Goal: Task Accomplishment & Management: Manage account settings

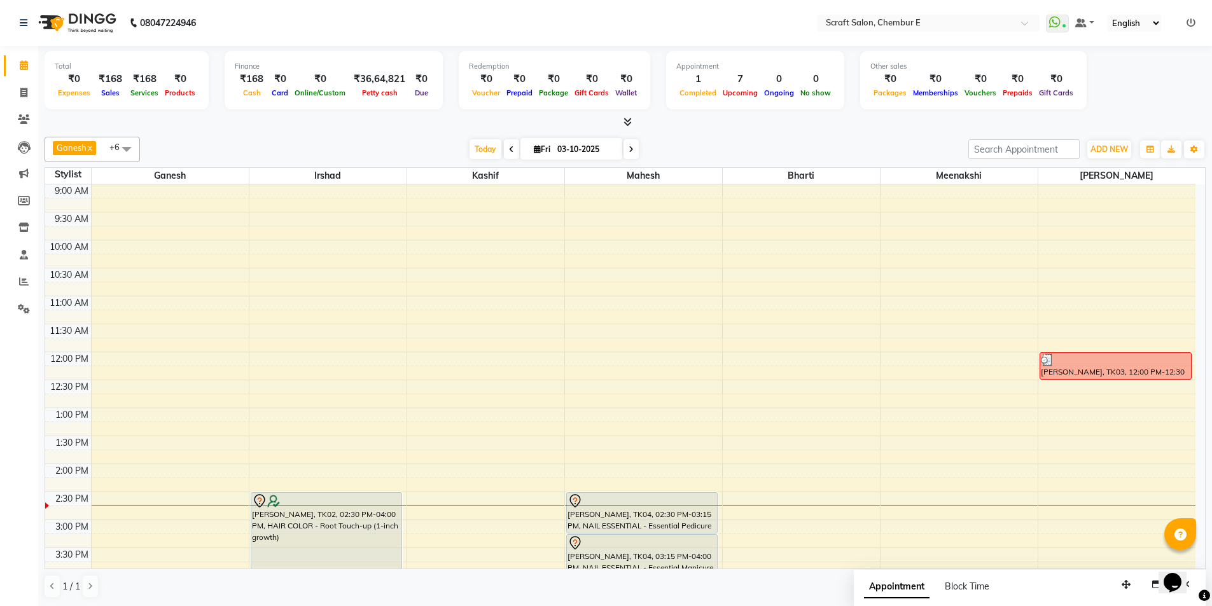
scroll to position [191, 0]
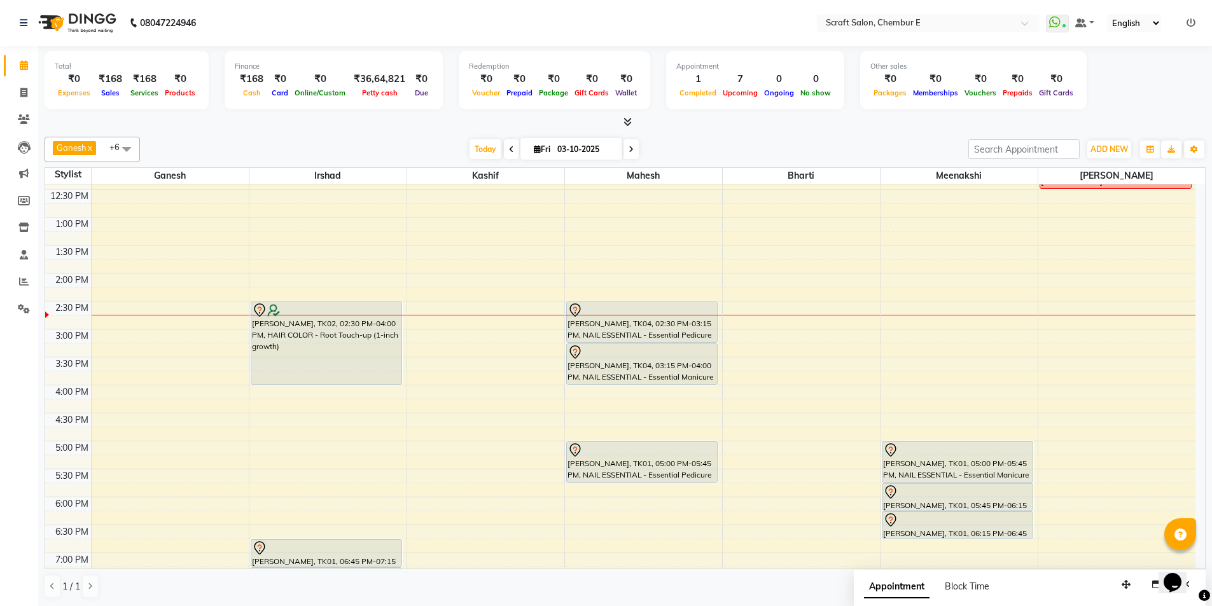
drag, startPoint x: 0, startPoint y: 0, endPoint x: 681, endPoint y: 328, distance: 755.6
click at [681, 328] on div "[PERSON_NAME], TK04, 02:30 PM-03:15 PM, NAIL ESSENTIAL - Essential Pedicure" at bounding box center [642, 322] width 151 height 40
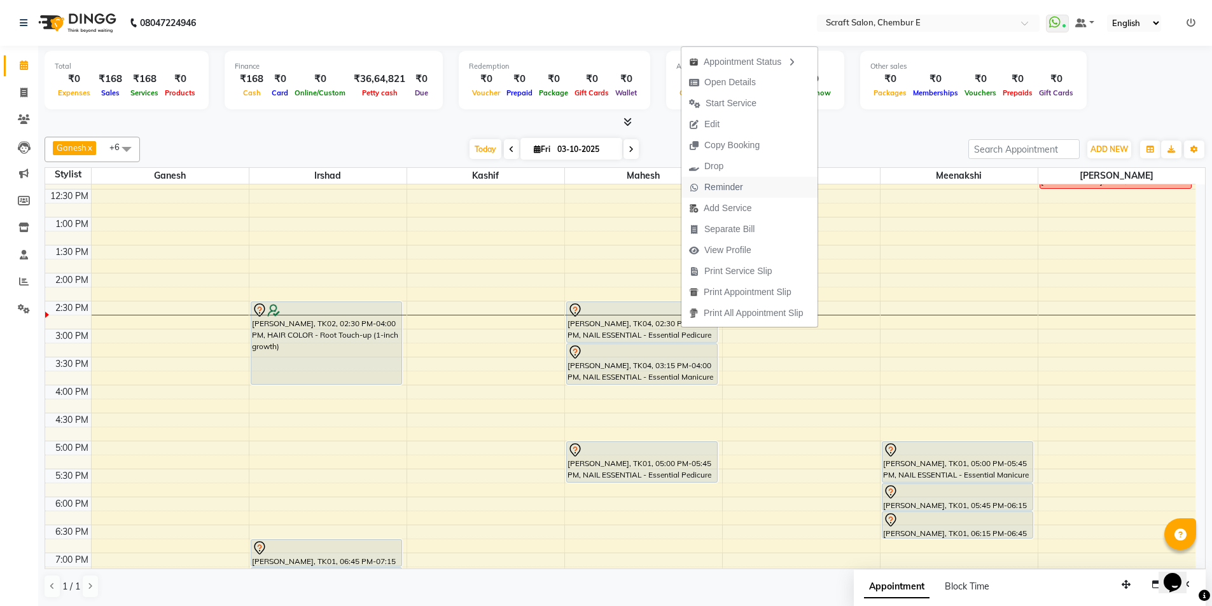
click at [724, 183] on span "Reminder" at bounding box center [723, 187] width 39 height 13
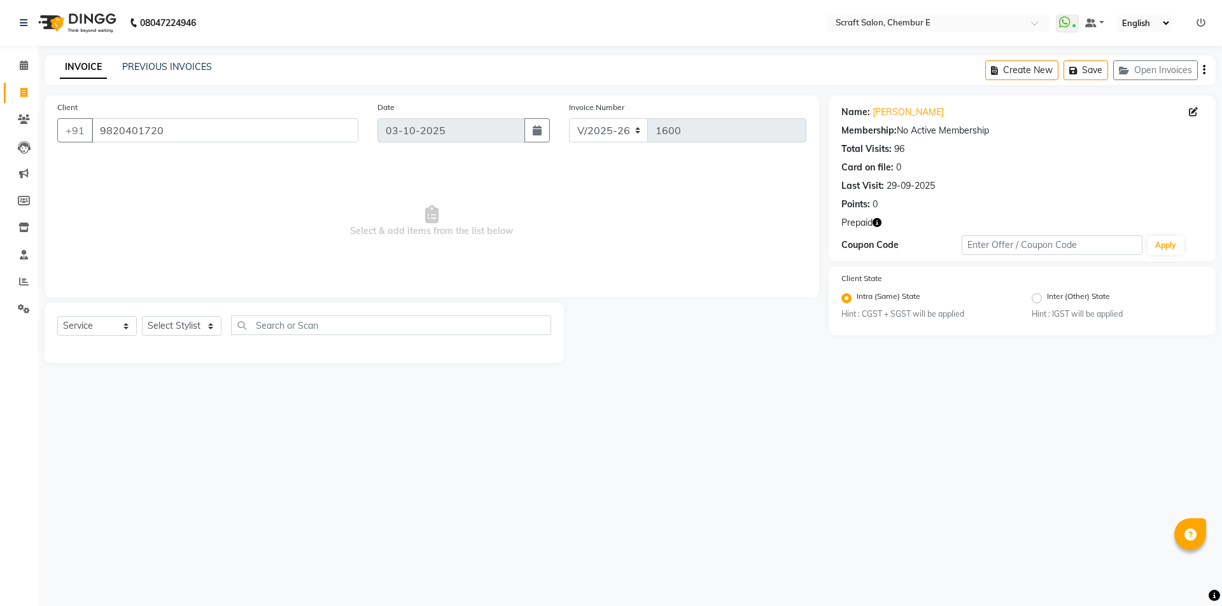
select select "3922"
select select "service"
click at [22, 63] on icon at bounding box center [24, 65] width 8 height 10
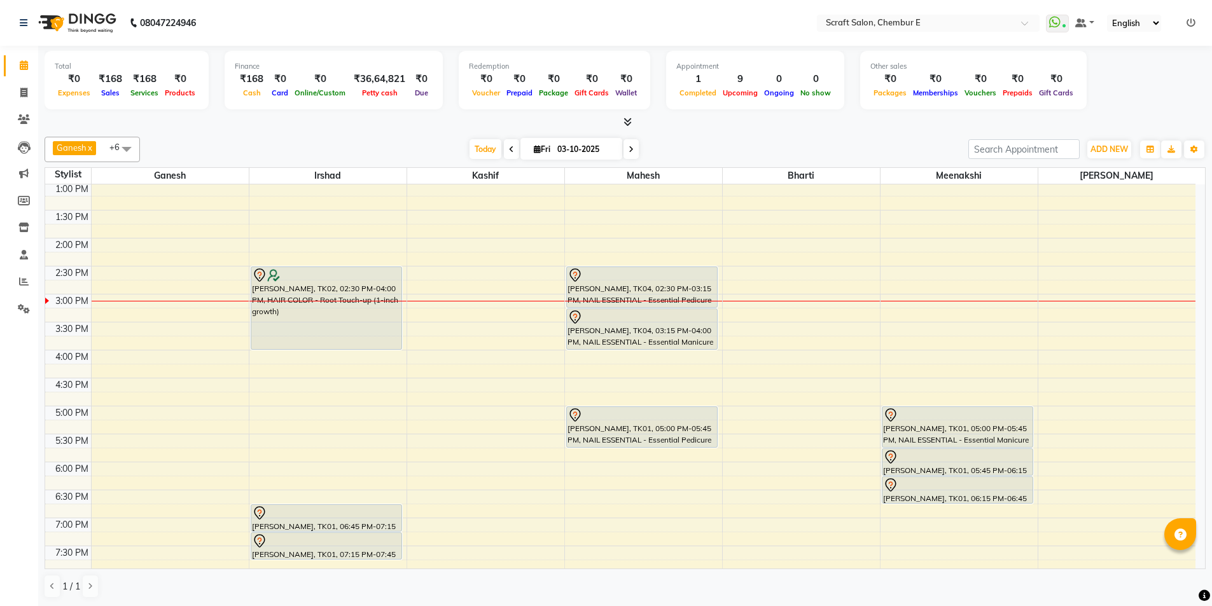
scroll to position [255, 0]
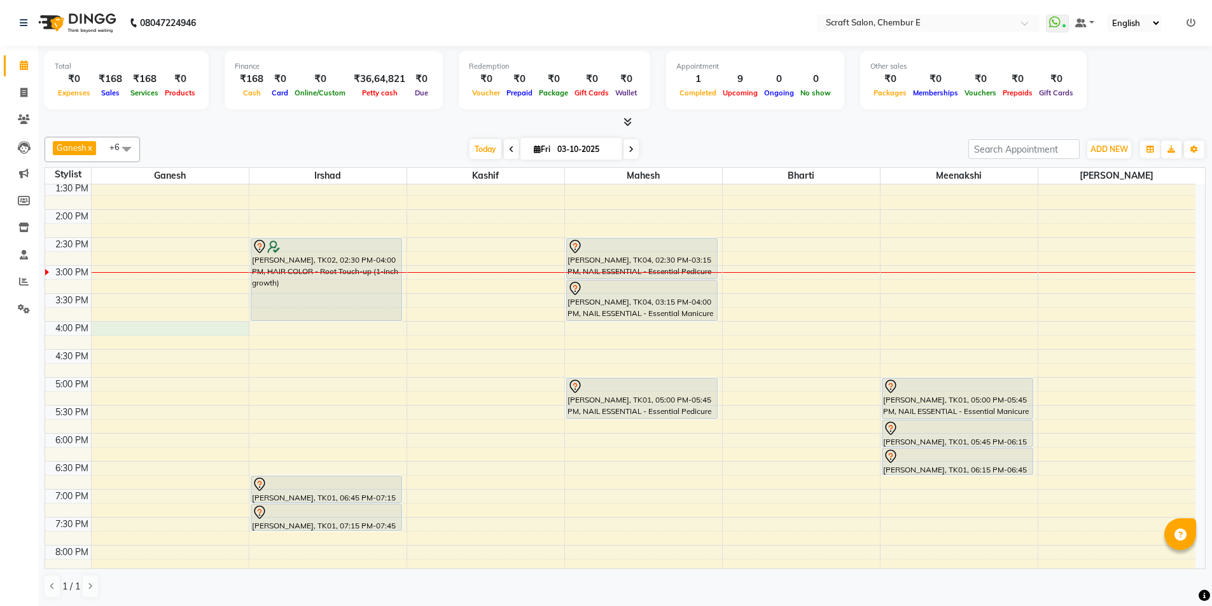
click at [124, 328] on div "9:00 AM 9:30 AM 10:00 AM 10:30 AM 11:00 AM 11:30 AM 12:00 PM 12:30 PM 1:00 PM 1…" at bounding box center [620, 293] width 1150 height 727
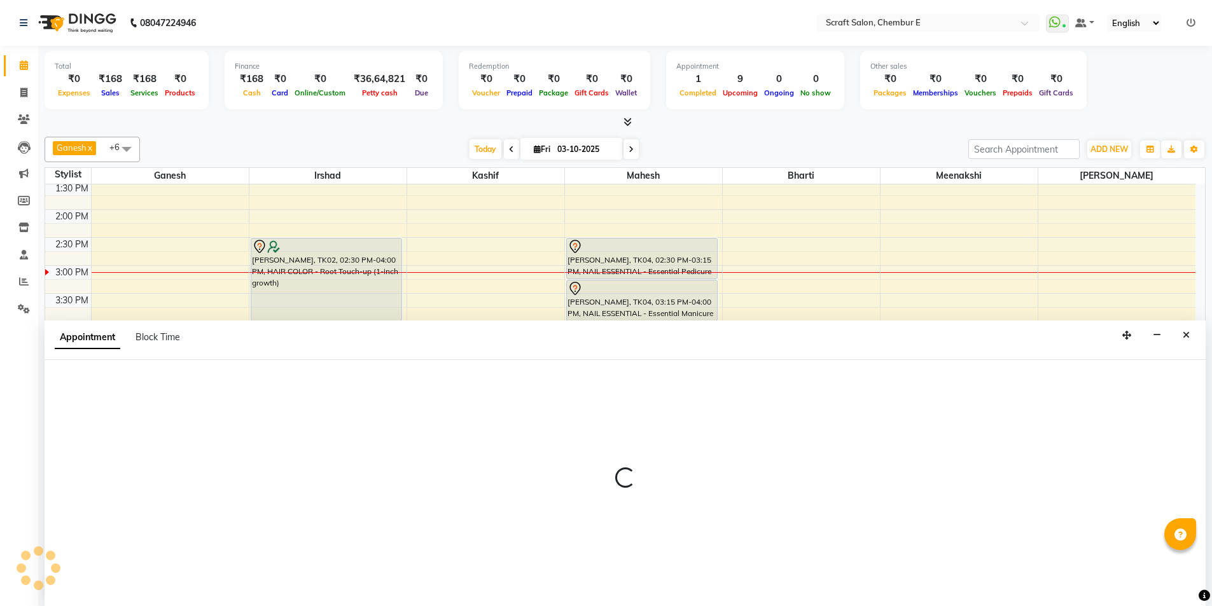
scroll to position [1, 0]
select select "81195"
select select "tentative"
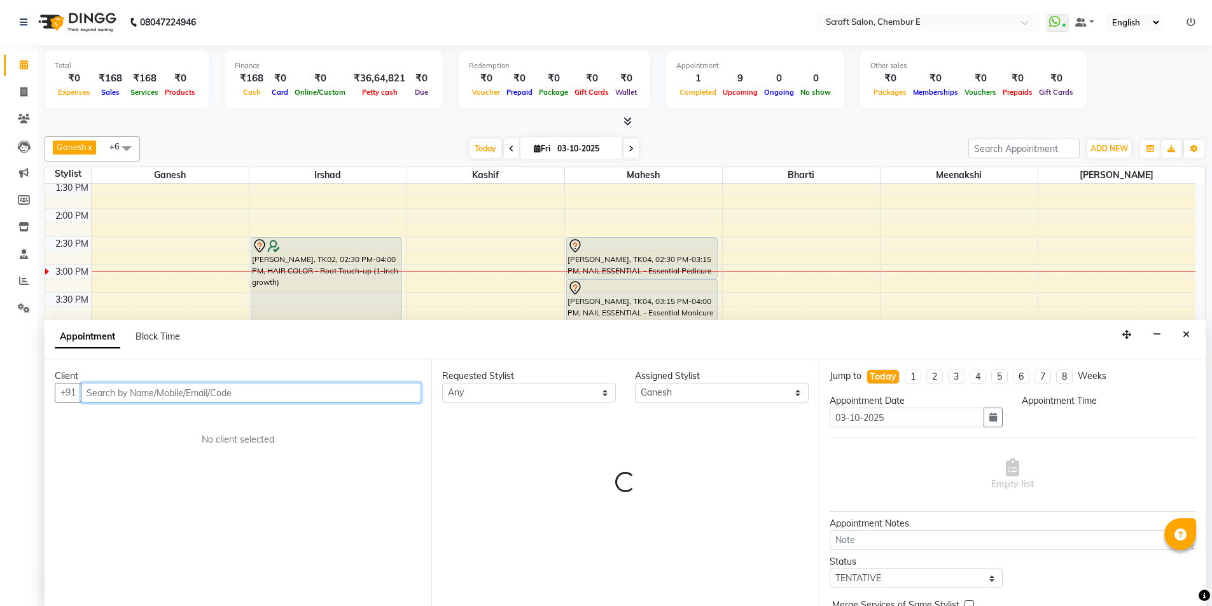
select select "960"
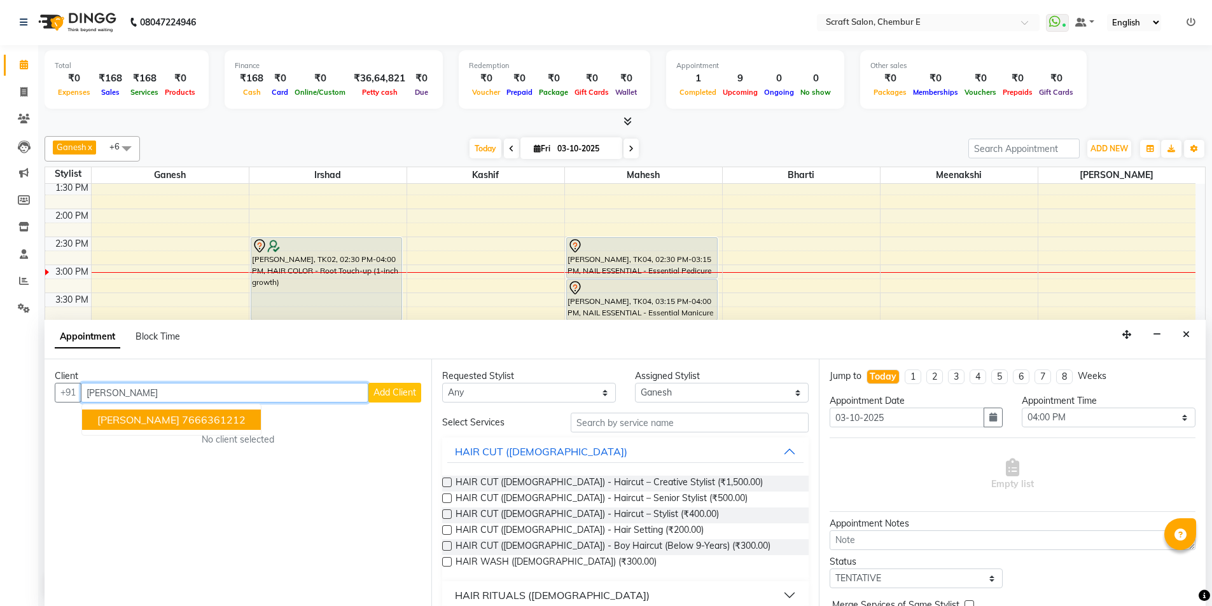
type input "rinku sharma"
click at [409, 395] on span "Add Client" at bounding box center [395, 392] width 43 height 11
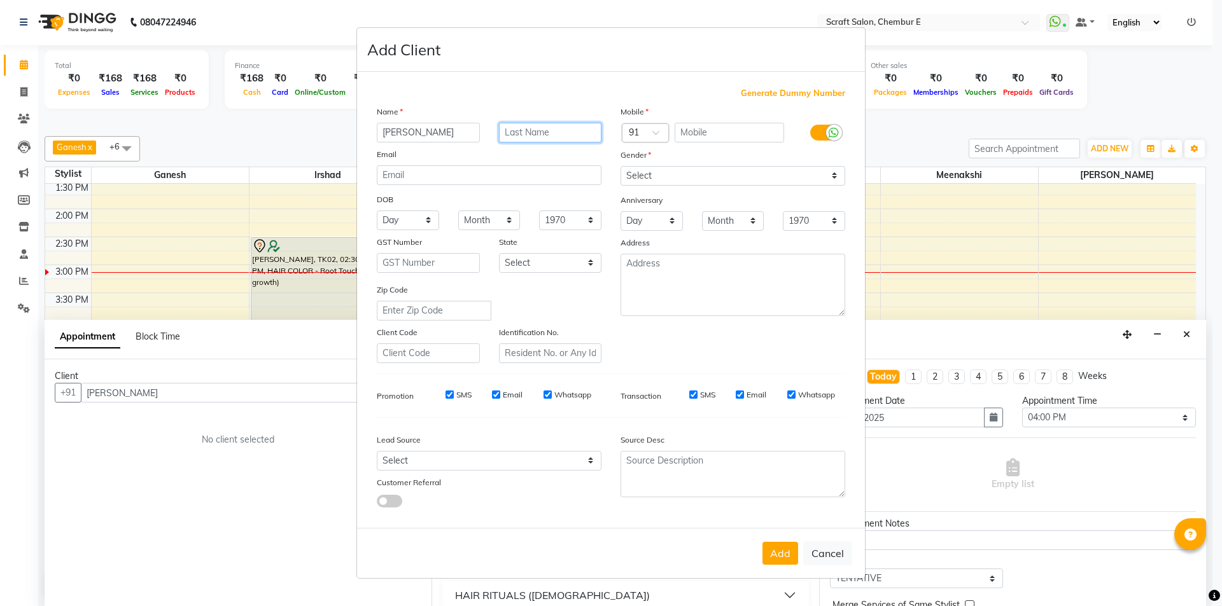
click at [542, 130] on input "text" at bounding box center [550, 133] width 103 height 20
type input "Sharma"
click at [439, 131] on input "rinku sharma" at bounding box center [428, 133] width 103 height 20
click at [385, 133] on input "rinku" at bounding box center [428, 133] width 103 height 20
type input "Rinku"
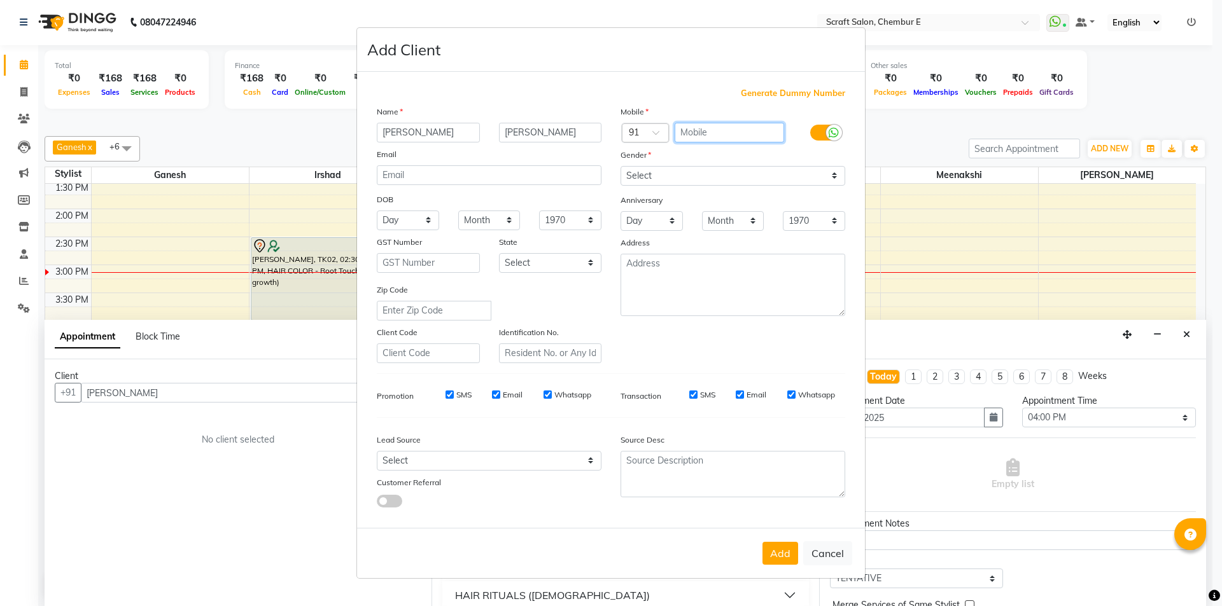
click at [717, 135] on input "text" at bounding box center [730, 133] width 110 height 20
click at [836, 553] on button "Cancel" at bounding box center [827, 554] width 49 height 24
select select
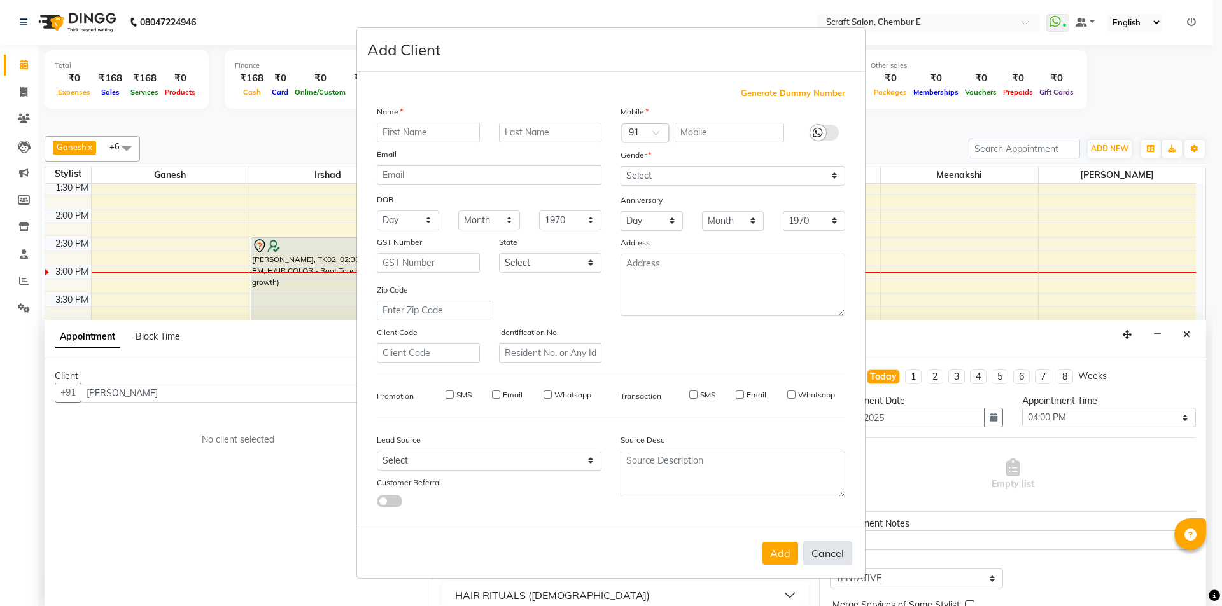
select select
checkbox input "false"
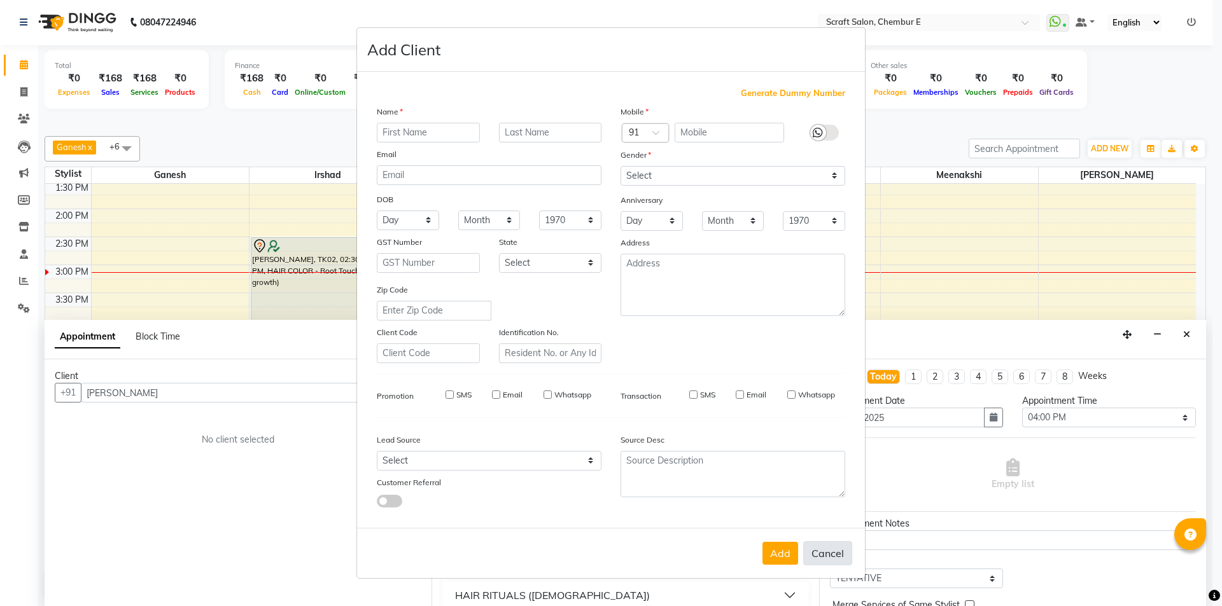
checkbox input "false"
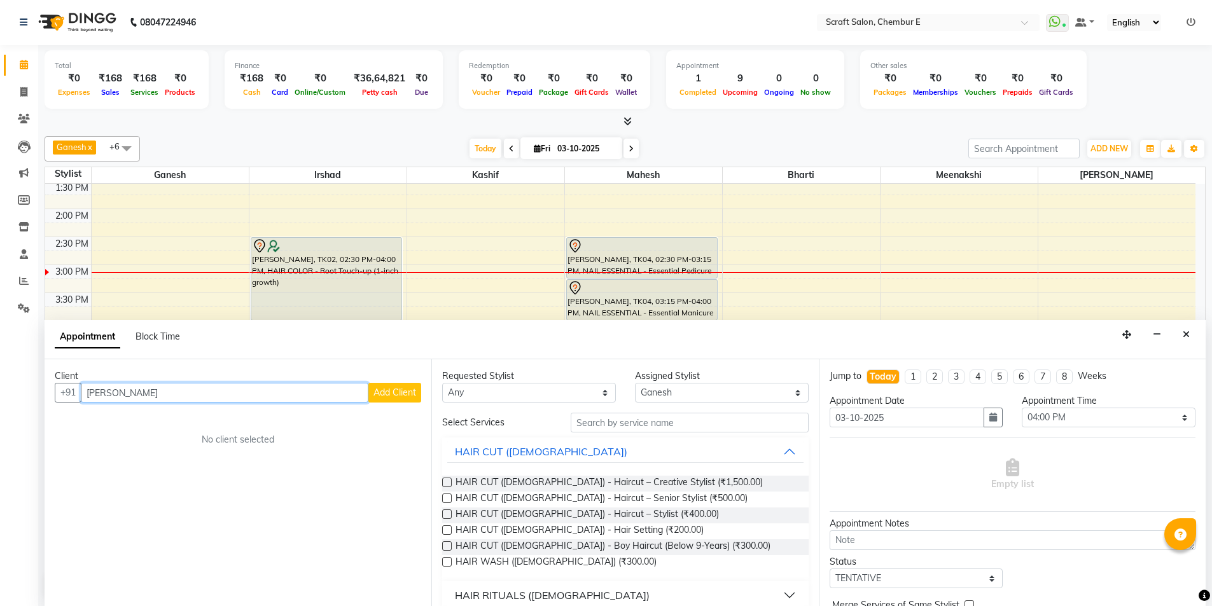
click at [273, 393] on input "rinku sharma" at bounding box center [225, 393] width 288 height 20
click at [162, 424] on span "Rinku Sharma" at bounding box center [138, 420] width 82 height 13
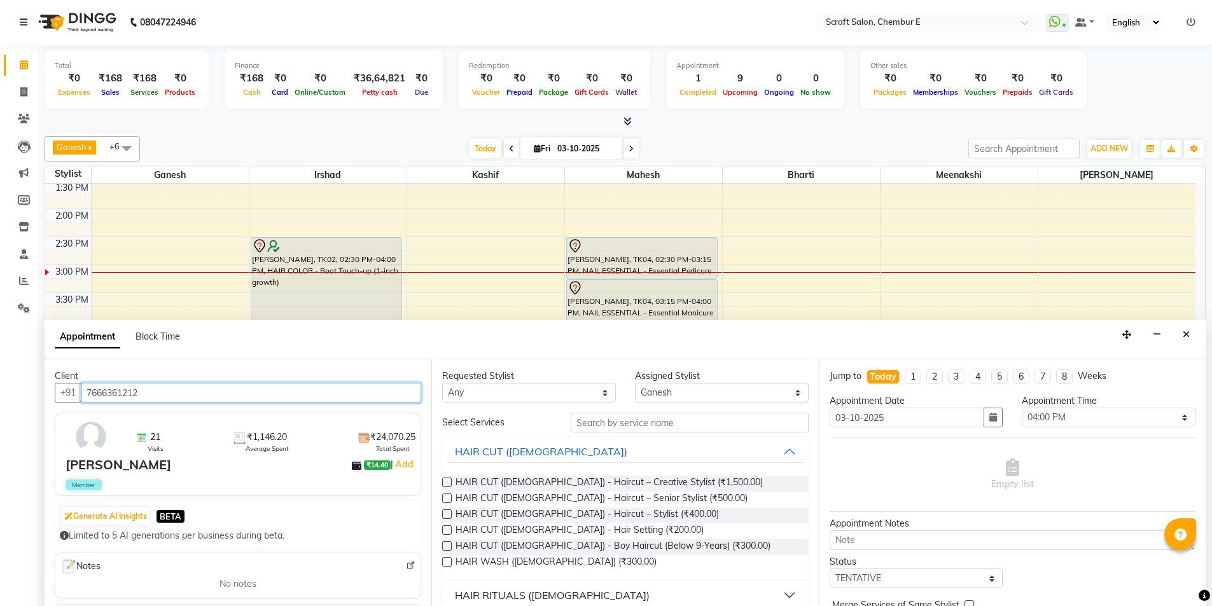
type input "7666361212"
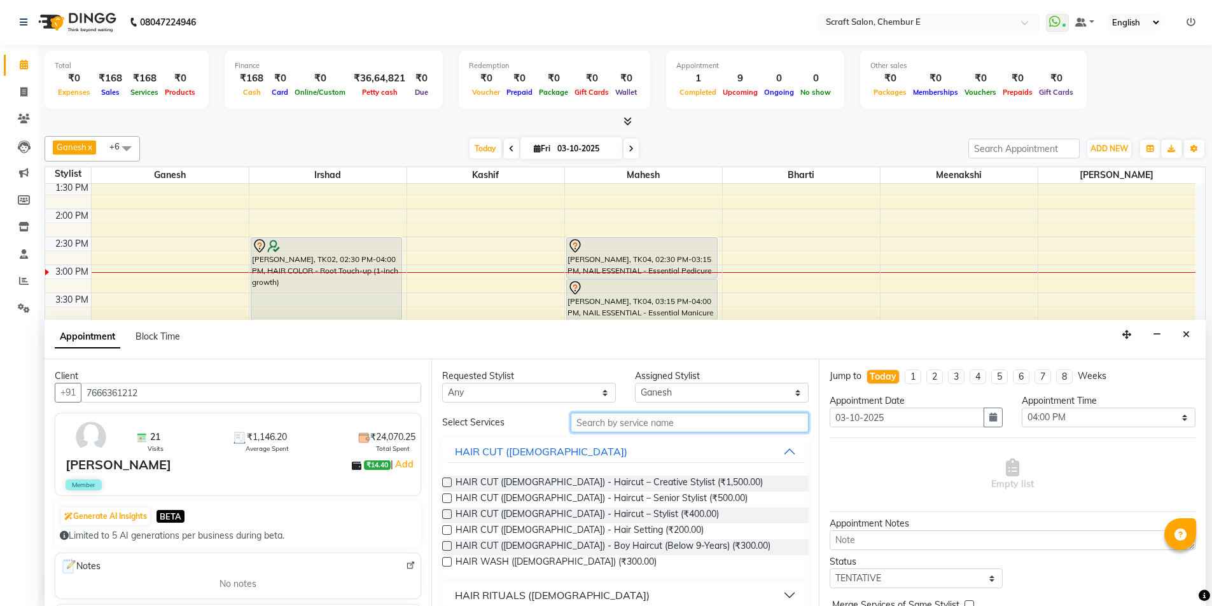
click at [647, 429] on input "text" at bounding box center [690, 423] width 238 height 20
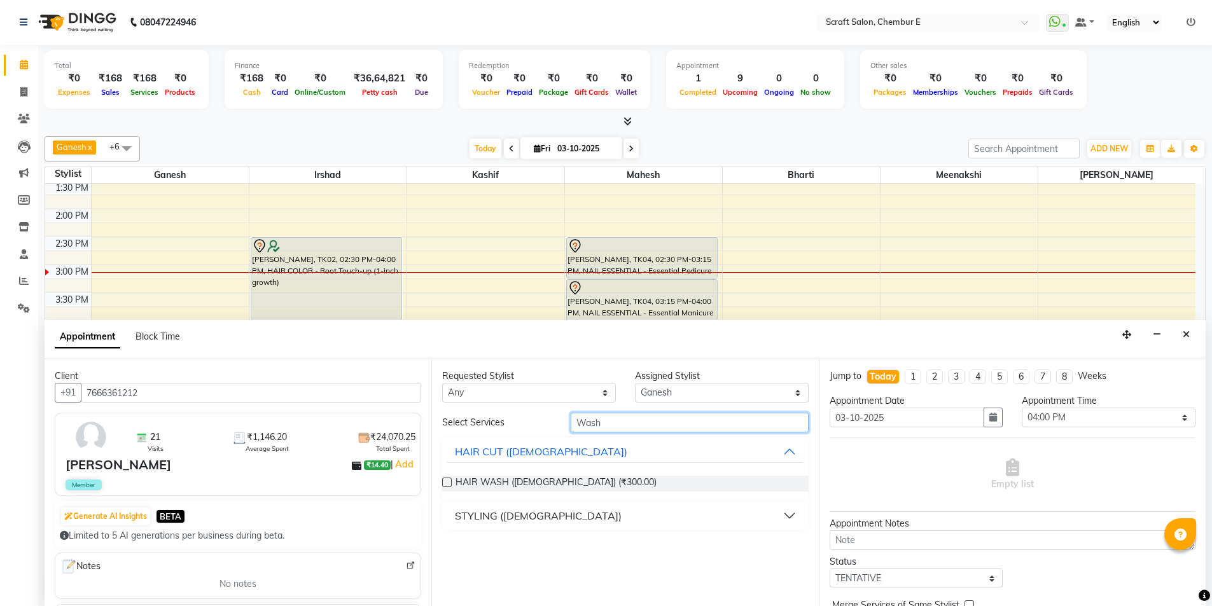
type input "Wash"
click at [792, 512] on button "STYLING (FEMALE)" at bounding box center [625, 516] width 356 height 23
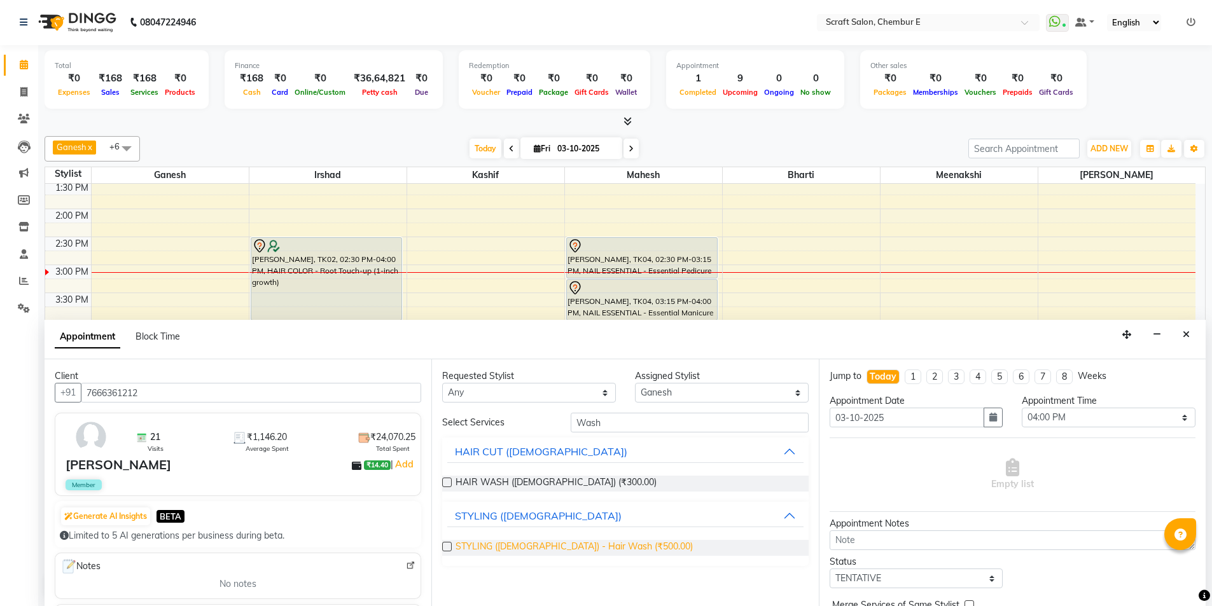
click at [563, 550] on span "STYLING (FEMALE) - Hair Wash (₹500.00)" at bounding box center [574, 548] width 237 height 16
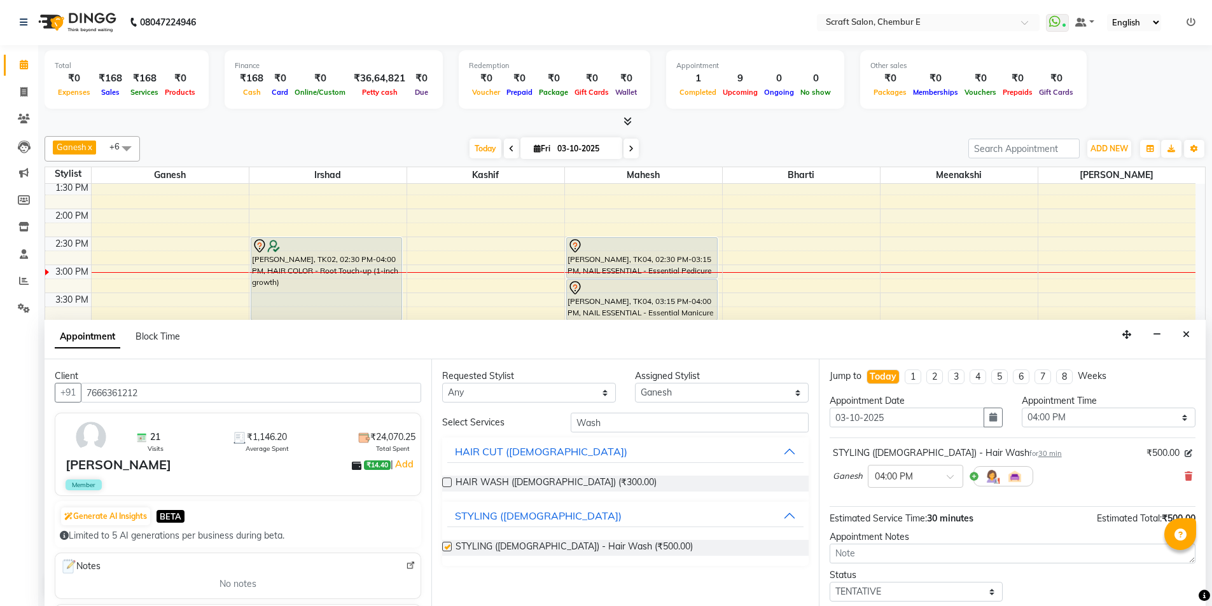
checkbox input "false"
click at [645, 423] on input "Wash" at bounding box center [690, 423] width 238 height 20
type input "W"
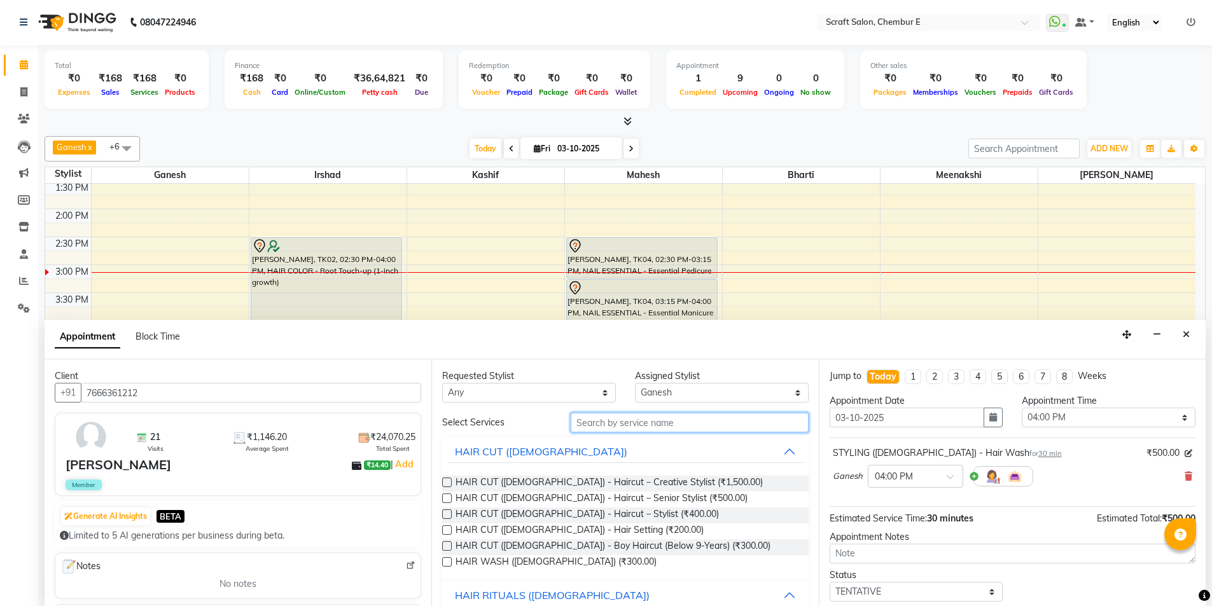
type input "n"
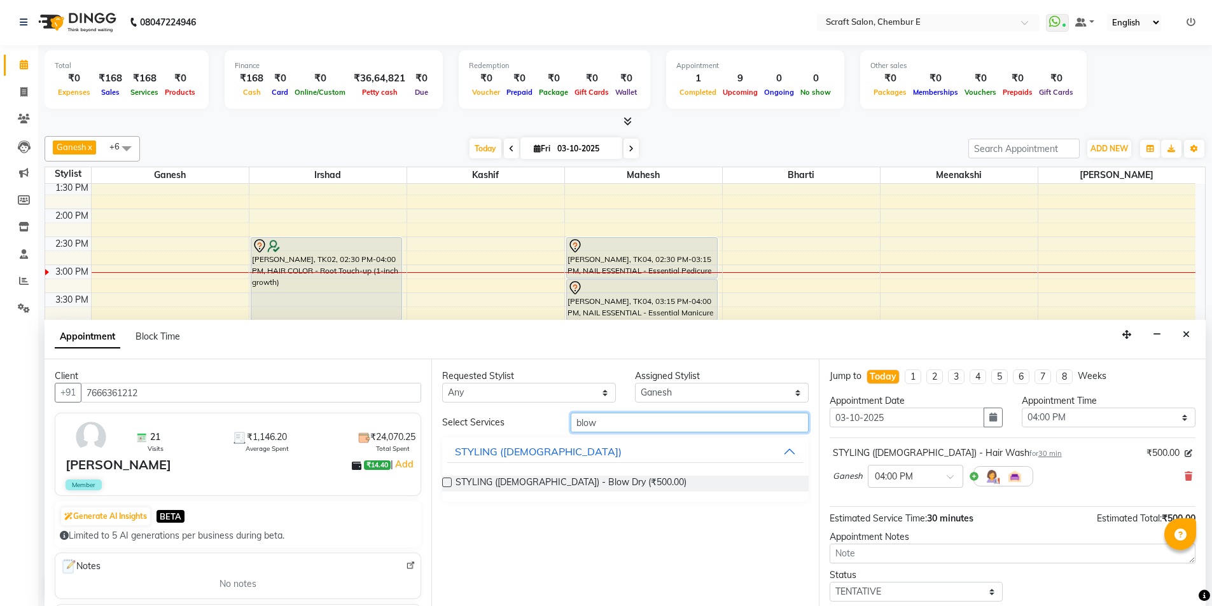
type input "blow"
click at [629, 480] on div "STYLING (FEMALE) - Blow Dry (₹500.00)" at bounding box center [625, 484] width 366 height 16
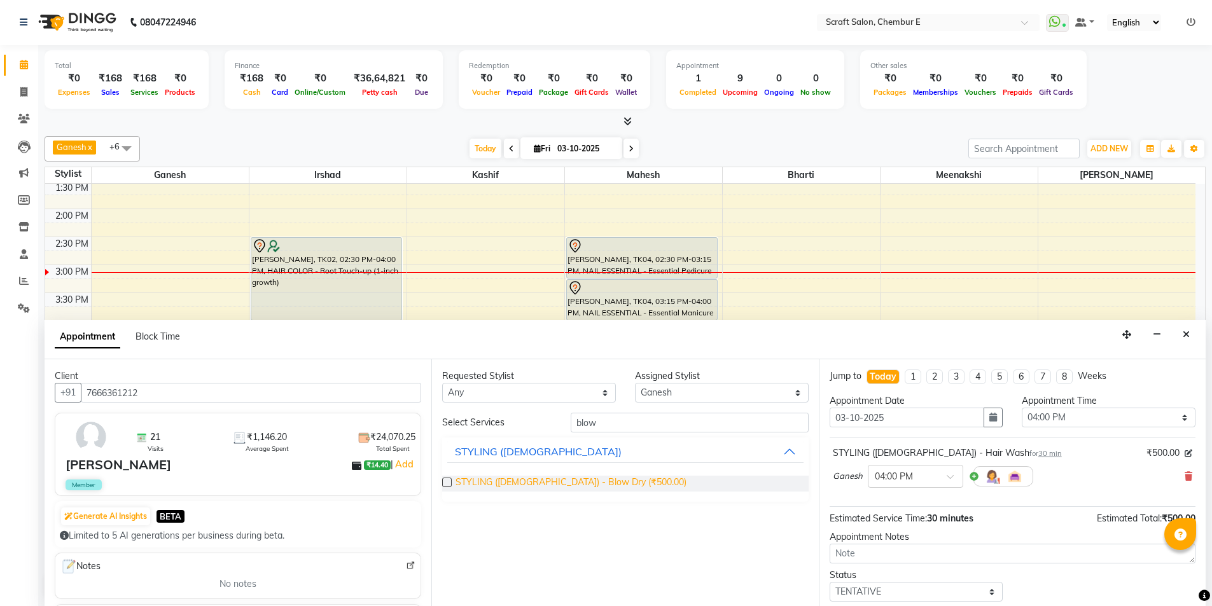
click at [570, 478] on span "STYLING (FEMALE) - Blow Dry (₹500.00)" at bounding box center [571, 484] width 231 height 16
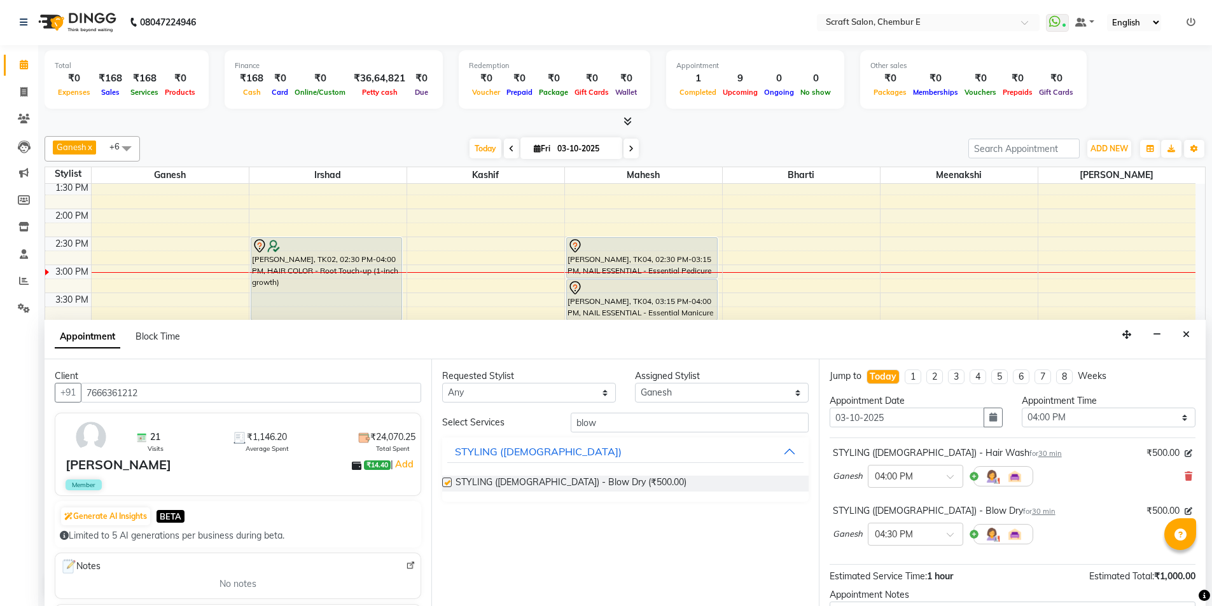
checkbox input "false"
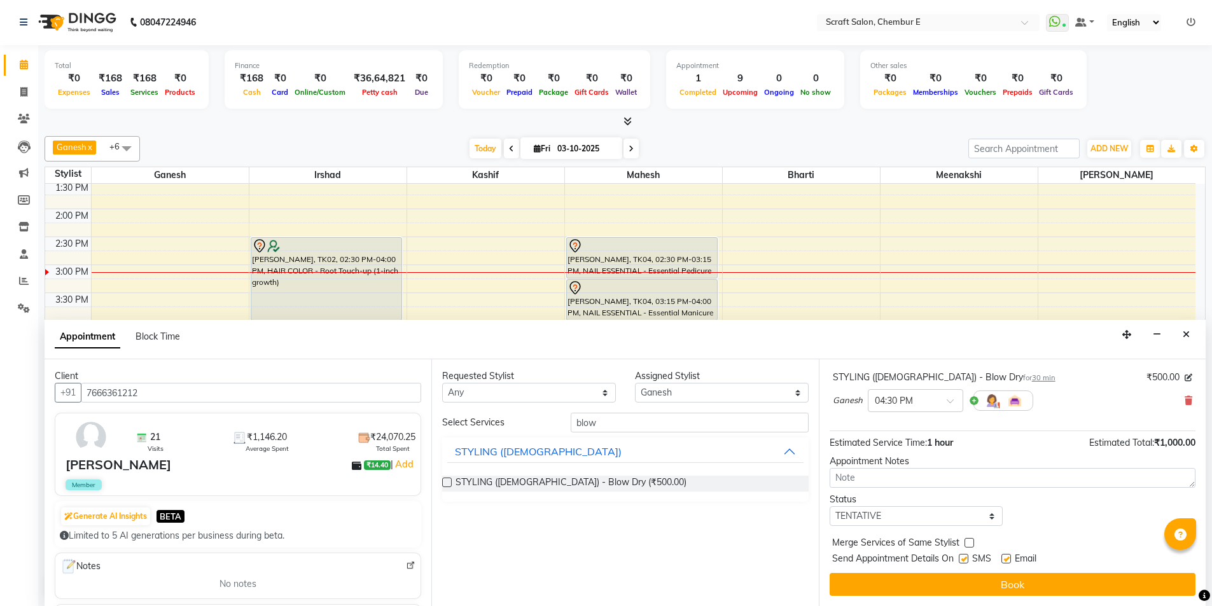
click at [1002, 557] on label at bounding box center [1007, 559] width 10 height 10
click at [1002, 557] on input "checkbox" at bounding box center [1006, 560] width 8 height 8
checkbox input "false"
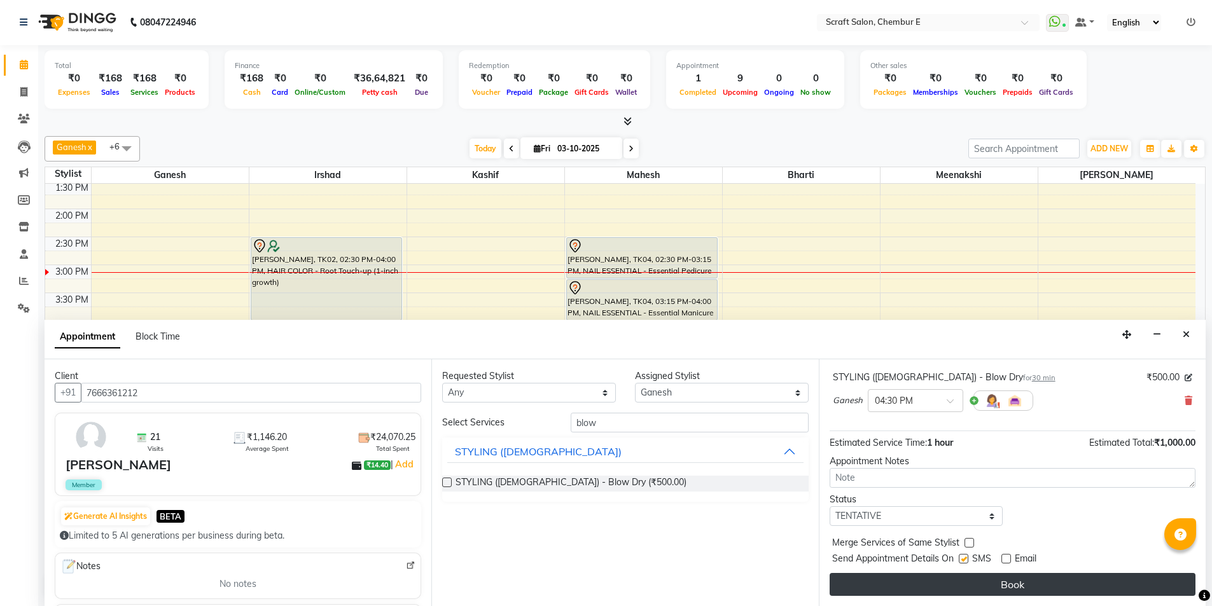
click at [1012, 587] on button "Book" at bounding box center [1013, 584] width 366 height 23
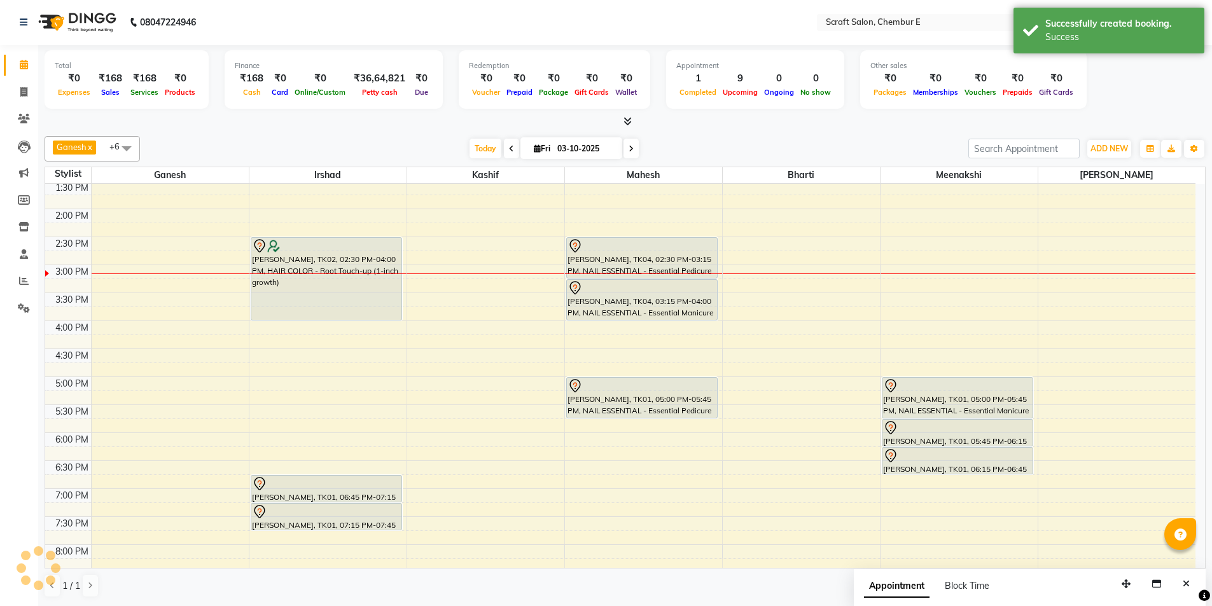
scroll to position [0, 0]
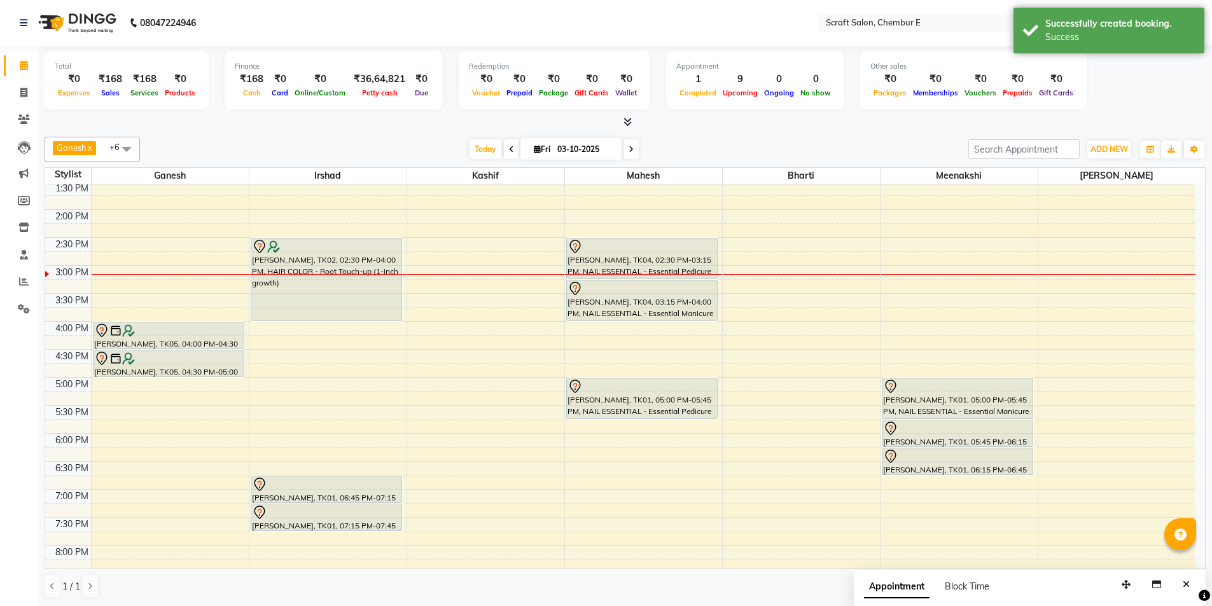
click at [186, 337] on div at bounding box center [169, 330] width 150 height 15
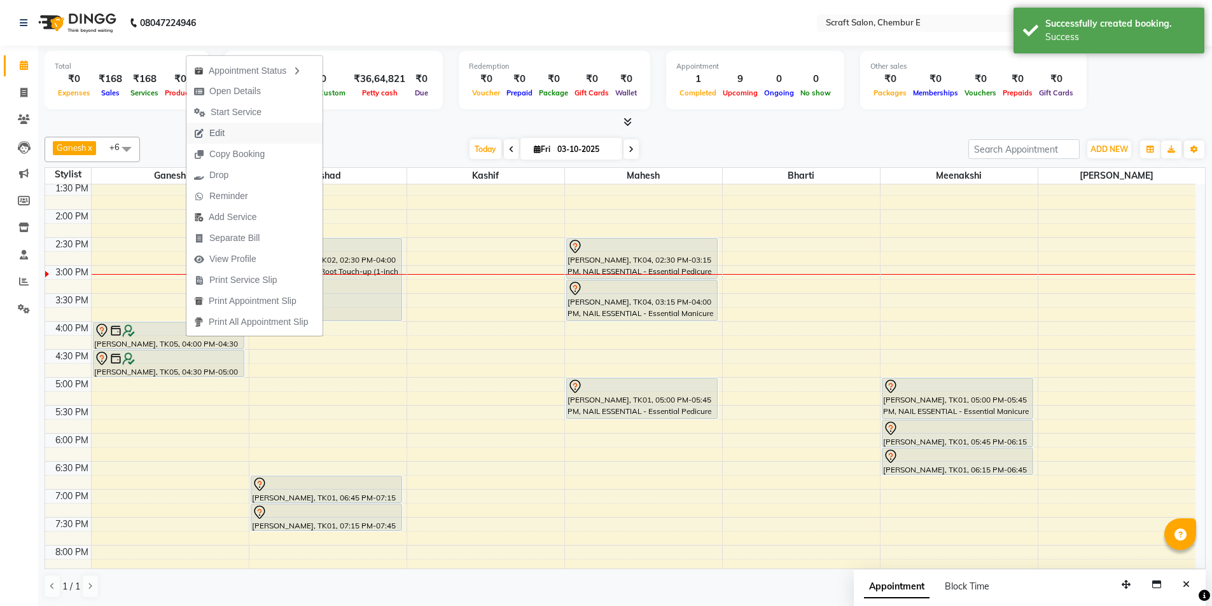
click at [221, 137] on span "Edit" at bounding box center [216, 133] width 15 height 13
select select "tentative"
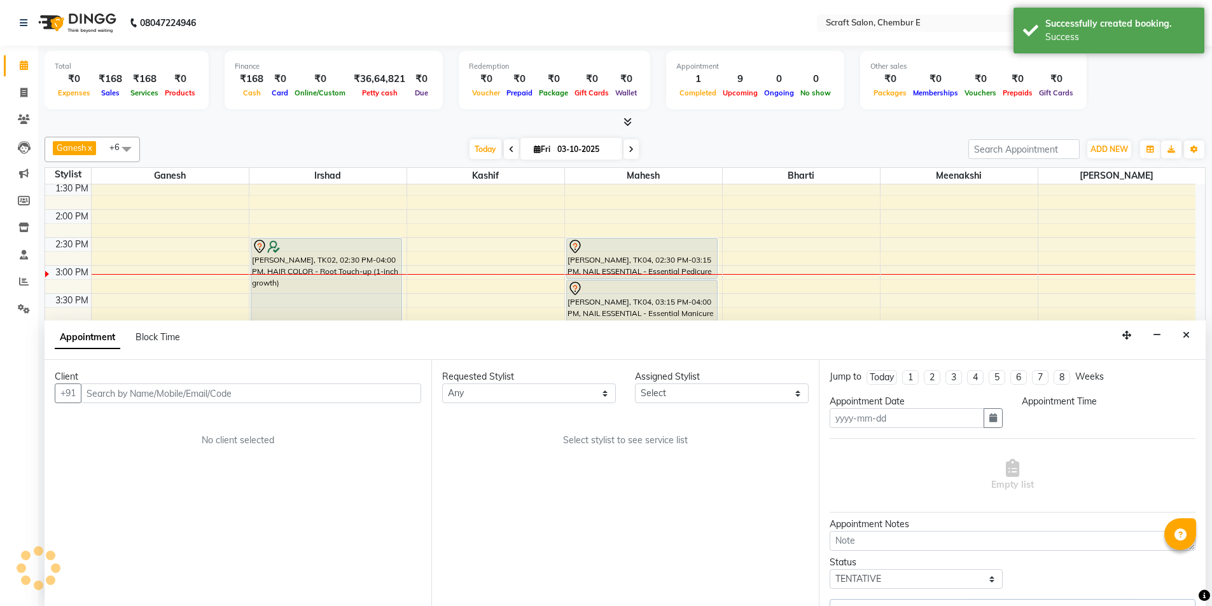
type input "03-10-2025"
select select "81195"
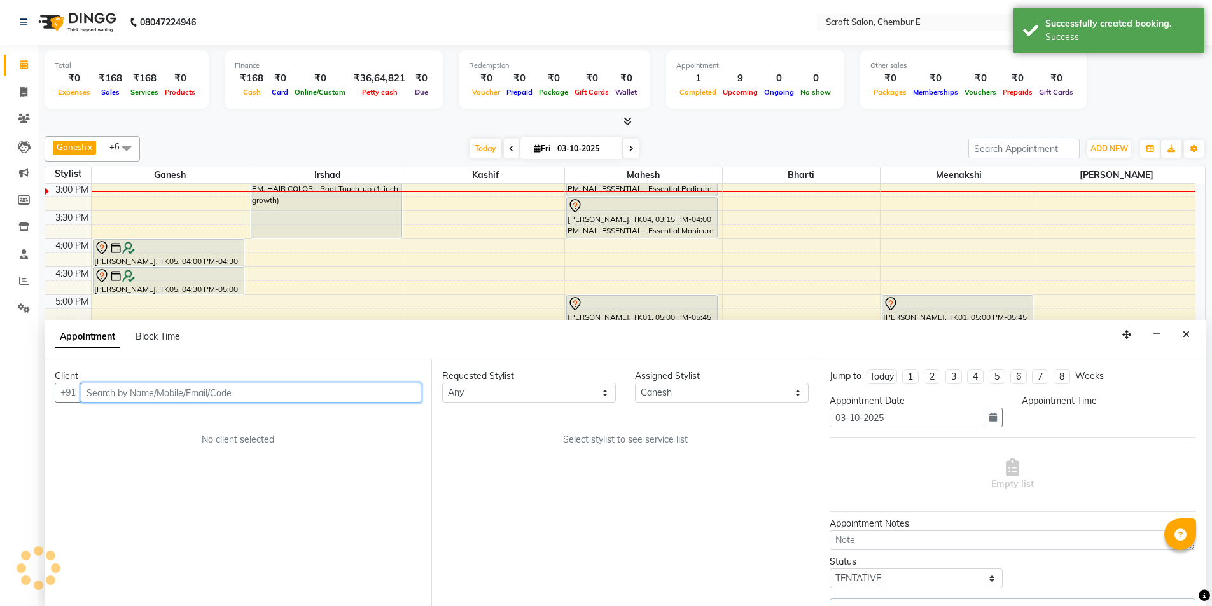
select select "960"
select select "1610"
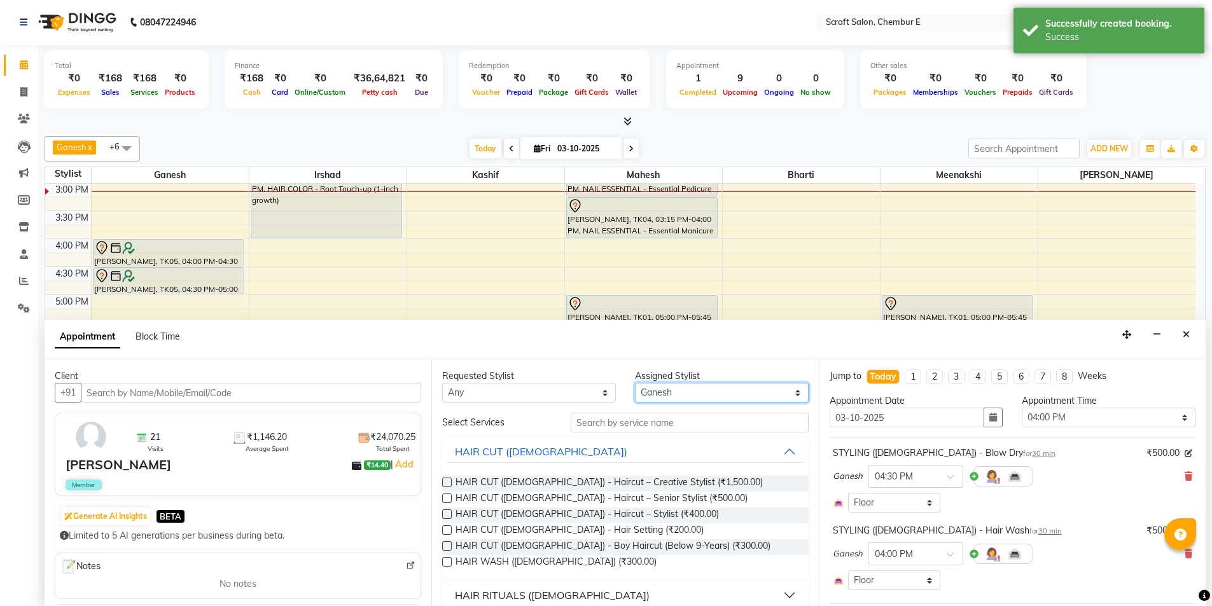
drag, startPoint x: 786, startPoint y: 395, endPoint x: 775, endPoint y: 398, distance: 11.1
click at [786, 395] on select "Select Bharti Ganesh Irshad Kashif Mahesh Meenakshi Rasika" at bounding box center [722, 393] width 174 height 20
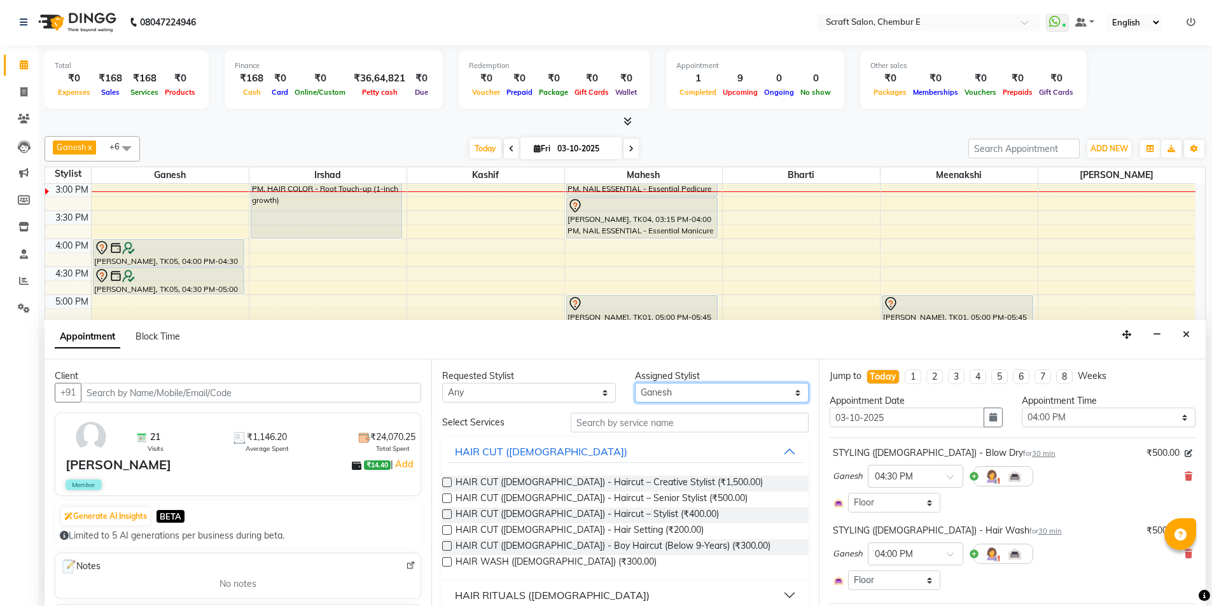
select select "22943"
click at [635, 383] on select "Select Bharti Ganesh Irshad Kashif Mahesh Meenakshi Rasika" at bounding box center [722, 393] width 174 height 20
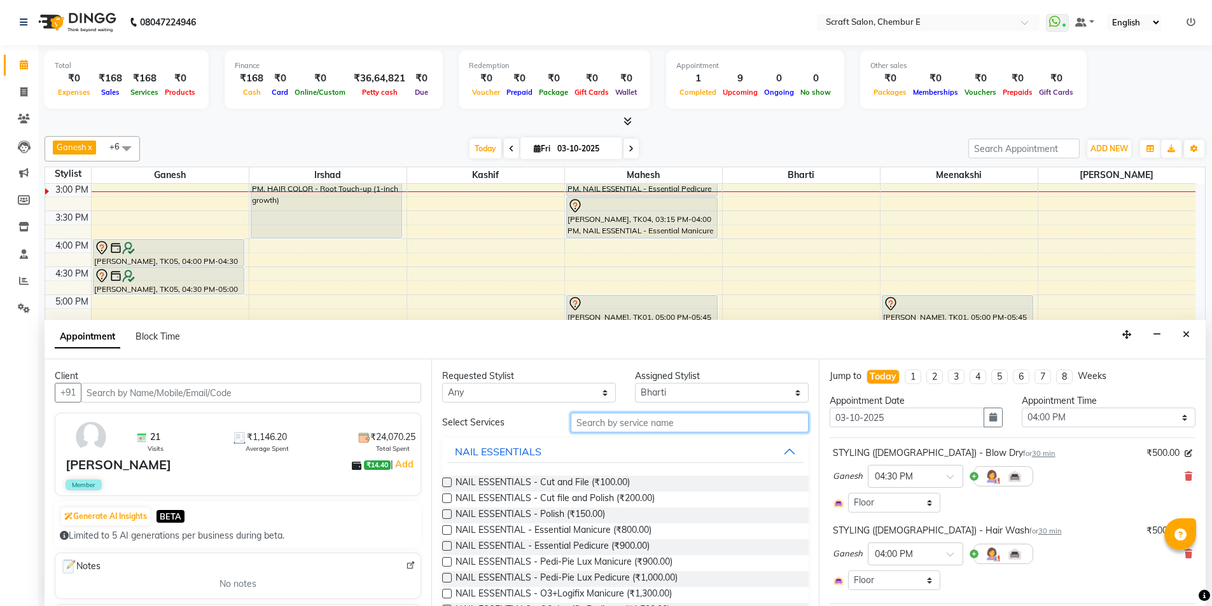
click at [669, 417] on input "text" at bounding box center [690, 423] width 238 height 20
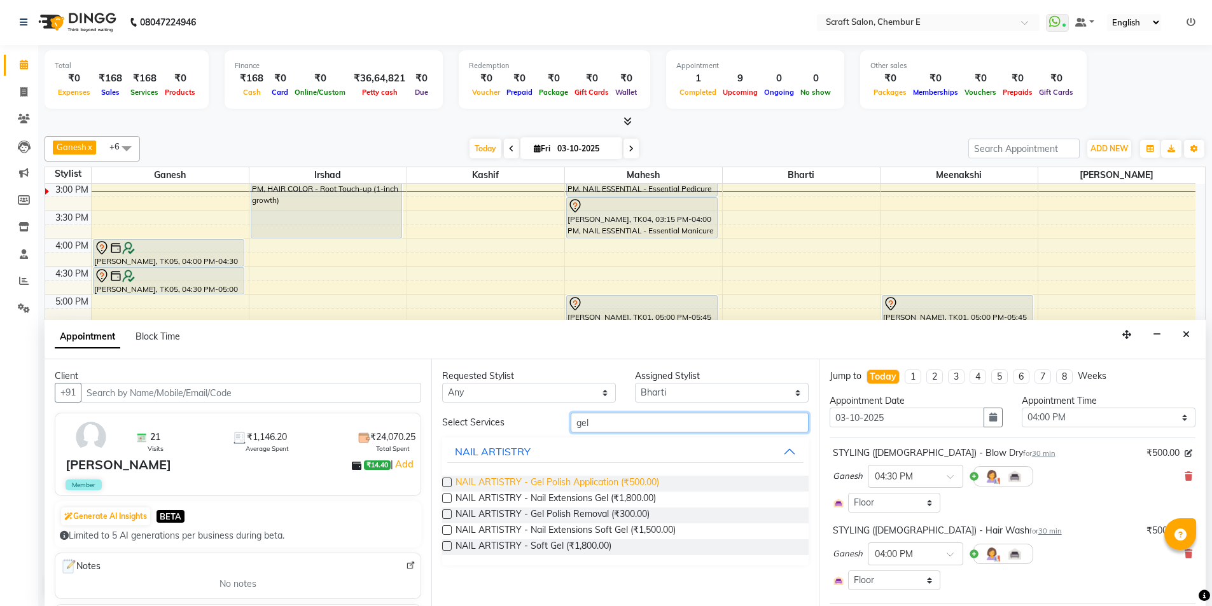
type input "gel"
click at [633, 485] on span "NAIL ARTISTRY - Gel Polish Application (₹500.00)" at bounding box center [558, 484] width 204 height 16
checkbox input "false"
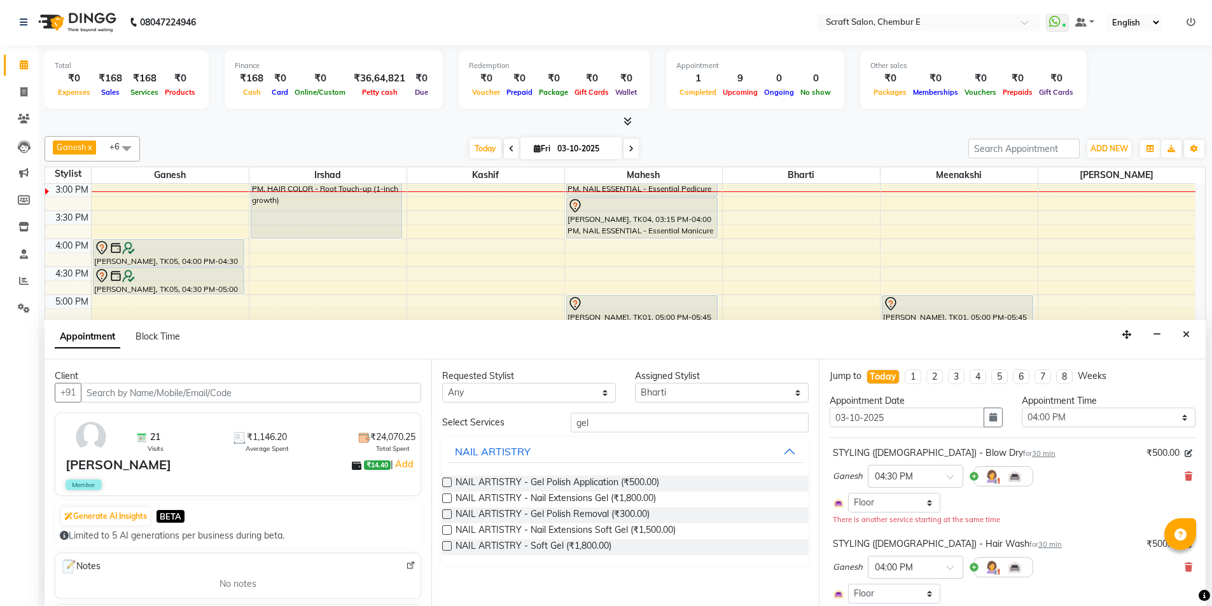
scroll to position [207, 0]
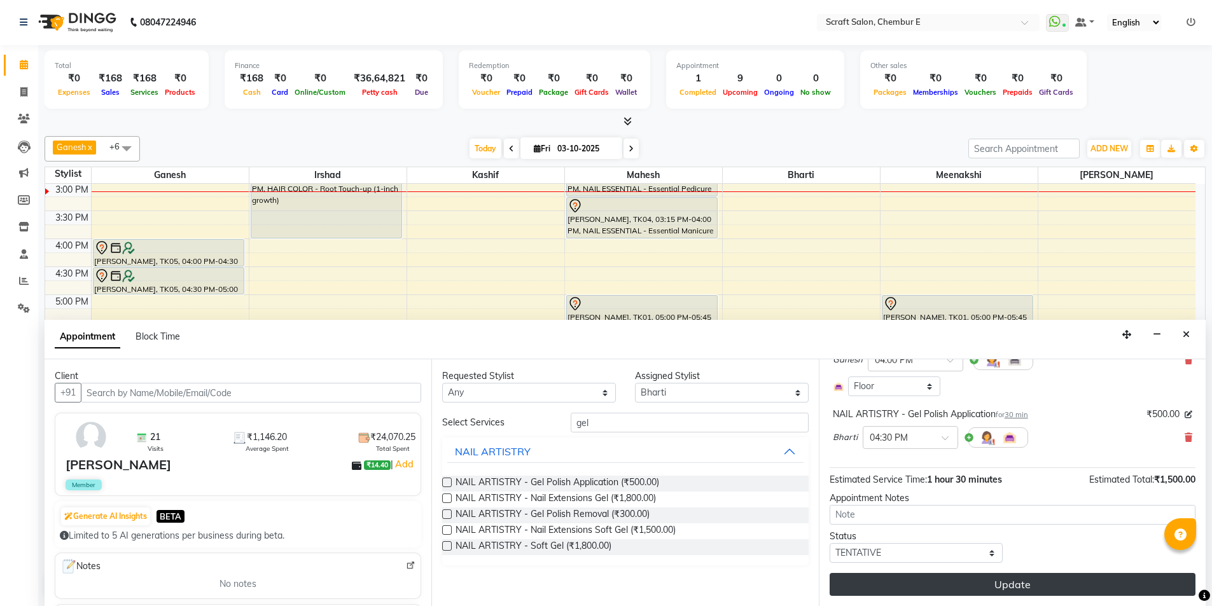
click at [1028, 581] on button "Update" at bounding box center [1013, 584] width 366 height 23
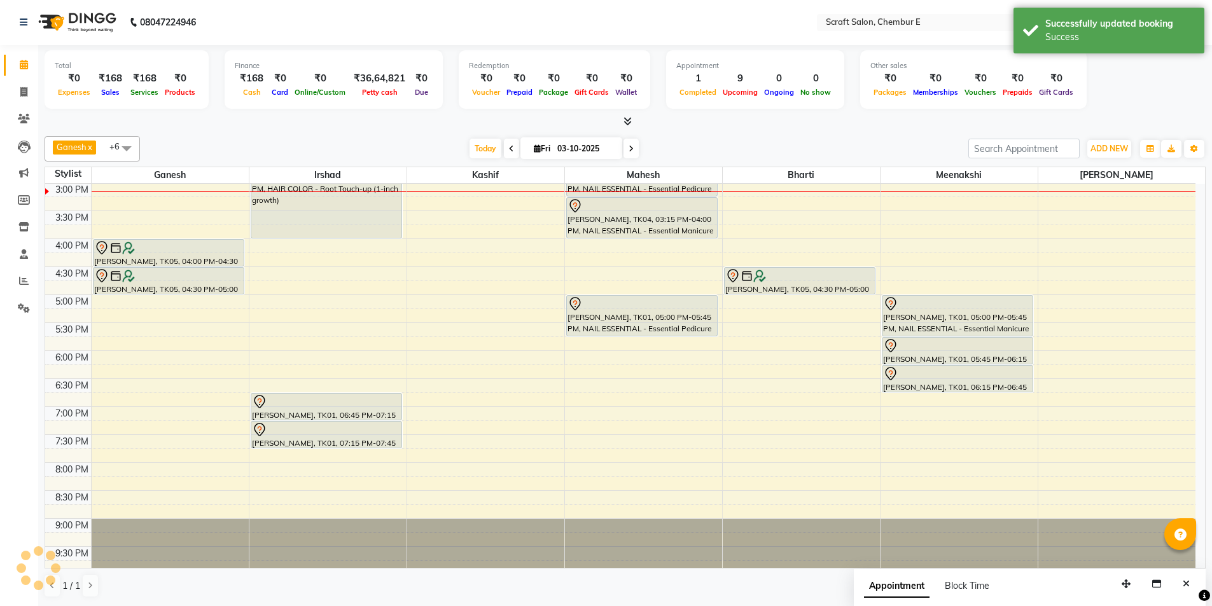
scroll to position [0, 0]
drag, startPoint x: 800, startPoint y: 271, endPoint x: 801, endPoint y: 290, distance: 19.1
click at [801, 290] on div "Rinku Sharma, TK05, 04:30 PM-05:00 PM, NAIL ARTISTRY - Gel Polish Application R…" at bounding box center [801, 211] width 157 height 727
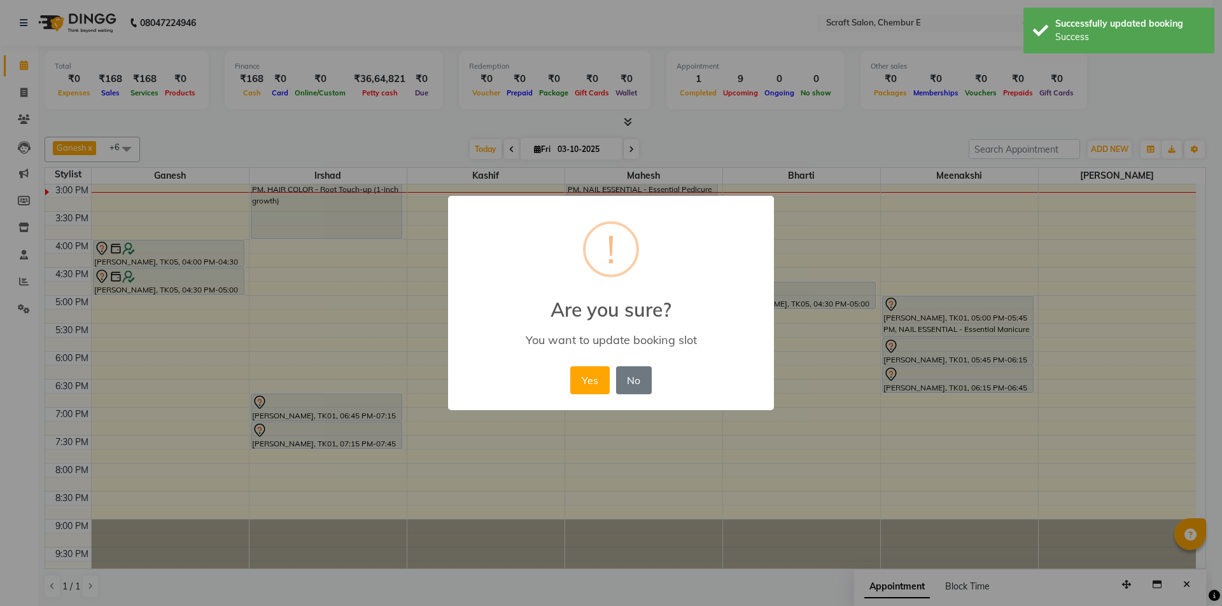
click at [606, 391] on button "Yes" at bounding box center [589, 381] width 39 height 28
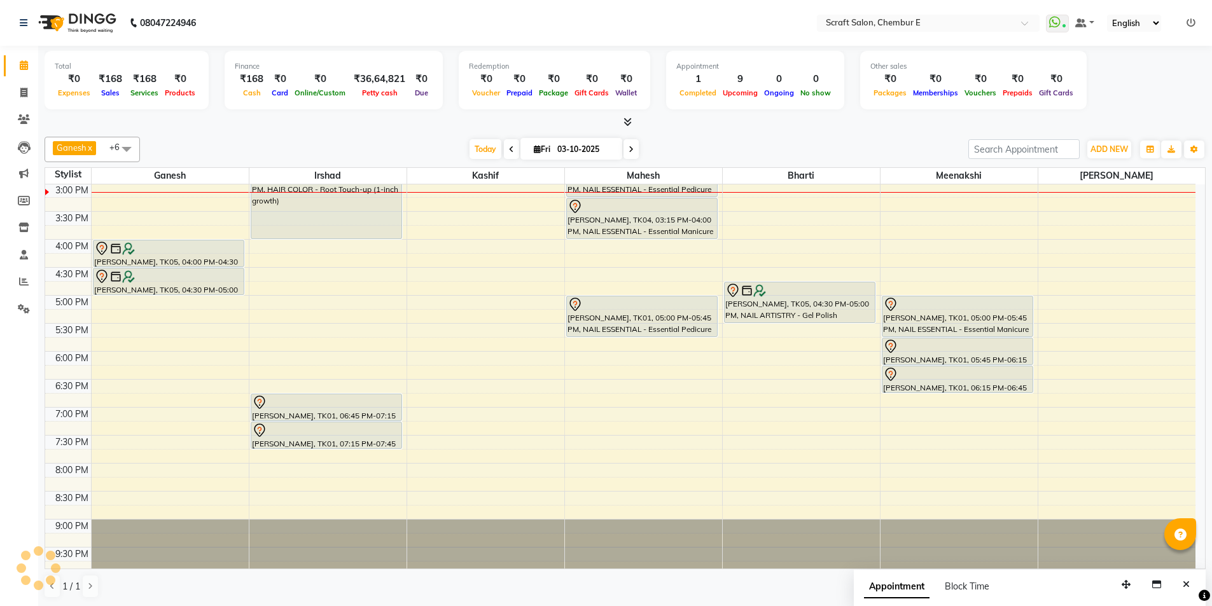
drag, startPoint x: 802, startPoint y: 307, endPoint x: 802, endPoint y: 314, distance: 7.0
click at [802, 314] on div "Rinku Sharma, TK05, 04:30 PM-05:00 PM, NAIL ARTISTRY - Gel Polish Application R…" at bounding box center [801, 211] width 157 height 727
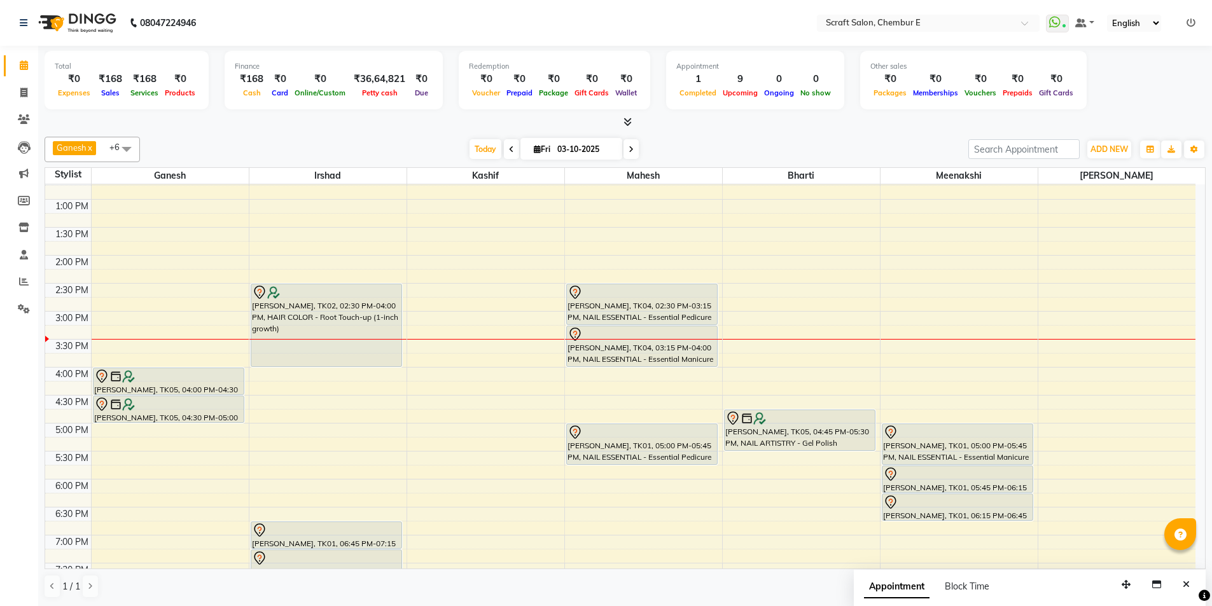
scroll to position [287, 0]
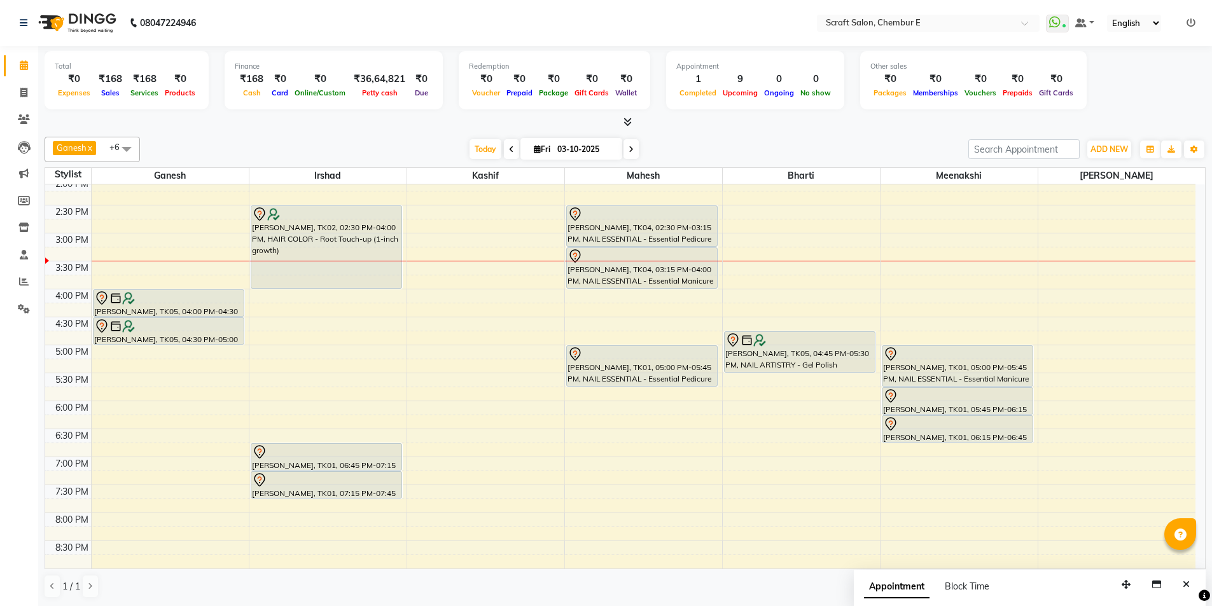
click at [1040, 270] on div "9:00 AM 9:30 AM 10:00 AM 10:30 AM 11:00 AM 11:30 AM 12:00 PM 12:30 PM 1:00 PM 1…" at bounding box center [620, 261] width 1150 height 727
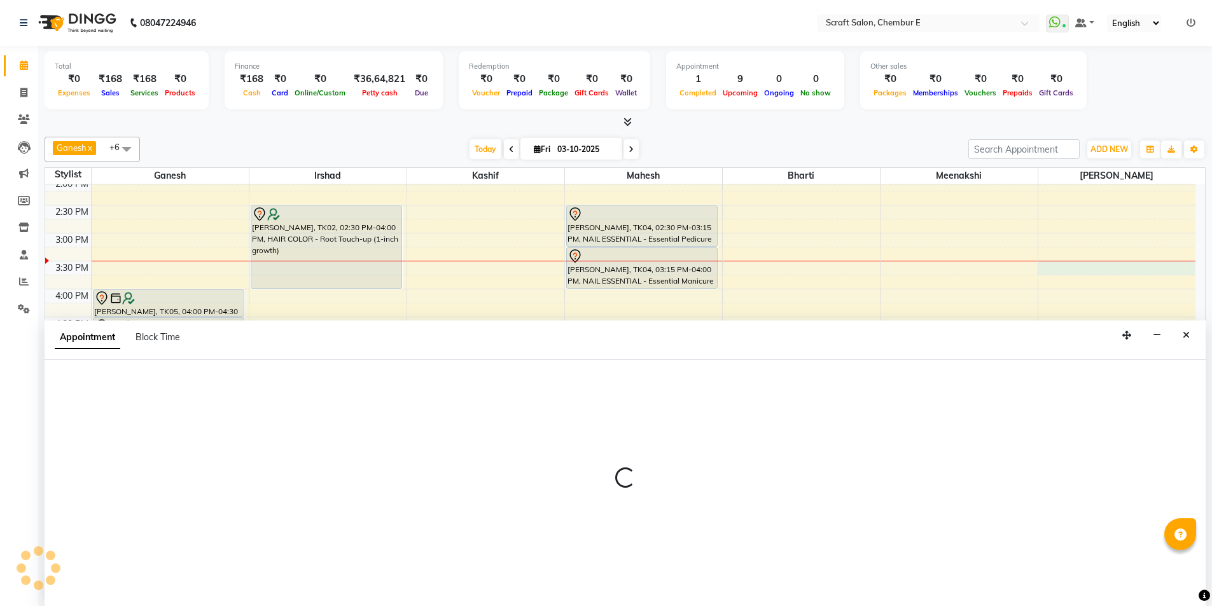
scroll to position [1, 0]
select select "19818"
select select "tentative"
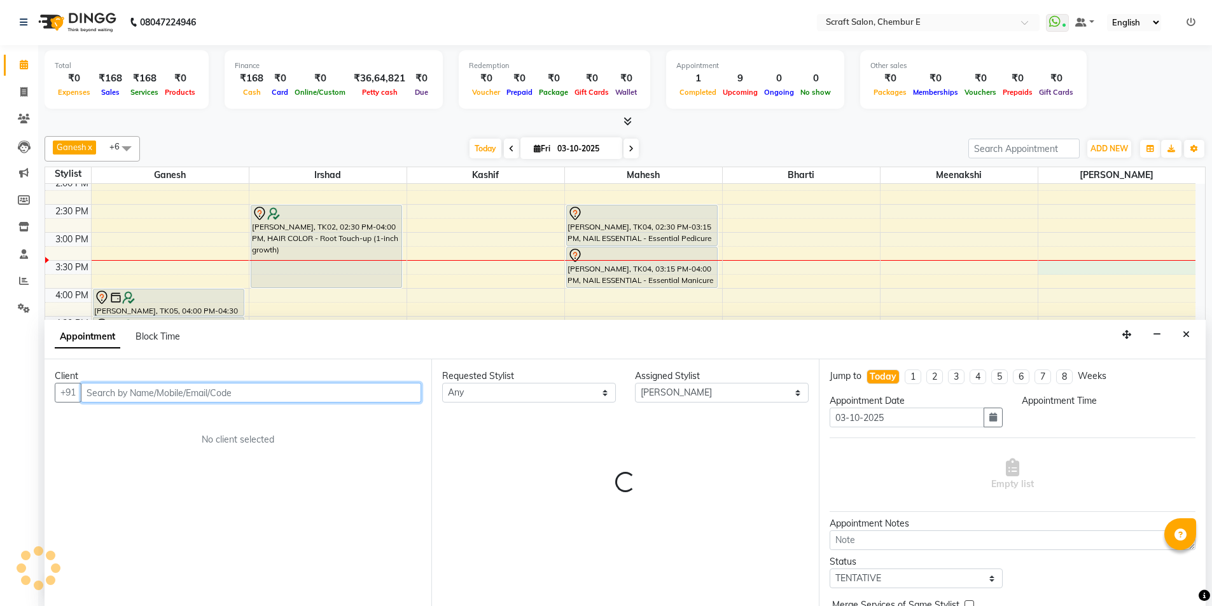
select select "930"
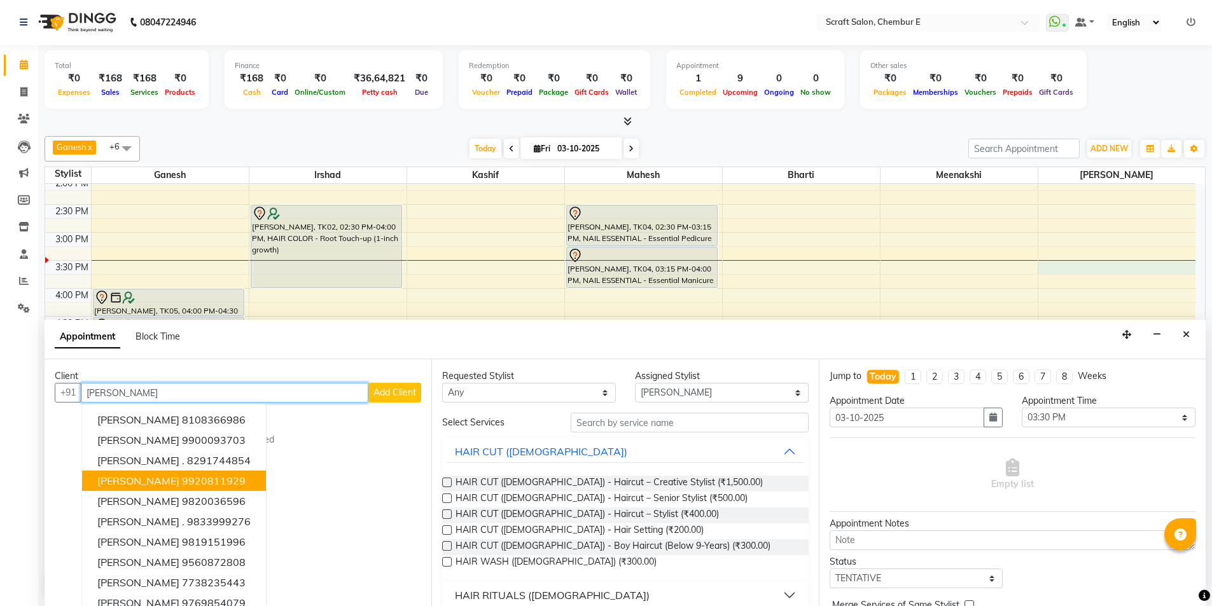
click at [179, 486] on span "Aishwarya Suresh" at bounding box center [138, 481] width 82 height 13
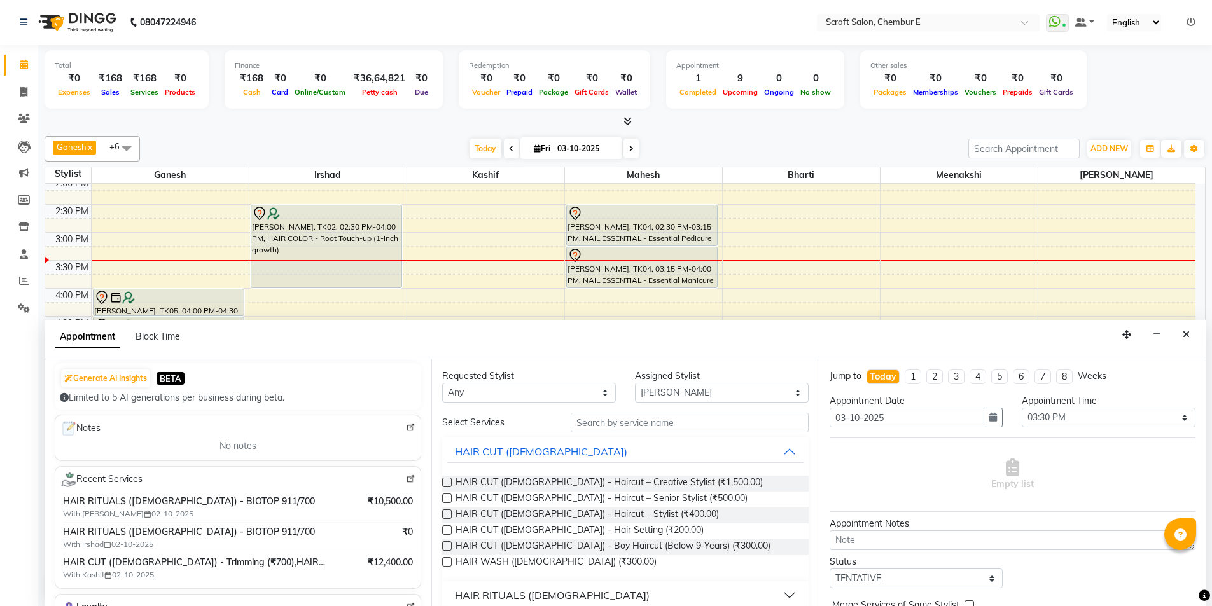
scroll to position [64, 0]
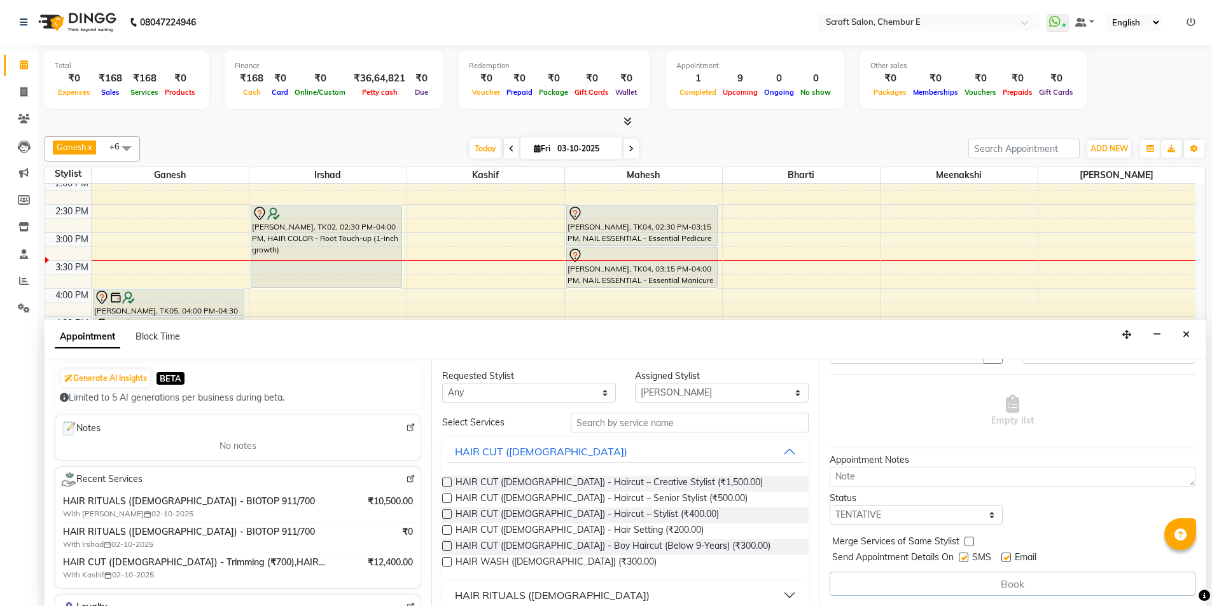
type input "9920811929"
click at [1008, 561] on label at bounding box center [1007, 558] width 10 height 10
click at [1008, 561] on input "checkbox" at bounding box center [1006, 559] width 8 height 8
checkbox input "false"
click at [1010, 580] on div "Book" at bounding box center [1013, 584] width 366 height 24
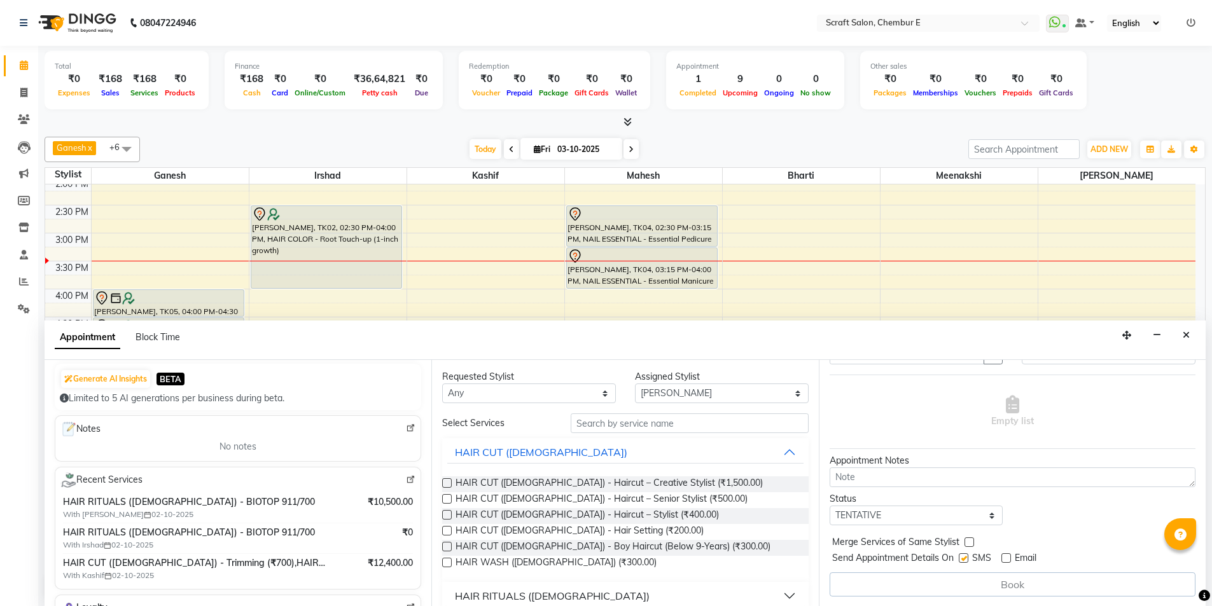
scroll to position [0, 0]
click at [666, 430] on input "text" at bounding box center [690, 424] width 238 height 20
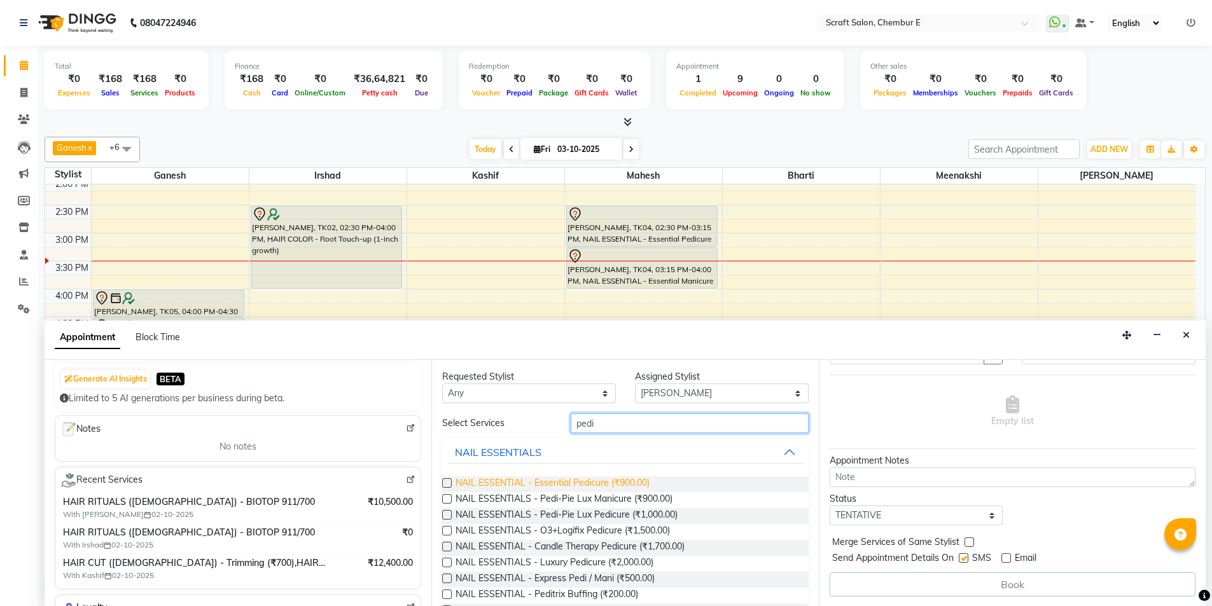
type input "pedi"
click at [642, 484] on span "NAIL ESSENTIAL - Essential Pedicure (₹900.00)" at bounding box center [553, 485] width 194 height 16
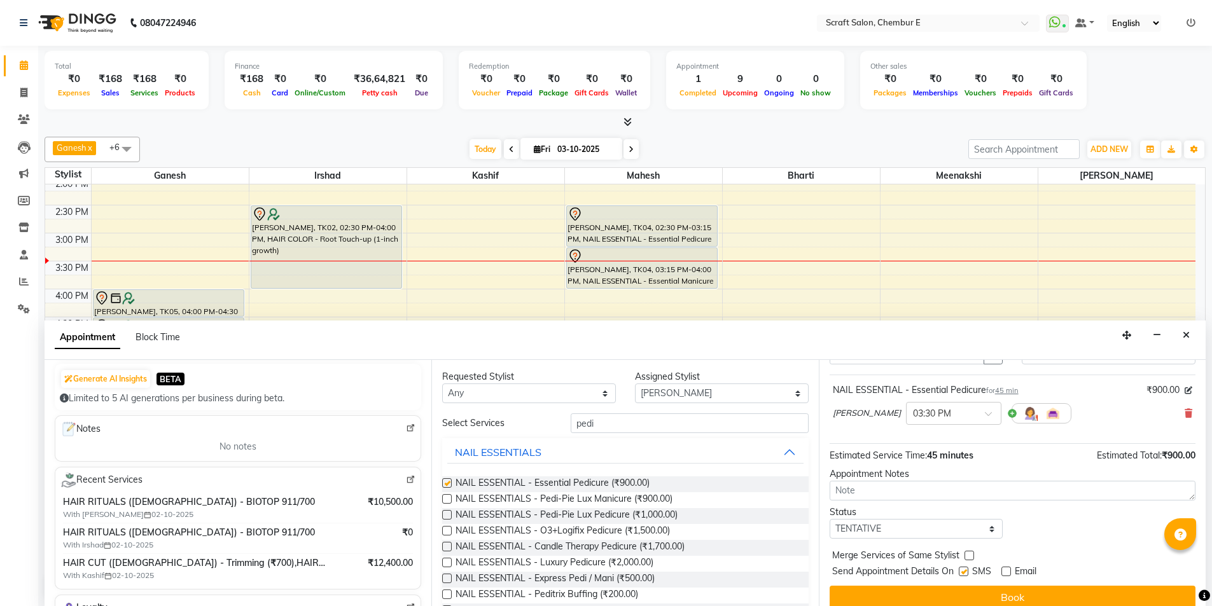
checkbox input "false"
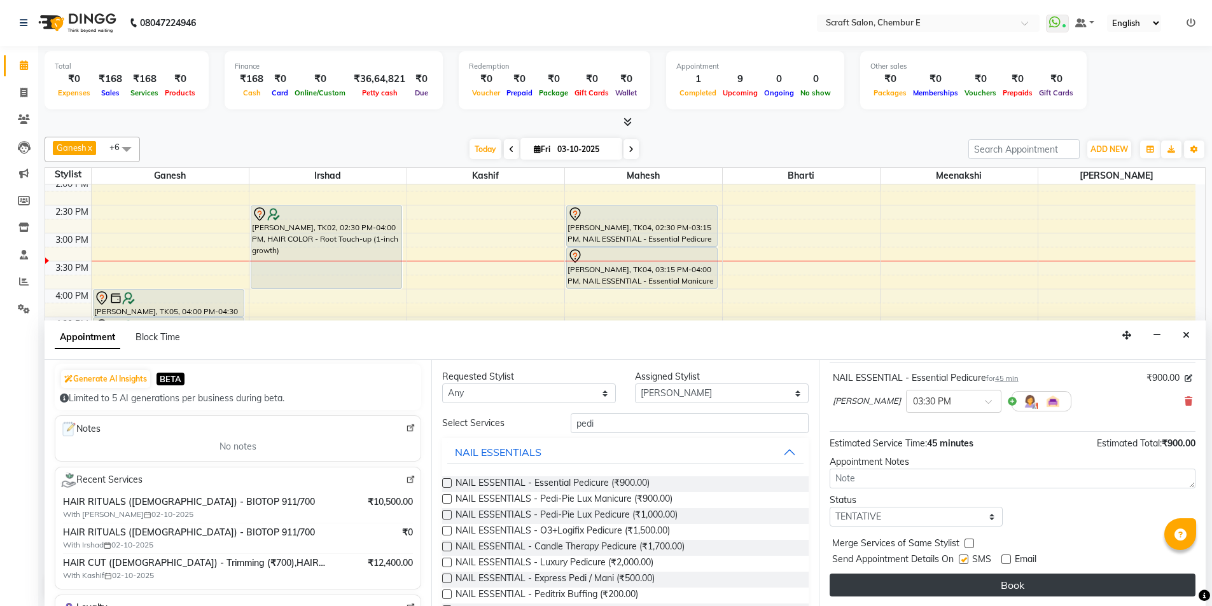
click at [1009, 590] on button "Book" at bounding box center [1013, 585] width 366 height 23
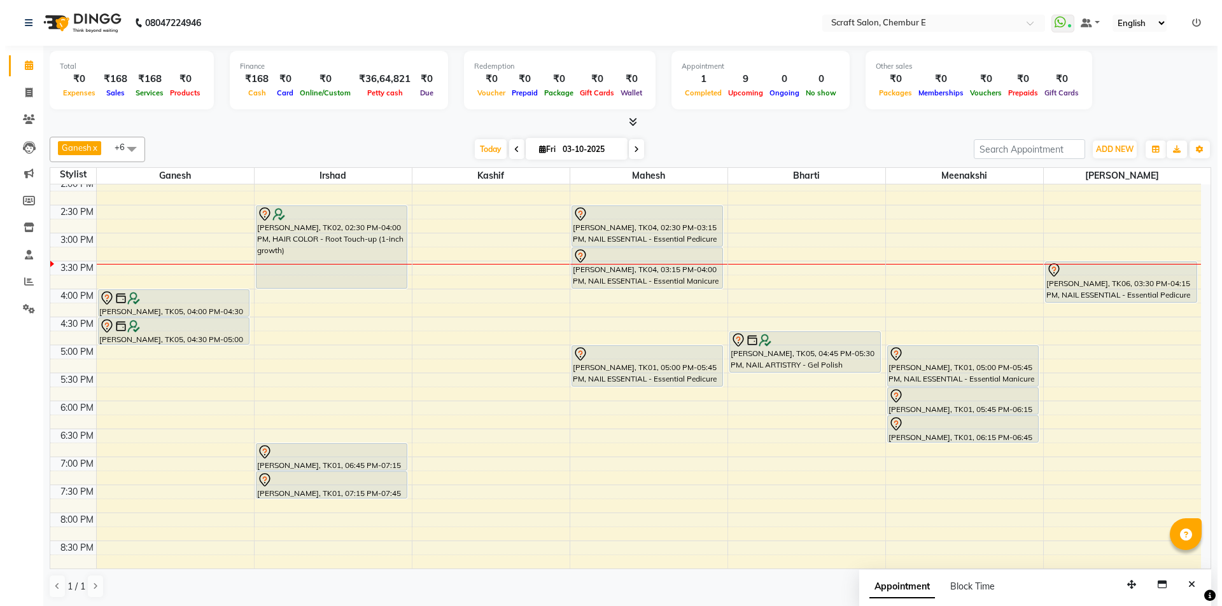
scroll to position [343, 0]
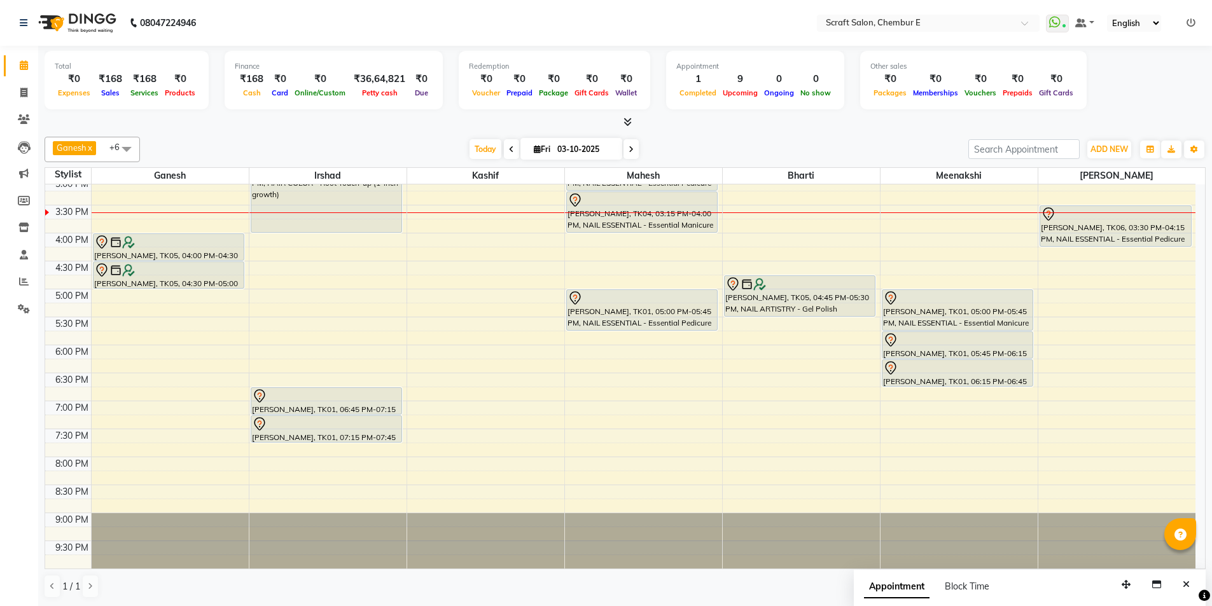
click at [148, 281] on div "Rinku Sharma, TK05, 04:30 PM-05:00 PM, STYLING (FEMALE) - Blow Dry" at bounding box center [169, 275] width 151 height 26
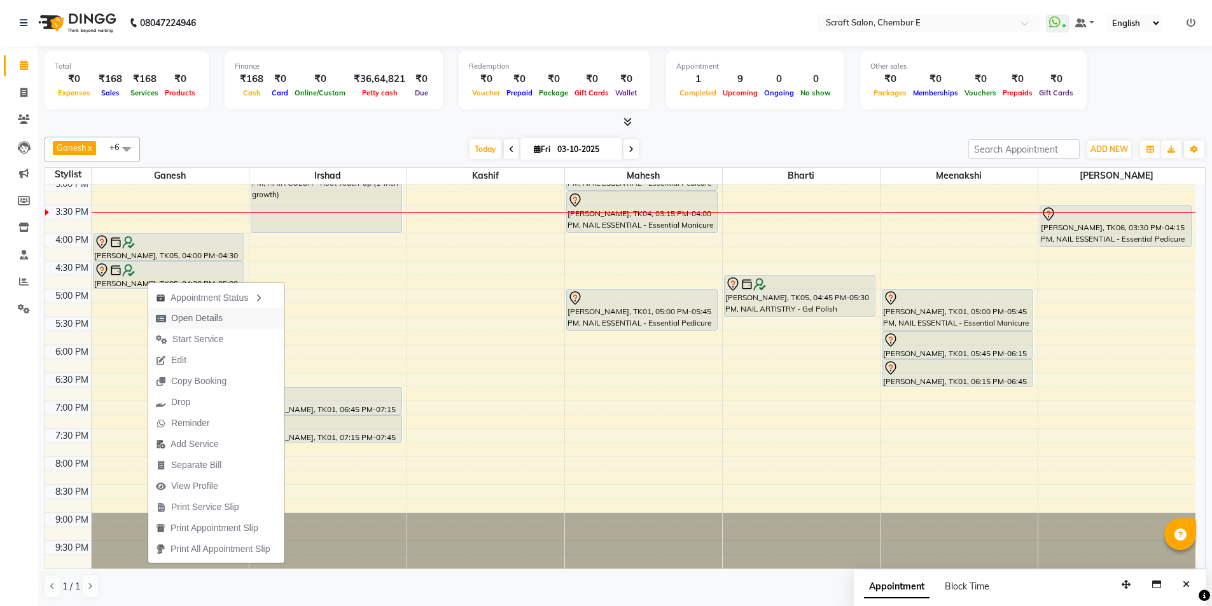
click at [176, 318] on span "Open Details" at bounding box center [197, 318] width 52 height 13
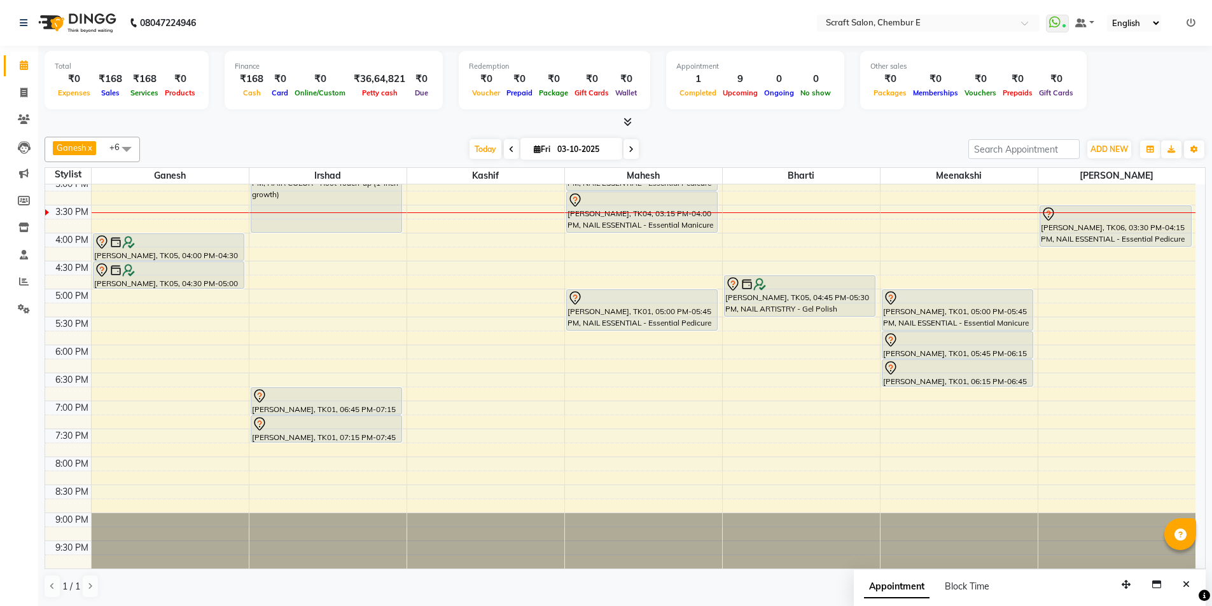
click at [192, 251] on div "Rinku Sharma, TK05, 04:00 PM-04:30 PM, STYLING (FEMALE) - Hair Wash" at bounding box center [169, 247] width 151 height 26
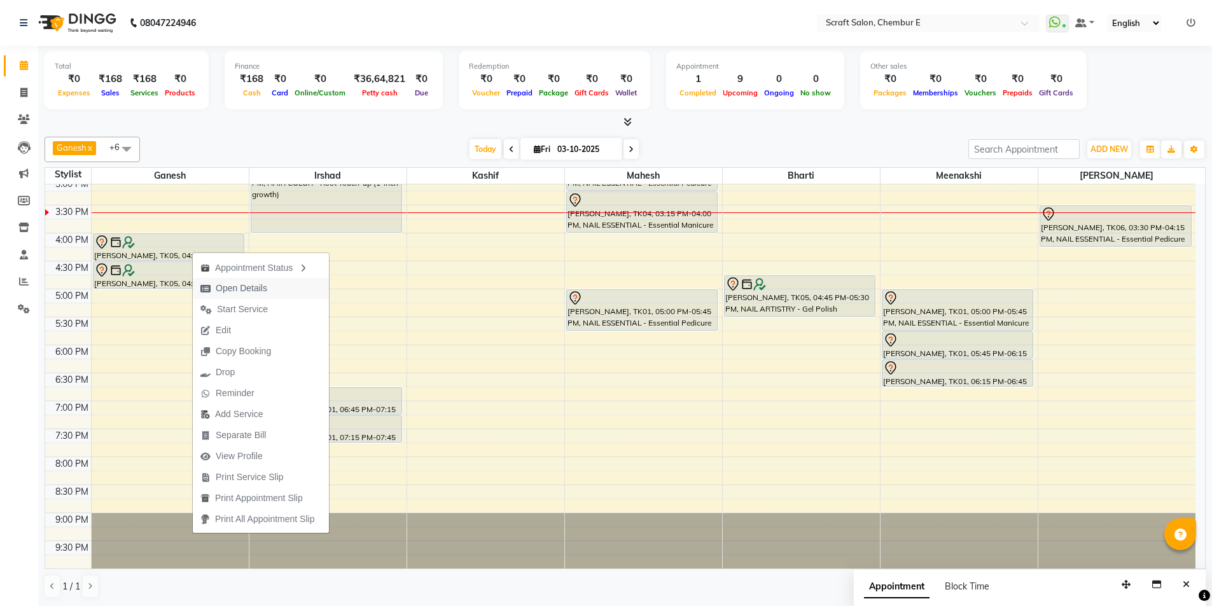
click at [218, 284] on span "Open Details" at bounding box center [242, 288] width 52 height 13
select select "7"
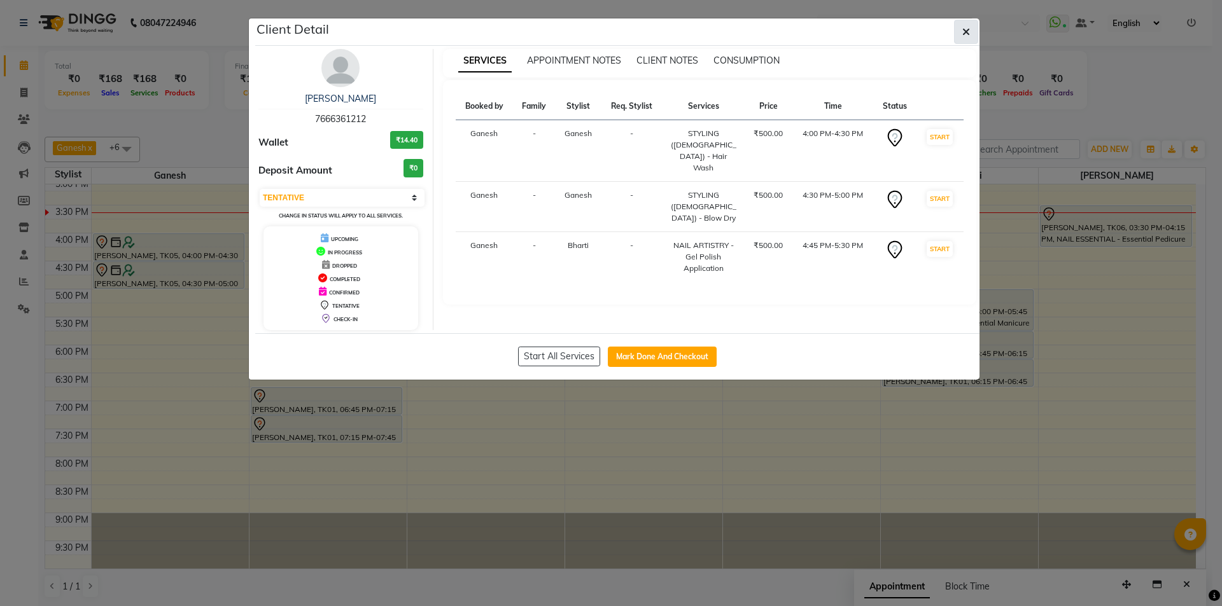
click at [970, 27] on button "button" at bounding box center [966, 32] width 24 height 24
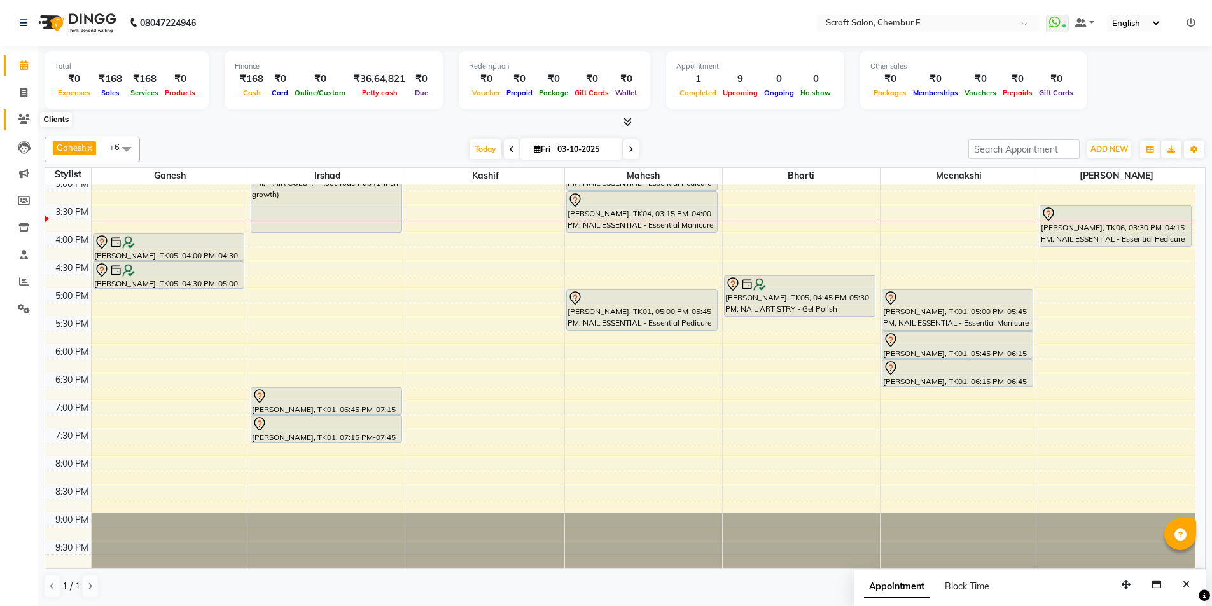
click at [27, 119] on icon at bounding box center [24, 120] width 12 height 10
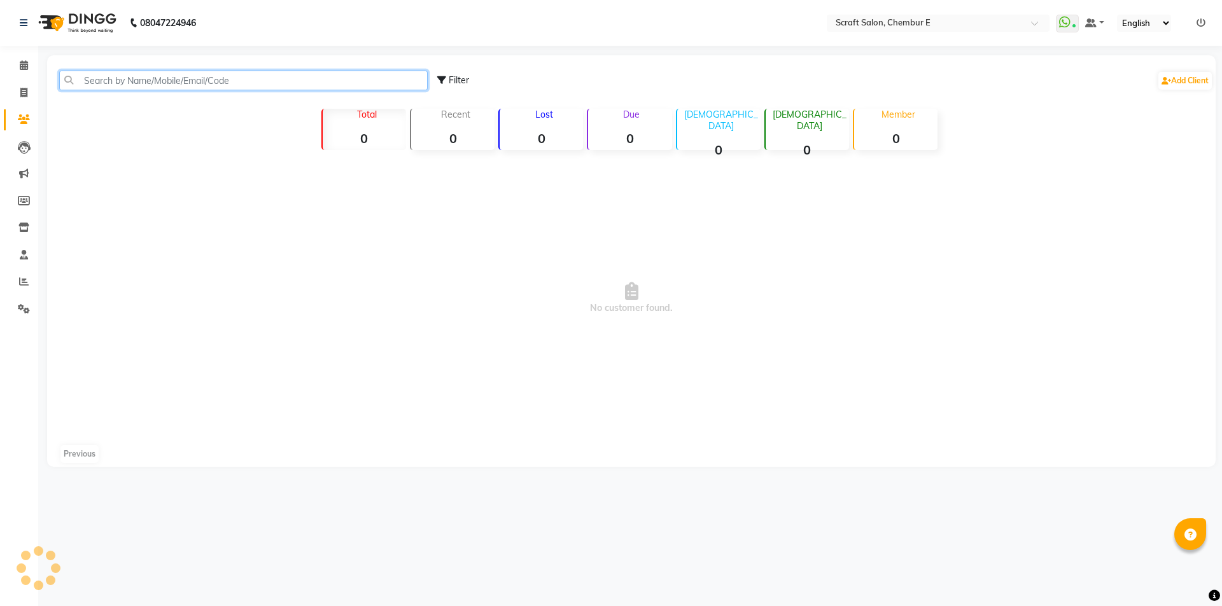
click at [123, 88] on input "text" at bounding box center [243, 81] width 368 height 20
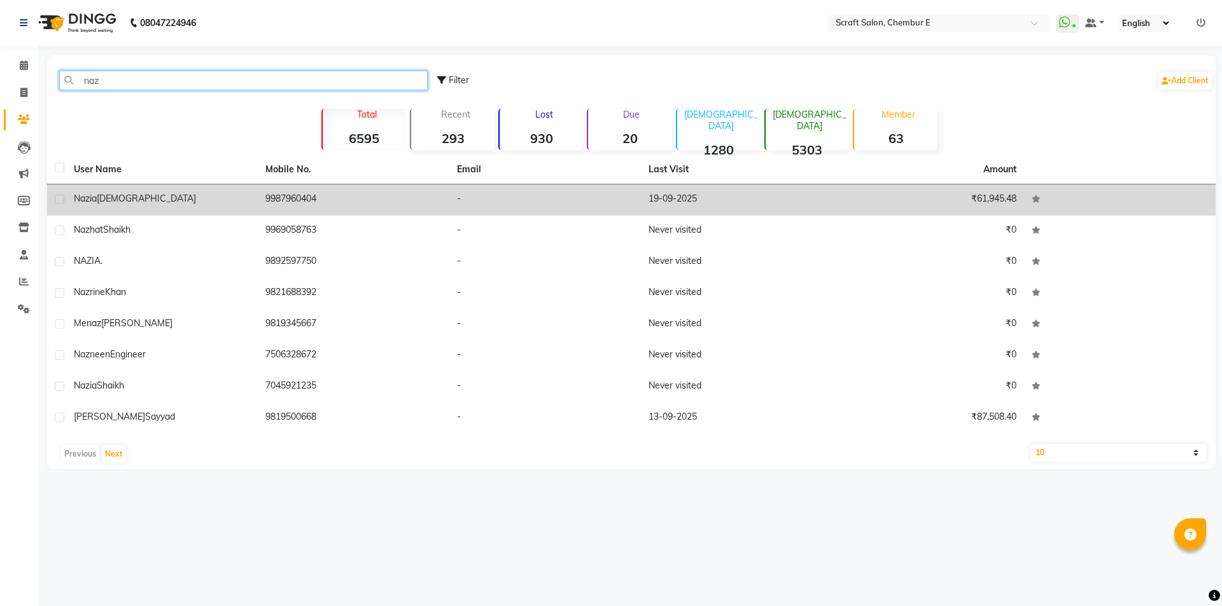
type input "naz"
click at [88, 192] on td "Nazia Ansari" at bounding box center [162, 200] width 192 height 31
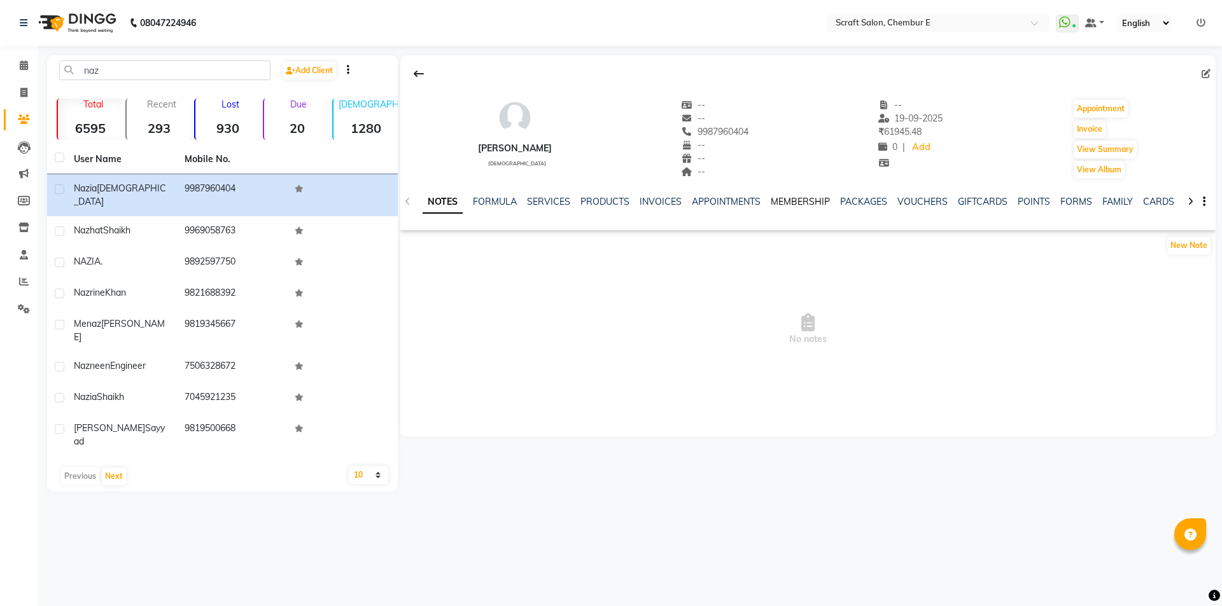
click at [800, 202] on link "MEMBERSHIP" at bounding box center [800, 201] width 59 height 11
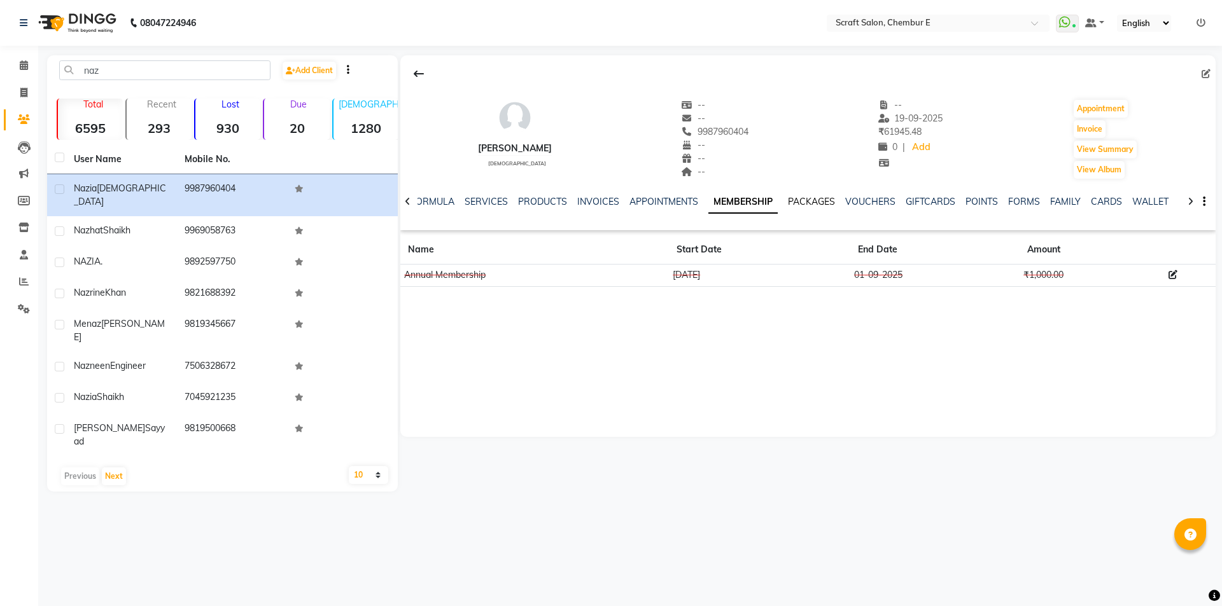
click at [828, 203] on link "PACKAGES" at bounding box center [811, 201] width 47 height 11
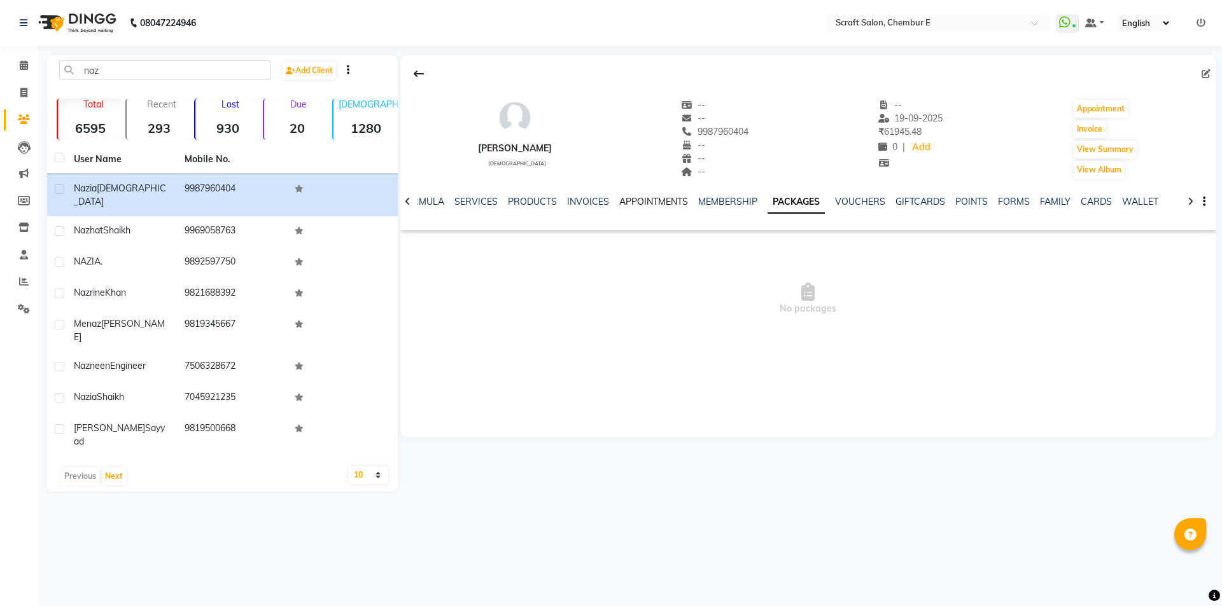
click at [666, 199] on link "APPOINTMENTS" at bounding box center [653, 201] width 69 height 11
click at [602, 204] on link "INVOICES" at bounding box center [608, 201] width 42 height 11
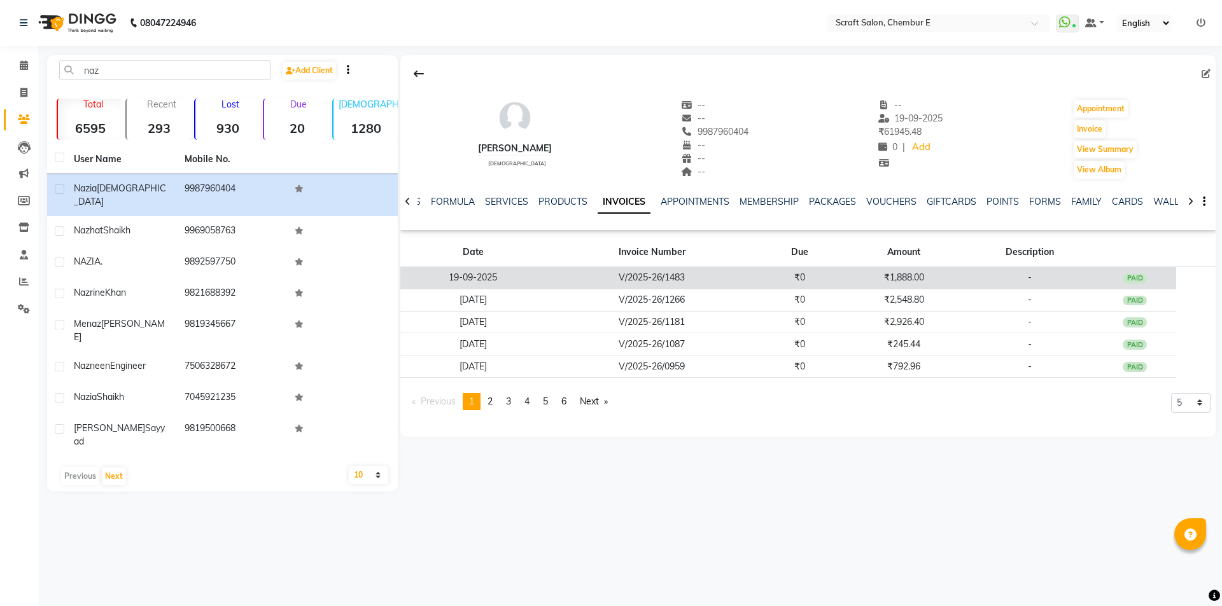
click at [480, 279] on td "19-09-2025" at bounding box center [473, 278] width 146 height 22
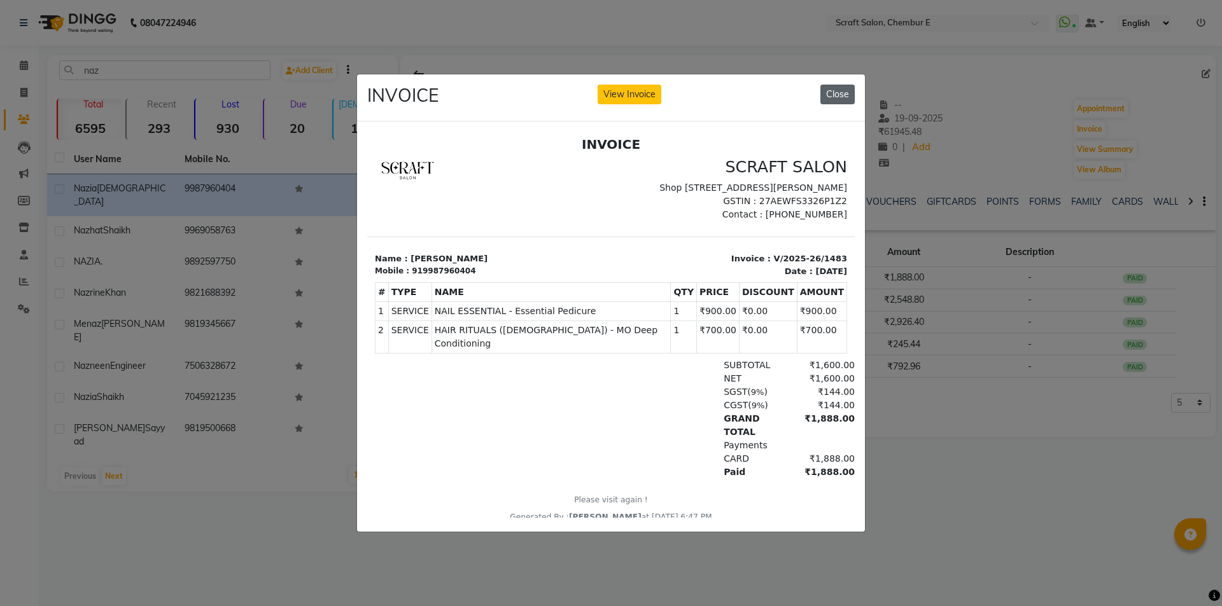
click at [851, 88] on button "Close" at bounding box center [837, 95] width 34 height 20
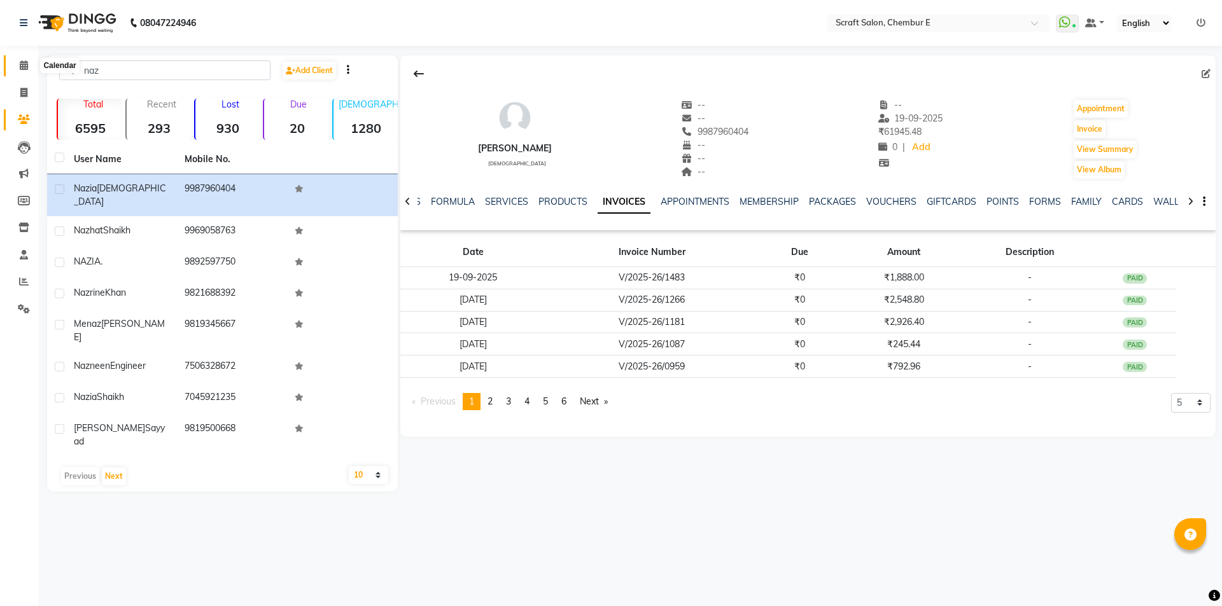
click at [27, 61] on icon at bounding box center [24, 65] width 8 height 10
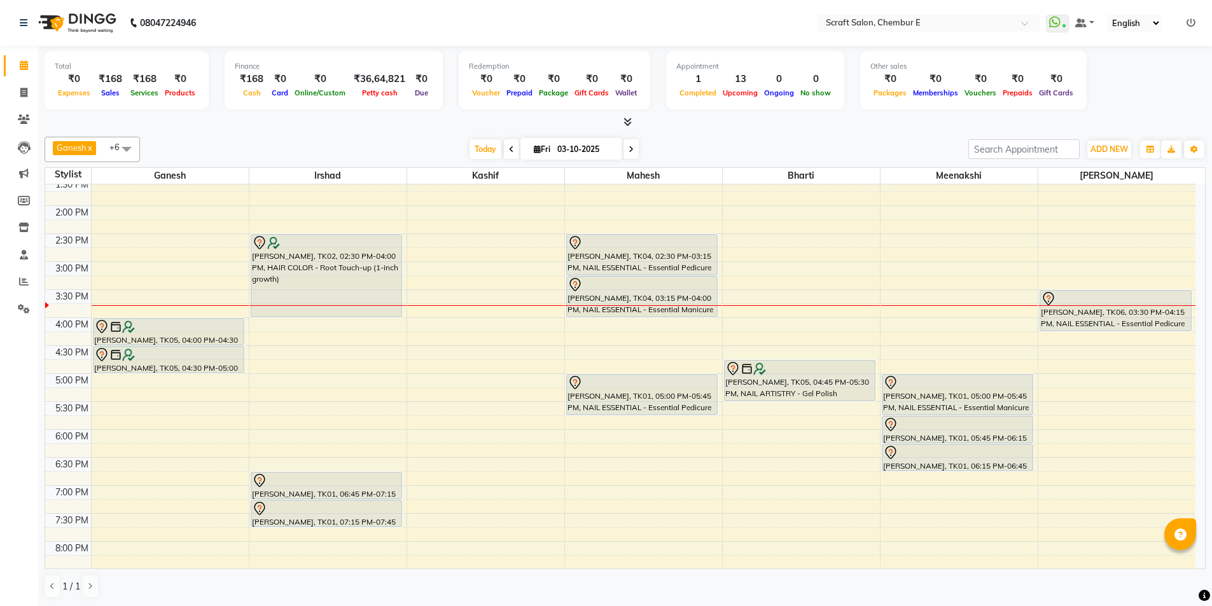
scroll to position [256, 0]
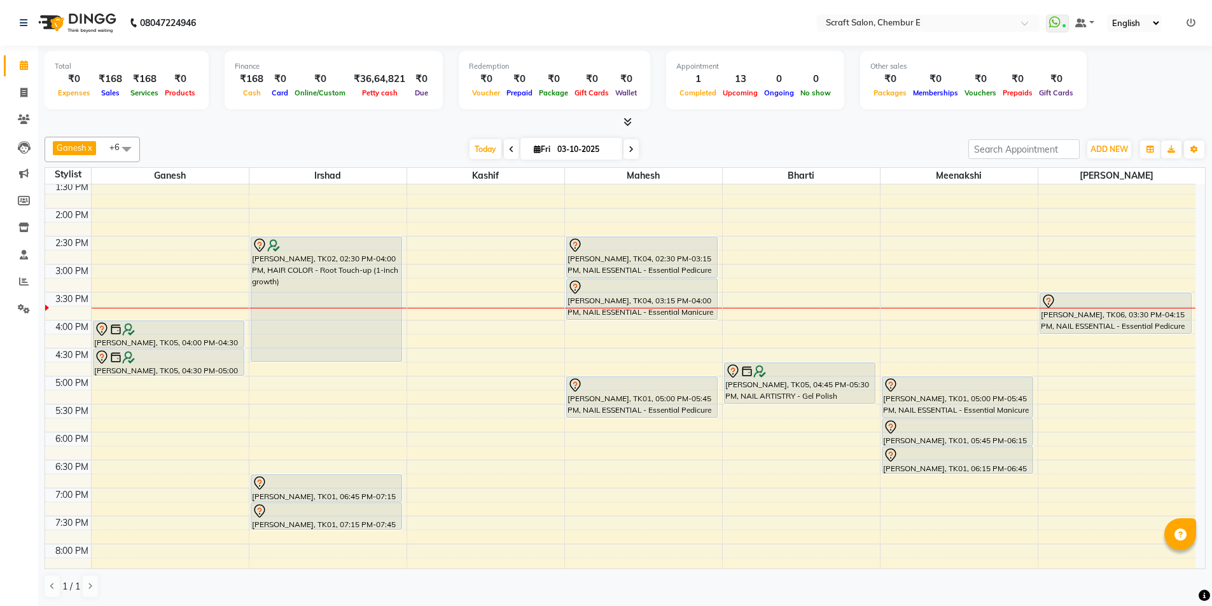
drag, startPoint x: 323, startPoint y: 319, endPoint x: 325, endPoint y: 356, distance: 36.3
click at [325, 356] on div "Manju Modi, TK02, 02:30 PM-04:00 PM, HAIR COLOR - Root Touch-up (1-inch growth)…" at bounding box center [327, 292] width 157 height 727
click at [405, 318] on div "9:00 AM 9:30 AM 10:00 AM 10:30 AM 11:00 AM 11:30 AM 12:00 PM 12:30 PM 1:00 PM 1…" at bounding box center [620, 292] width 1150 height 727
select select "33658"
select select "tentative"
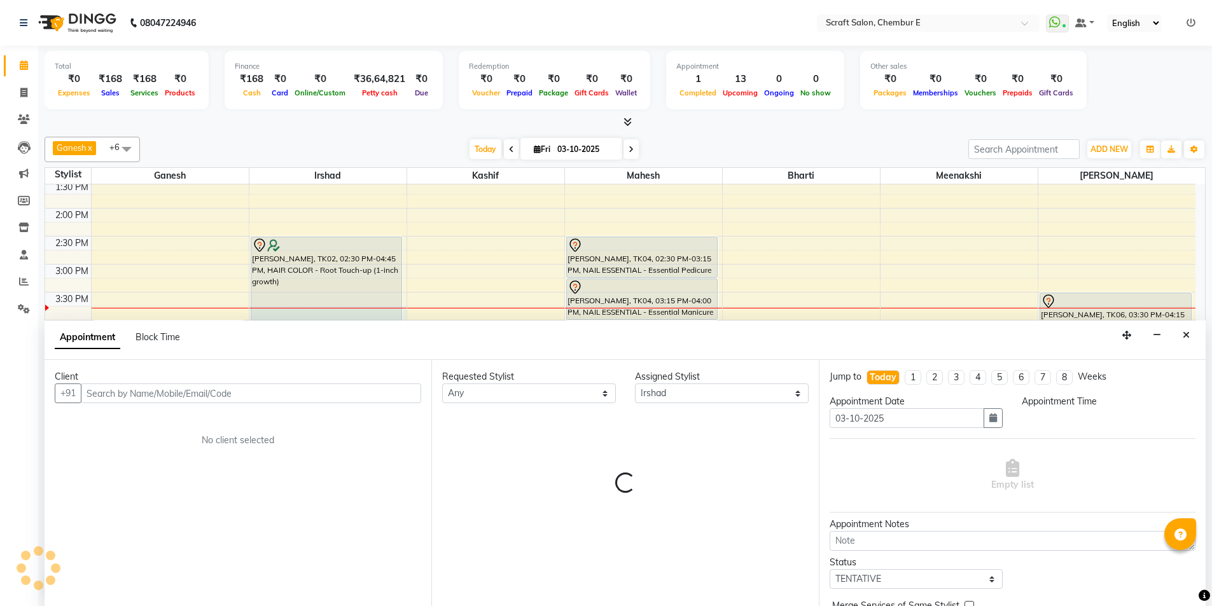
scroll to position [1, 0]
select select "945"
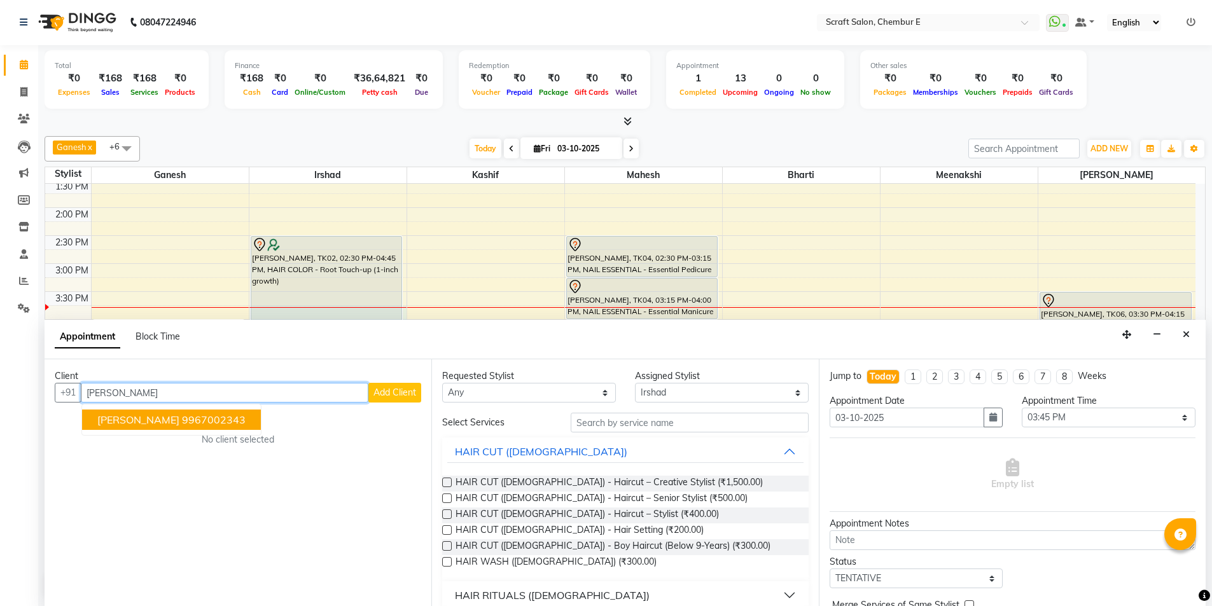
click at [182, 420] on ngb-highlight "9967002343" at bounding box center [214, 420] width 64 height 13
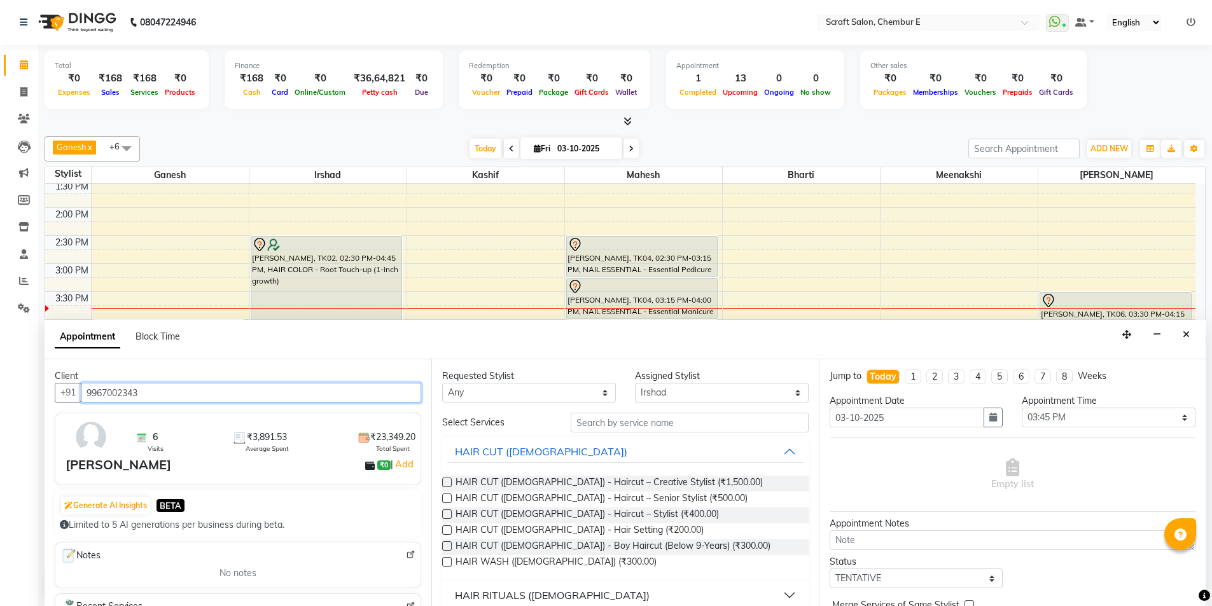
type input "9967002343"
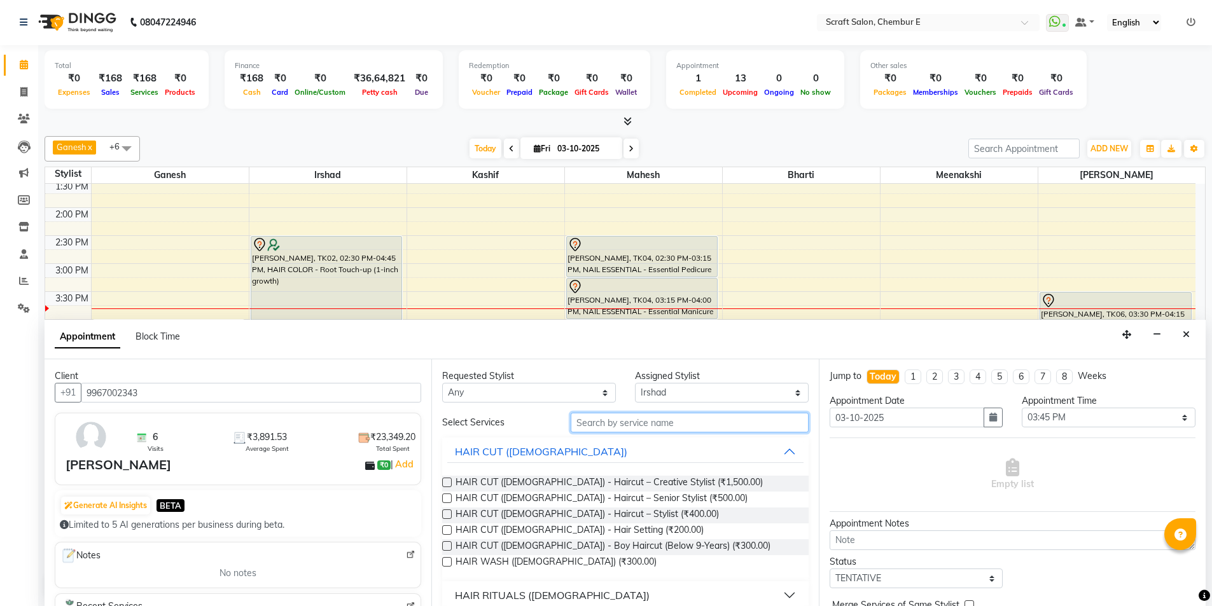
click at [667, 424] on input "text" at bounding box center [690, 423] width 238 height 20
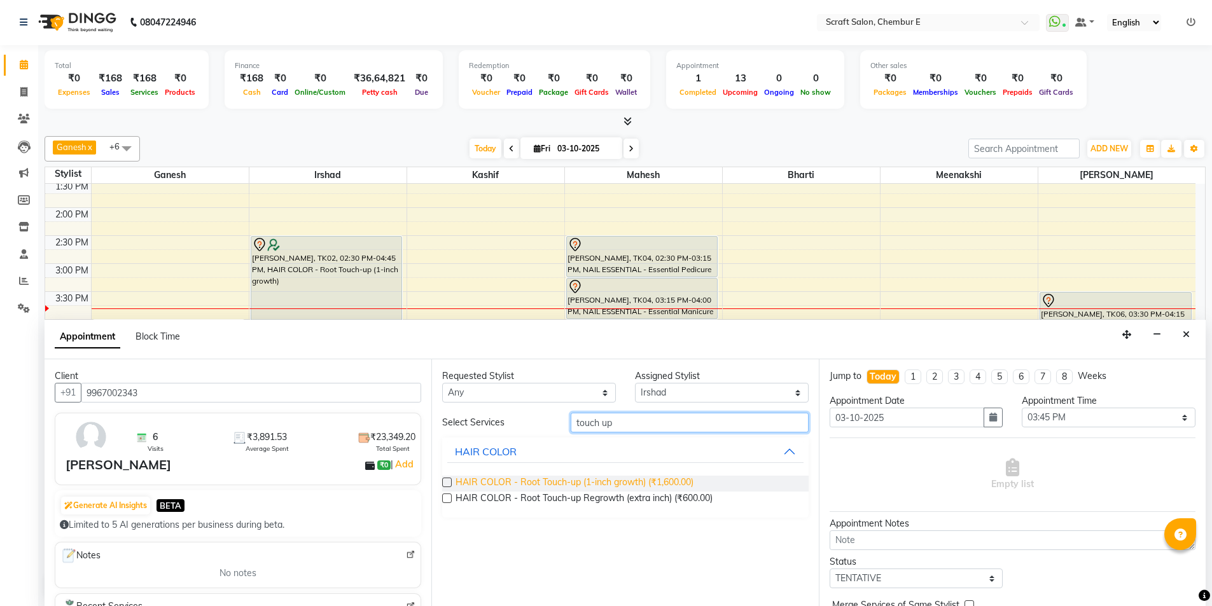
type input "touch up"
click at [692, 479] on span "HAIR COLOR - Root Touch-up (1-inch growth) (₹1,600.00)" at bounding box center [575, 484] width 238 height 16
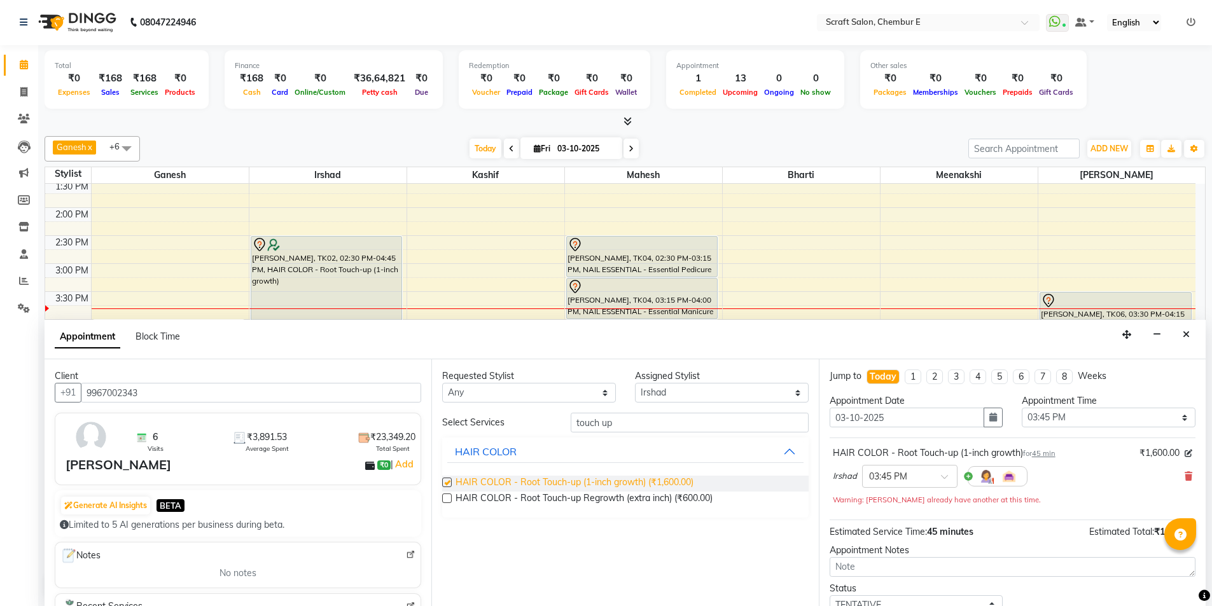
checkbox input "false"
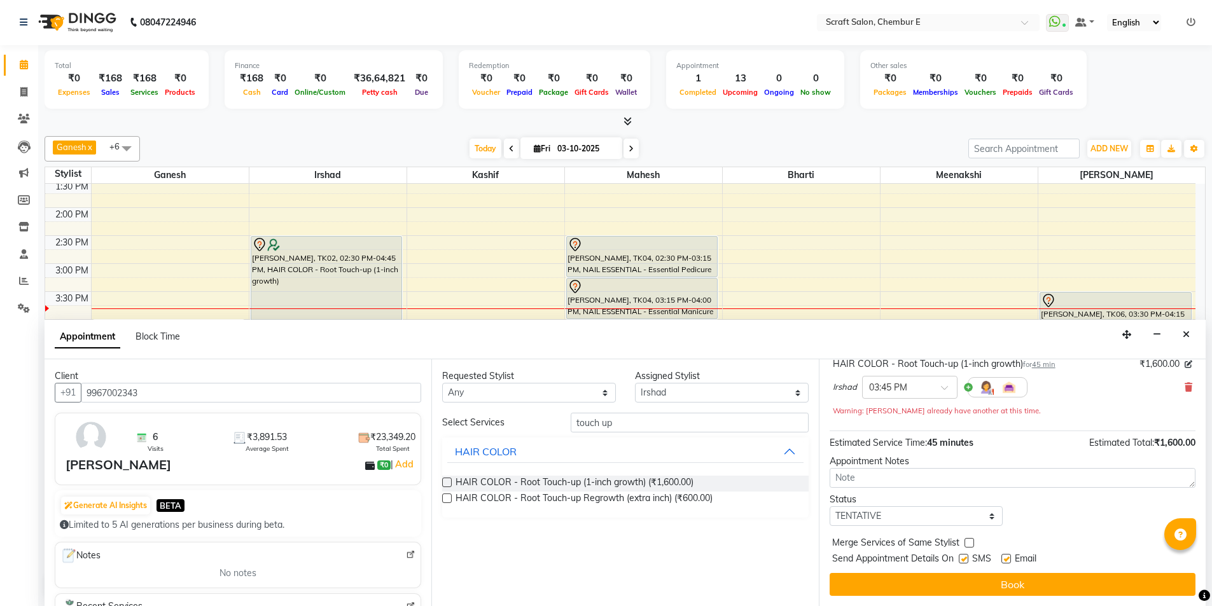
click at [1009, 557] on label at bounding box center [1007, 559] width 10 height 10
click at [1009, 557] on input "checkbox" at bounding box center [1006, 560] width 8 height 8
click at [1004, 563] on label at bounding box center [1007, 559] width 10 height 10
click at [1004, 563] on input "checkbox" at bounding box center [1006, 560] width 8 height 8
click at [1007, 561] on label at bounding box center [1007, 559] width 10 height 10
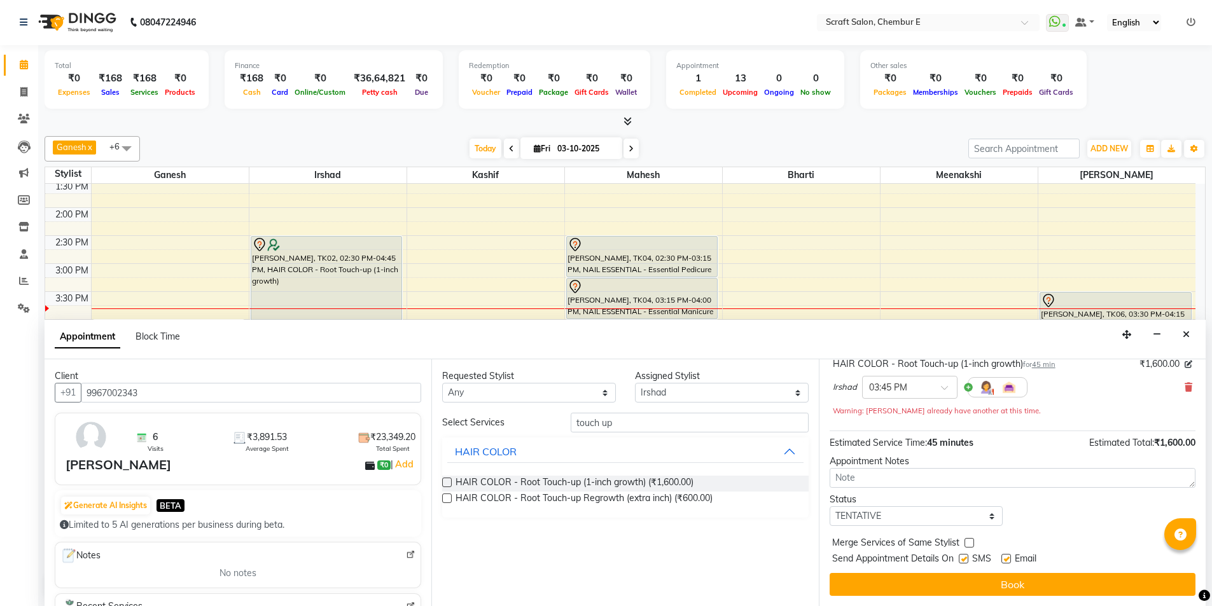
click at [1007, 561] on input "checkbox" at bounding box center [1006, 560] width 8 height 8
checkbox input "false"
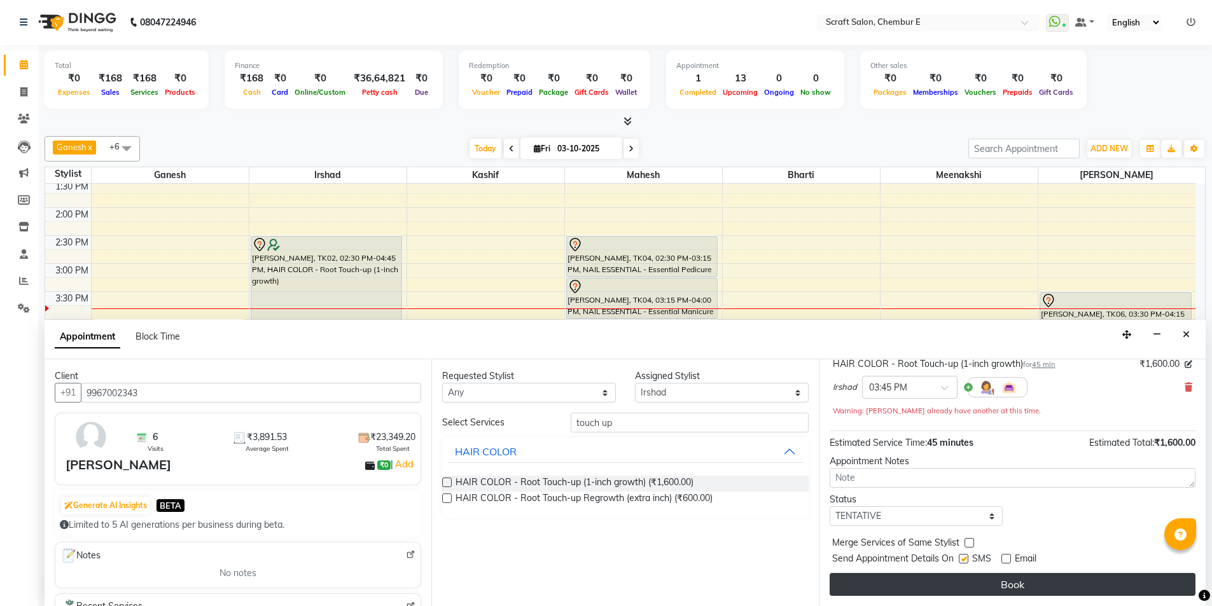
click at [1006, 580] on button "Book" at bounding box center [1013, 584] width 366 height 23
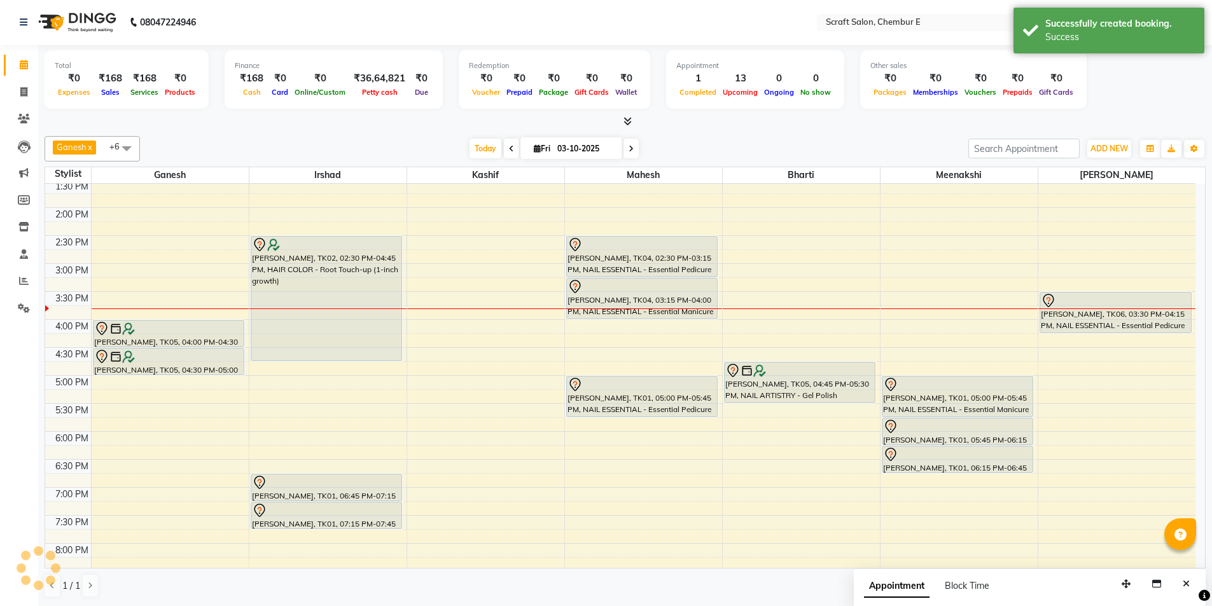
scroll to position [0, 0]
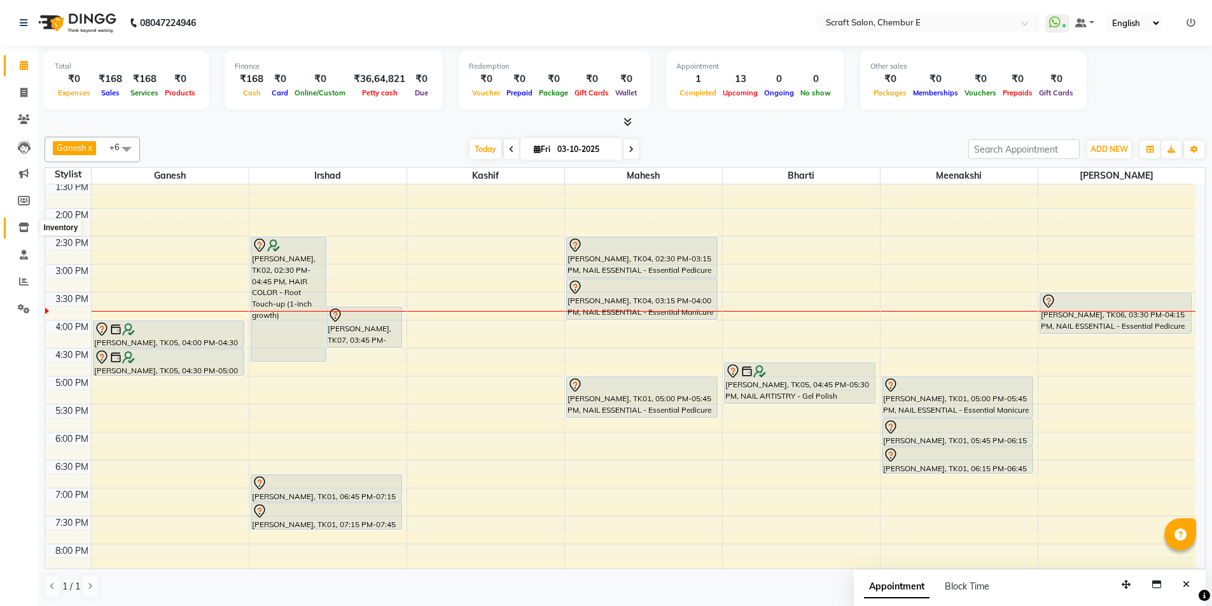
click at [25, 225] on icon at bounding box center [23, 228] width 11 height 10
select select
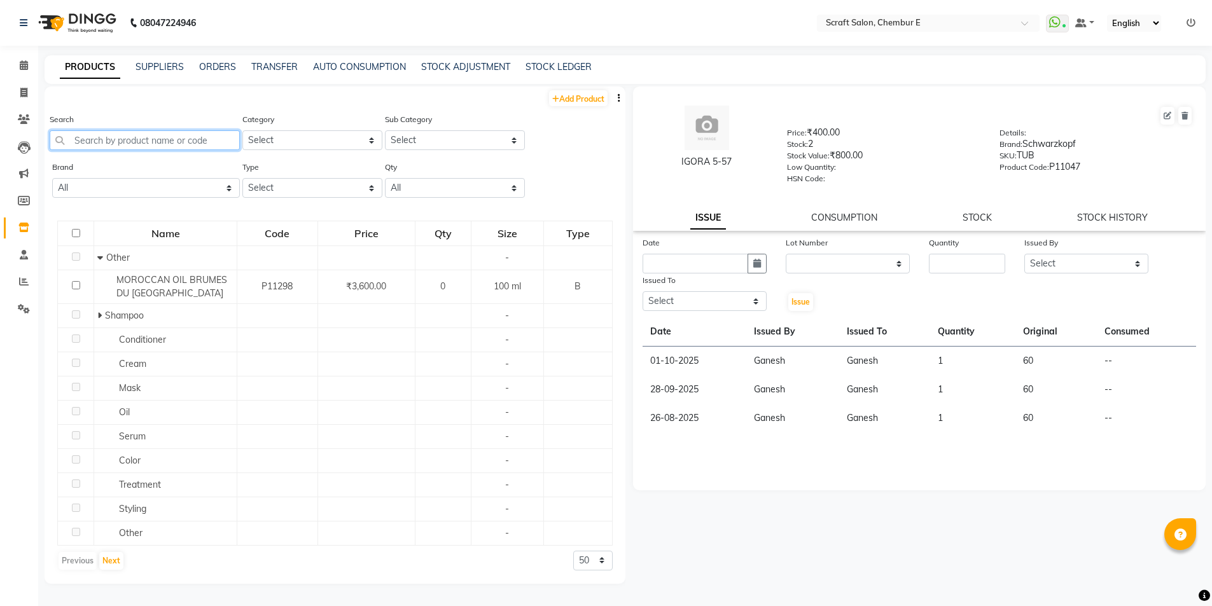
click at [223, 143] on input "text" at bounding box center [145, 140] width 190 height 20
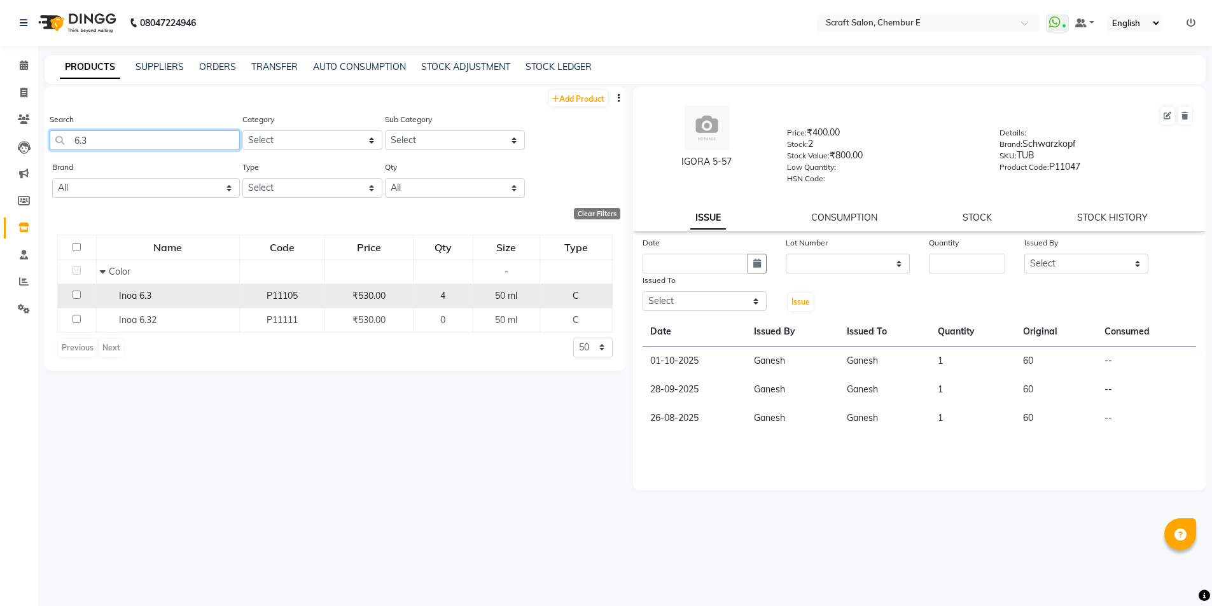
type input "6.3"
click at [73, 295] on input "checkbox" at bounding box center [77, 295] width 8 height 8
checkbox input "true"
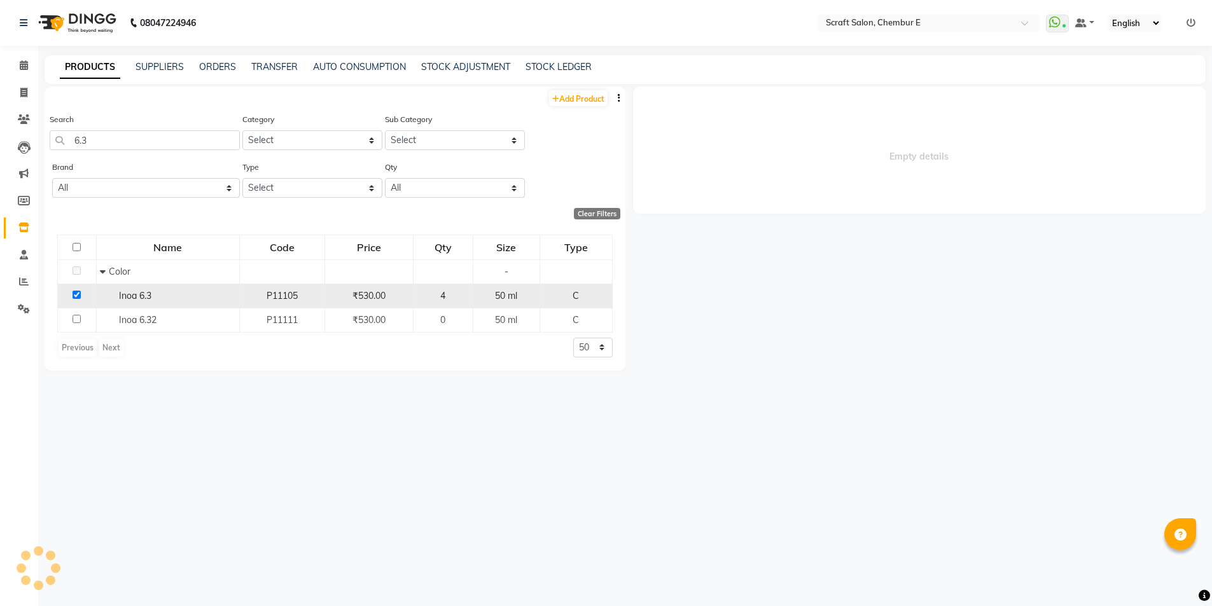
select select
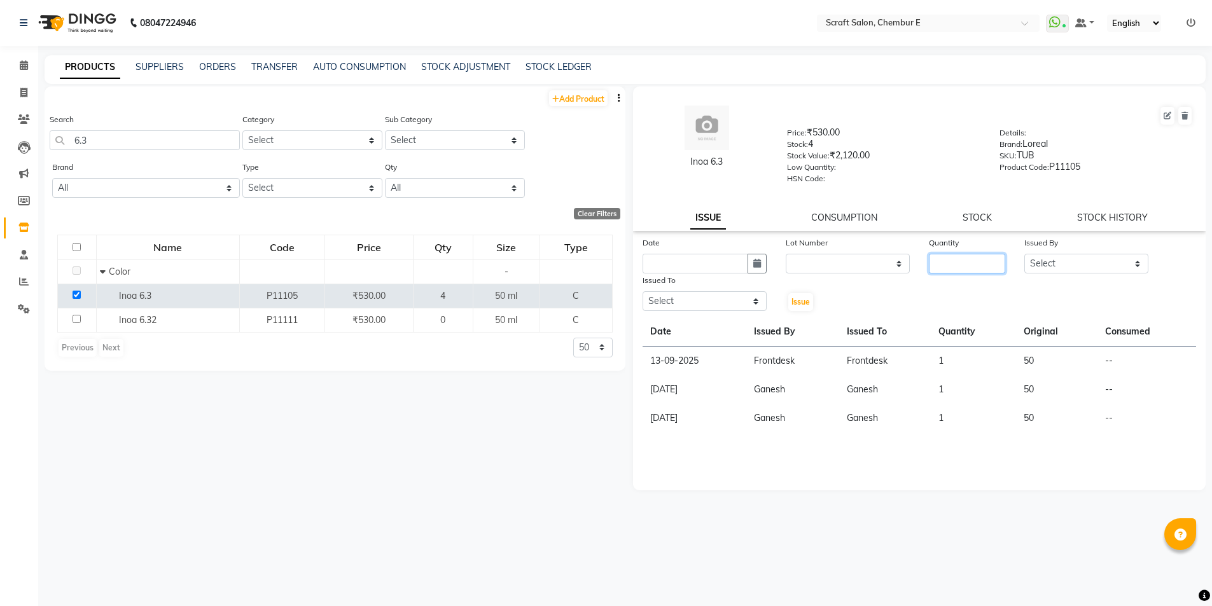
click at [965, 269] on input "number" at bounding box center [967, 264] width 76 height 20
type input "1"
click at [755, 267] on icon "button" at bounding box center [757, 263] width 8 height 9
select select "10"
select select "2025"
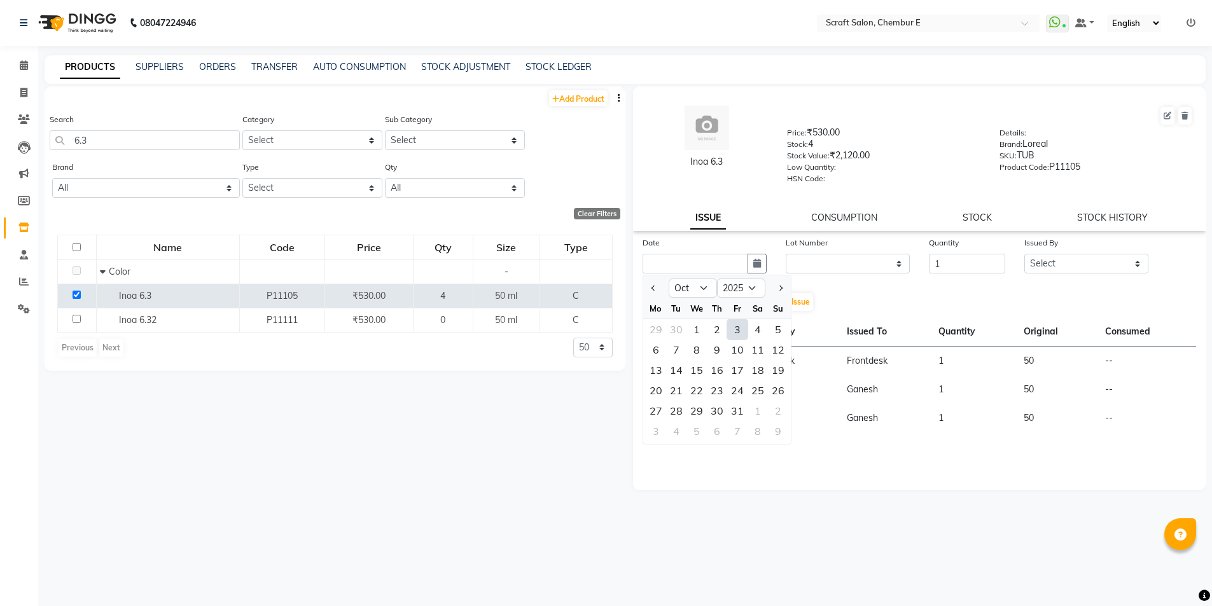
click at [738, 335] on div "3" at bounding box center [737, 329] width 20 height 20
type input "03-10-2025"
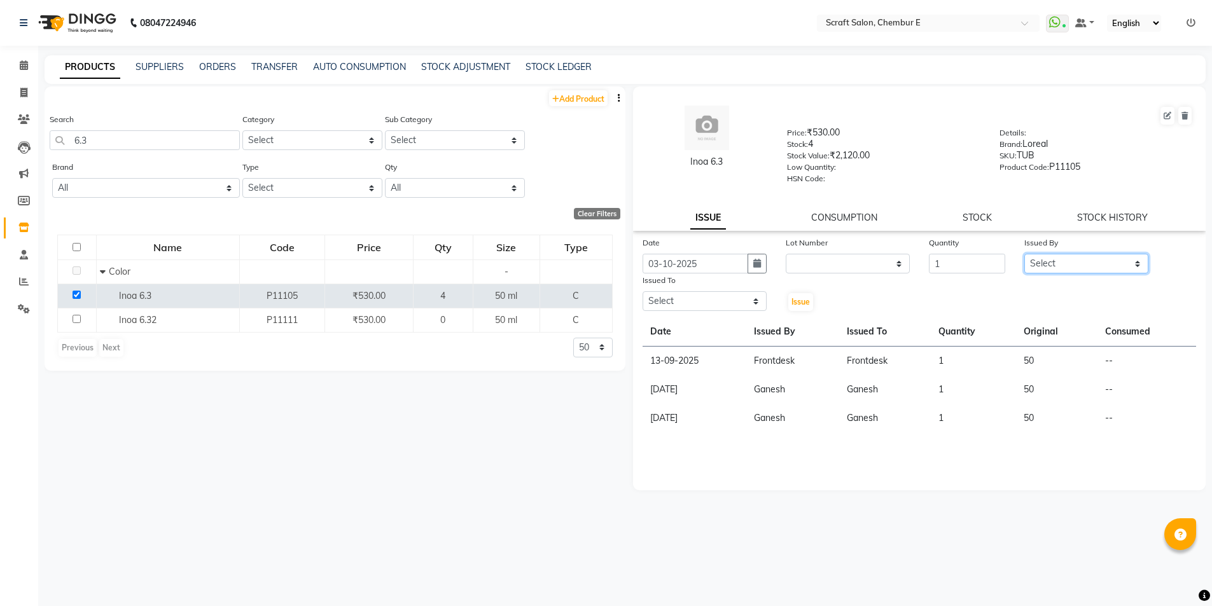
click at [1063, 262] on select "Select Bharti Frontdesk Ganesh Irshad Kashif Mahesh Meenakshi Rasika Shahin Sha…" at bounding box center [1086, 264] width 124 height 20
select select "81195"
click at [1024, 254] on select "Select Bharti Frontdesk Ganesh Irshad Kashif Mahesh Meenakshi Rasika Shahin Sha…" at bounding box center [1086, 264] width 124 height 20
click at [757, 306] on select "Select Bharti Frontdesk Ganesh Irshad Kashif Mahesh Meenakshi Rasika Shahin Sha…" at bounding box center [705, 301] width 124 height 20
select select "33658"
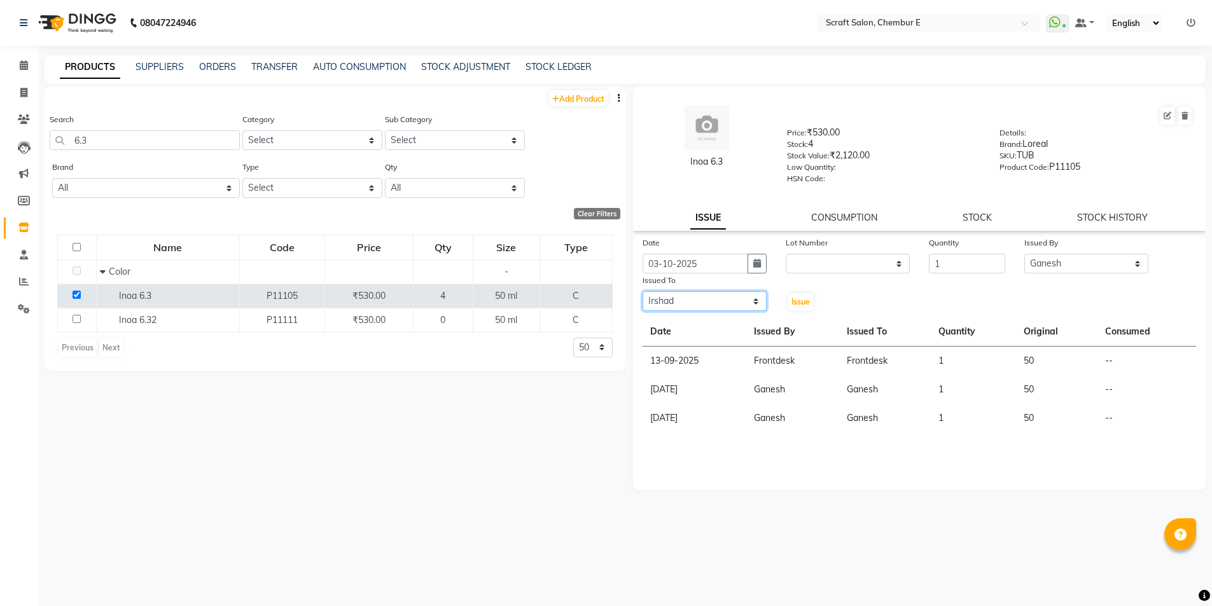
click at [643, 291] on select "Select Bharti Frontdesk Ganesh Irshad Kashif Mahesh Meenakshi Rasika Shahin Sha…" at bounding box center [705, 301] width 124 height 20
click at [805, 309] on button "Issue" at bounding box center [800, 302] width 25 height 18
select select
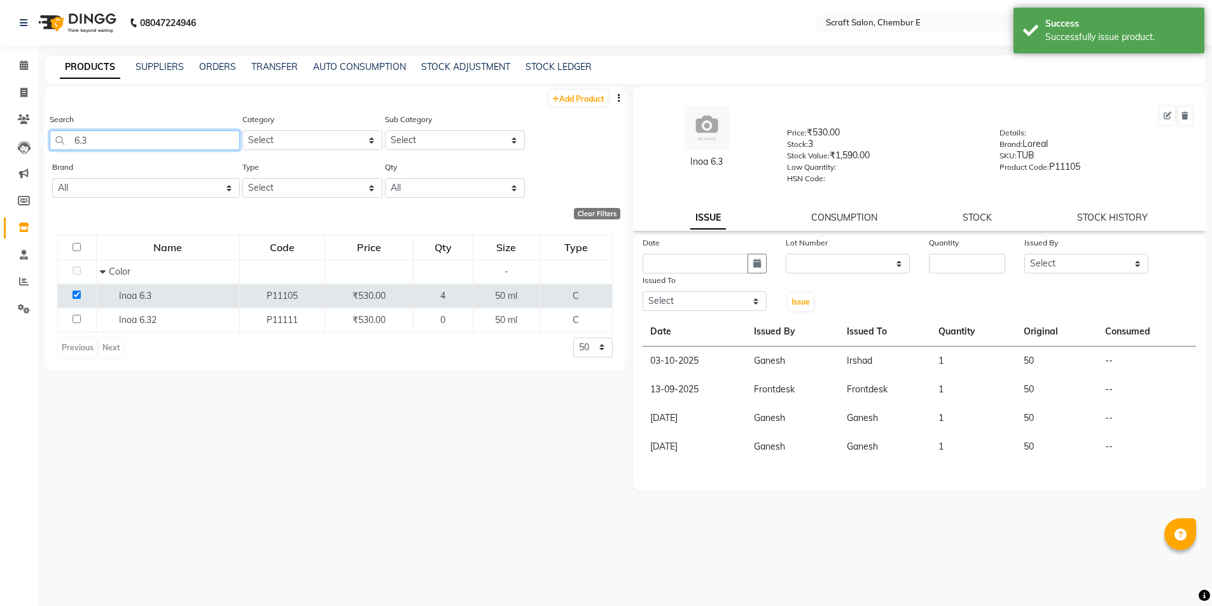
click at [188, 141] on input "6.3" at bounding box center [145, 140] width 190 height 20
type input "6"
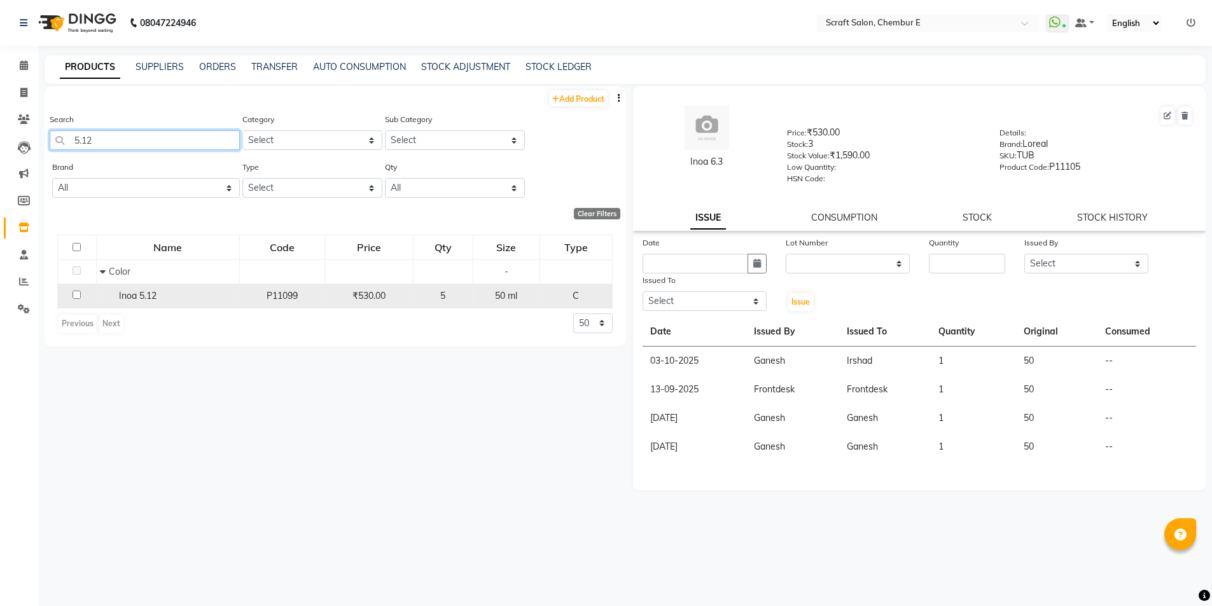
type input "5.12"
click at [78, 295] on input "checkbox" at bounding box center [77, 295] width 8 height 8
checkbox input "true"
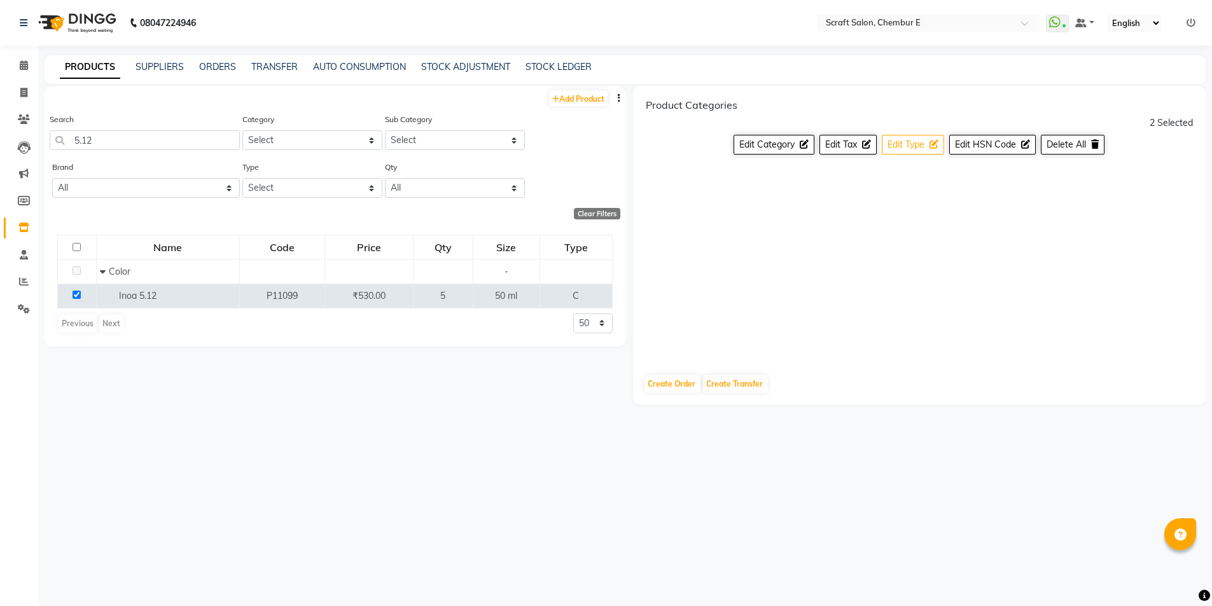
click at [908, 151] on button "Edit Type" at bounding box center [913, 145] width 62 height 20
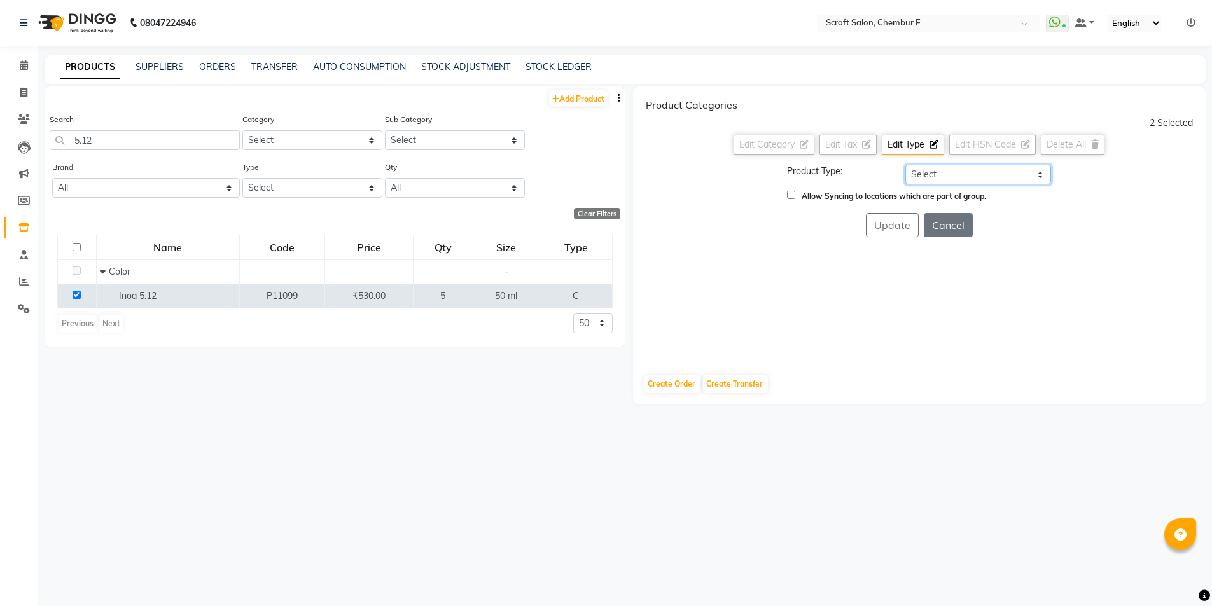
click at [1036, 172] on select "Select Both Retail Consumable" at bounding box center [978, 175] width 146 height 20
select select "C"
click at [905, 165] on select "Select Both Retail Consumable" at bounding box center [978, 175] width 146 height 20
click at [792, 199] on input "Allow Syncing to locations which are part of group." at bounding box center [791, 195] width 8 height 8
checkbox input "true"
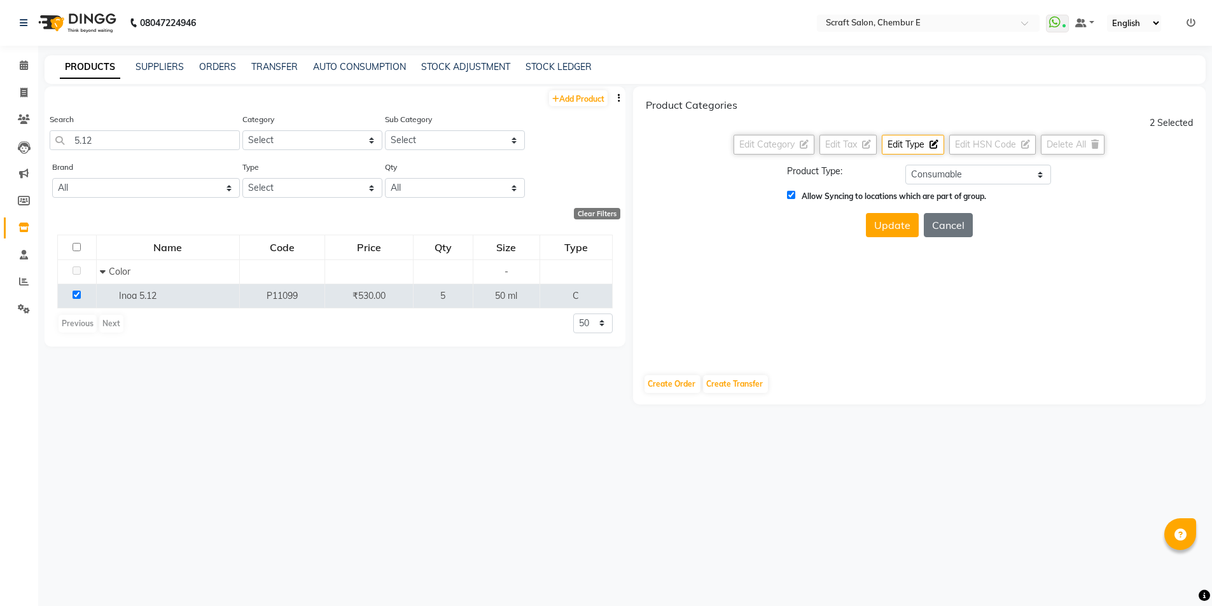
click at [885, 230] on button "Update" at bounding box center [892, 225] width 53 height 24
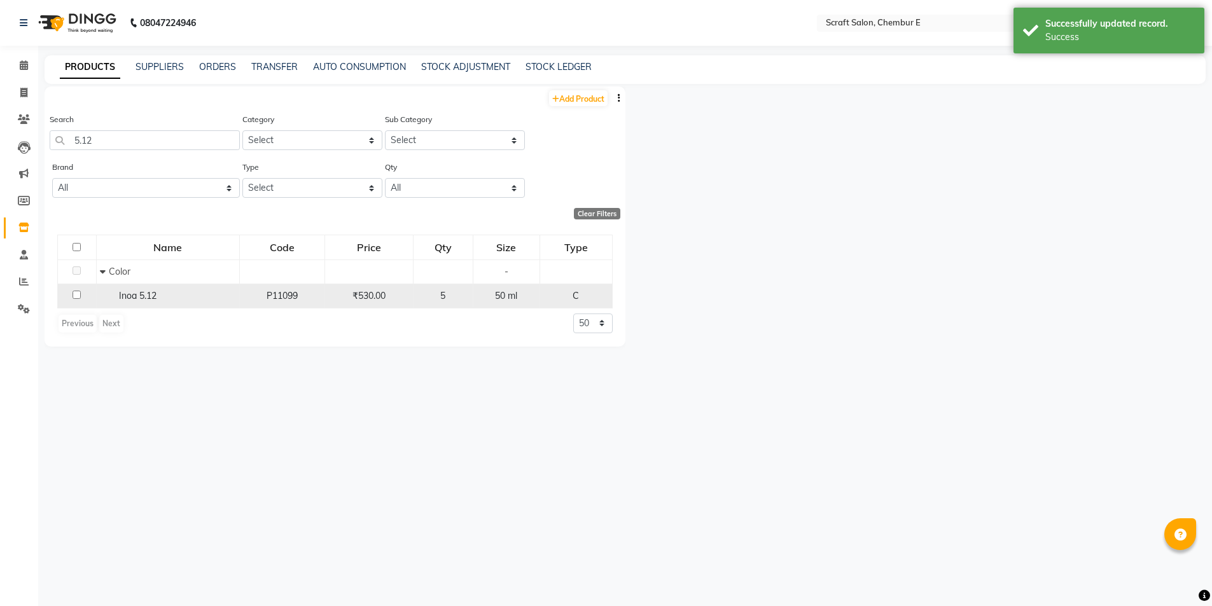
click at [79, 293] on input "checkbox" at bounding box center [77, 295] width 8 height 8
checkbox input "true"
select select
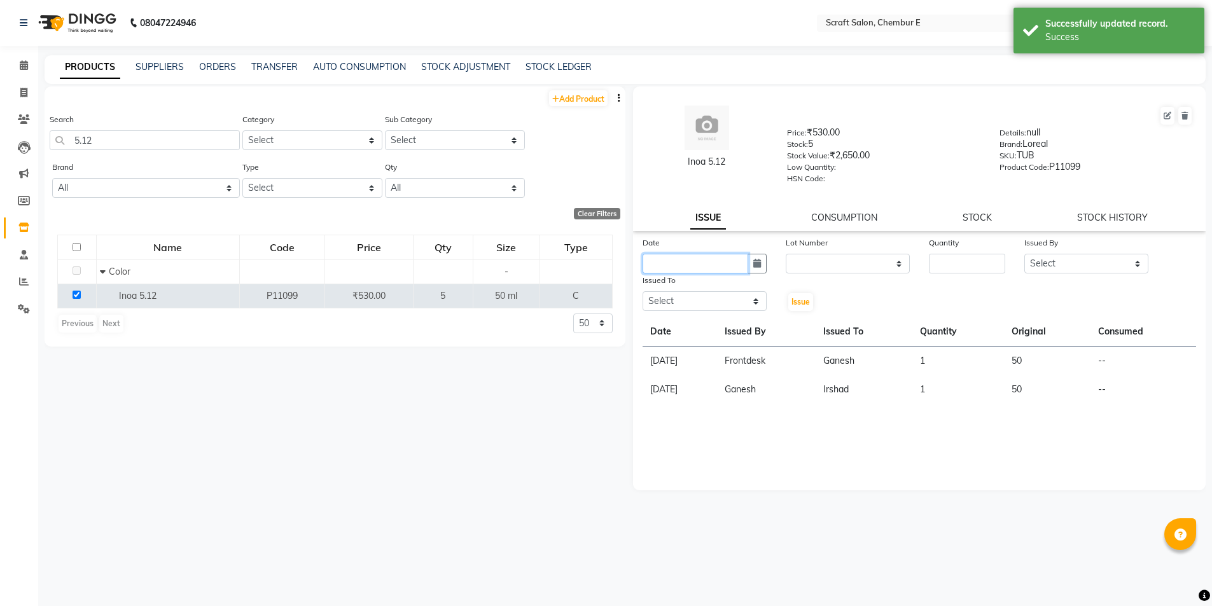
click at [717, 263] on input "text" at bounding box center [696, 264] width 106 height 20
select select "10"
select select "2025"
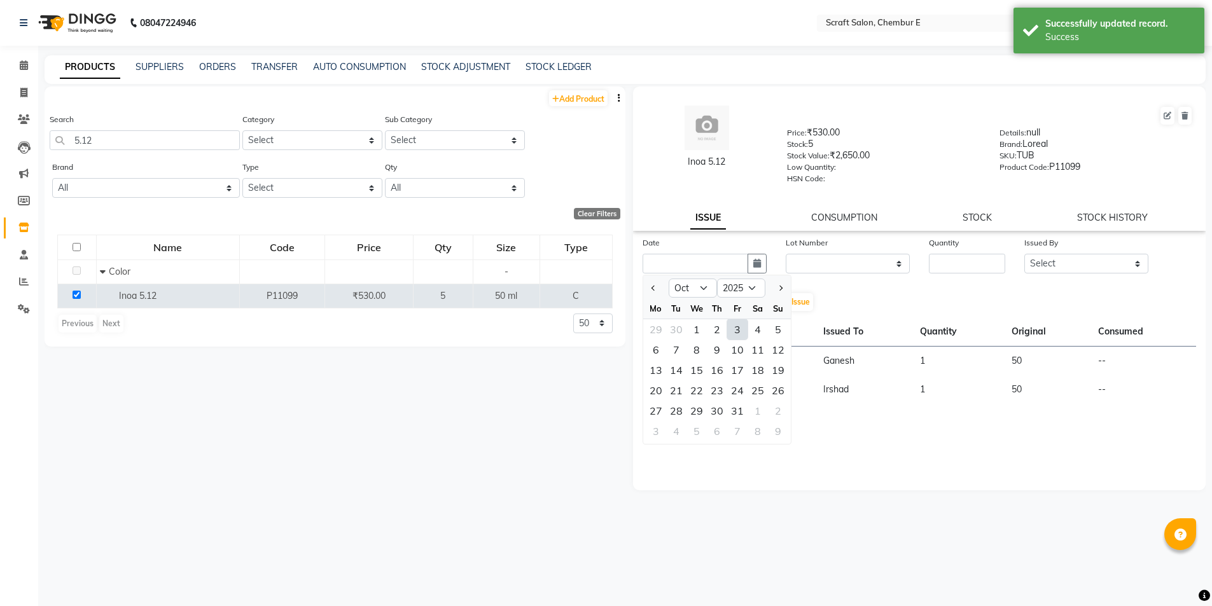
drag, startPoint x: 736, startPoint y: 331, endPoint x: 962, endPoint y: 275, distance: 232.7
click at [739, 330] on div "3" at bounding box center [737, 329] width 20 height 20
type input "03-10-2025"
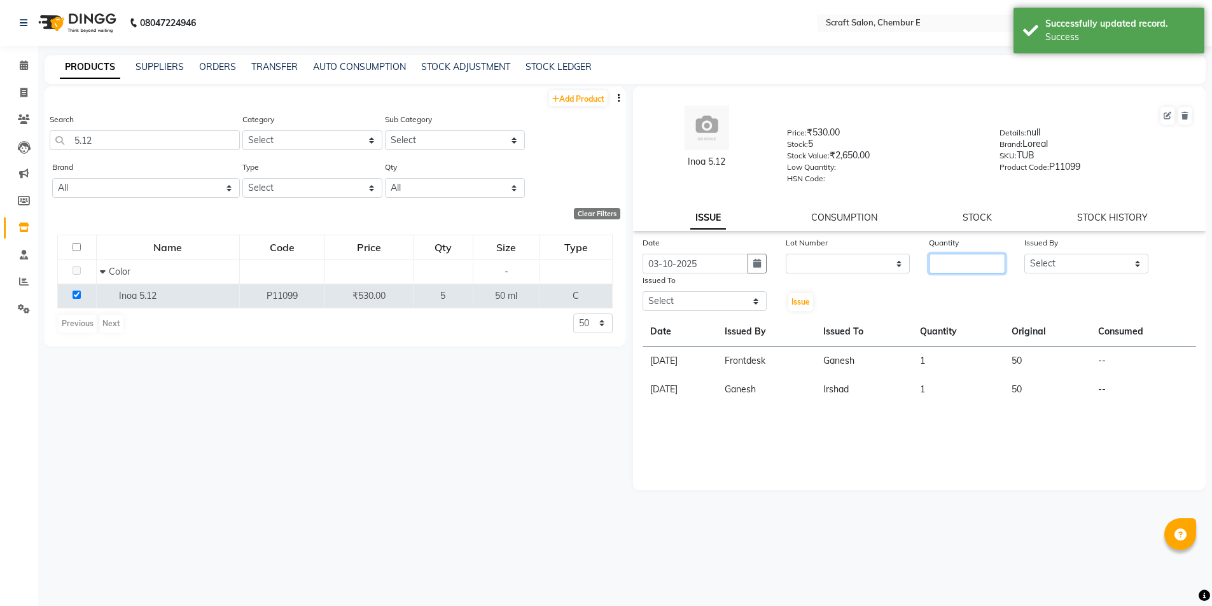
click at [970, 260] on input "number" at bounding box center [967, 264] width 76 height 20
type input "1"
drag, startPoint x: 1133, startPoint y: 261, endPoint x: 1121, endPoint y: 268, distance: 14.0
click at [1133, 261] on select "Select Bharti Frontdesk Ganesh Irshad Kashif Mahesh Meenakshi Rasika Shahin Sha…" at bounding box center [1086, 264] width 124 height 20
select select "81195"
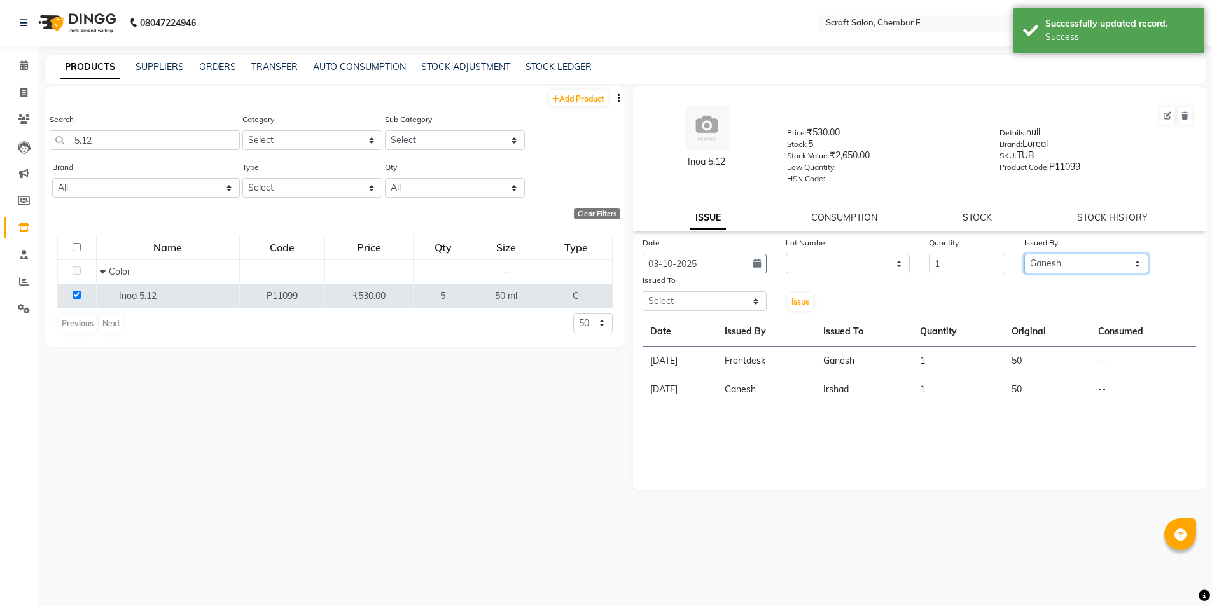
click at [1024, 254] on select "Select Bharti Frontdesk Ganesh Irshad Kashif Mahesh Meenakshi Rasika Shahin Sha…" at bounding box center [1086, 264] width 124 height 20
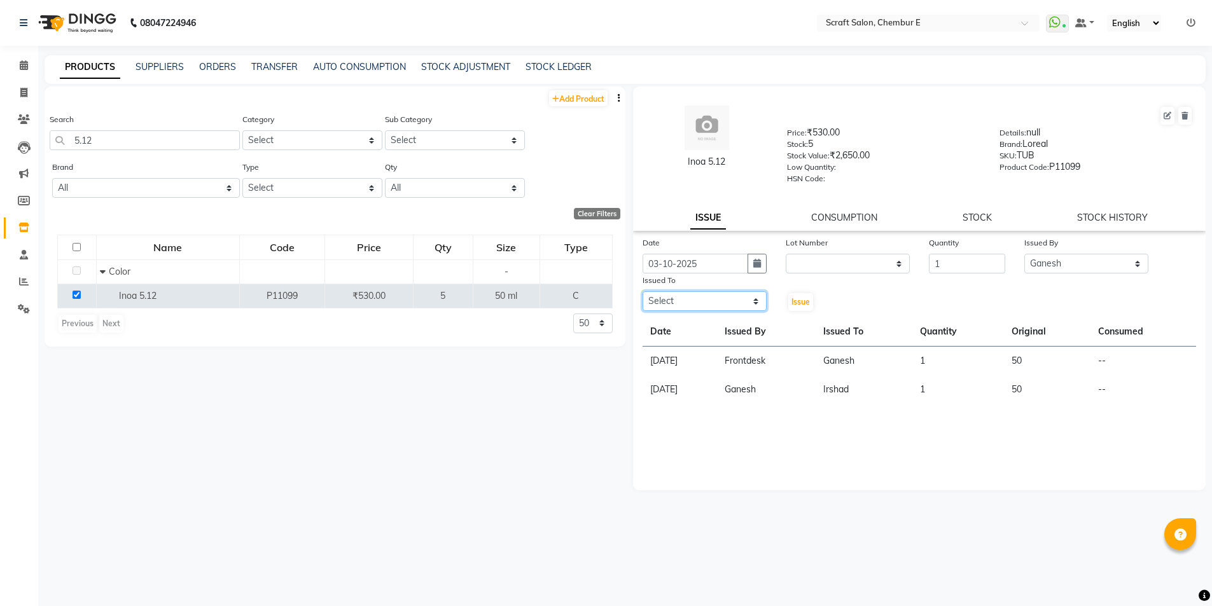
drag, startPoint x: 752, startPoint y: 300, endPoint x: 719, endPoint y: 308, distance: 34.1
click at [752, 300] on select "Select Bharti Frontdesk Ganesh Irshad Kashif Mahesh Meenakshi Rasika Shahin Sha…" at bounding box center [705, 301] width 124 height 20
select select "33658"
click at [643, 291] on select "Select Bharti Frontdesk Ganesh Irshad Kashif Mahesh Meenakshi Rasika Shahin Sha…" at bounding box center [705, 301] width 124 height 20
click at [804, 302] on span "Issue" at bounding box center [801, 302] width 18 height 10
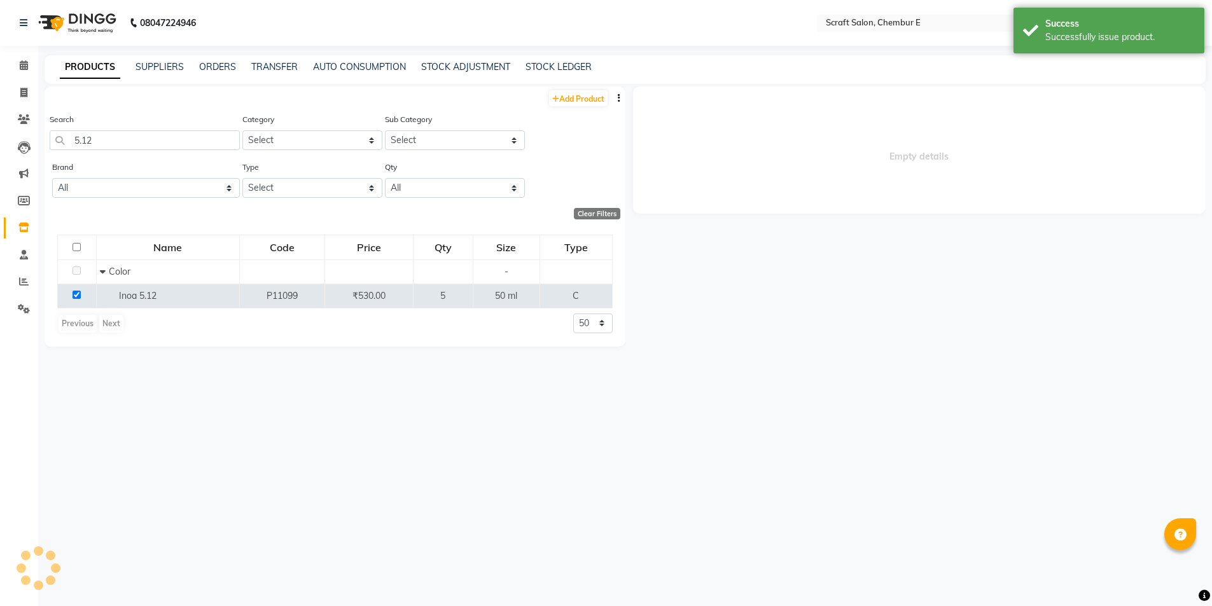
select select
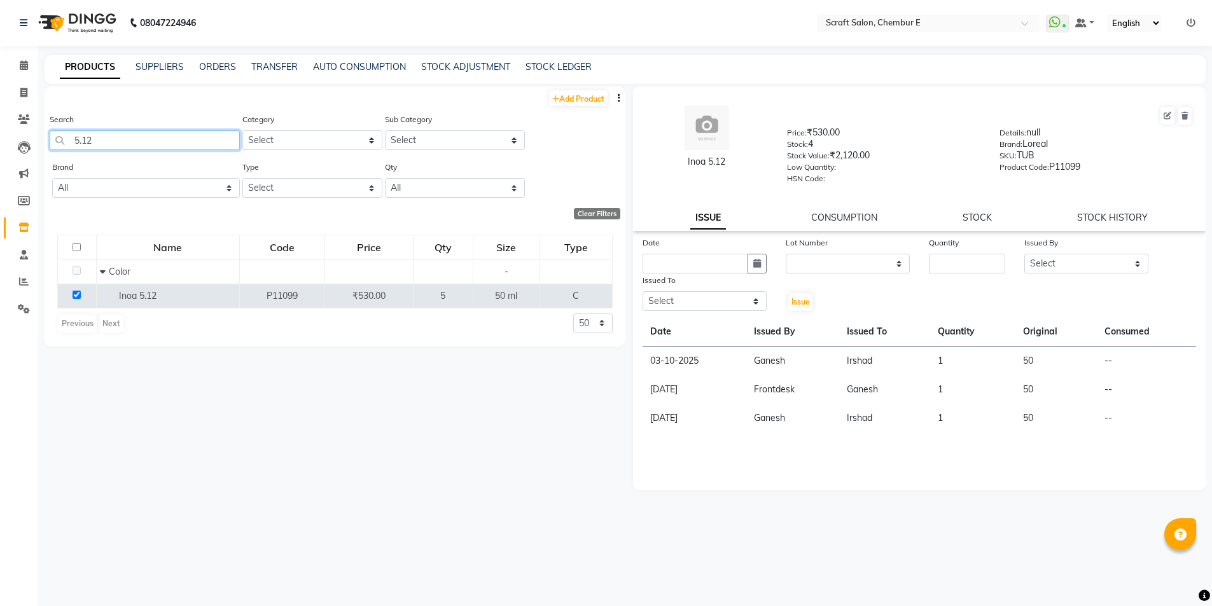
click at [123, 144] on input "5.12" at bounding box center [145, 140] width 190 height 20
type input "5"
type input "12-2"
click at [73, 297] on input "checkbox" at bounding box center [77, 295] width 8 height 8
checkbox input "true"
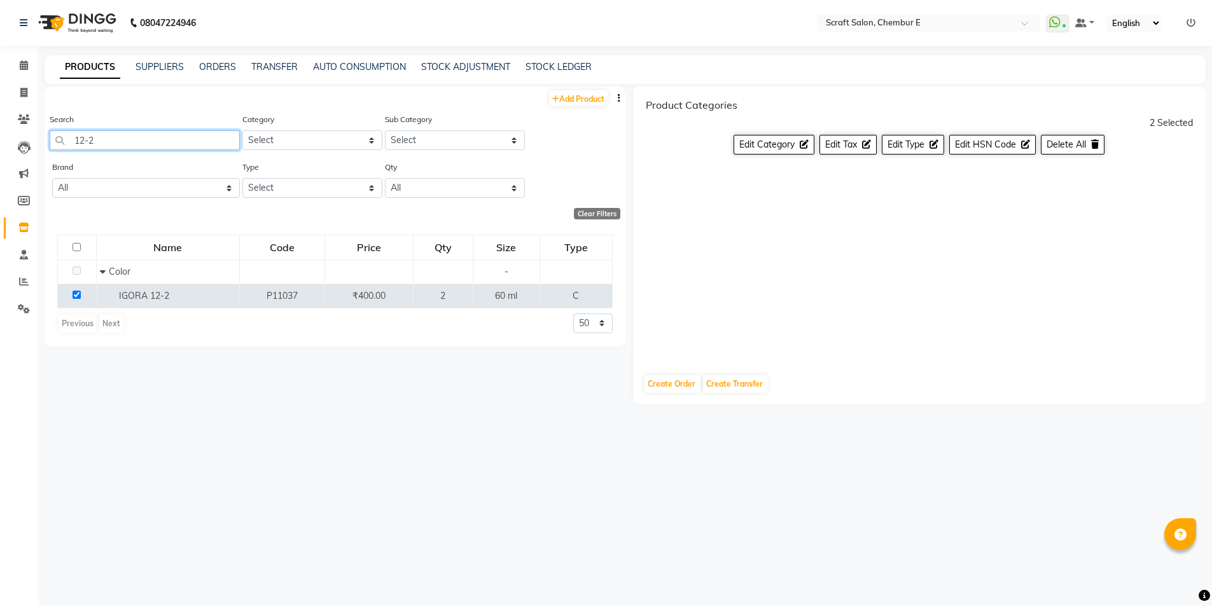
click at [158, 138] on input "12-2" at bounding box center [145, 140] width 190 height 20
type input "1"
type input "4-0"
click at [78, 300] on td at bounding box center [77, 296] width 39 height 24
click at [74, 293] on input "checkbox" at bounding box center [77, 295] width 8 height 8
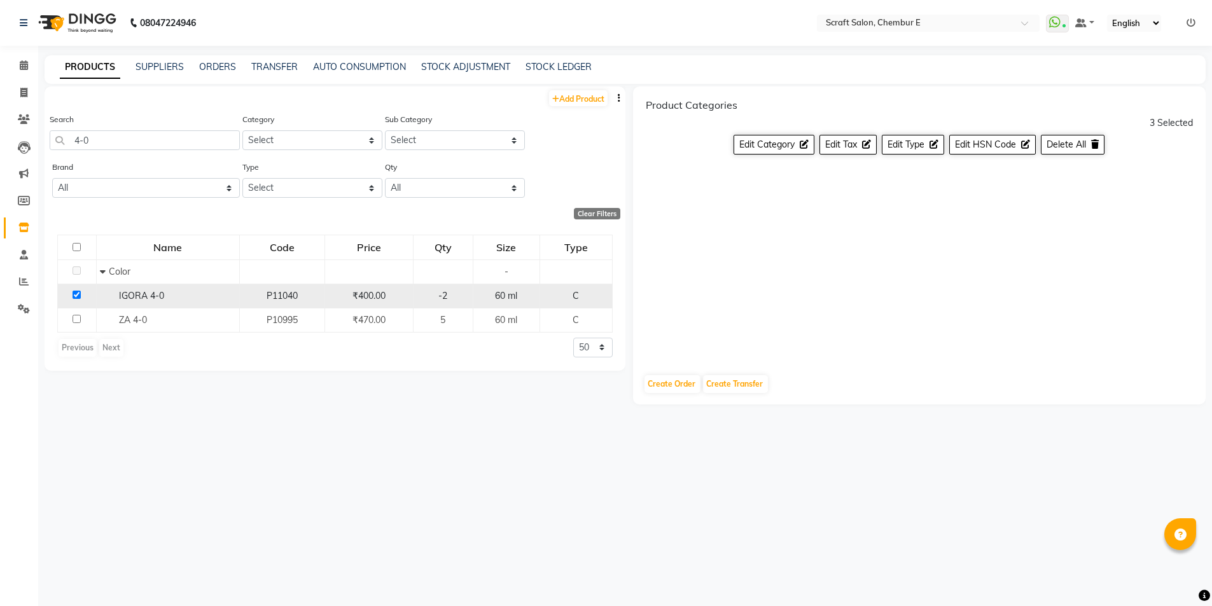
click at [74, 300] on td at bounding box center [77, 296] width 39 height 24
click at [76, 296] on input "checkbox" at bounding box center [77, 295] width 8 height 8
checkbox input "false"
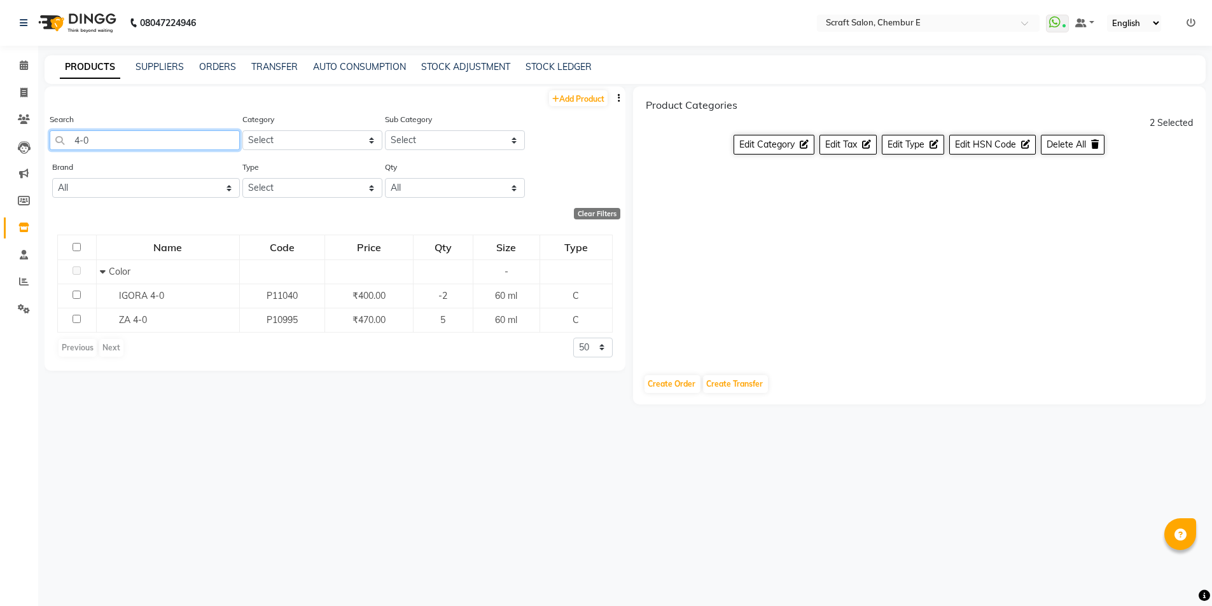
click at [111, 142] on input "4-0" at bounding box center [145, 140] width 190 height 20
type input "4"
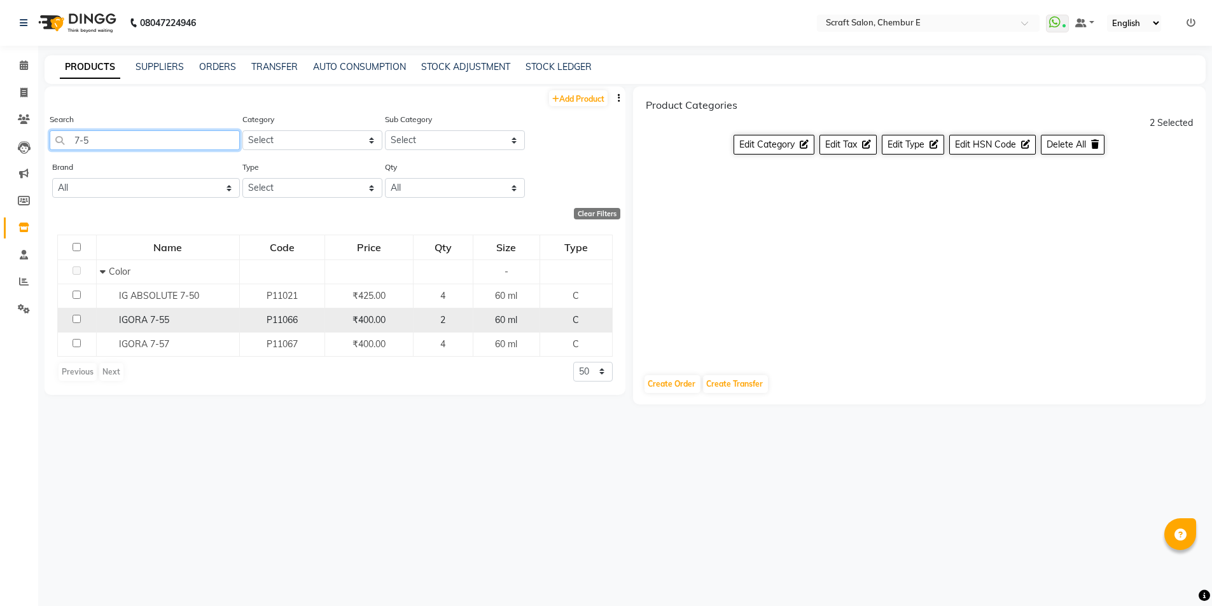
type input "7-5"
click at [78, 319] on input "checkbox" at bounding box center [77, 319] width 8 height 8
checkbox input "true"
click at [912, 147] on span "Edit Type" at bounding box center [906, 144] width 37 height 11
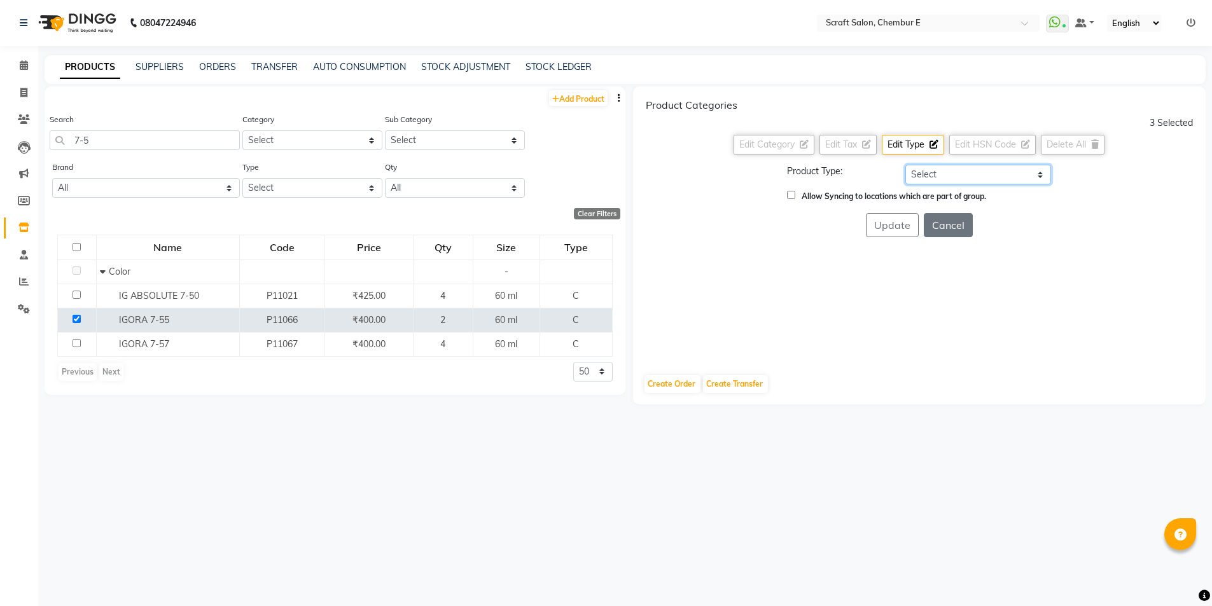
drag, startPoint x: 1040, startPoint y: 174, endPoint x: 1034, endPoint y: 183, distance: 10.6
click at [1039, 176] on select "Select Both Retail Consumable" at bounding box center [978, 175] width 146 height 20
select select "R"
click at [905, 165] on select "Select Both Retail Consumable" at bounding box center [978, 175] width 146 height 20
click at [789, 199] on input "Allow Syncing to locations which are part of group." at bounding box center [791, 195] width 8 height 8
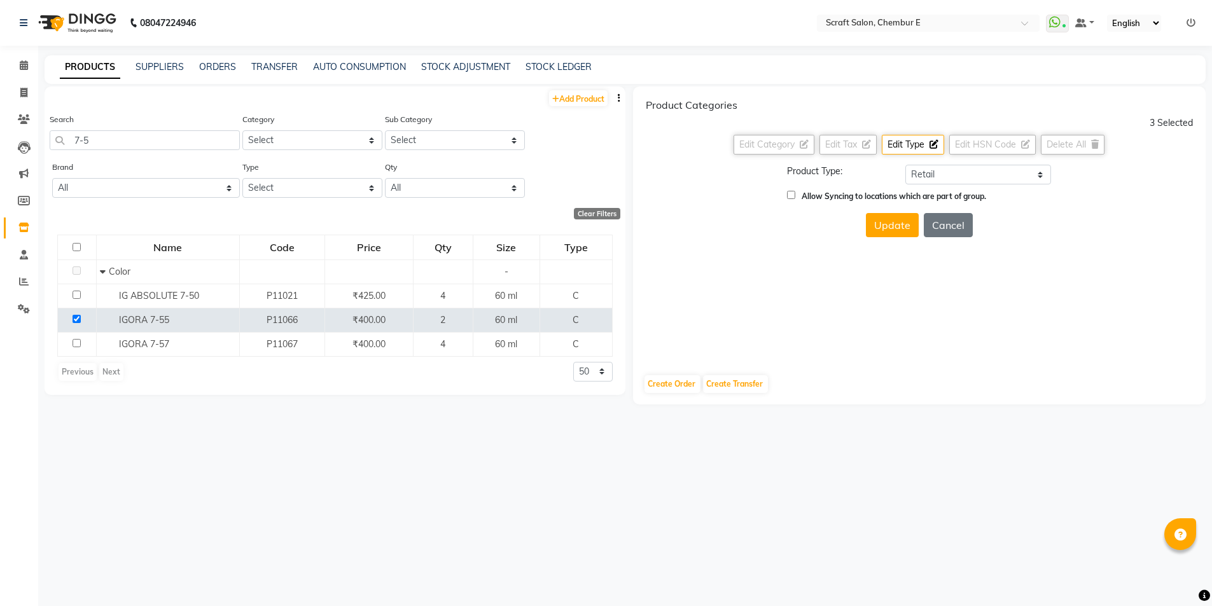
checkbox input "true"
click at [879, 223] on button "Update" at bounding box center [892, 225] width 53 height 24
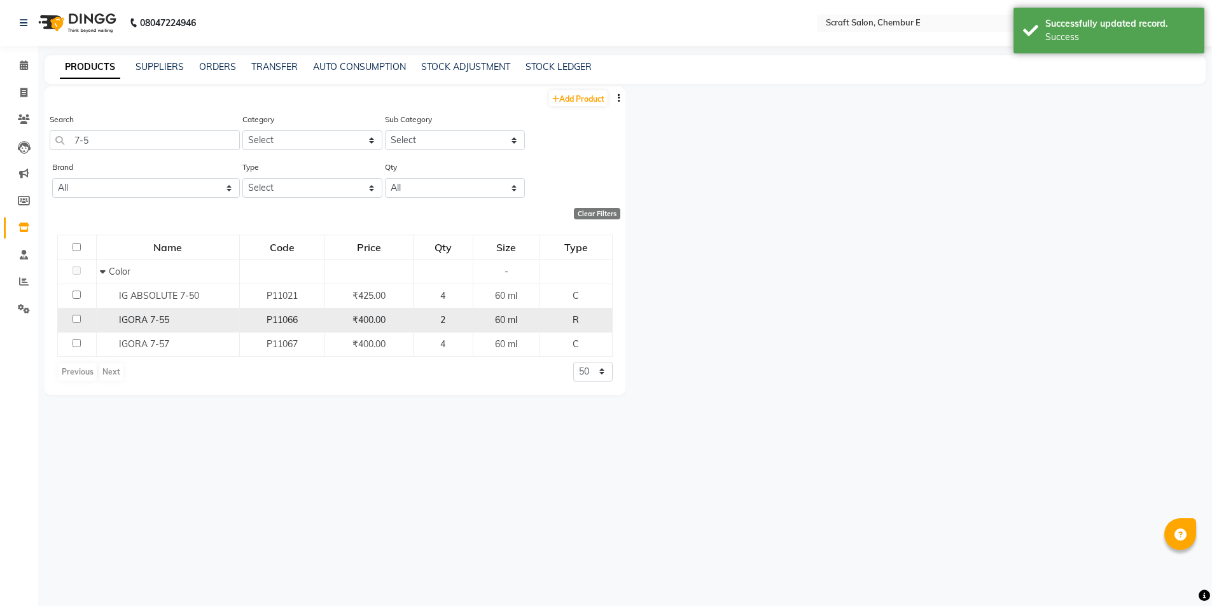
click at [78, 319] on input "checkbox" at bounding box center [77, 319] width 8 height 8
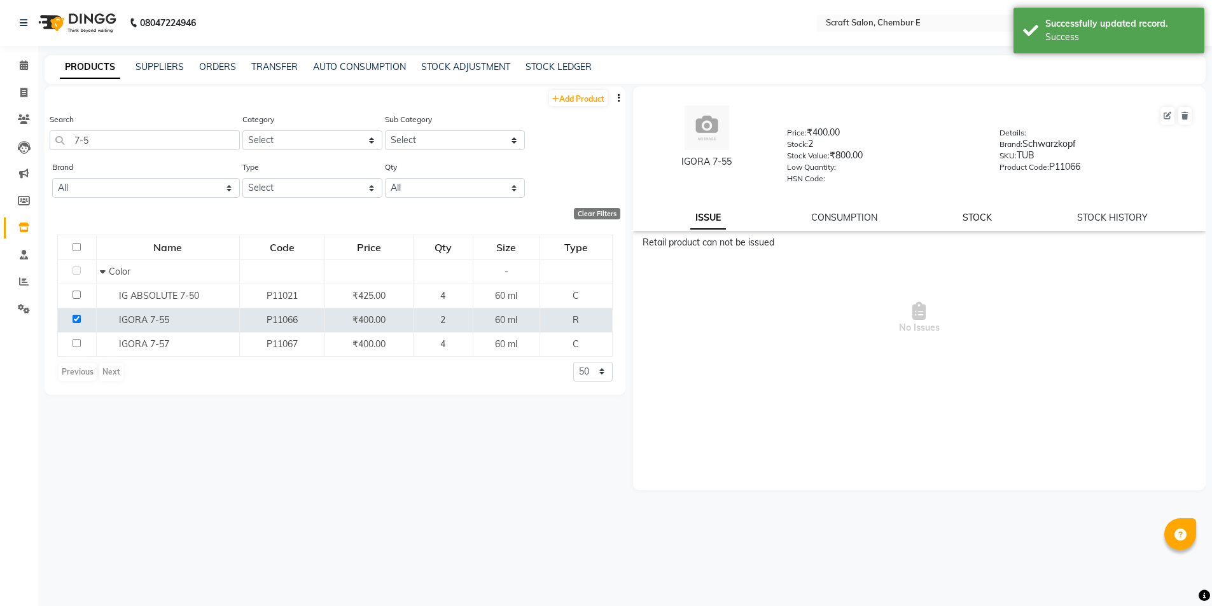
click at [985, 221] on link "STOCK" at bounding box center [977, 217] width 29 height 11
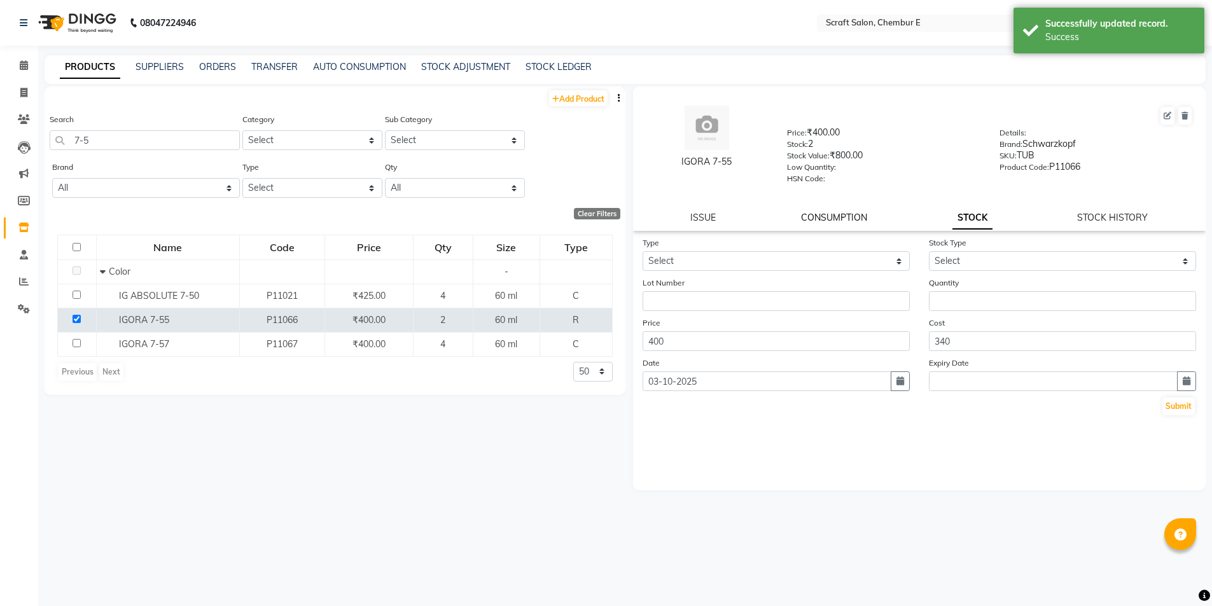
click at [852, 219] on link "CONSUMPTION" at bounding box center [834, 217] width 66 height 11
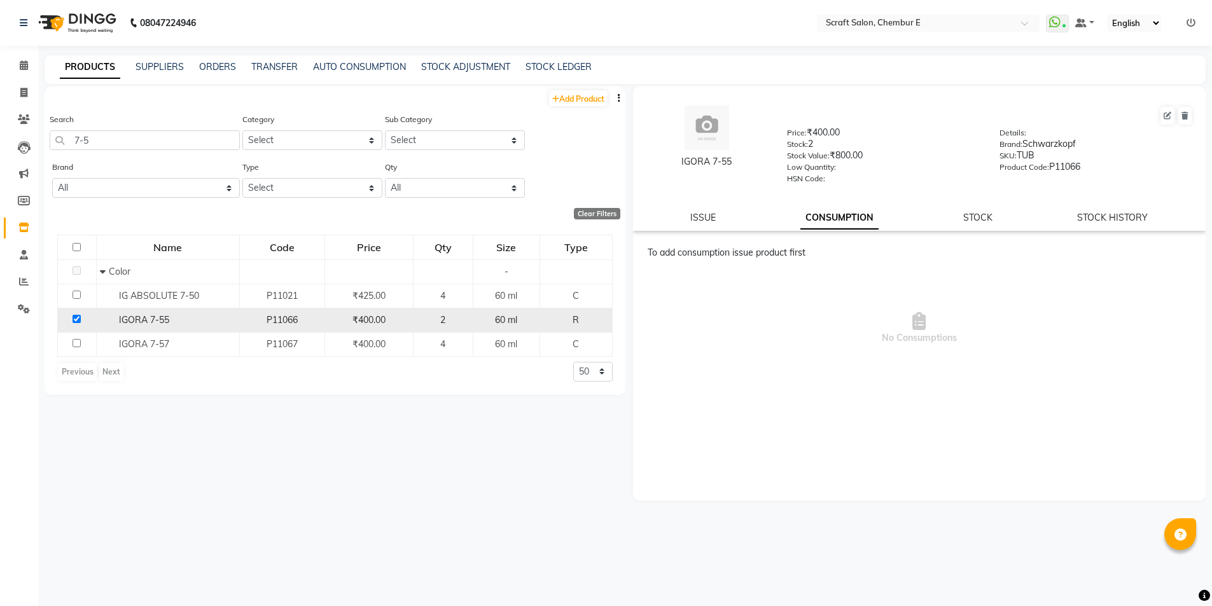
click at [74, 318] on input "checkbox" at bounding box center [77, 319] width 8 height 8
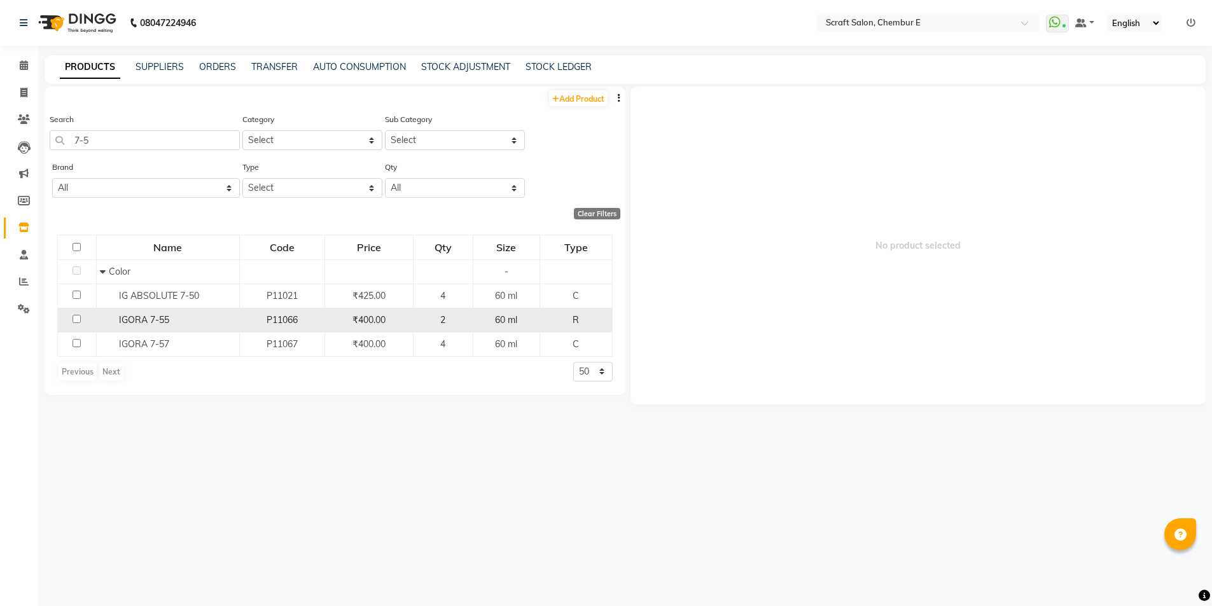
click at [74, 318] on input "checkbox" at bounding box center [77, 319] width 8 height 8
checkbox input "true"
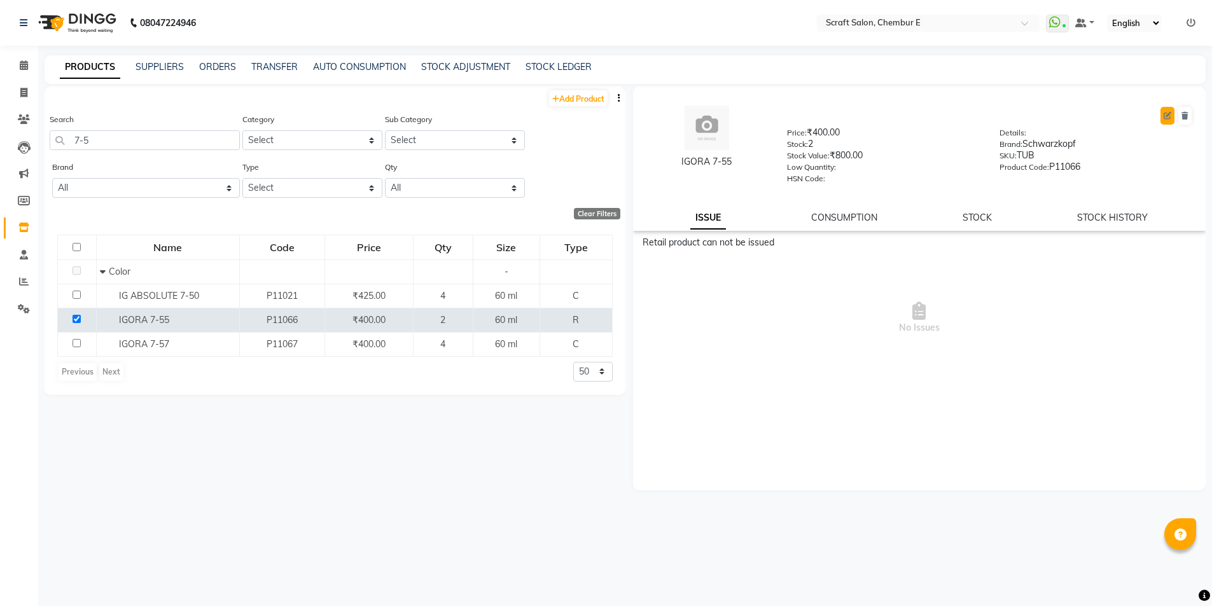
click at [1170, 118] on icon at bounding box center [1168, 116] width 8 height 8
select select "R"
select select "459401100"
select select "459401107"
select select "true"
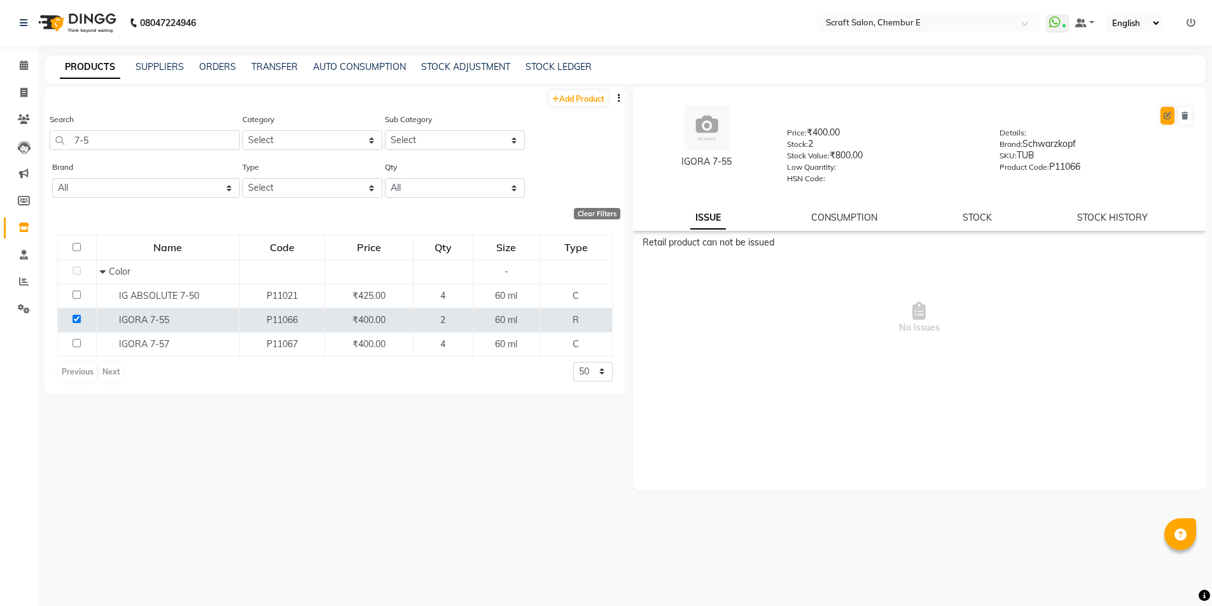
select select "1436"
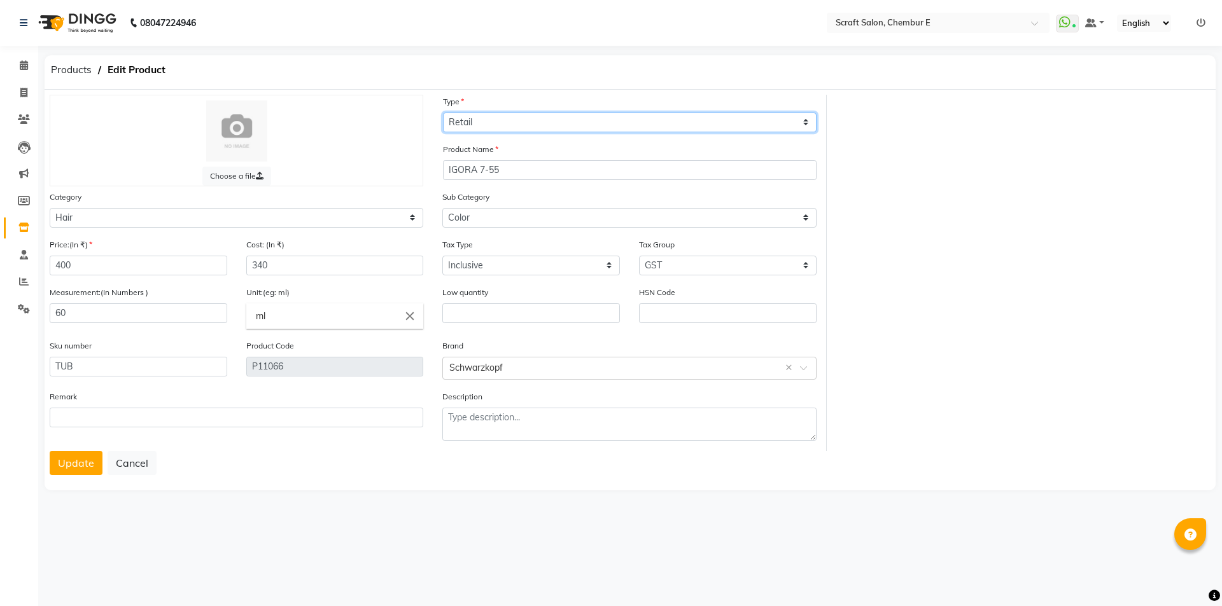
drag, startPoint x: 806, startPoint y: 125, endPoint x: 793, endPoint y: 125, distance: 13.4
click at [806, 125] on select "Select Type Both Retail Consumable" at bounding box center [630, 123] width 374 height 20
select select "C"
click at [443, 113] on select "Select Type Both Retail Consumable" at bounding box center [630, 123] width 374 height 20
click at [62, 463] on button "Update" at bounding box center [76, 463] width 53 height 24
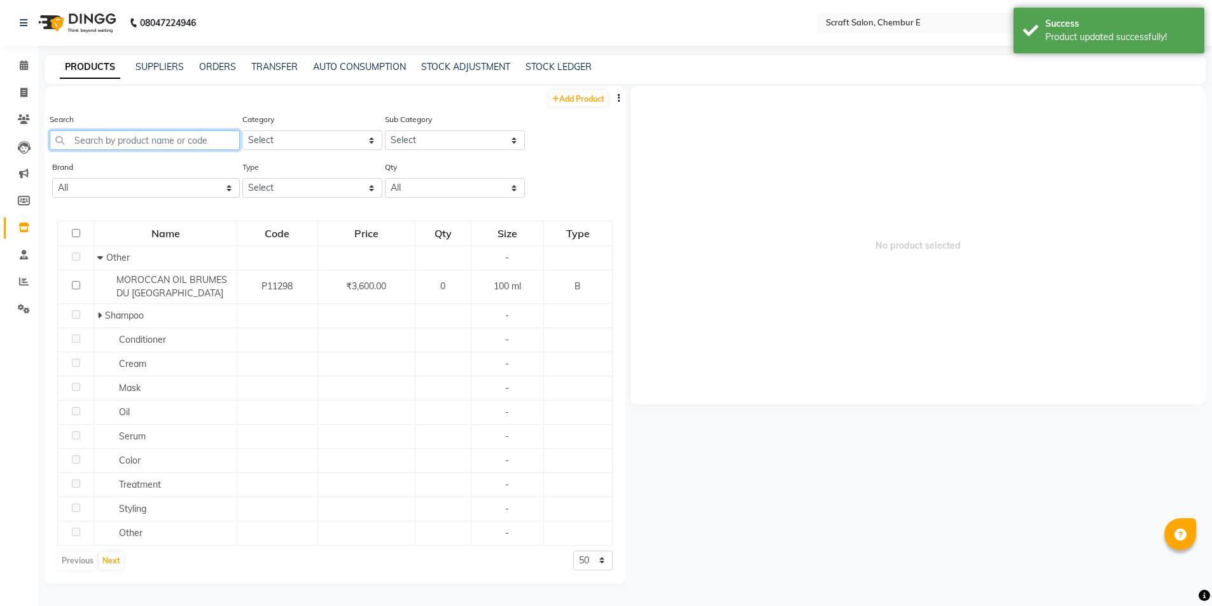
click at [120, 147] on input "text" at bounding box center [145, 140] width 190 height 20
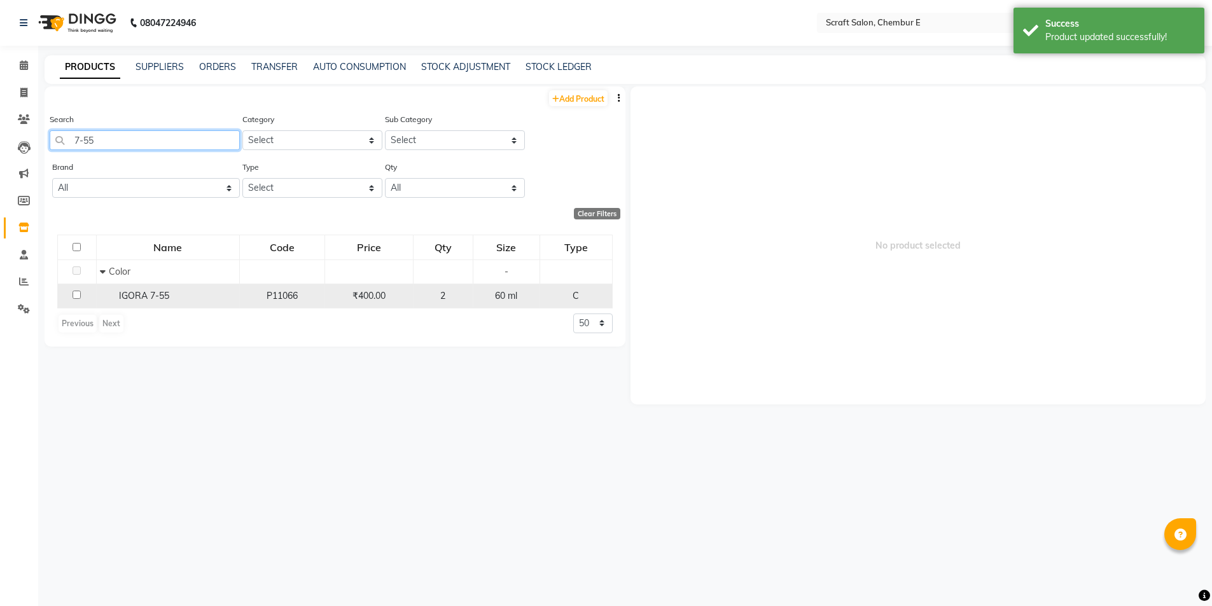
type input "7-55"
click at [162, 296] on span "IGORA 7-55" at bounding box center [144, 295] width 50 height 11
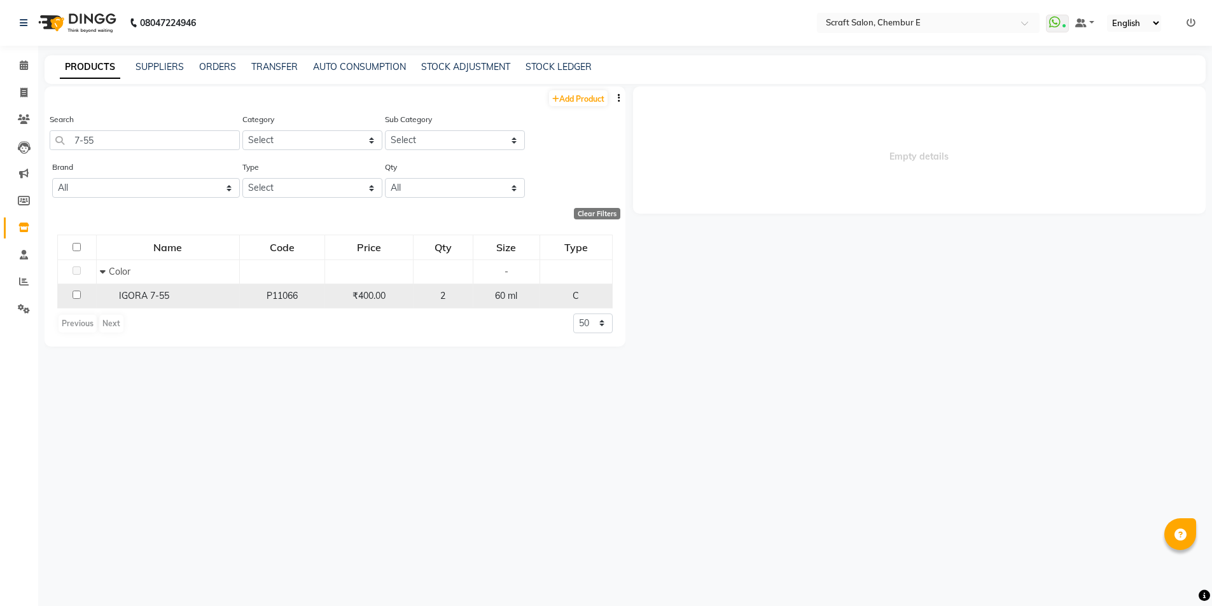
select select
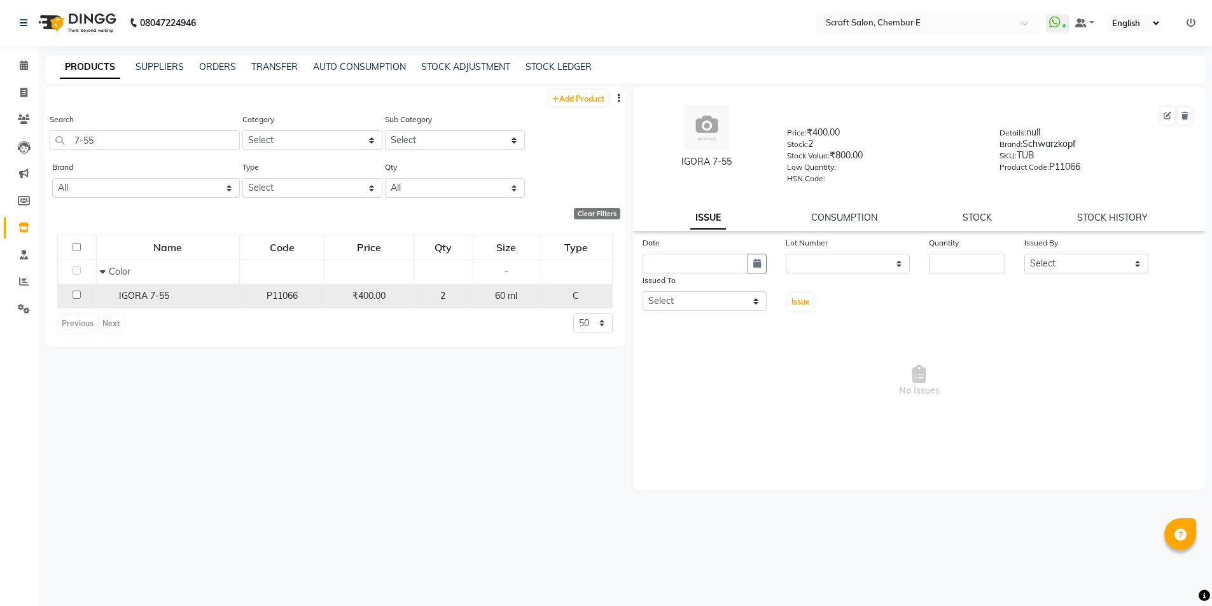
click at [74, 296] on input "checkbox" at bounding box center [77, 295] width 8 height 8
checkbox input "true"
drag, startPoint x: 1133, startPoint y: 263, endPoint x: 1114, endPoint y: 273, distance: 21.9
click at [1133, 263] on select "Select Bharti Frontdesk Ganesh Irshad Kashif Mahesh Meenakshi Rasika Shahin Sha…" at bounding box center [1086, 264] width 124 height 20
select select "81195"
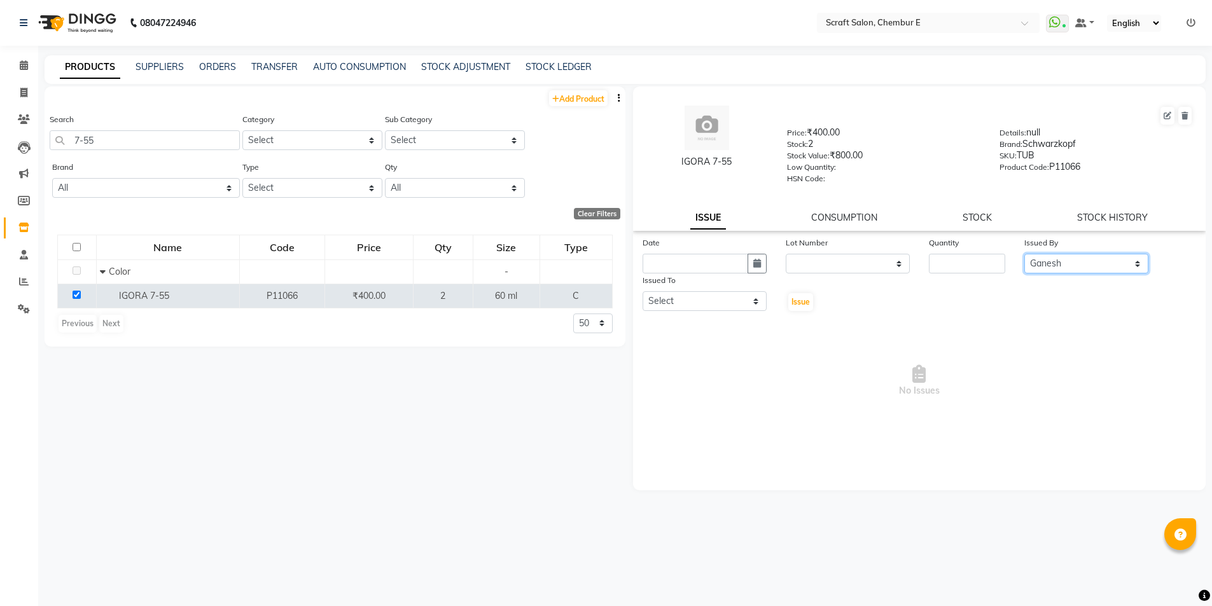
click at [1024, 254] on select "Select Bharti Frontdesk Ganesh Irshad Kashif Mahesh Meenakshi Rasika Shahin Sha…" at bounding box center [1086, 264] width 124 height 20
click at [991, 258] on input "number" at bounding box center [967, 264] width 76 height 20
type input "1"
click at [755, 265] on icon "button" at bounding box center [757, 263] width 8 height 9
select select "10"
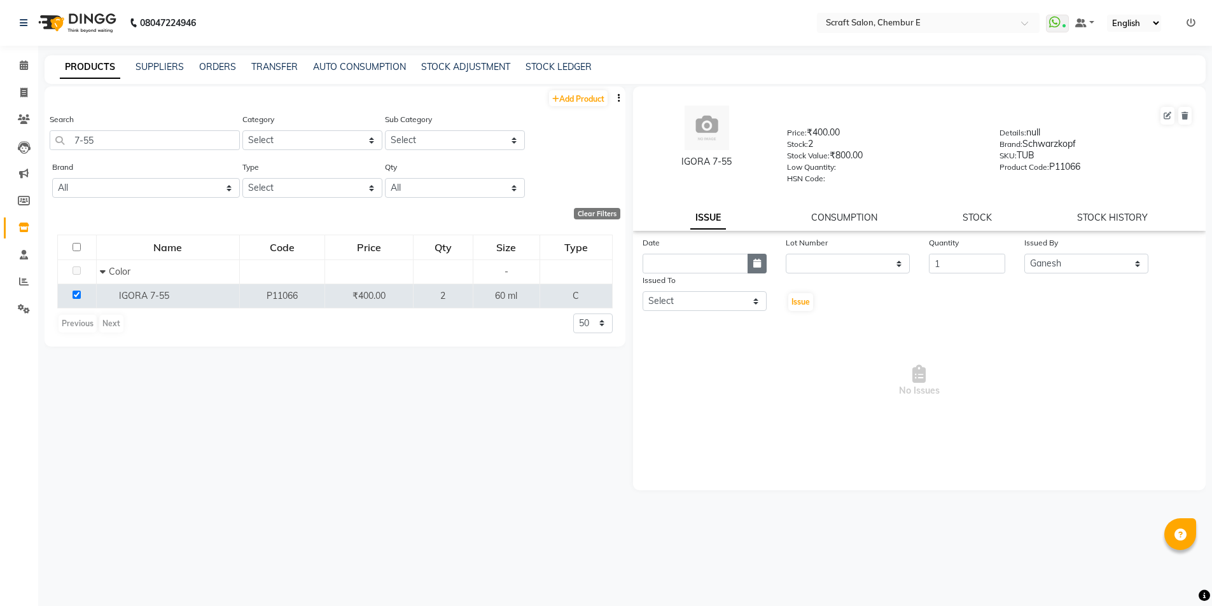
select select "2025"
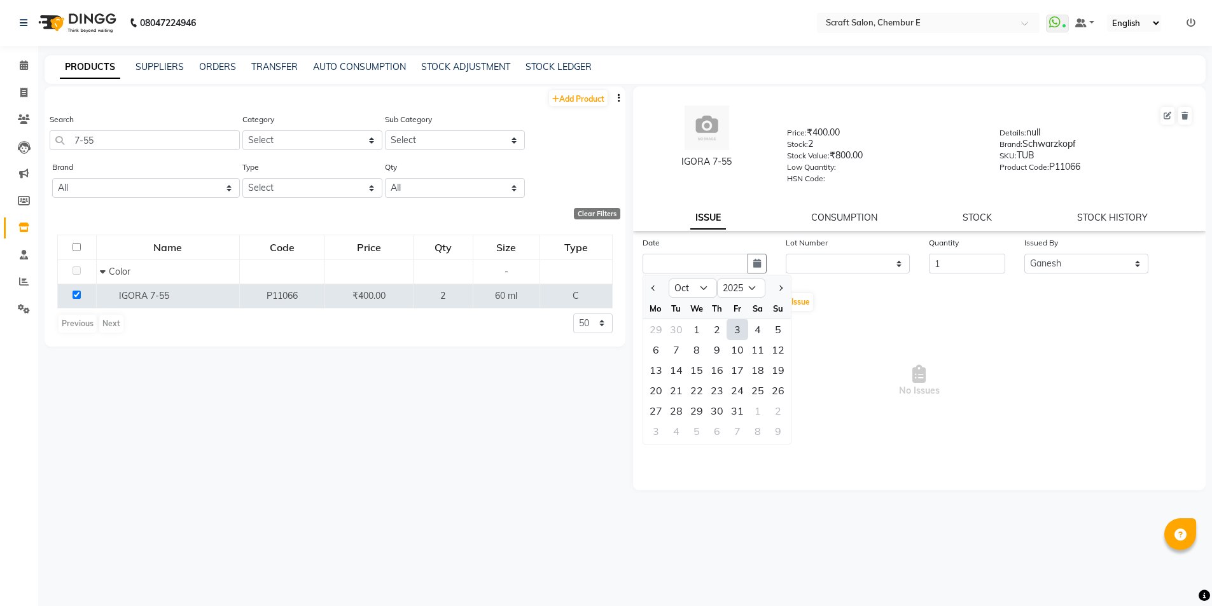
click at [739, 333] on div "3" at bounding box center [737, 329] width 20 height 20
type input "03-10-2025"
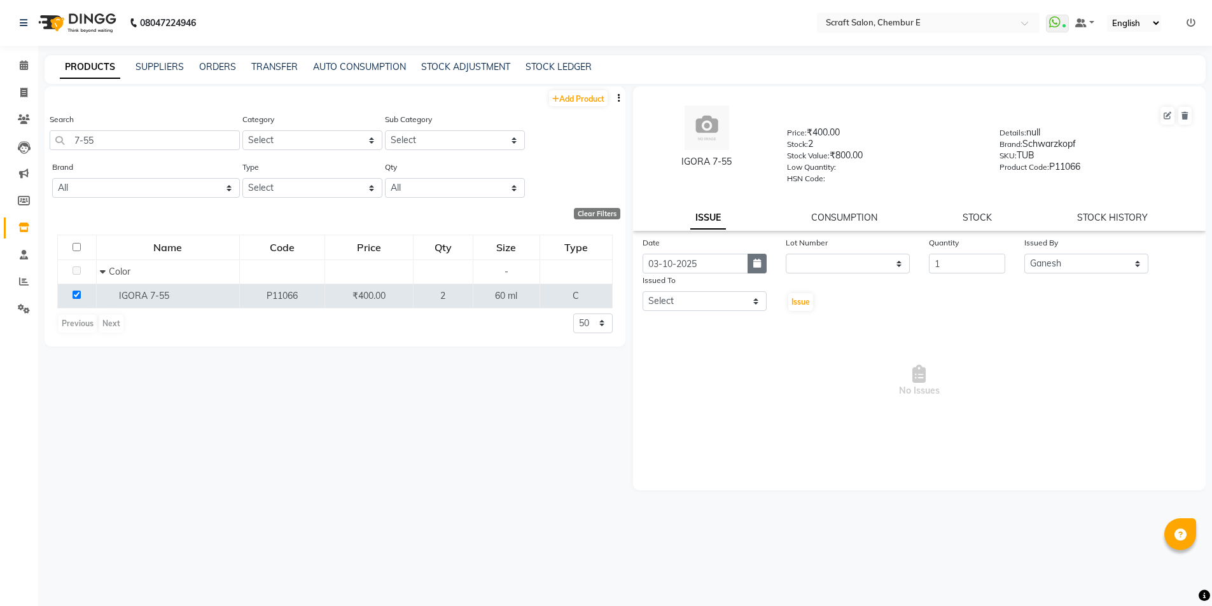
click at [752, 269] on button "button" at bounding box center [757, 264] width 19 height 20
select select "10"
select select "2025"
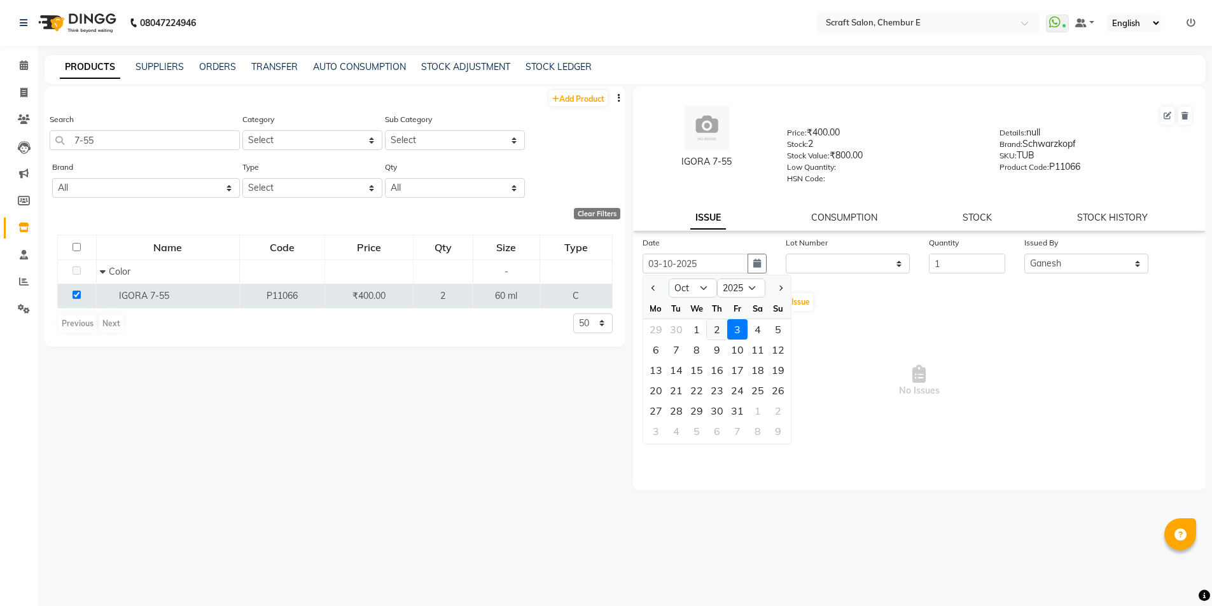
click at [719, 327] on div "2" at bounding box center [717, 329] width 20 height 20
type input "02-10-2025"
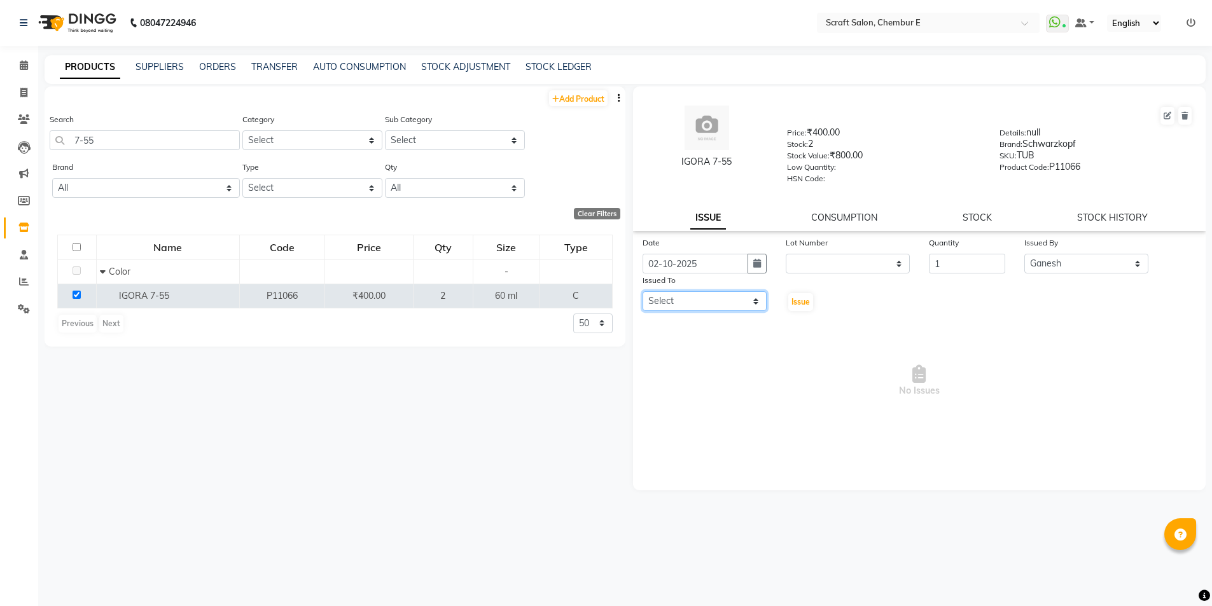
click at [754, 298] on select "Select Bharti Frontdesk Ganesh Irshad Kashif Mahesh Meenakshi Rasika Shahin Sha…" at bounding box center [705, 301] width 124 height 20
select select "81195"
click at [643, 291] on select "Select Bharti Frontdesk Ganesh Irshad Kashif Mahesh Meenakshi Rasika Shahin Sha…" at bounding box center [705, 301] width 124 height 20
click at [806, 299] on span "Issue" at bounding box center [801, 302] width 18 height 10
select select
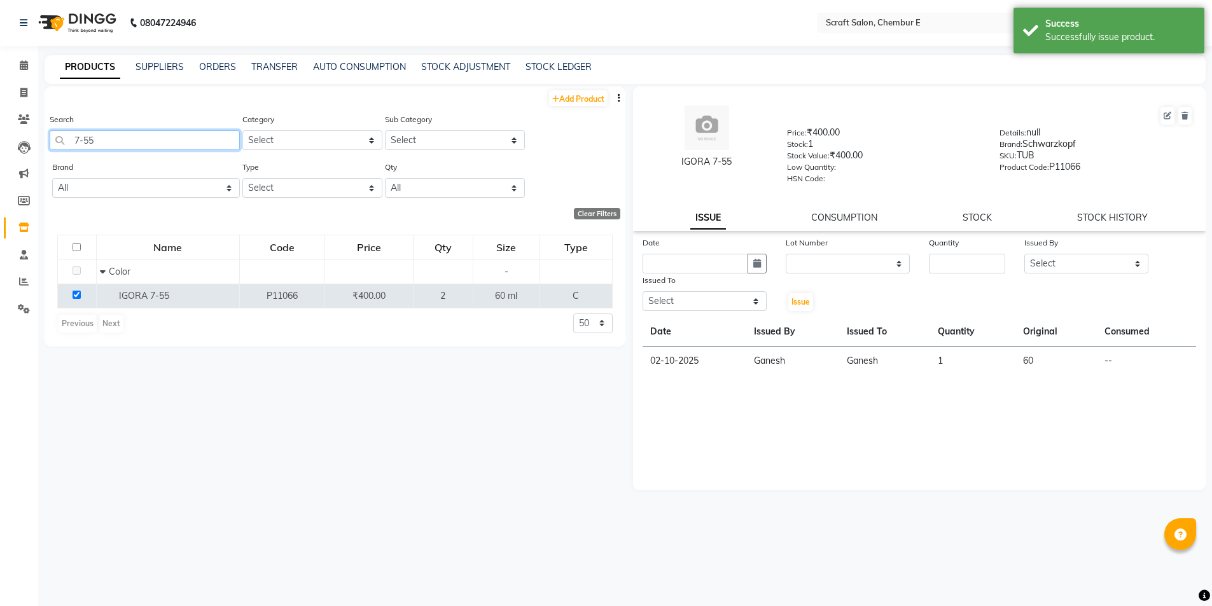
click at [144, 144] on input "7-55" at bounding box center [145, 140] width 190 height 20
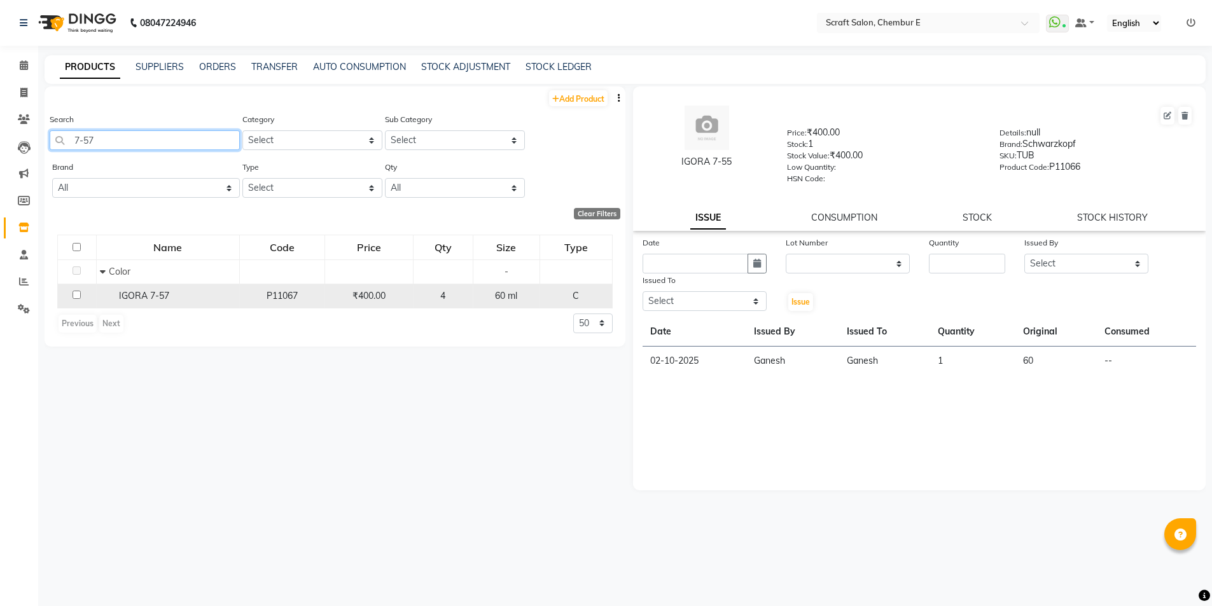
type input "7-57"
click at [75, 295] on input "checkbox" at bounding box center [77, 295] width 8 height 8
checkbox input "true"
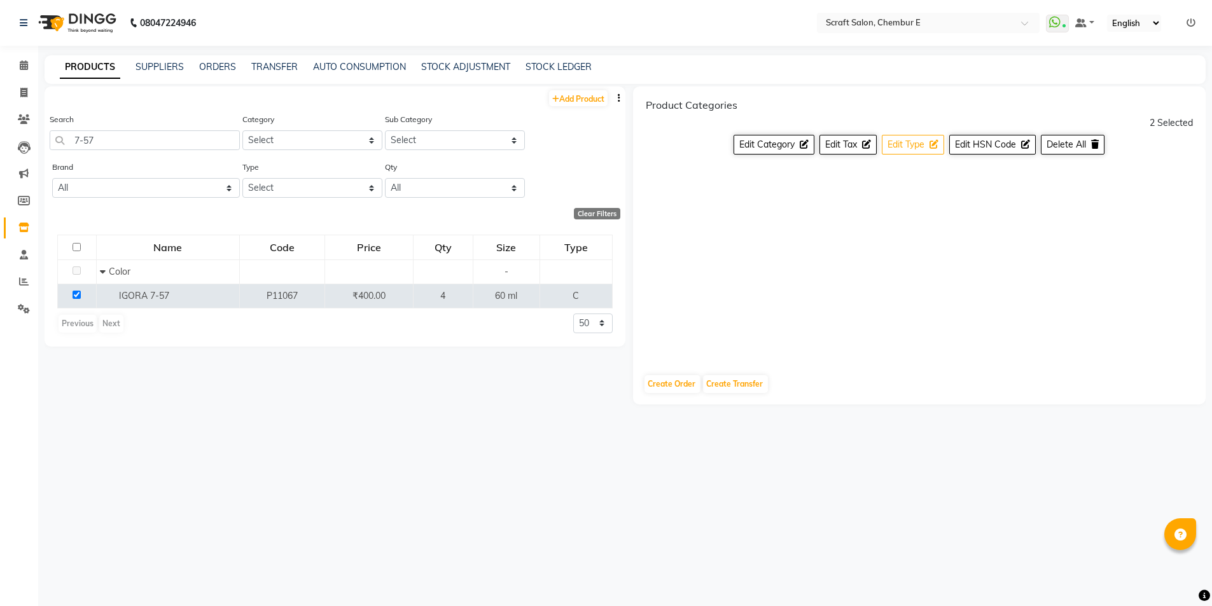
click at [913, 147] on span "Edit Type" at bounding box center [906, 144] width 37 height 11
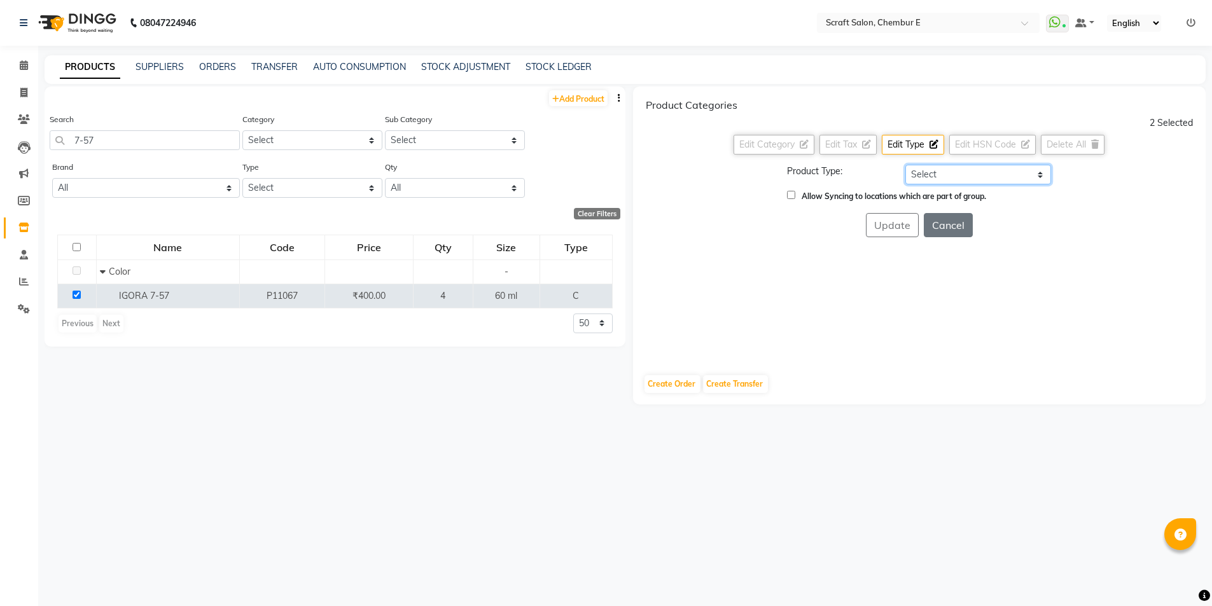
drag, startPoint x: 1040, startPoint y: 171, endPoint x: 1027, endPoint y: 183, distance: 17.6
click at [1040, 171] on select "Select Both Retail Consumable" at bounding box center [978, 175] width 146 height 20
select select "C"
click at [905, 165] on select "Select Both Retail Consumable" at bounding box center [978, 175] width 146 height 20
click at [792, 196] on input "Allow Syncing to locations which are part of group." at bounding box center [791, 195] width 8 height 8
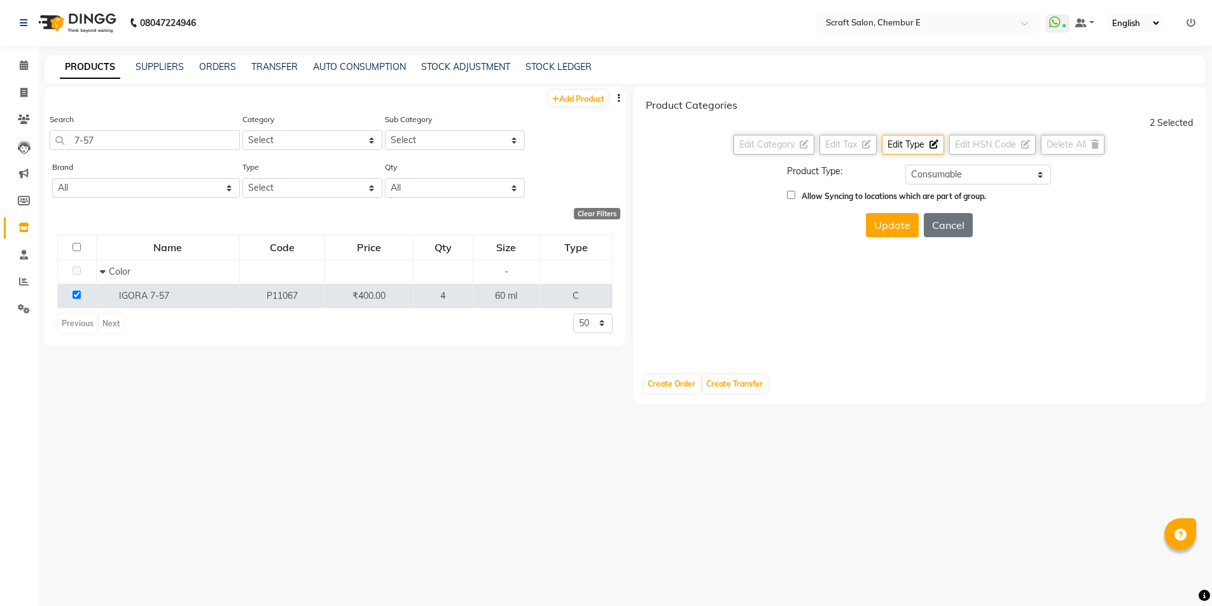
checkbox input "true"
click at [888, 230] on button "Update" at bounding box center [892, 225] width 53 height 24
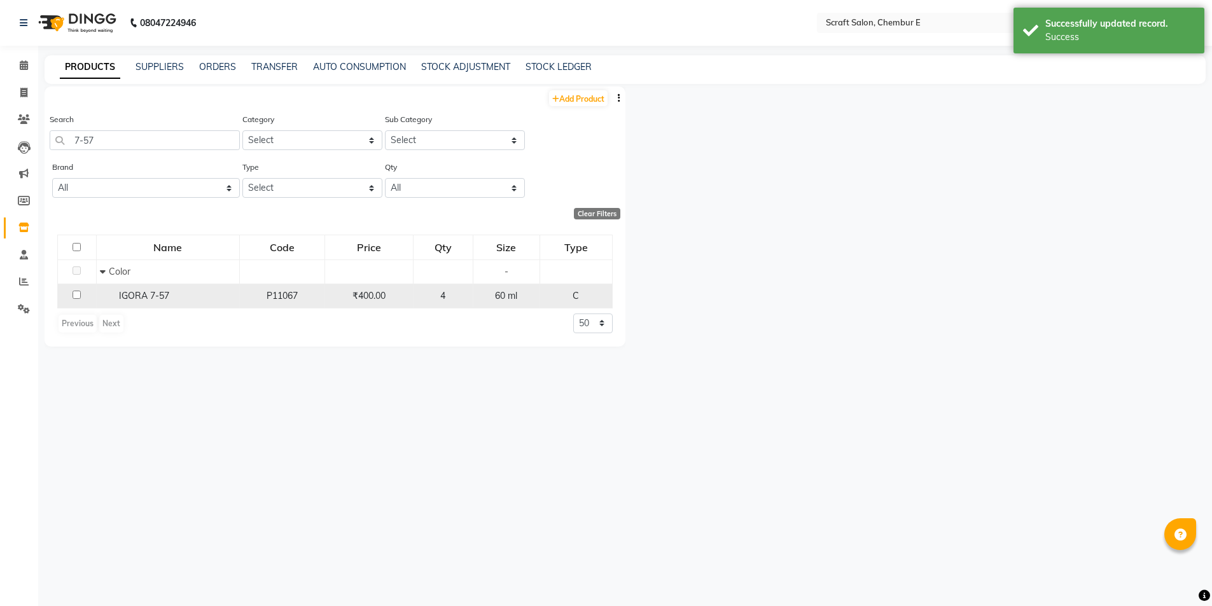
click at [76, 298] on input "checkbox" at bounding box center [77, 295] width 8 height 8
checkbox input "true"
select select
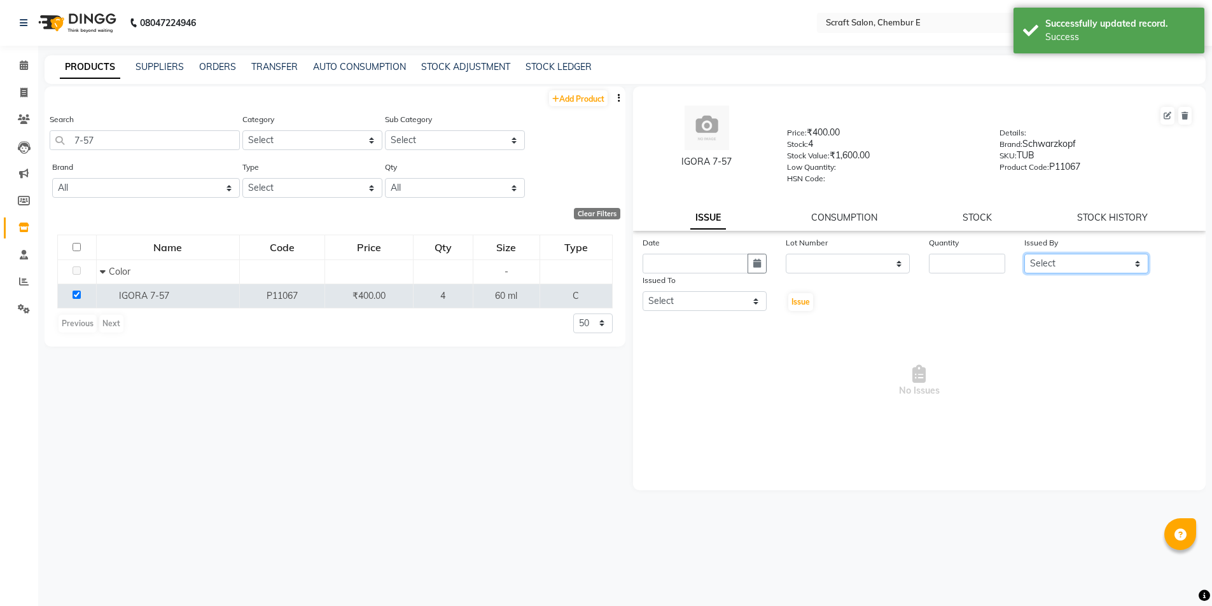
drag, startPoint x: 1070, startPoint y: 260, endPoint x: 1065, endPoint y: 267, distance: 9.2
click at [1070, 260] on select "Select Bharti Frontdesk Ganesh Irshad Kashif Mahesh Meenakshi Rasika Shahin Sha…" at bounding box center [1086, 264] width 124 height 20
select select "81195"
click at [1024, 254] on select "Select Bharti Frontdesk Ganesh Irshad Kashif Mahesh Meenakshi Rasika Shahin Sha…" at bounding box center [1086, 264] width 124 height 20
click at [999, 264] on input "number" at bounding box center [967, 264] width 76 height 20
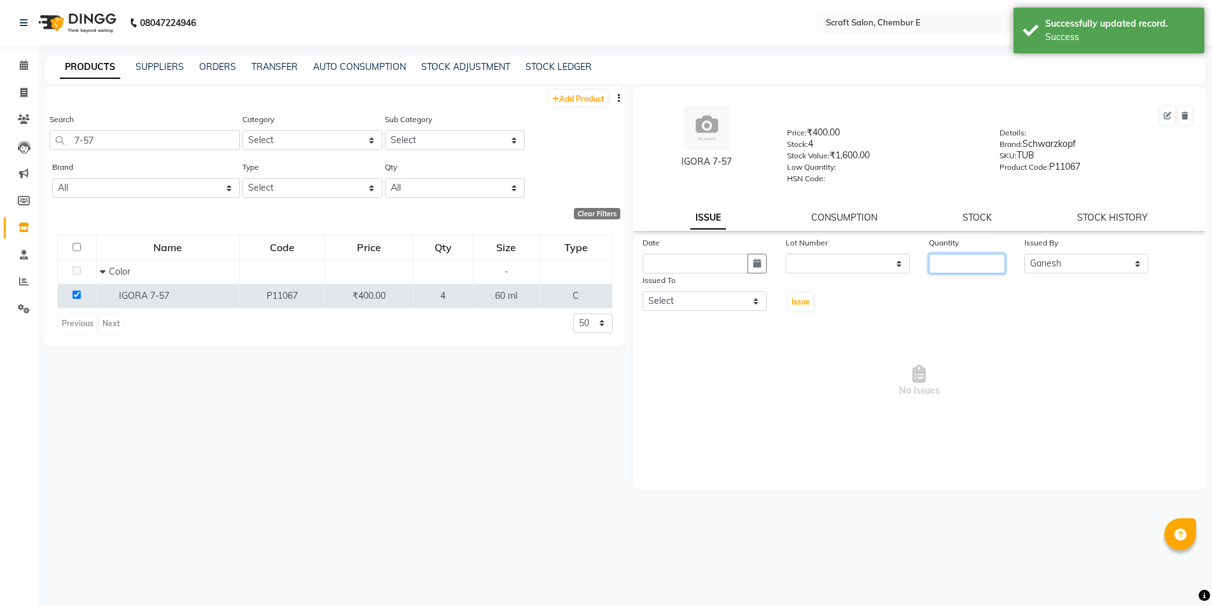
click at [957, 266] on input "number" at bounding box center [967, 264] width 76 height 20
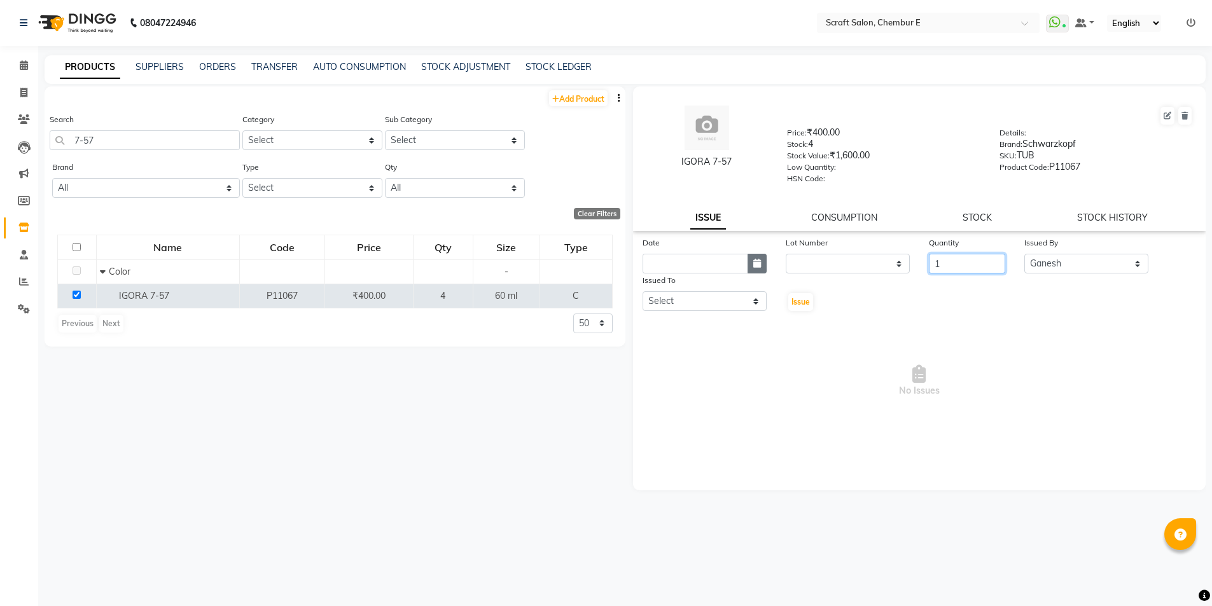
type input "1"
click at [759, 261] on icon "button" at bounding box center [757, 263] width 8 height 9
select select "10"
select select "2025"
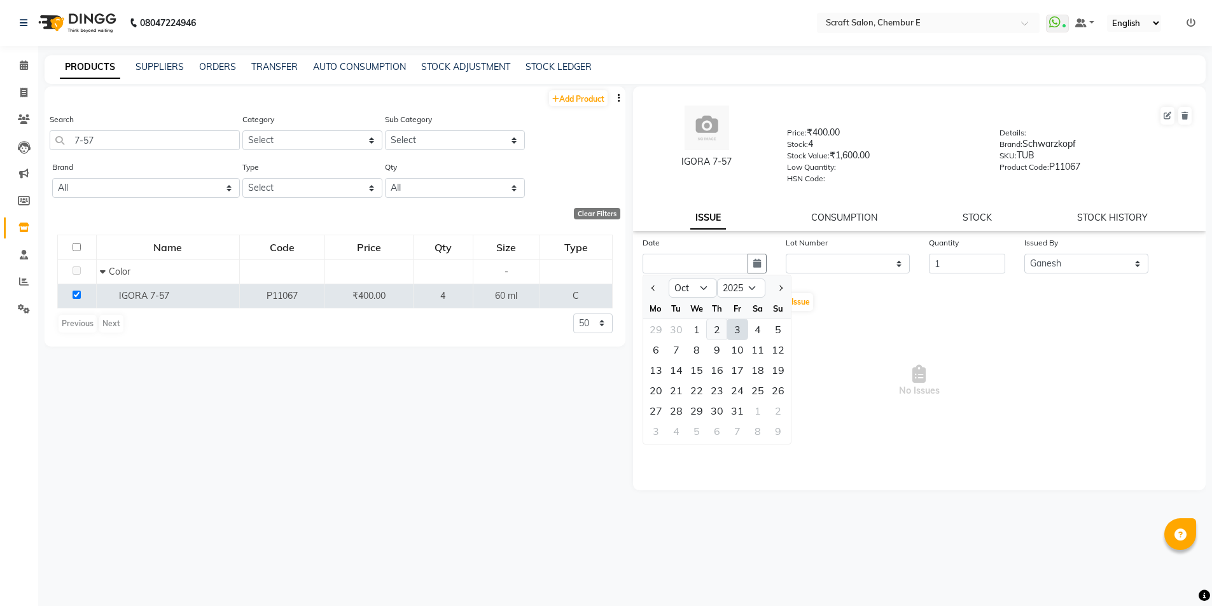
click at [715, 328] on div "2" at bounding box center [717, 329] width 20 height 20
type input "02-10-2025"
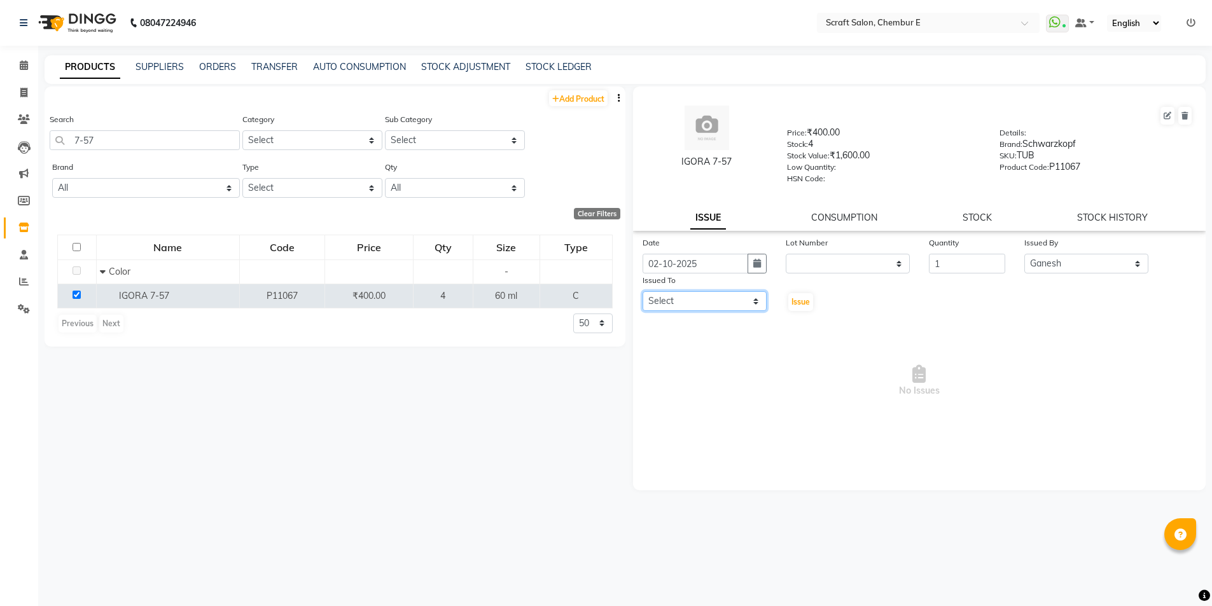
click at [759, 302] on select "Select Bharti Frontdesk Ganesh Irshad Kashif Mahesh Meenakshi Rasika Shahin Sha…" at bounding box center [705, 301] width 124 height 20
select select "33658"
click at [643, 291] on select "Select Bharti Frontdesk Ganesh Irshad Kashif Mahesh Meenakshi Rasika Shahin Sha…" at bounding box center [705, 301] width 124 height 20
click at [803, 304] on span "Issue" at bounding box center [801, 302] width 18 height 10
select select
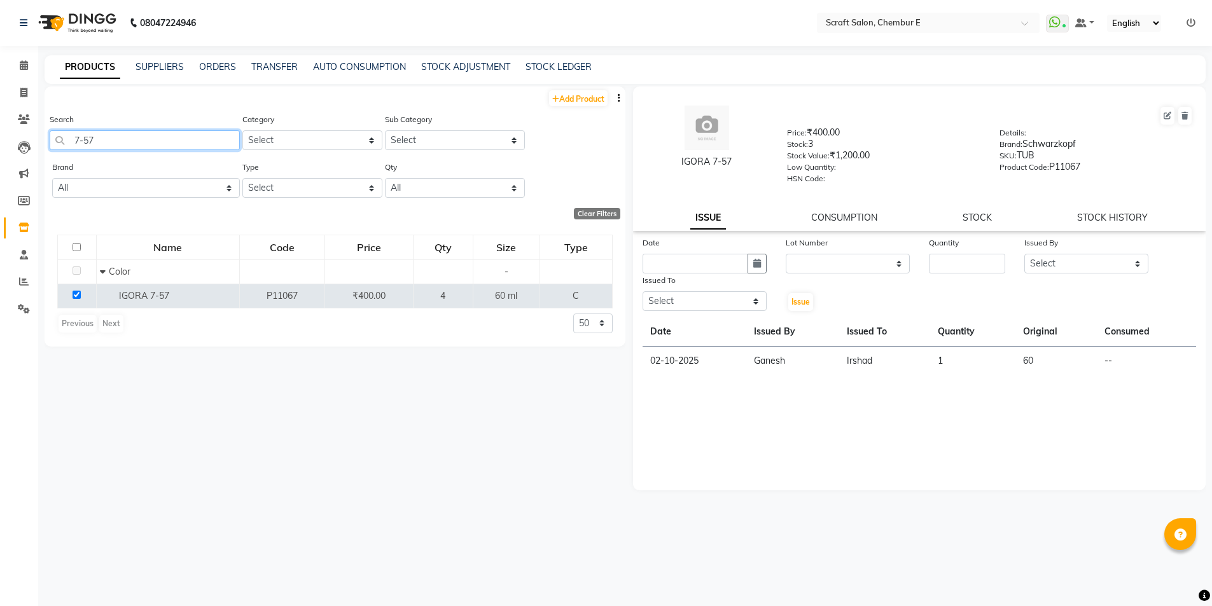
click at [112, 136] on input "7-57" at bounding box center [145, 140] width 190 height 20
type input "7"
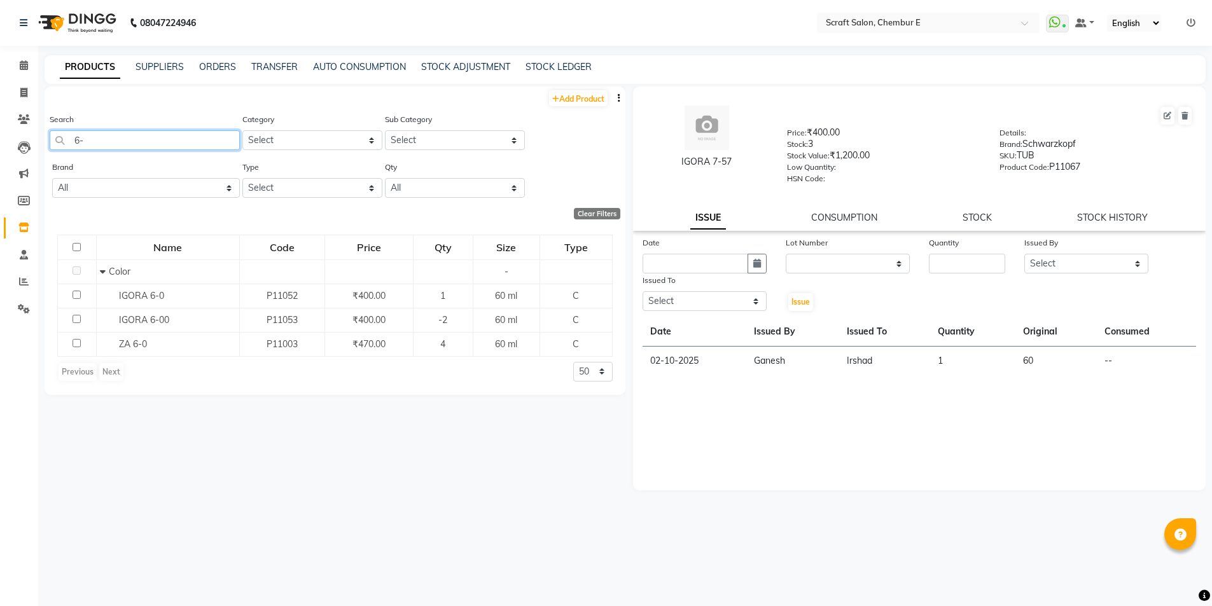
type input "6"
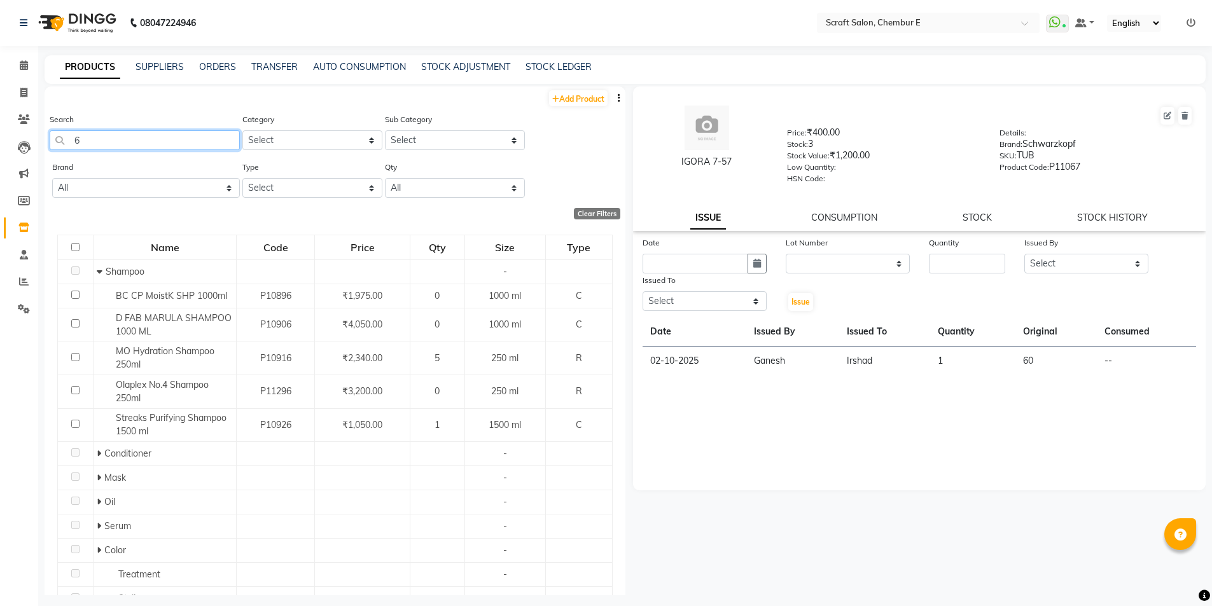
click at [93, 148] on input "6" at bounding box center [145, 140] width 190 height 20
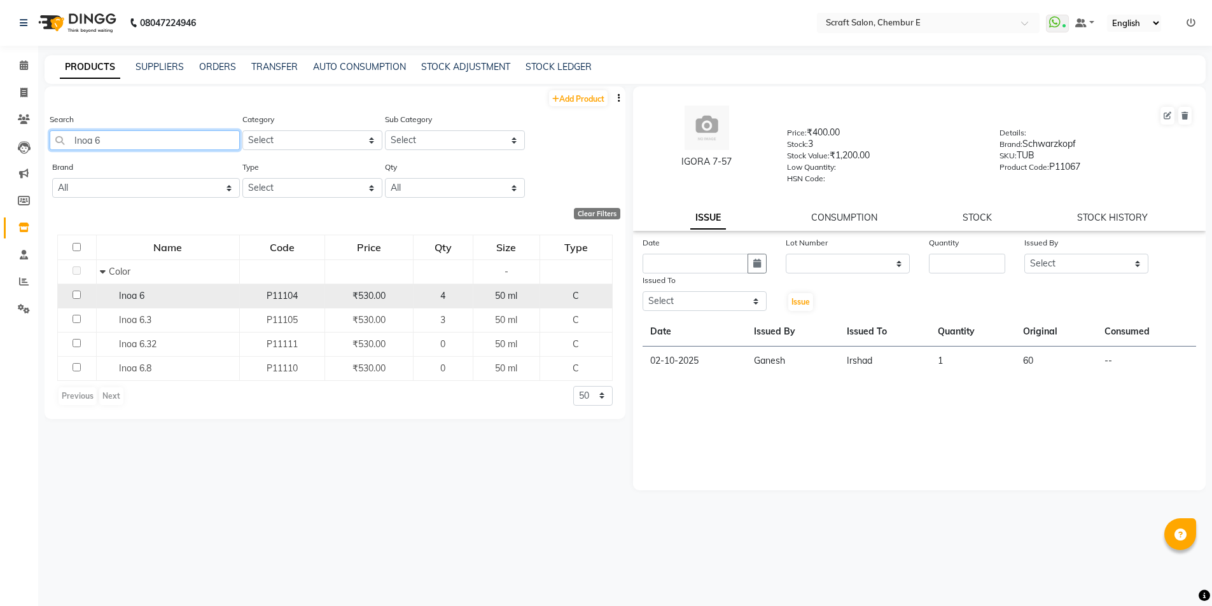
type input "Inoa 6"
click at [77, 296] on input "checkbox" at bounding box center [77, 295] width 8 height 8
checkbox input "true"
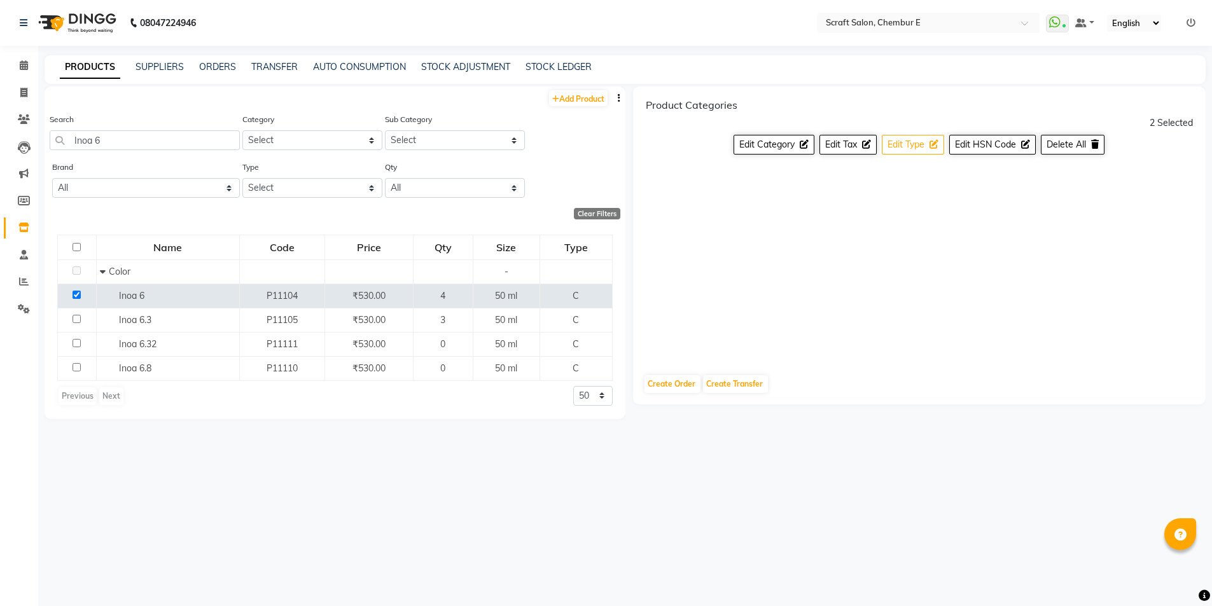
click at [935, 146] on icon at bounding box center [934, 144] width 9 height 9
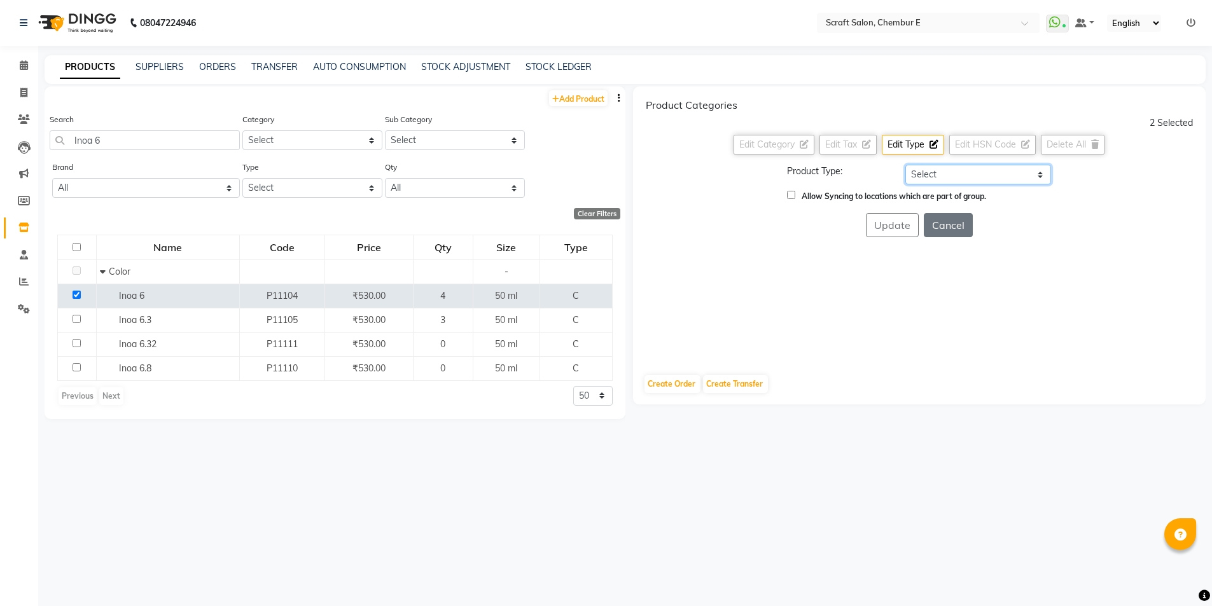
drag, startPoint x: 1043, startPoint y: 173, endPoint x: 1031, endPoint y: 182, distance: 14.5
click at [1043, 173] on select "Select Both Retail Consumable" at bounding box center [978, 175] width 146 height 20
select select "C"
click at [905, 165] on select "Select Both Retail Consumable" at bounding box center [978, 175] width 146 height 20
click at [788, 197] on input "Allow Syncing to locations which are part of group." at bounding box center [791, 195] width 8 height 8
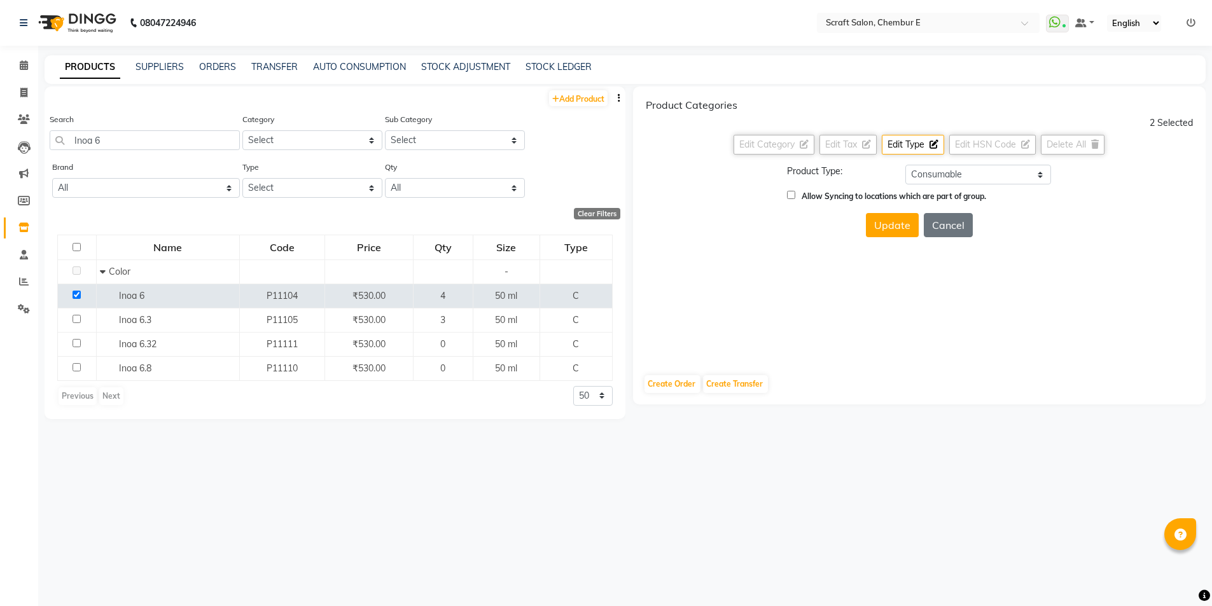
checkbox input "true"
click at [909, 232] on button "Update" at bounding box center [892, 225] width 53 height 24
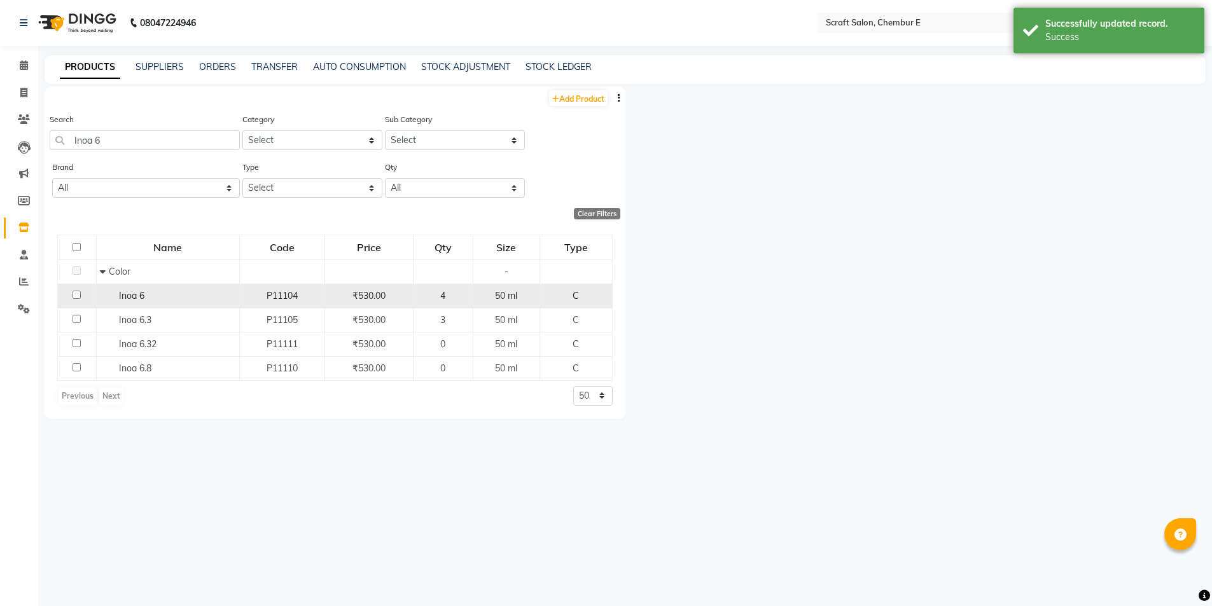
click at [75, 295] on input "checkbox" at bounding box center [77, 295] width 8 height 8
checkbox input "true"
select select
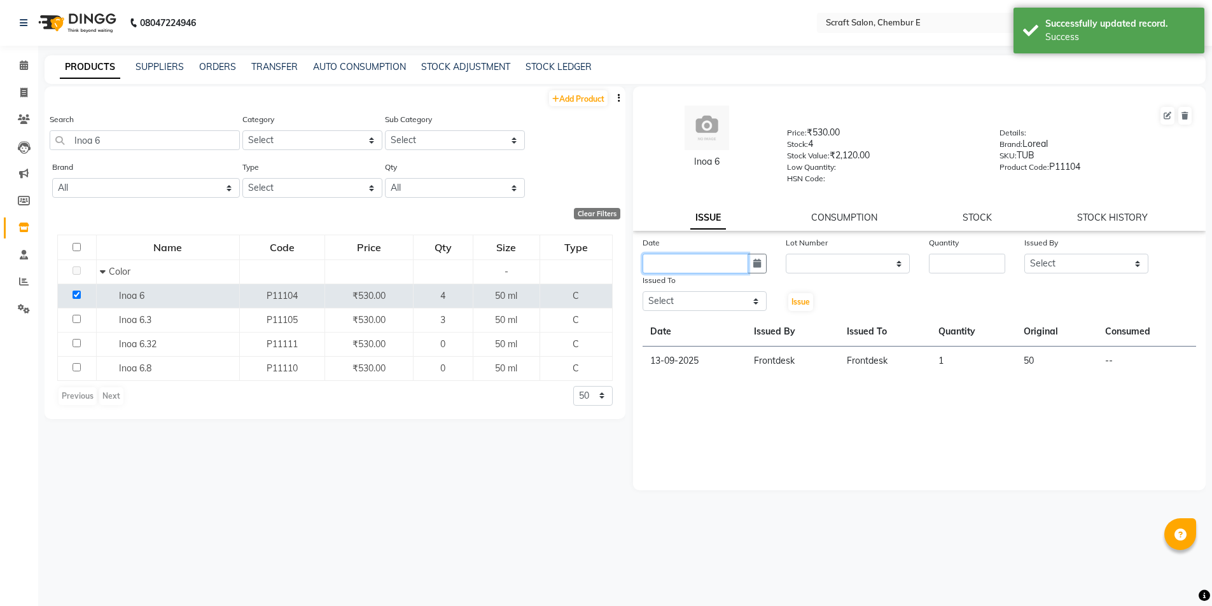
click at [718, 263] on input "text" at bounding box center [696, 264] width 106 height 20
select select "10"
select select "2025"
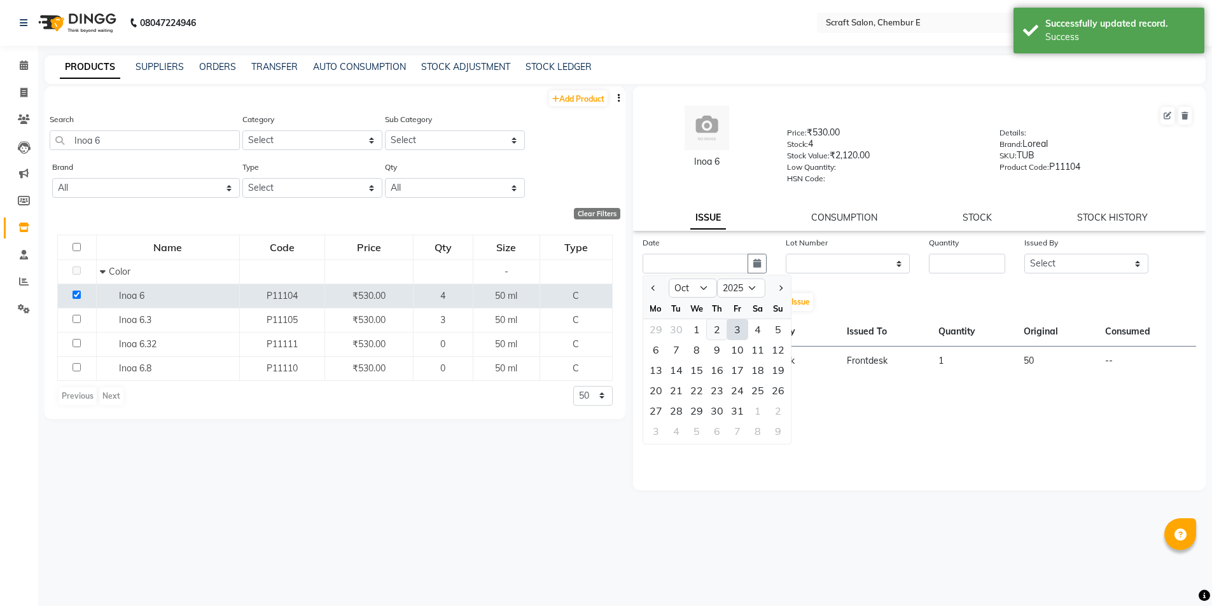
click at [719, 329] on div "2" at bounding box center [717, 329] width 20 height 20
type input "02-10-2025"
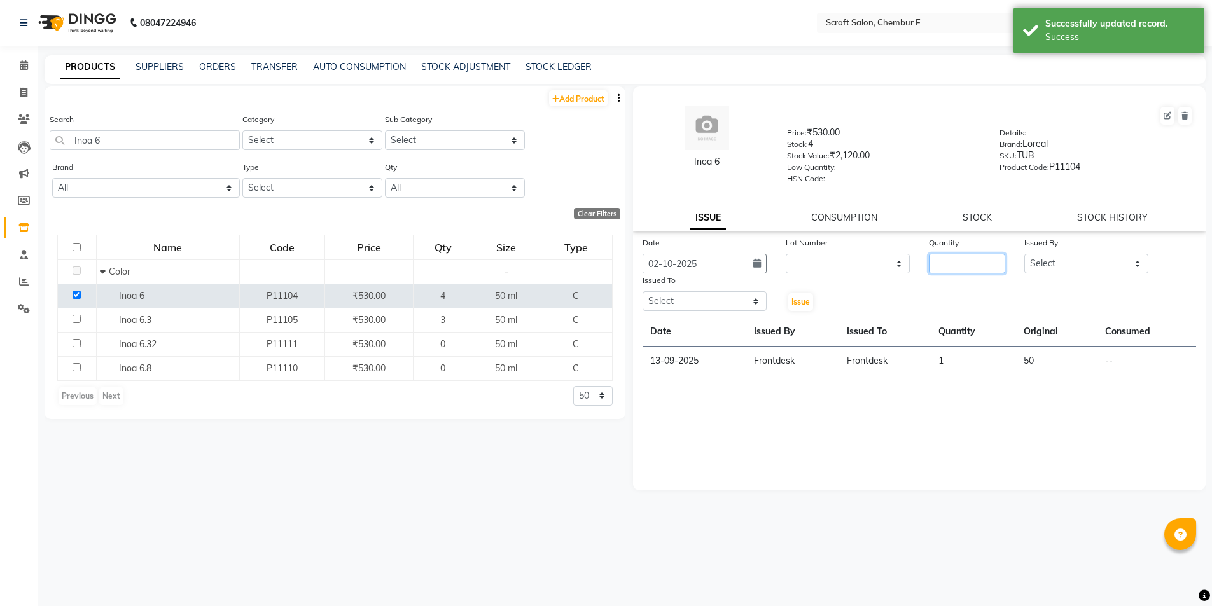
click at [968, 267] on input "number" at bounding box center [967, 264] width 76 height 20
type input "1"
drag, startPoint x: 1135, startPoint y: 258, endPoint x: 1122, endPoint y: 273, distance: 19.4
click at [1135, 258] on select "Select Bharti Frontdesk Ganesh Irshad Kashif Mahesh Meenakshi Rasika Shahin Sha…" at bounding box center [1086, 264] width 124 height 20
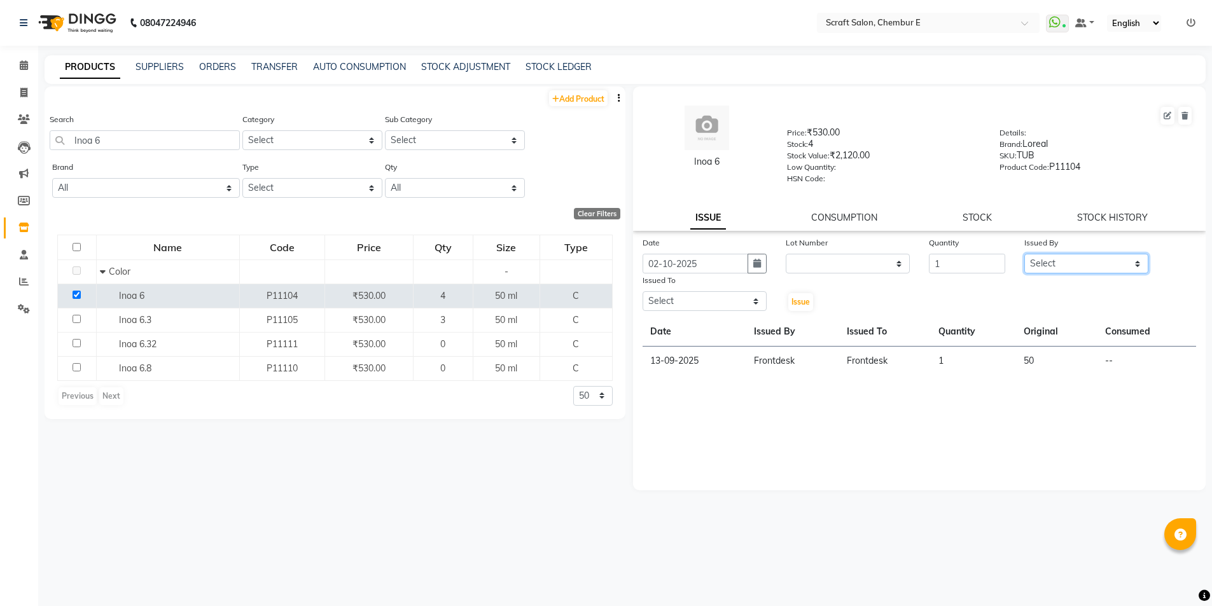
select select "81195"
click at [1024, 254] on select "Select Bharti Frontdesk Ganesh Irshad Kashif Mahesh Meenakshi Rasika Shahin Sha…" at bounding box center [1086, 264] width 124 height 20
click at [733, 302] on select "Select Bharti Frontdesk Ganesh Irshad Kashif Mahesh Meenakshi Rasika Shahin Sha…" at bounding box center [705, 301] width 124 height 20
select select "33658"
click at [643, 291] on select "Select Bharti Frontdesk Ganesh Irshad Kashif Mahesh Meenakshi Rasika Shahin Sha…" at bounding box center [705, 301] width 124 height 20
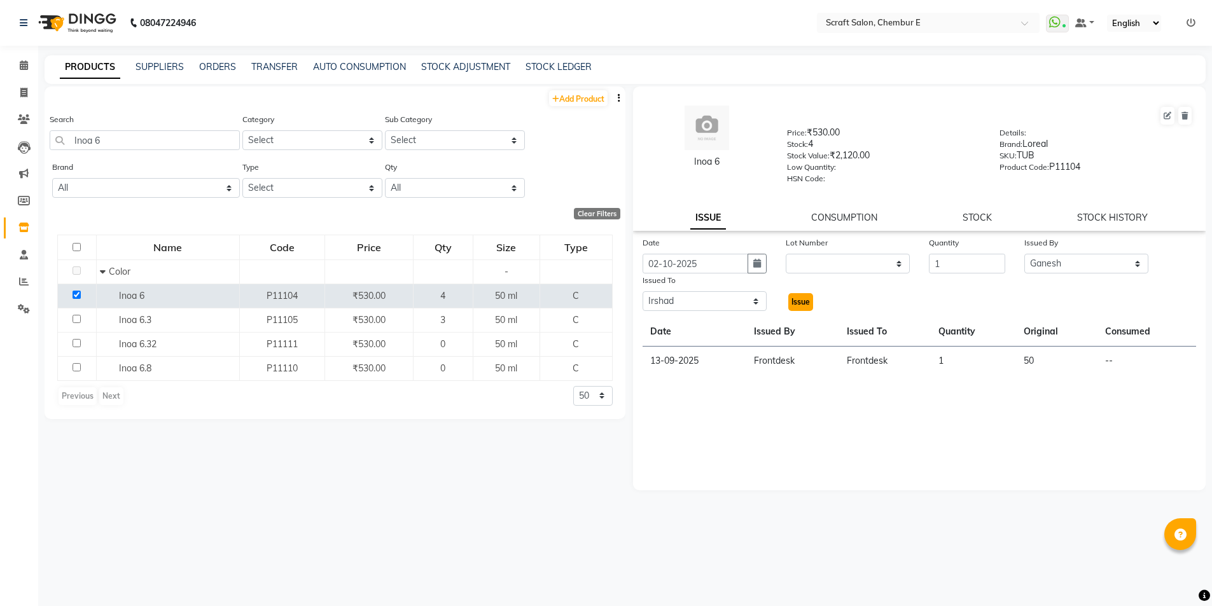
click at [810, 297] on button "Issue" at bounding box center [800, 302] width 25 height 18
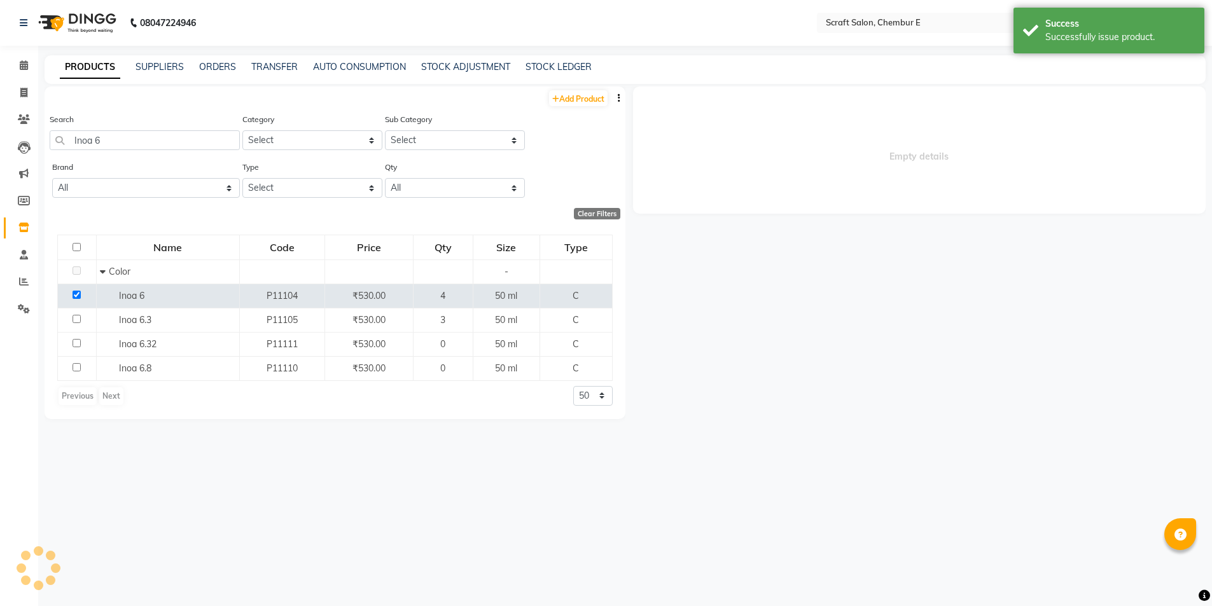
select select
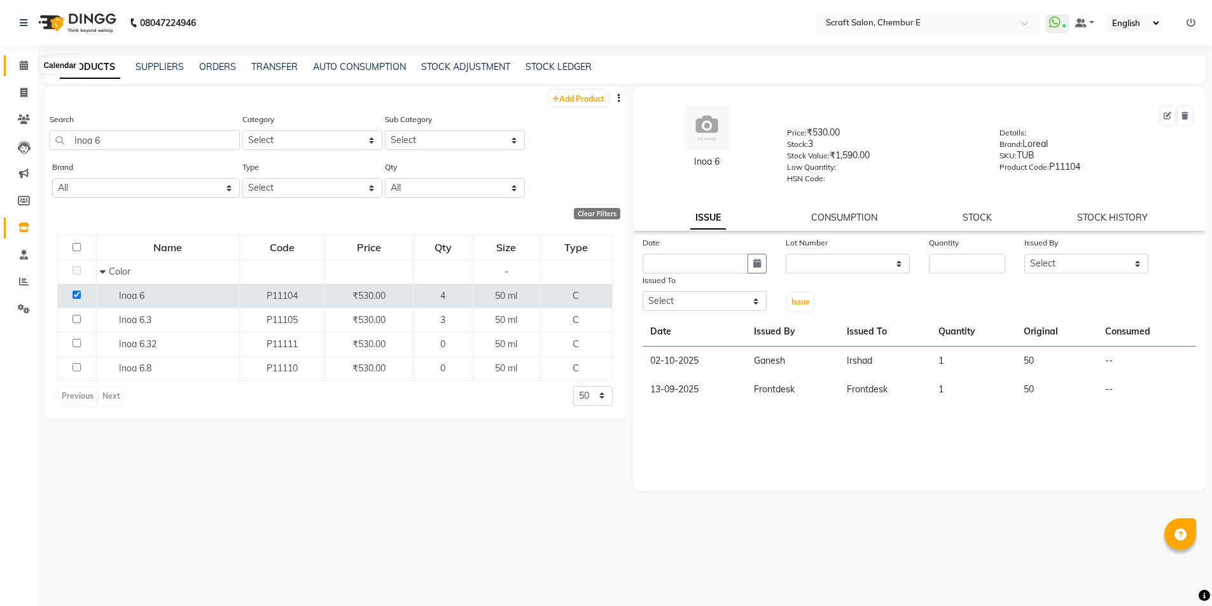
click at [24, 69] on icon at bounding box center [24, 65] width 8 height 10
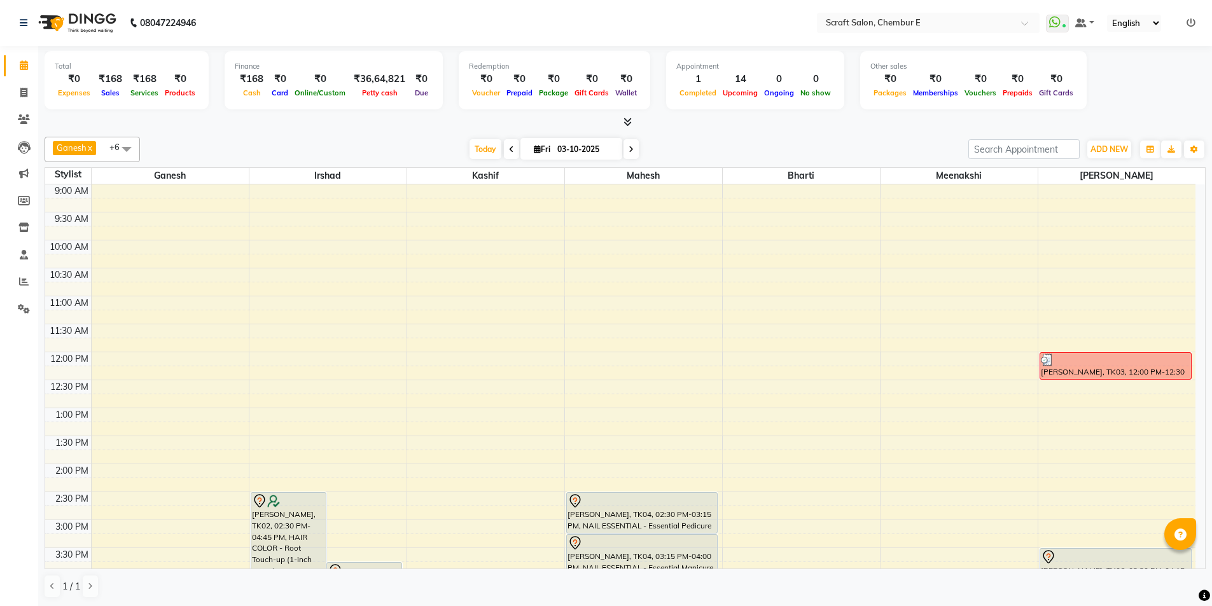
scroll to position [343, 0]
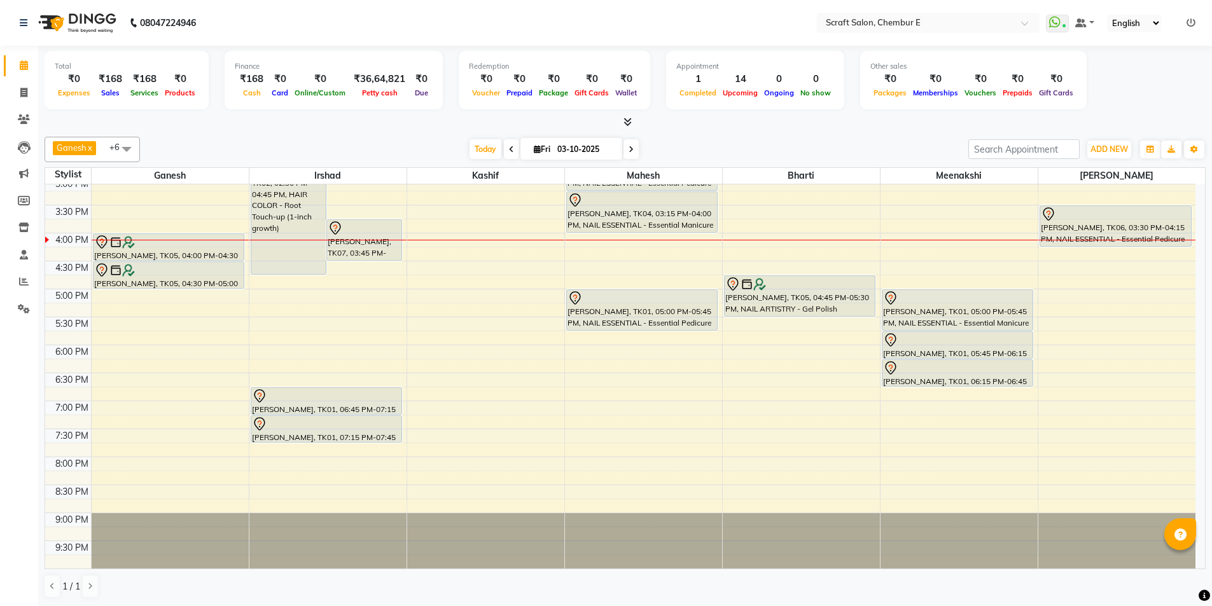
click at [393, 246] on div "[PERSON_NAME], TK07, 03:45 PM-04:30 PM, HAIR COLOR - Root Touch-up (1-inch grow…" at bounding box center [364, 240] width 74 height 40
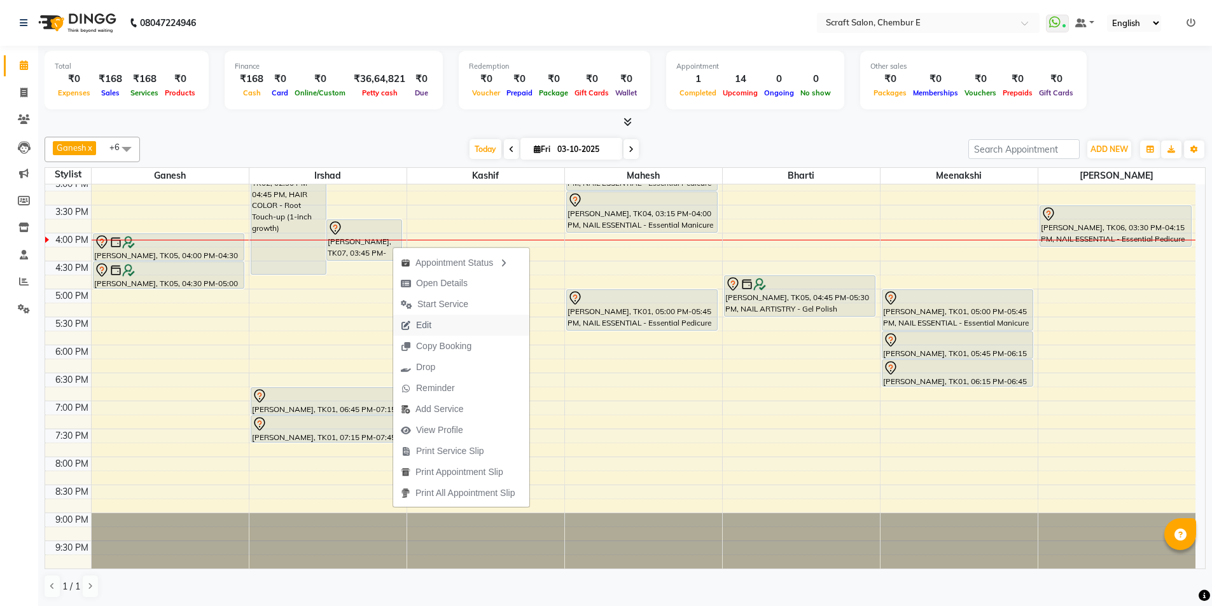
click at [428, 321] on span "Edit" at bounding box center [423, 325] width 15 height 13
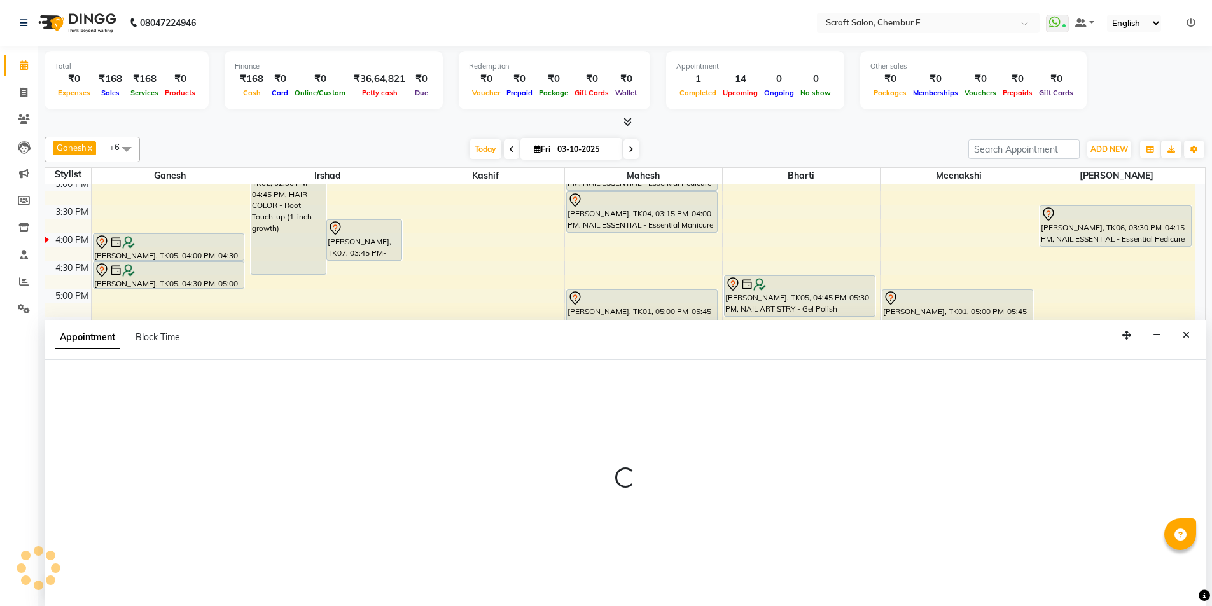
scroll to position [1, 0]
select select "tentative"
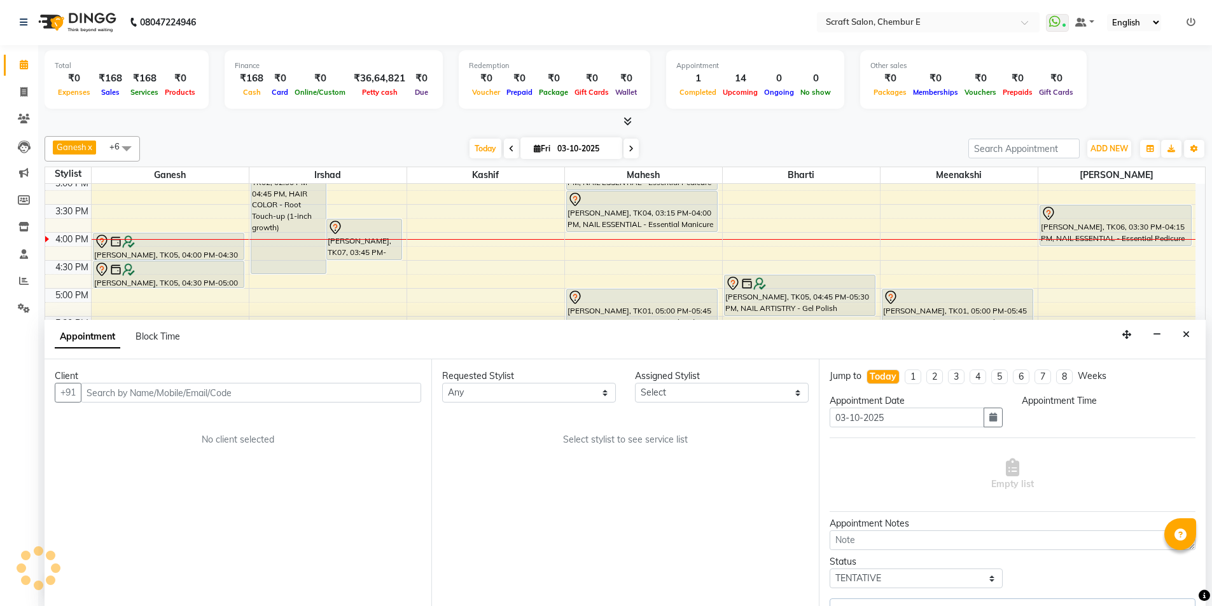
select select "33658"
select select "945"
select select "1610"
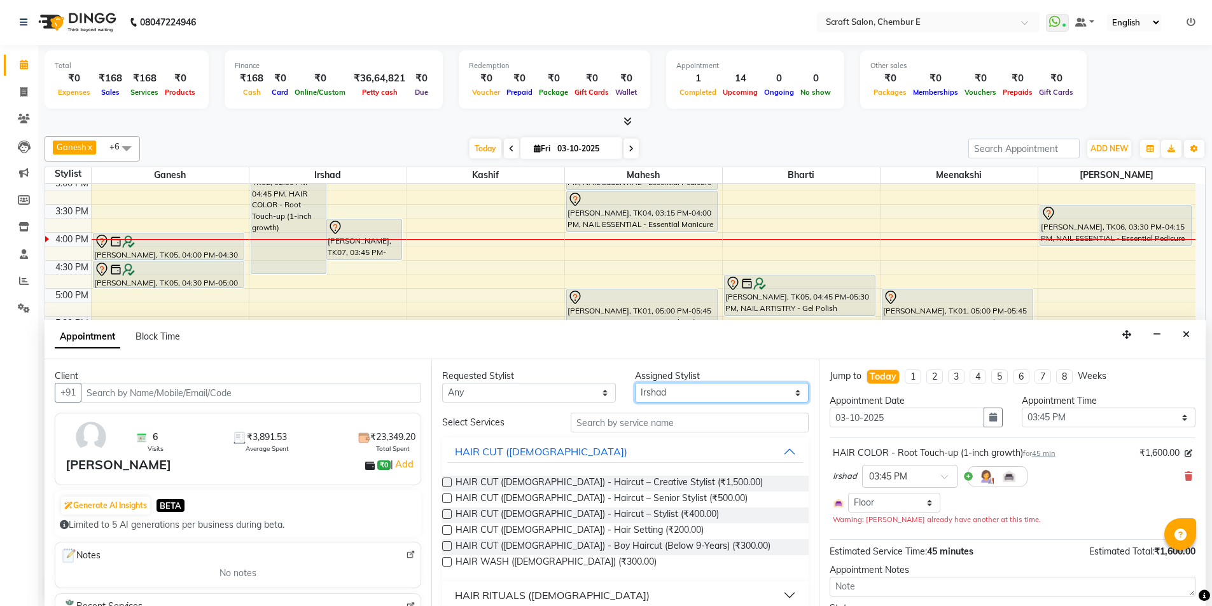
click at [711, 393] on select "Select Bharti Ganesh Irshad Kashif Mahesh Meenakshi Rasika" at bounding box center [722, 393] width 174 height 20
select select "50347"
click at [635, 383] on select "Select Bharti Ganesh Irshad Kashif Mahesh Meenakshi Rasika" at bounding box center [722, 393] width 174 height 20
click at [681, 426] on input "text" at bounding box center [690, 423] width 238 height 20
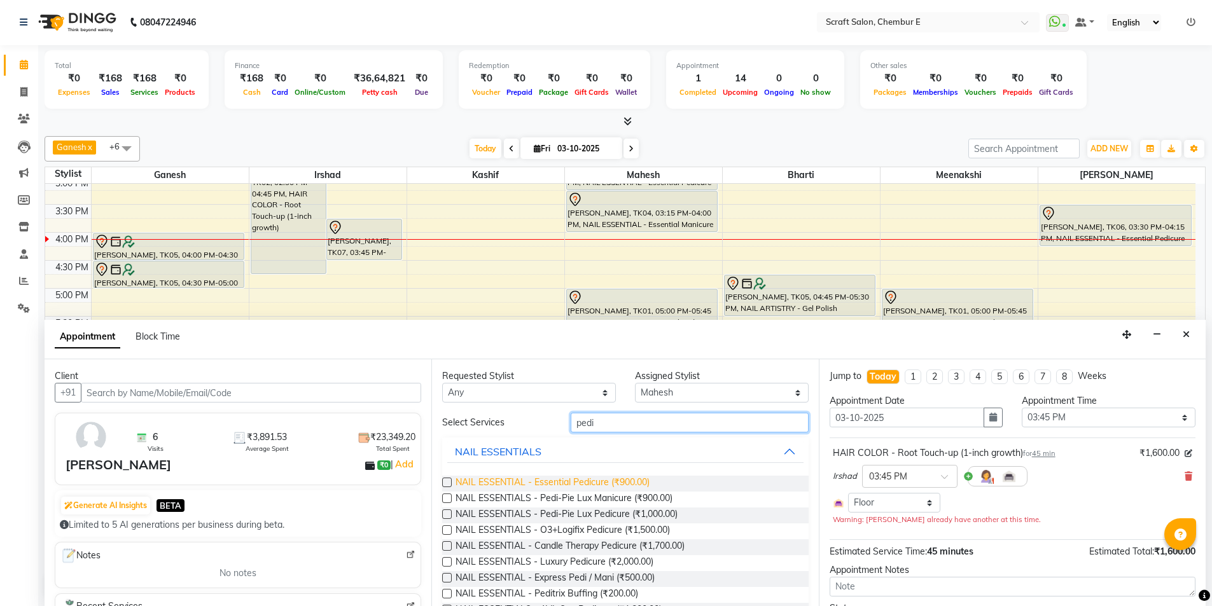
type input "pedi"
click at [626, 486] on span "NAIL ESSENTIAL - Essential Pedicure (₹900.00)" at bounding box center [553, 484] width 194 height 16
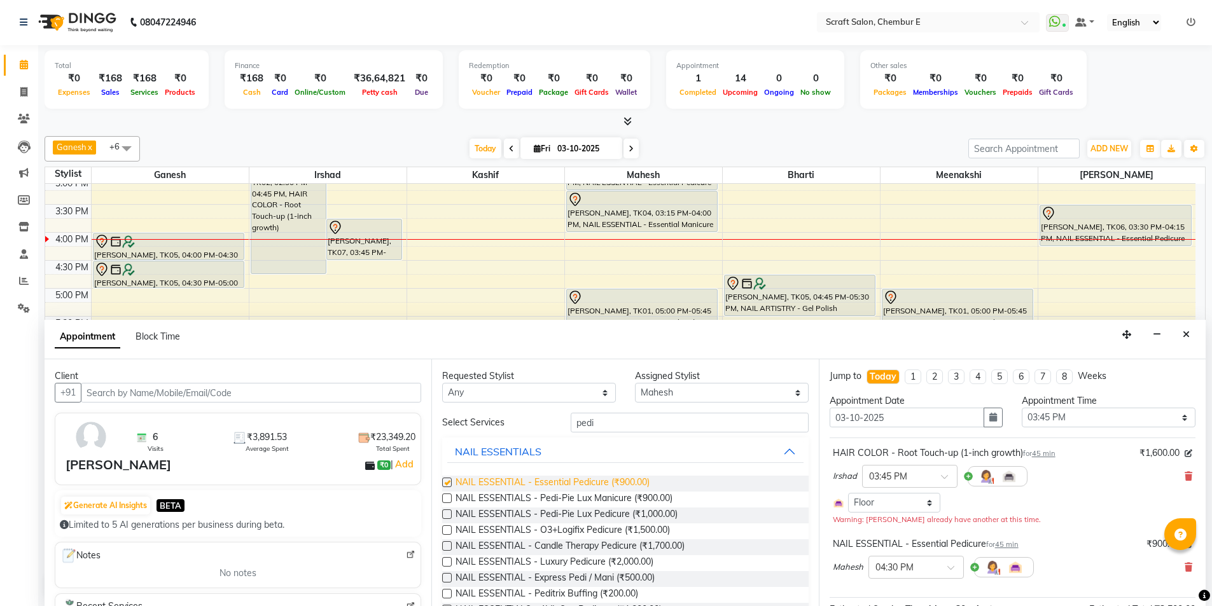
checkbox input "false"
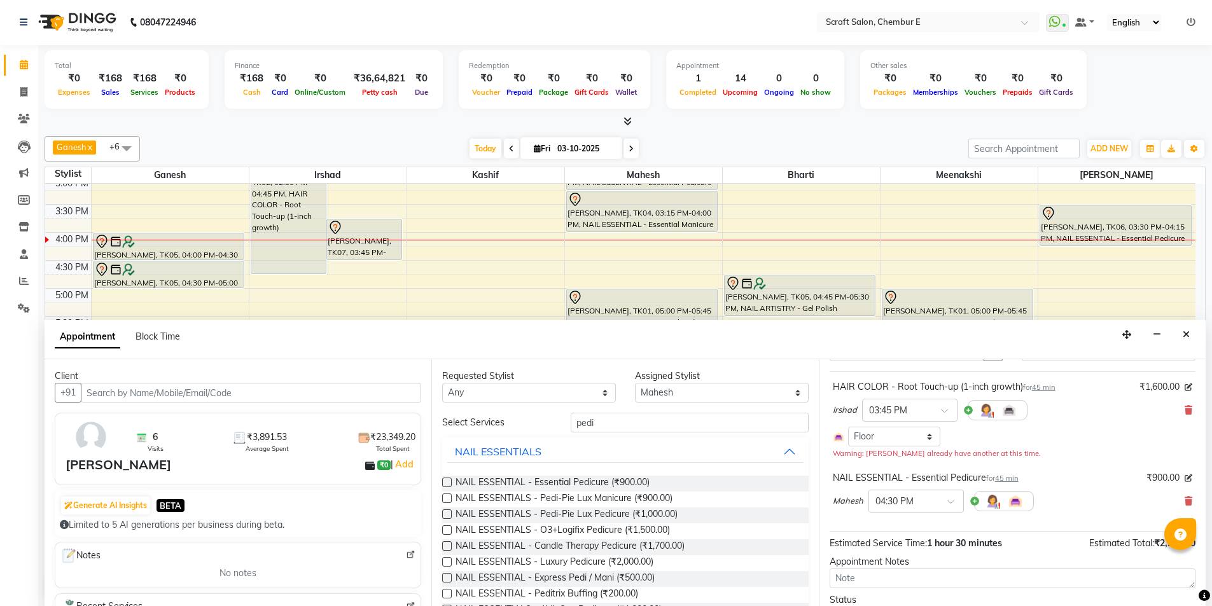
scroll to position [130, 0]
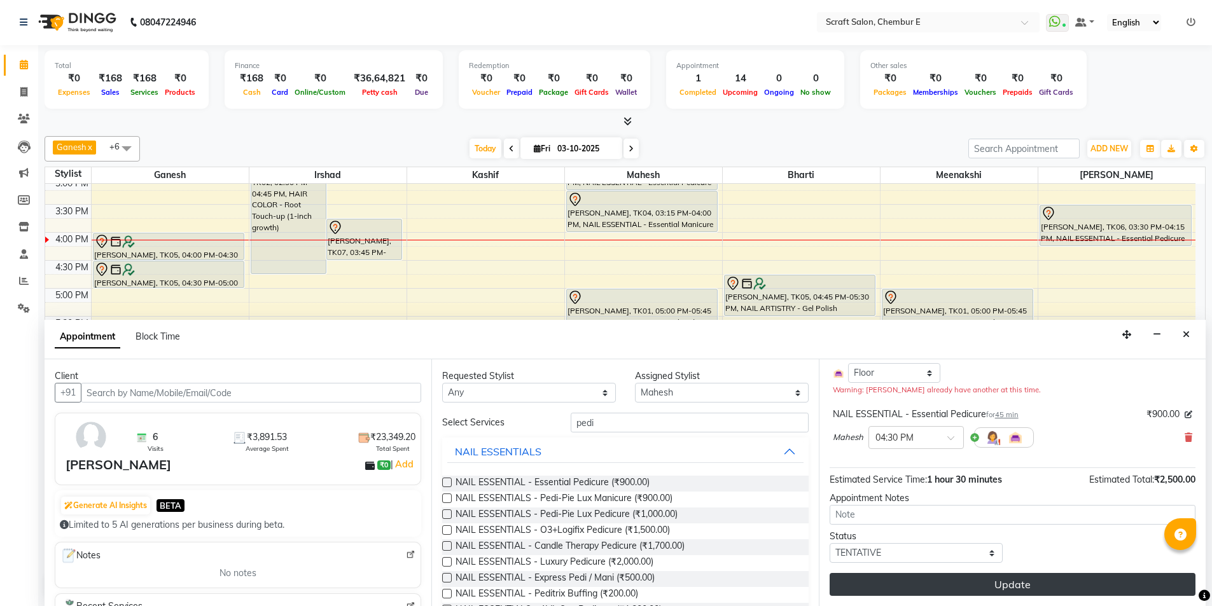
click at [988, 587] on button "Update" at bounding box center [1013, 584] width 366 height 23
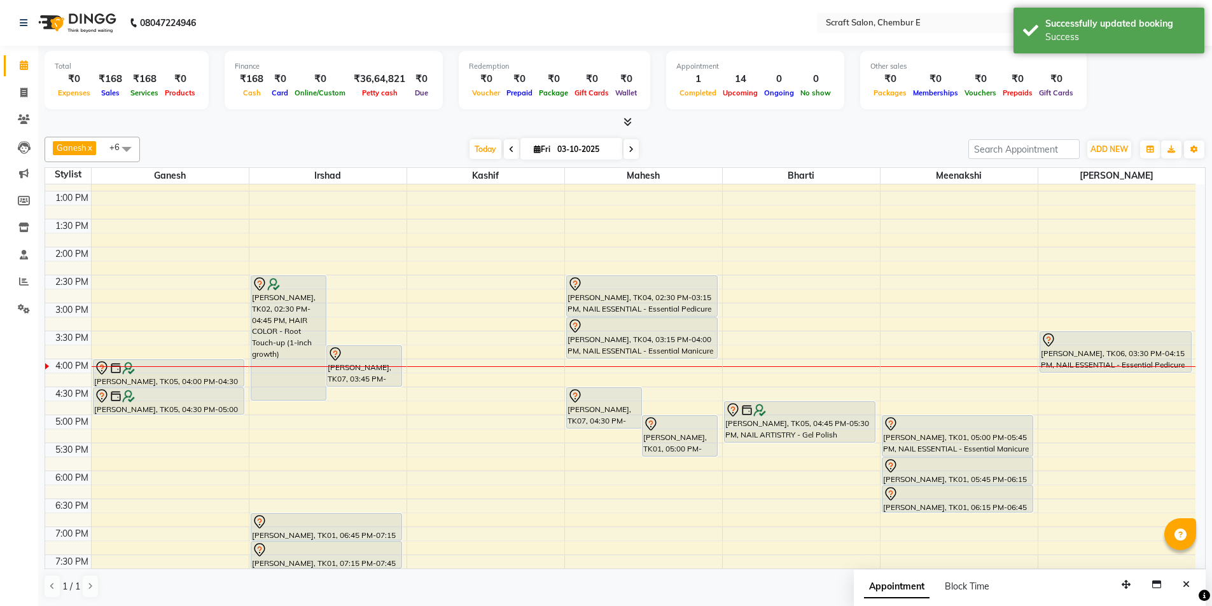
scroll to position [216, 0]
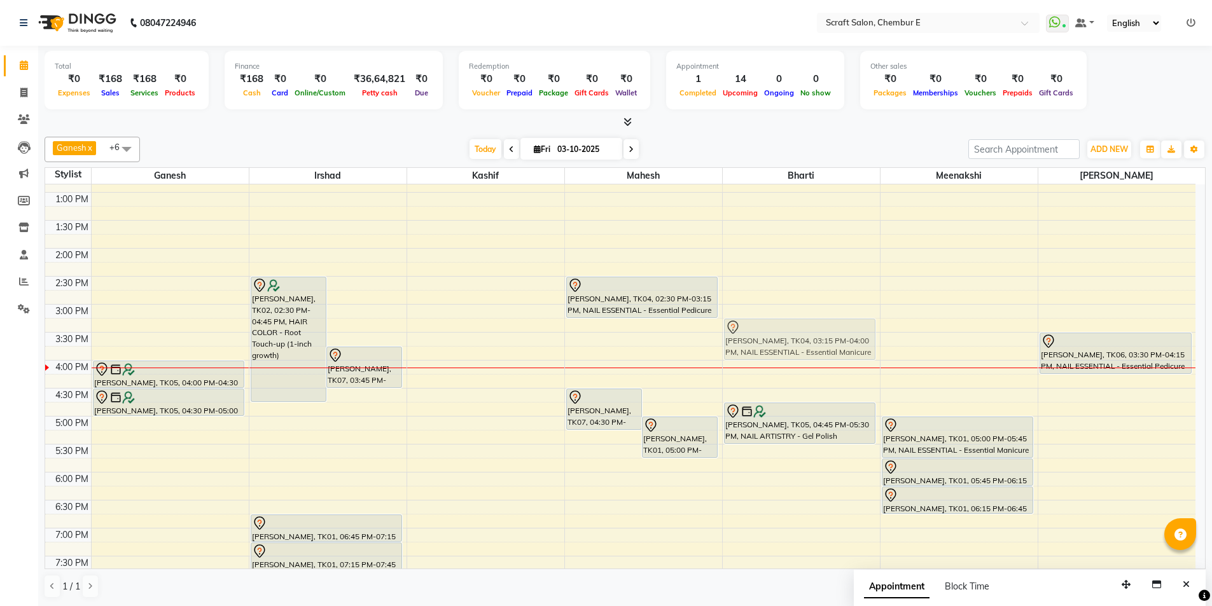
drag, startPoint x: 670, startPoint y: 327, endPoint x: 813, endPoint y: 332, distance: 142.6
click at [813, 332] on tr "Rinku Sharma, TK05, 04:00 PM-04:30 PM, STYLING (FEMALE) - Hair Wash Rinku Sharm…" at bounding box center [620, 332] width 1150 height 727
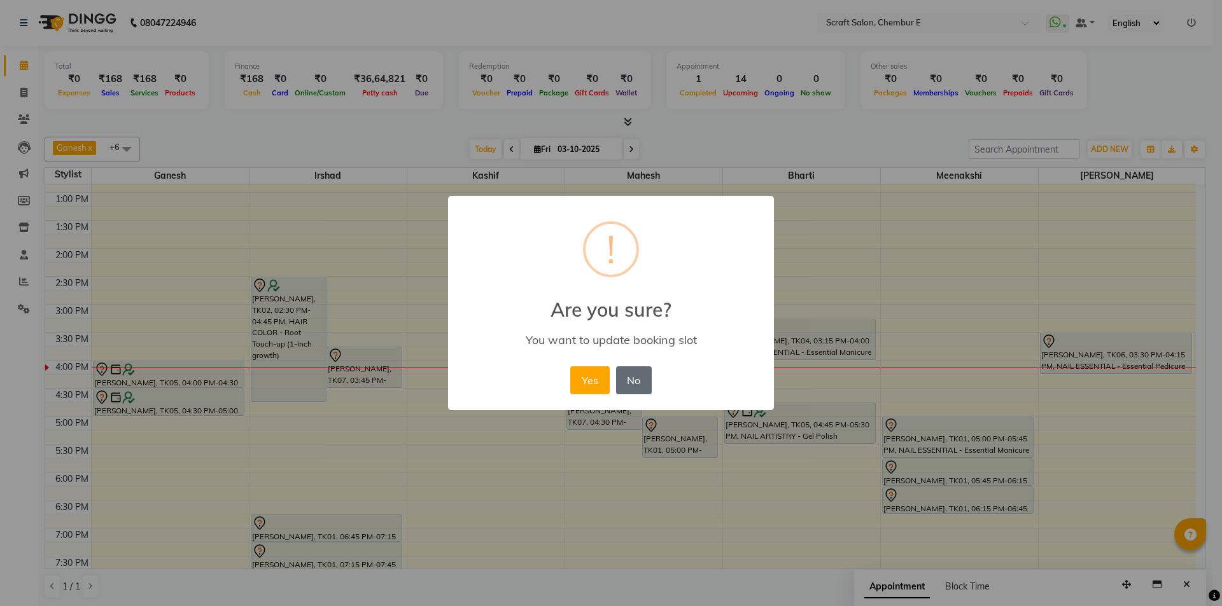
drag, startPoint x: 592, startPoint y: 391, endPoint x: 613, endPoint y: 342, distance: 53.9
click at [594, 382] on button "Yes" at bounding box center [589, 381] width 39 height 28
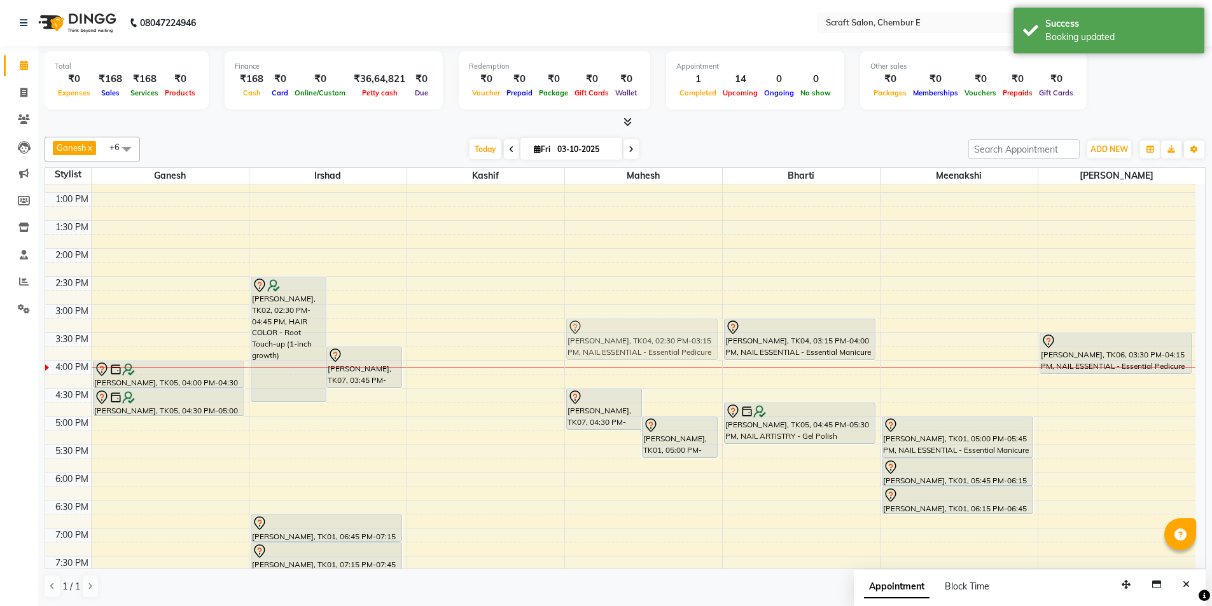
drag, startPoint x: 649, startPoint y: 285, endPoint x: 649, endPoint y: 321, distance: 35.6
click at [649, 321] on div "Sims, TK07, 04:30 PM-05:15 PM, NAIL ESSENTIAL - Essential Pedicure Padmini Pand…" at bounding box center [643, 332] width 157 height 727
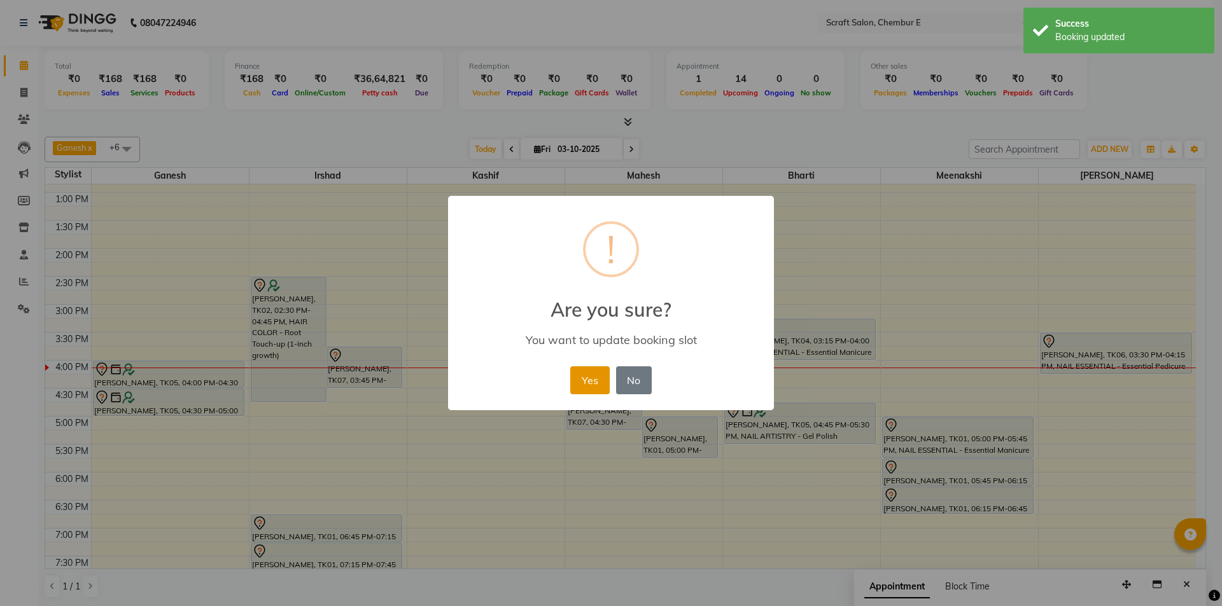
click at [588, 388] on button "Yes" at bounding box center [589, 381] width 39 height 28
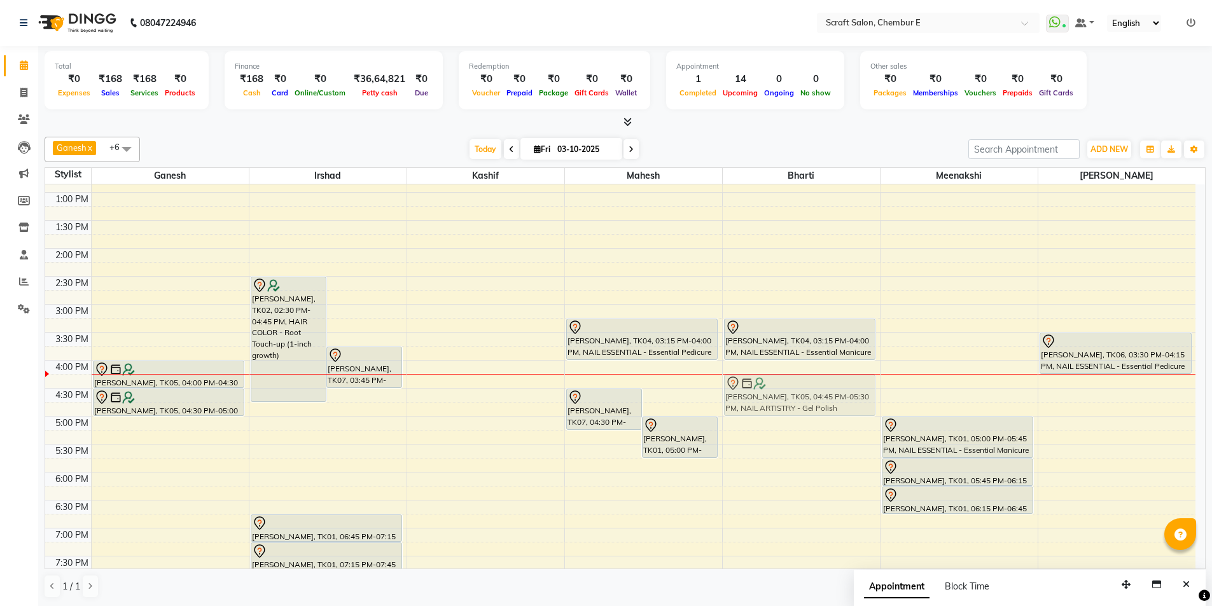
drag, startPoint x: 834, startPoint y: 413, endPoint x: 832, endPoint y: 387, distance: 26.1
click at [832, 387] on div "Nazia Ansari, TK04, 03:15 PM-04:00 PM, NAIL ESSENTIAL - Essential Manicure Rink…" at bounding box center [801, 332] width 157 height 727
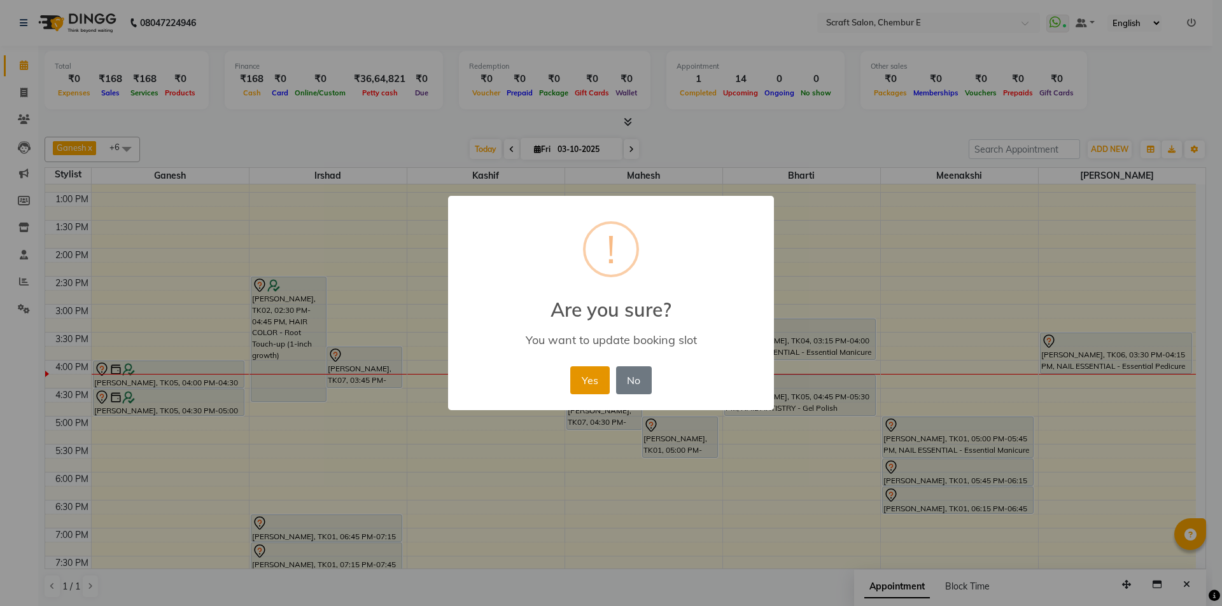
click at [584, 388] on button "Yes" at bounding box center [589, 381] width 39 height 28
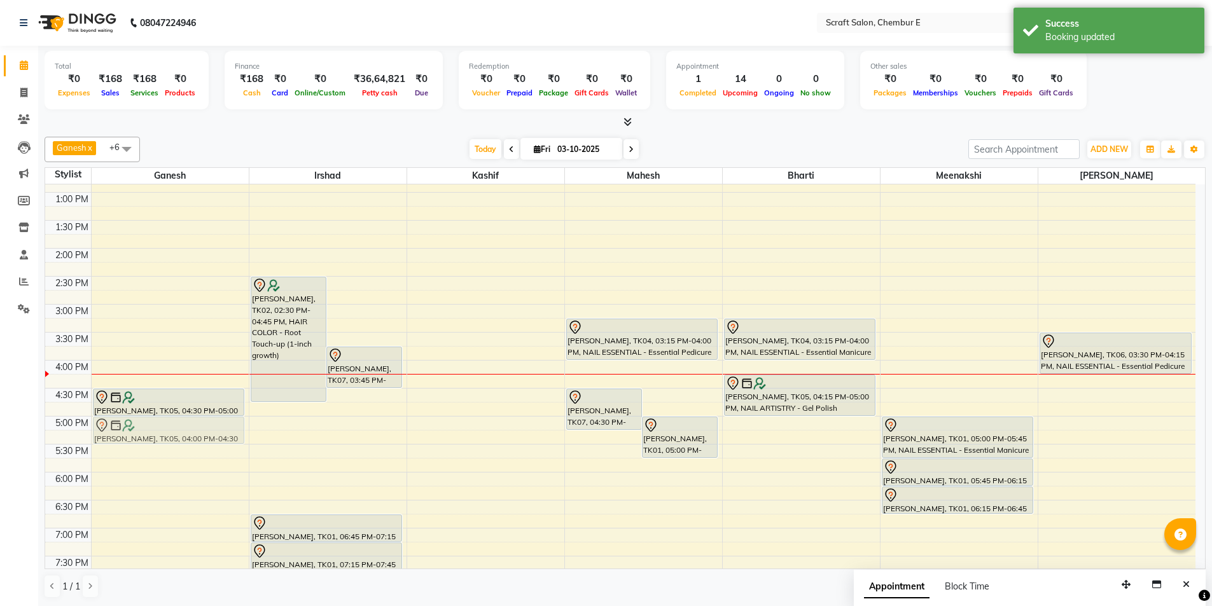
drag, startPoint x: 166, startPoint y: 381, endPoint x: 173, endPoint y: 430, distance: 49.5
click at [165, 437] on div "Rinku Sharma, TK05, 04:00 PM-04:30 PM, STYLING (FEMALE) - Hair Wash Rinku Sharm…" at bounding box center [170, 332] width 157 height 727
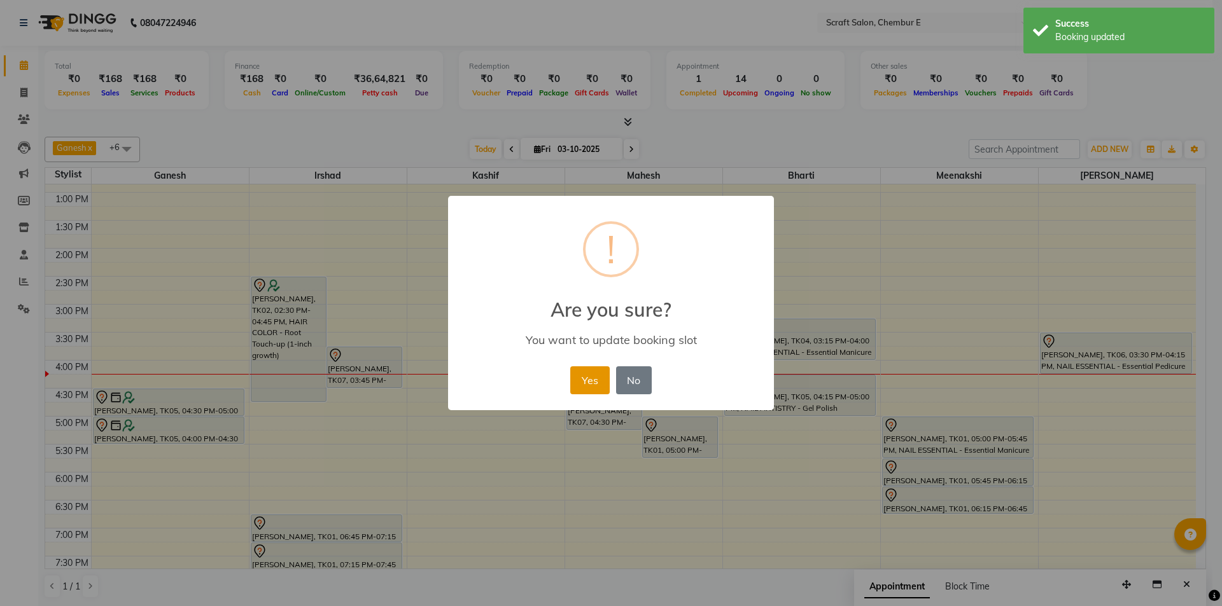
click at [589, 375] on button "Yes" at bounding box center [589, 381] width 39 height 28
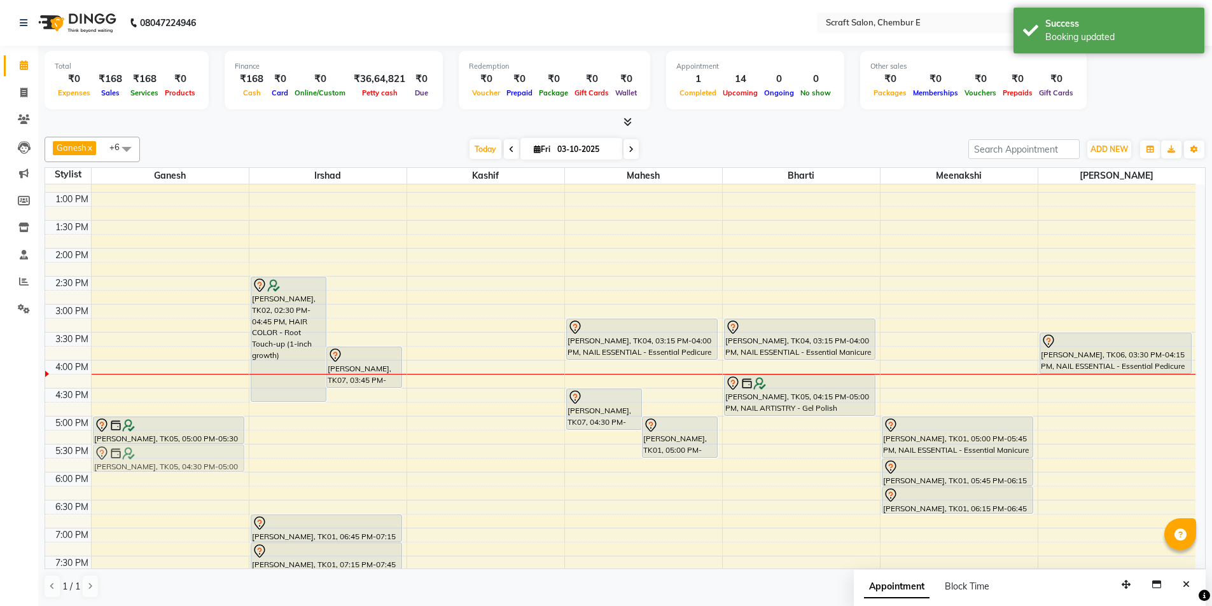
drag, startPoint x: 234, startPoint y: 391, endPoint x: 232, endPoint y: 447, distance: 55.4
click at [232, 447] on div "Rinku Sharma, TK05, 04:30 PM-05:00 PM, STYLING (FEMALE) - Blow Dry Rinku Sharma…" at bounding box center [170, 332] width 157 height 727
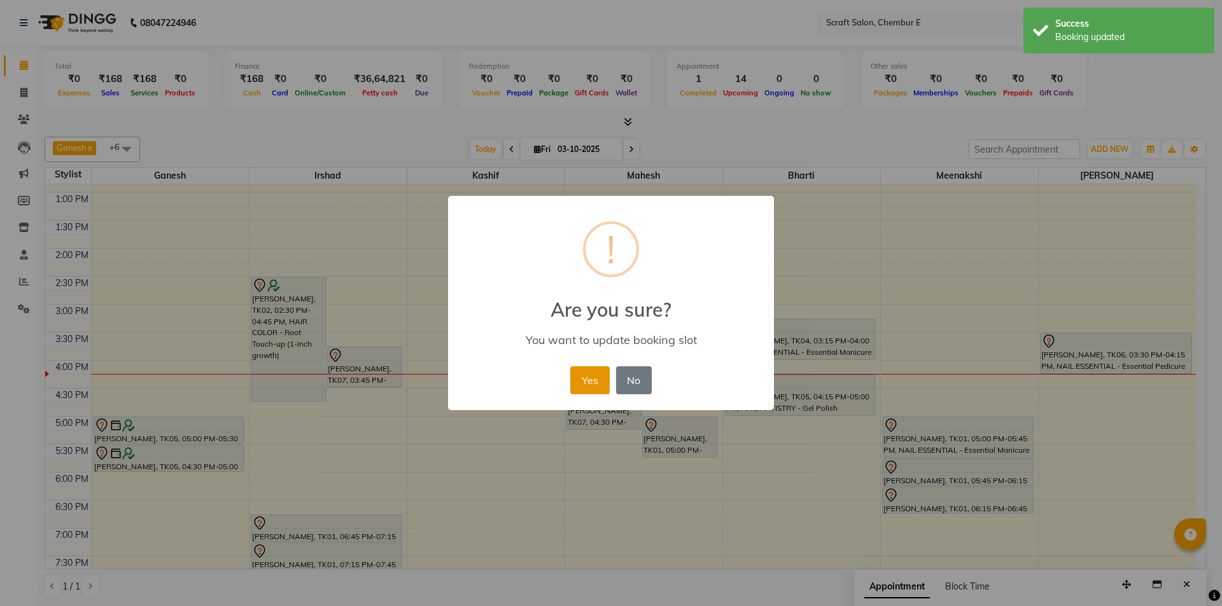
click at [587, 379] on button "Yes" at bounding box center [589, 381] width 39 height 28
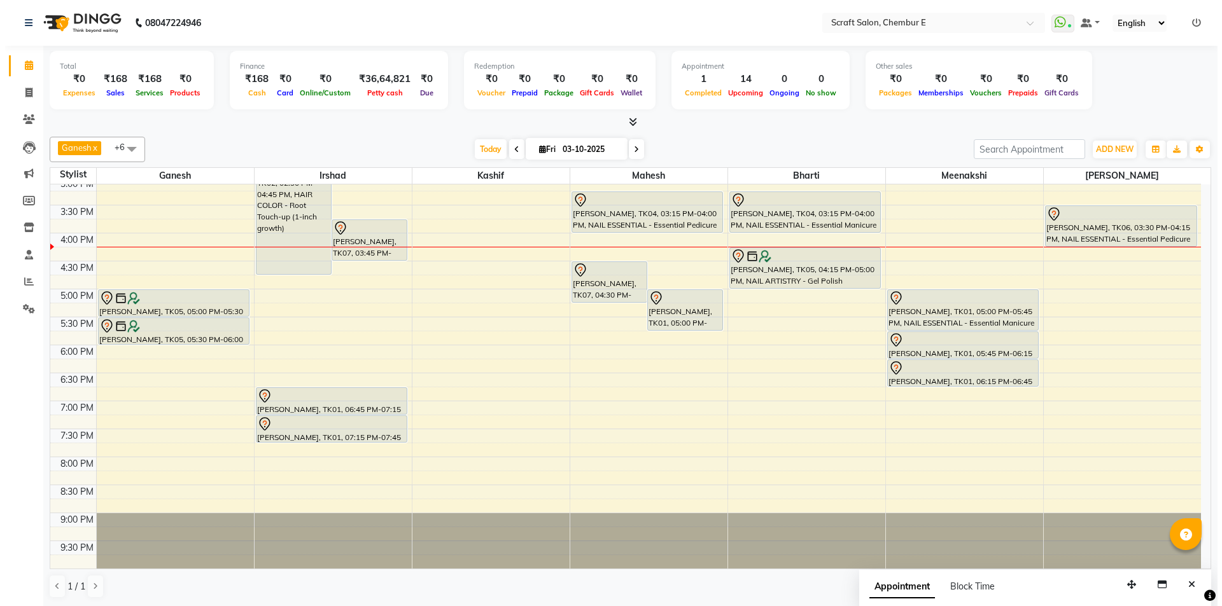
scroll to position [1, 0]
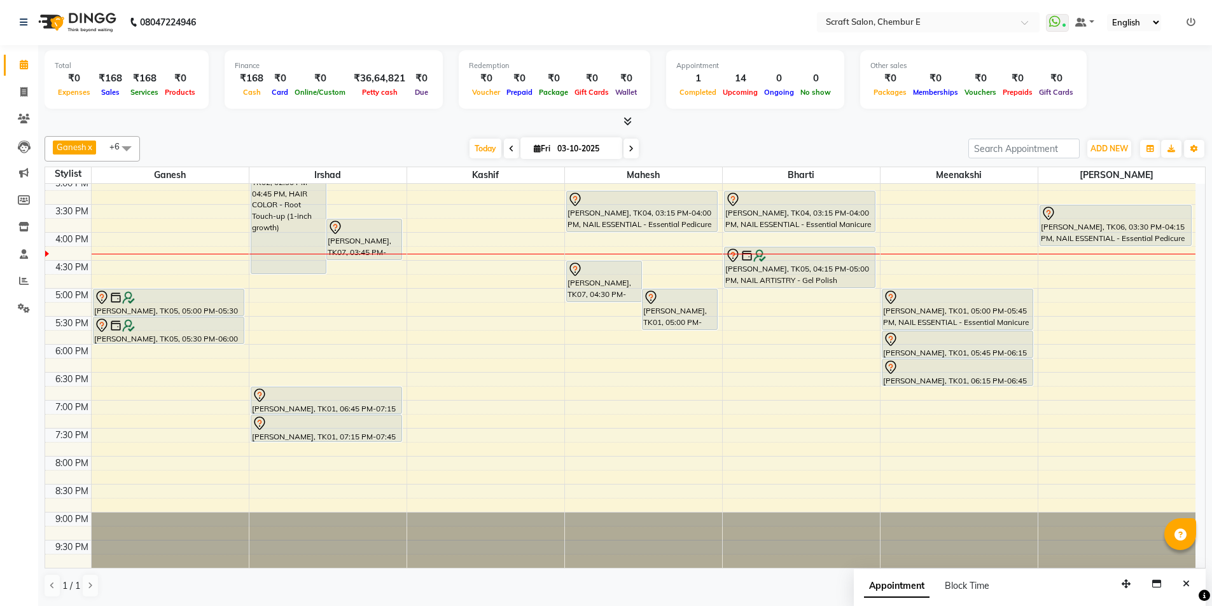
click at [633, 194] on div at bounding box center [643, 199] width 150 height 15
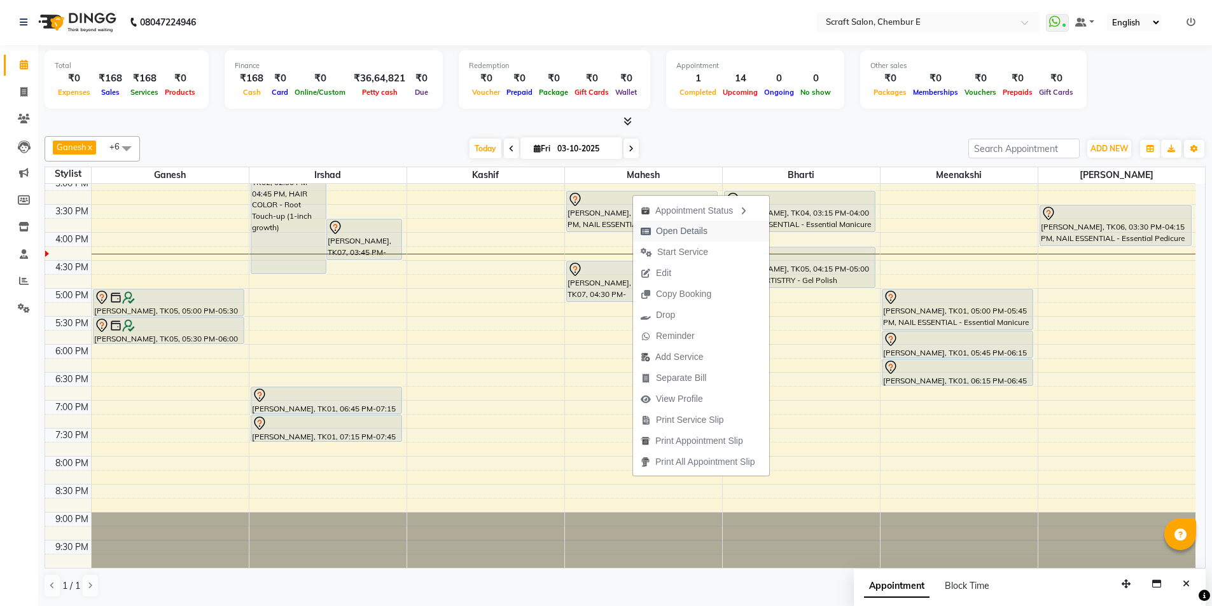
click at [694, 227] on span "Open Details" at bounding box center [682, 231] width 52 height 13
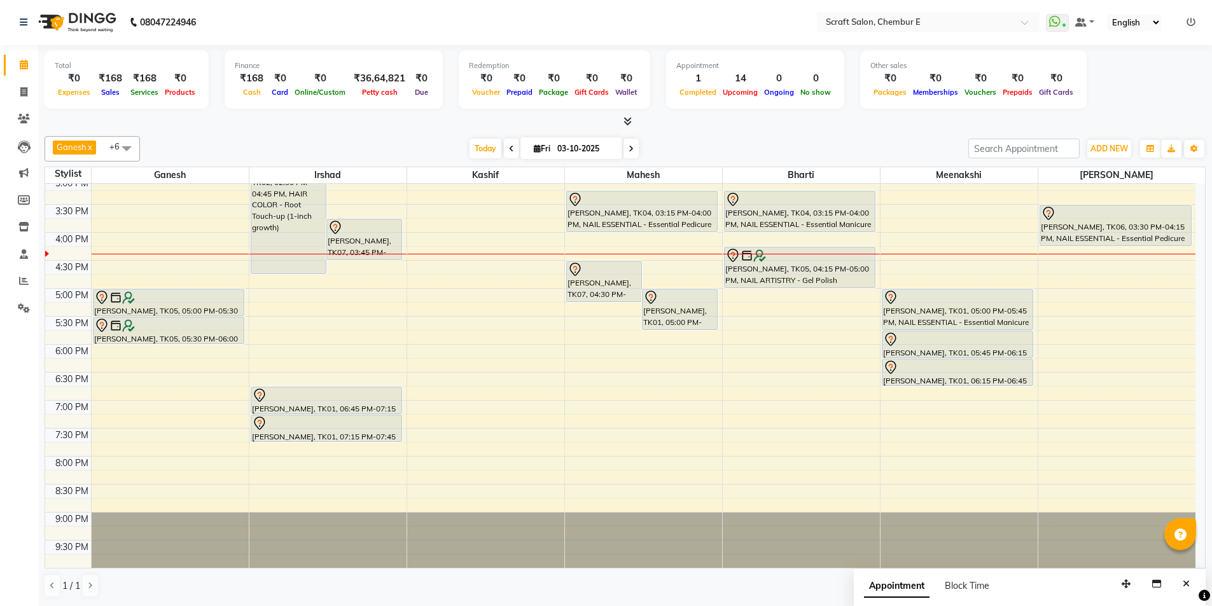
click at [684, 205] on div at bounding box center [643, 199] width 150 height 15
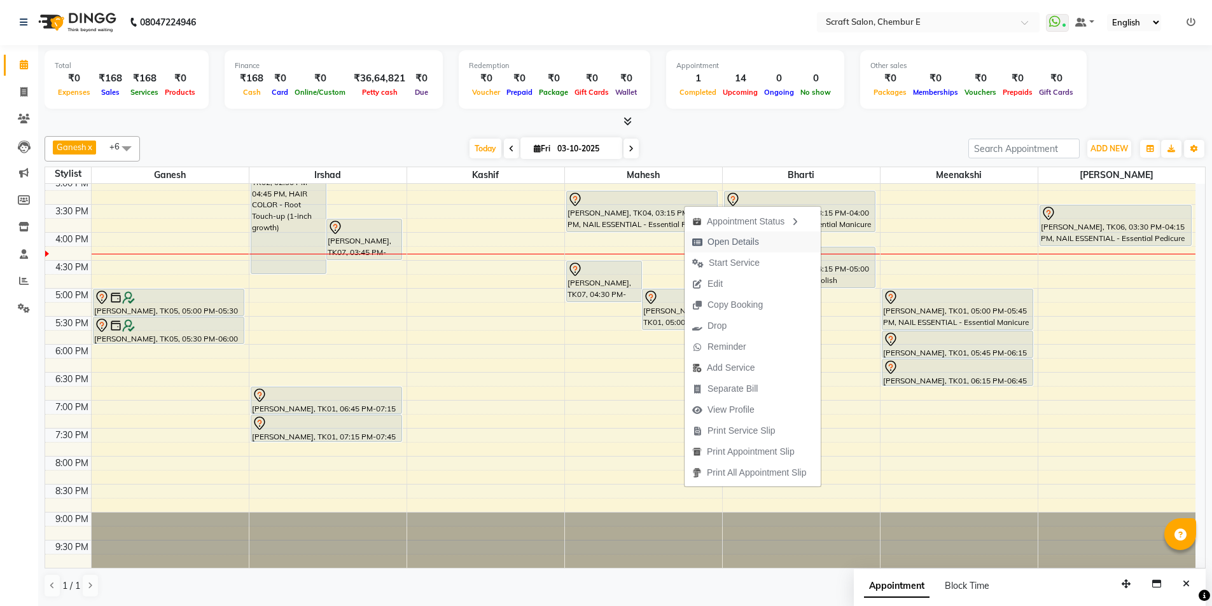
click at [726, 244] on span "Open Details" at bounding box center [734, 241] width 52 height 13
select select "7"
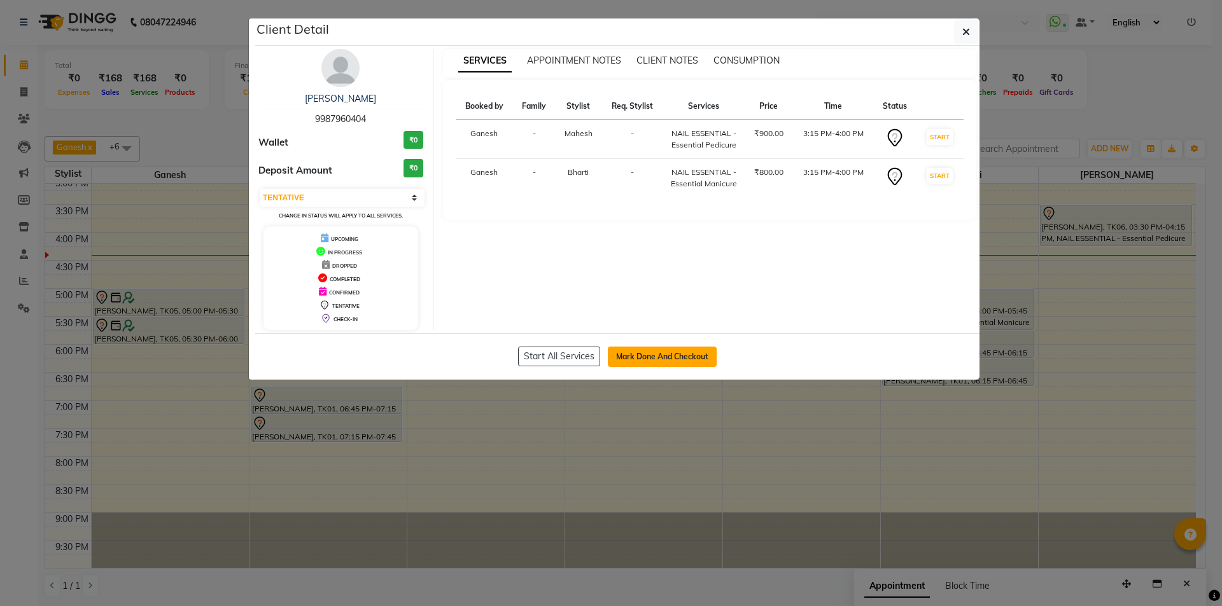
click at [655, 352] on button "Mark Done And Checkout" at bounding box center [662, 357] width 109 height 20
select select "3922"
select select "service"
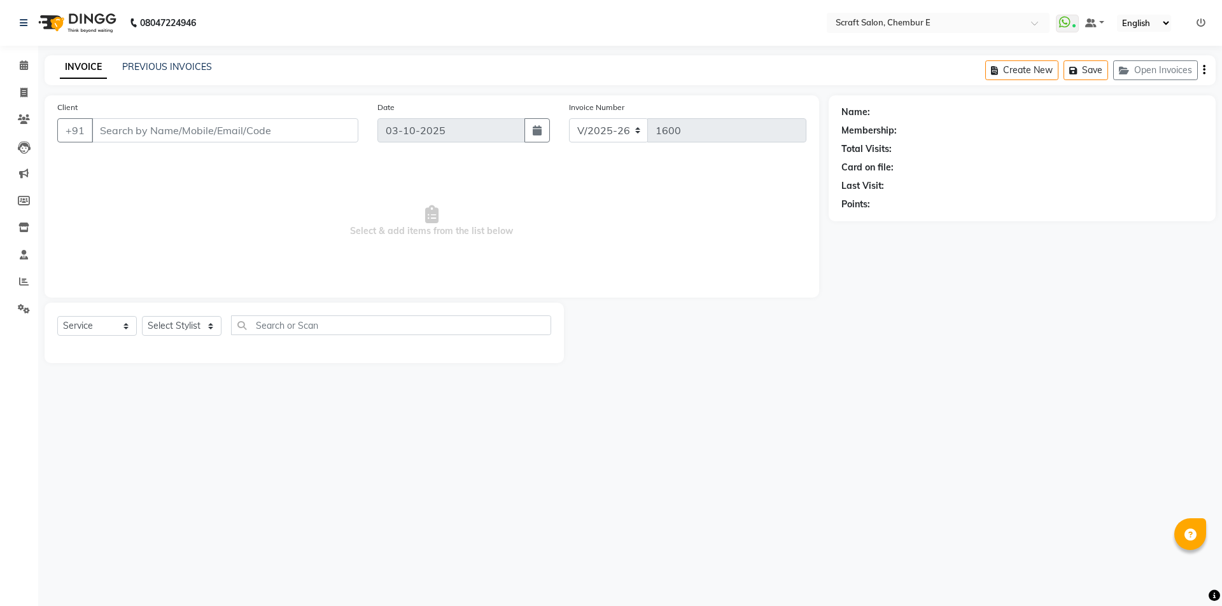
type input "9987960404"
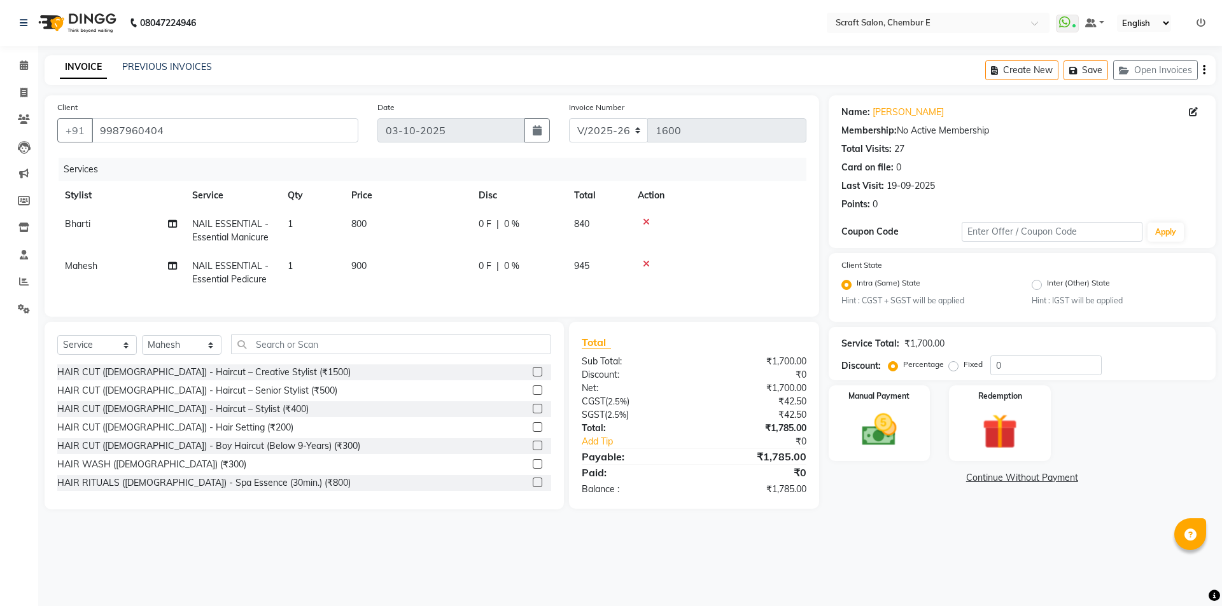
click at [647, 222] on icon at bounding box center [646, 222] width 7 height 9
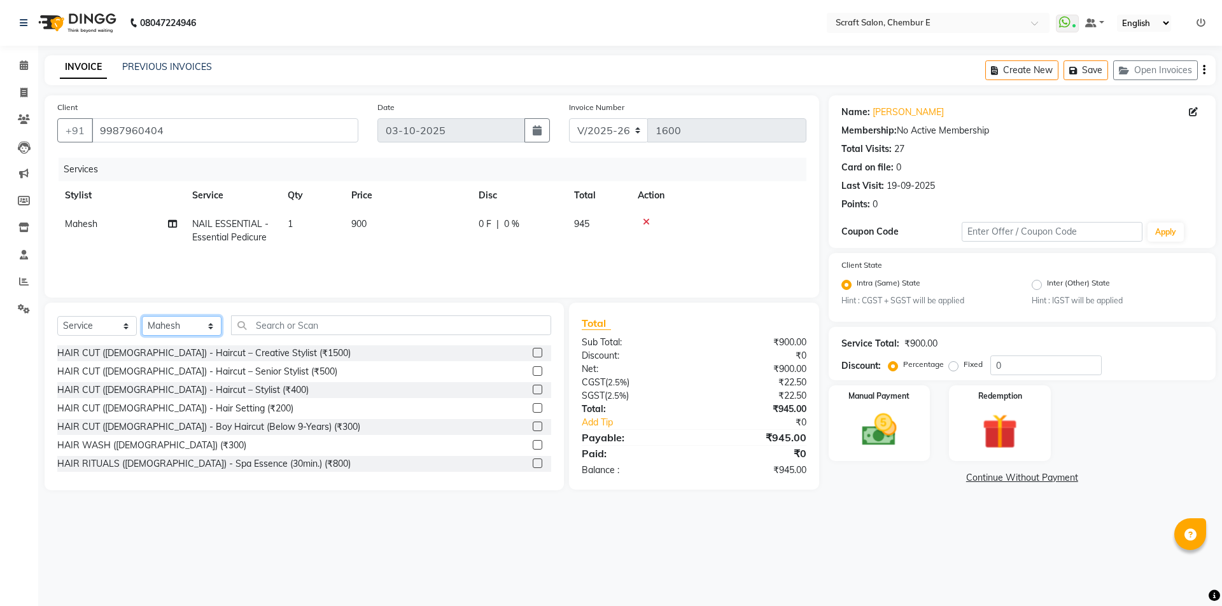
click at [212, 325] on select "Select Stylist Bharti Frontdesk Ganesh Irshad Kashif Mahesh Meenakshi Rasika Sh…" at bounding box center [182, 326] width 80 height 20
select select "69640"
click at [142, 316] on select "Select Stylist Bharti Frontdesk Ganesh Irshad Kashif Mahesh Meenakshi Rasika Sh…" at bounding box center [182, 326] width 80 height 20
click at [330, 329] on input "text" at bounding box center [391, 326] width 320 height 20
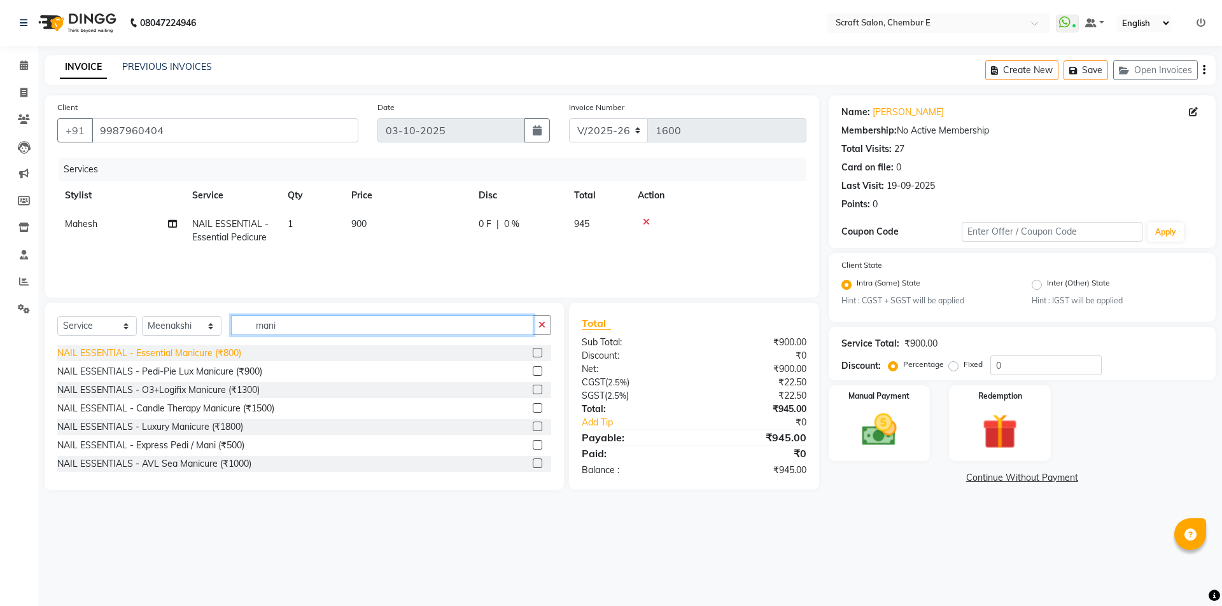
type input "mani"
click at [170, 354] on div "NAIL ESSENTIAL - Essential Manicure (₹800)" at bounding box center [149, 353] width 184 height 13
checkbox input "false"
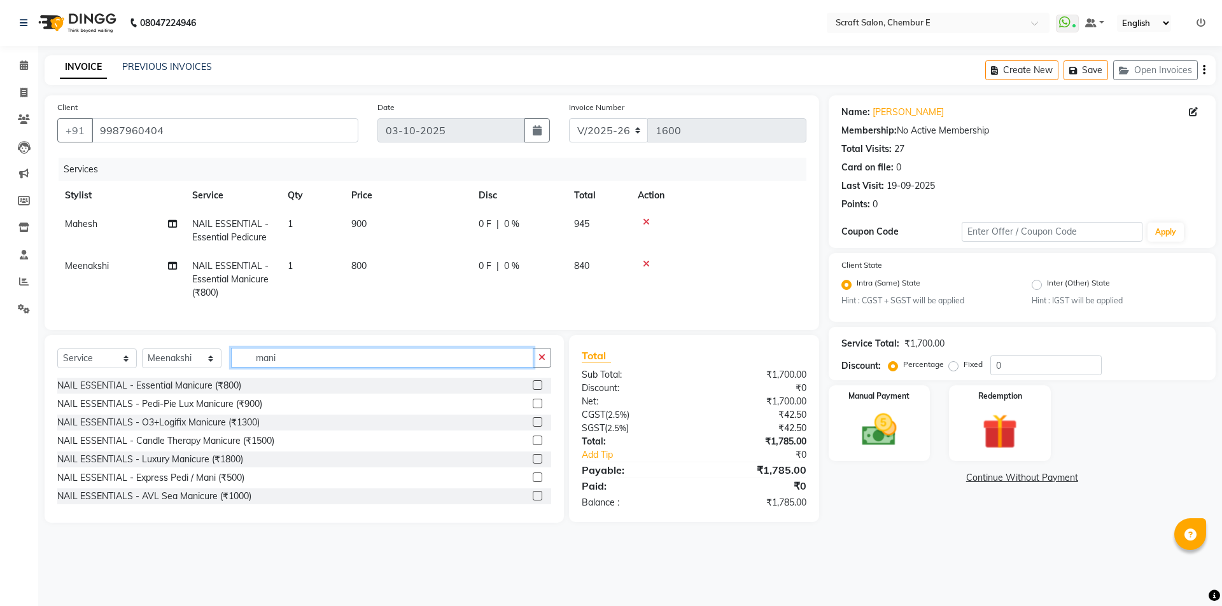
click at [307, 361] on input "mani" at bounding box center [382, 358] width 302 height 20
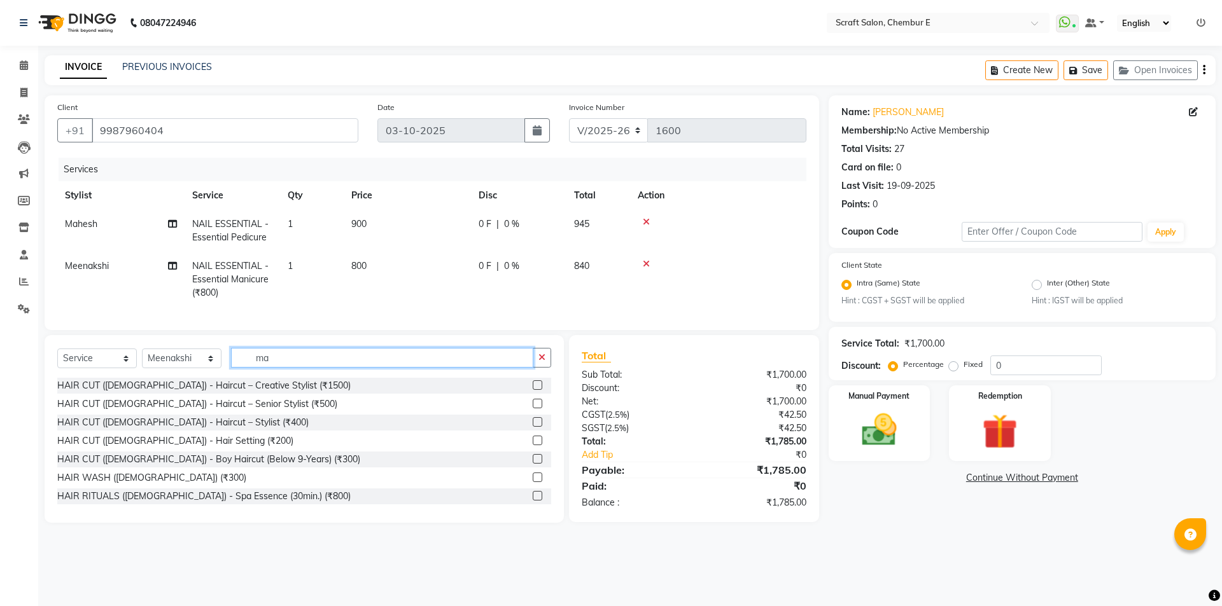
type input "m"
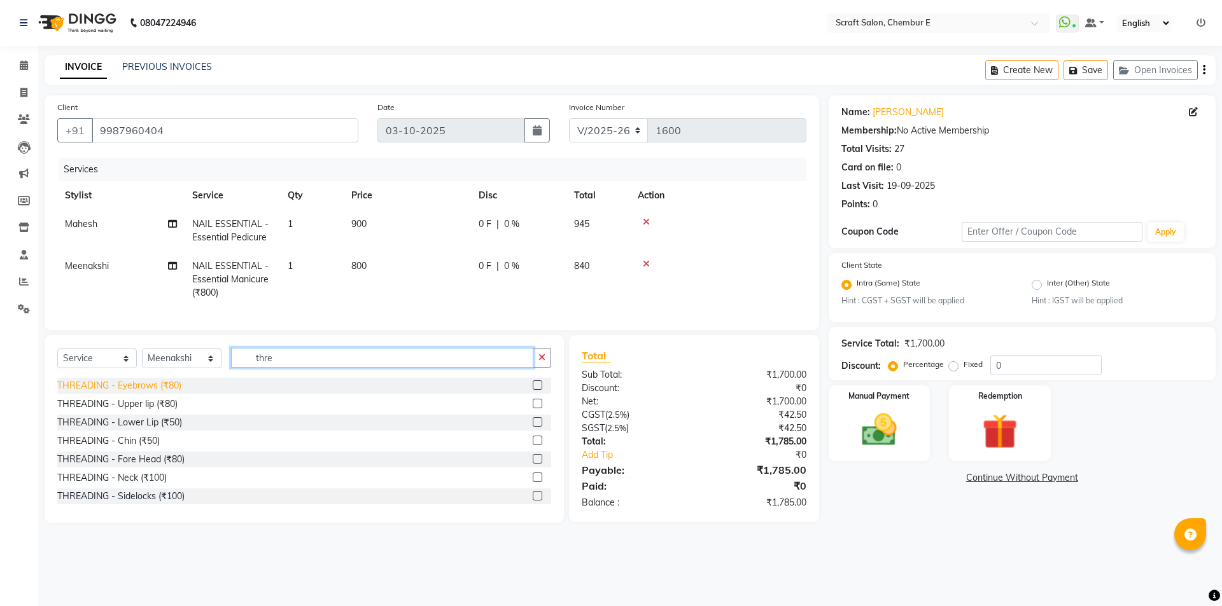
type input "thre"
click at [146, 393] on div "THREADING - Eyebrows (₹80)" at bounding box center [119, 385] width 124 height 13
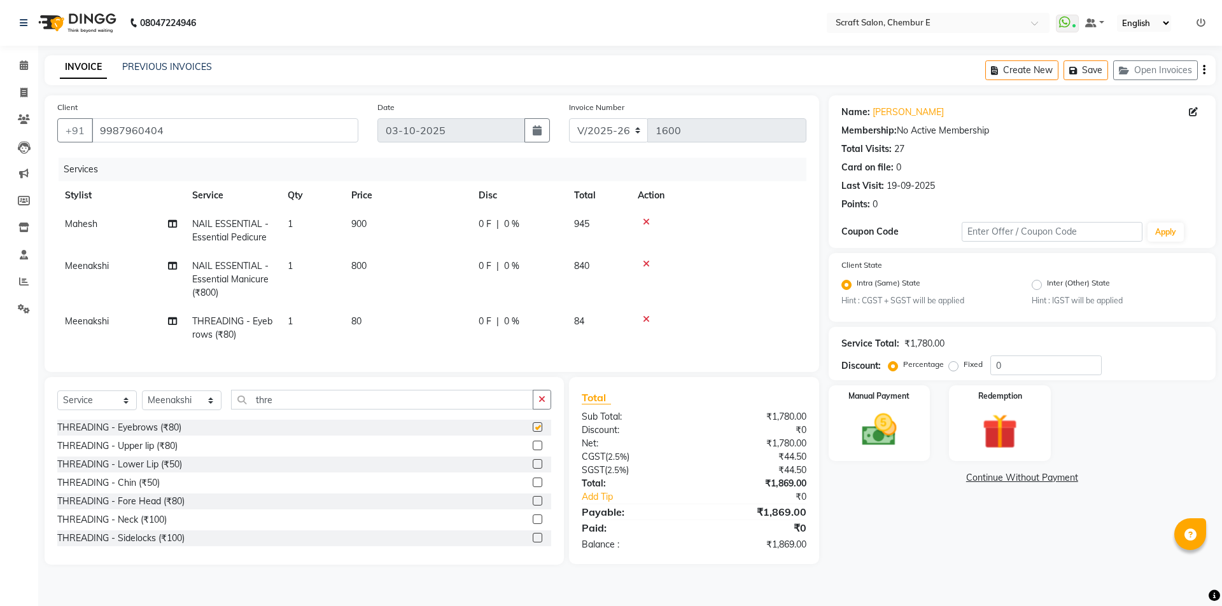
checkbox input "false"
click at [123, 453] on div "THREADING - Upper lip (₹80)" at bounding box center [117, 446] width 120 height 13
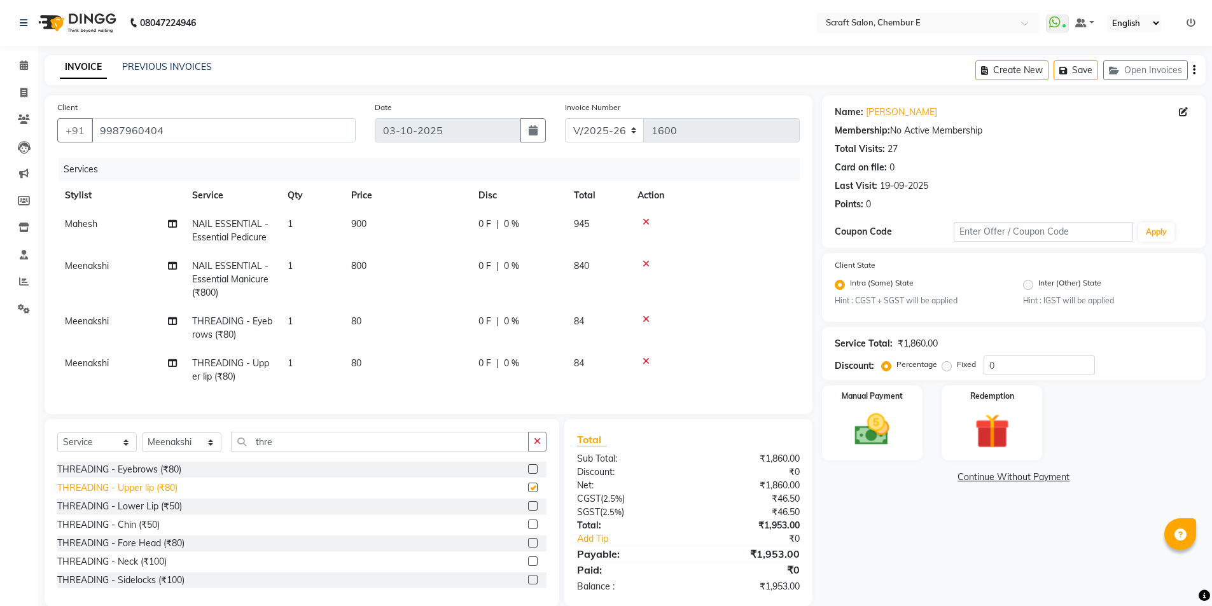
checkbox input "false"
click at [287, 452] on input "thre" at bounding box center [380, 442] width 298 height 20
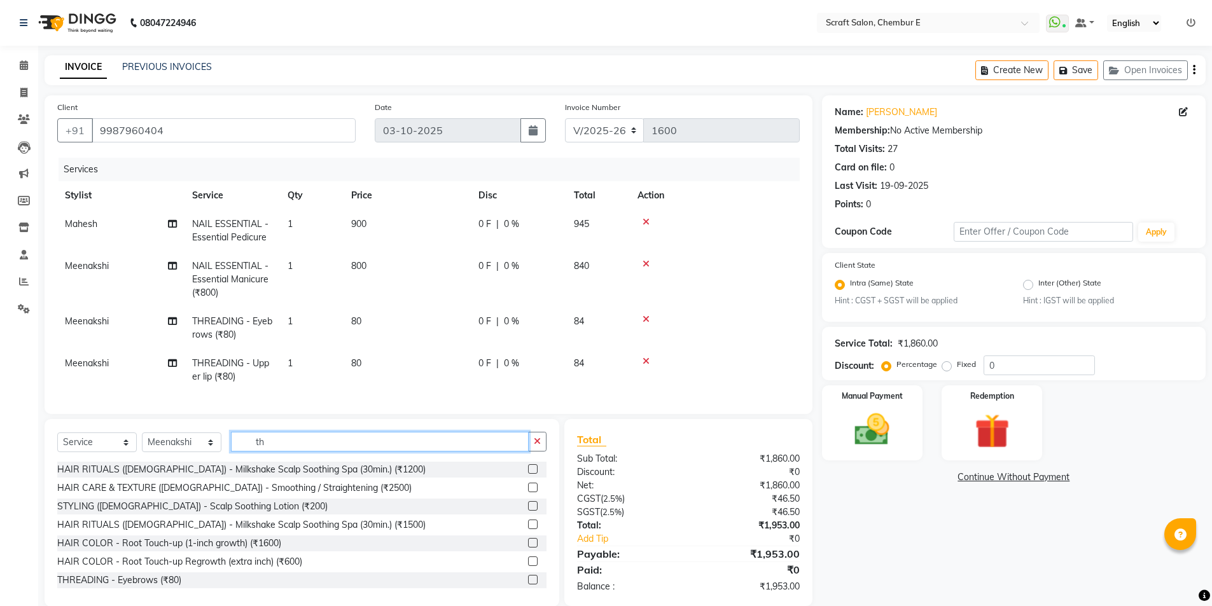
type input "t"
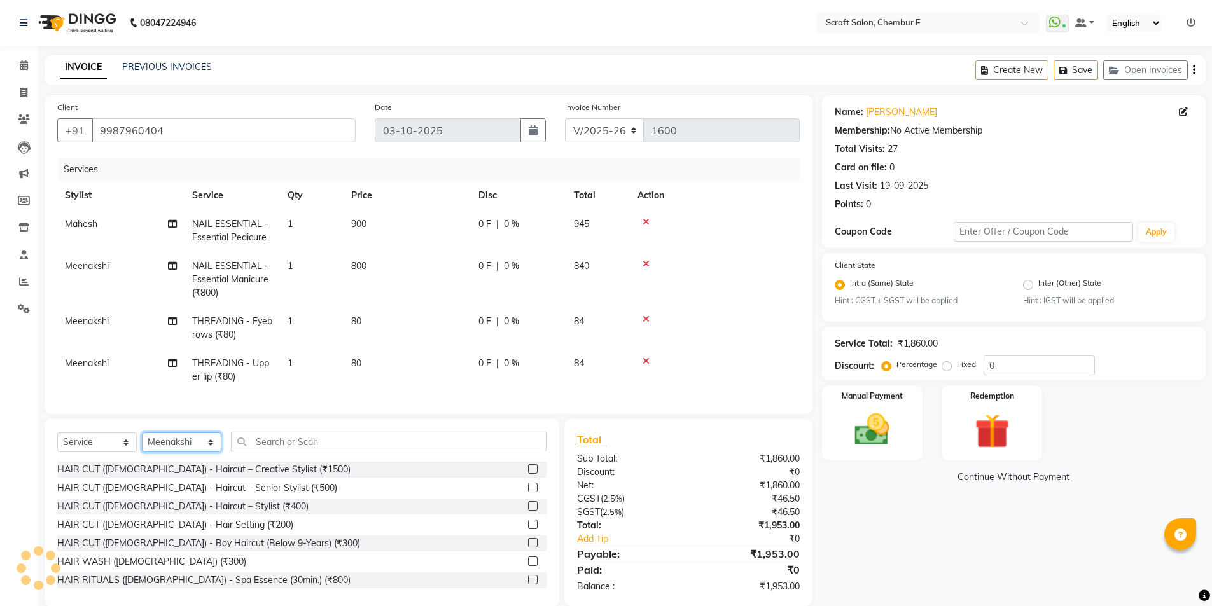
click at [211, 452] on select "Select Stylist Bharti Frontdesk Ganesh Irshad Kashif Mahesh Meenakshi Rasika Sh…" at bounding box center [182, 443] width 80 height 20
select select "22943"
click at [142, 442] on select "Select Stylist Bharti Frontdesk Ganesh Irshad Kashif Mahesh Meenakshi Rasika Sh…" at bounding box center [182, 443] width 80 height 20
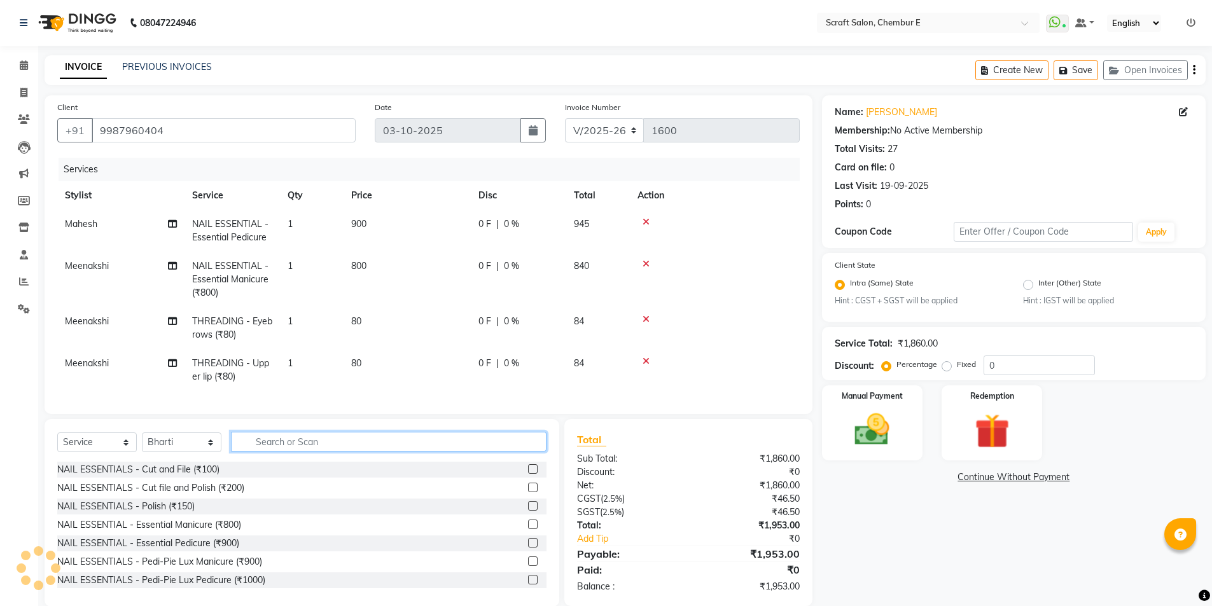
click at [253, 451] on input "text" at bounding box center [389, 442] width 316 height 20
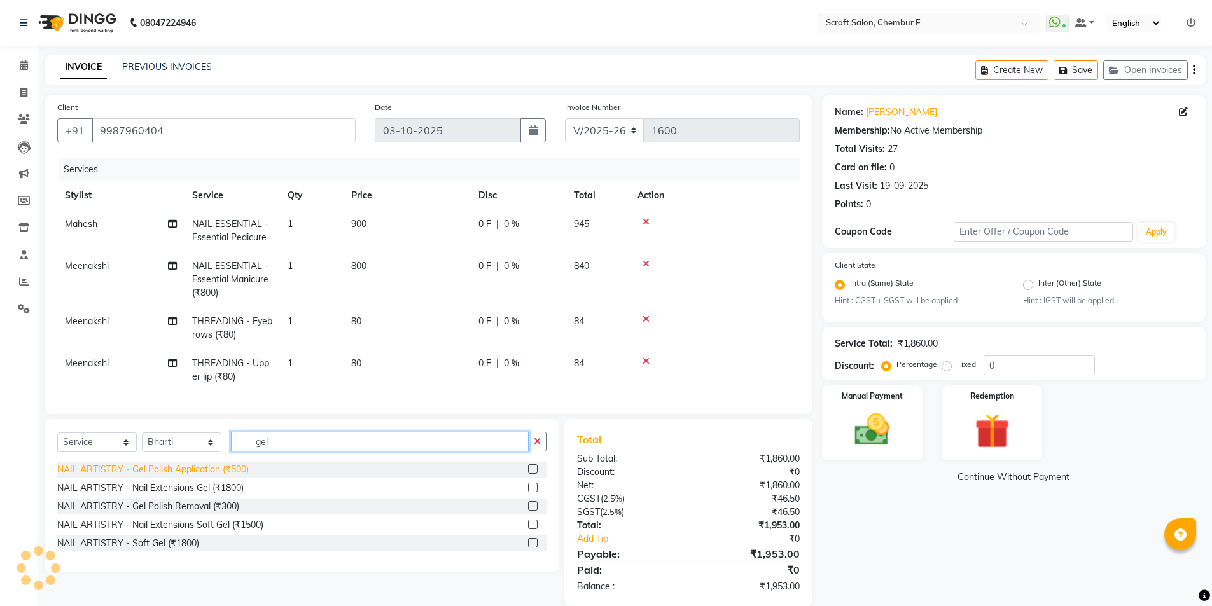
type input "gel"
click at [199, 477] on div "NAIL ARTISTRY - Gel Polish Application (₹500)" at bounding box center [153, 469] width 192 height 13
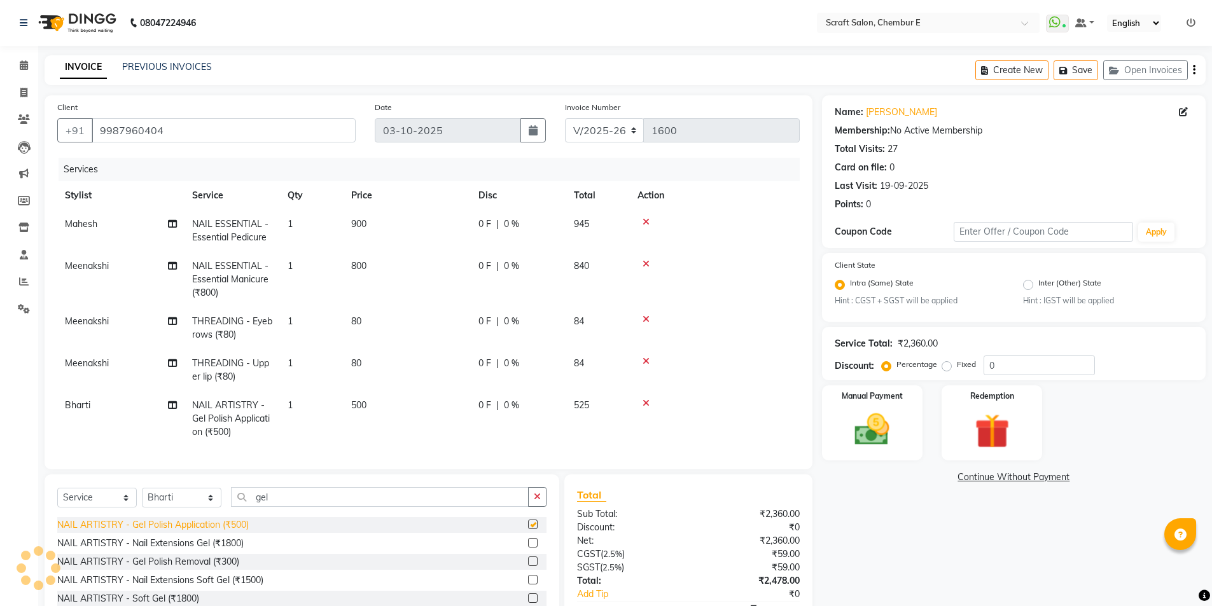
checkbox input "false"
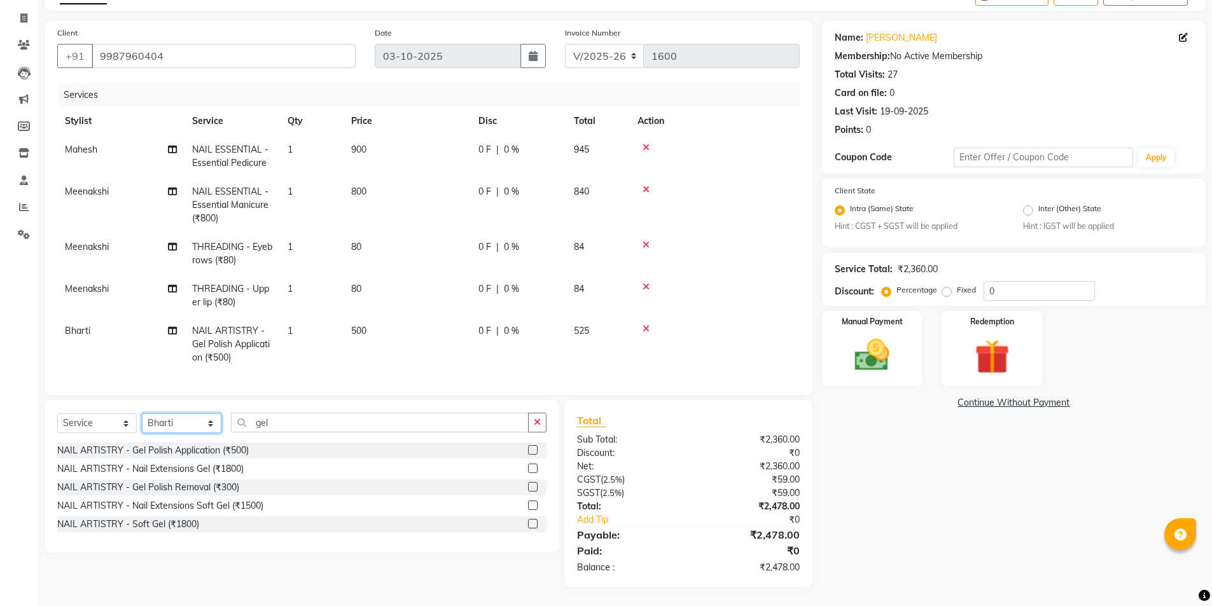
click at [212, 422] on select "Select Stylist Bharti Frontdesk Ganesh Irshad Kashif Mahesh Meenakshi Rasika Sh…" at bounding box center [182, 424] width 80 height 20
select select "69640"
click at [142, 414] on select "Select Stylist Bharti Frontdesk Ganesh Irshad Kashif Mahesh Meenakshi Rasika Sh…" at bounding box center [182, 424] width 80 height 20
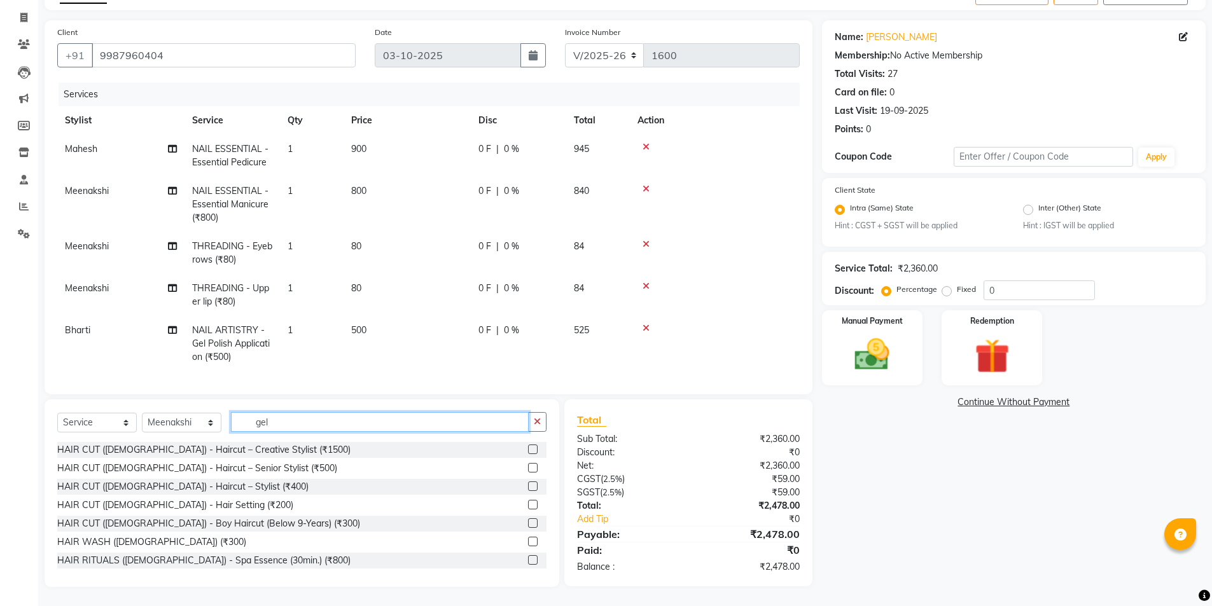
click at [335, 426] on input "gel" at bounding box center [380, 422] width 298 height 20
type input "g"
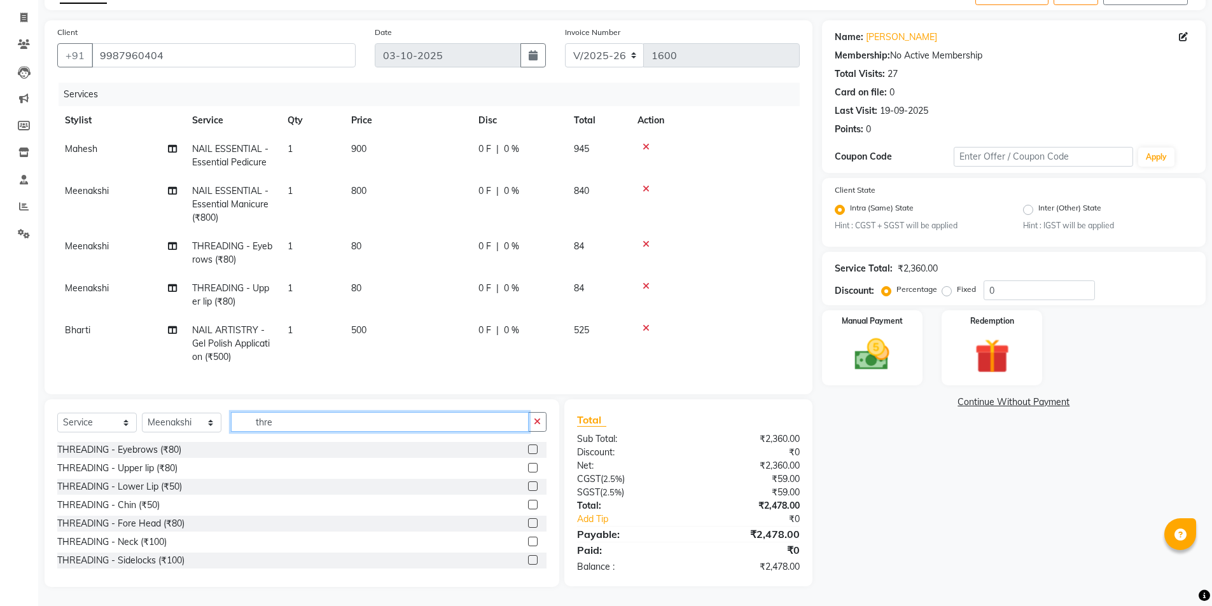
scroll to position [20, 0]
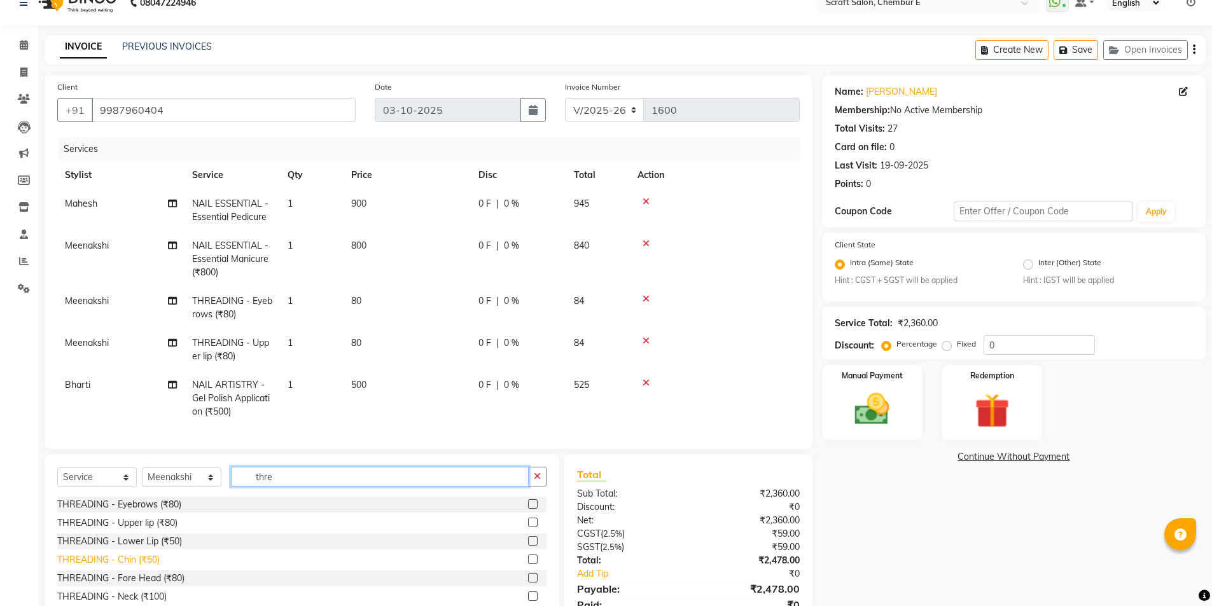
type input "thre"
click at [129, 567] on div "THREADING - Chin (₹50)" at bounding box center [108, 560] width 102 height 13
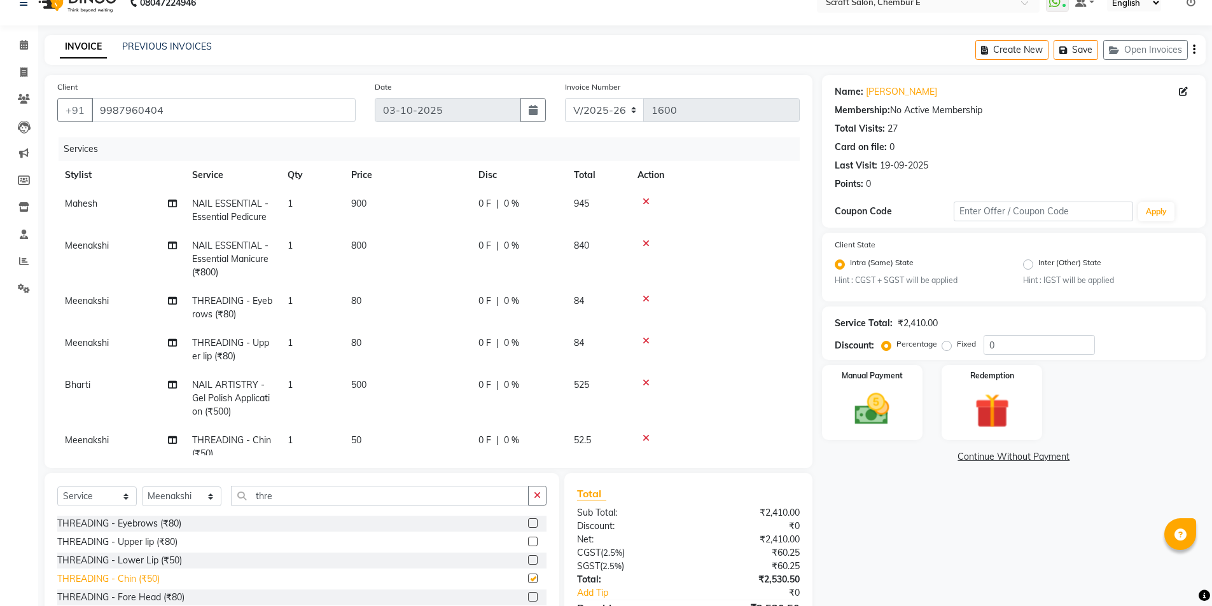
checkbox input "false"
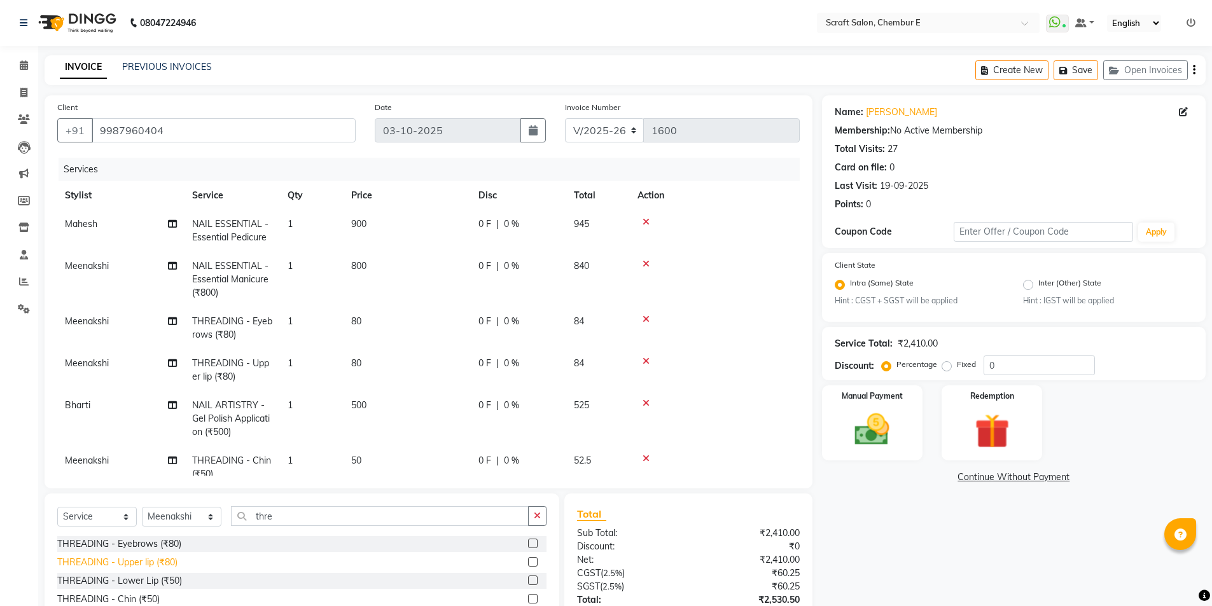
click at [141, 563] on div "THREADING - Upper lip (₹80)" at bounding box center [117, 562] width 120 height 13
checkbox input "false"
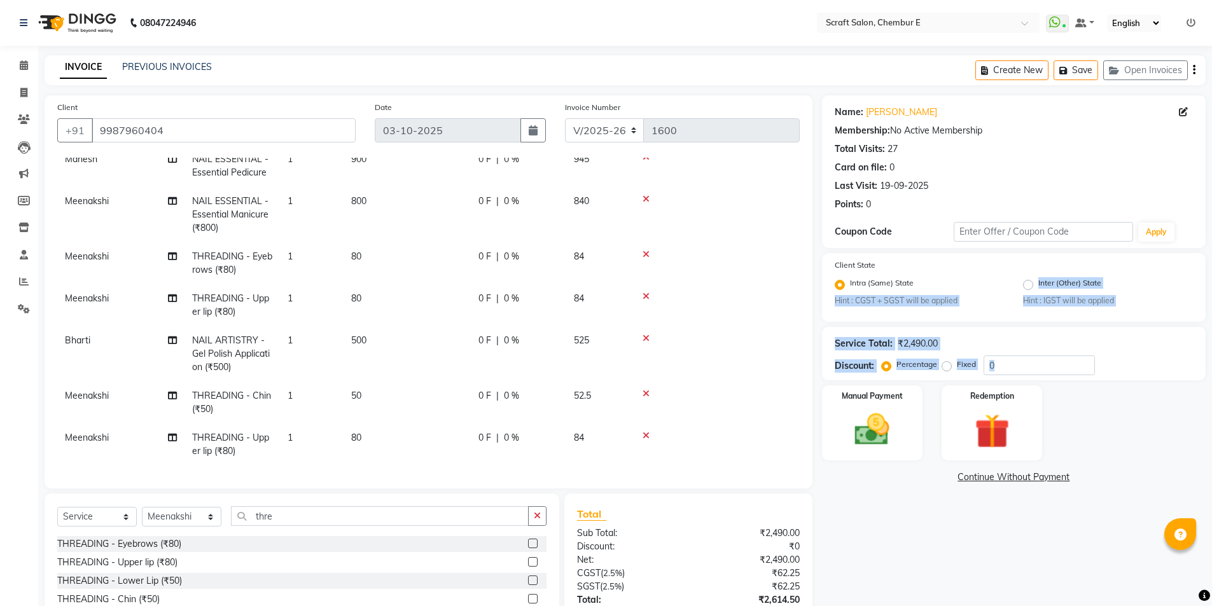
drag, startPoint x: 824, startPoint y: 438, endPoint x: 815, endPoint y: 298, distance: 140.3
click at [823, 297] on div "Name: Nazia Ansari Membership: No Active Membership Total Visits: 27 Card on fi…" at bounding box center [1018, 388] width 393 height 586
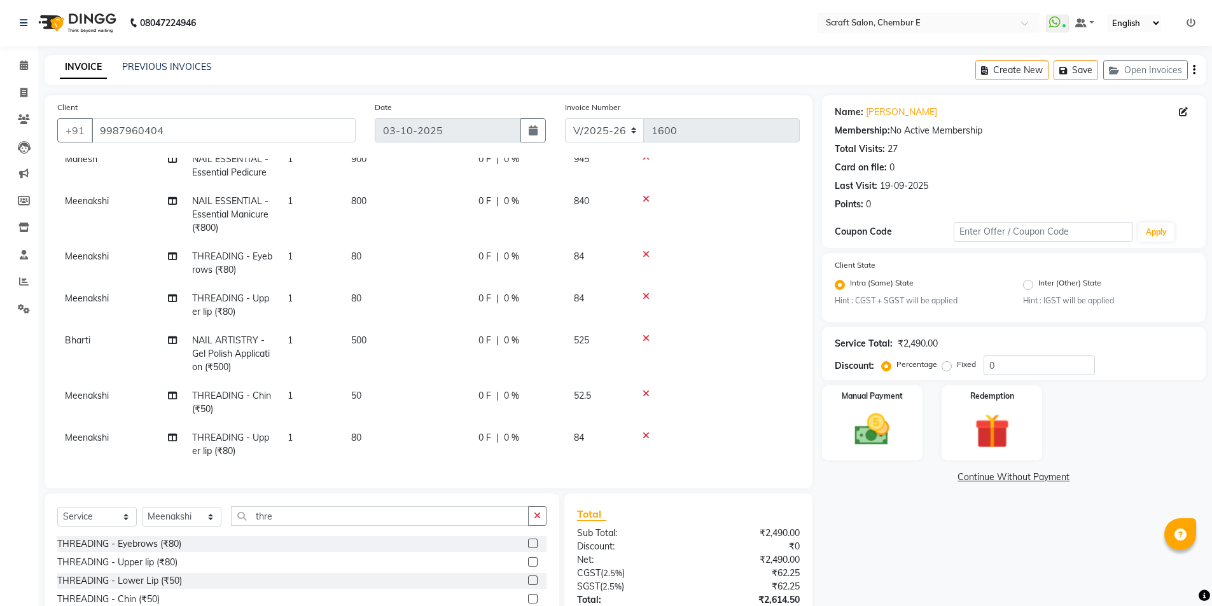
drag, startPoint x: 900, startPoint y: 484, endPoint x: 898, endPoint y: 491, distance: 7.3
click at [900, 485] on div "Name: Nazia Ansari Membership: No Active Membership Total Visits: 27 Card on fi…" at bounding box center [1018, 388] width 393 height 586
click at [646, 431] on icon at bounding box center [646, 435] width 7 height 9
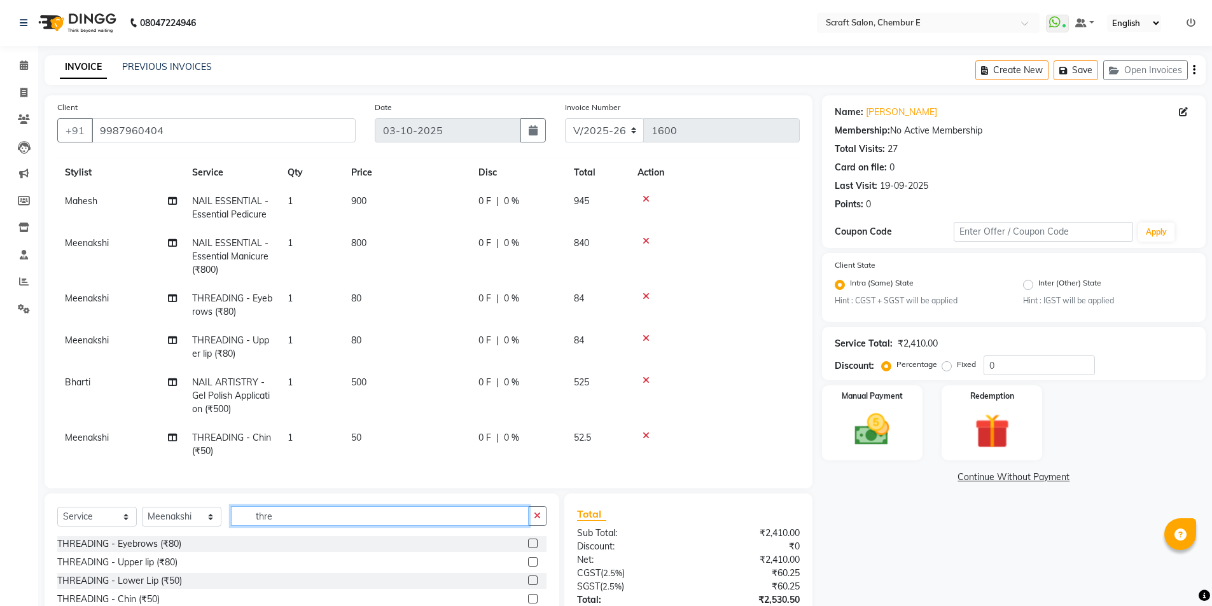
click at [289, 517] on input "thre" at bounding box center [380, 517] width 298 height 20
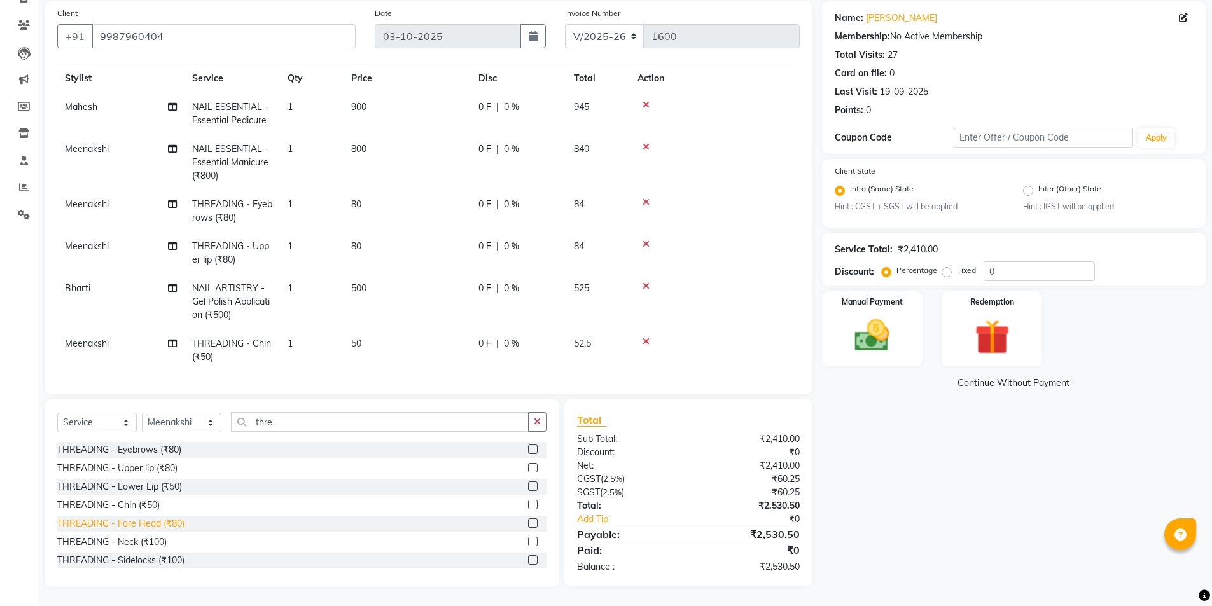
click at [167, 525] on div "THREADING - Fore Head (₹80)" at bounding box center [120, 523] width 127 height 13
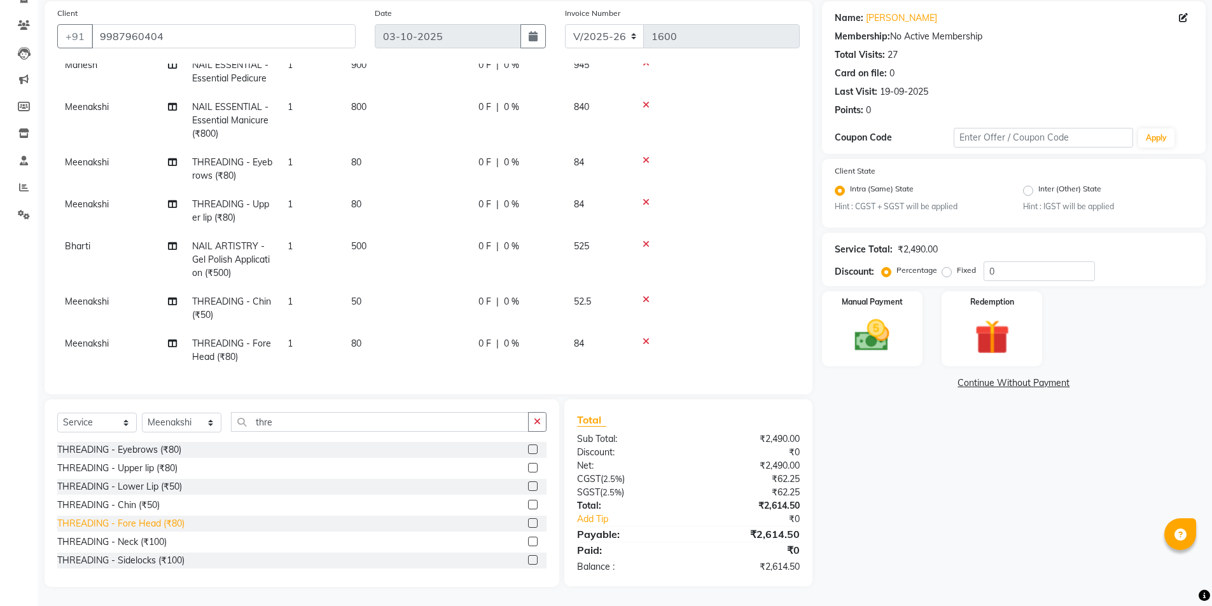
checkbox input "false"
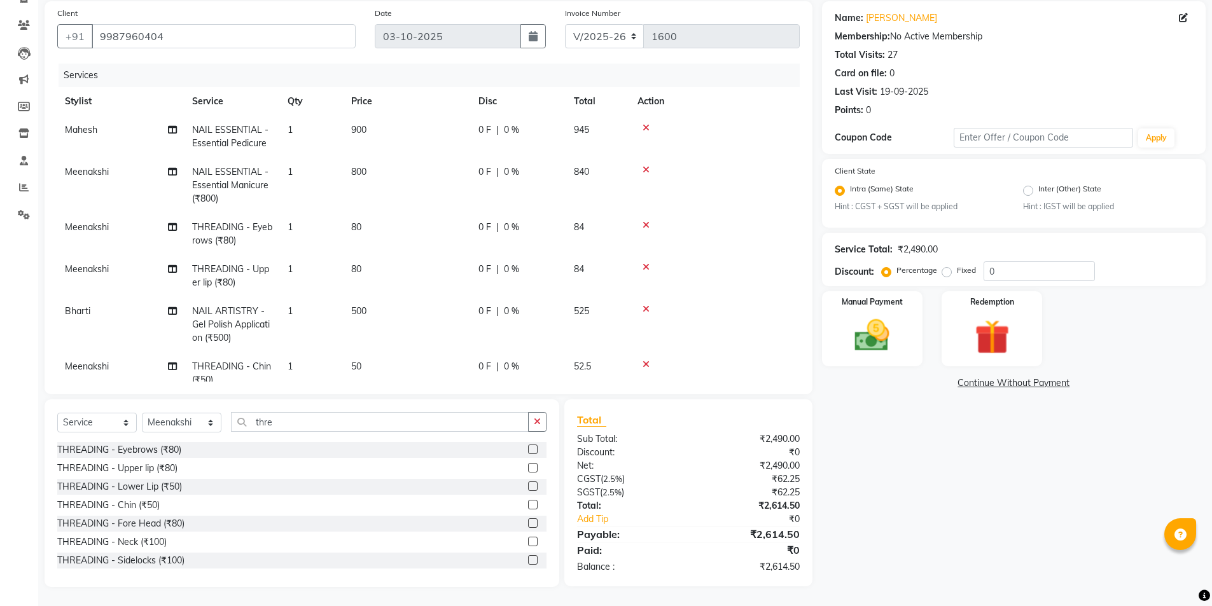
click at [246, 137] on td "NAIL ESSENTIAL - Essential Pedicure" at bounding box center [232, 137] width 95 height 42
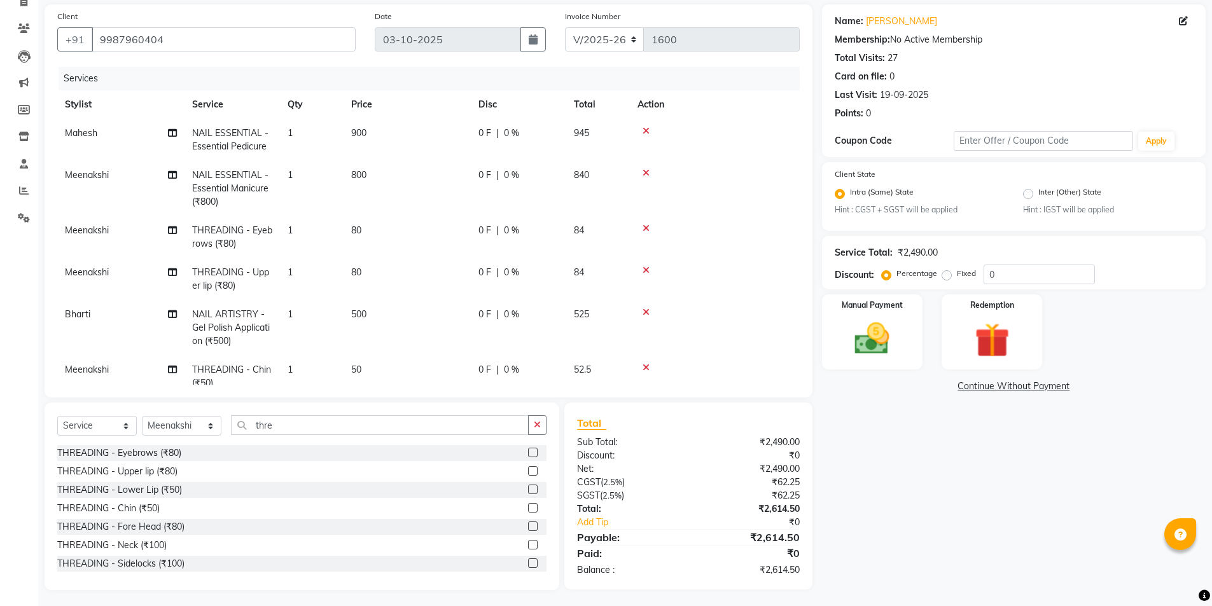
select select "50347"
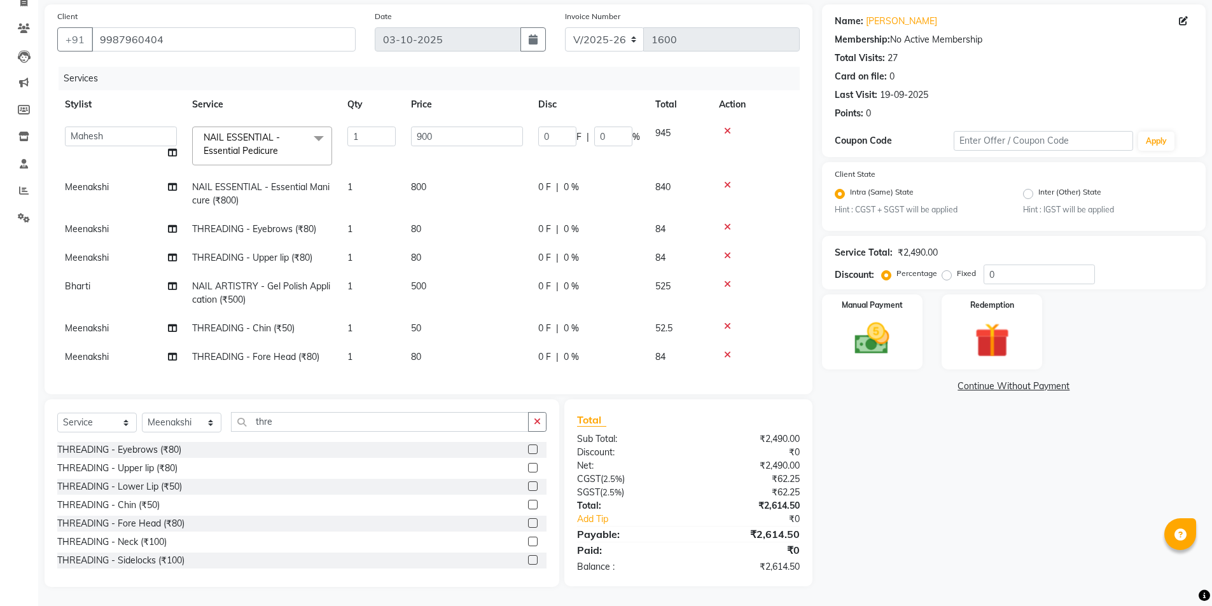
click at [258, 139] on span "NAIL ESSENTIAL - Essential Pedicure" at bounding box center [242, 144] width 76 height 25
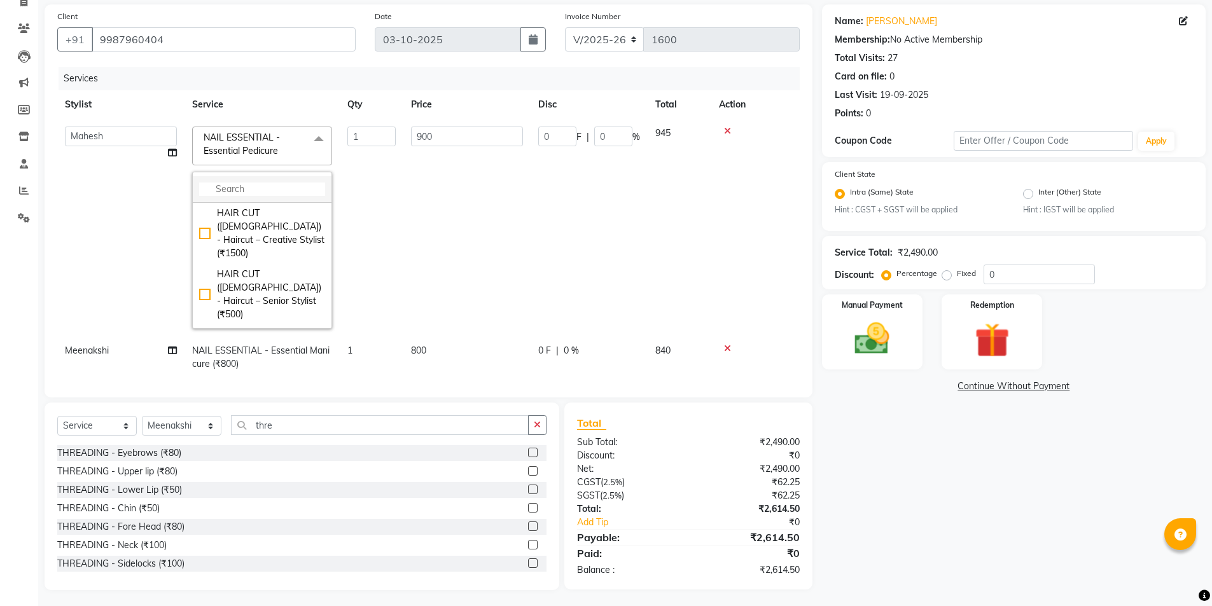
click at [257, 188] on input "multiselect-search" at bounding box center [262, 189] width 126 height 13
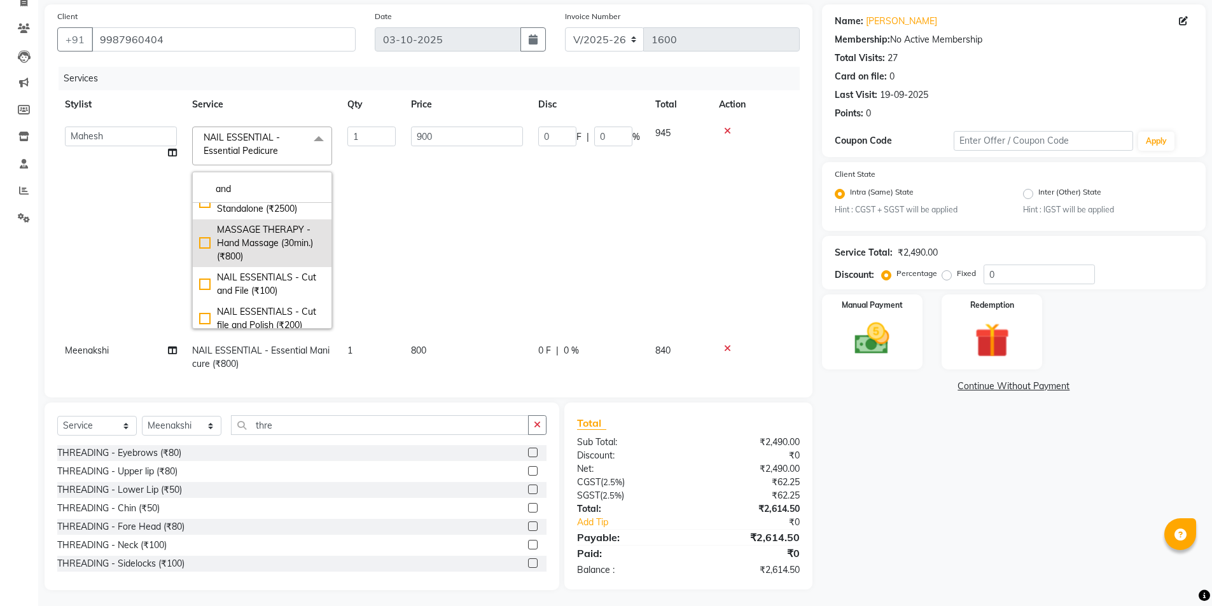
scroll to position [127, 0]
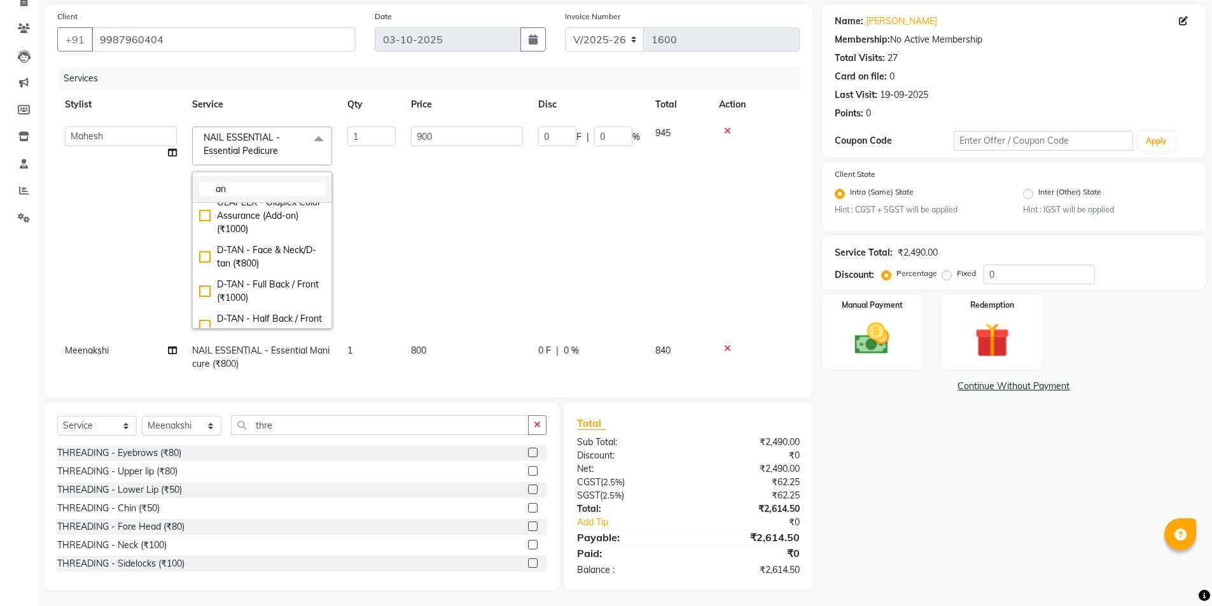
type input "a"
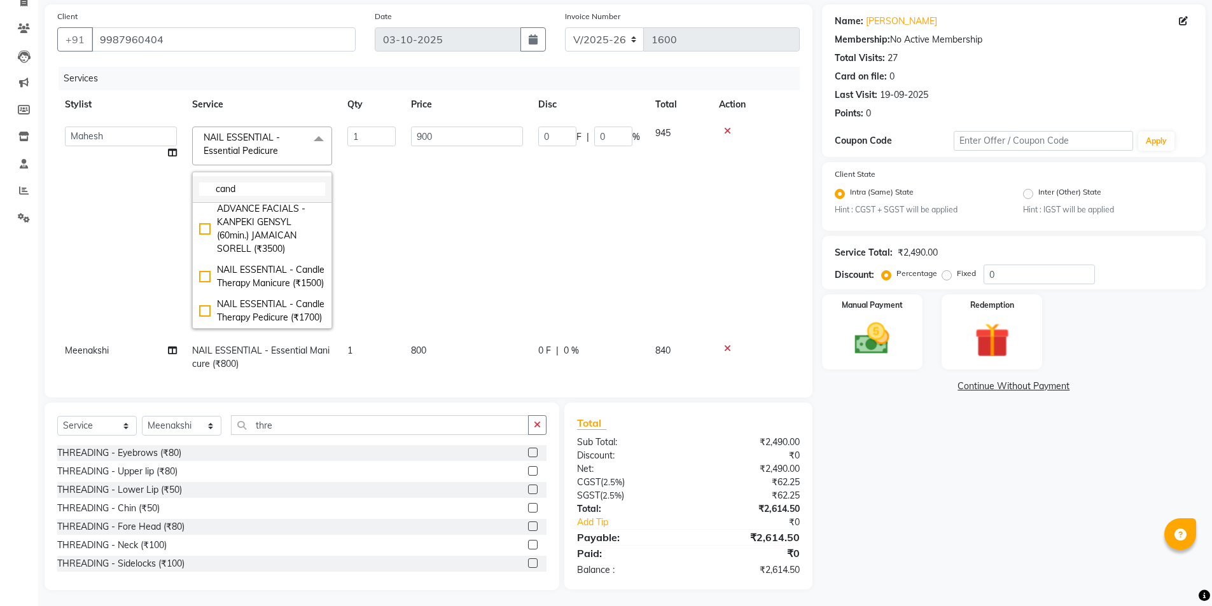
scroll to position [0, 0]
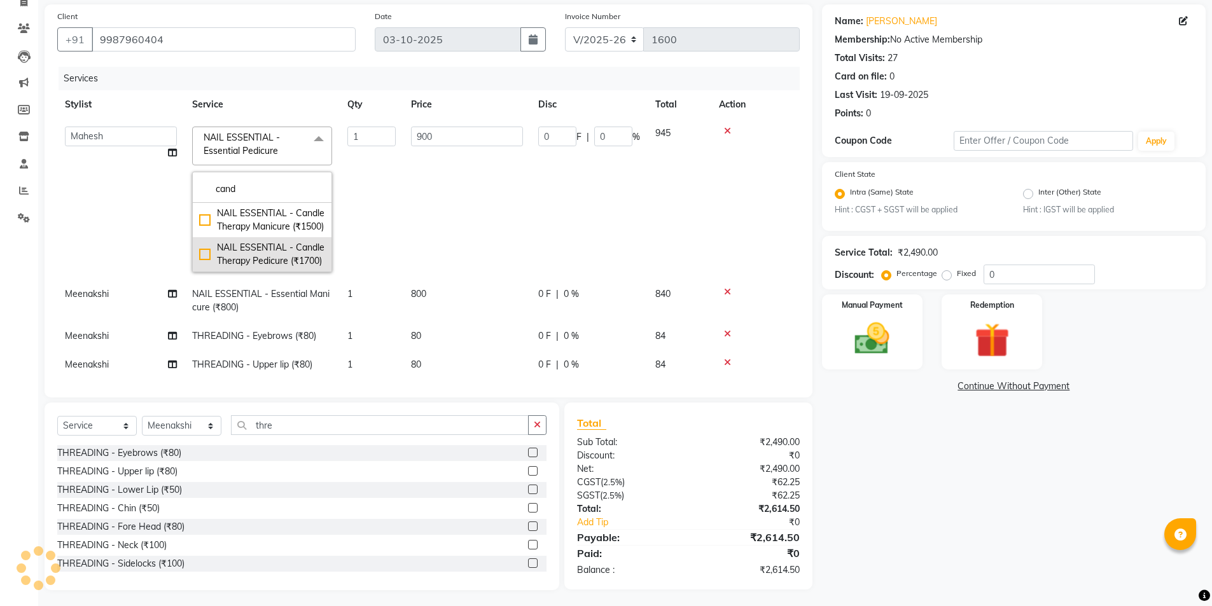
type input "cand"
click at [288, 262] on div "NAIL ESSENTIAL - Candle Therapy Pedicure (₹1700)" at bounding box center [262, 254] width 126 height 27
checkbox input "true"
type input "1700"
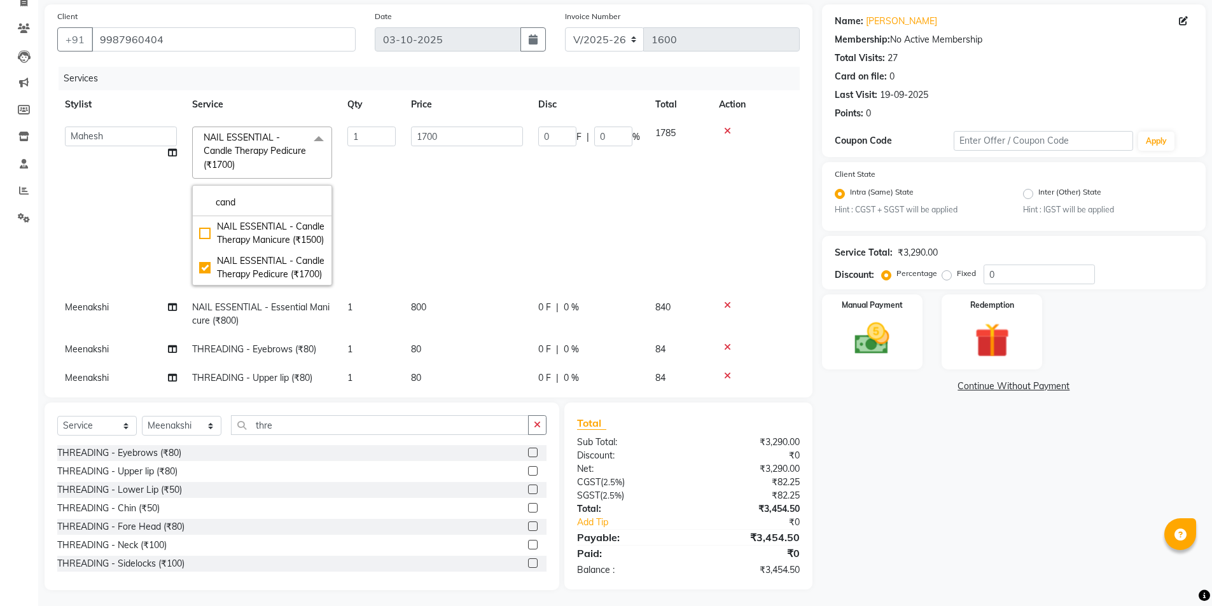
click at [837, 528] on div "Name: Nazia Ansari Membership: No Active Membership Total Visits: 27 Card on fi…" at bounding box center [1018, 297] width 393 height 586
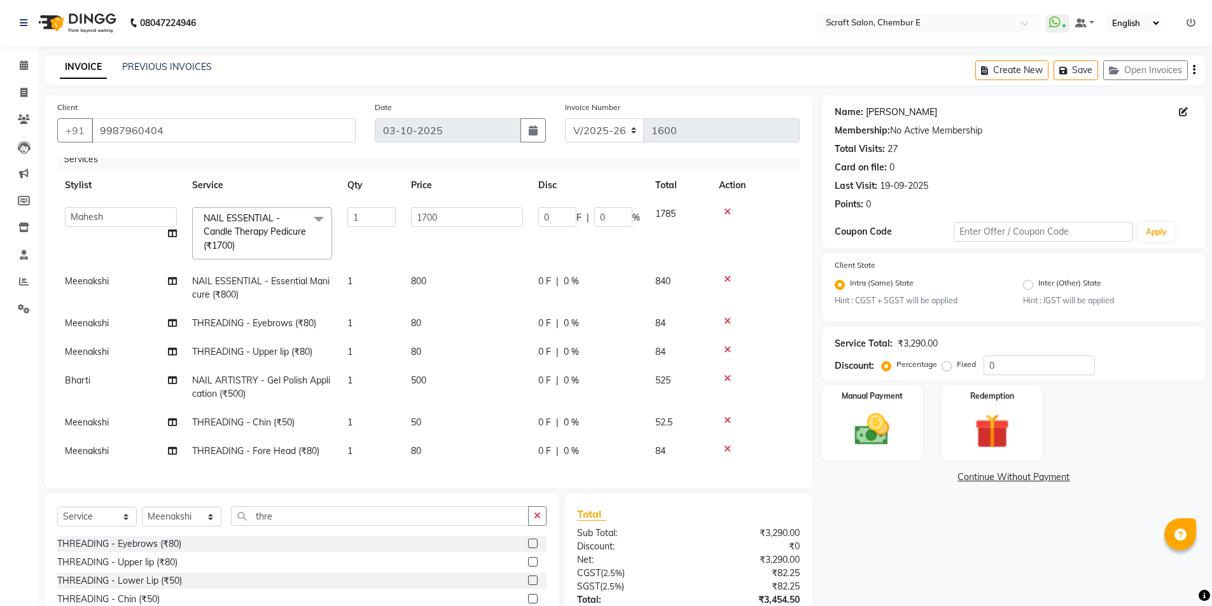
click at [888, 109] on link "Nazia Ansari" at bounding box center [901, 112] width 71 height 13
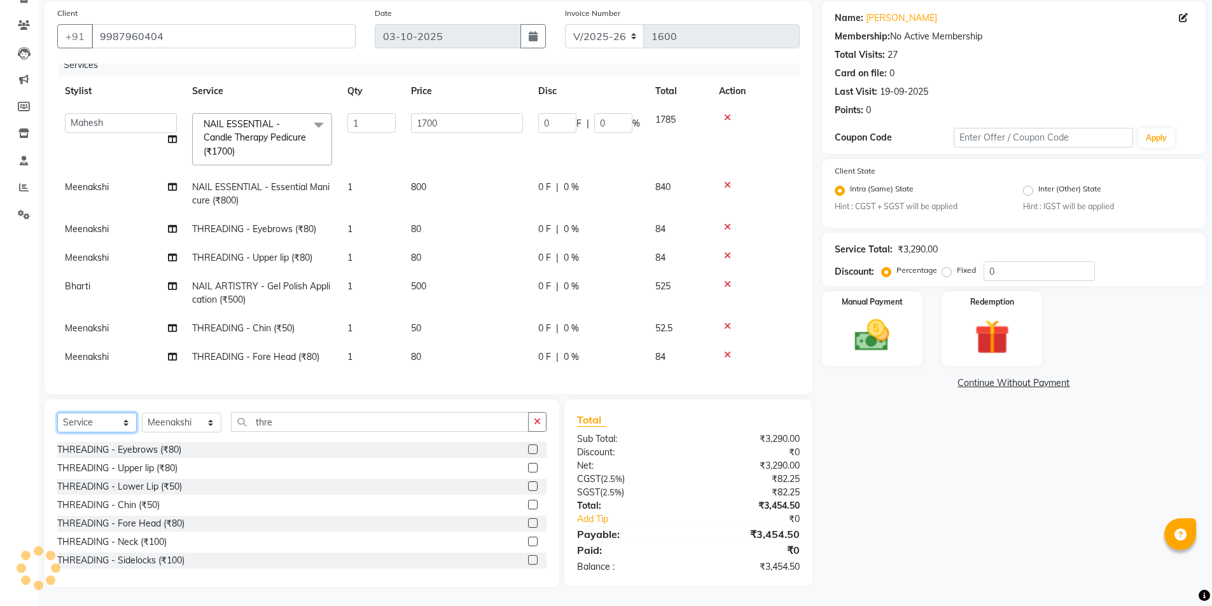
click at [100, 424] on select "Select Service Product Membership Package Voucher Prepaid Gift Card" at bounding box center [97, 423] width 80 height 20
click at [57, 414] on select "Select Service Product Membership Package Voucher Prepaid Gift Card" at bounding box center [97, 423] width 80 height 20
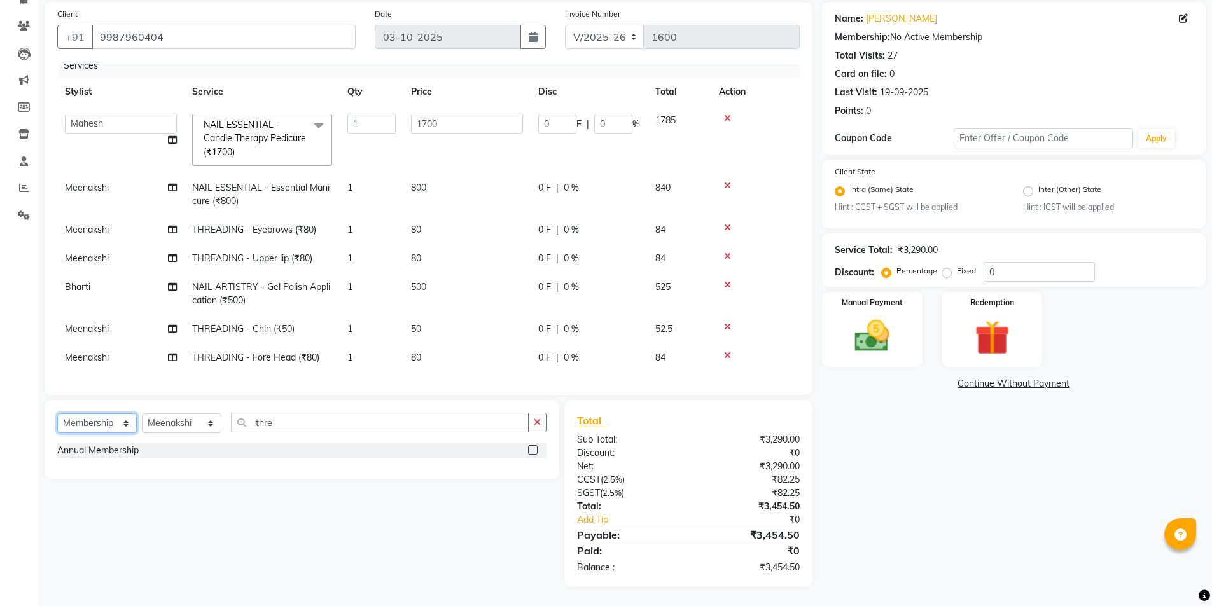
scroll to position [94, 0]
click at [531, 449] on label at bounding box center [533, 450] width 10 height 10
click at [531, 449] on input "checkbox" at bounding box center [532, 451] width 8 height 8
select select "select"
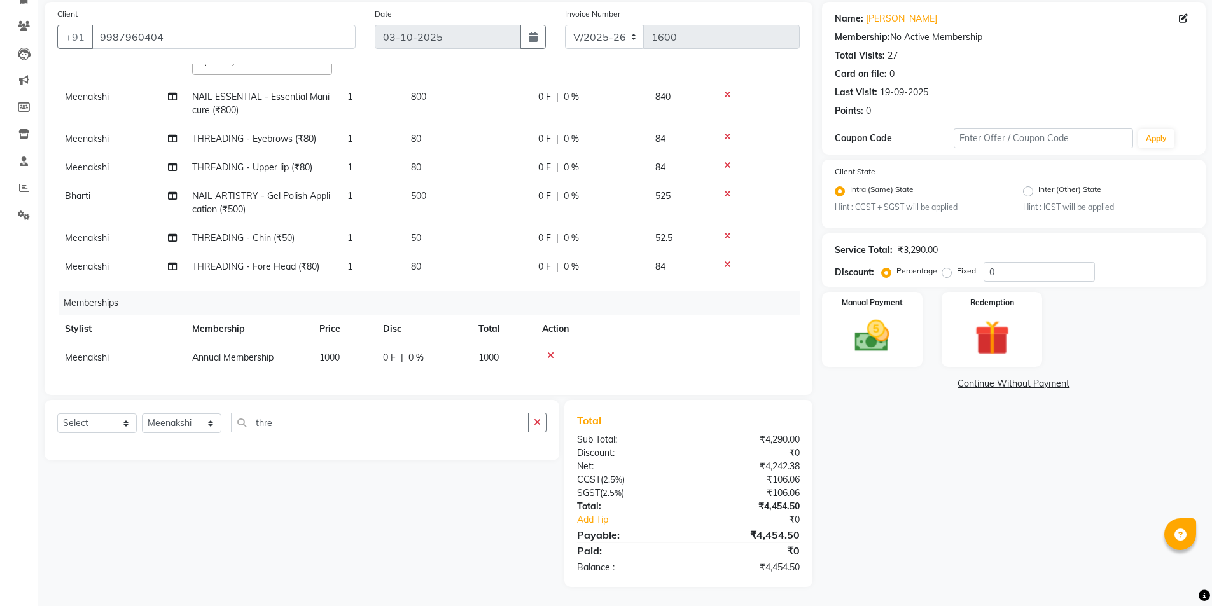
scroll to position [111, 0]
click at [726, 190] on icon at bounding box center [727, 194] width 7 height 9
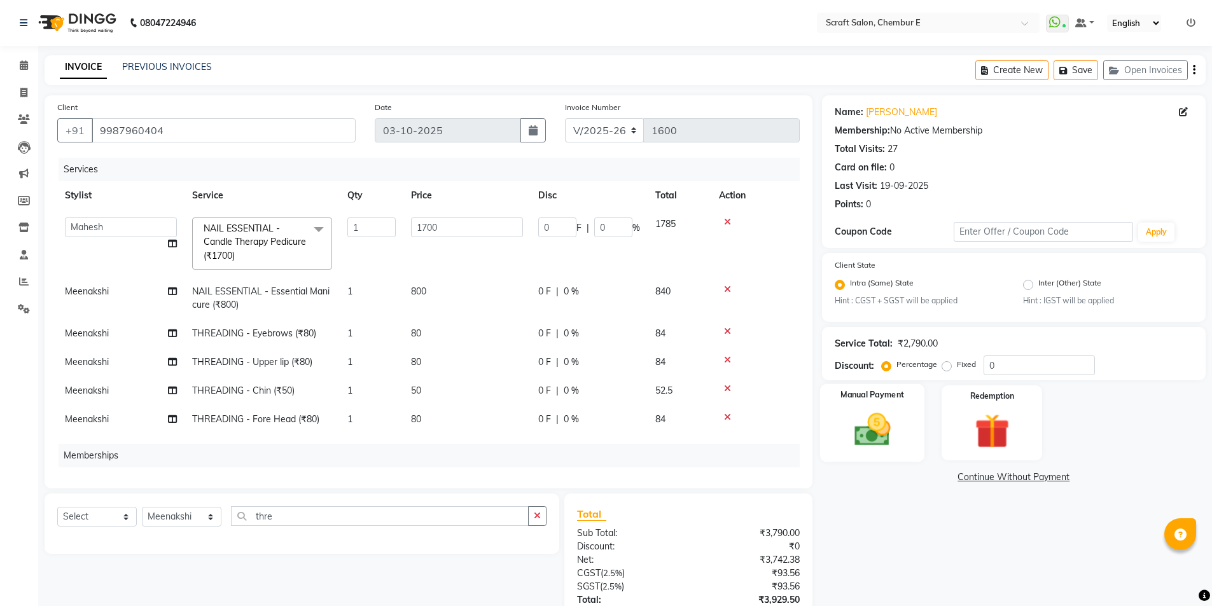
scroll to position [94, 0]
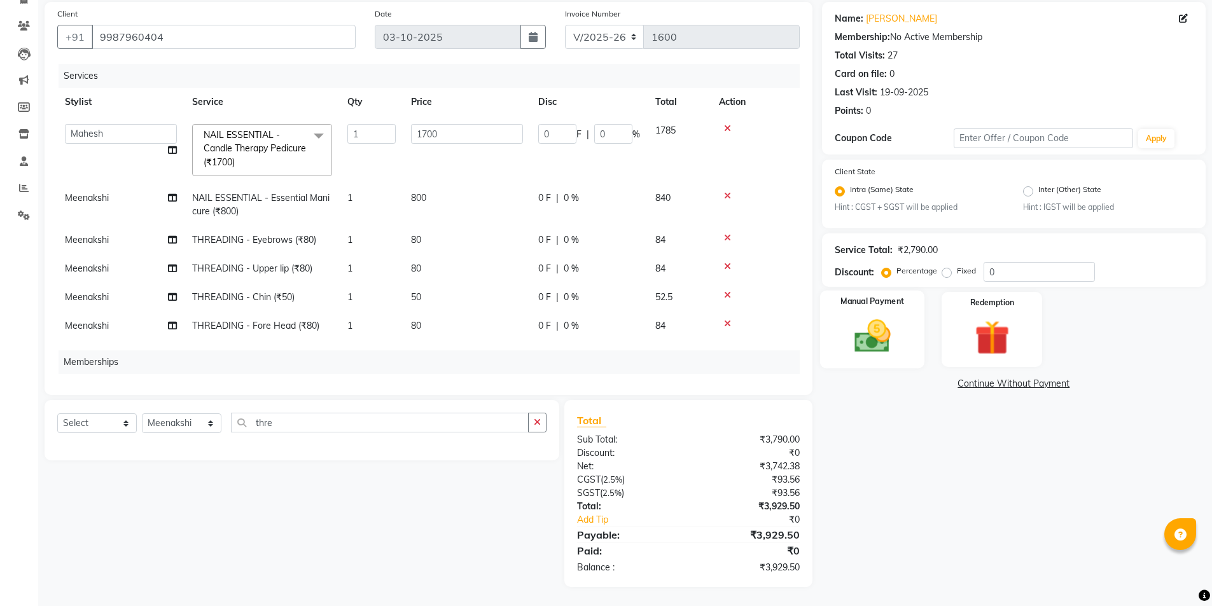
click at [862, 335] on img at bounding box center [872, 336] width 59 height 41
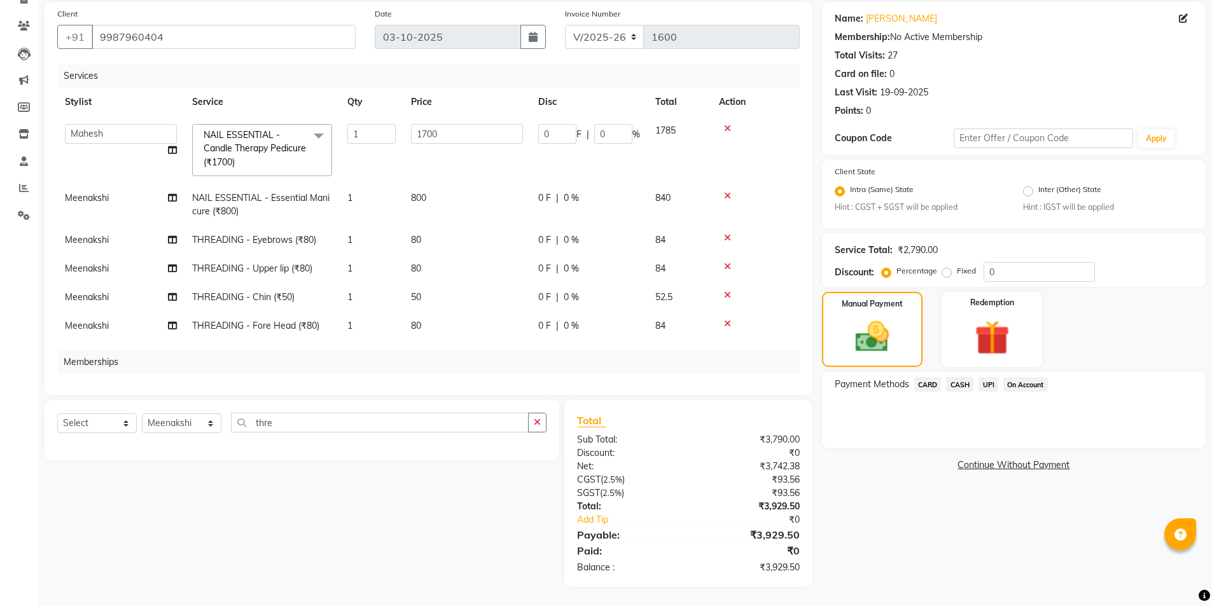
click at [923, 388] on span "CARD" at bounding box center [927, 384] width 27 height 15
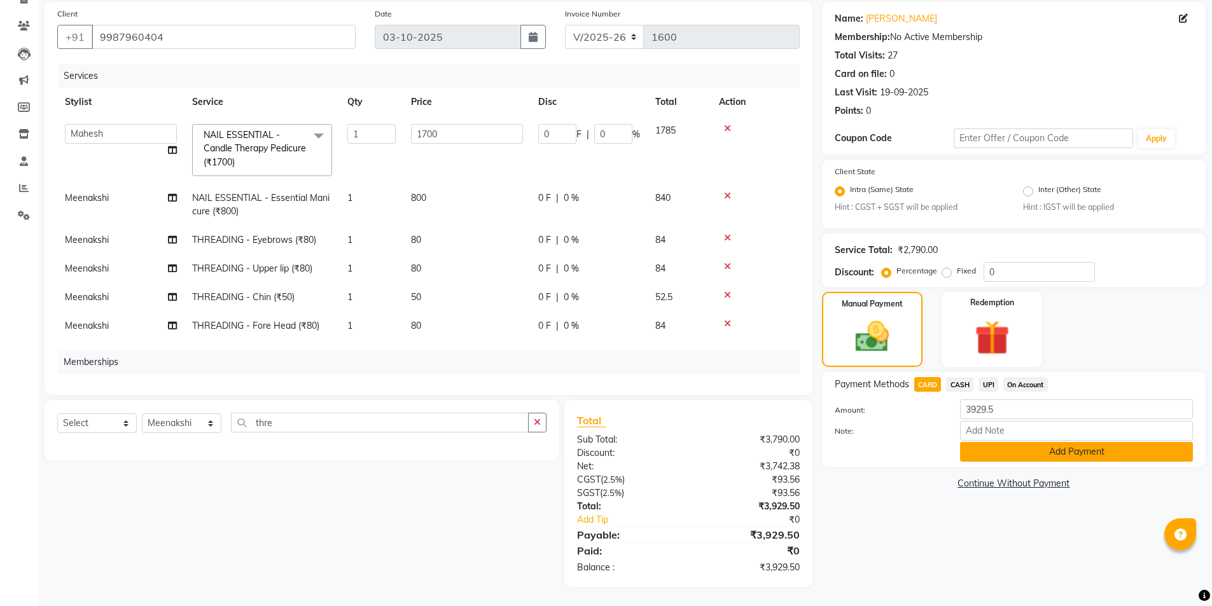
click at [994, 454] on button "Add Payment" at bounding box center [1076, 452] width 233 height 20
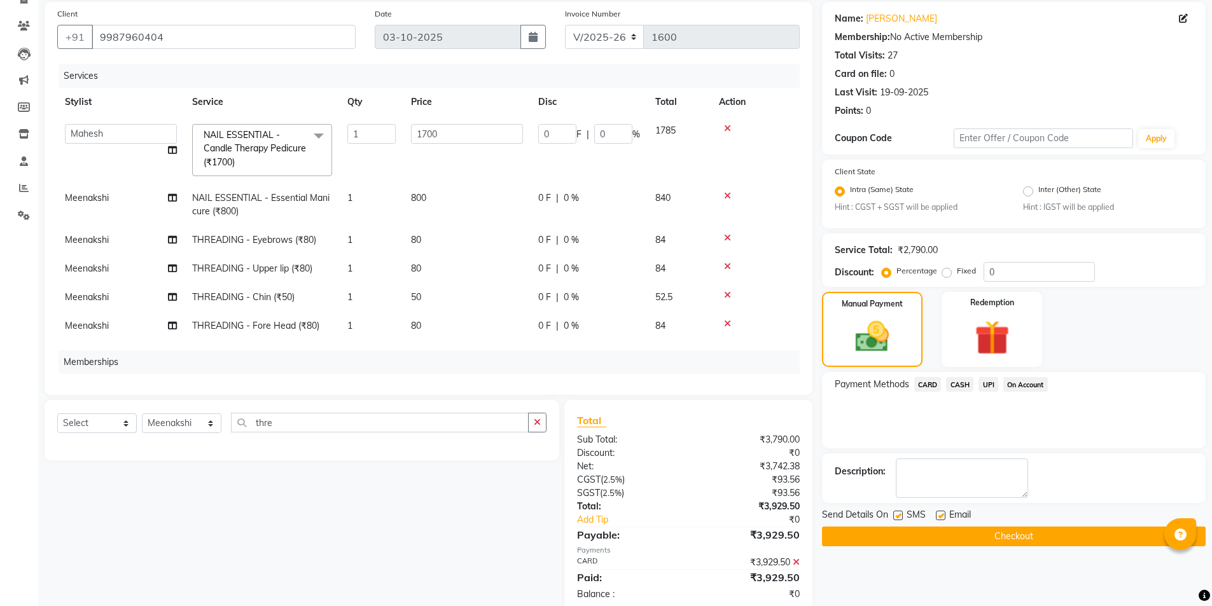
scroll to position [120, 0]
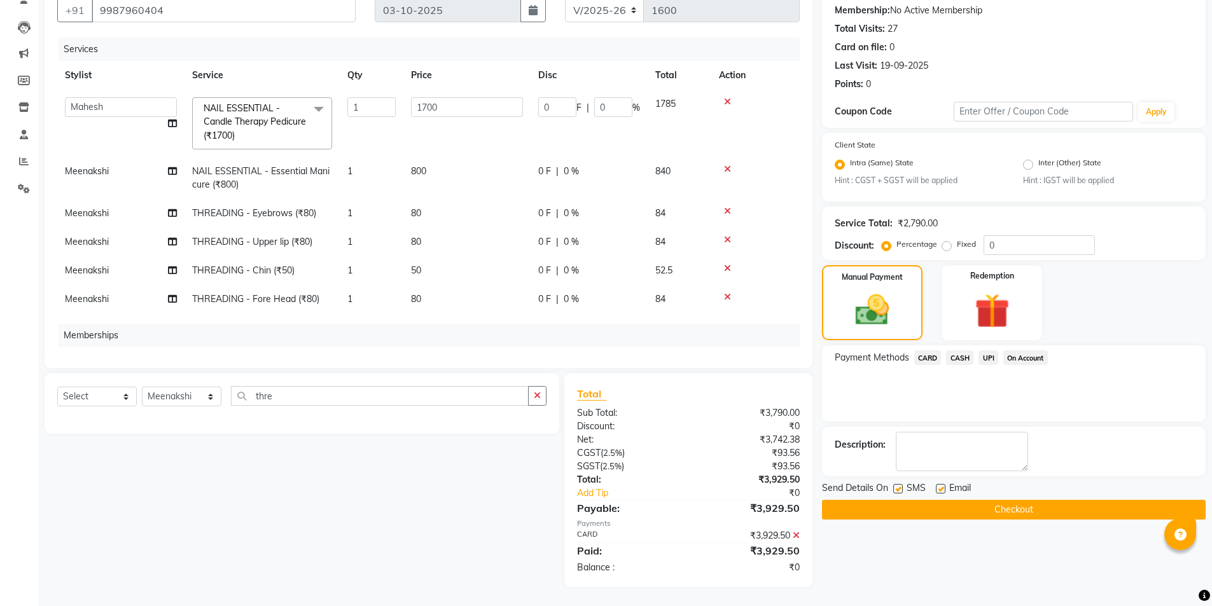
click at [940, 489] on label at bounding box center [941, 489] width 10 height 10
click at [940, 489] on input "checkbox" at bounding box center [940, 490] width 8 height 8
checkbox input "false"
click at [942, 507] on button "Checkout" at bounding box center [1014, 510] width 384 height 20
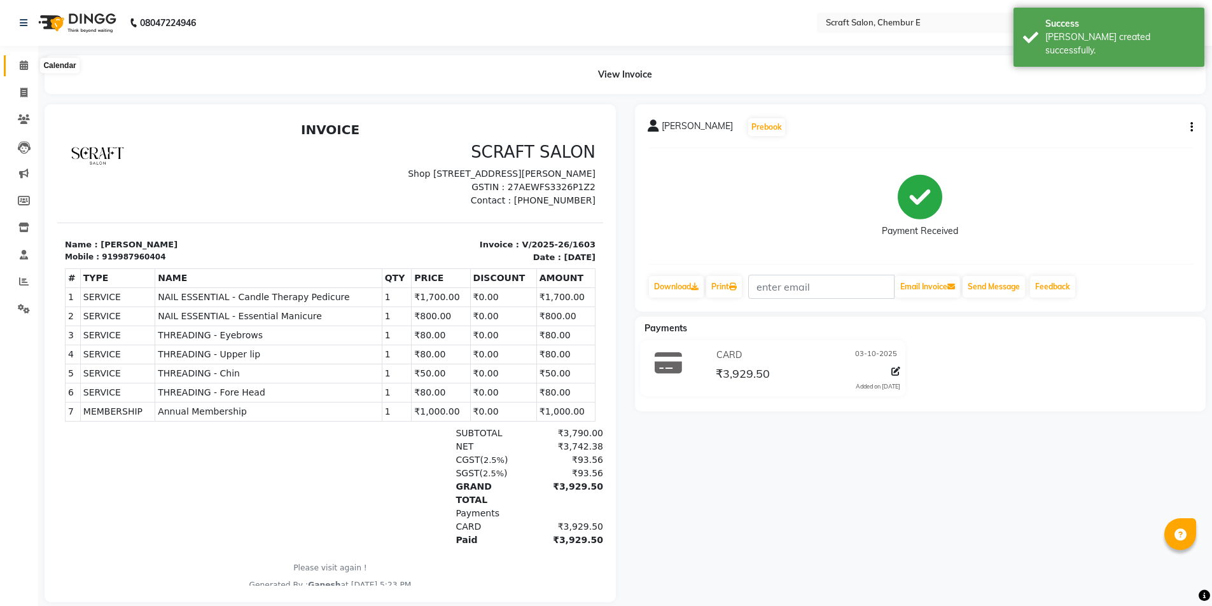
click at [30, 71] on span at bounding box center [24, 66] width 22 height 15
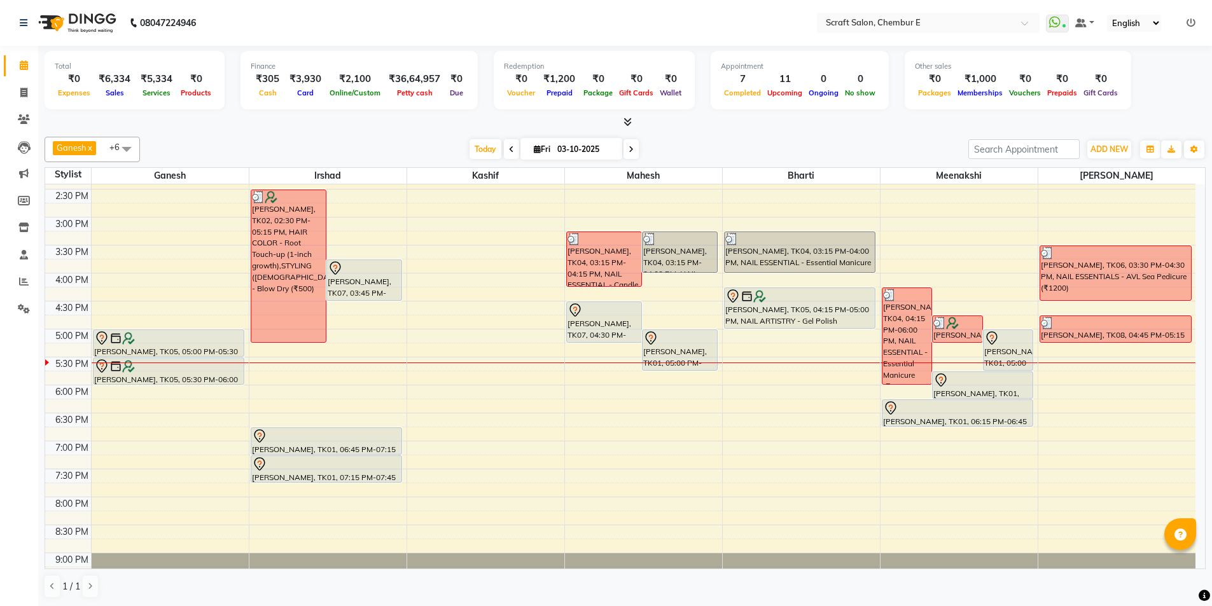
scroll to position [308, 0]
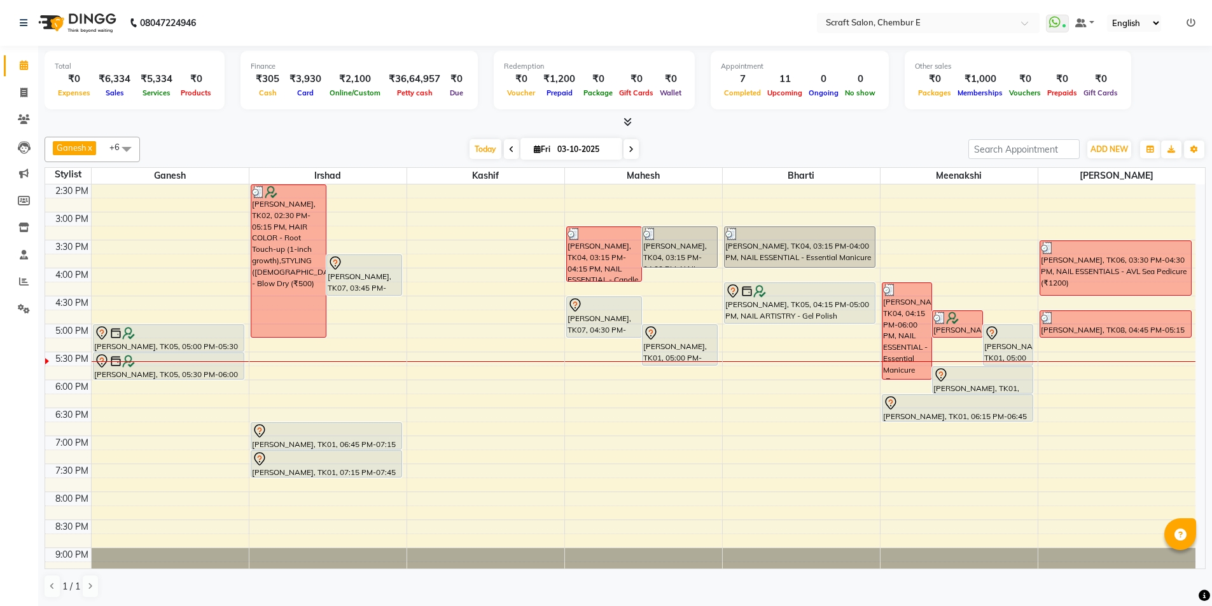
click at [778, 293] on div at bounding box center [800, 291] width 150 height 15
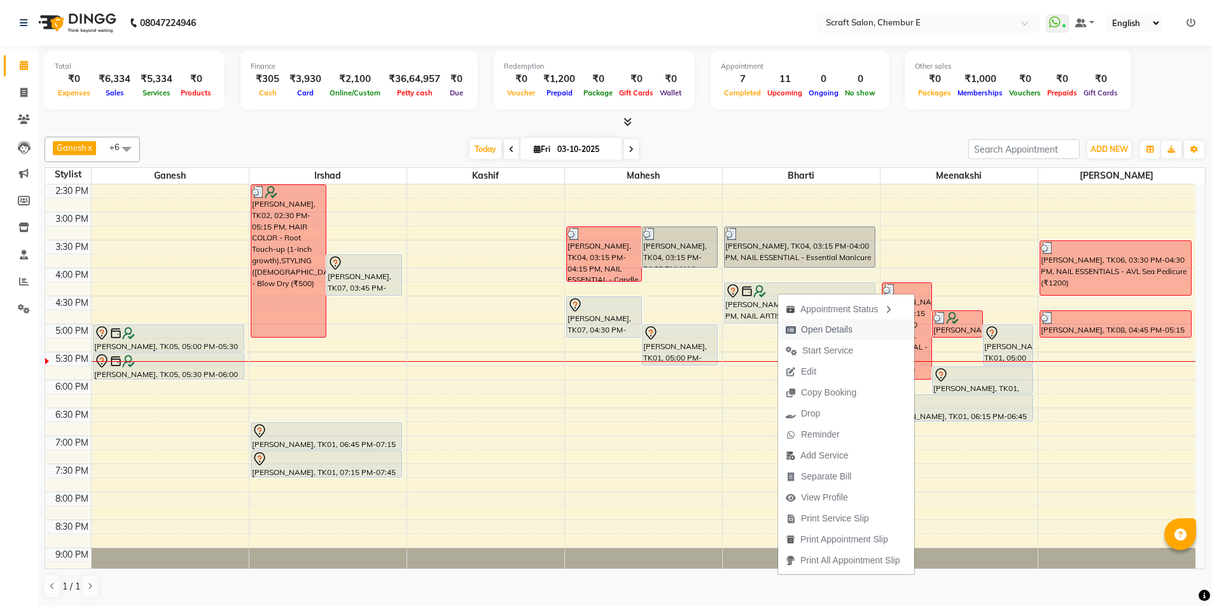
click at [835, 335] on span "Open Details" at bounding box center [827, 329] width 52 height 13
select select "7"
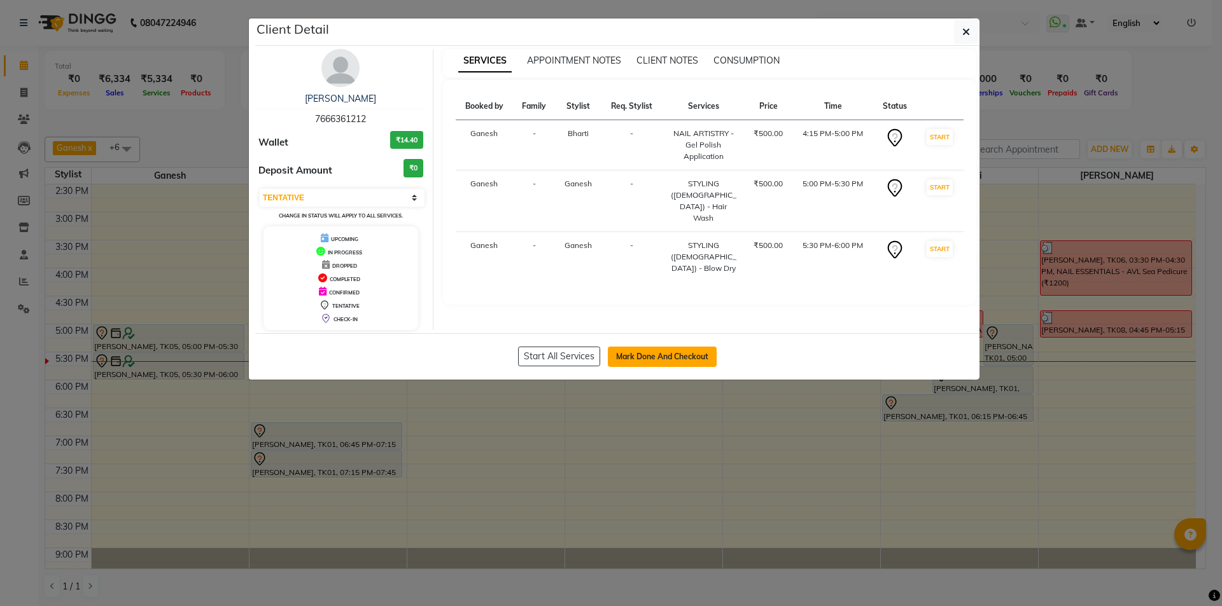
click at [658, 356] on button "Mark Done And Checkout" at bounding box center [662, 357] width 109 height 20
select select "service"
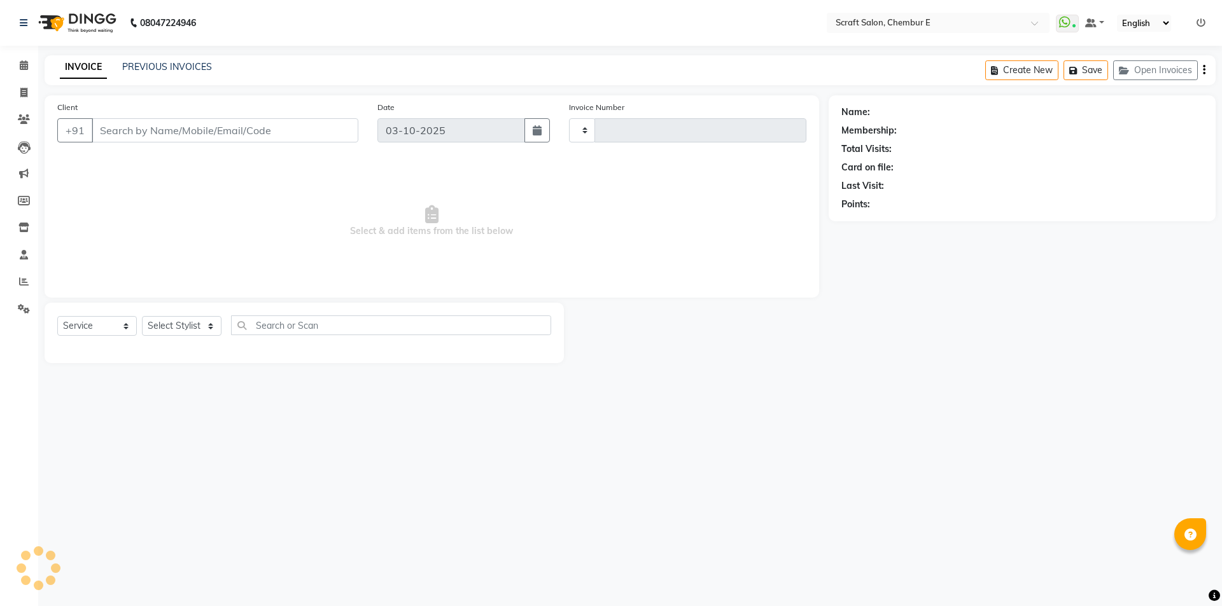
type input "1604"
select select "3922"
type input "7666361212"
select select "22943"
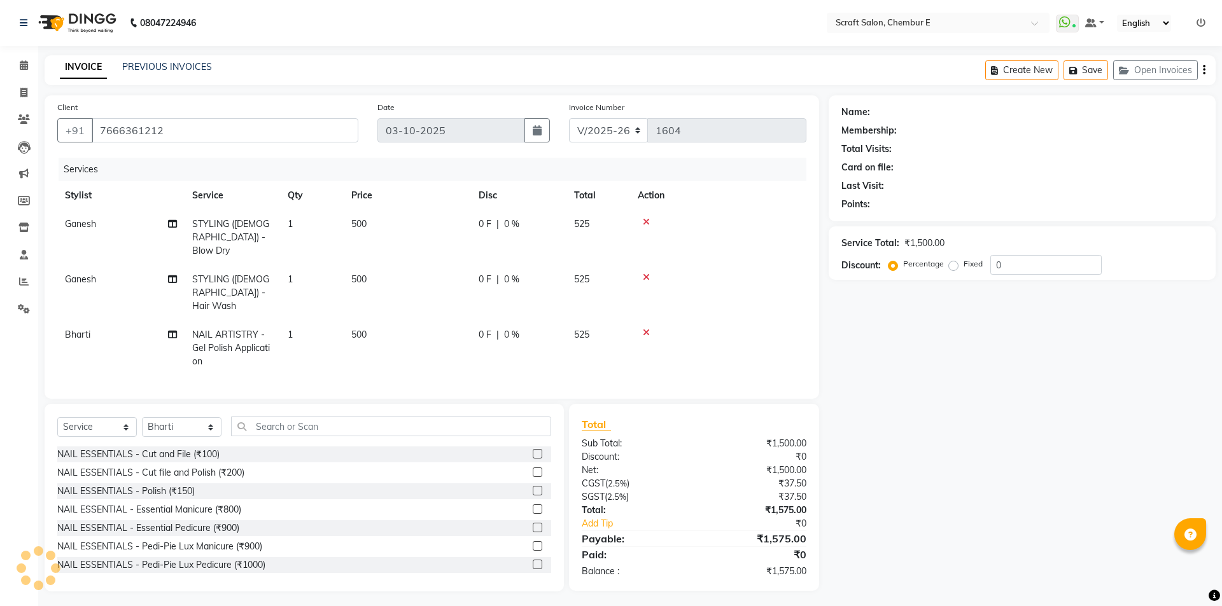
select select "1: Object"
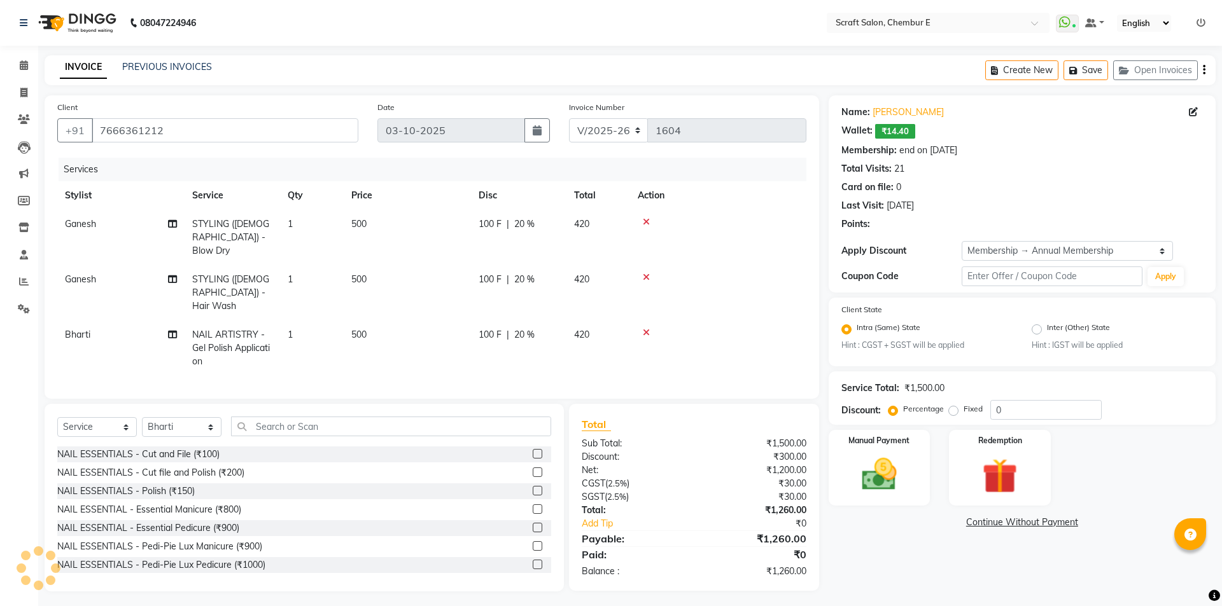
type input "20"
click at [893, 446] on div "Manual Payment" at bounding box center [879, 468] width 106 height 78
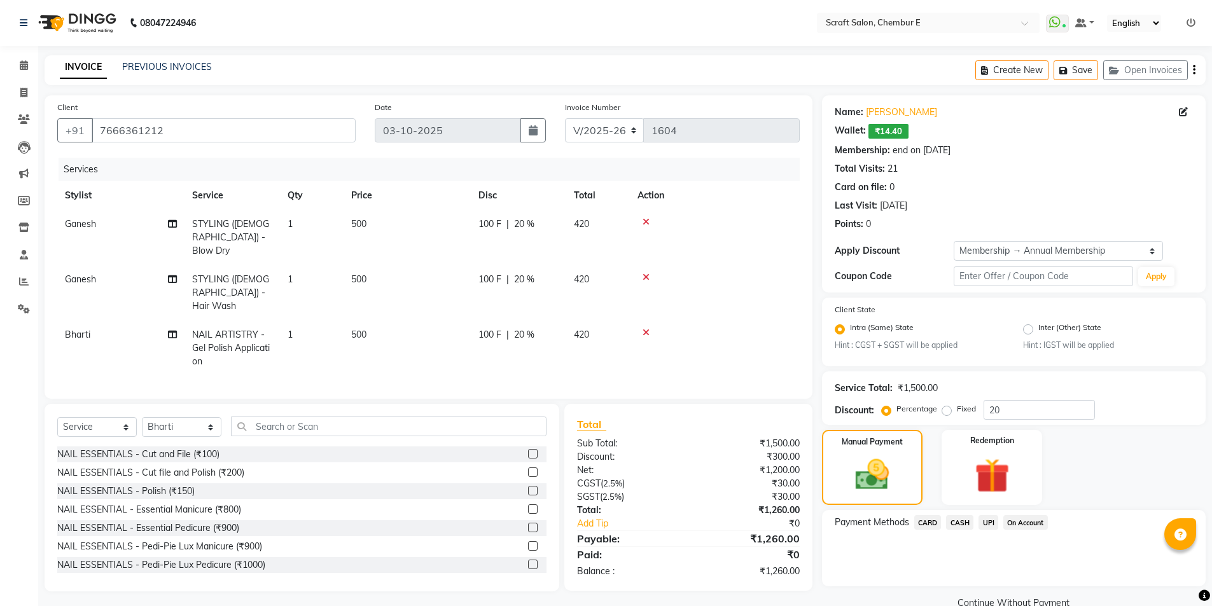
scroll to position [25, 0]
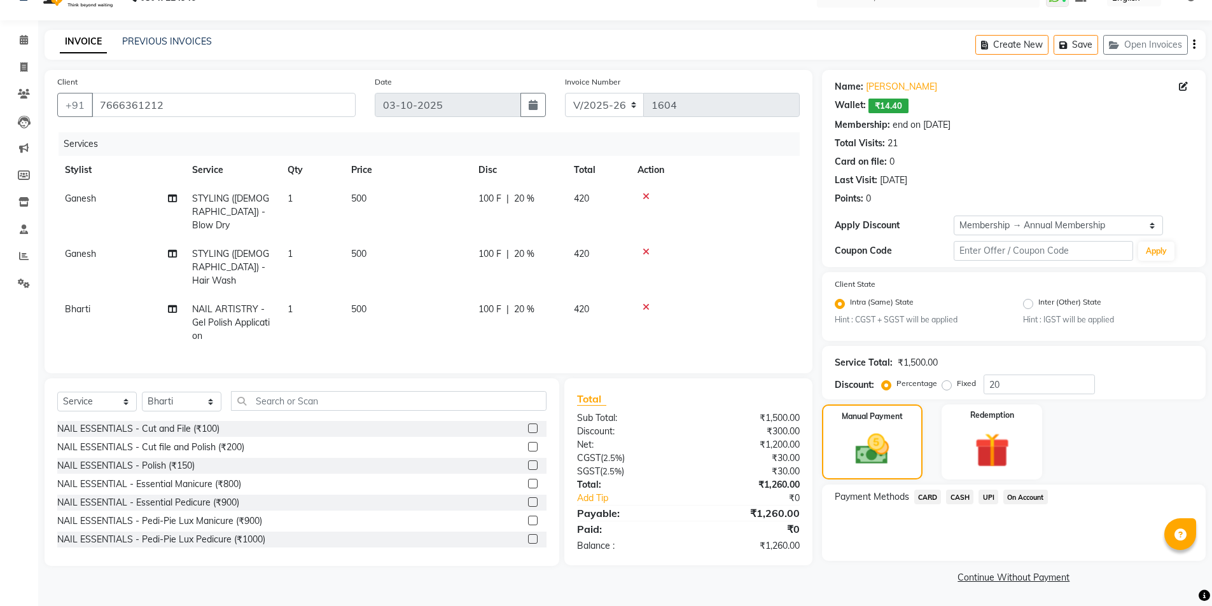
click at [962, 500] on span "CASH" at bounding box center [959, 497] width 27 height 15
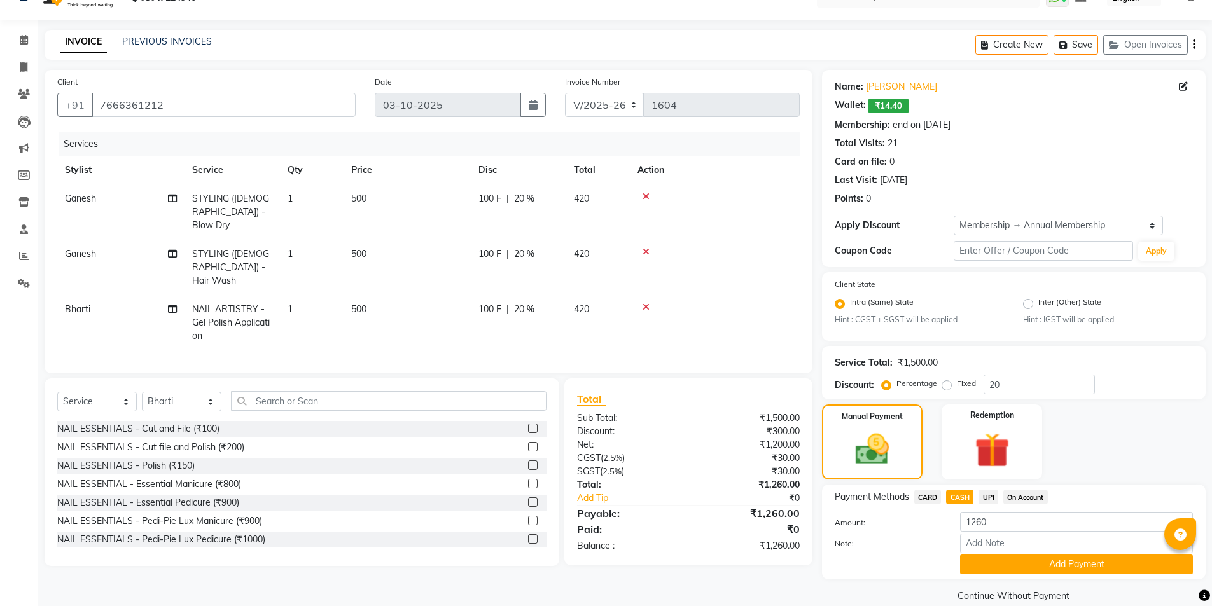
scroll to position [44, 0]
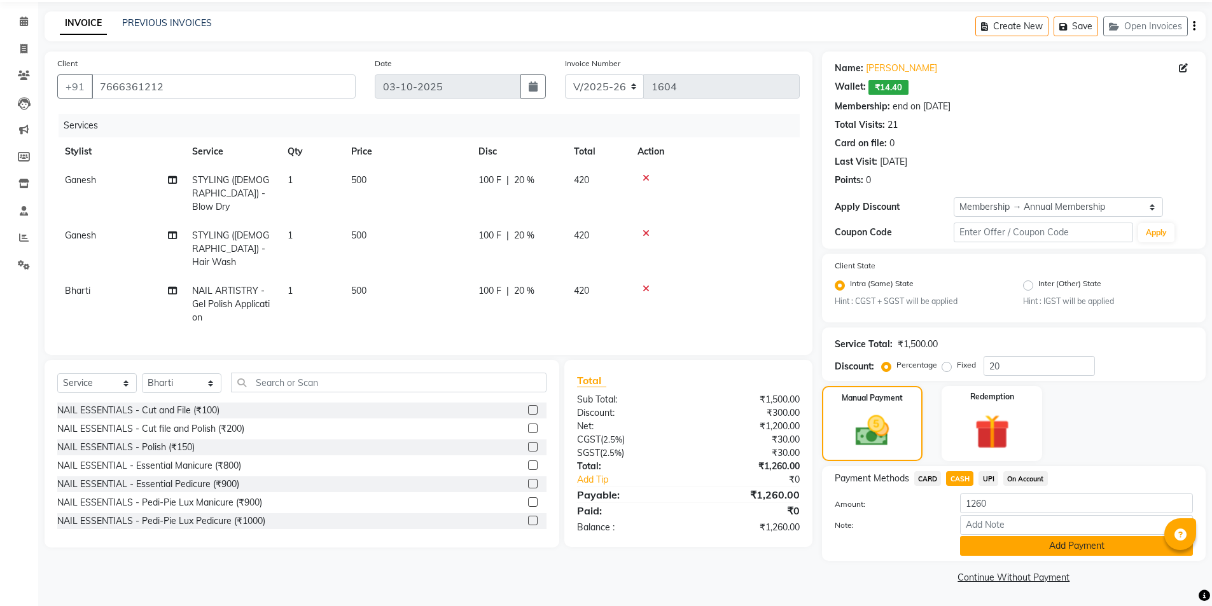
click at [1044, 547] on button "Add Payment" at bounding box center [1076, 546] width 233 height 20
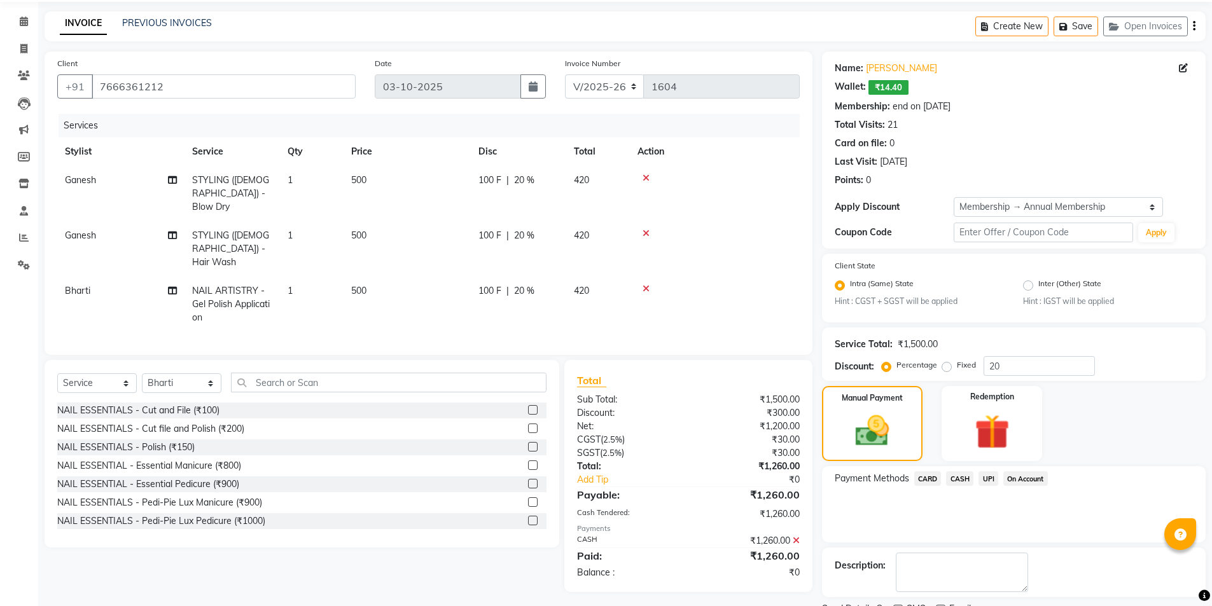
scroll to position [97, 0]
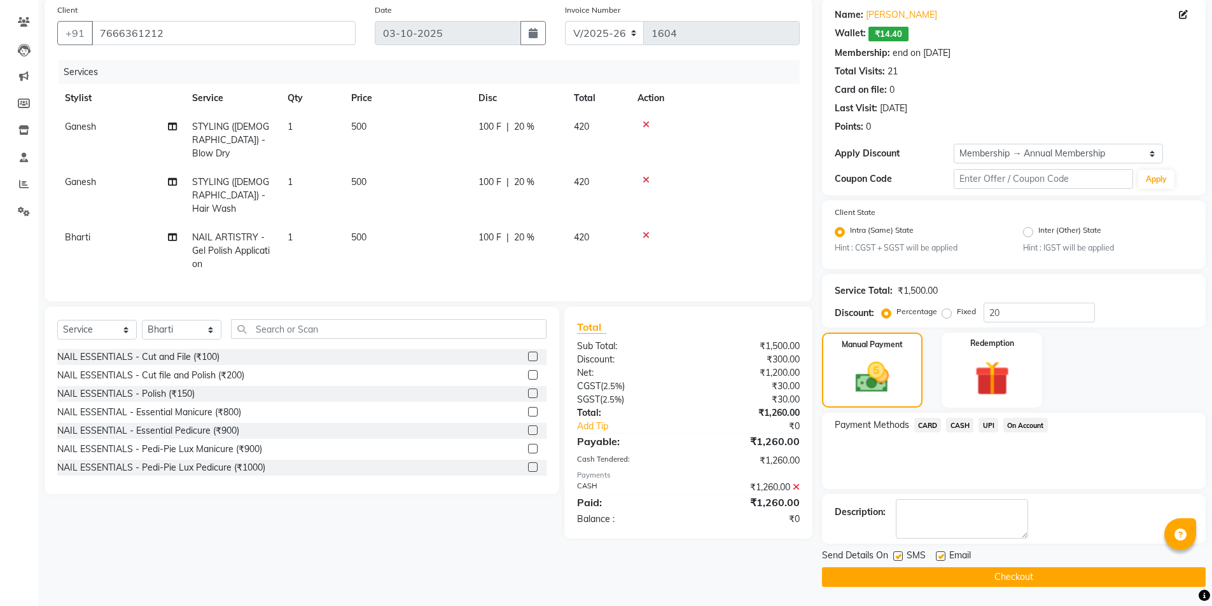
click at [941, 557] on label at bounding box center [941, 557] width 10 height 10
click at [941, 557] on input "checkbox" at bounding box center [940, 557] width 8 height 8
checkbox input "false"
click at [968, 575] on button "Checkout" at bounding box center [1014, 578] width 384 height 20
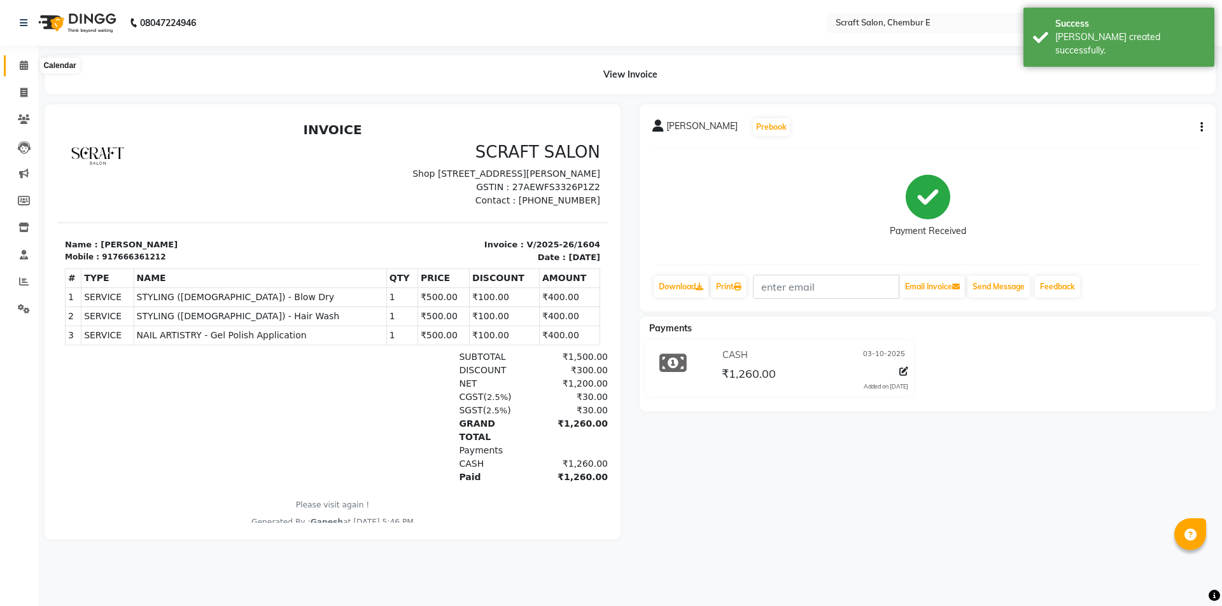
click at [25, 73] on span at bounding box center [24, 66] width 22 height 15
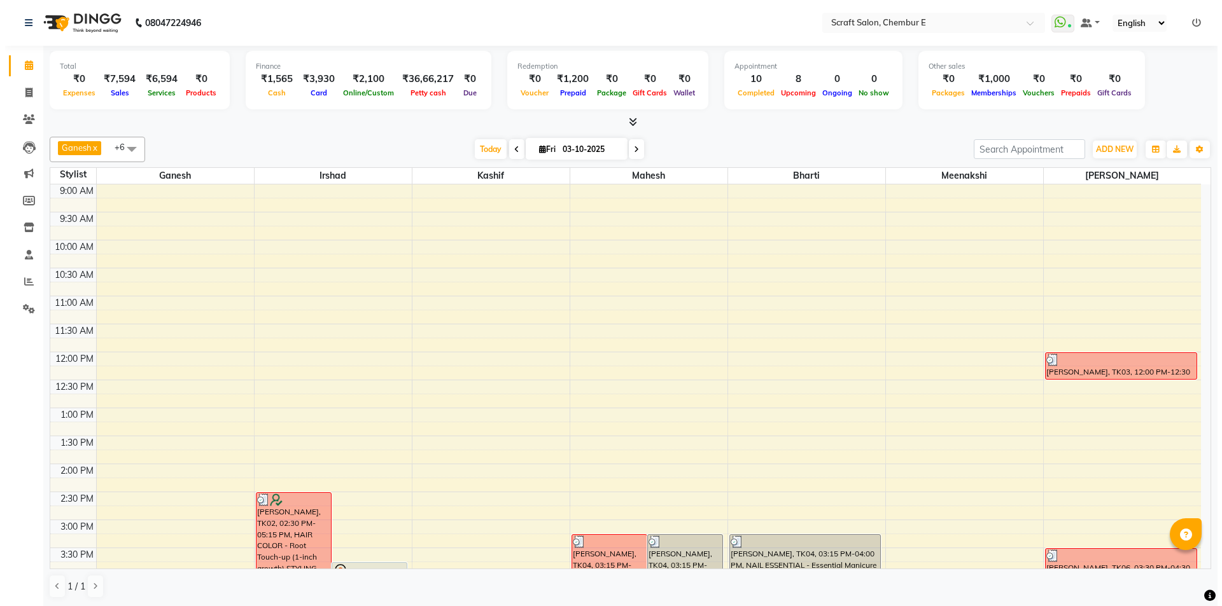
scroll to position [343, 0]
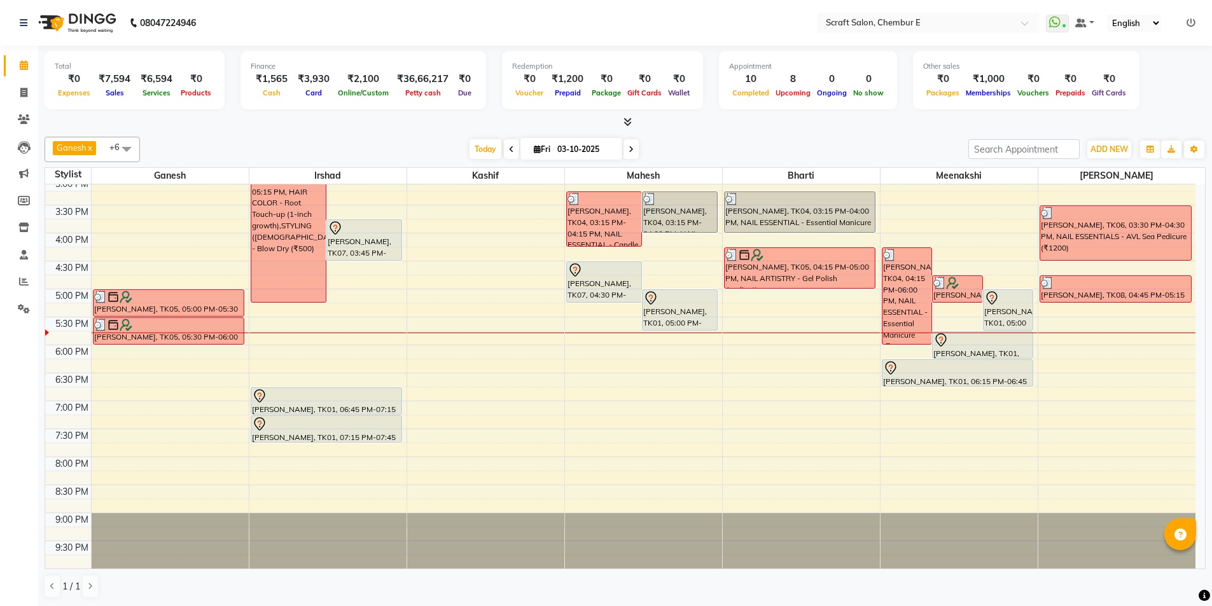
click at [373, 228] on div at bounding box center [364, 228] width 73 height 15
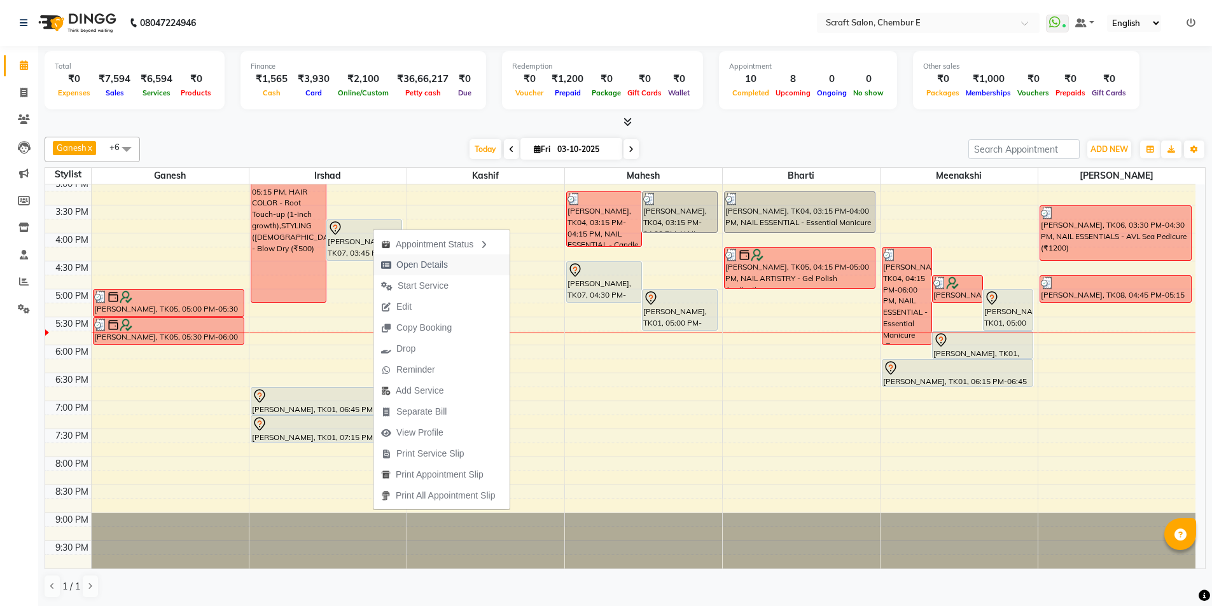
click at [406, 267] on span "Open Details" at bounding box center [422, 264] width 52 height 13
select select "7"
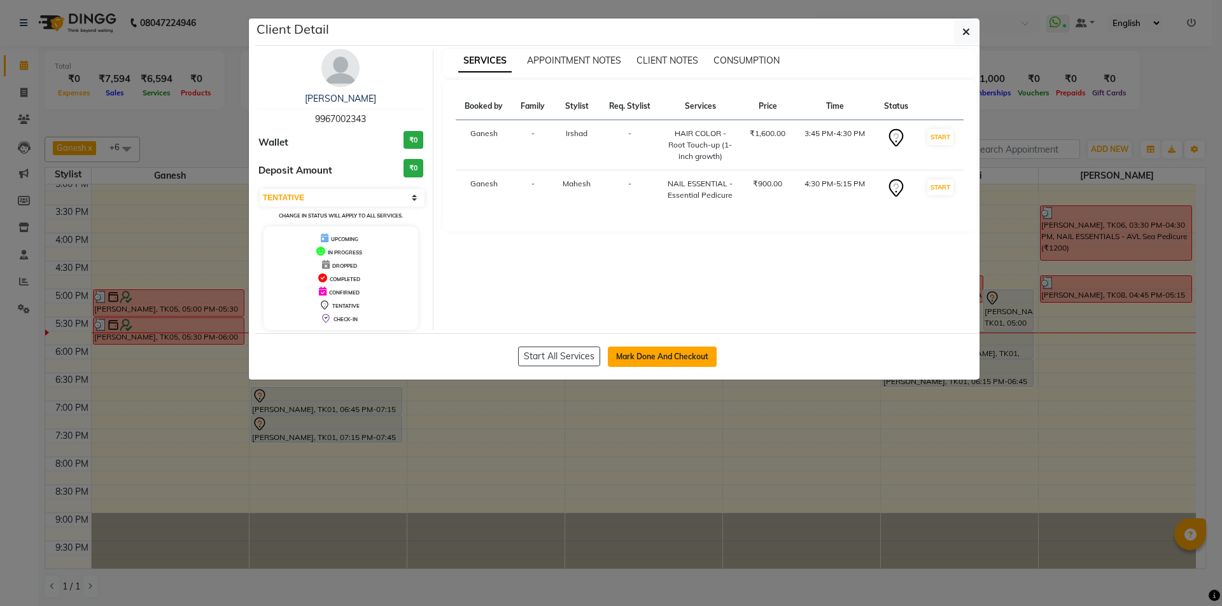
click at [678, 364] on button "Mark Done And Checkout" at bounding box center [662, 357] width 109 height 20
select select "3922"
select select "service"
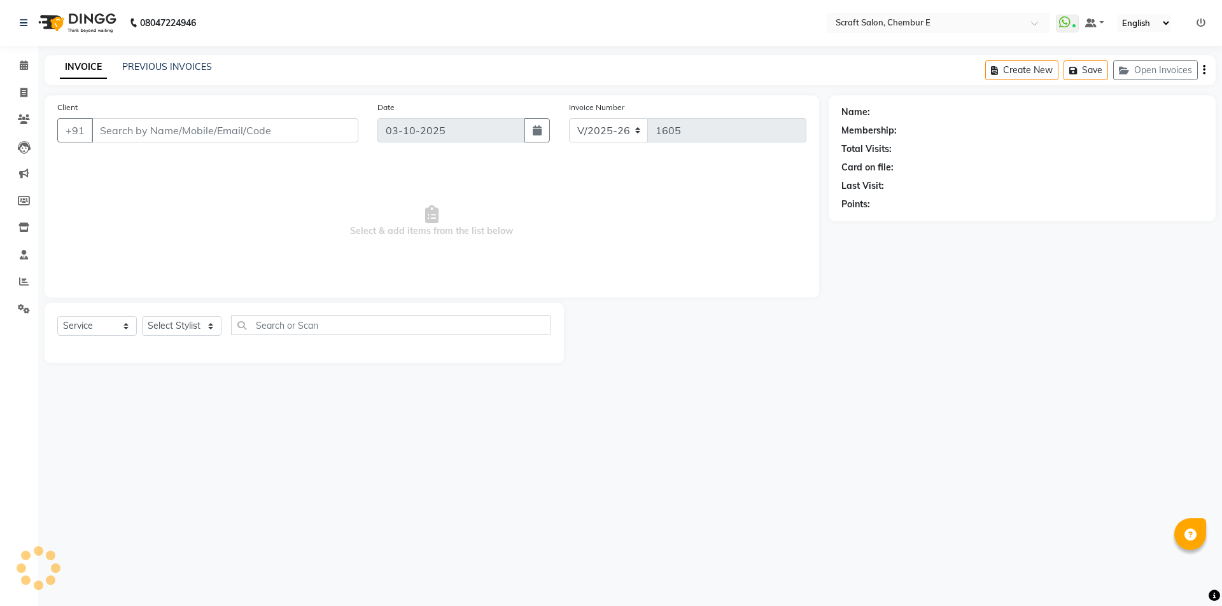
type input "9967002343"
select select "50347"
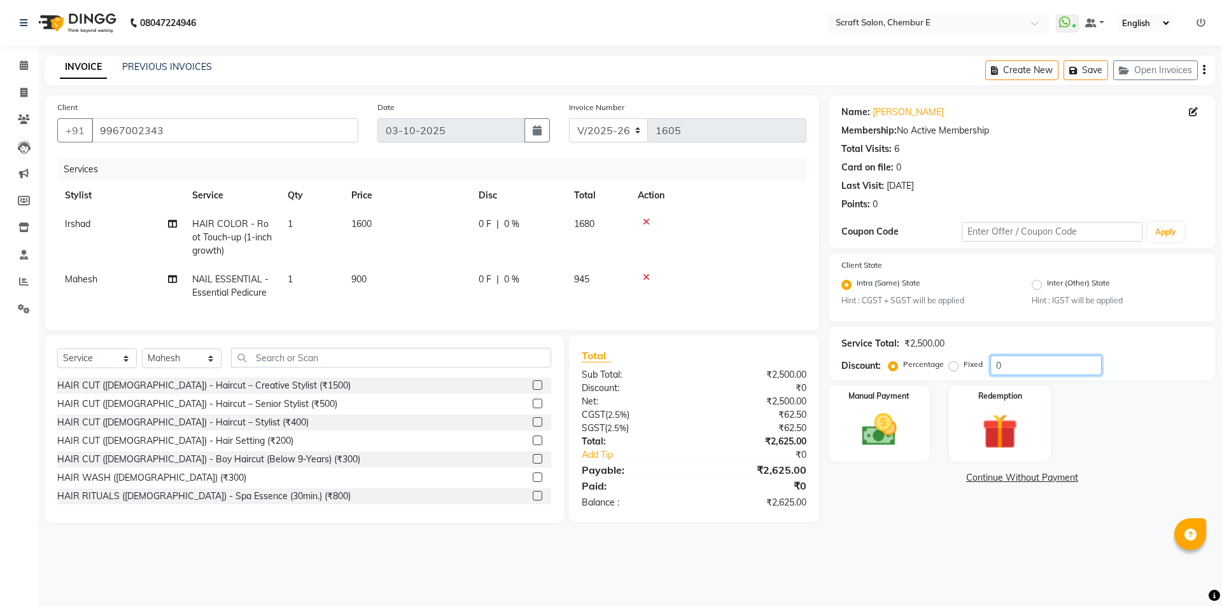
click at [1034, 365] on input "0" at bounding box center [1045, 366] width 111 height 20
click at [1000, 368] on input "20" at bounding box center [1045, 366] width 111 height 20
type input "10"
click at [770, 210] on td at bounding box center [718, 237] width 176 height 55
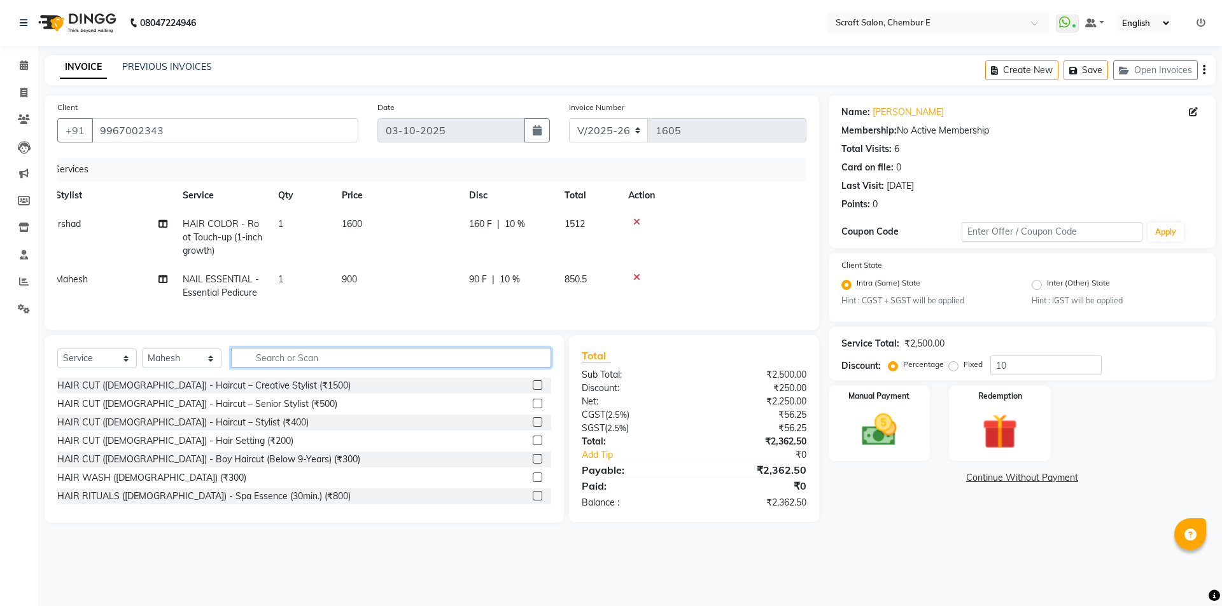
click at [314, 362] on input "text" at bounding box center [391, 358] width 320 height 20
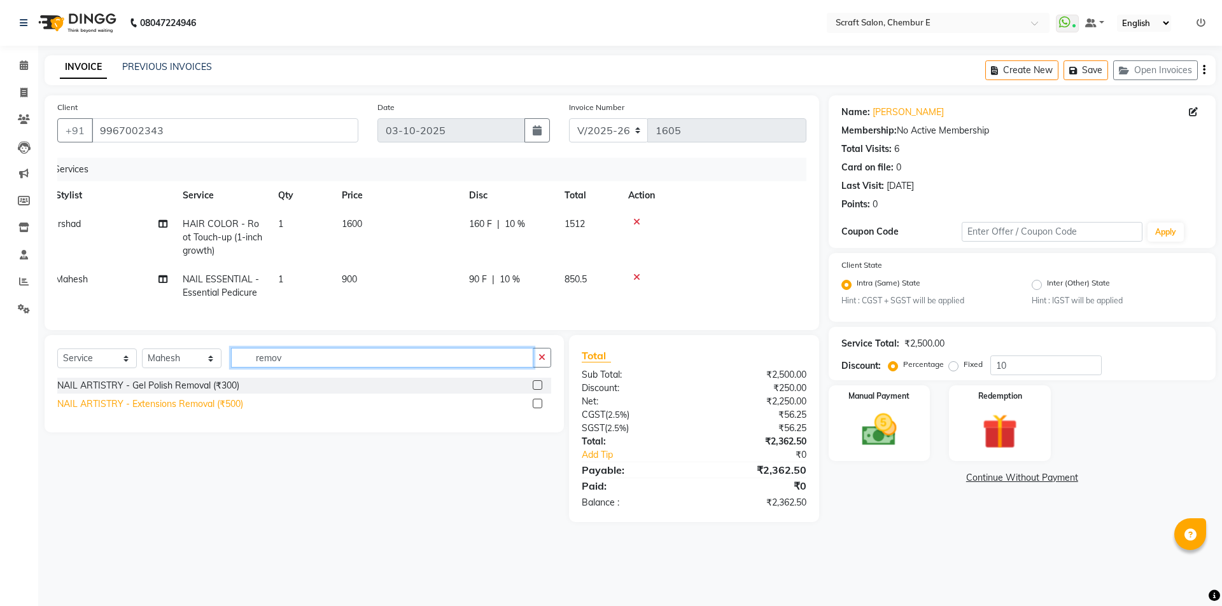
type input "remov"
click at [192, 411] on div "NAIL ARTISTRY - Extensions Removal (₹500)" at bounding box center [150, 404] width 186 height 13
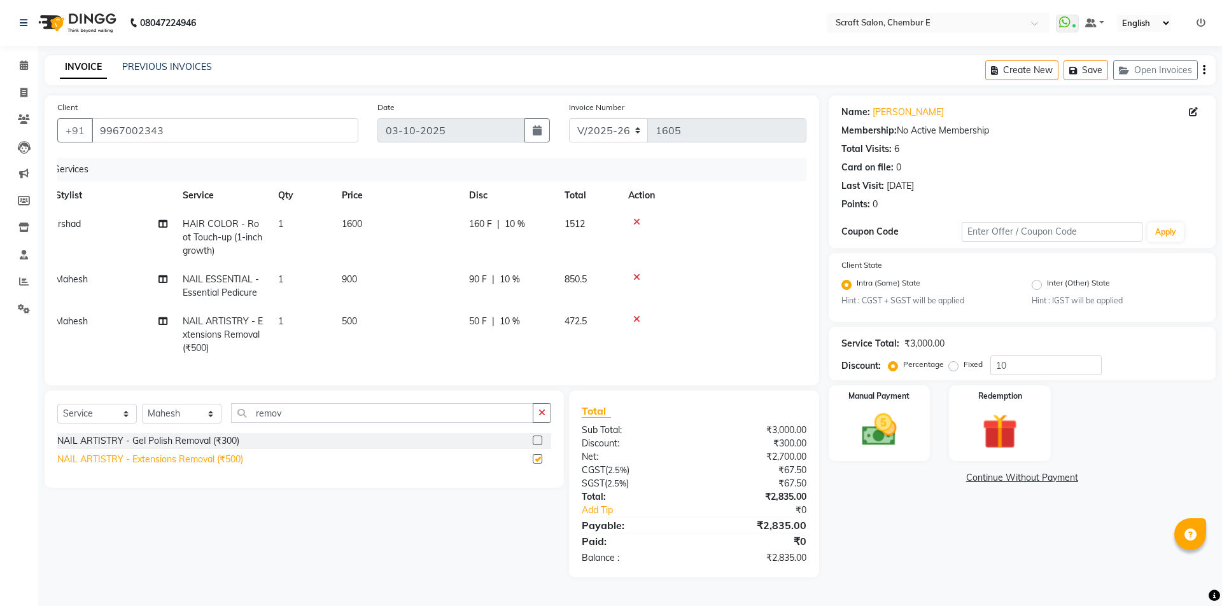
checkbox input "false"
click at [919, 413] on div "Manual Payment" at bounding box center [879, 423] width 106 height 78
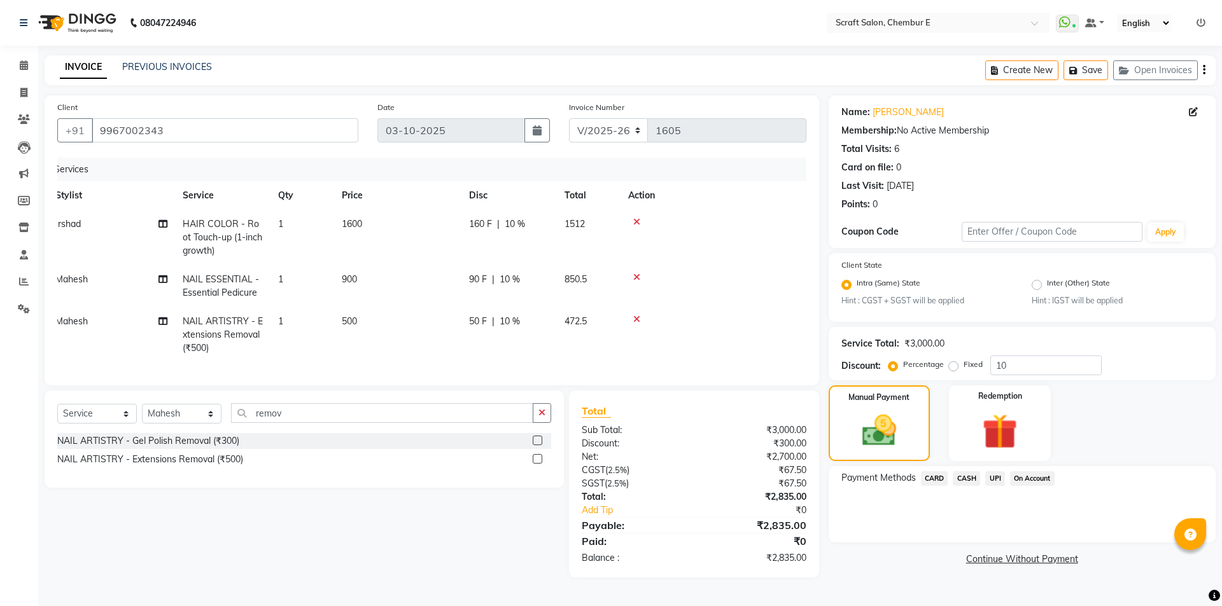
click at [939, 481] on span "CARD" at bounding box center [934, 479] width 27 height 15
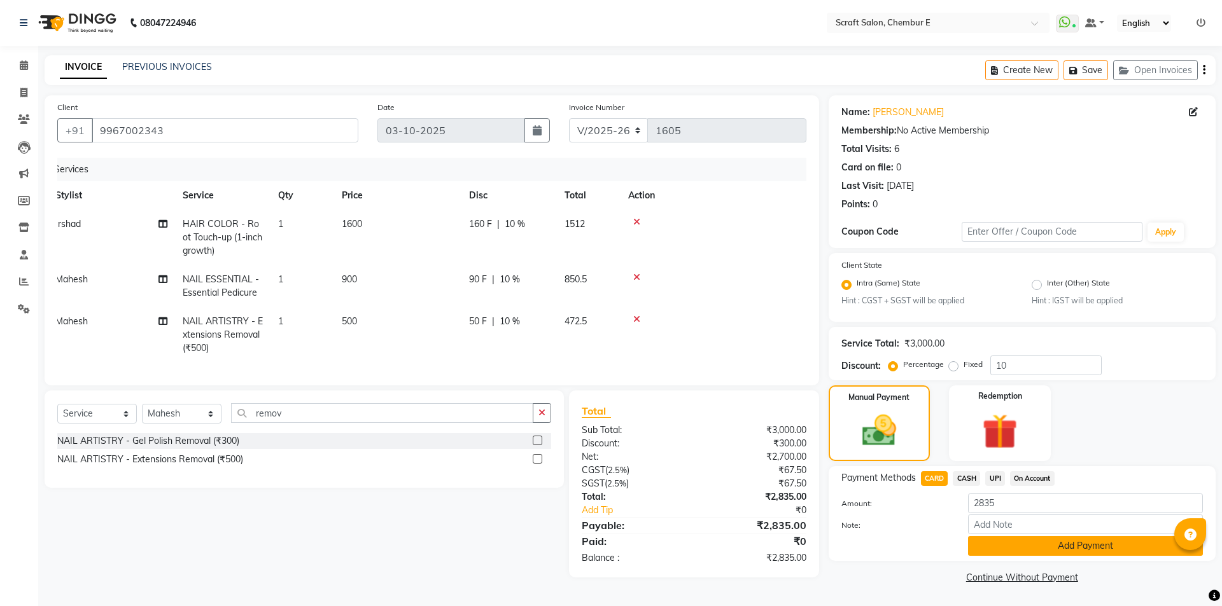
click at [1157, 550] on button "Add Payment" at bounding box center [1085, 546] width 235 height 20
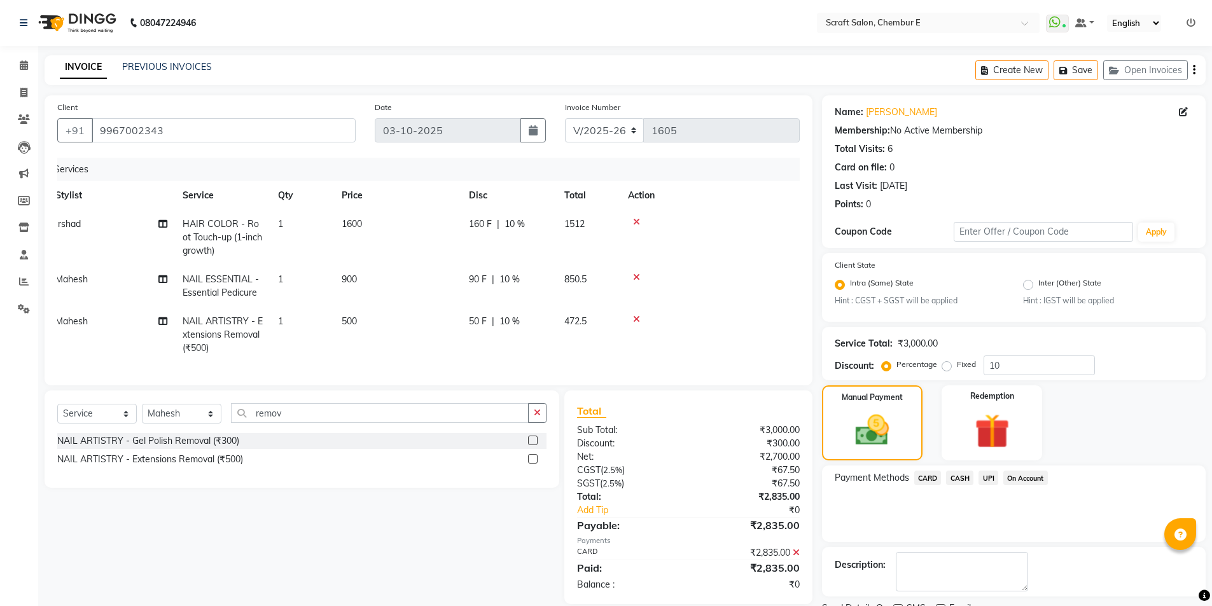
scroll to position [53, 0]
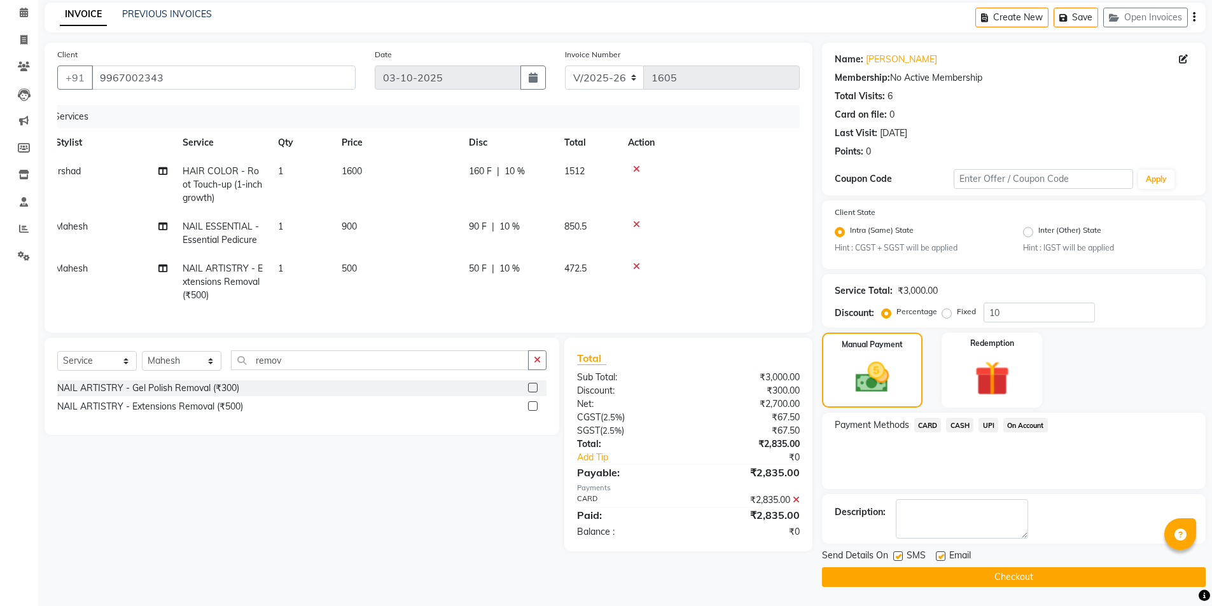
click at [942, 558] on label at bounding box center [941, 557] width 10 height 10
click at [942, 558] on input "checkbox" at bounding box center [940, 557] width 8 height 8
checkbox input "false"
click at [981, 578] on button "Checkout" at bounding box center [1014, 578] width 384 height 20
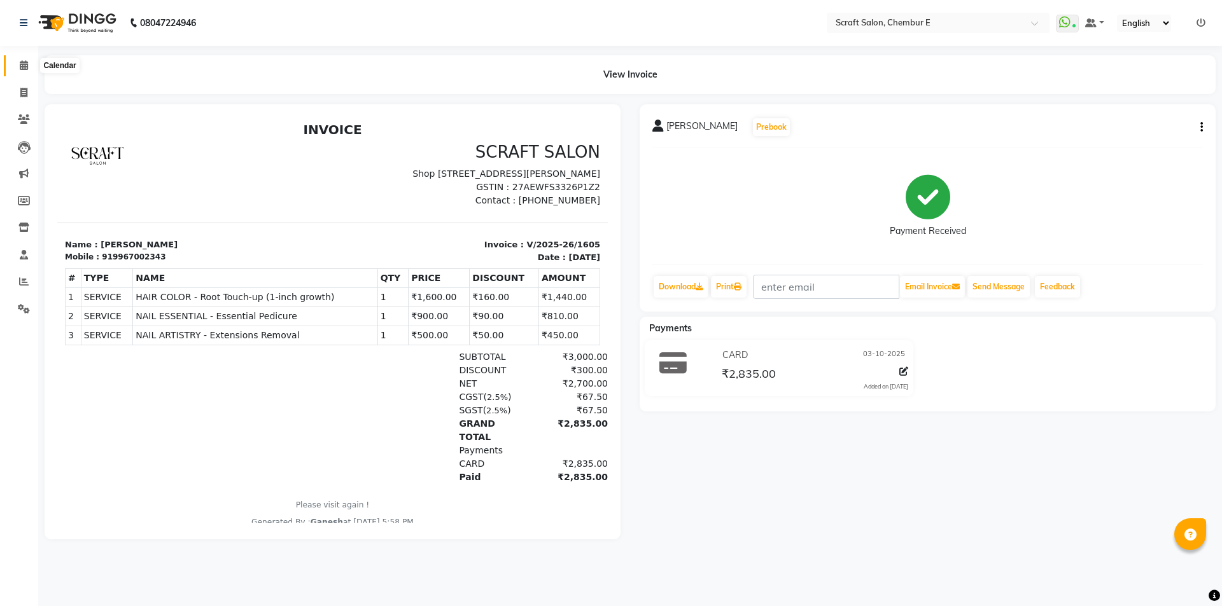
click at [21, 69] on icon at bounding box center [24, 65] width 8 height 10
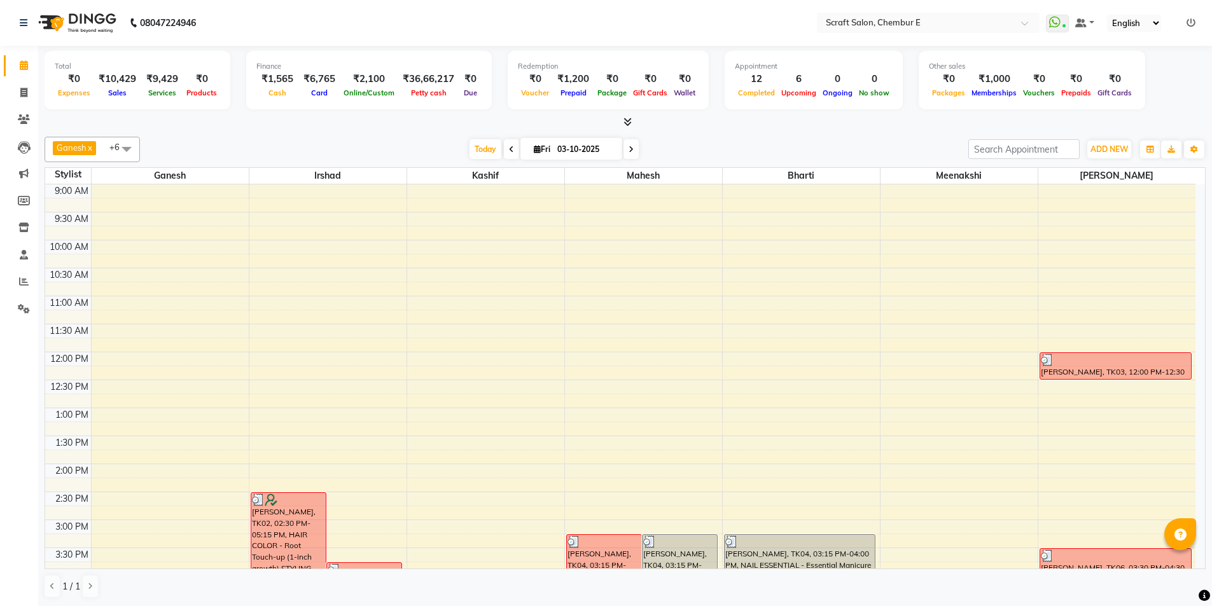
click at [606, 144] on input "03-10-2025" at bounding box center [586, 149] width 64 height 19
select select "10"
select select "2025"
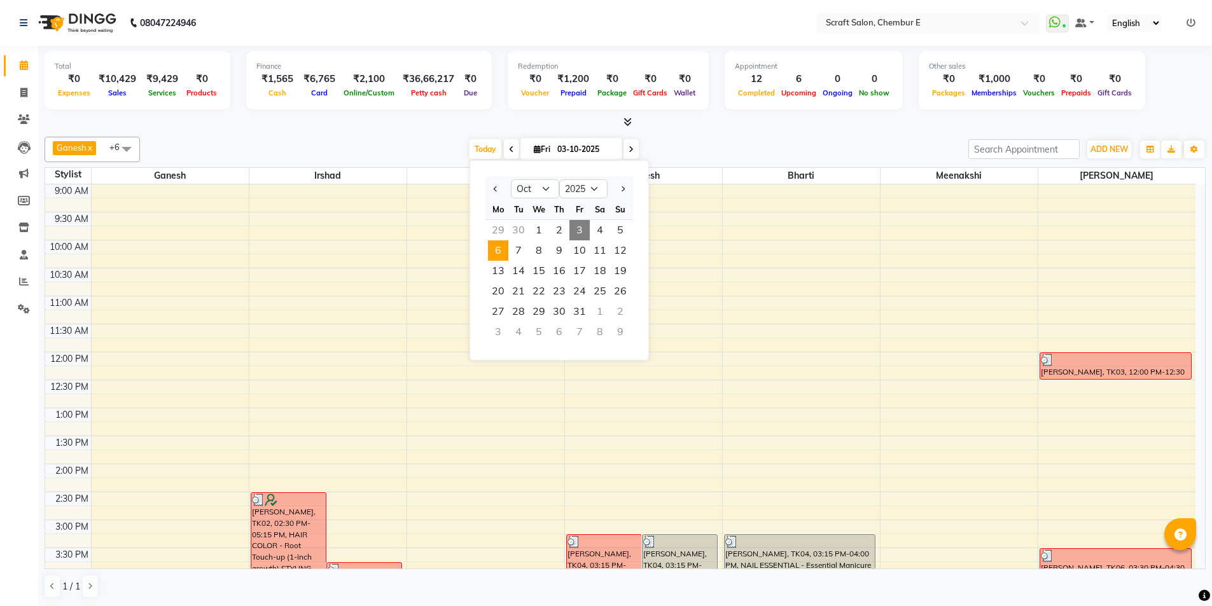
click at [497, 255] on span "6" at bounding box center [498, 251] width 20 height 20
type input "06-10-2025"
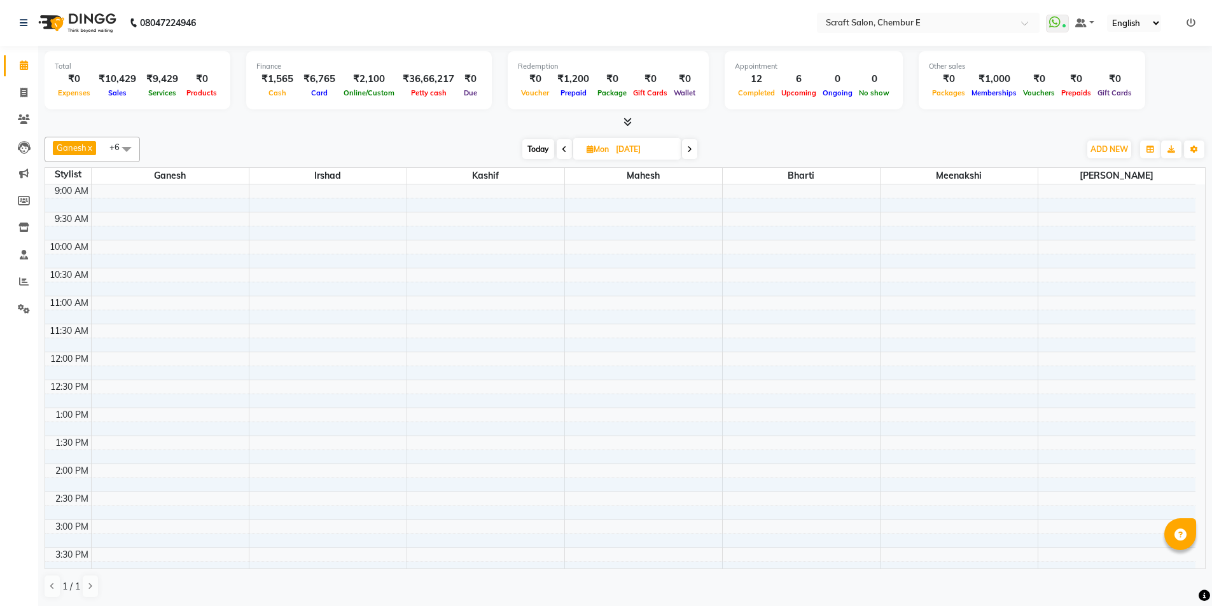
click at [644, 363] on div "9:00 AM 9:30 AM 10:00 AM 10:30 AM 11:00 AM 11:30 AM 12:00 PM 12:30 PM 1:00 PM 1…" at bounding box center [620, 548] width 1150 height 727
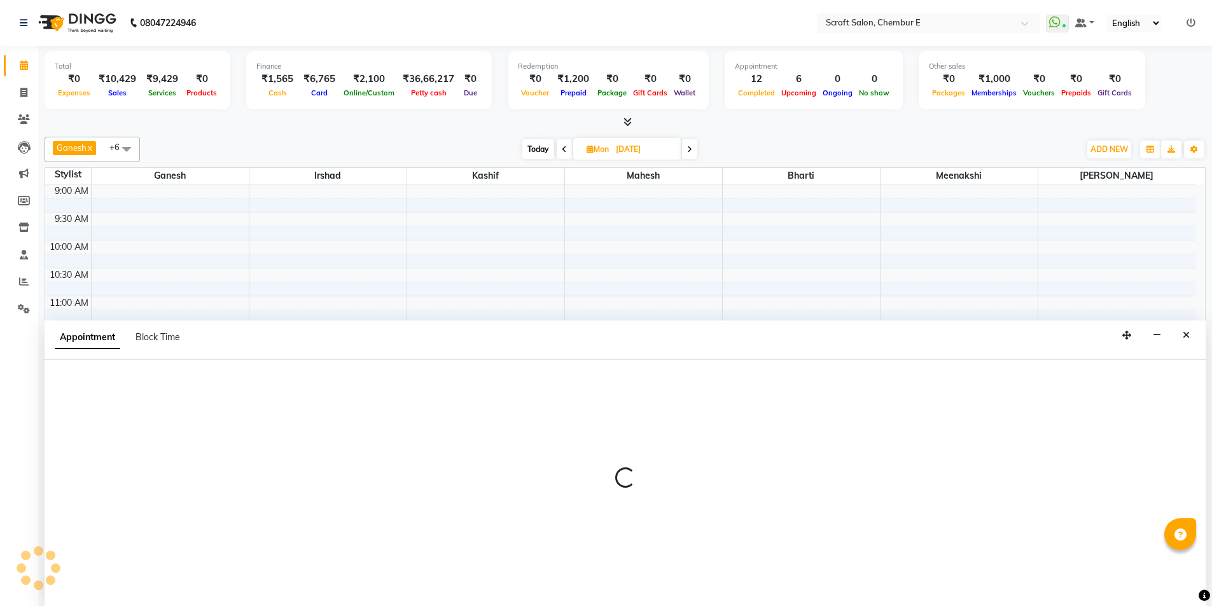
scroll to position [1, 0]
select select "50347"
select select "tentative"
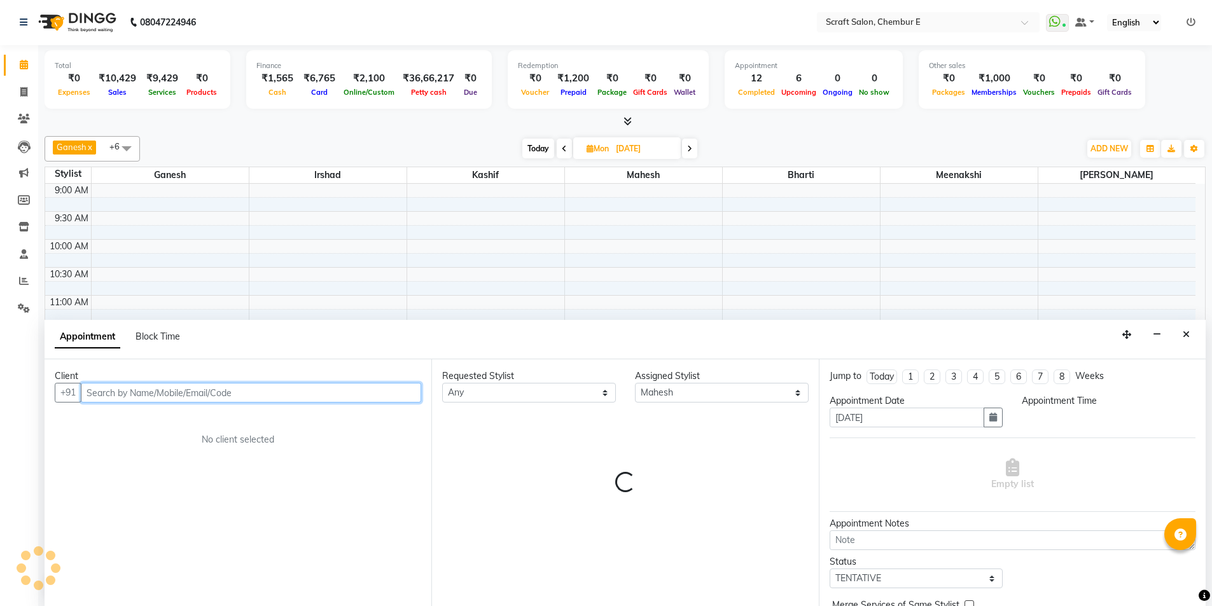
select select "720"
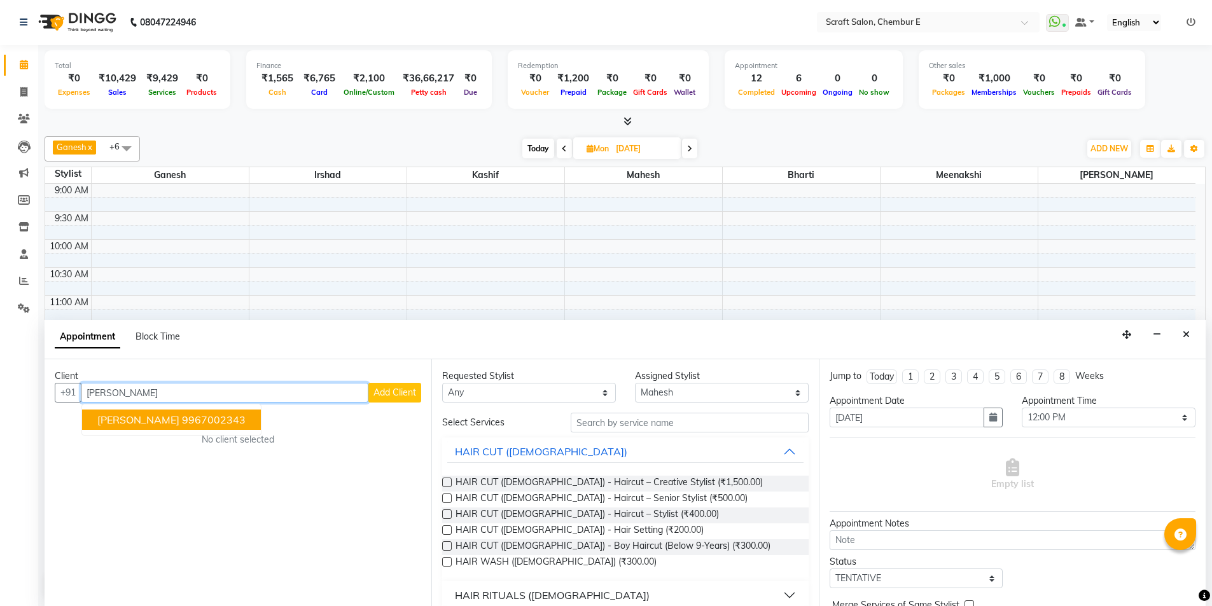
click at [182, 419] on ngb-highlight "9967002343" at bounding box center [214, 420] width 64 height 13
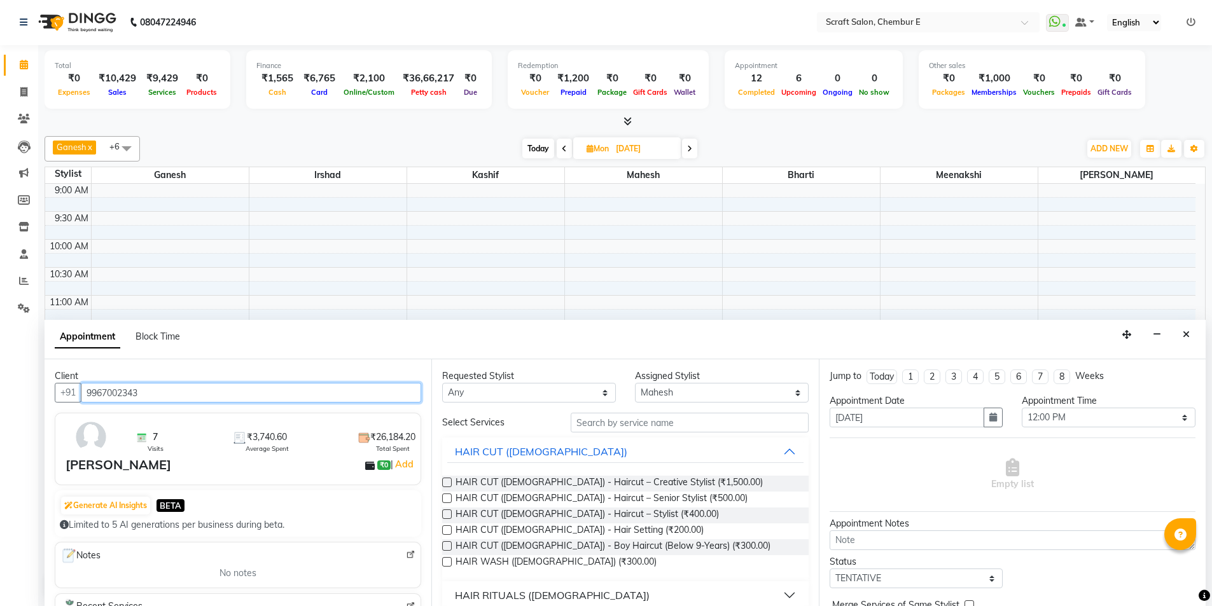
type input "9967002343"
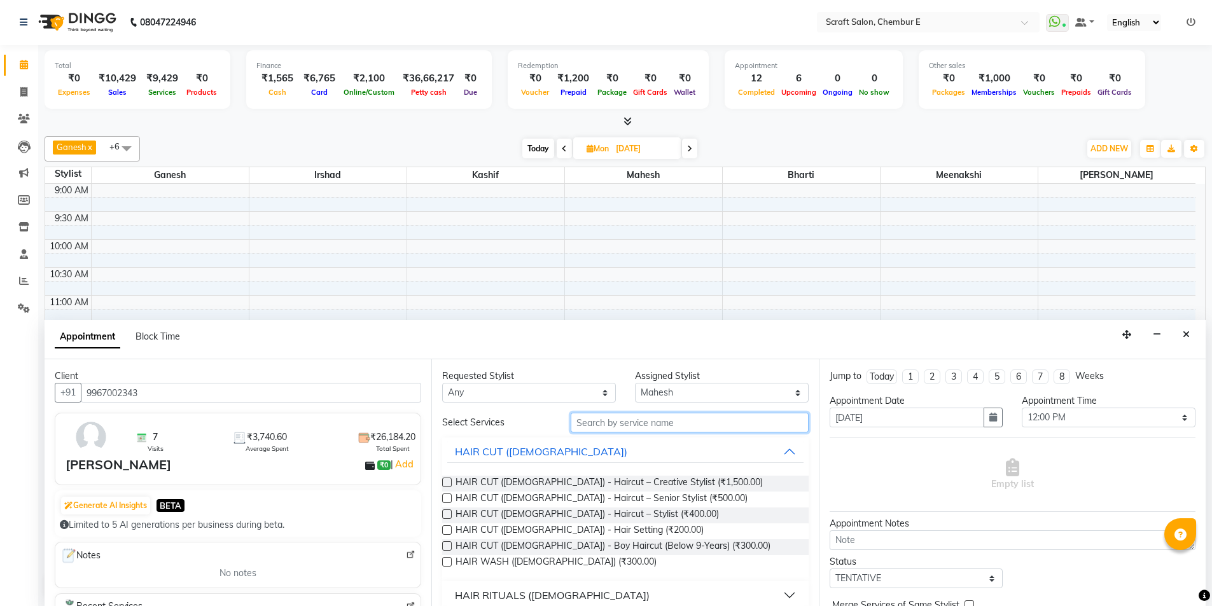
click at [675, 421] on input "text" at bounding box center [690, 423] width 238 height 20
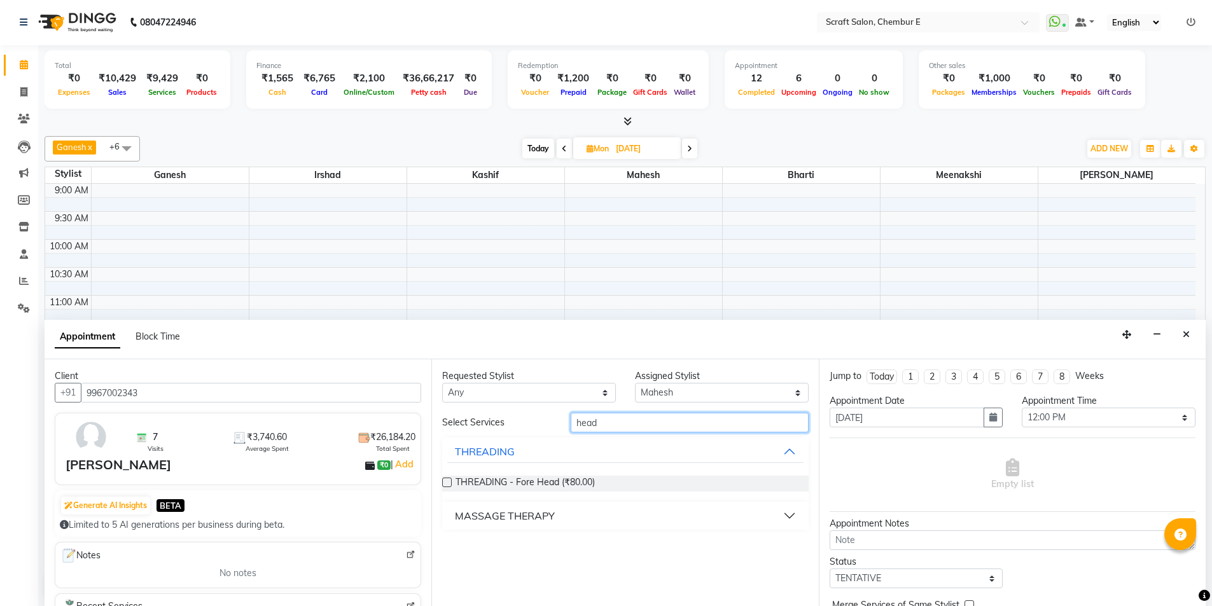
type input "head"
click at [794, 512] on button "MASSAGE THERAPY" at bounding box center [625, 516] width 356 height 23
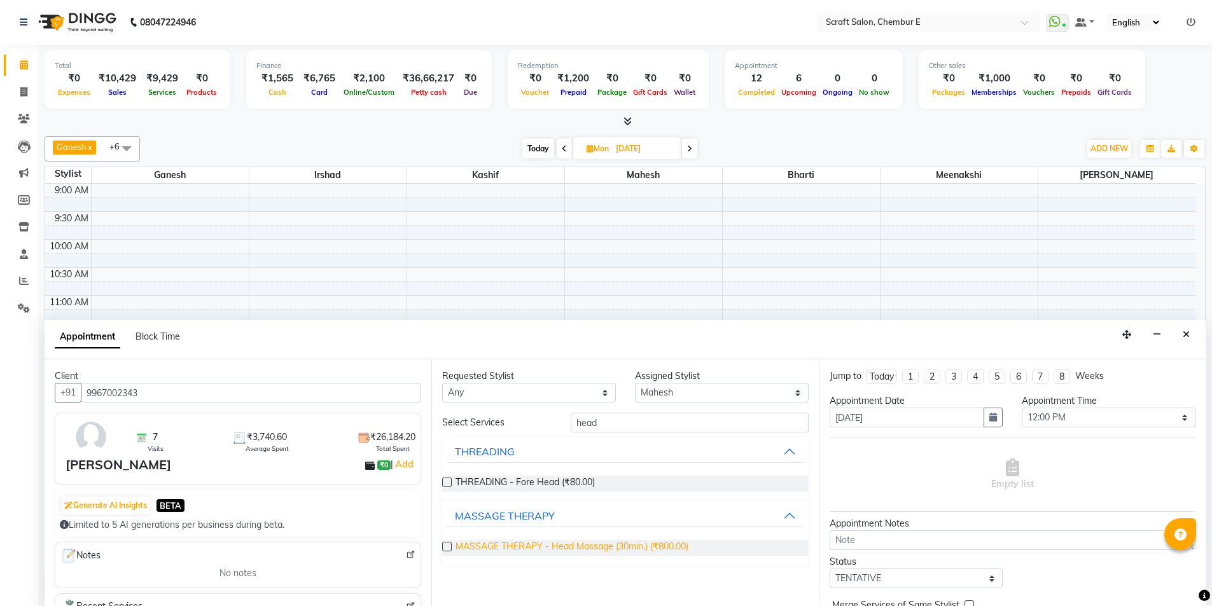
click at [624, 553] on span "MASSAGE THERAPY - Head Massage (30min.) (₹800.00)" at bounding box center [572, 548] width 233 height 16
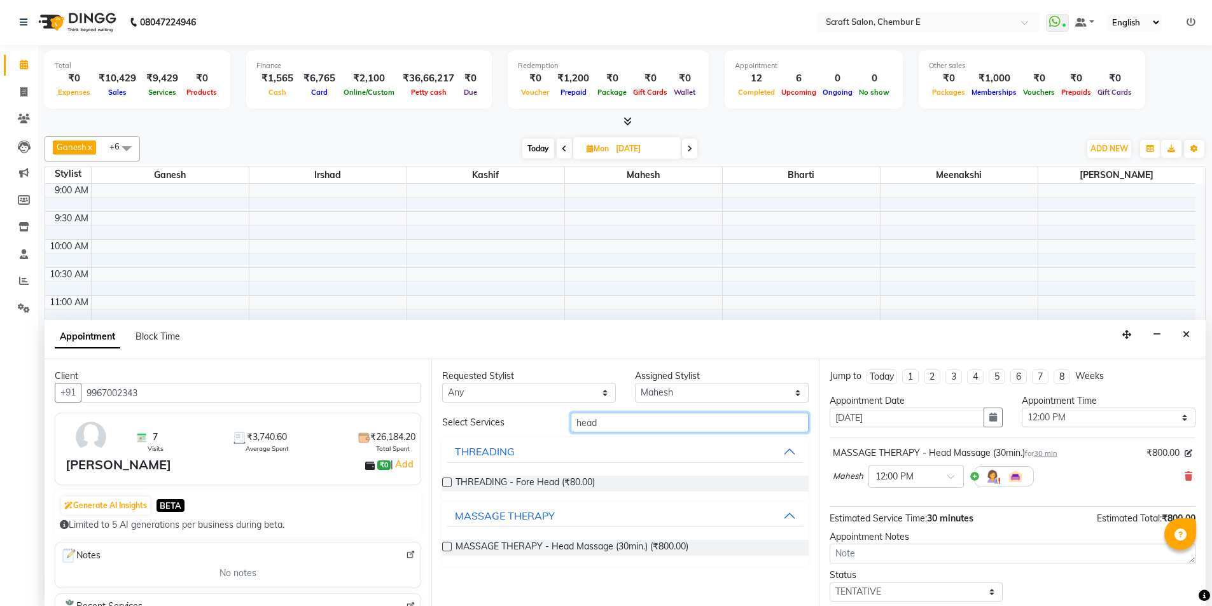
click at [674, 427] on input "head" at bounding box center [690, 423] width 238 height 20
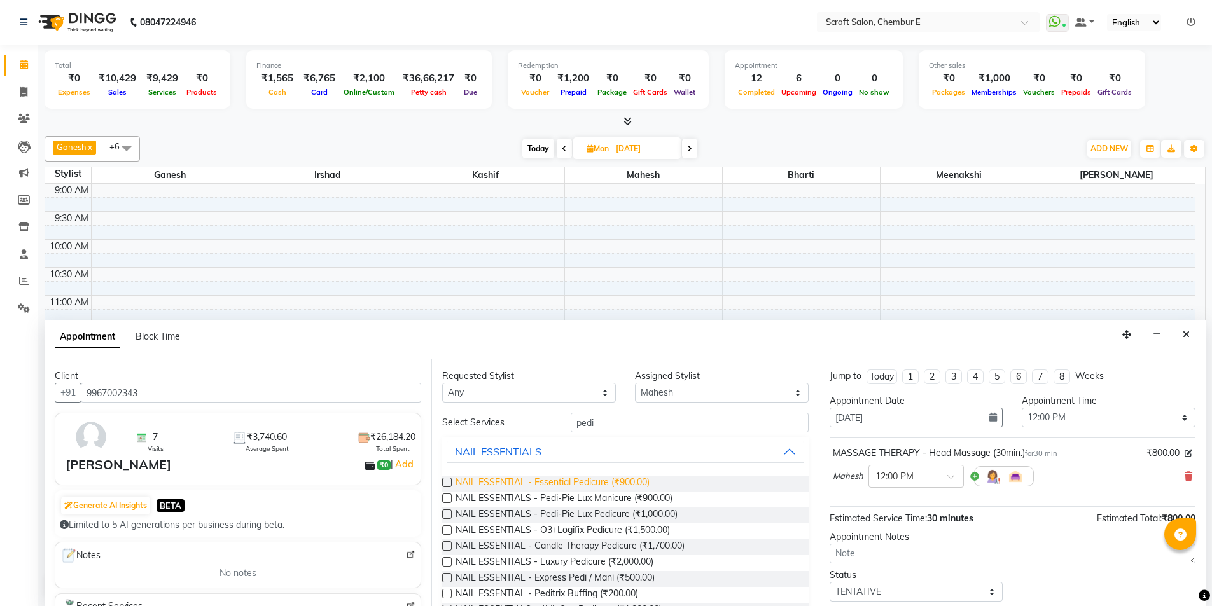
click at [589, 480] on span "NAIL ESSENTIAL - Essential Pedicure (₹900.00)" at bounding box center [553, 484] width 194 height 16
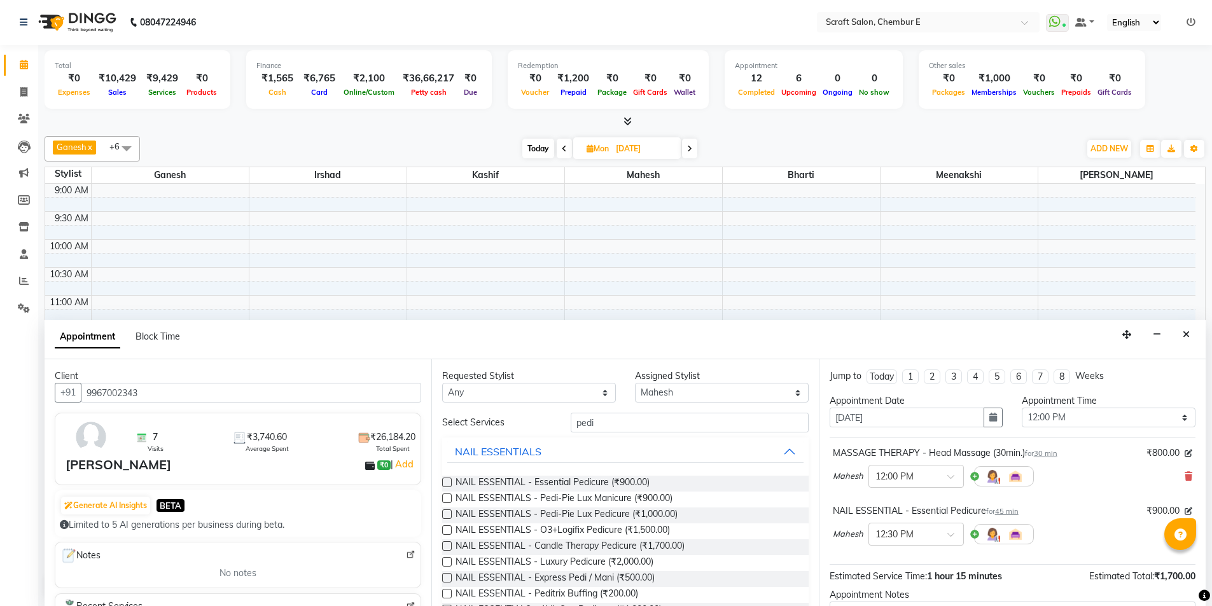
scroll to position [134, 0]
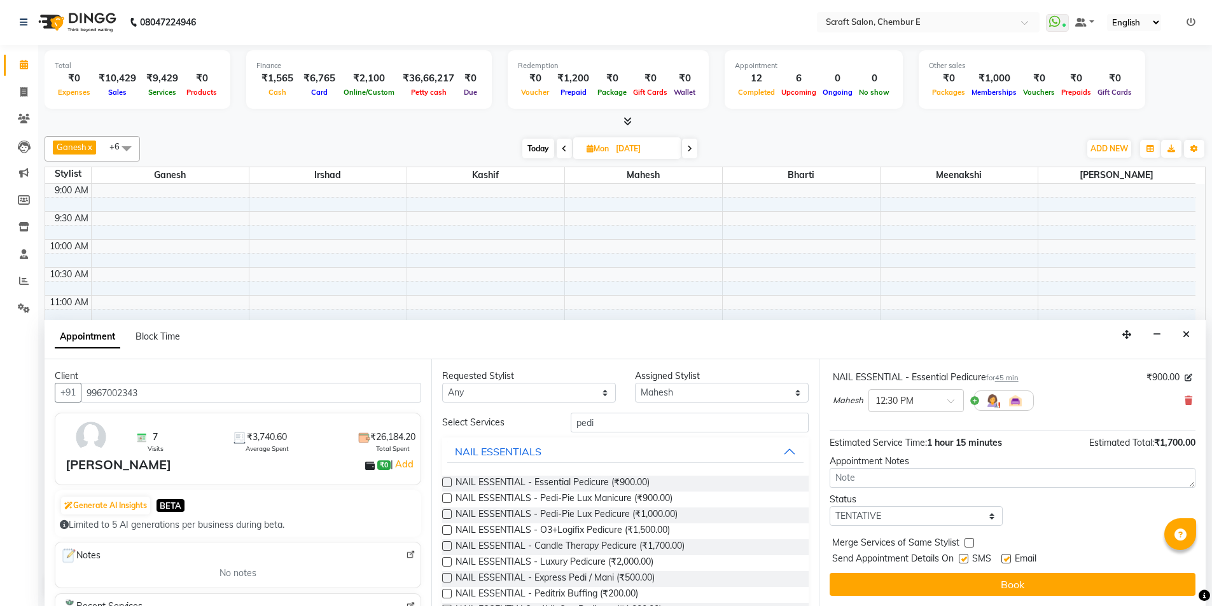
click at [1003, 557] on label at bounding box center [1007, 559] width 10 height 10
click at [1003, 557] on input "checkbox" at bounding box center [1006, 560] width 8 height 8
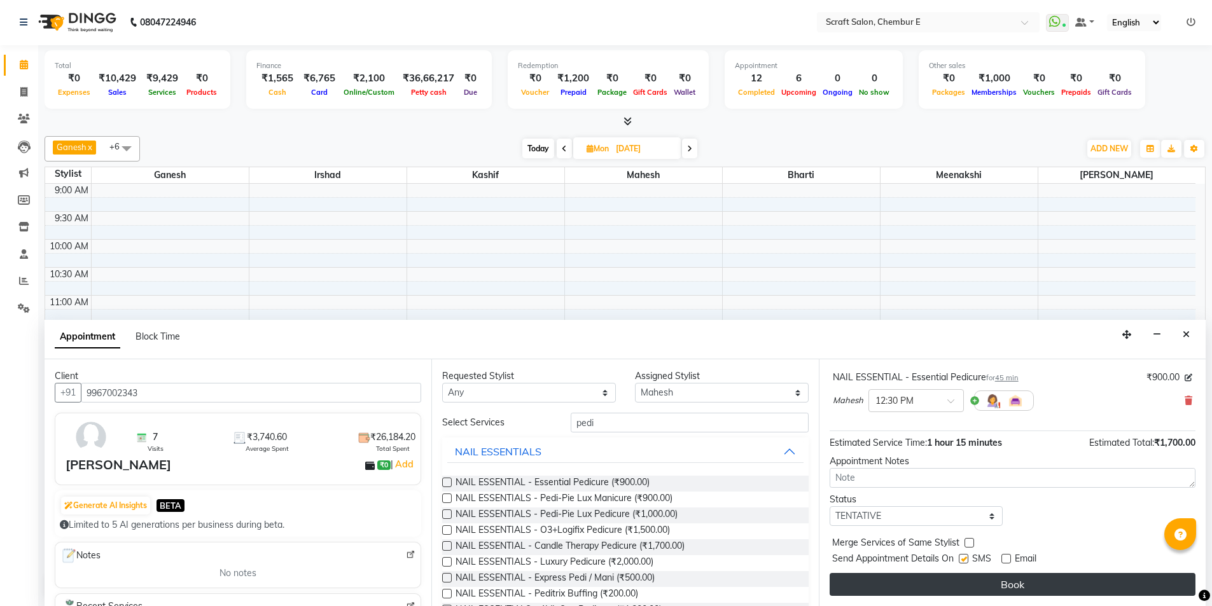
click at [1007, 590] on button "Book" at bounding box center [1013, 584] width 366 height 23
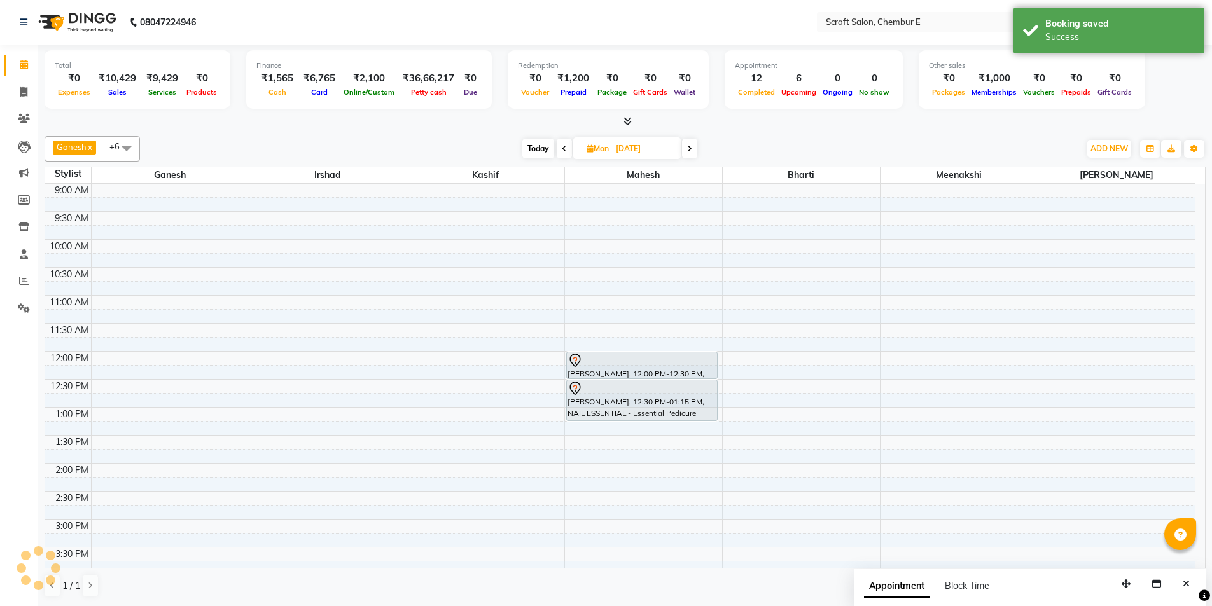
scroll to position [0, 0]
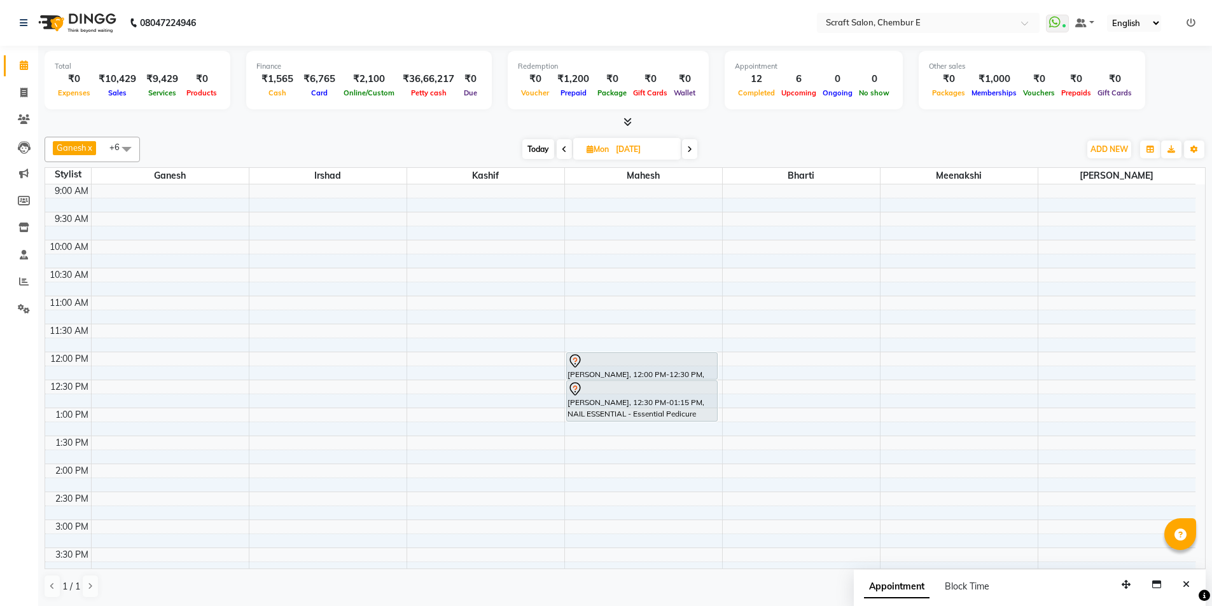
click at [532, 148] on span "Today" at bounding box center [538, 149] width 32 height 20
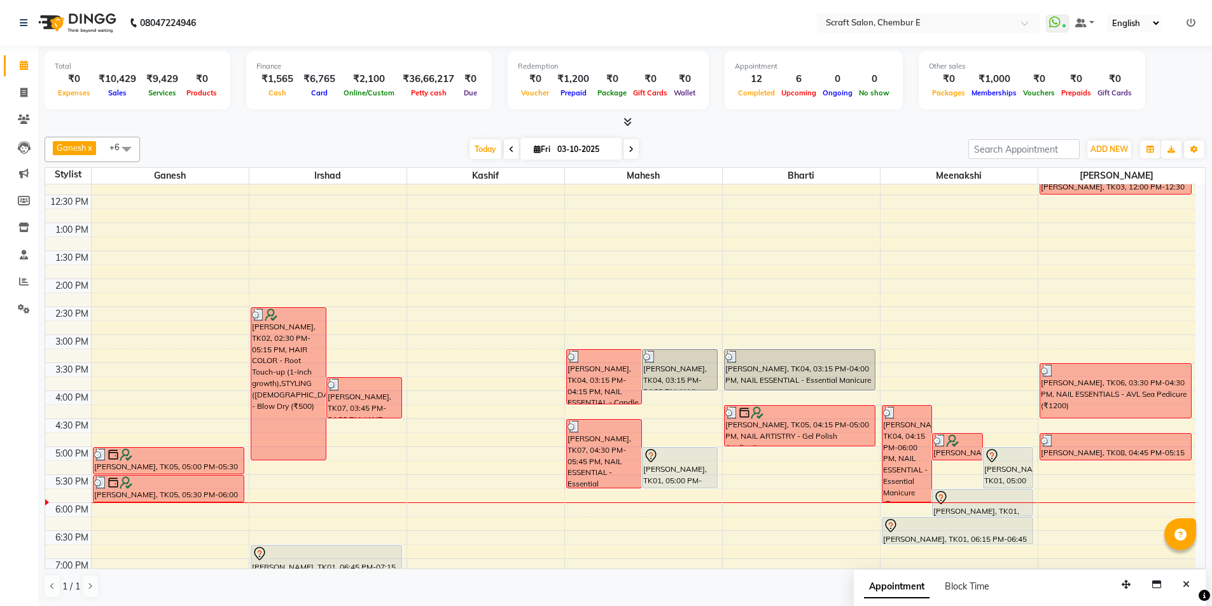
scroll to position [255, 0]
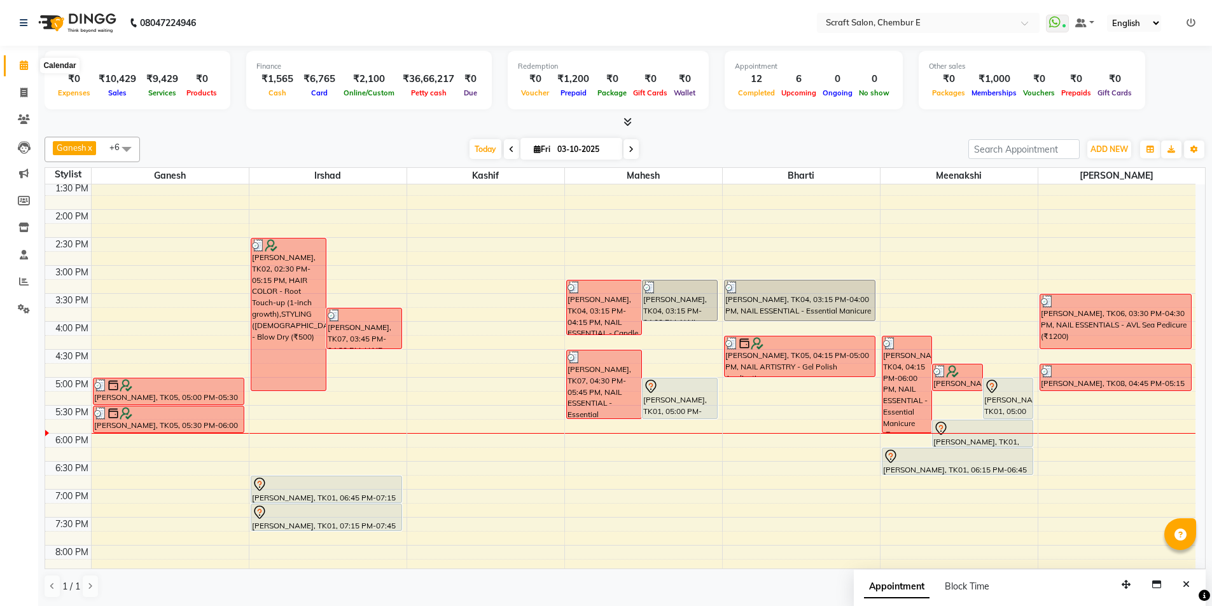
click at [24, 67] on icon at bounding box center [24, 65] width 8 height 10
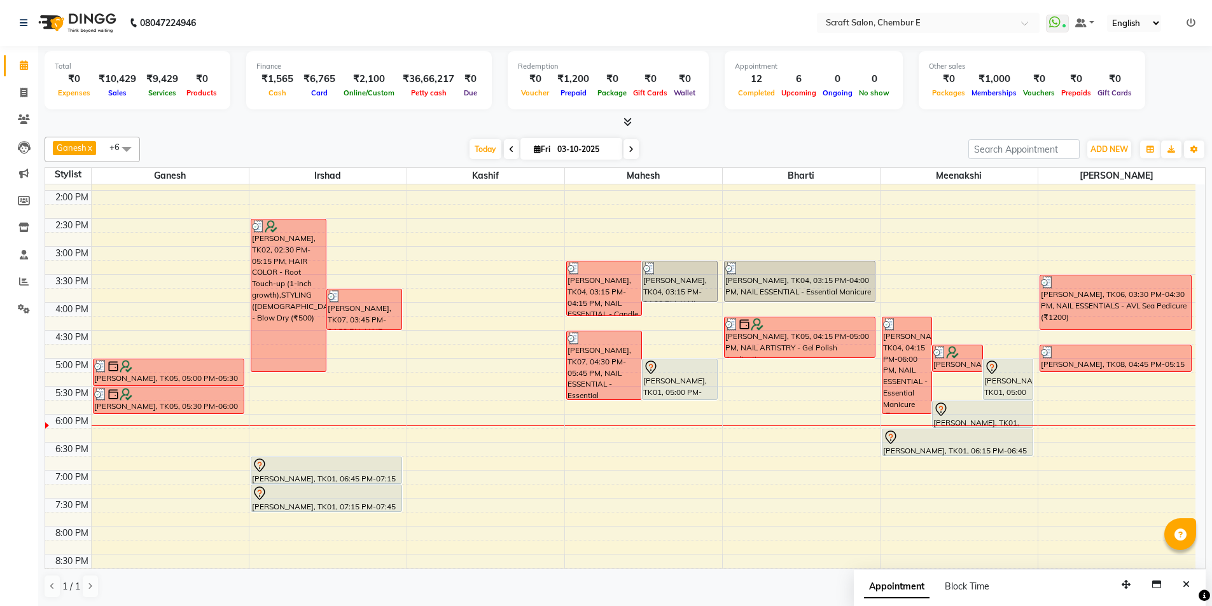
scroll to position [343, 0]
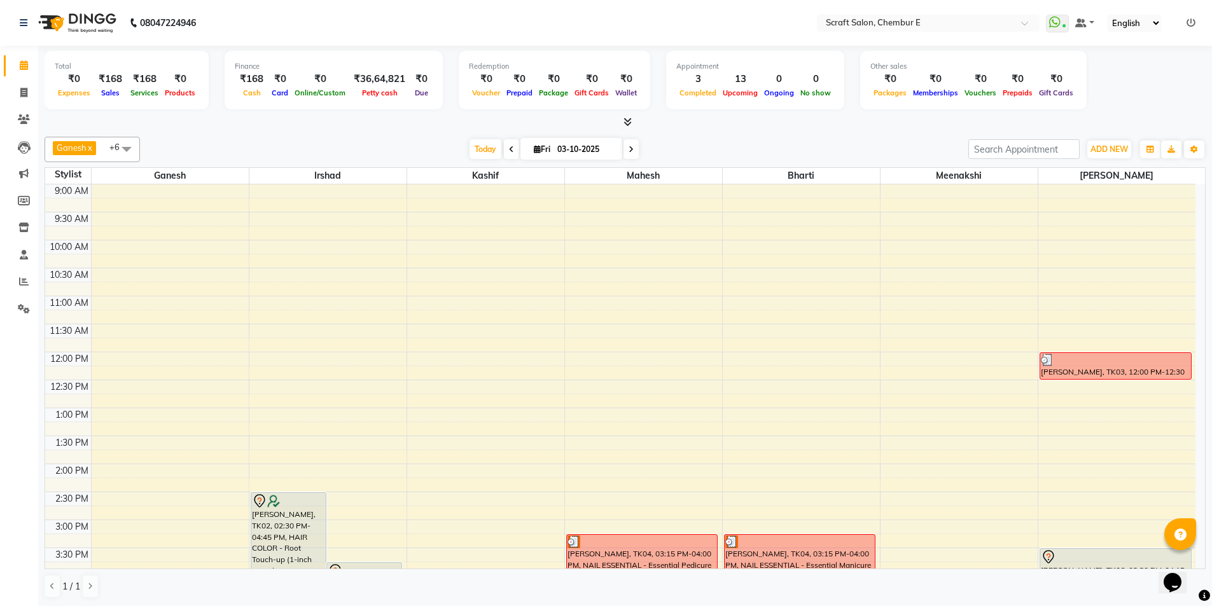
scroll to position [343, 0]
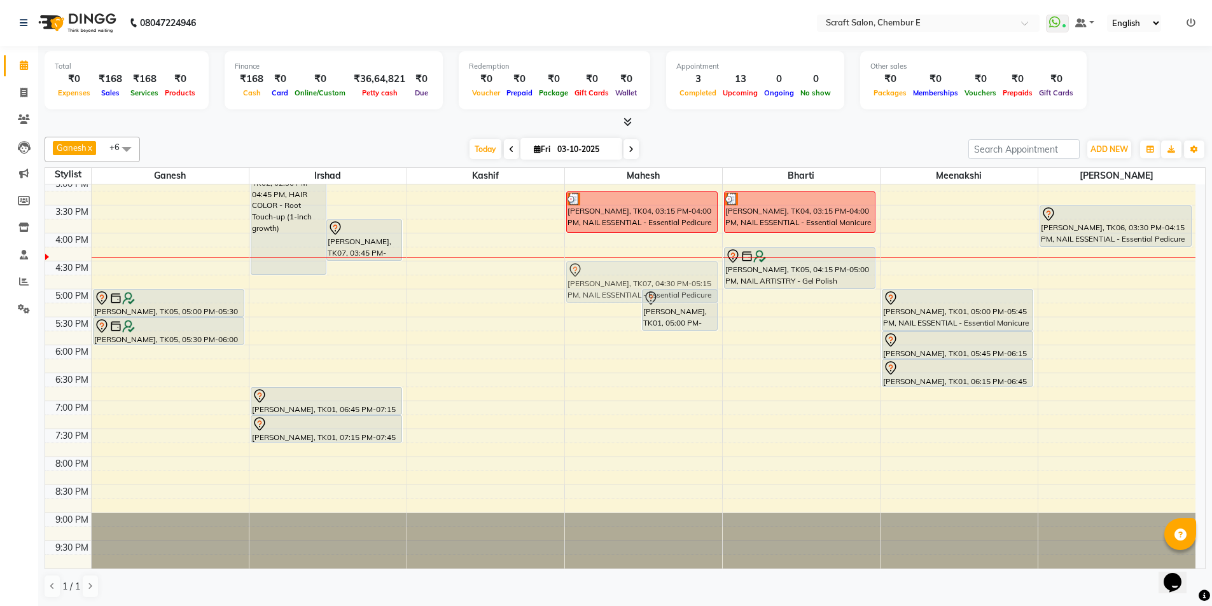
drag, startPoint x: 617, startPoint y: 272, endPoint x: 611, endPoint y: 265, distance: 9.0
click at [611, 265] on div "Sims, TK07, 04:30 PM-05:15 PM, NAIL ESSENTIAL - Essential Pedicure Padmini Pand…" at bounding box center [643, 205] width 157 height 727
click at [1075, 215] on div at bounding box center [1116, 214] width 150 height 15
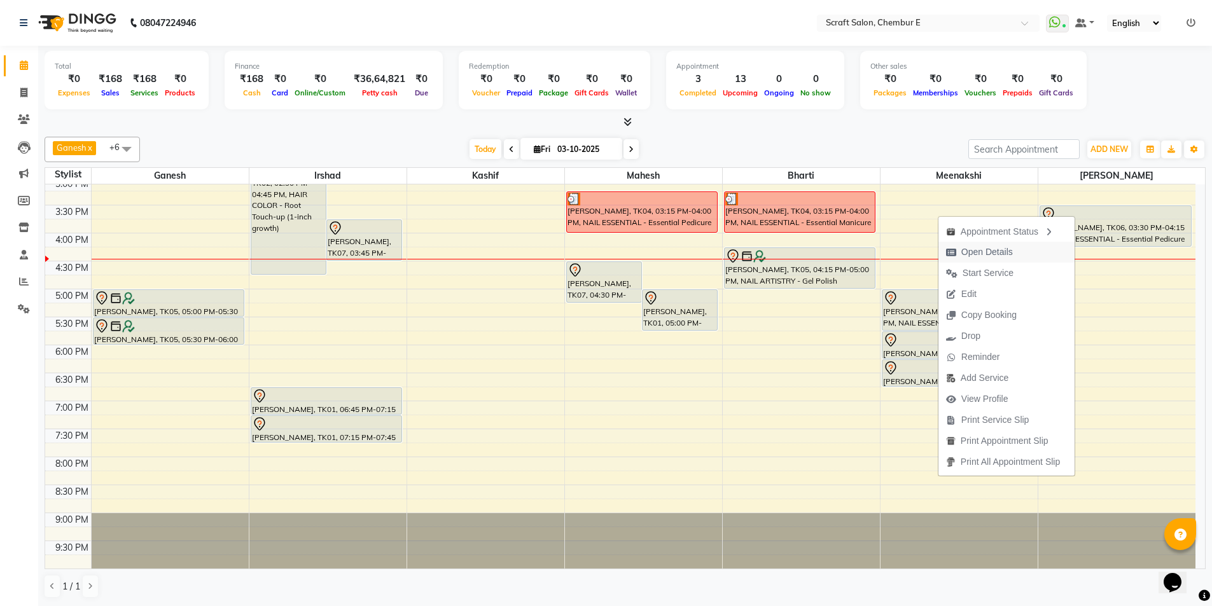
click at [1005, 249] on span "Open Details" at bounding box center [987, 252] width 52 height 13
select select "7"
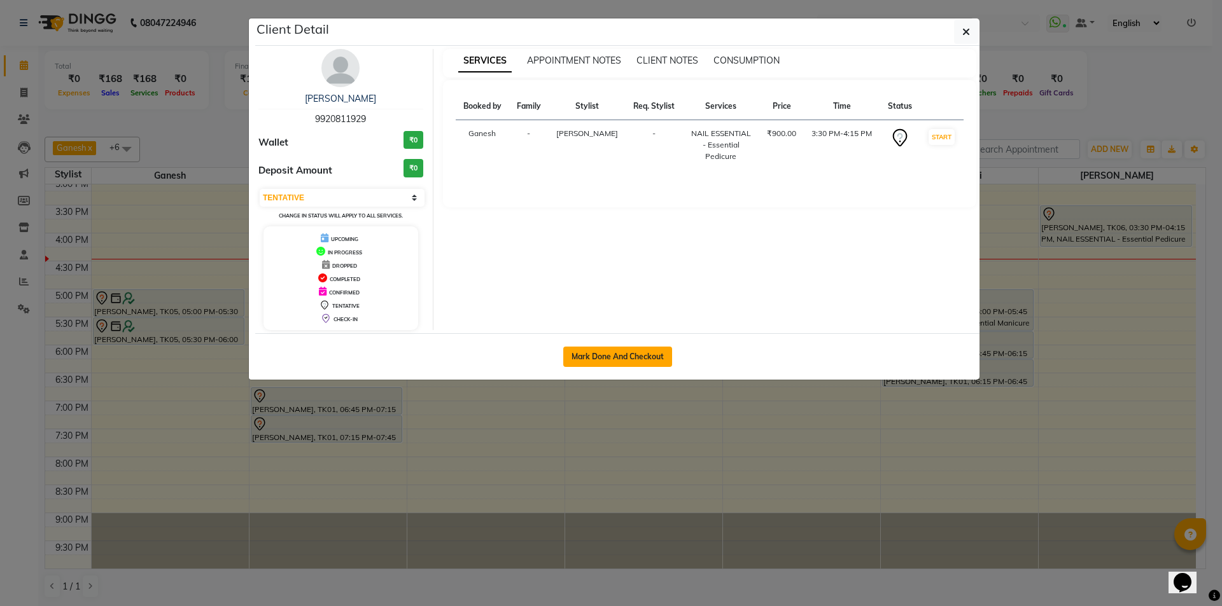
click at [649, 357] on button "Mark Done And Checkout" at bounding box center [617, 357] width 109 height 20
select select "service"
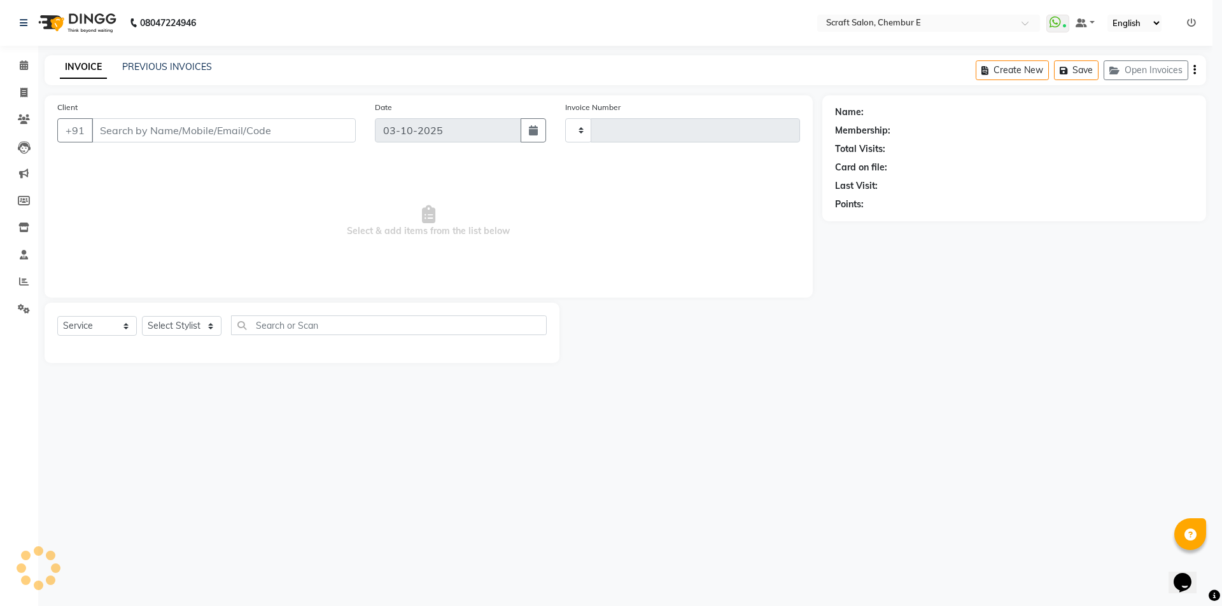
type input "1600"
select select "3922"
type input "9920811929"
select select "19818"
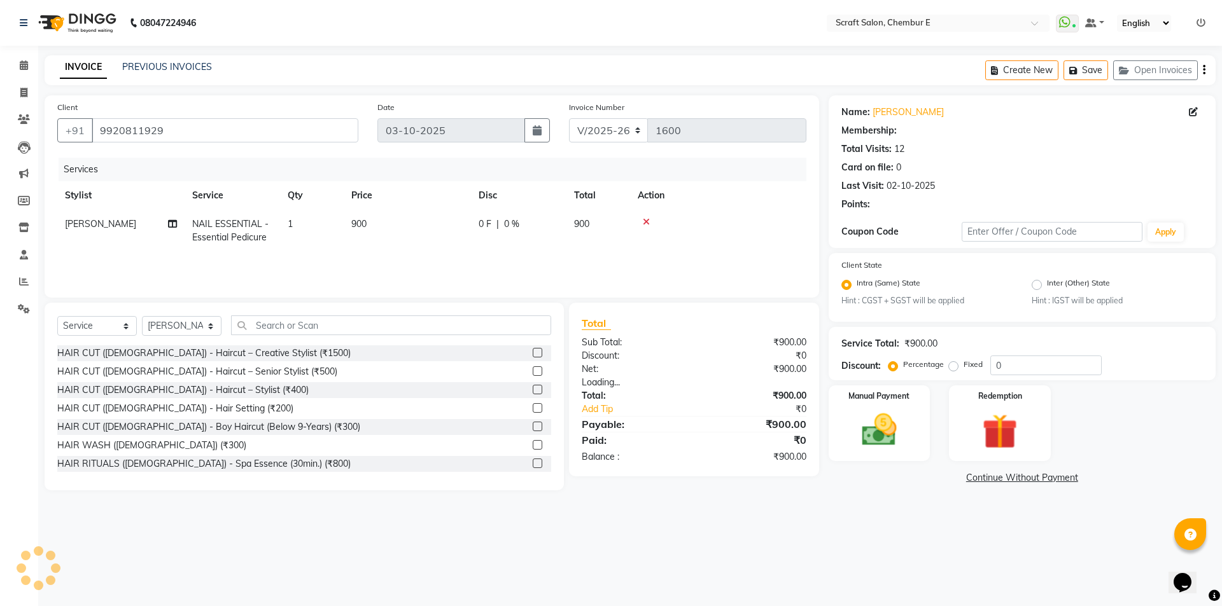
radio input "false"
radio input "true"
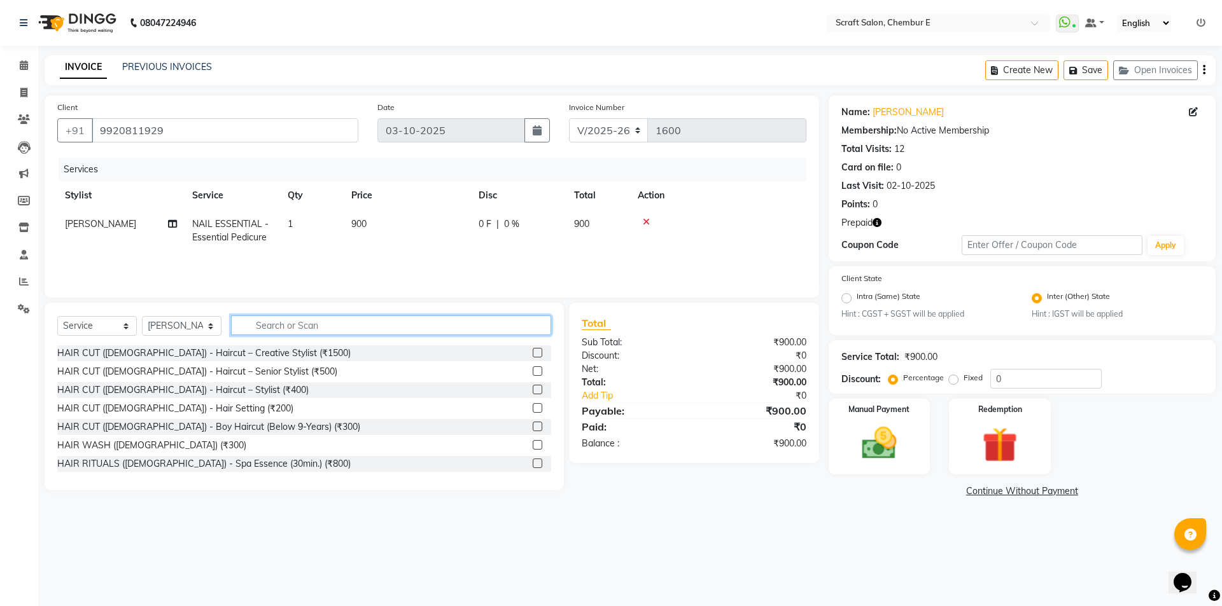
click at [277, 327] on input "text" at bounding box center [391, 326] width 320 height 20
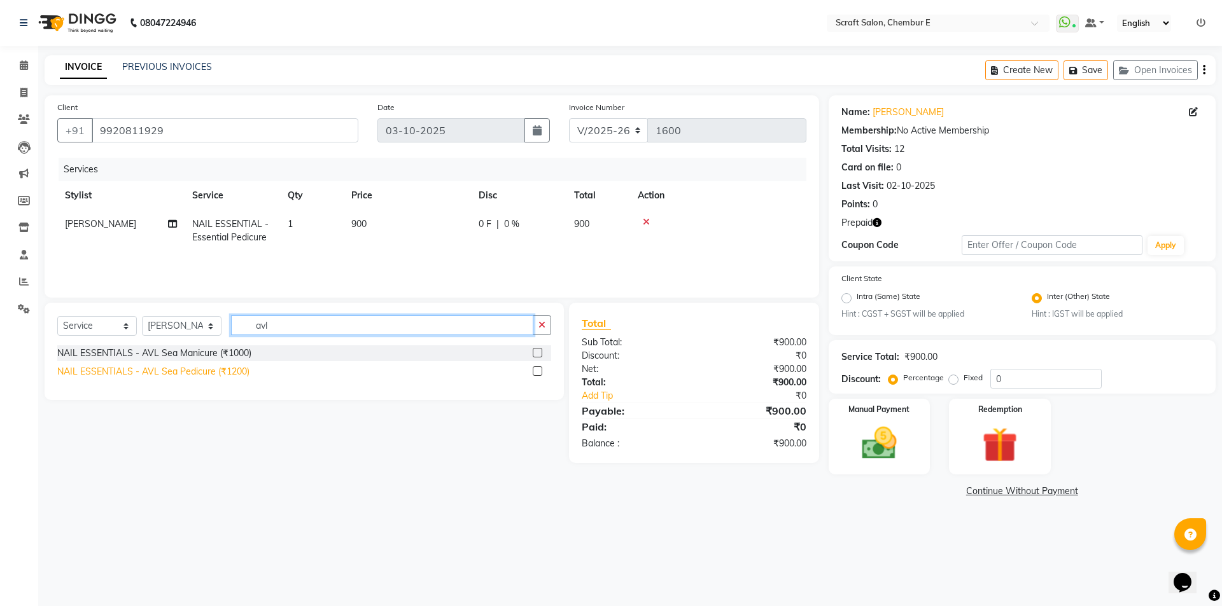
type input "avl"
click at [202, 371] on div "NAIL ESSENTIALS - AVL Sea Pedicure (₹1200)" at bounding box center [153, 371] width 192 height 13
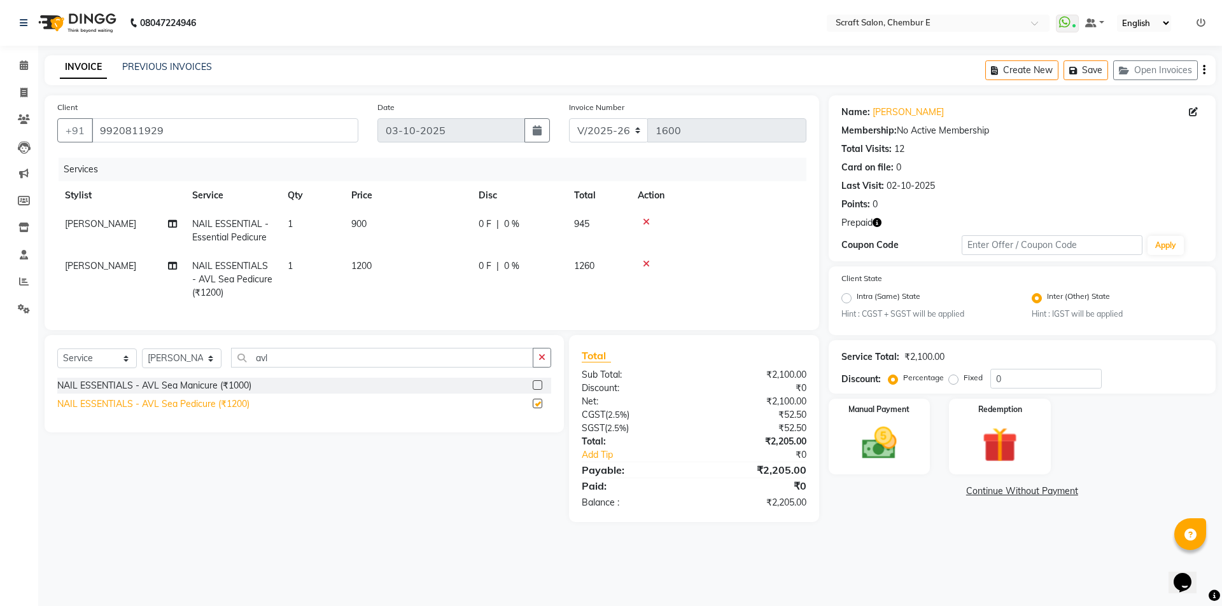
checkbox input "false"
click at [648, 220] on icon at bounding box center [646, 222] width 7 height 9
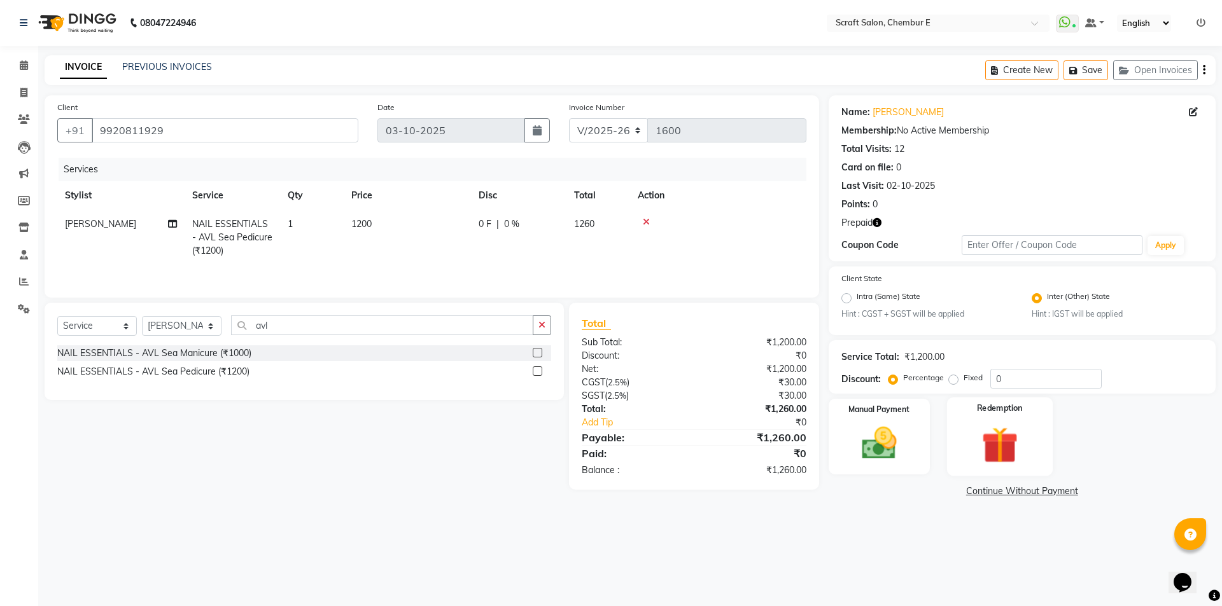
click at [990, 429] on img at bounding box center [999, 445] width 59 height 45
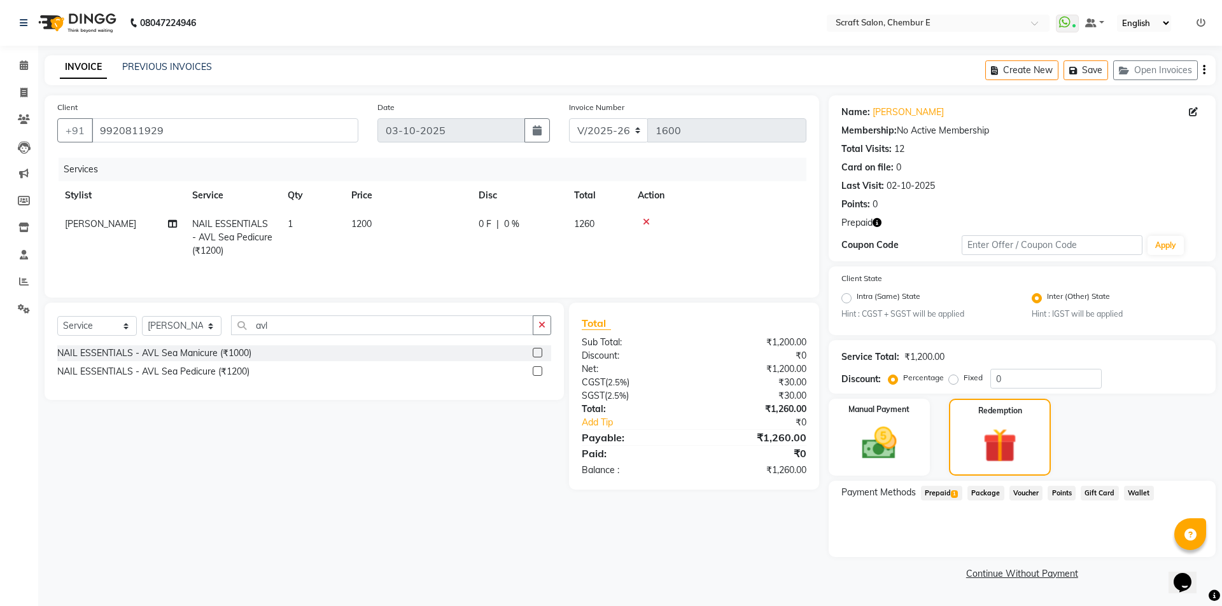
click at [953, 496] on span "1" at bounding box center [954, 495] width 7 height 8
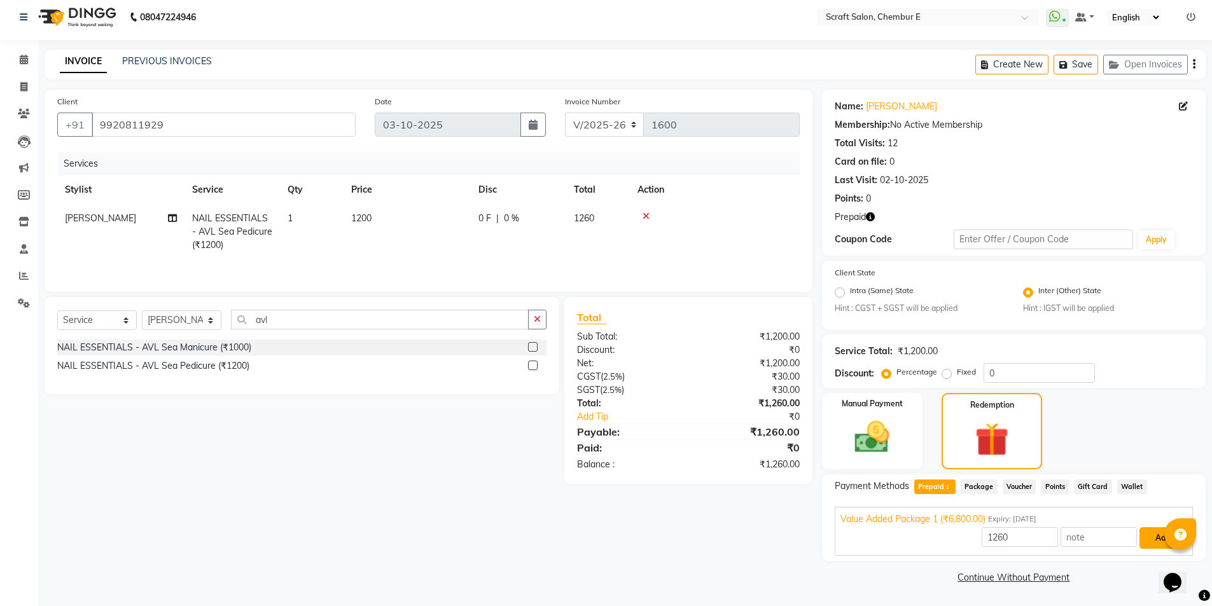
click at [1160, 537] on button "Add" at bounding box center [1163, 539] width 46 height 22
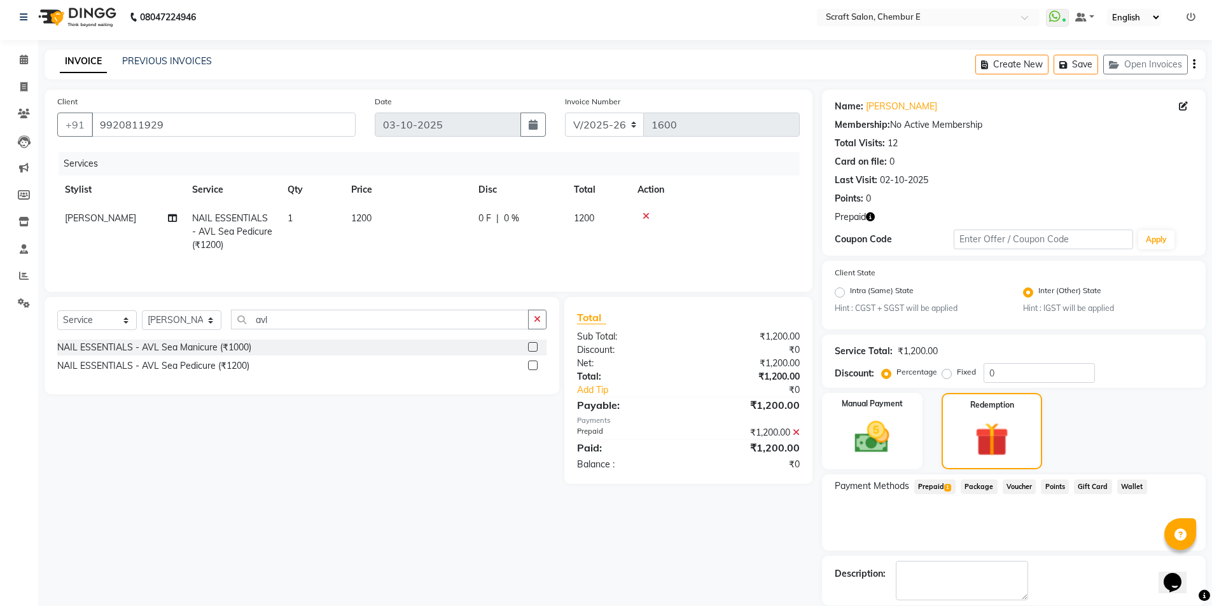
scroll to position [67, 0]
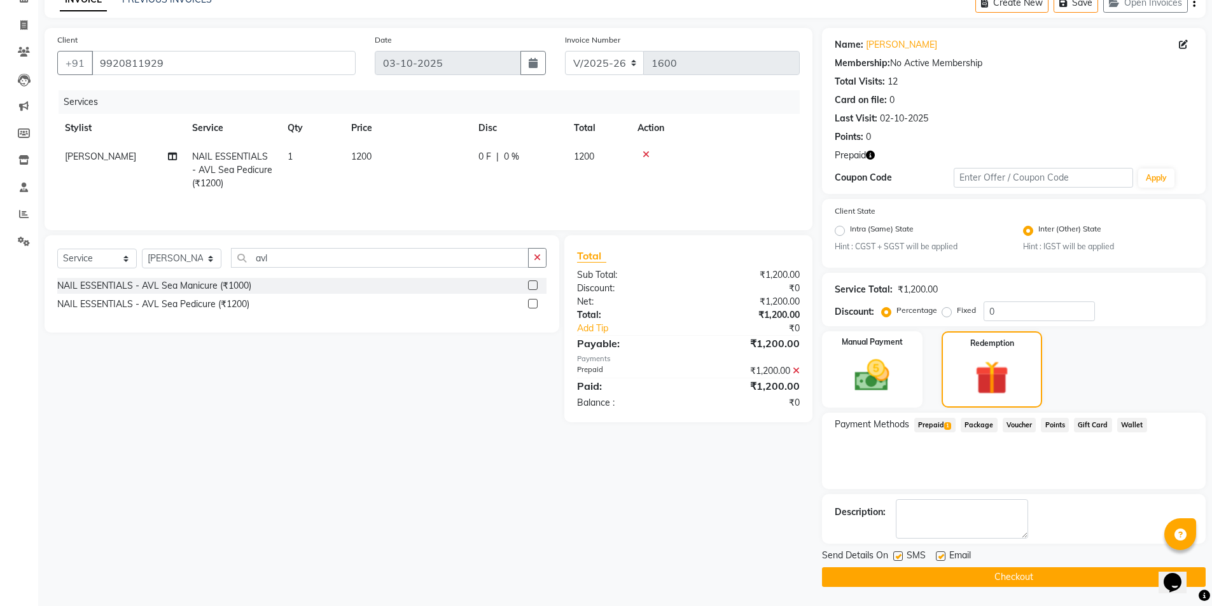
click at [937, 553] on label at bounding box center [941, 557] width 10 height 10
click at [937, 553] on input "checkbox" at bounding box center [940, 557] width 8 height 8
checkbox input "false"
click at [870, 158] on icon "button" at bounding box center [870, 155] width 9 height 9
click at [1020, 582] on button "Checkout" at bounding box center [1014, 578] width 384 height 20
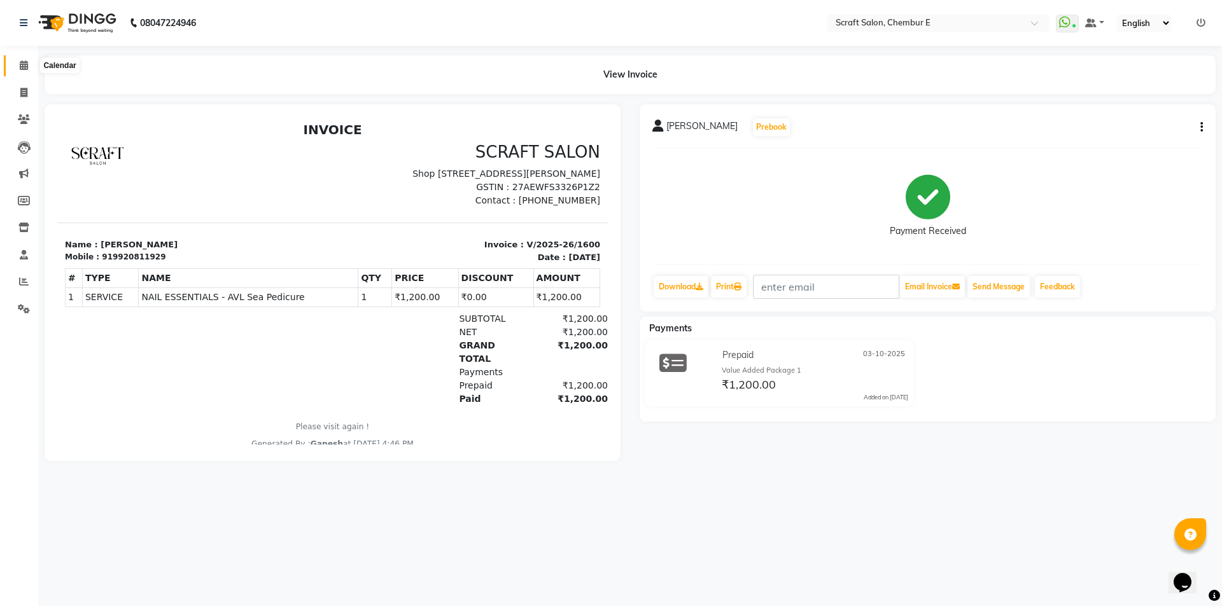
click at [22, 70] on span at bounding box center [24, 66] width 22 height 15
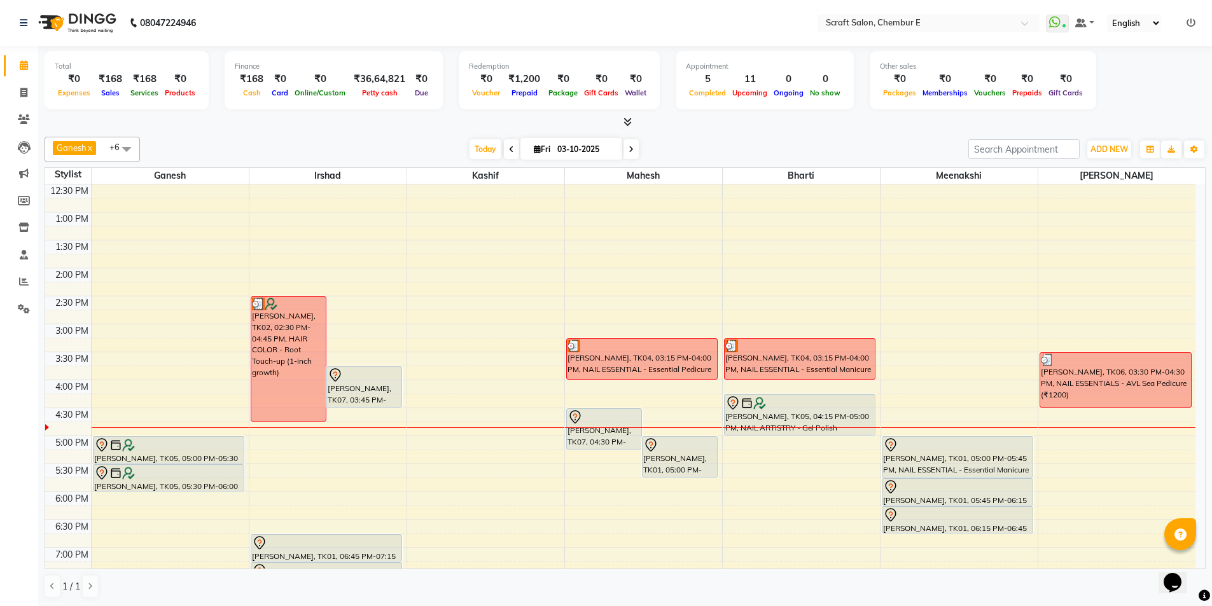
scroll to position [251, 0]
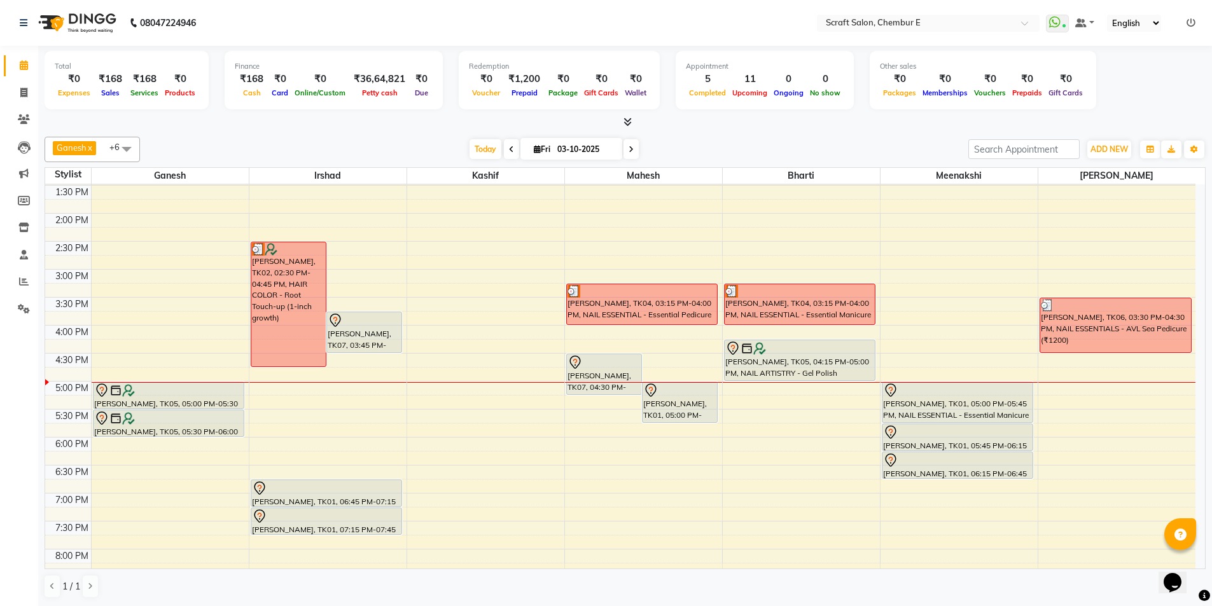
click at [631, 155] on span at bounding box center [631, 149] width 15 height 20
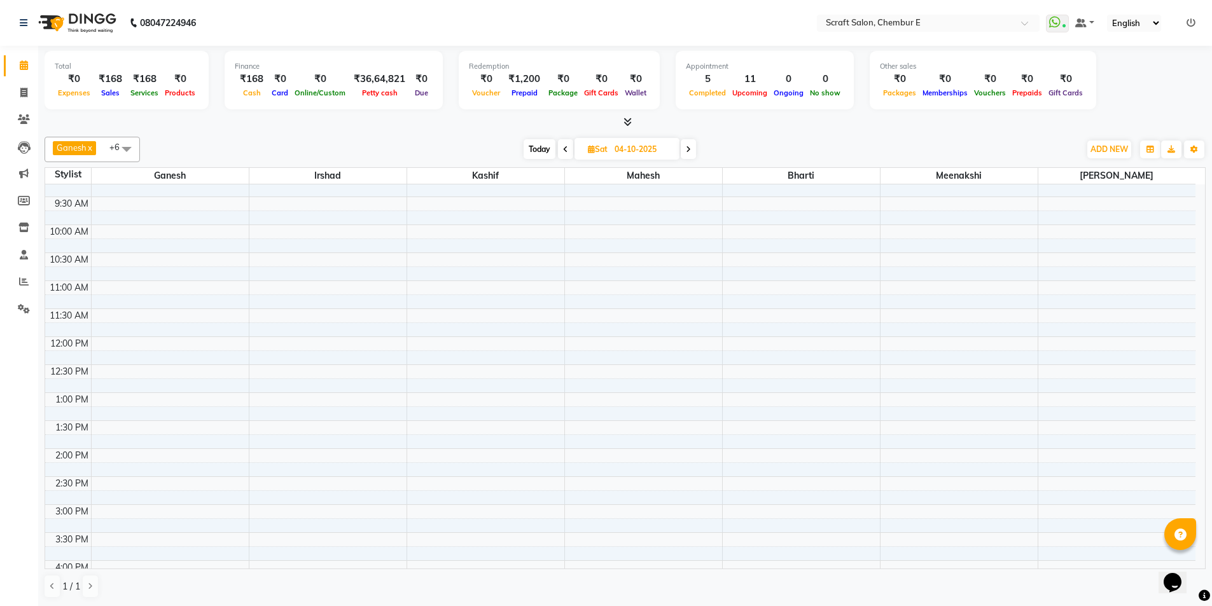
scroll to position [0, 0]
click at [687, 155] on span at bounding box center [688, 149] width 15 height 20
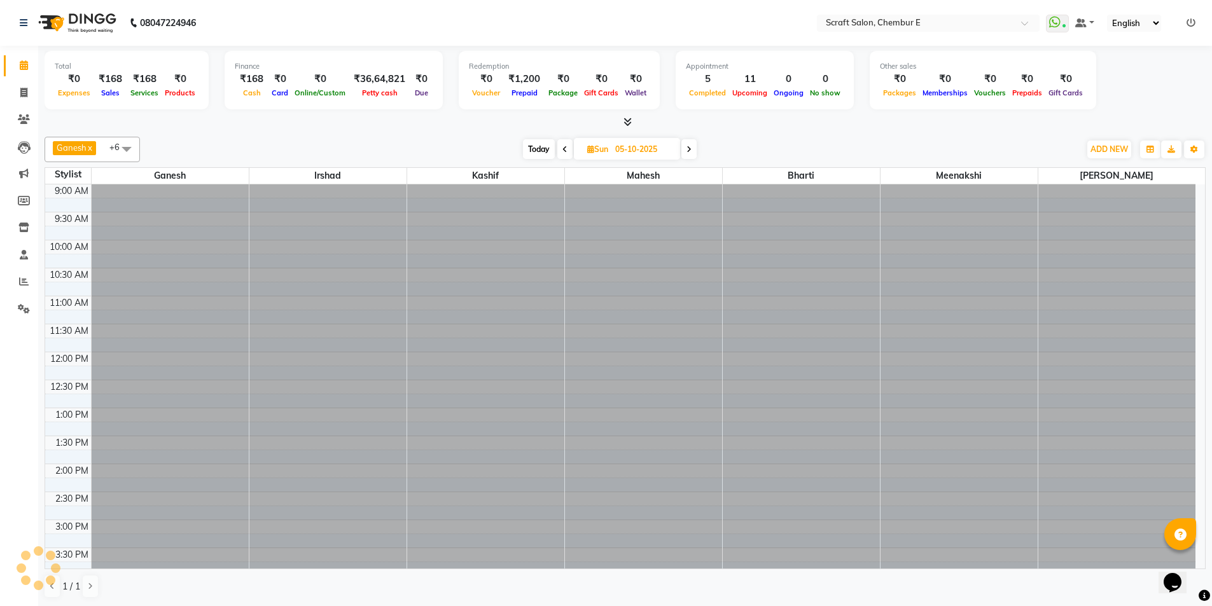
scroll to position [343, 0]
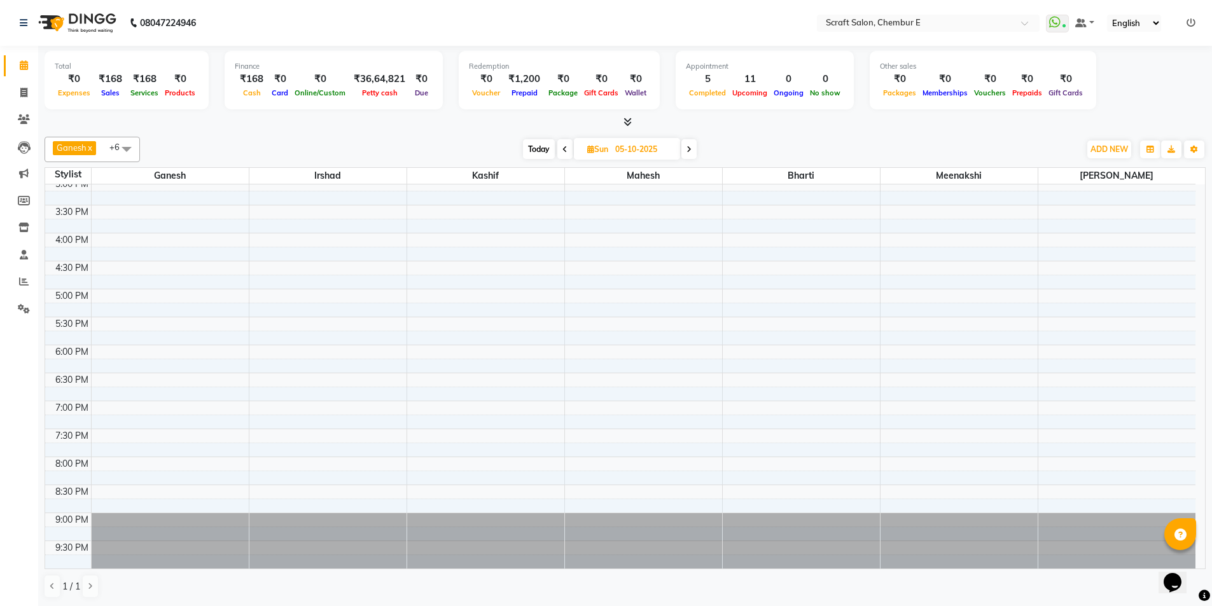
click at [560, 152] on span at bounding box center [564, 149] width 15 height 20
click at [560, 152] on span at bounding box center [565, 149] width 15 height 20
type input "03-10-2025"
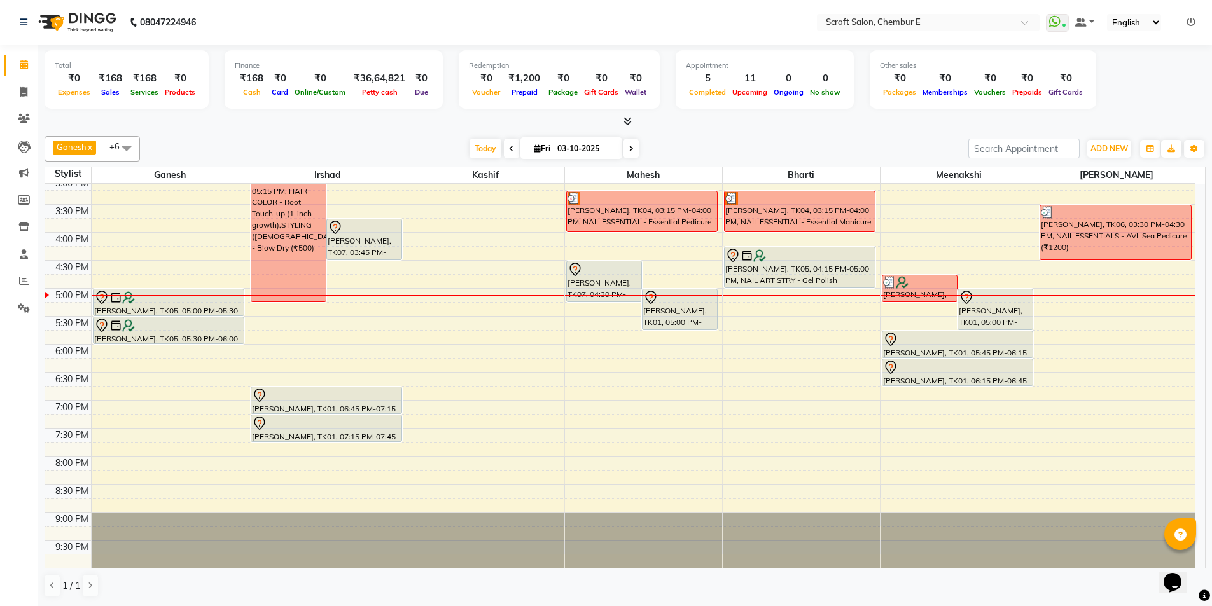
scroll to position [0, 0]
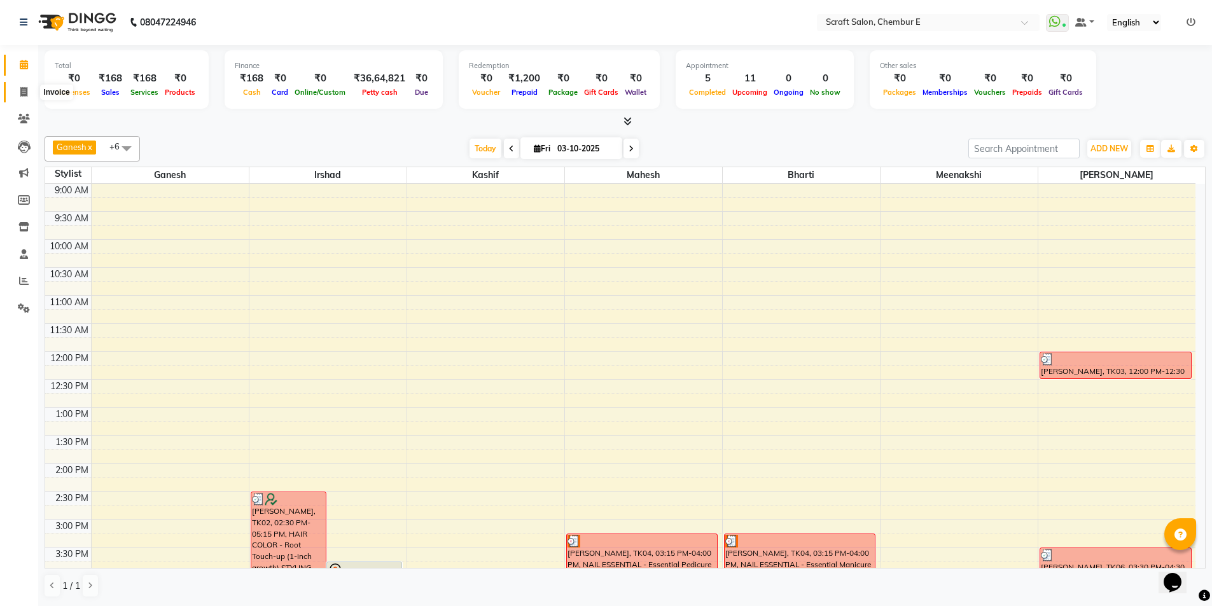
click at [22, 91] on icon at bounding box center [23, 92] width 7 height 10
select select "service"
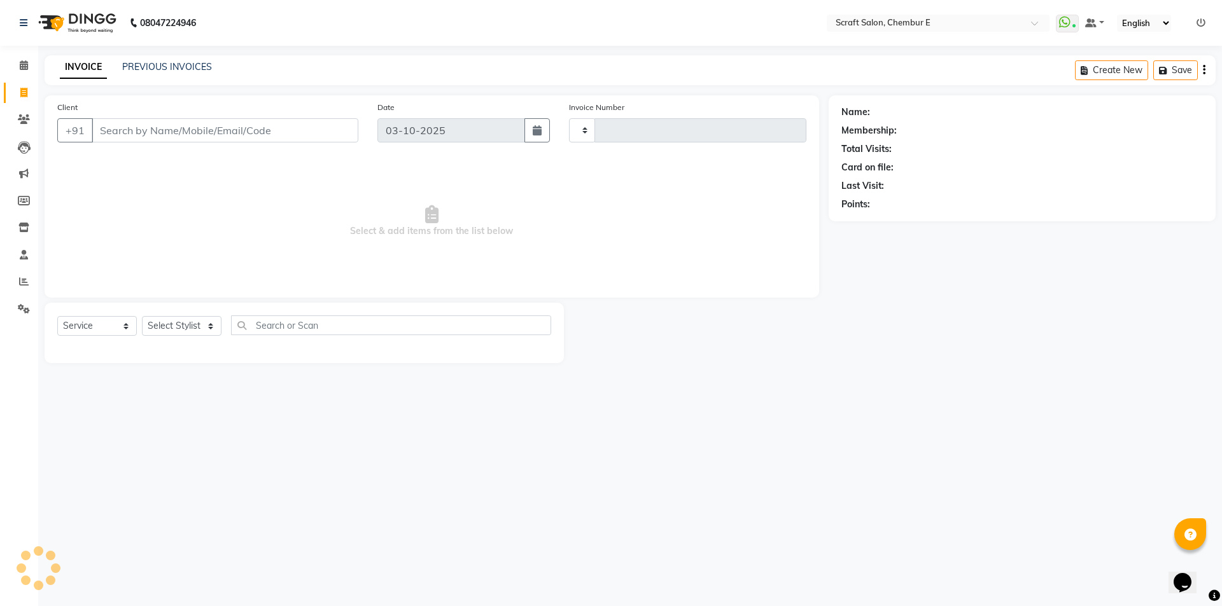
type input "1602"
select select "3922"
click at [163, 326] on select "Select Stylist Bharti Frontdesk Ganesh Irshad Kashif Mahesh Meenakshi Rasika Sh…" at bounding box center [182, 326] width 80 height 20
select select "19818"
click at [142, 316] on select "Select Stylist Bharti Frontdesk Ganesh Irshad Kashif Mahesh Meenakshi Rasika Sh…" at bounding box center [182, 326] width 80 height 20
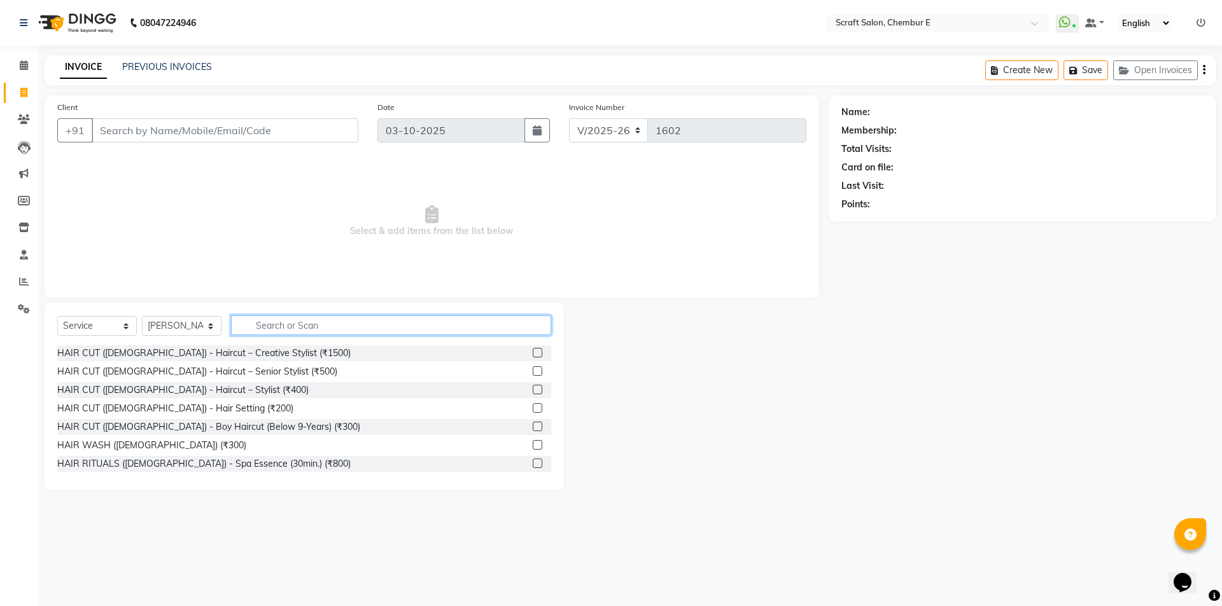
click at [260, 333] on input "text" at bounding box center [391, 326] width 320 height 20
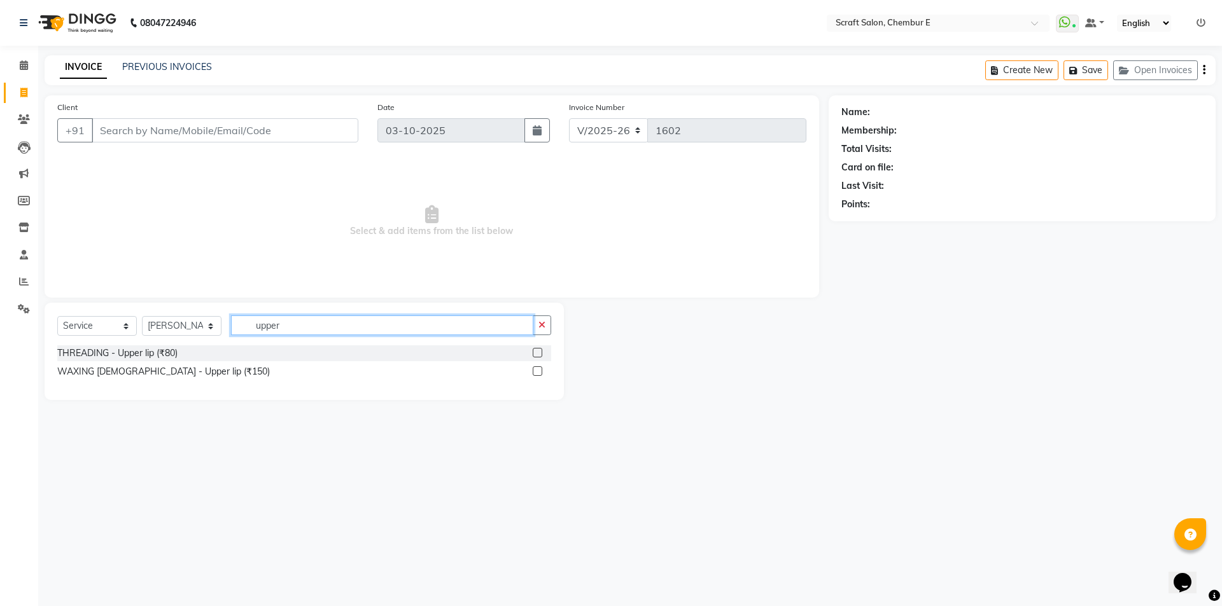
type input "upper"
click at [533, 353] on label at bounding box center [538, 353] width 10 height 10
click at [533, 353] on input "checkbox" at bounding box center [537, 353] width 8 height 8
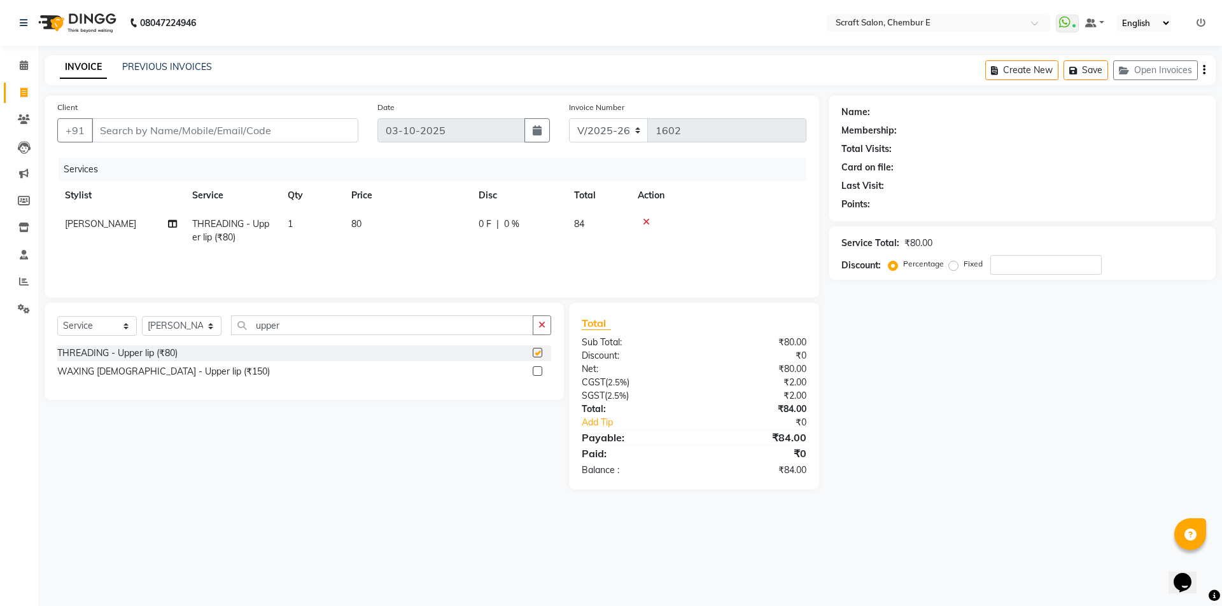
checkbox input "false"
click at [344, 335] on input "upper" at bounding box center [382, 326] width 302 height 20
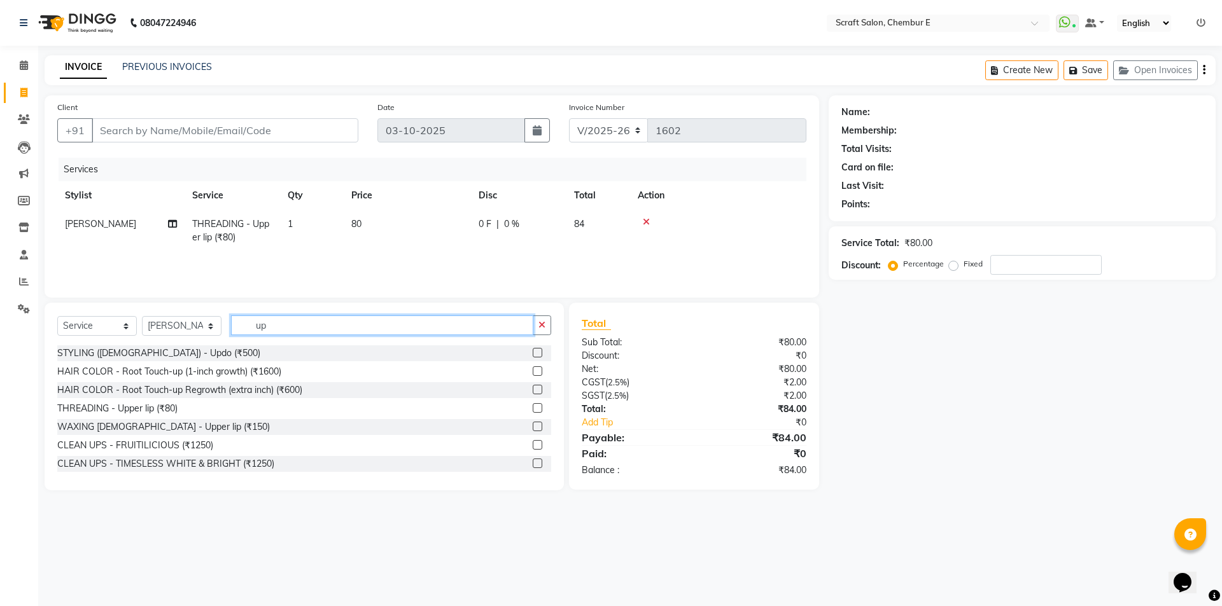
type input "u"
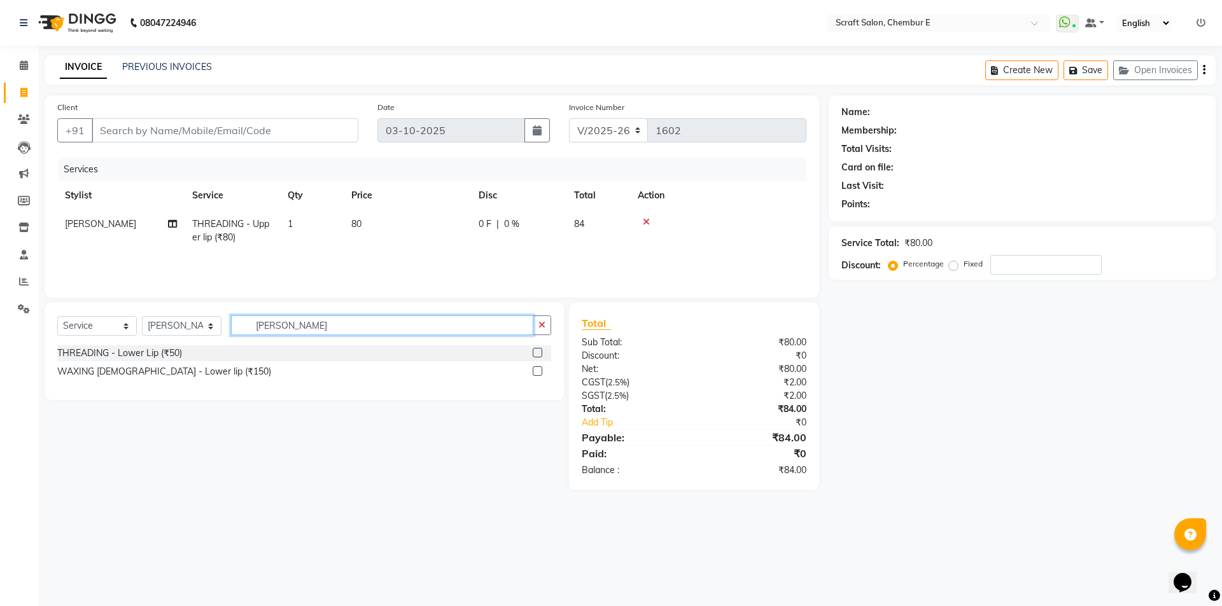
type input "lowe"
click at [540, 349] on label at bounding box center [538, 353] width 10 height 10
click at [540, 349] on input "checkbox" at bounding box center [537, 353] width 8 height 8
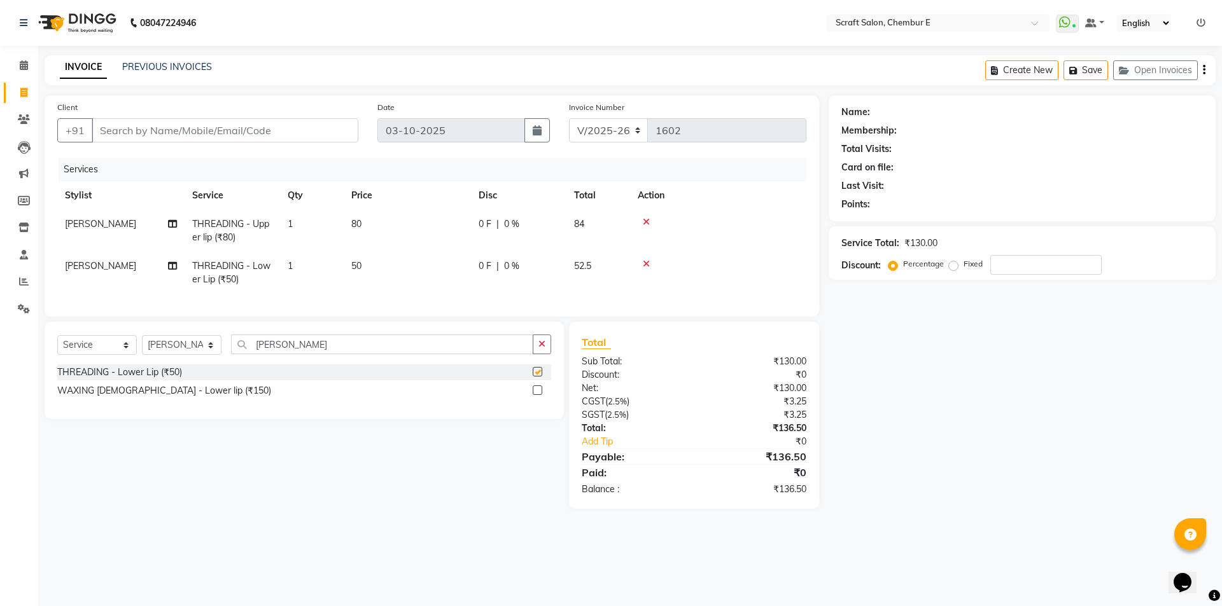
checkbox input "false"
click at [284, 135] on input "Client" at bounding box center [225, 130] width 267 height 24
type input "9"
type input "0"
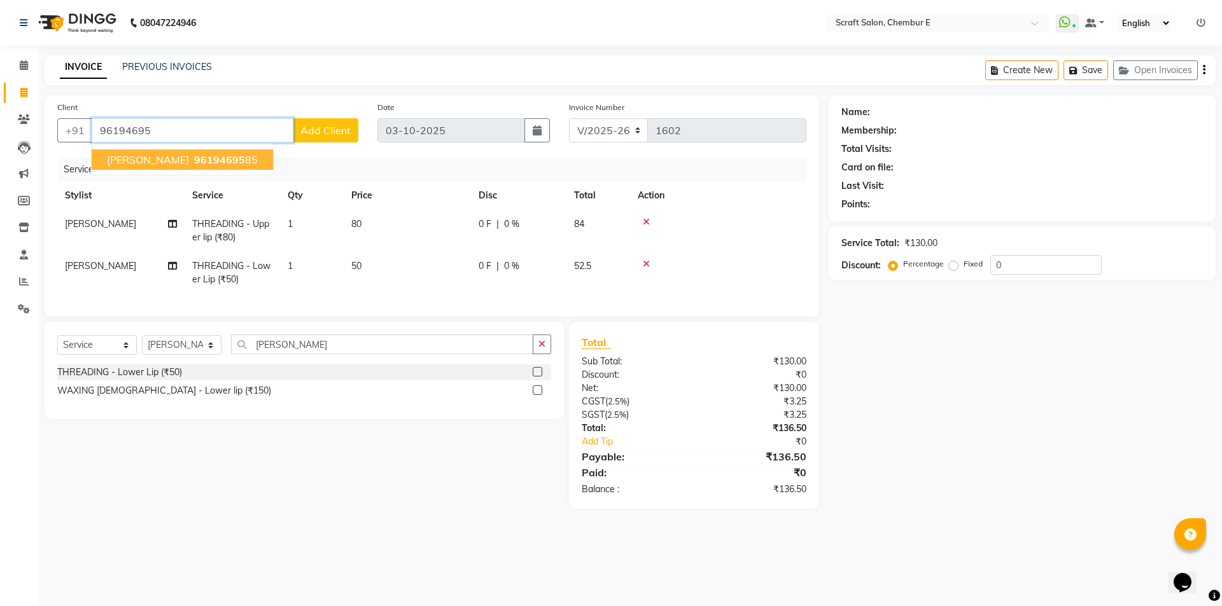
click at [194, 160] on span "96194695" at bounding box center [219, 159] width 51 height 13
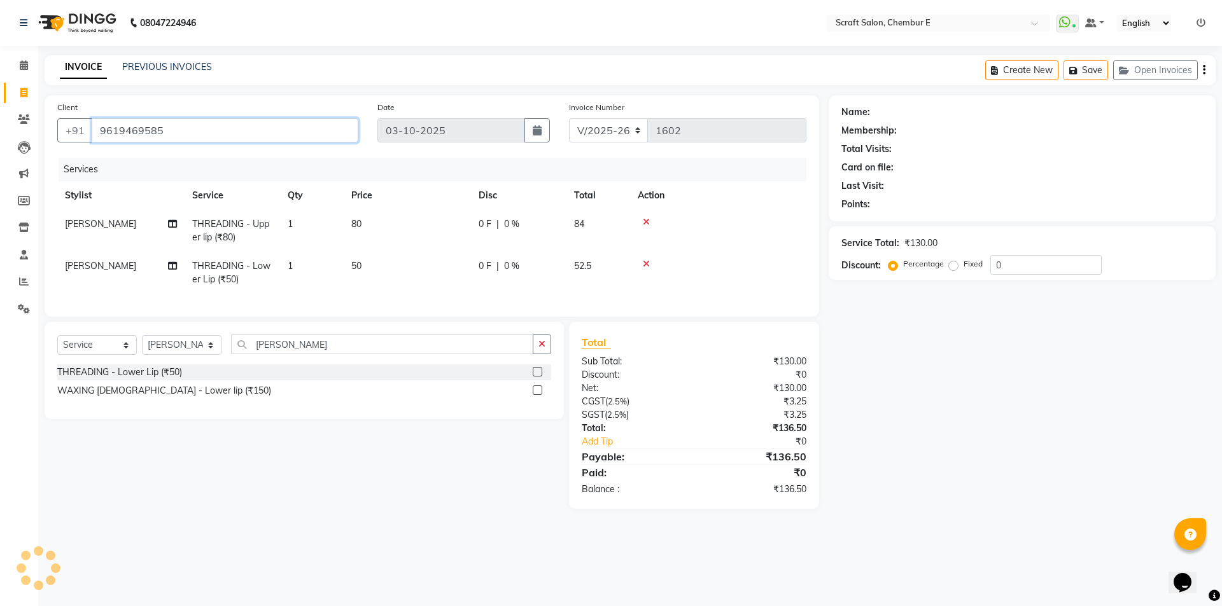
type input "9619469585"
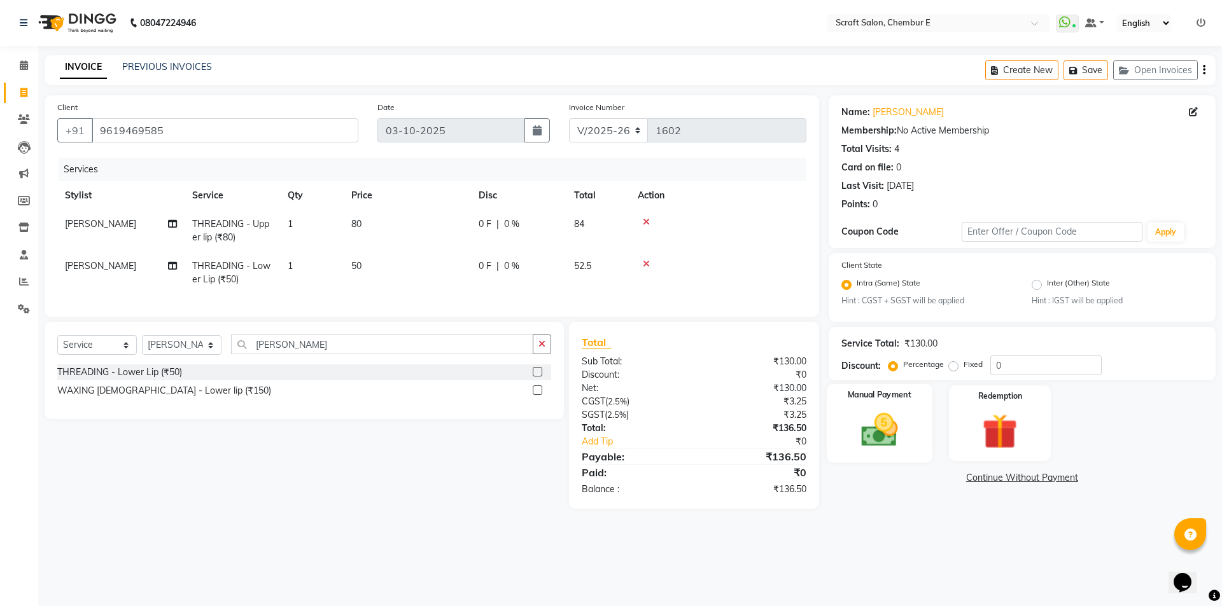
click at [878, 414] on img at bounding box center [879, 431] width 59 height 42
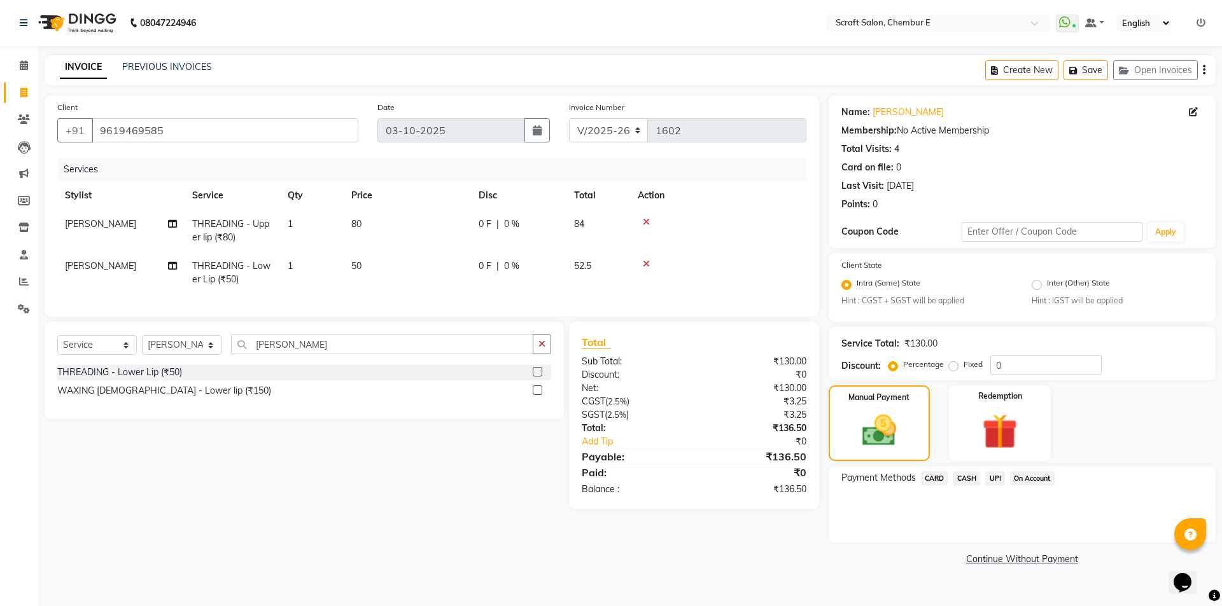
click at [968, 477] on span "CASH" at bounding box center [966, 479] width 27 height 15
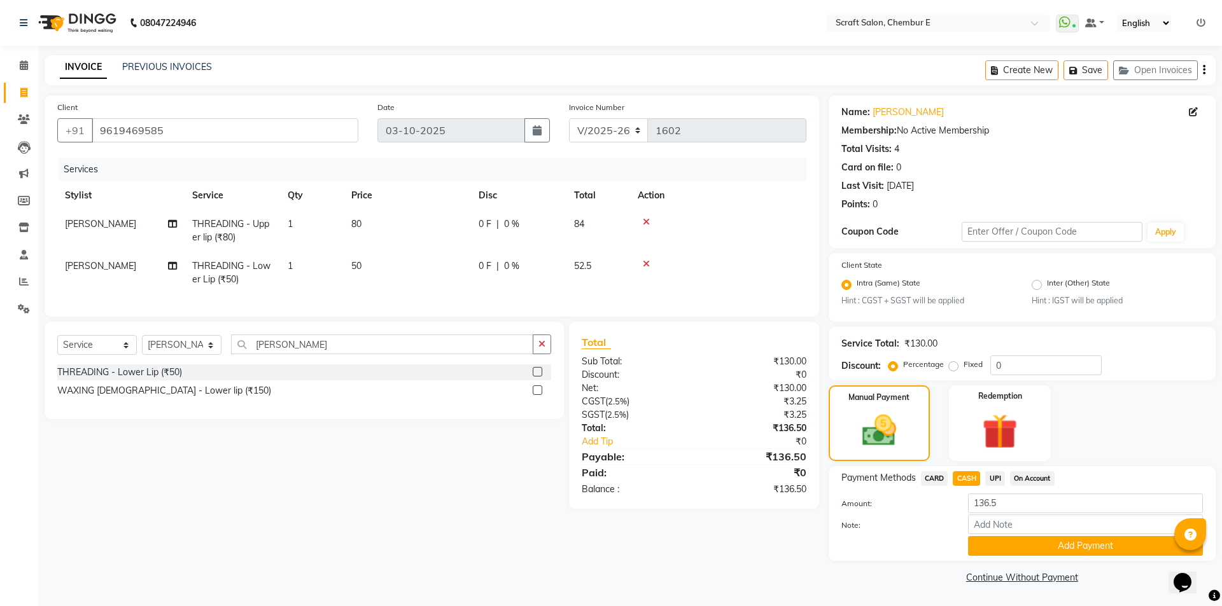
click at [1021, 540] on button "Add Payment" at bounding box center [1085, 546] width 235 height 20
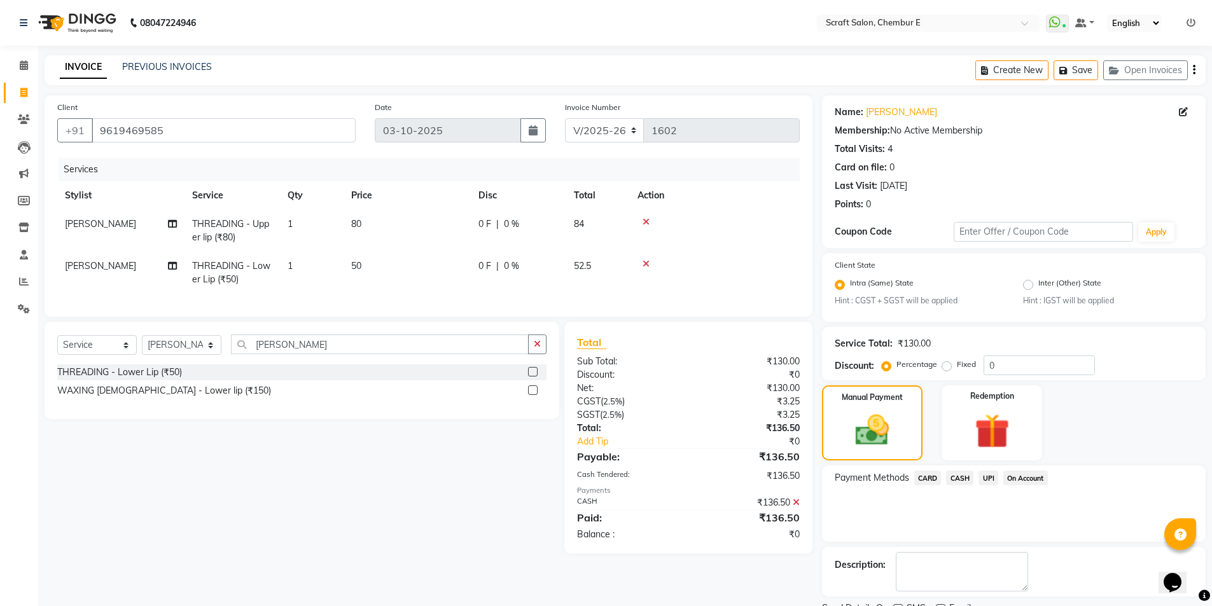
scroll to position [53, 0]
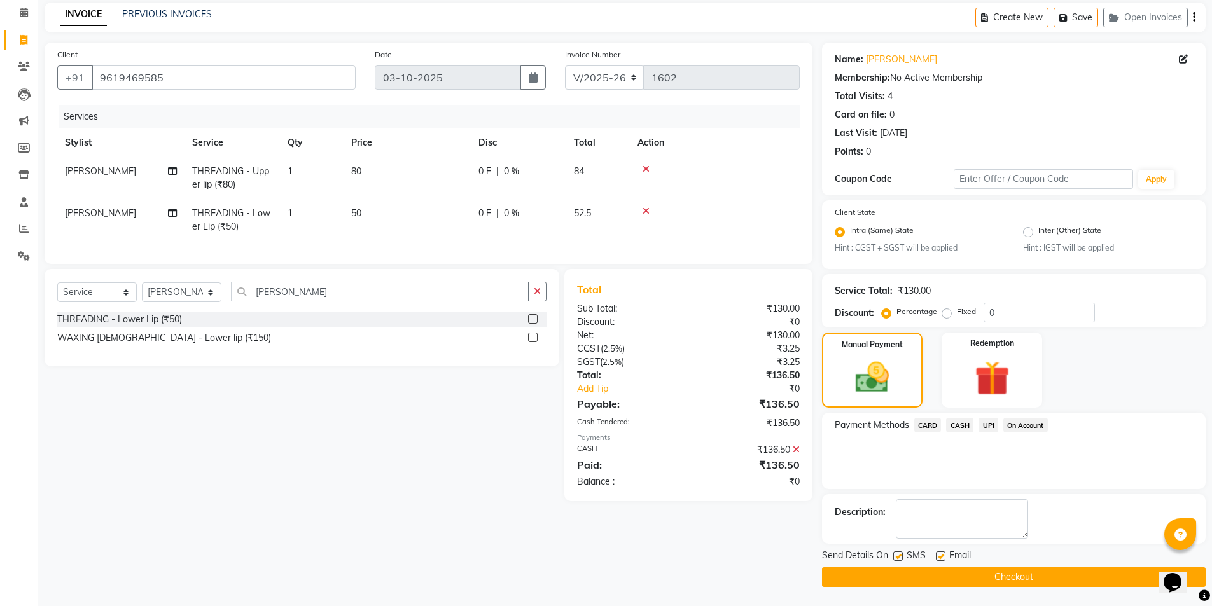
click at [942, 554] on label at bounding box center [941, 557] width 10 height 10
click at [942, 554] on input "checkbox" at bounding box center [940, 557] width 8 height 8
checkbox input "false"
click at [946, 575] on button "Checkout" at bounding box center [1014, 578] width 384 height 20
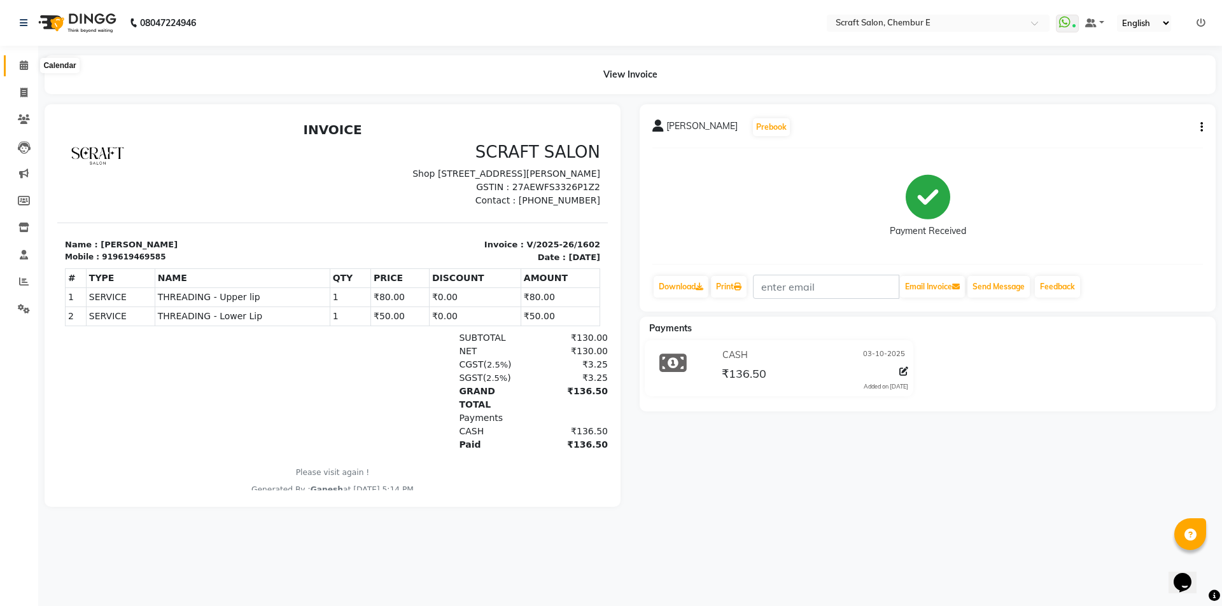
click at [22, 68] on icon at bounding box center [24, 65] width 8 height 10
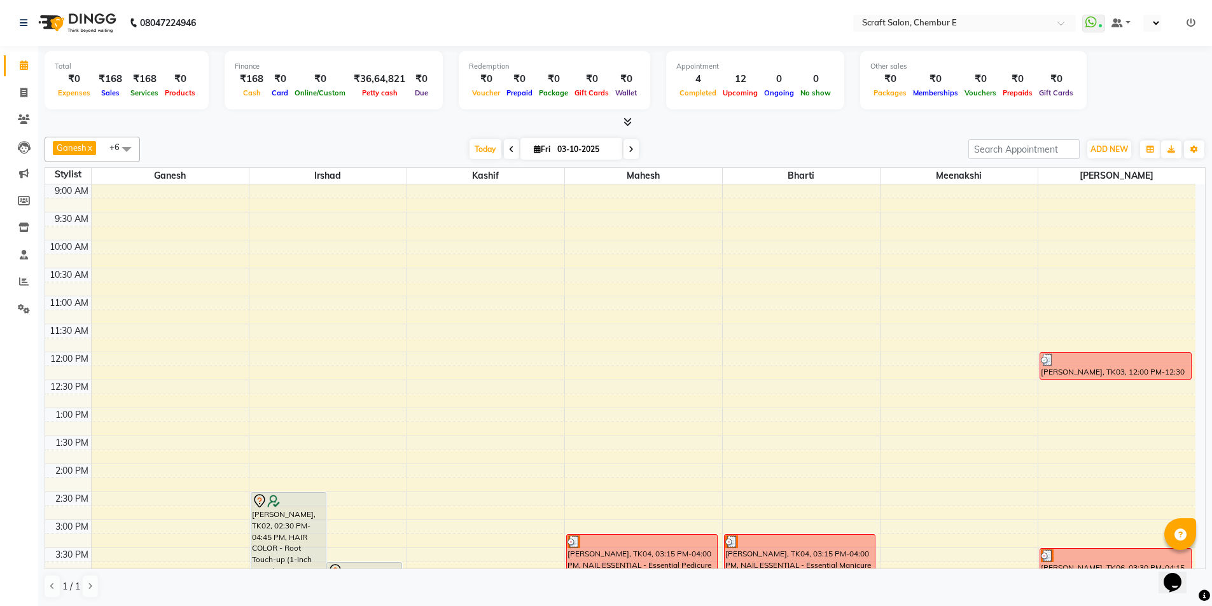
select select "en"
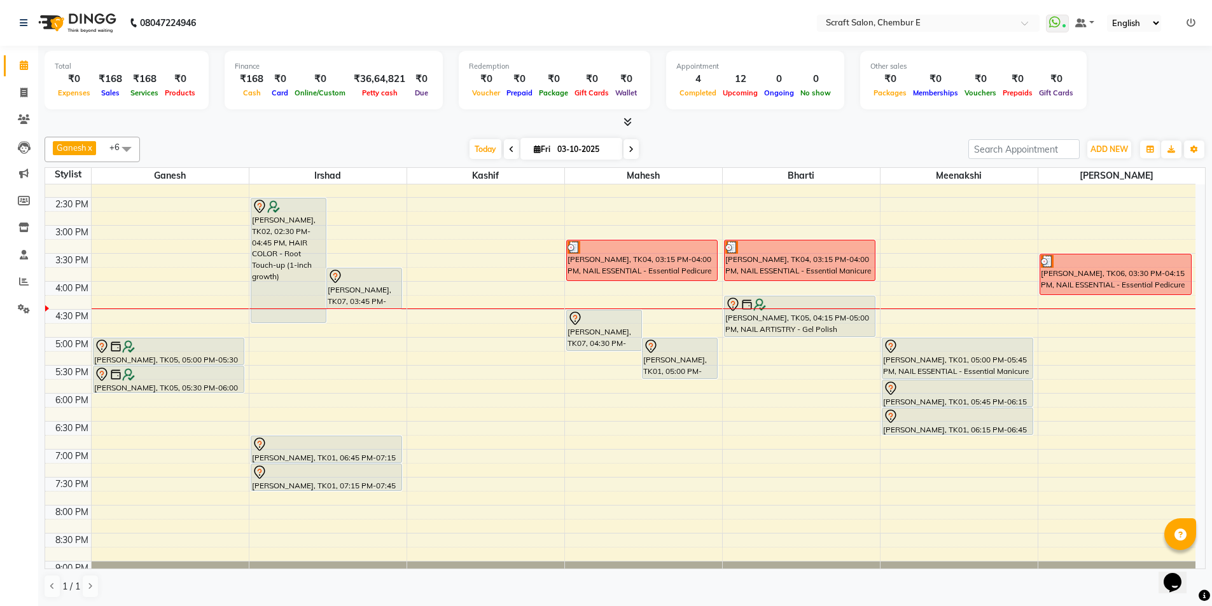
scroll to position [305, 0]
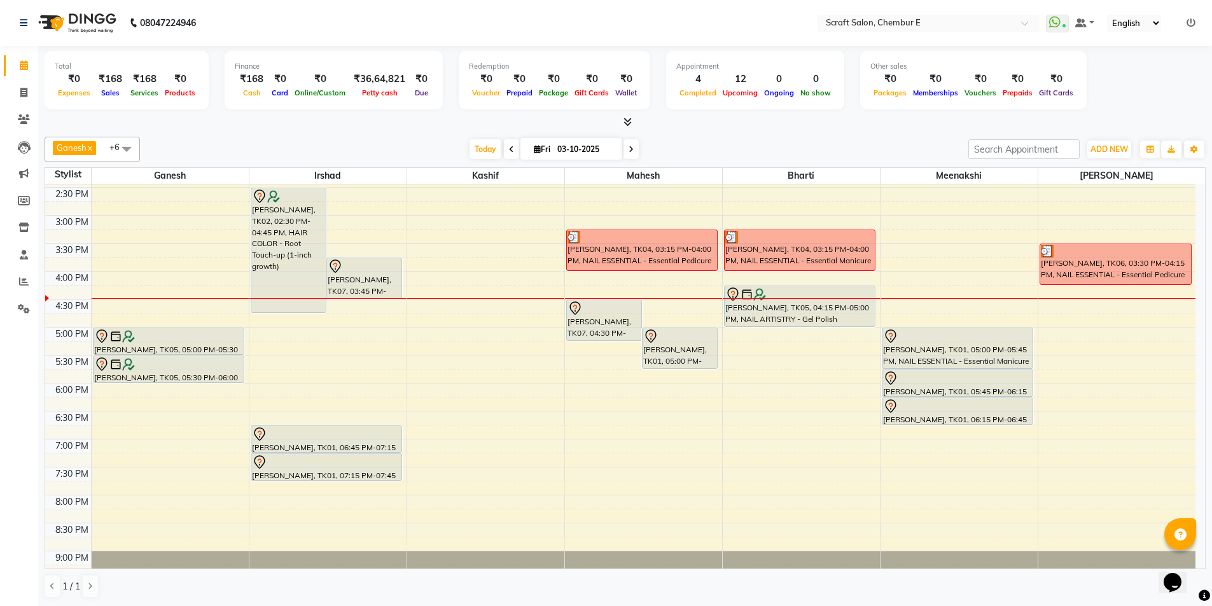
click at [279, 431] on div at bounding box center [327, 434] width 150 height 15
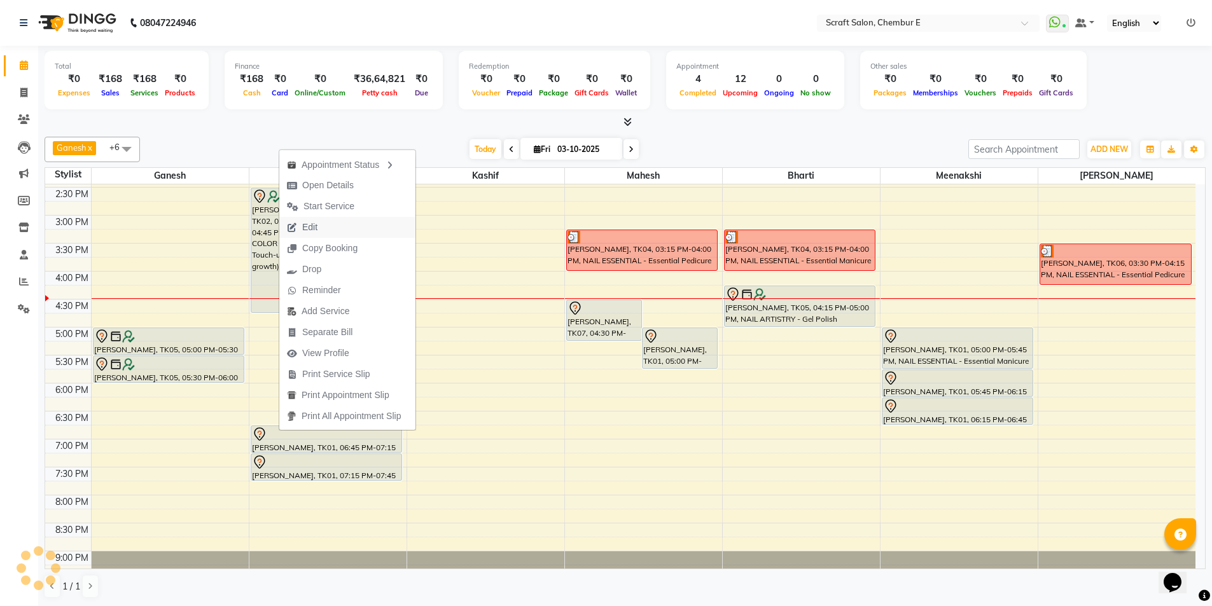
click at [312, 230] on span "Edit" at bounding box center [309, 227] width 15 height 13
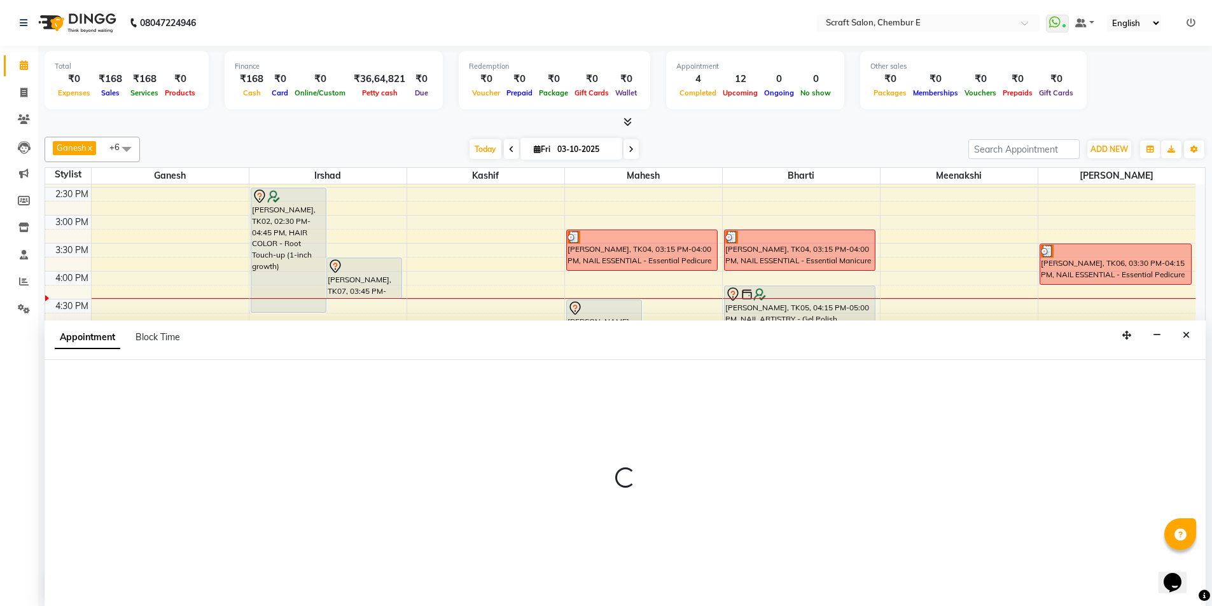
scroll to position [1, 0]
select select "tentative"
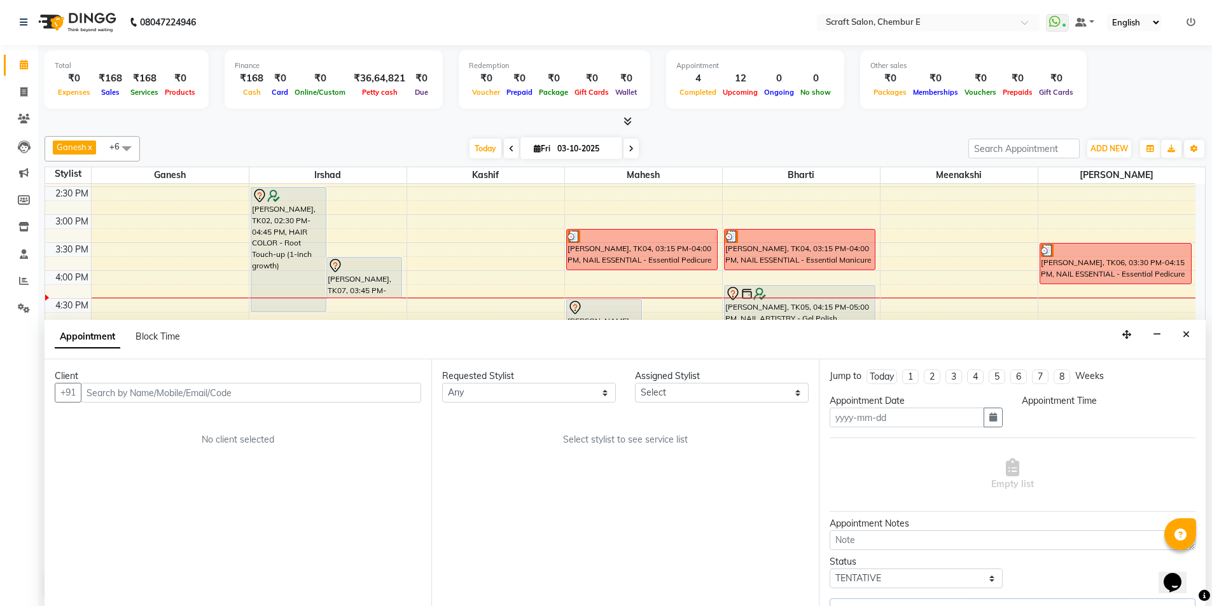
type input "03-10-2025"
select select "33658"
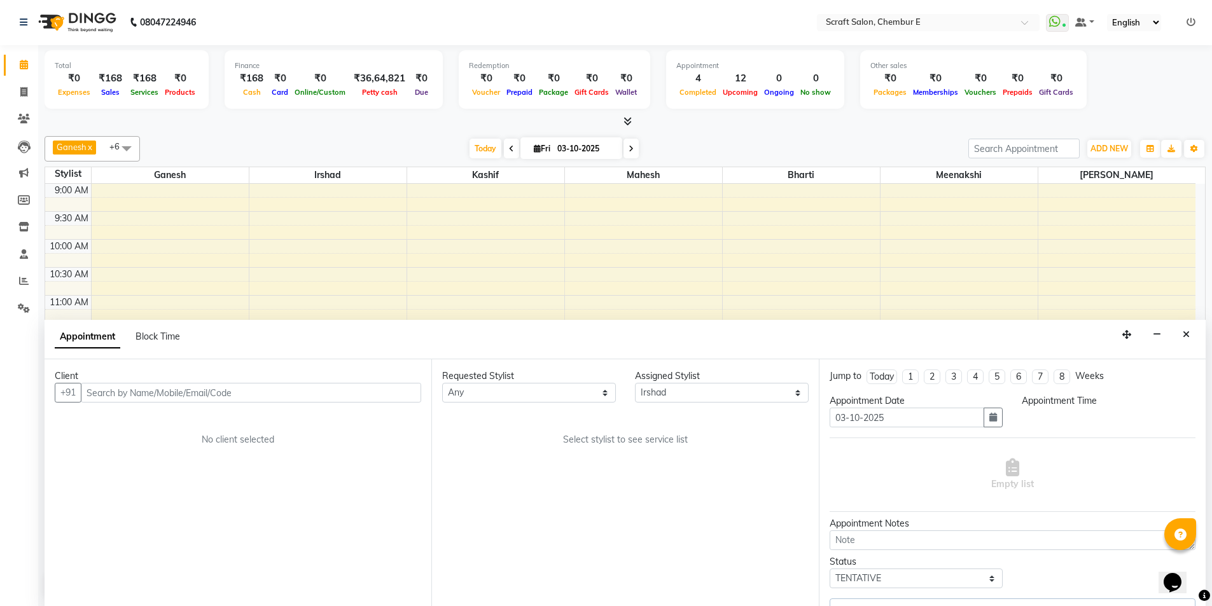
select select "1020"
select select "1610"
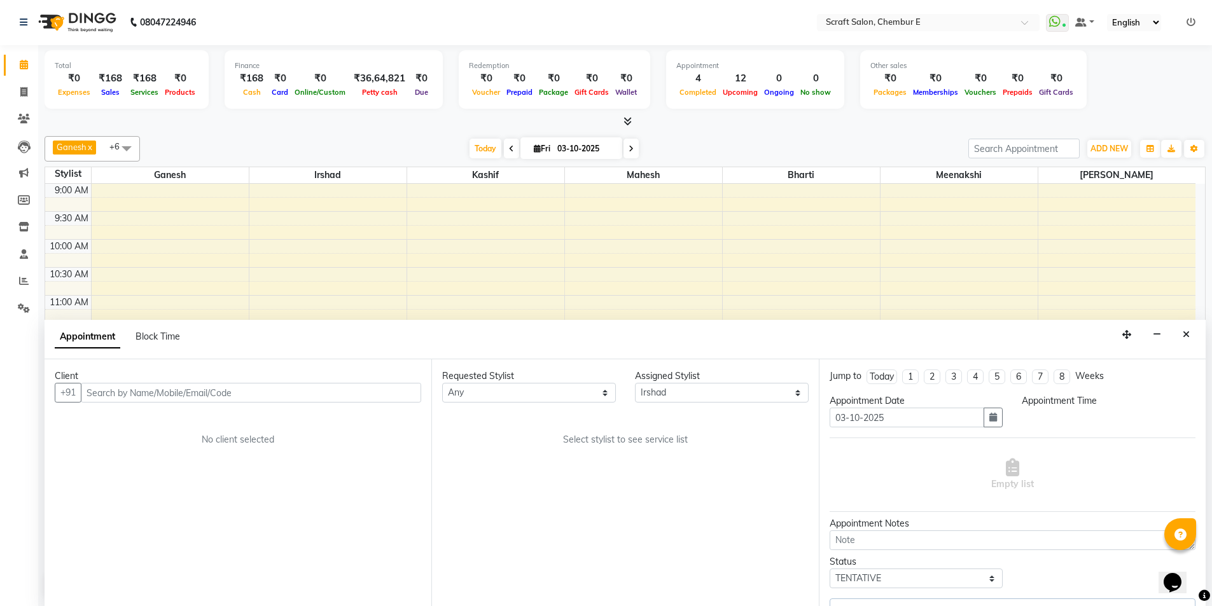
select select "1610"
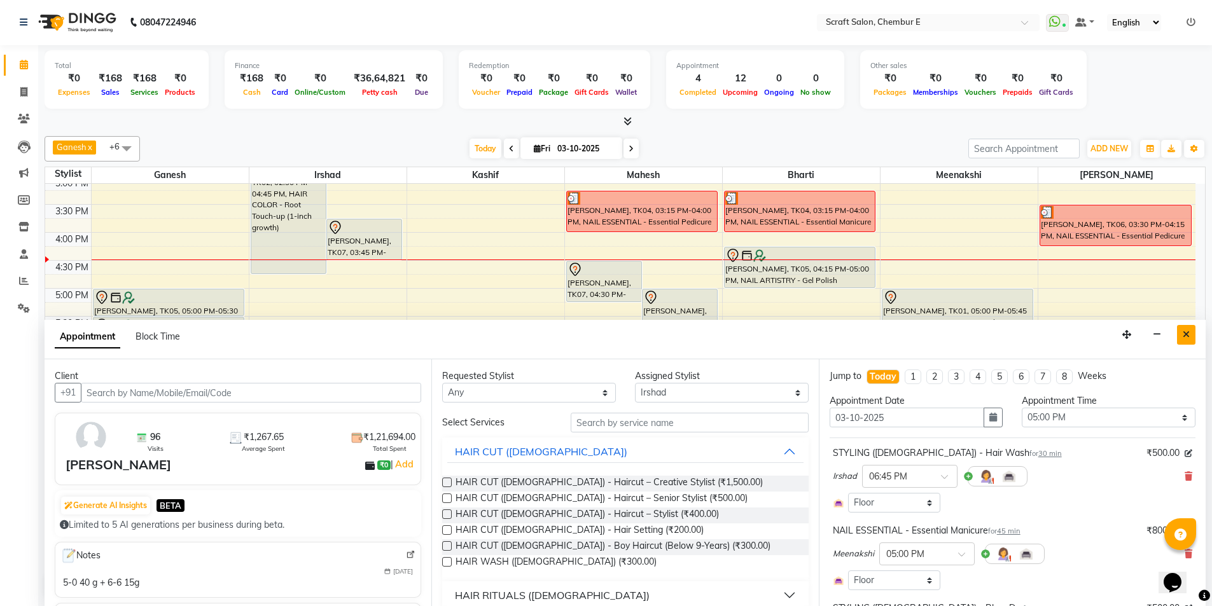
click at [1183, 337] on icon "Close" at bounding box center [1186, 334] width 7 height 9
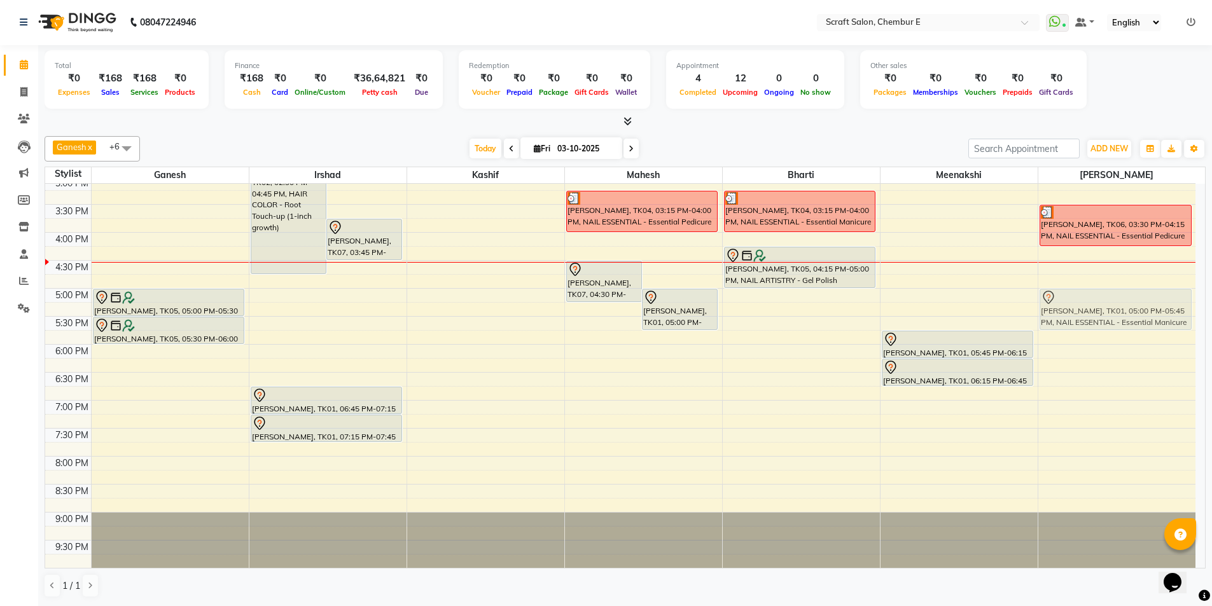
drag, startPoint x: 988, startPoint y: 298, endPoint x: 1083, endPoint y: 299, distance: 94.8
click at [1103, 298] on tr "Rinku Sharma, TK05, 05:00 PM-05:30 PM, STYLING (FEMALE) - Hair Wash Rinku Sharm…" at bounding box center [620, 204] width 1150 height 727
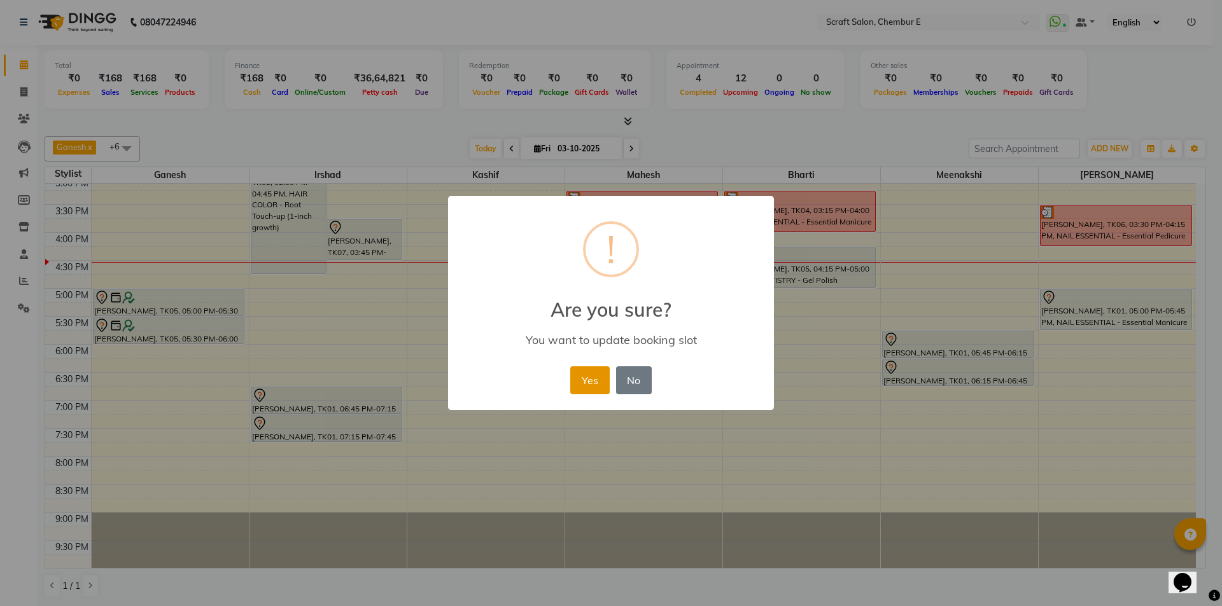
click at [585, 380] on button "Yes" at bounding box center [589, 381] width 39 height 28
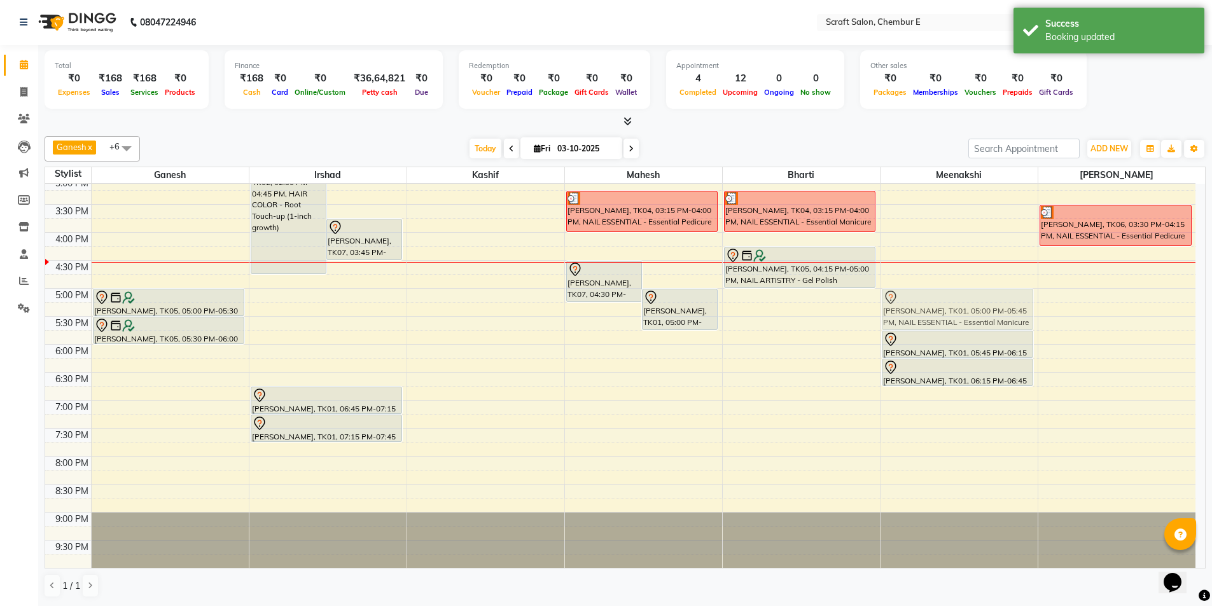
drag, startPoint x: 1151, startPoint y: 295, endPoint x: 1027, endPoint y: 298, distance: 124.1
click at [1027, 298] on tr "Rinku Sharma, TK05, 05:00 PM-05:30 PM, STYLING (FEMALE) - Hair Wash Rinku Sharm…" at bounding box center [620, 204] width 1150 height 727
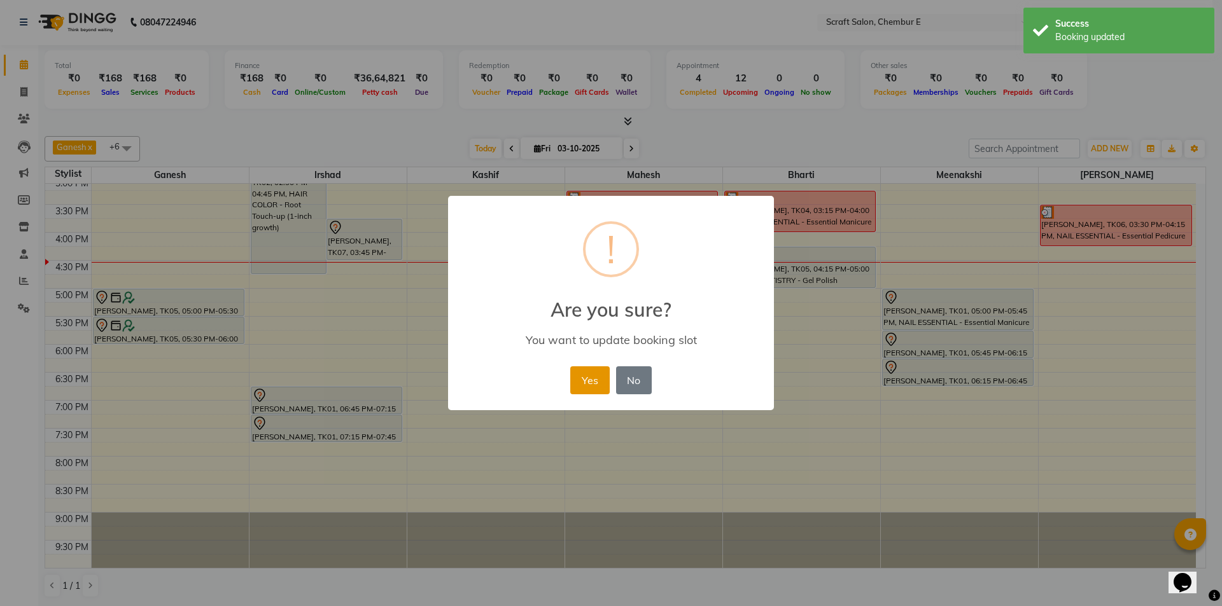
click at [604, 377] on button "Yes" at bounding box center [589, 381] width 39 height 28
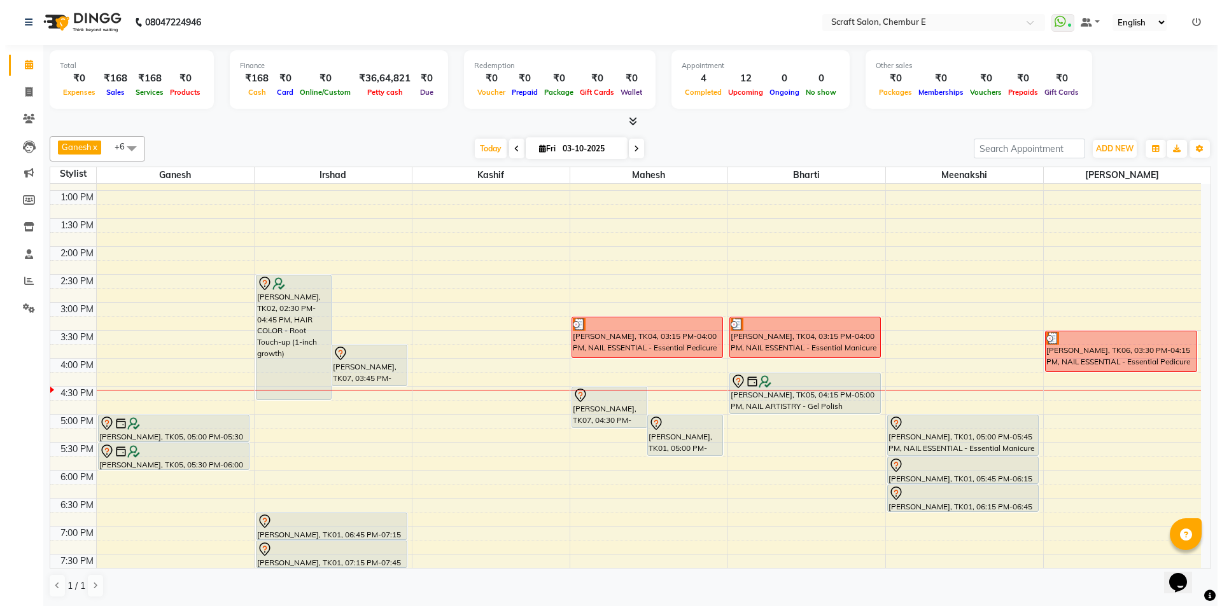
scroll to position [216, 0]
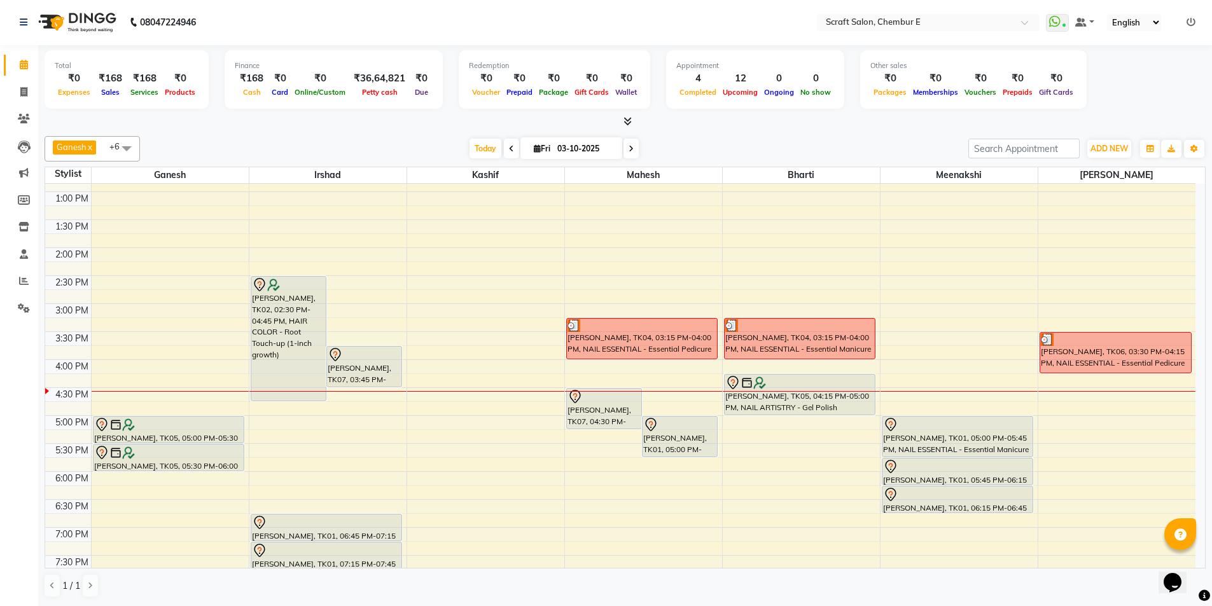
click at [298, 281] on div at bounding box center [288, 284] width 73 height 15
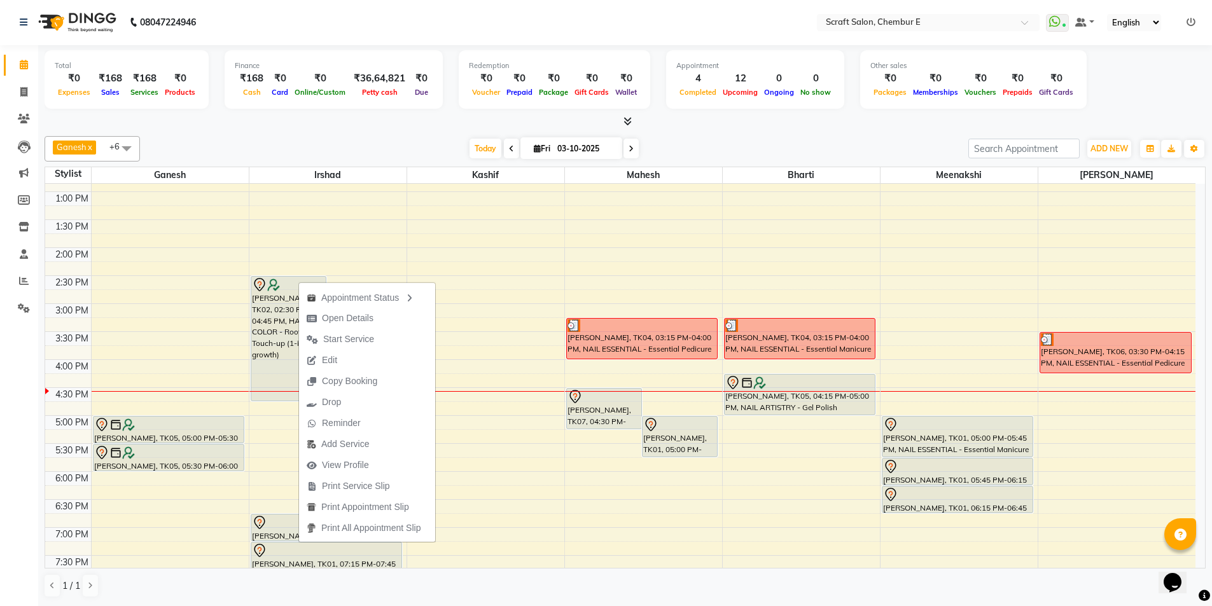
click at [347, 321] on span "Open Details" at bounding box center [348, 318] width 52 height 13
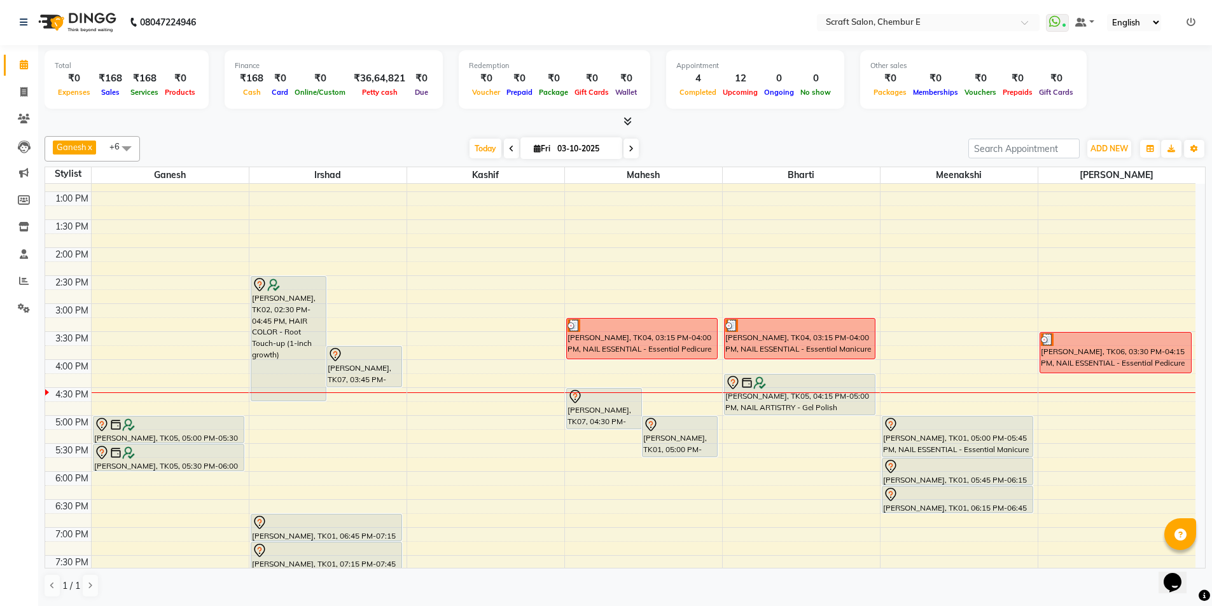
click at [295, 344] on div "Manju Modi, TK02, 02:30 PM-04:45 PM, HAIR COLOR - Root Touch-up (1-inch growth)" at bounding box center [288, 339] width 74 height 124
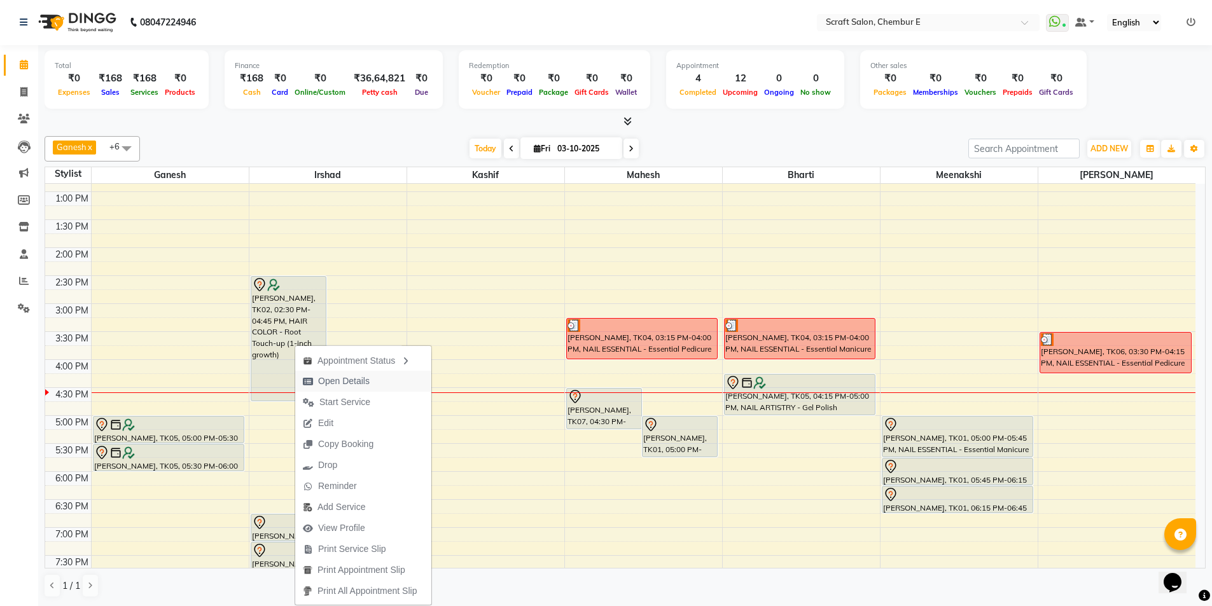
click at [355, 383] on span "Open Details" at bounding box center [344, 381] width 52 height 13
select select "7"
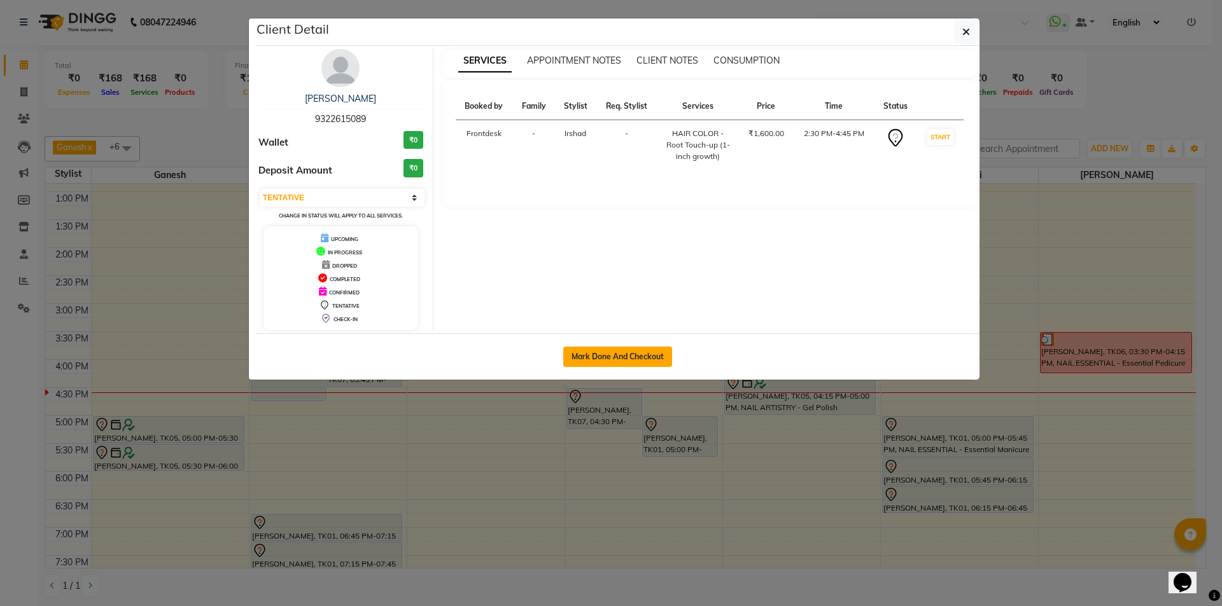
click at [634, 355] on button "Mark Done And Checkout" at bounding box center [617, 357] width 109 height 20
select select "service"
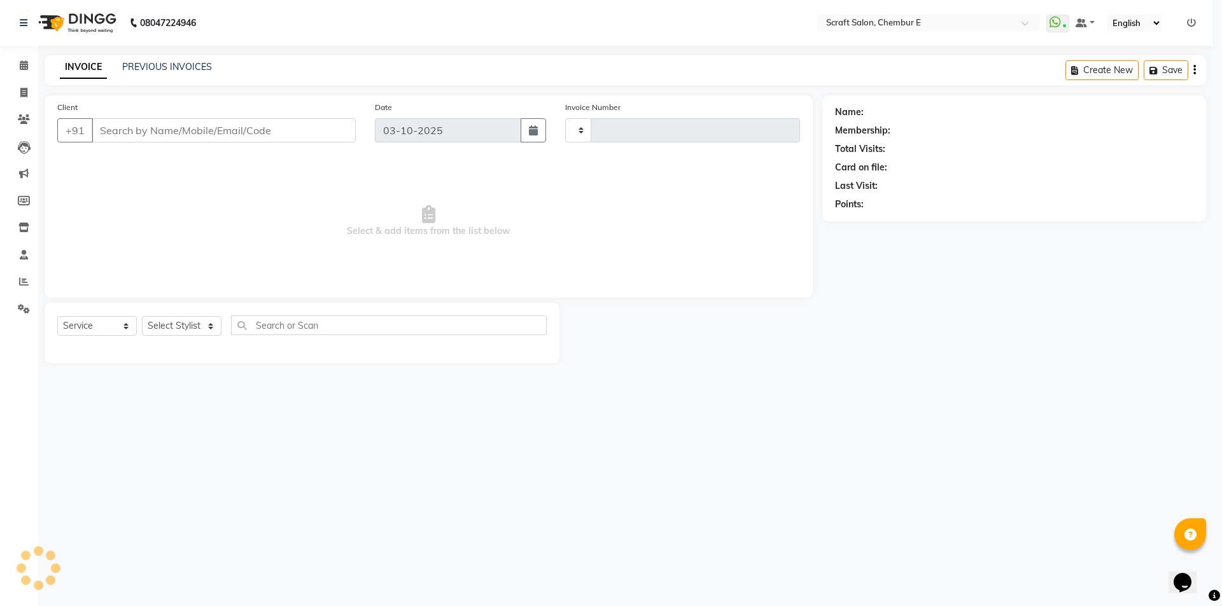
type input "1600"
select select "3922"
type input "9322615089"
select select "33658"
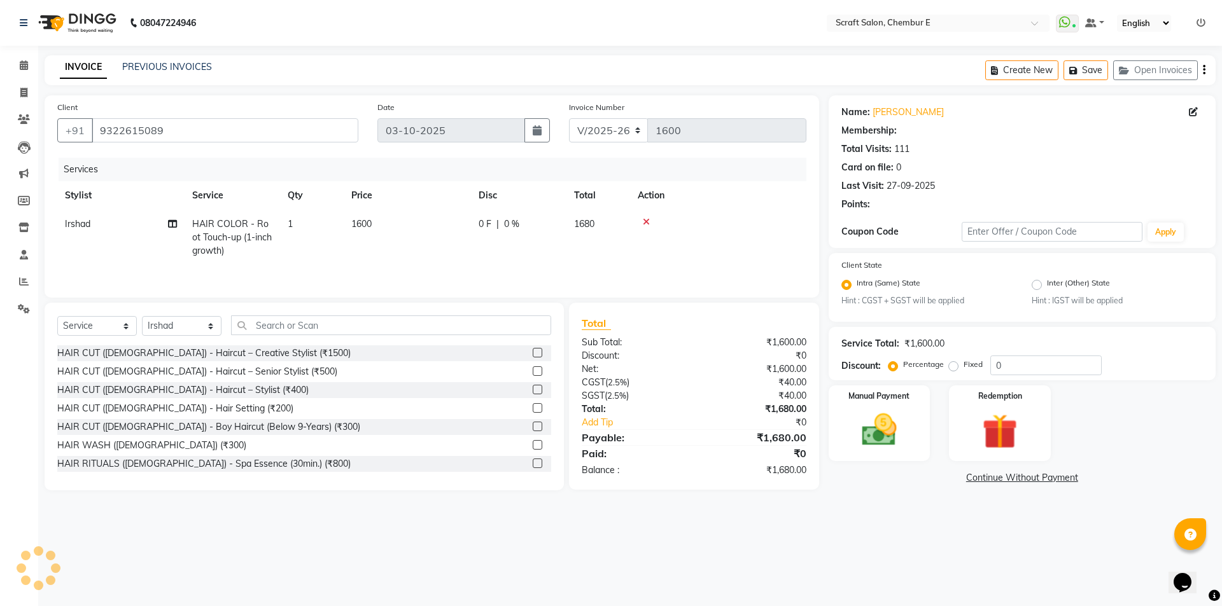
select select "1: Object"
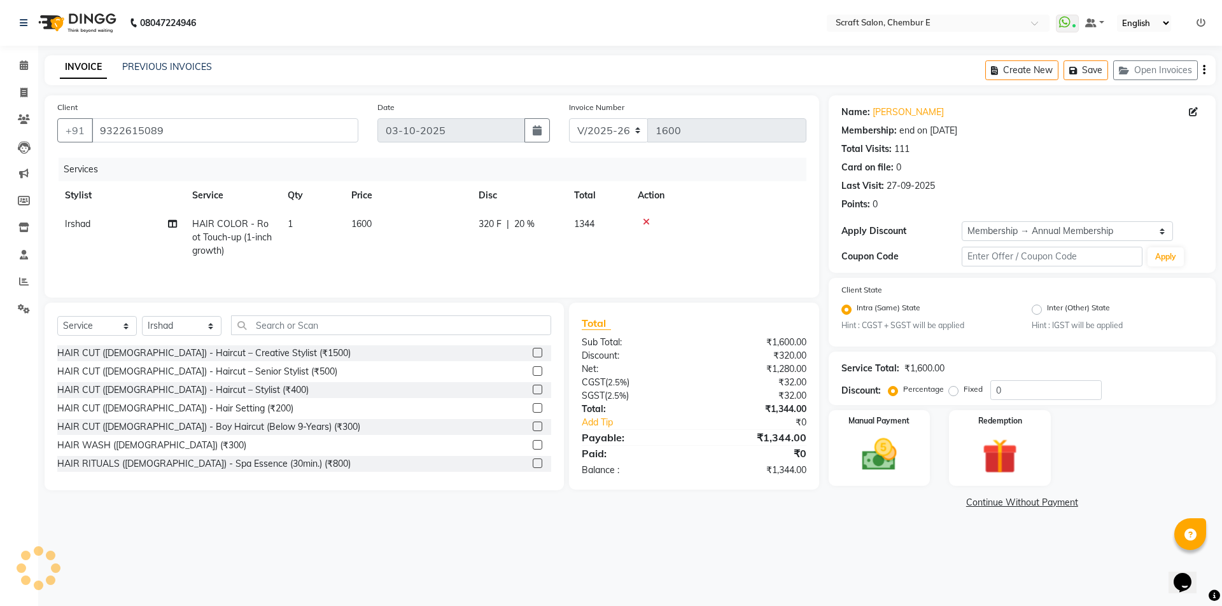
type input "20"
click at [298, 325] on input "text" at bounding box center [391, 326] width 320 height 20
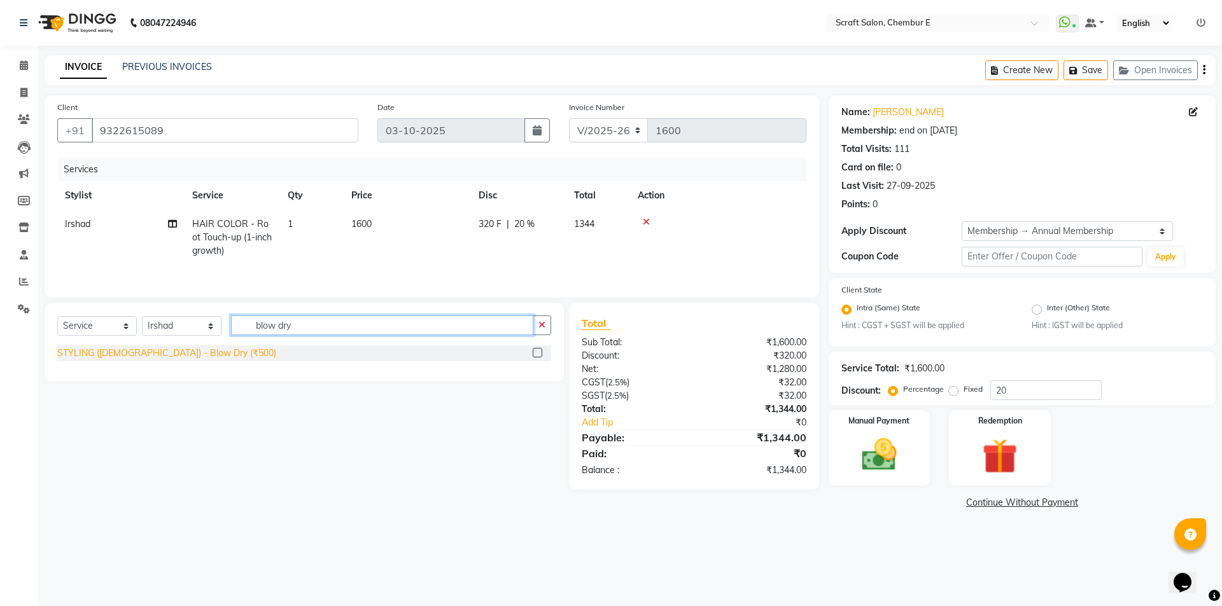
type input "blow dry"
click at [191, 356] on div "STYLING (FEMALE) - Blow Dry (₹500)" at bounding box center [166, 353] width 219 height 13
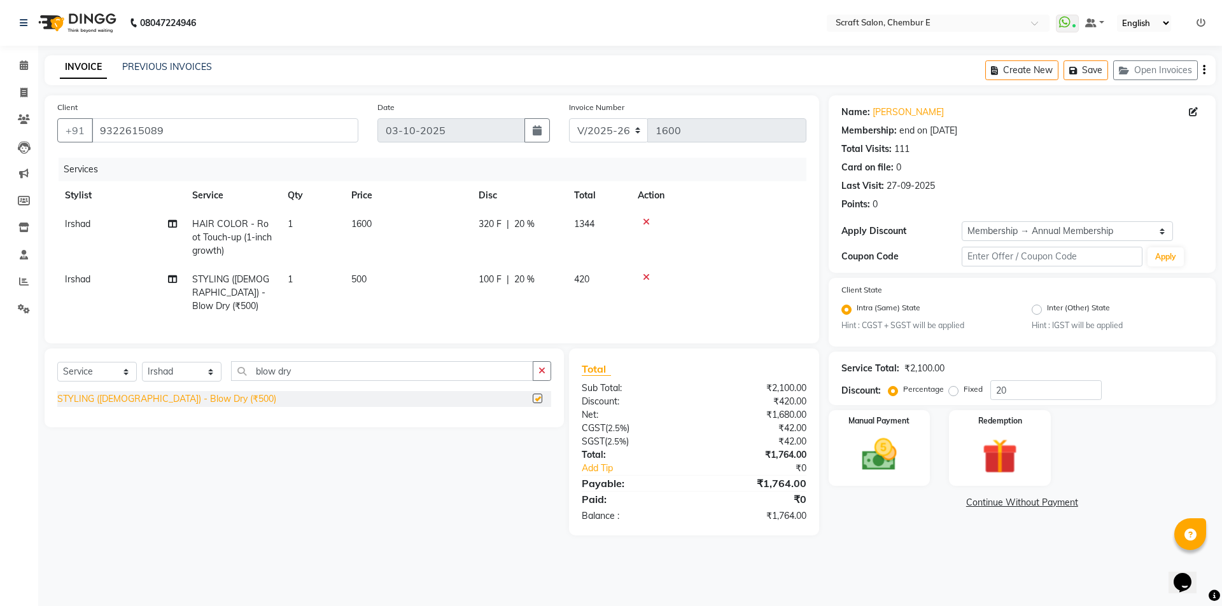
checkbox input "false"
click at [211, 373] on select "Select Stylist Bharti Frontdesk Ganesh Irshad Kashif Mahesh Meenakshi Rasika Sh…" at bounding box center [182, 372] width 80 height 20
select select "69640"
click at [142, 362] on select "Select Stylist Bharti Frontdesk Ganesh Irshad Kashif Mahesh Meenakshi Rasika Sh…" at bounding box center [182, 372] width 80 height 20
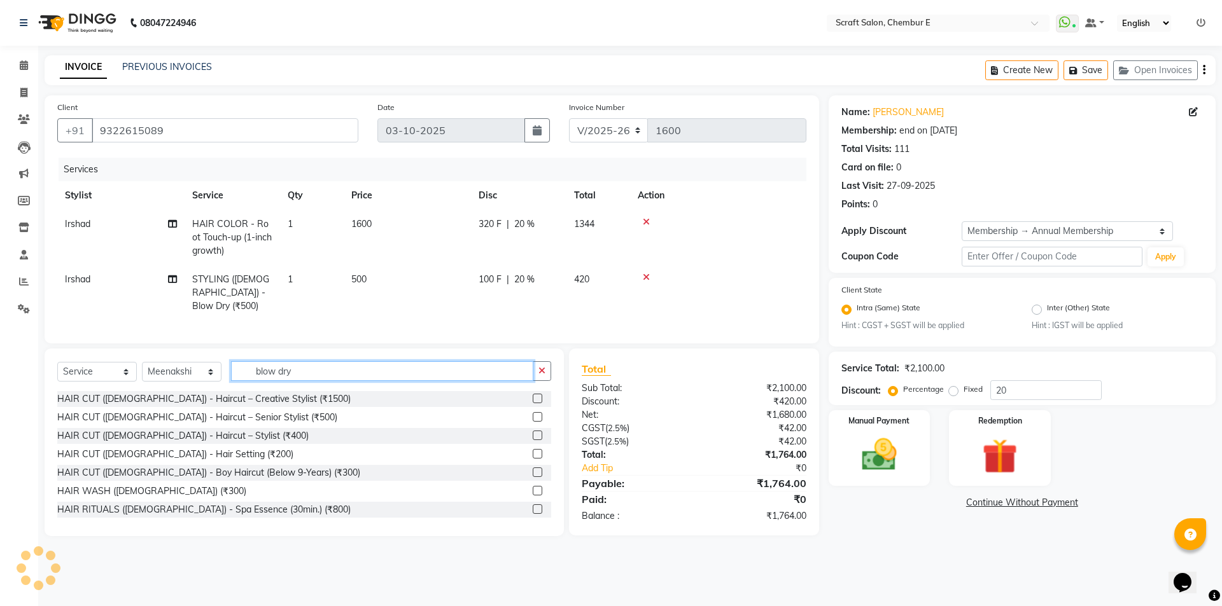
click at [311, 368] on input "blow dry" at bounding box center [382, 371] width 302 height 20
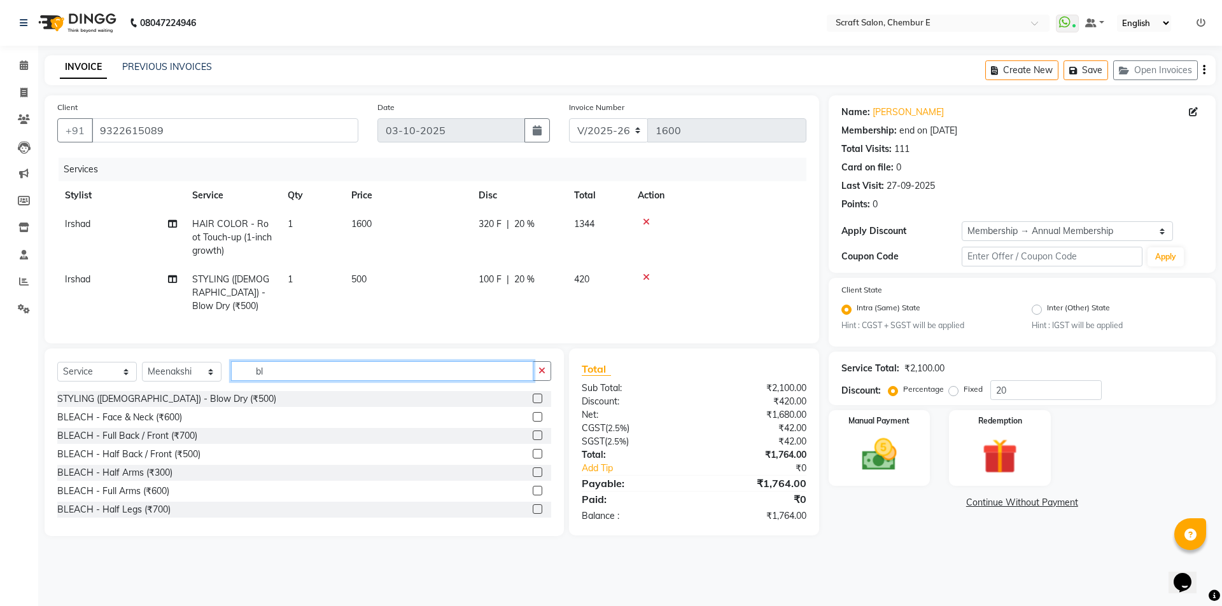
type input "b"
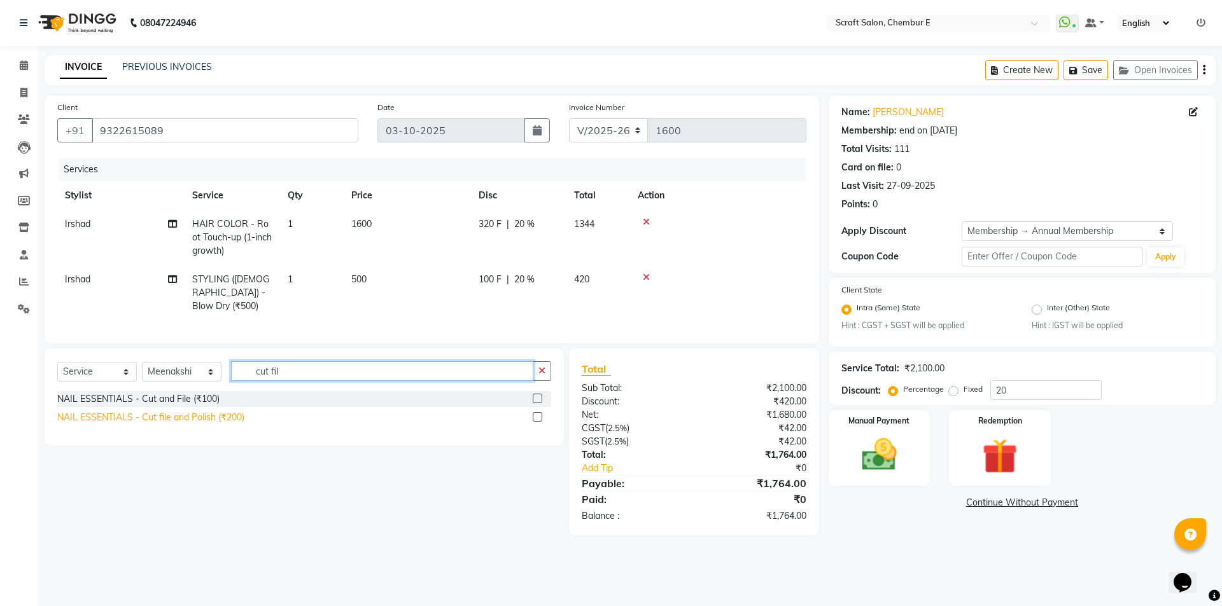
type input "cut fil"
click at [227, 414] on div "NAIL ESSENTIALS - Cut file and Polish (₹200)" at bounding box center [150, 417] width 187 height 13
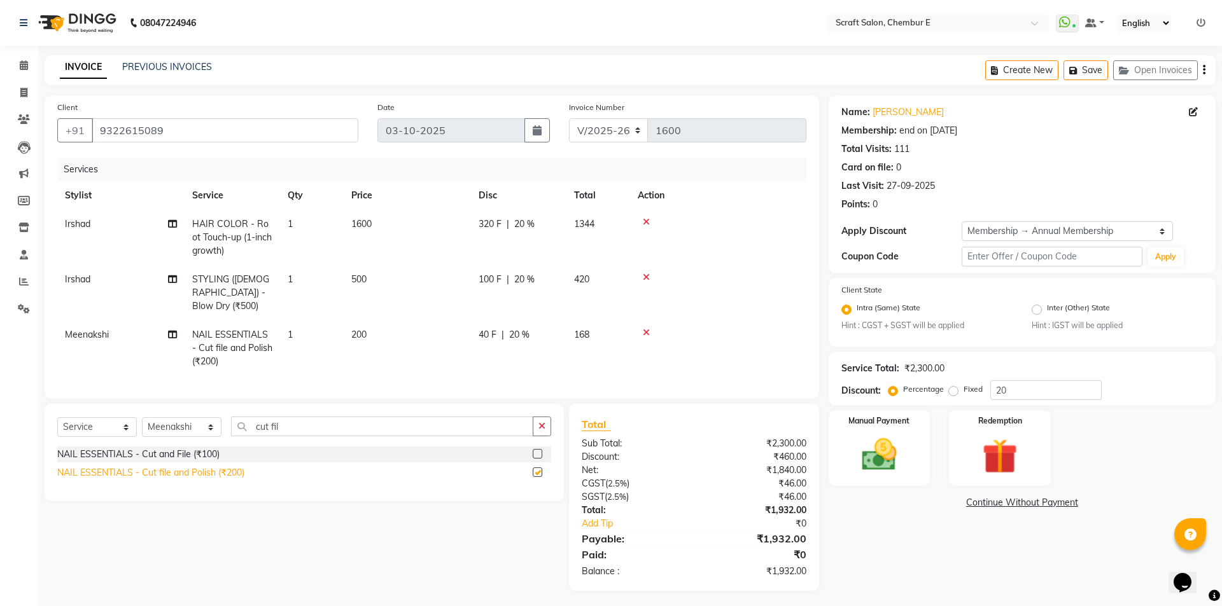
checkbox input "false"
click at [358, 276] on span "500" at bounding box center [358, 279] width 15 height 11
select select "33658"
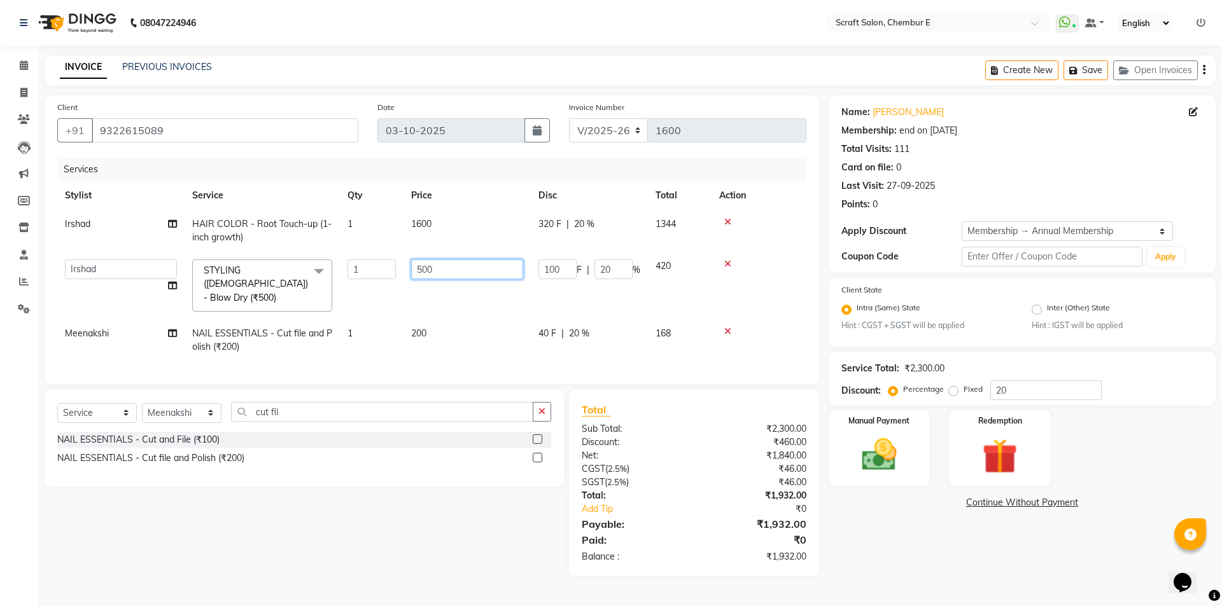
click at [423, 274] on input "500" at bounding box center [467, 270] width 112 height 20
type input "700"
click at [466, 300] on td "700" at bounding box center [466, 285] width 127 height 67
select select "33658"
click at [876, 459] on img at bounding box center [879, 456] width 59 height 42
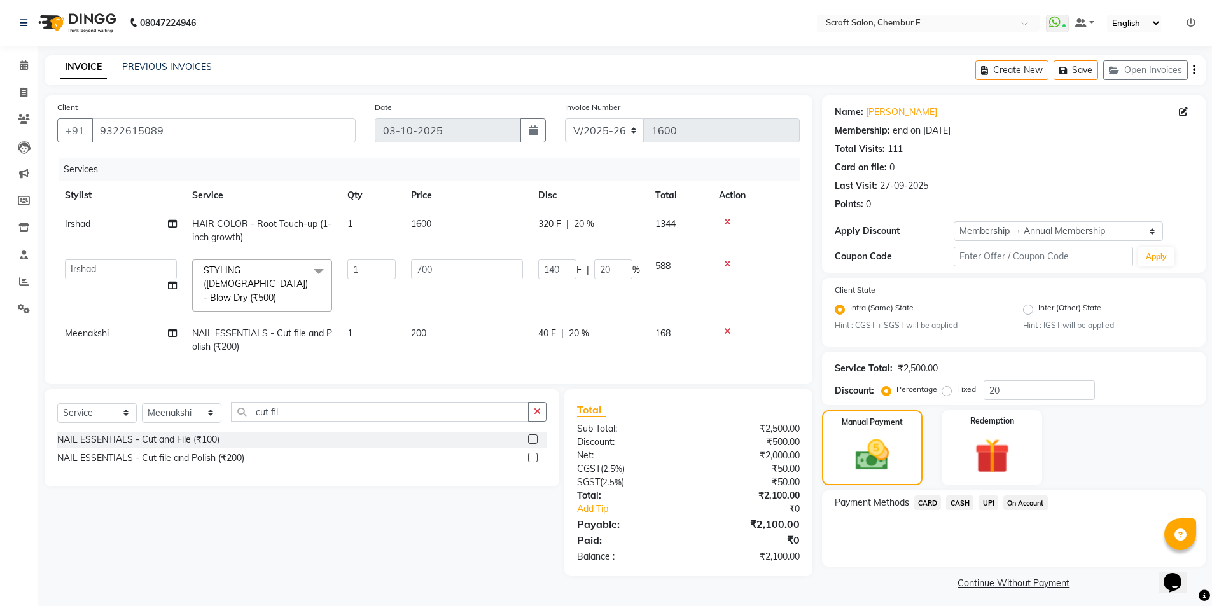
click at [990, 507] on span "UPI" at bounding box center [989, 503] width 20 height 15
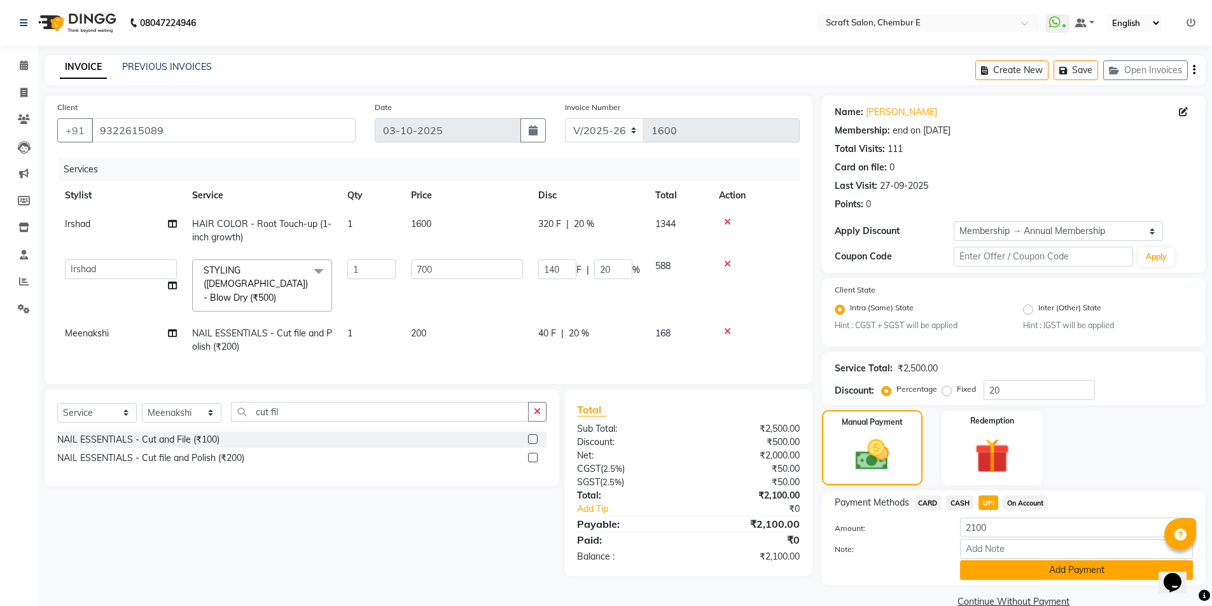
click at [1030, 565] on button "Add Payment" at bounding box center [1076, 571] width 233 height 20
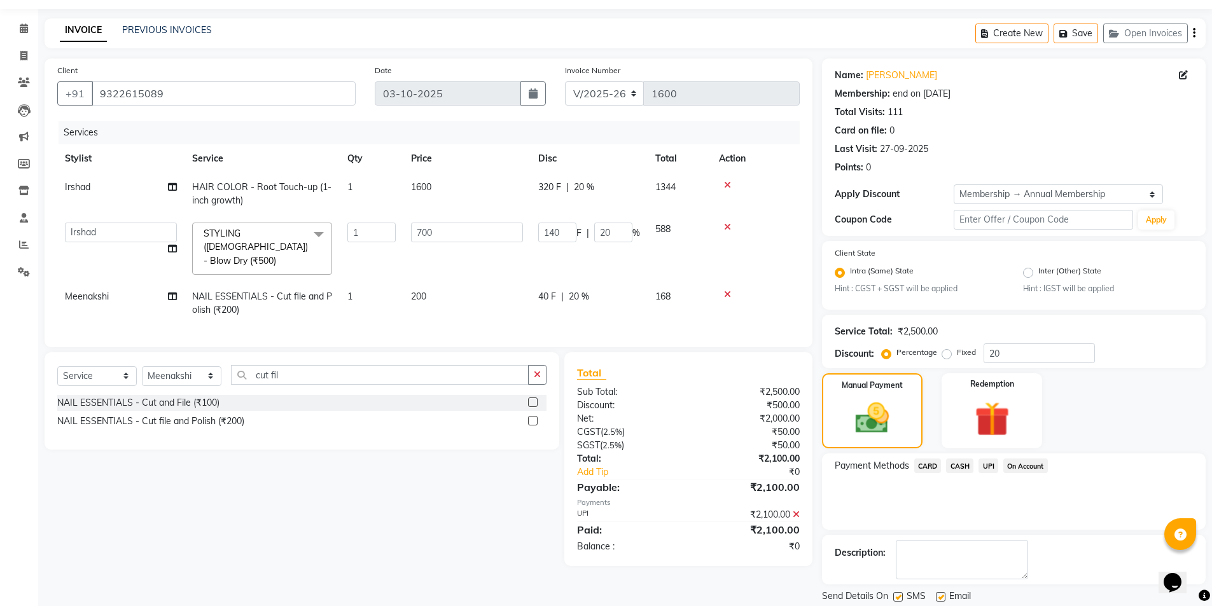
scroll to position [78, 0]
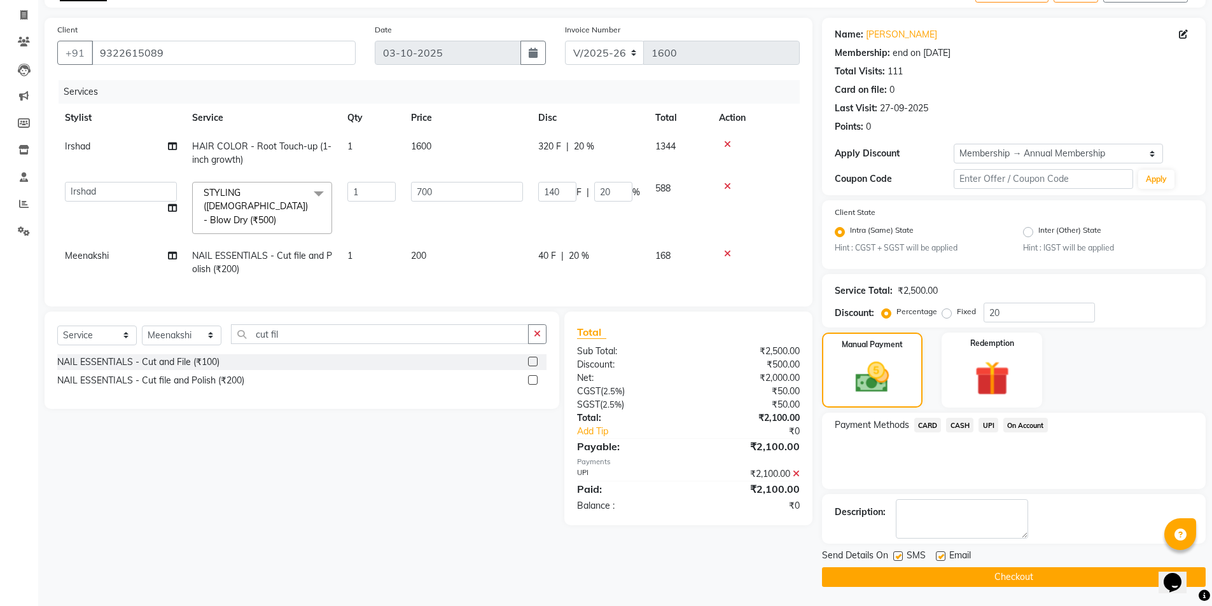
click at [939, 558] on label at bounding box center [941, 557] width 10 height 10
click at [939, 558] on input "checkbox" at bounding box center [940, 557] width 8 height 8
checkbox input "false"
click at [928, 571] on button "Checkout" at bounding box center [1014, 578] width 384 height 20
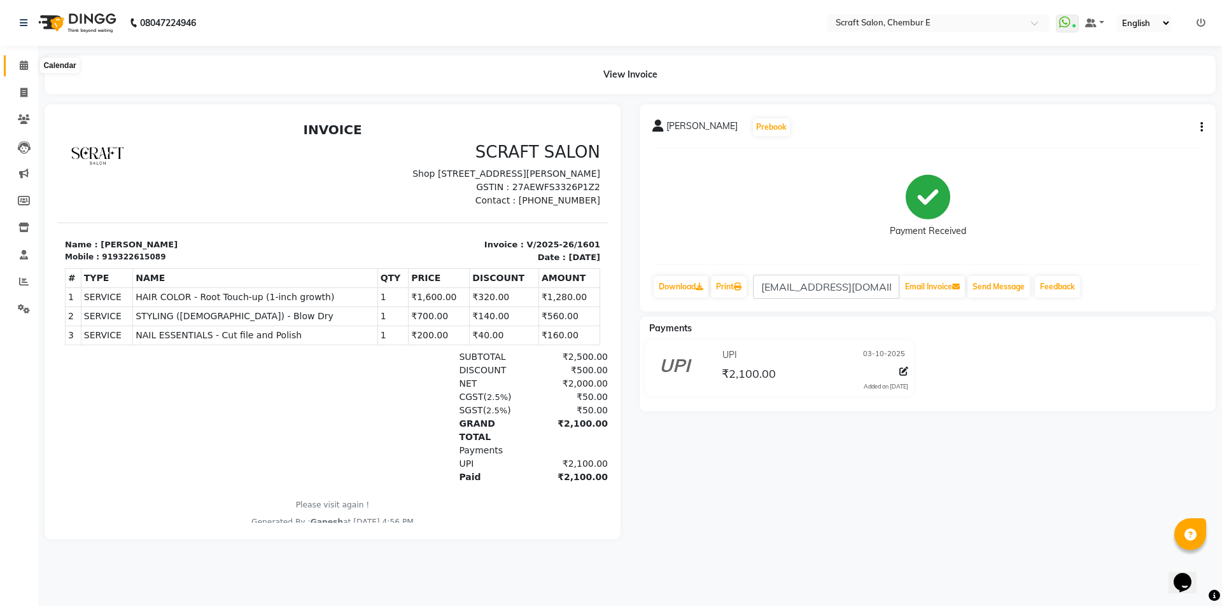
click at [29, 61] on span at bounding box center [24, 66] width 22 height 15
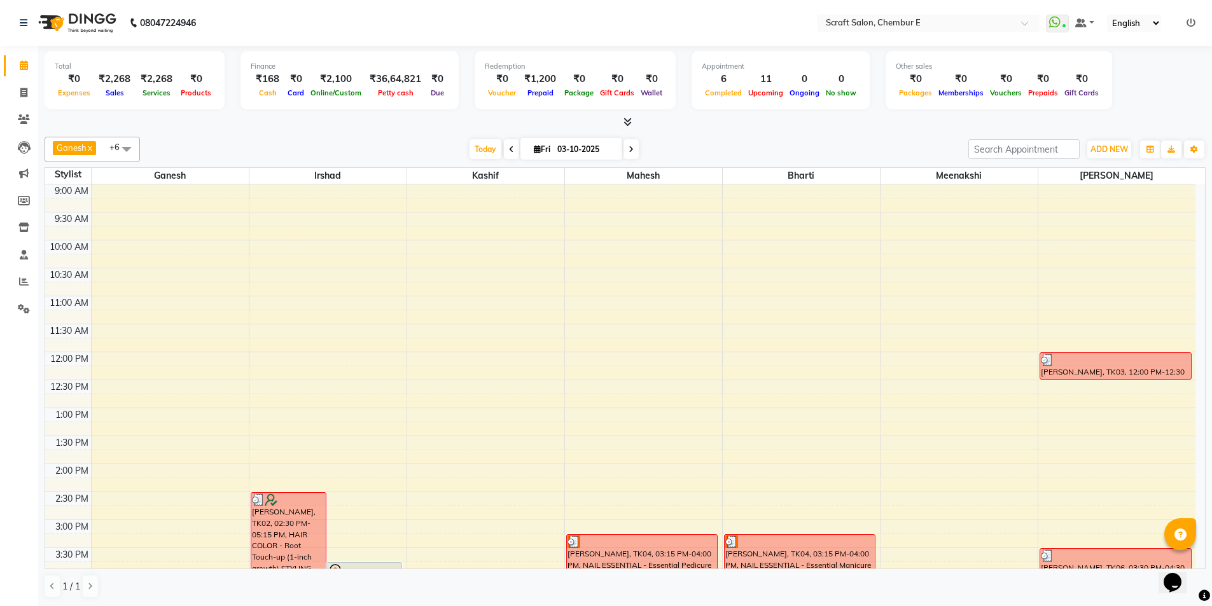
click at [629, 119] on icon at bounding box center [628, 122] width 8 height 10
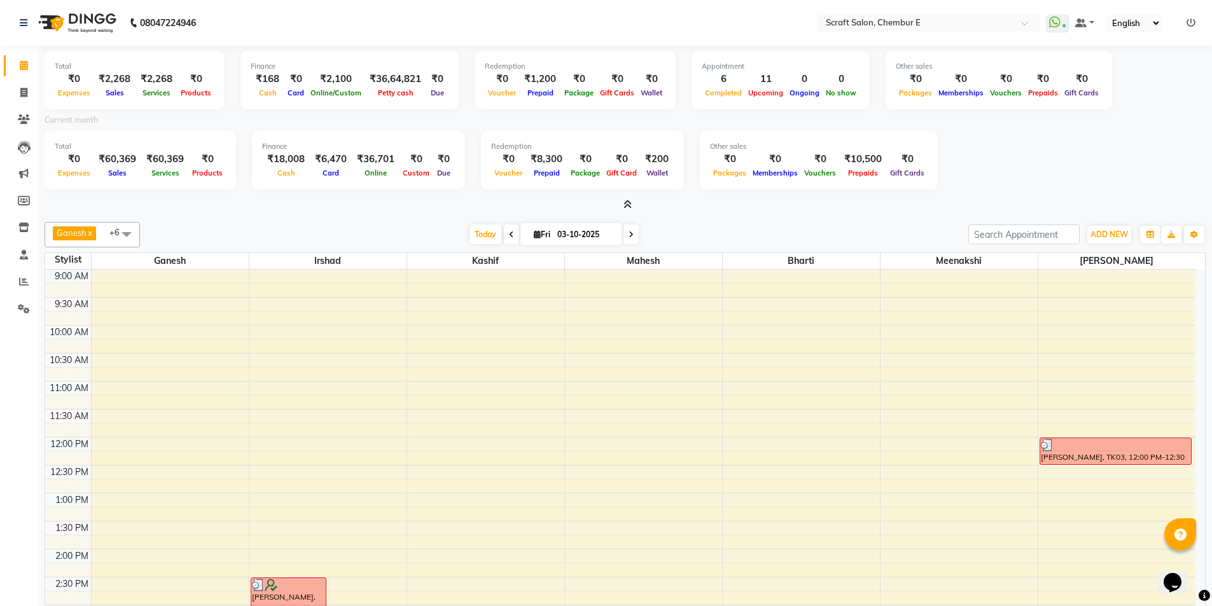
click at [629, 203] on icon at bounding box center [628, 205] width 8 height 10
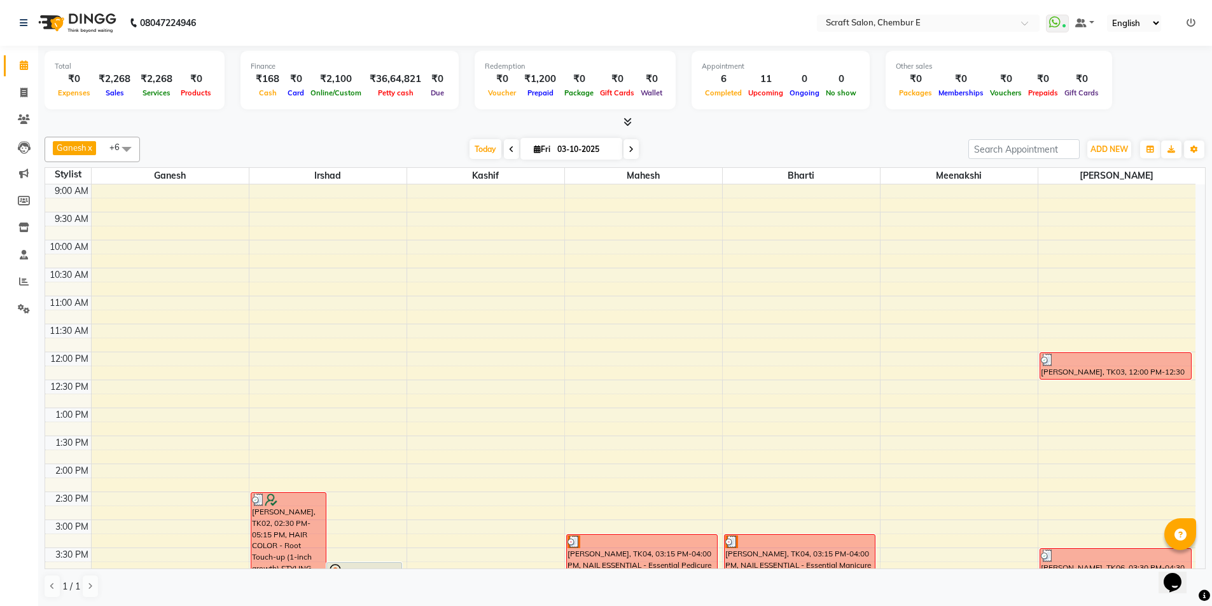
click at [627, 120] on icon at bounding box center [628, 122] width 8 height 10
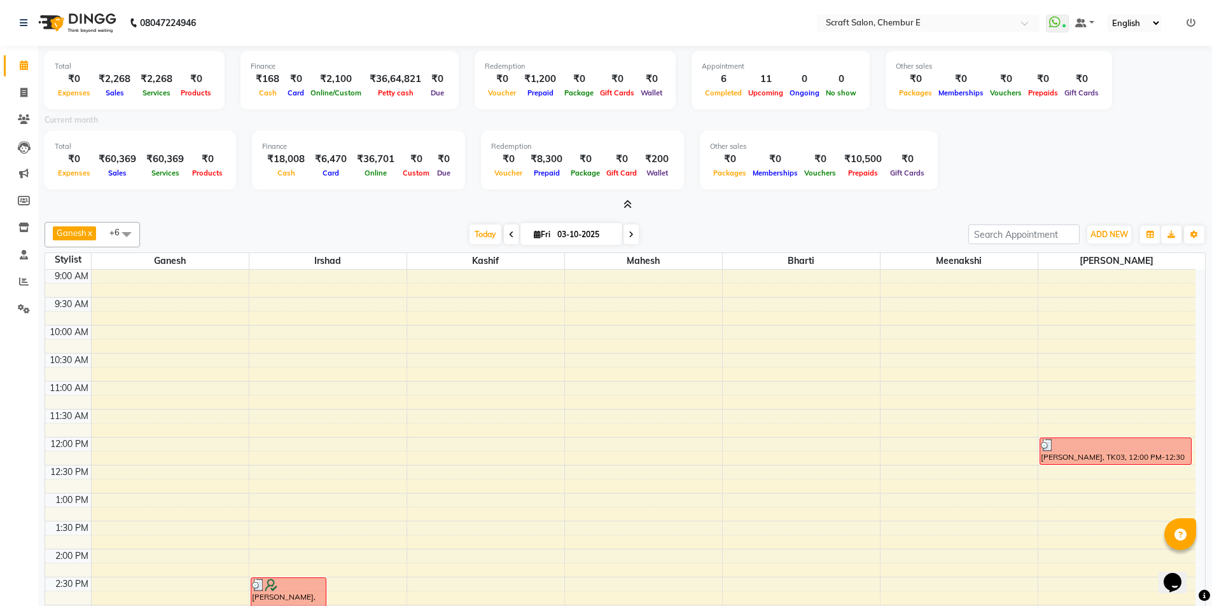
click at [631, 202] on icon at bounding box center [628, 205] width 8 height 10
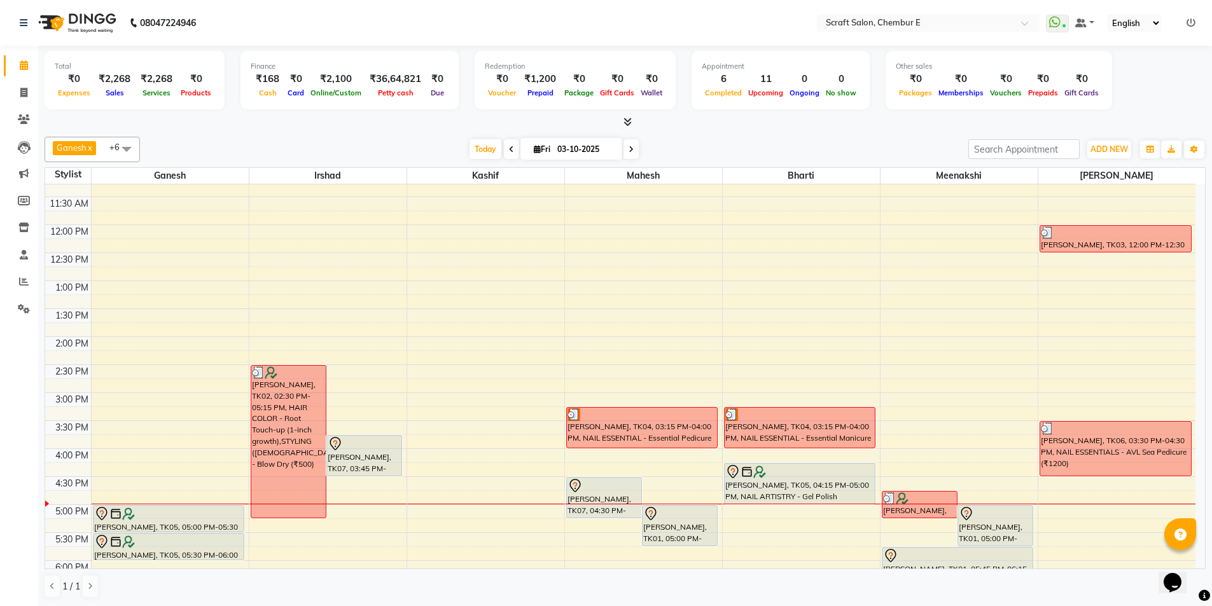
scroll to position [191, 0]
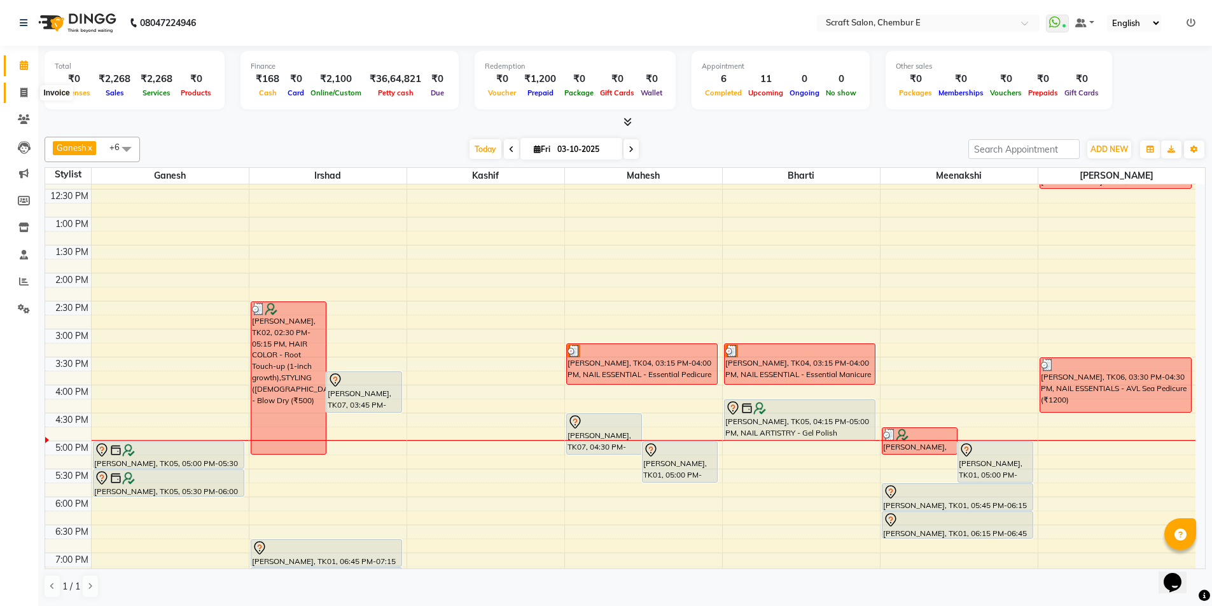
click at [29, 89] on span at bounding box center [24, 93] width 22 height 15
select select "service"
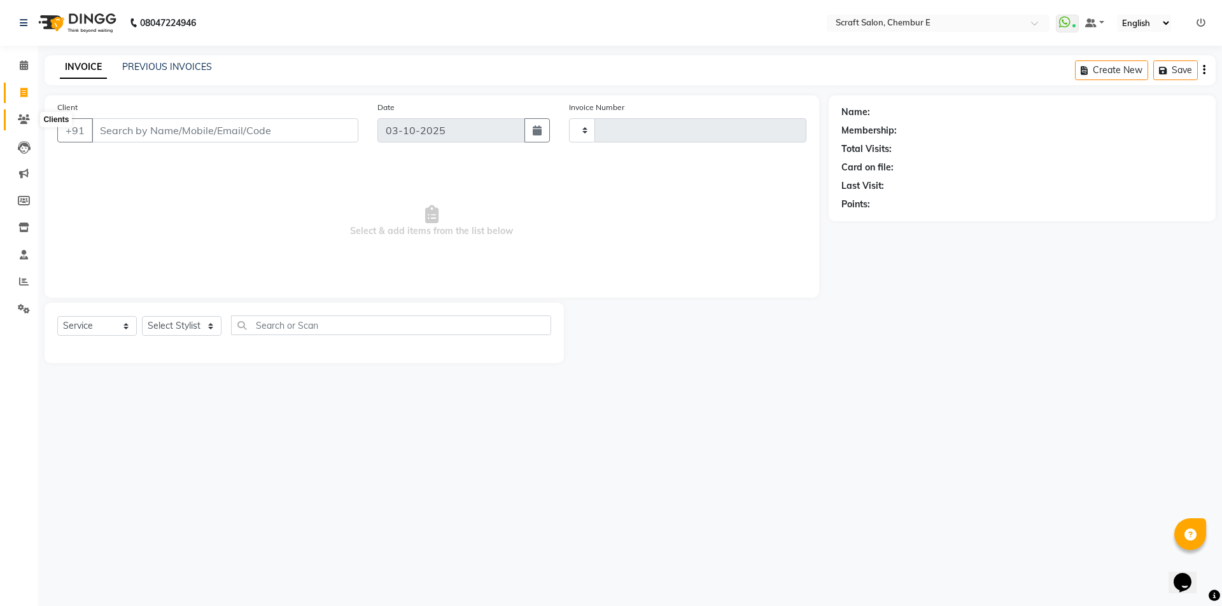
click at [27, 120] on icon at bounding box center [24, 120] width 12 height 10
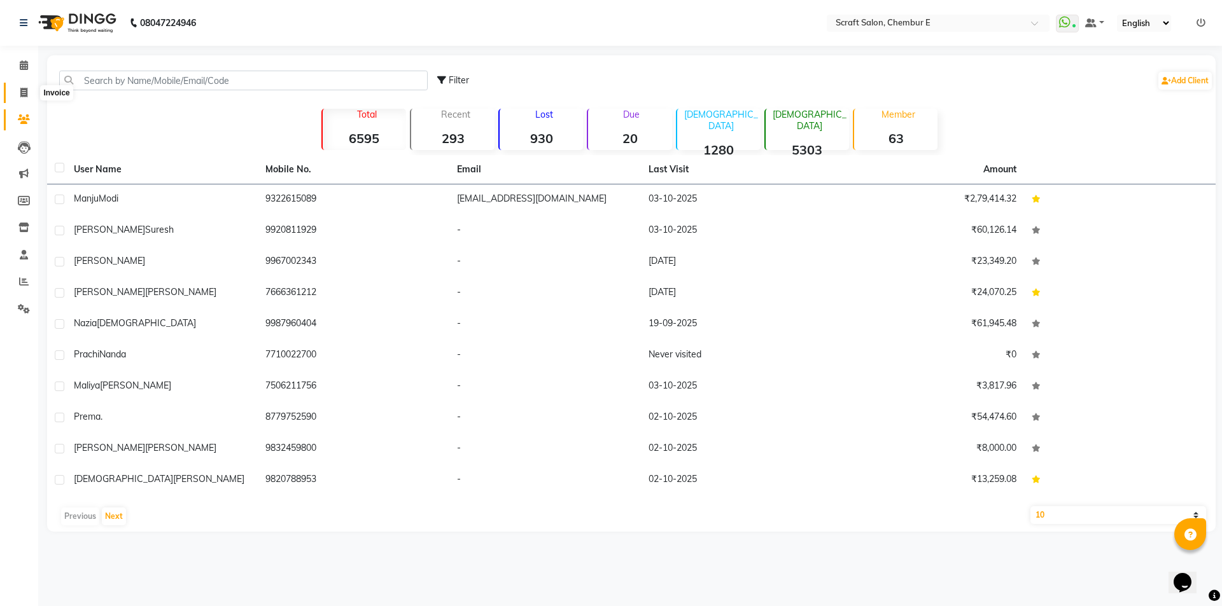
click at [22, 90] on icon at bounding box center [23, 93] width 7 height 10
select select "3922"
select select "service"
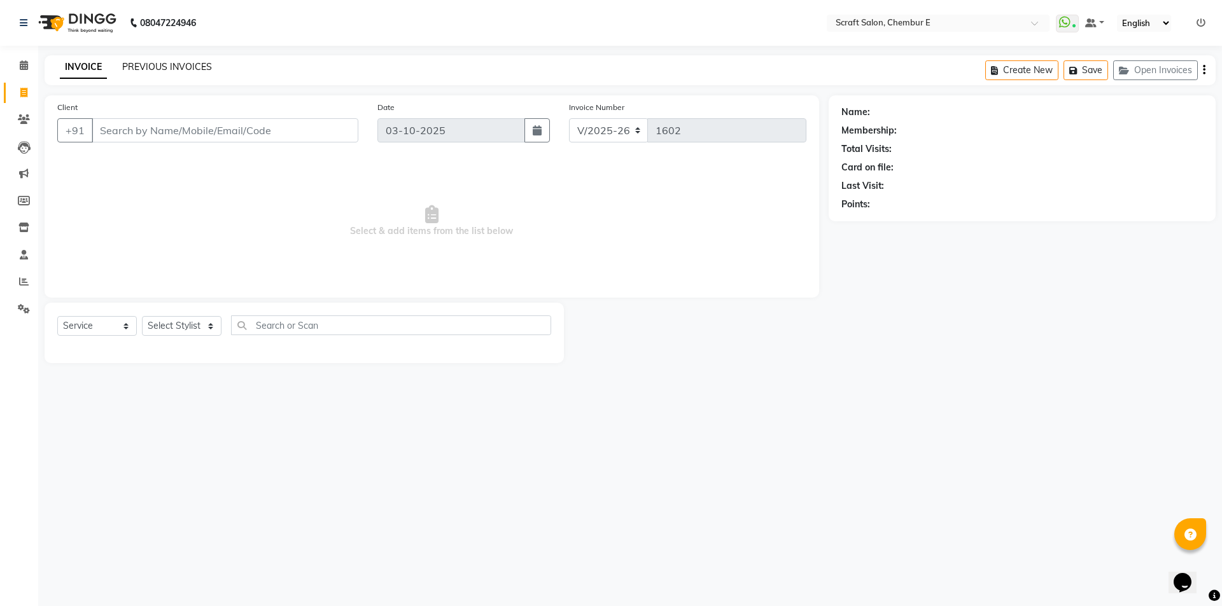
click at [171, 65] on link "PREVIOUS INVOICES" at bounding box center [167, 66] width 90 height 11
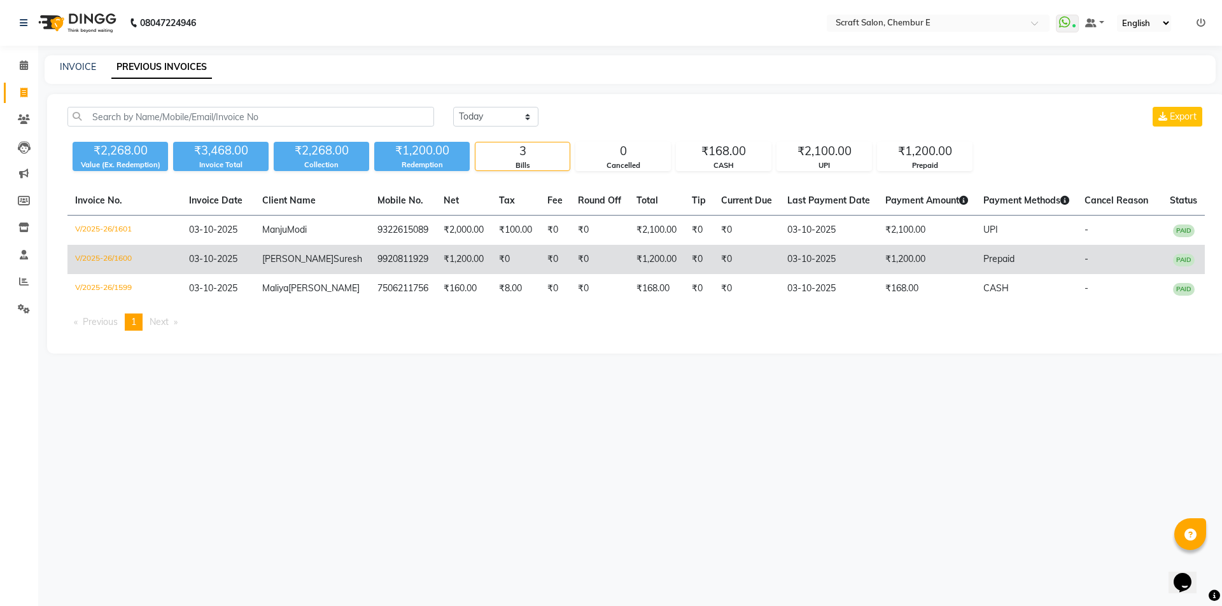
click at [304, 259] on span "[PERSON_NAME]" at bounding box center [297, 258] width 71 height 11
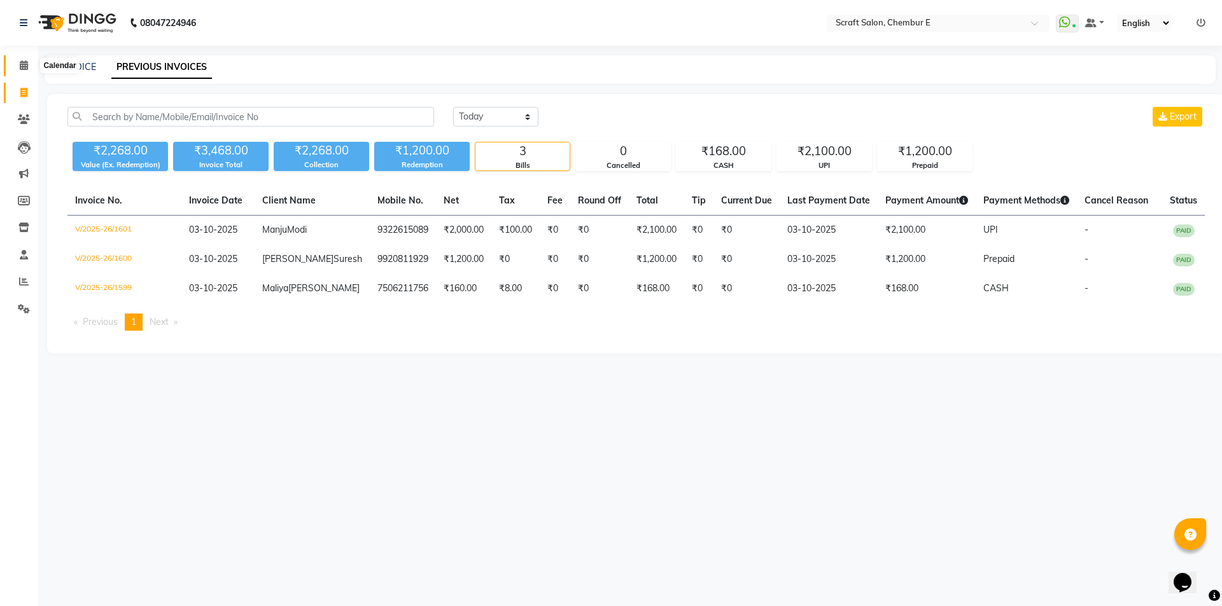
click at [20, 64] on icon at bounding box center [24, 65] width 8 height 10
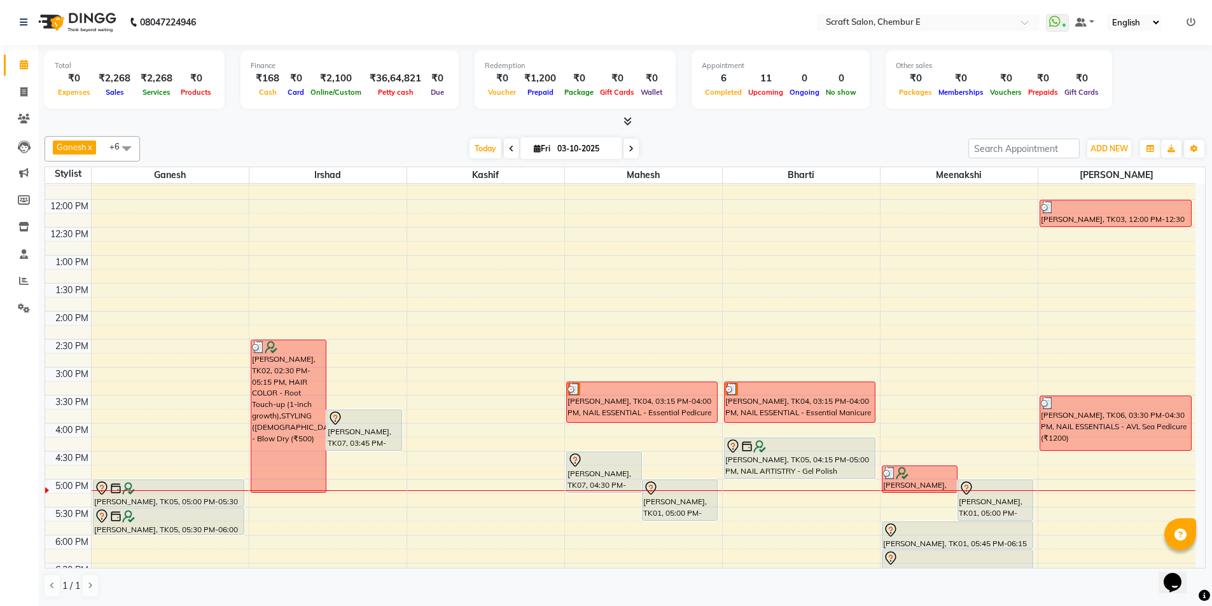
scroll to position [216, 0]
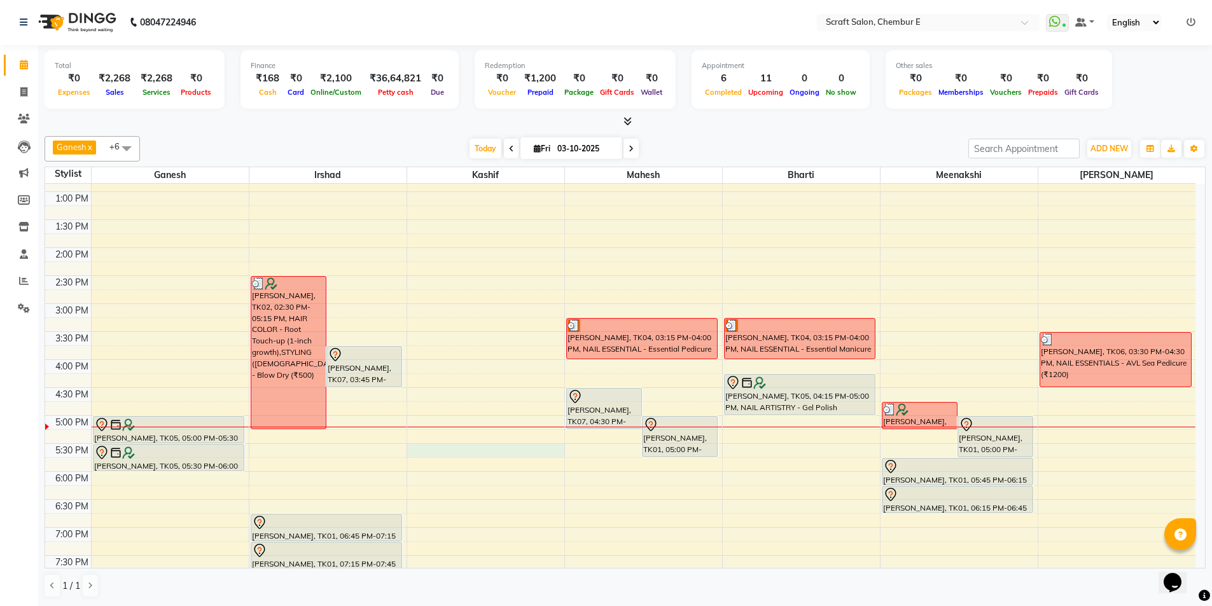
click at [426, 445] on div "9:00 AM 9:30 AM 10:00 AM 10:30 AM 11:00 AM 11:30 AM 12:00 PM 12:30 PM 1:00 PM 1…" at bounding box center [620, 331] width 1150 height 727
select select "24787"
select select "tentative"
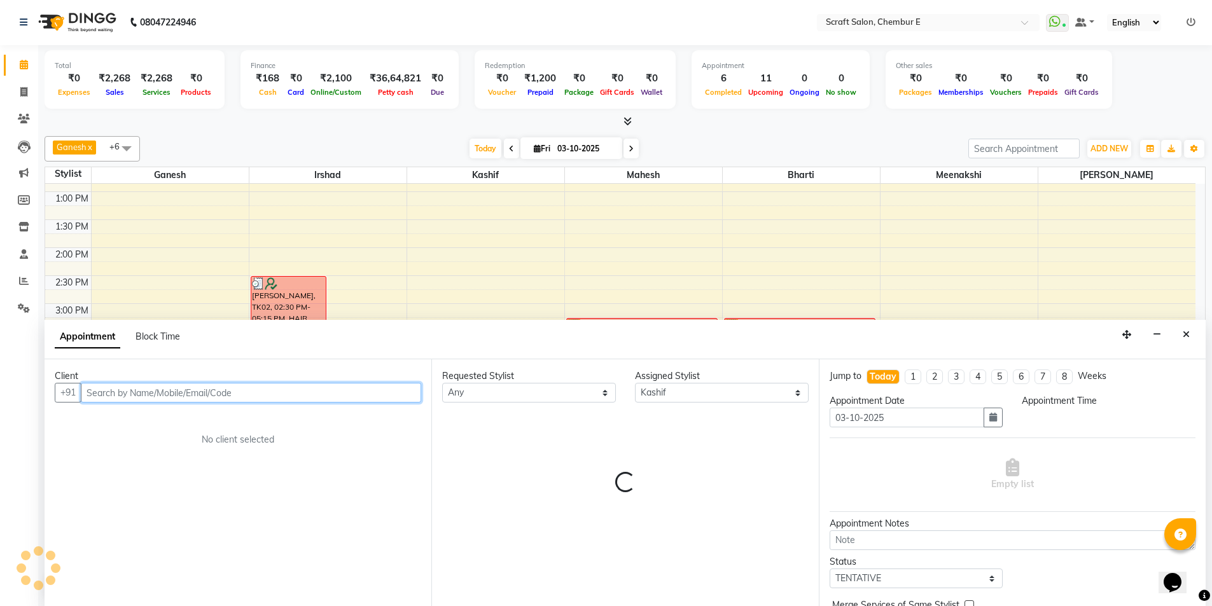
select select "1050"
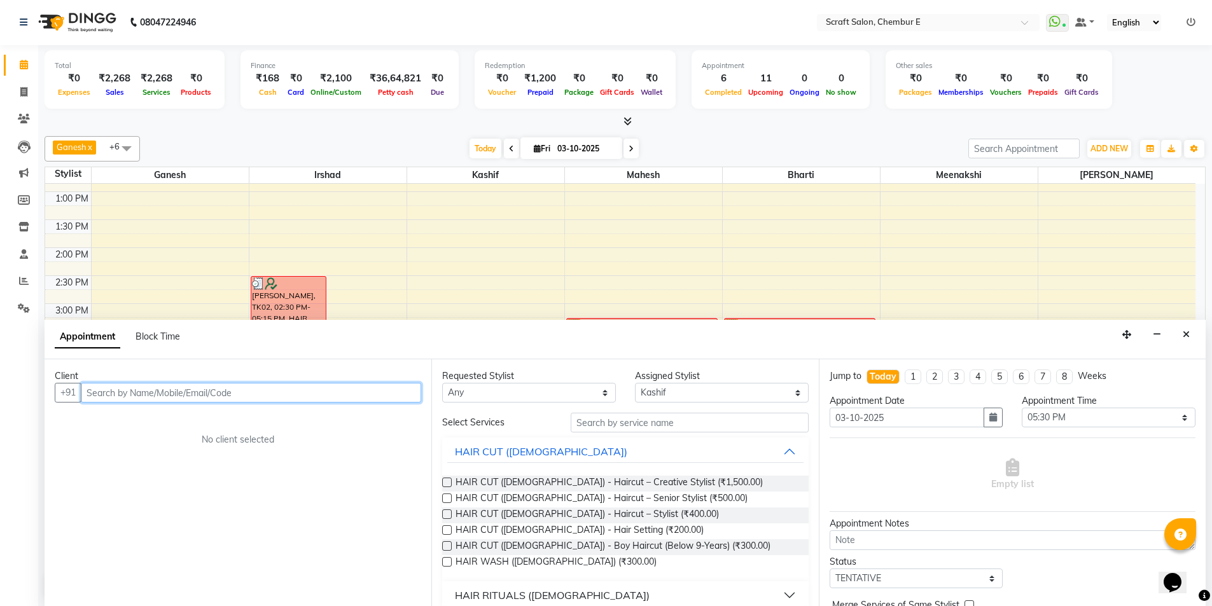
click at [245, 398] on input "text" at bounding box center [251, 393] width 340 height 20
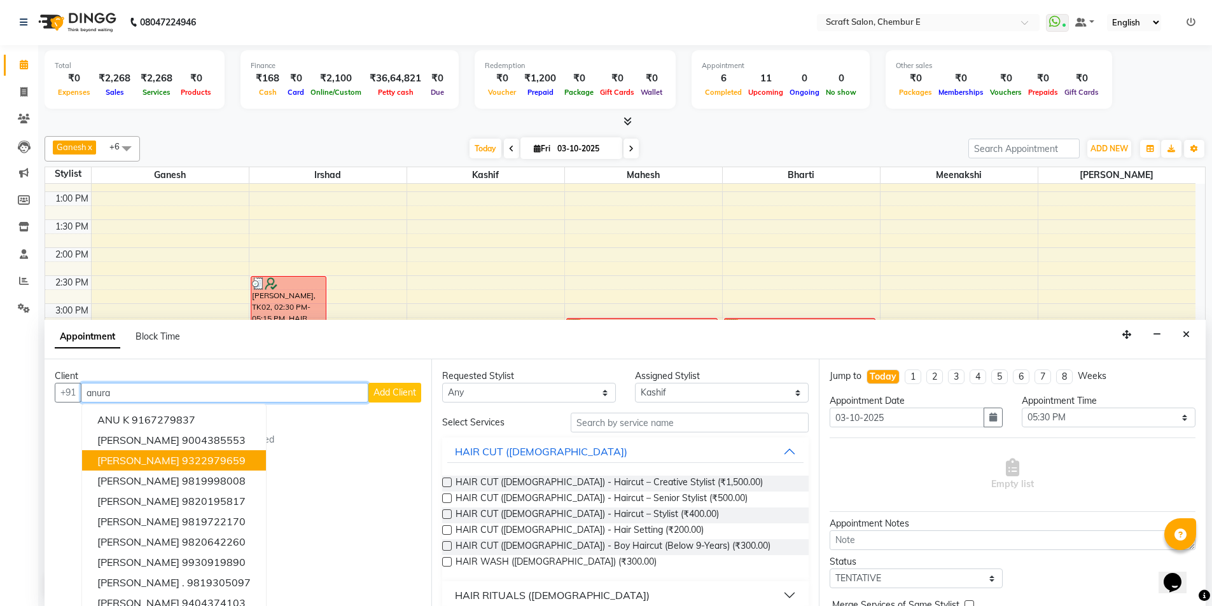
click at [202, 458] on ngb-highlight "9322979659" at bounding box center [214, 460] width 64 height 13
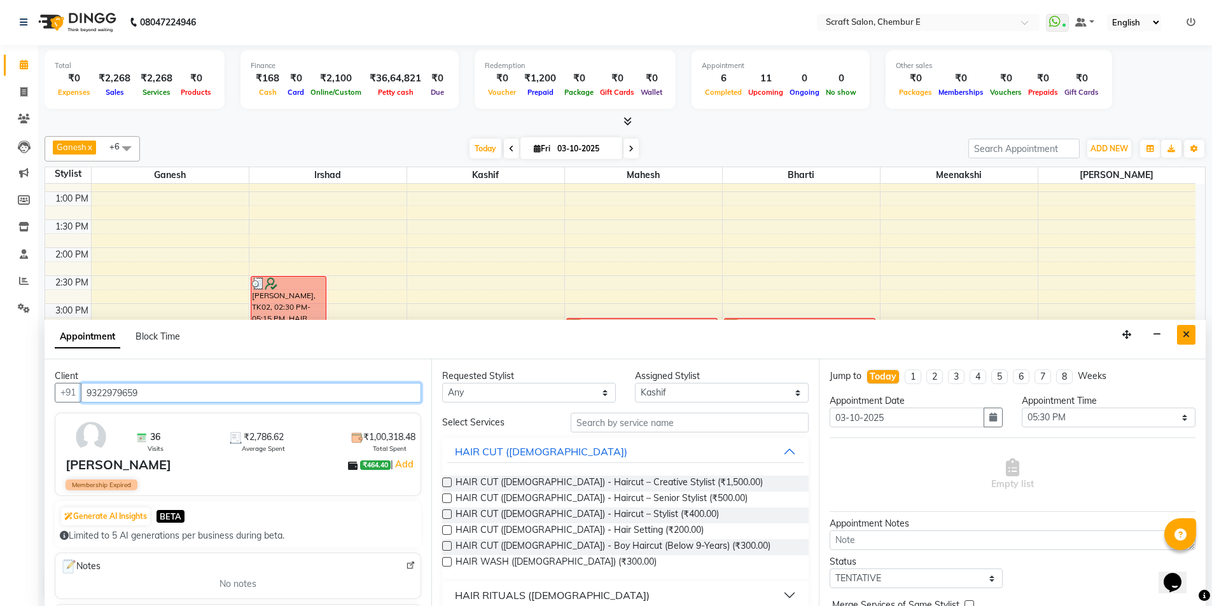
type input "9322979659"
click at [1187, 335] on icon "Close" at bounding box center [1186, 334] width 7 height 9
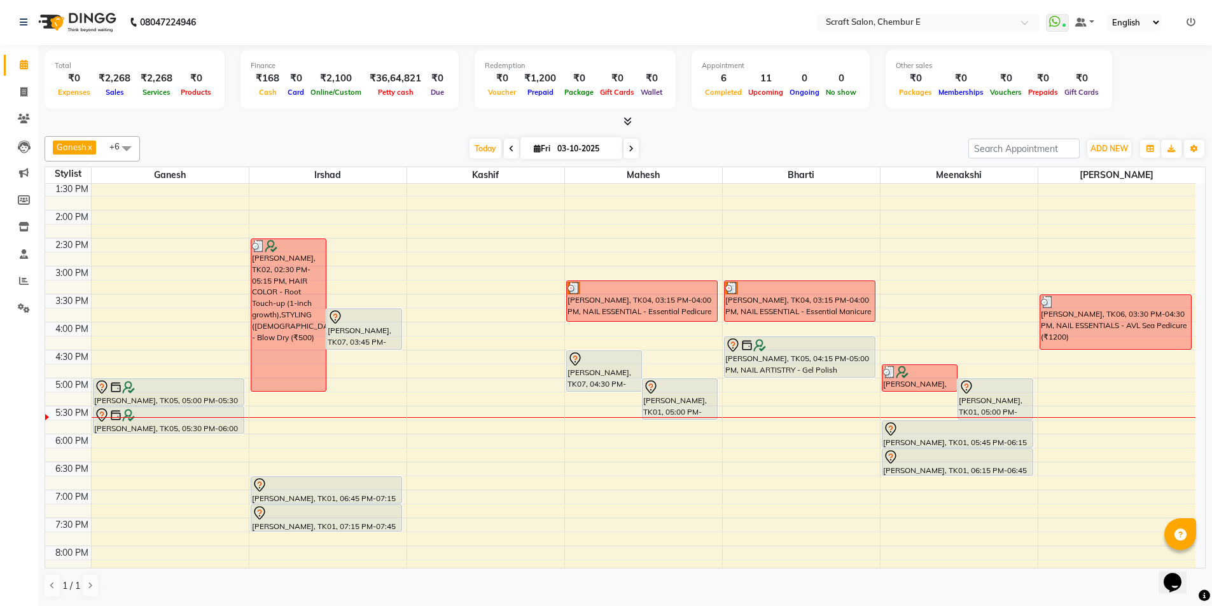
scroll to position [343, 0]
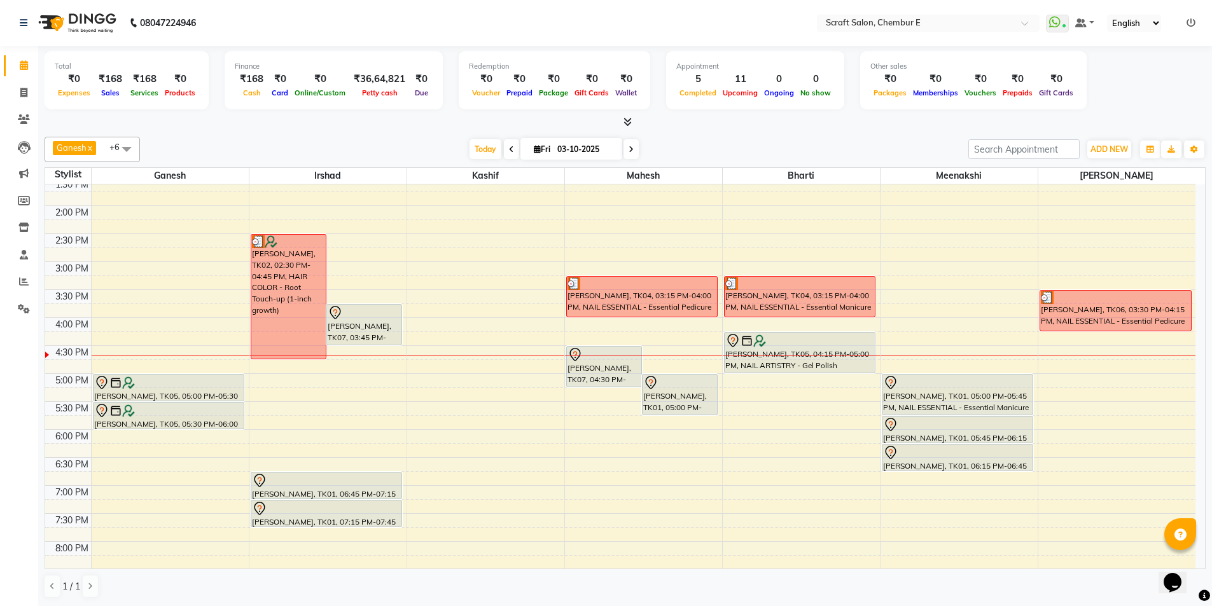
scroll to position [343, 0]
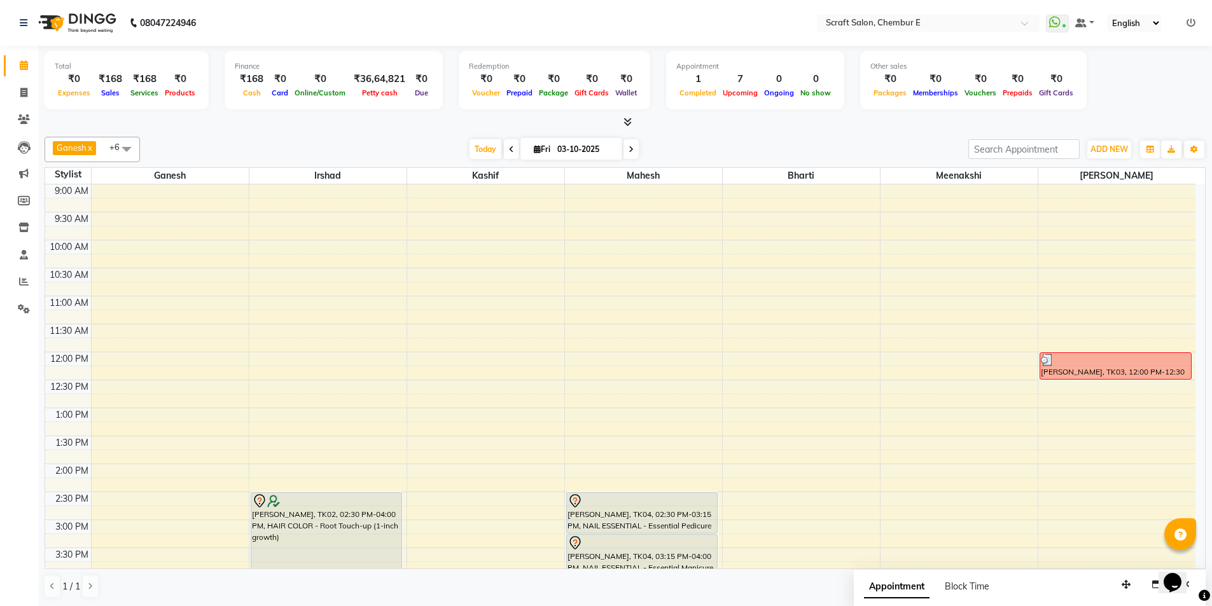
scroll to position [191, 0]
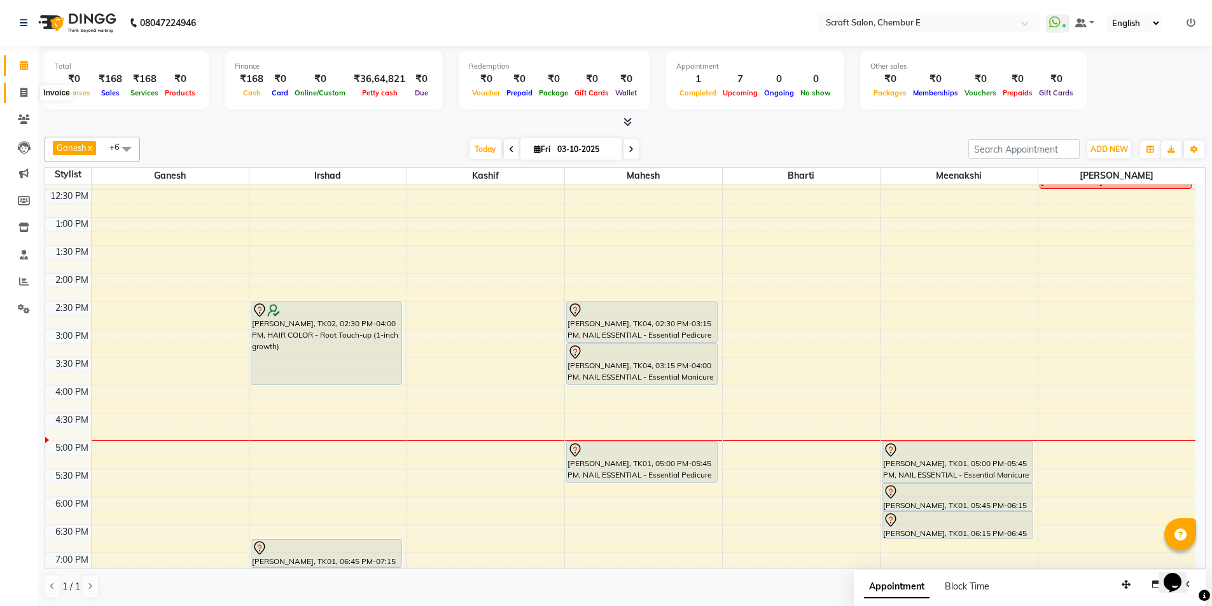
click at [25, 94] on icon at bounding box center [23, 93] width 7 height 10
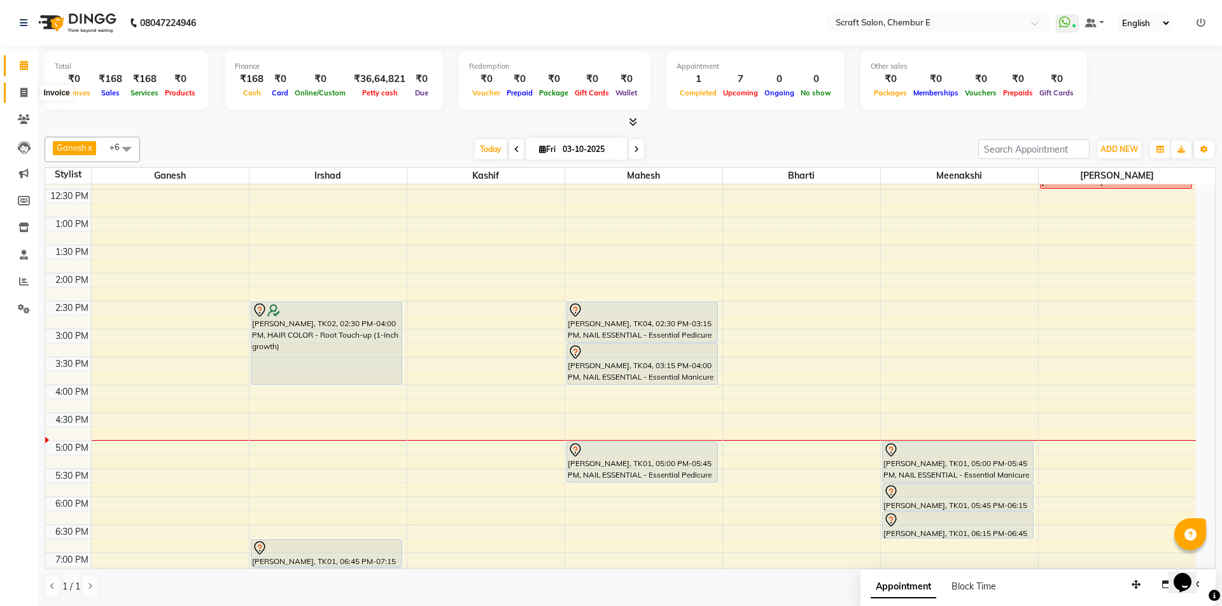
select select "3922"
select select "service"
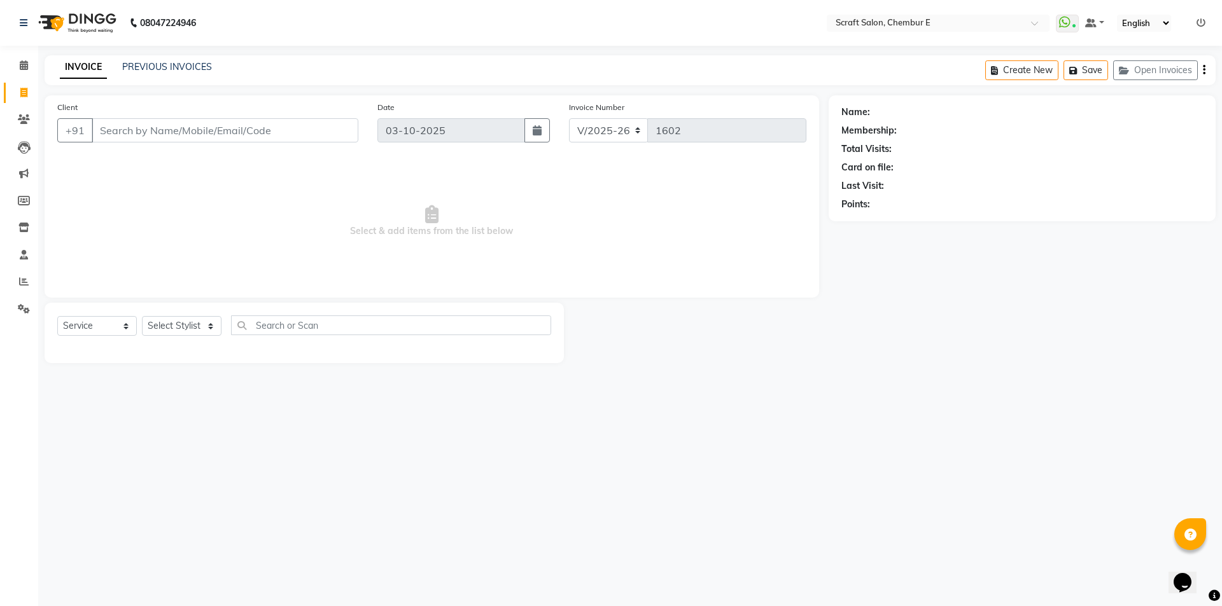
click at [113, 127] on input "Client" at bounding box center [225, 130] width 267 height 24
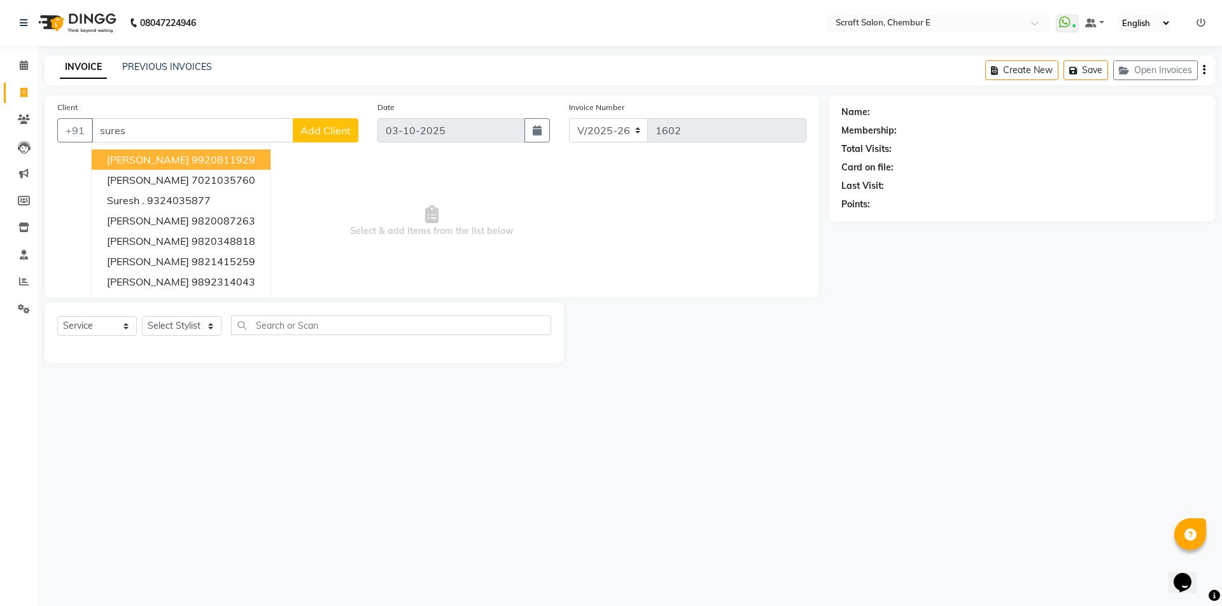
click at [248, 164] on ngb-highlight "9920811929" at bounding box center [224, 159] width 64 height 13
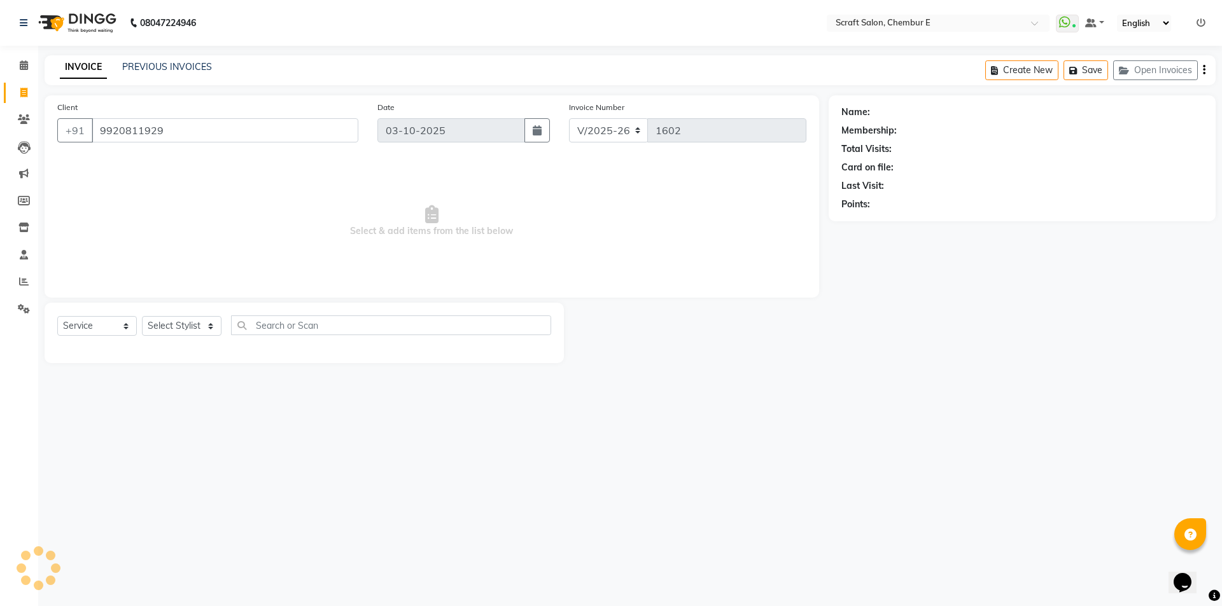
type input "9920811929"
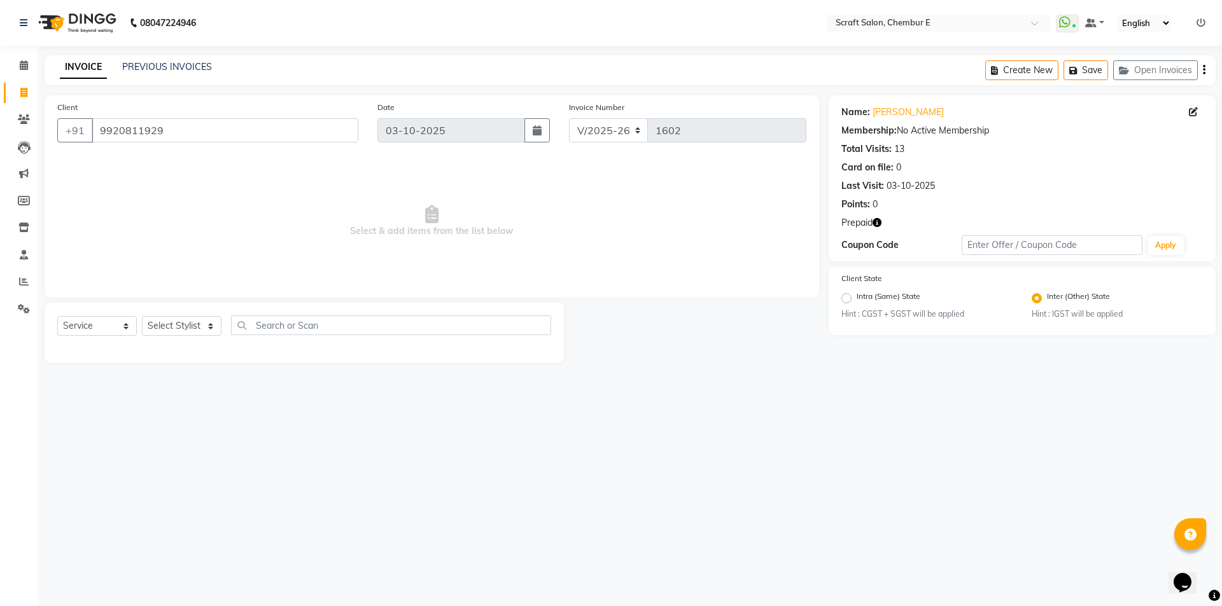
click at [875, 220] on icon "button" at bounding box center [876, 222] width 9 height 9
click at [932, 216] on div "Name: [PERSON_NAME] Membership: No Active Membership Total Visits: 13 Card on f…" at bounding box center [1022, 178] width 387 height 166
click at [877, 223] on icon "button" at bounding box center [876, 222] width 9 height 9
click at [896, 111] on link "[PERSON_NAME]" at bounding box center [907, 112] width 71 height 13
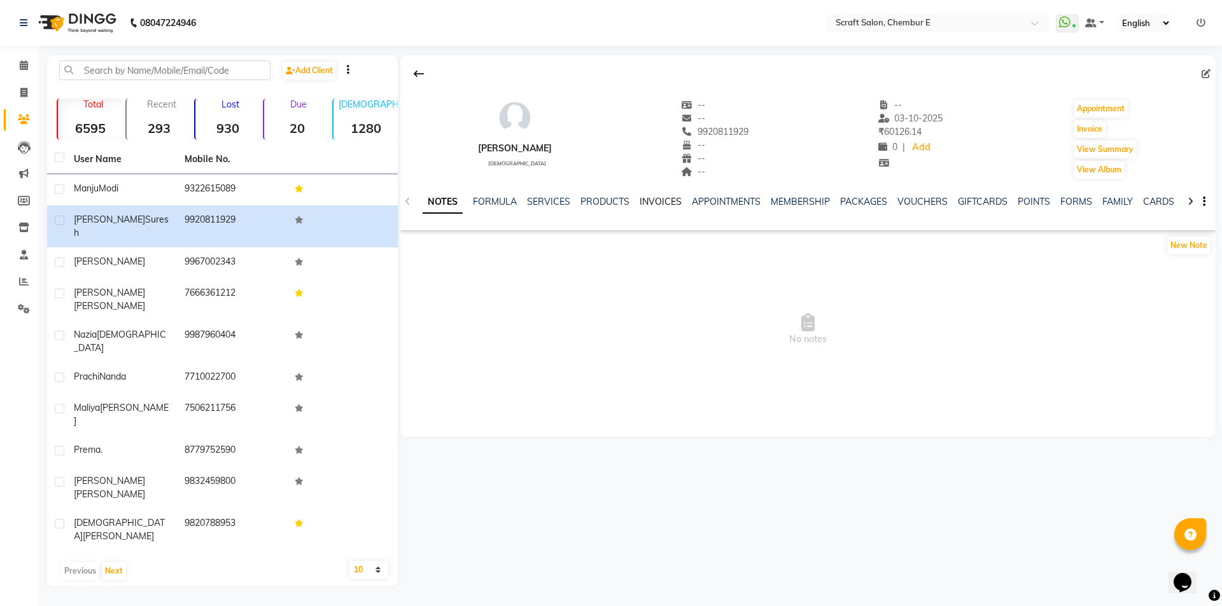
click at [659, 203] on link "INVOICES" at bounding box center [661, 201] width 42 height 11
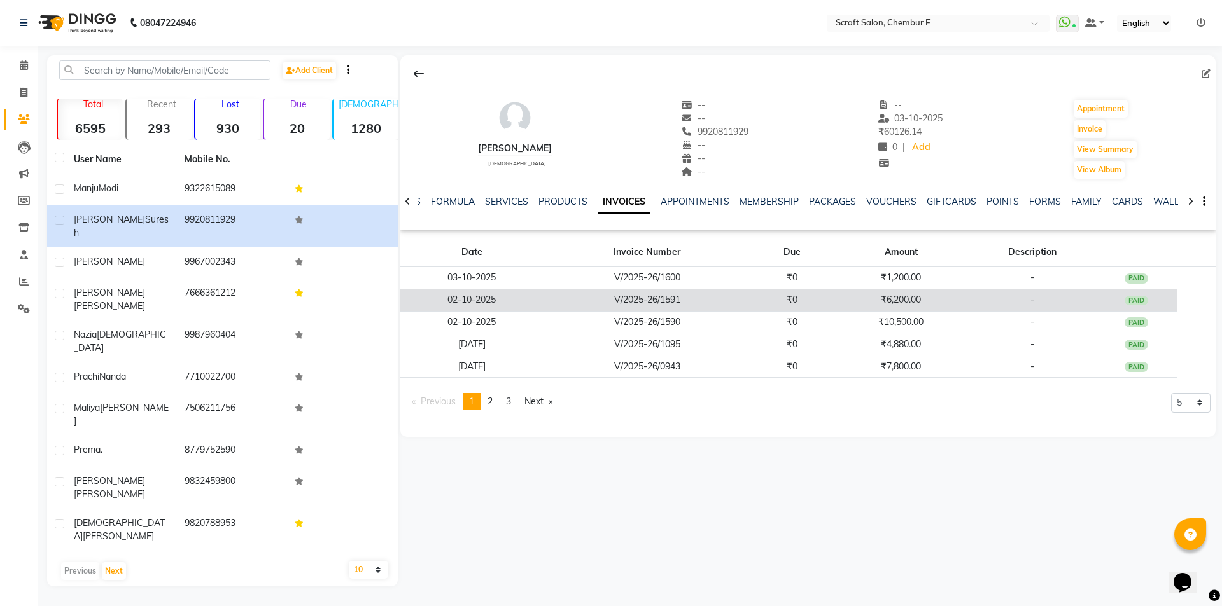
click at [683, 304] on td "V/2025-26/1591" at bounding box center [647, 300] width 208 height 22
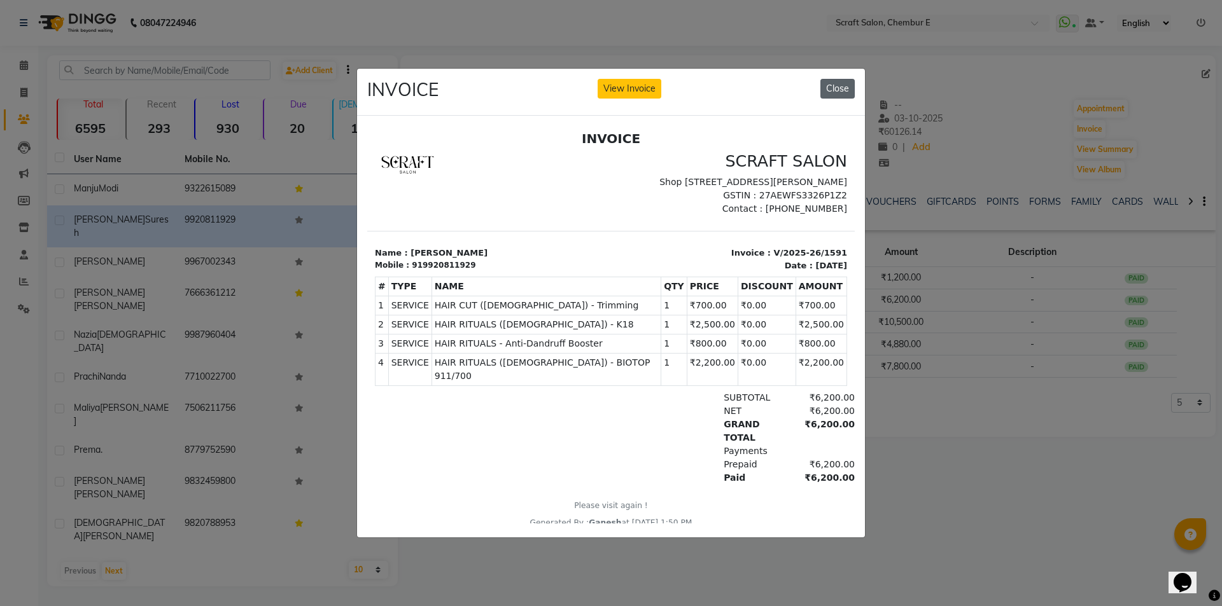
click at [843, 80] on button "Close" at bounding box center [837, 89] width 34 height 20
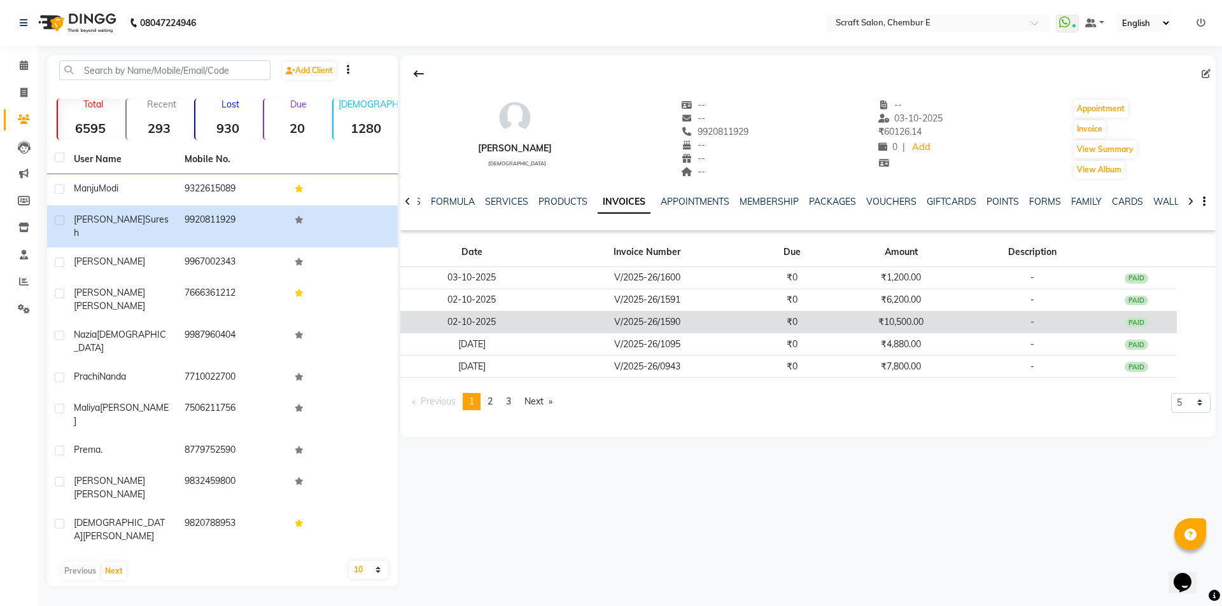
click at [769, 316] on td "₹0" at bounding box center [792, 322] width 82 height 22
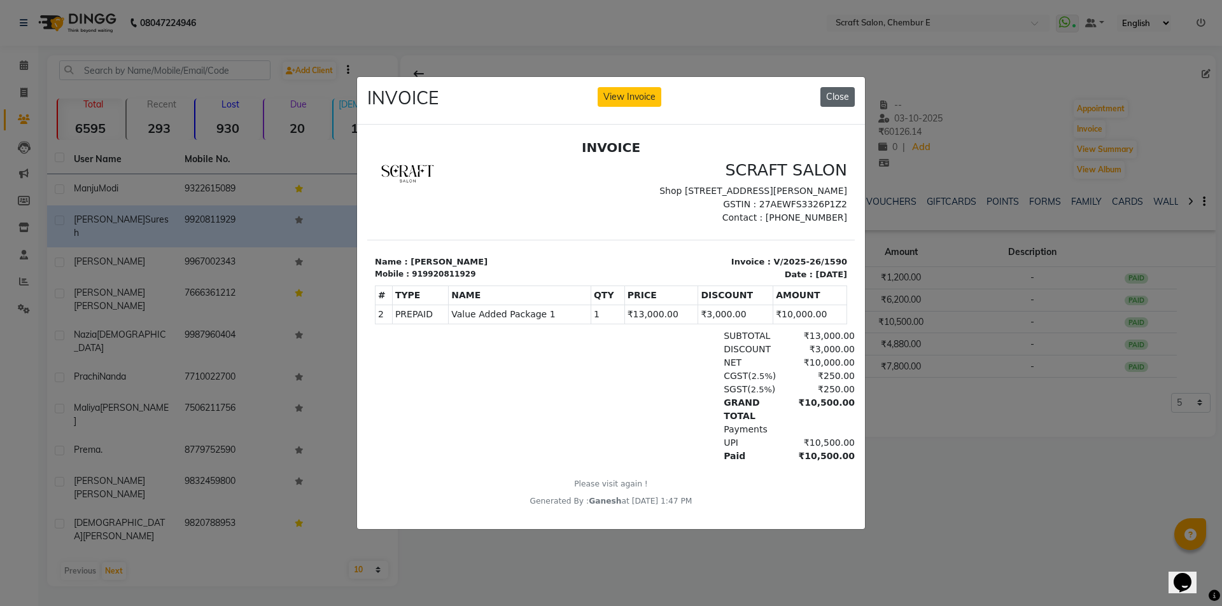
click at [840, 90] on button "Close" at bounding box center [837, 97] width 34 height 20
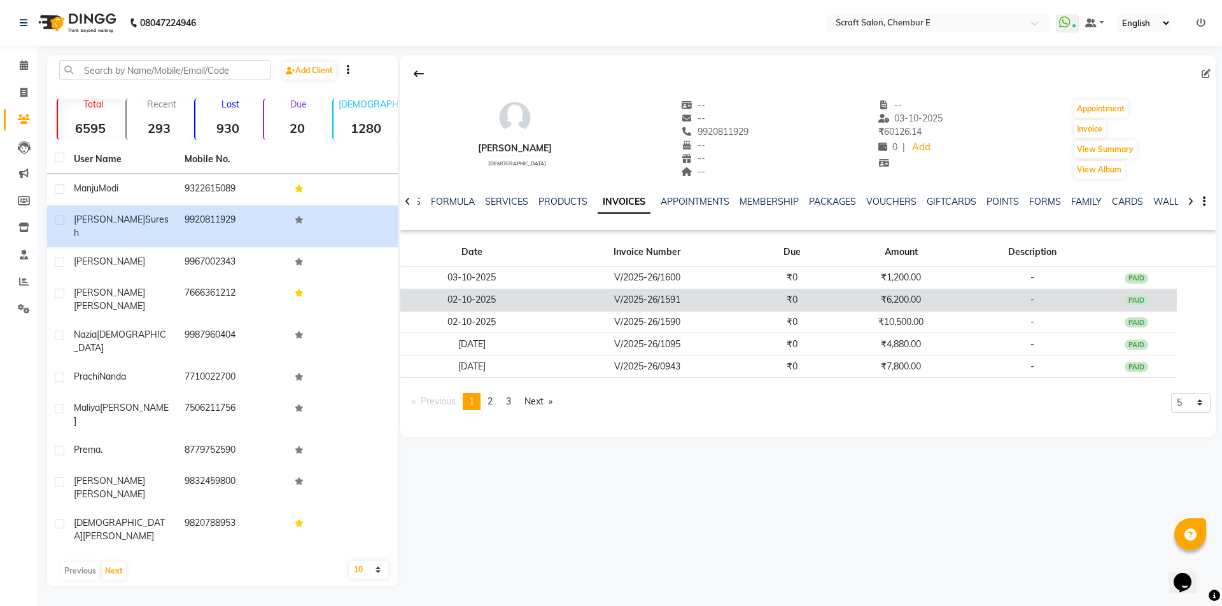
click at [735, 296] on td "V/2025-26/1591" at bounding box center [647, 300] width 208 height 22
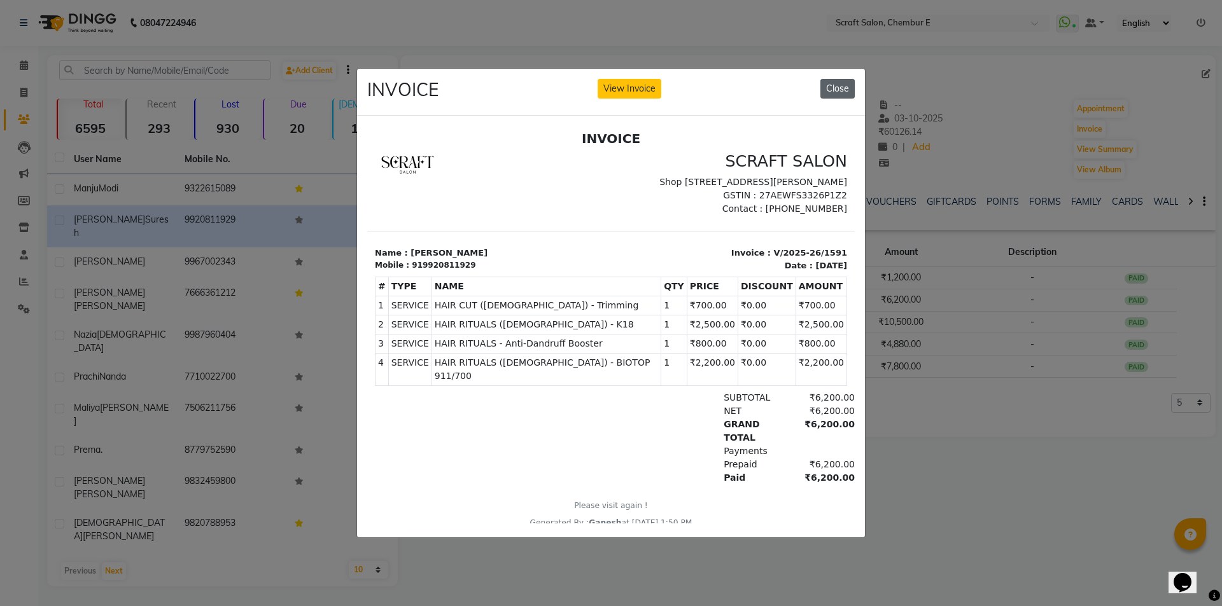
click at [834, 82] on button "Close" at bounding box center [837, 89] width 34 height 20
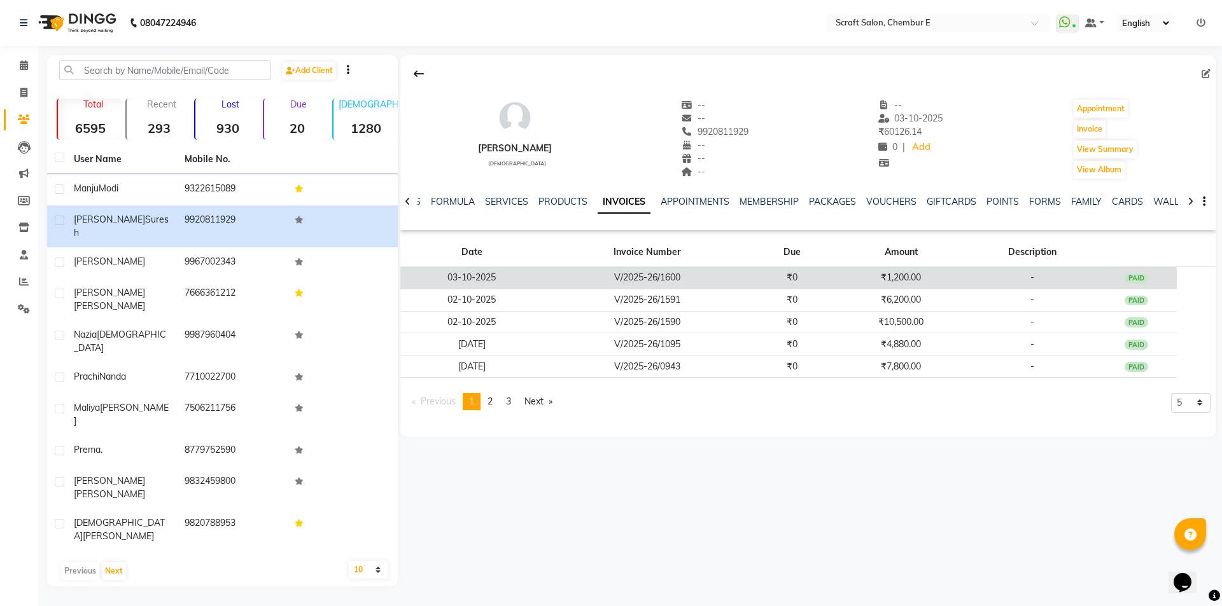
click at [742, 272] on td "V/2025-26/1600" at bounding box center [647, 278] width 208 height 22
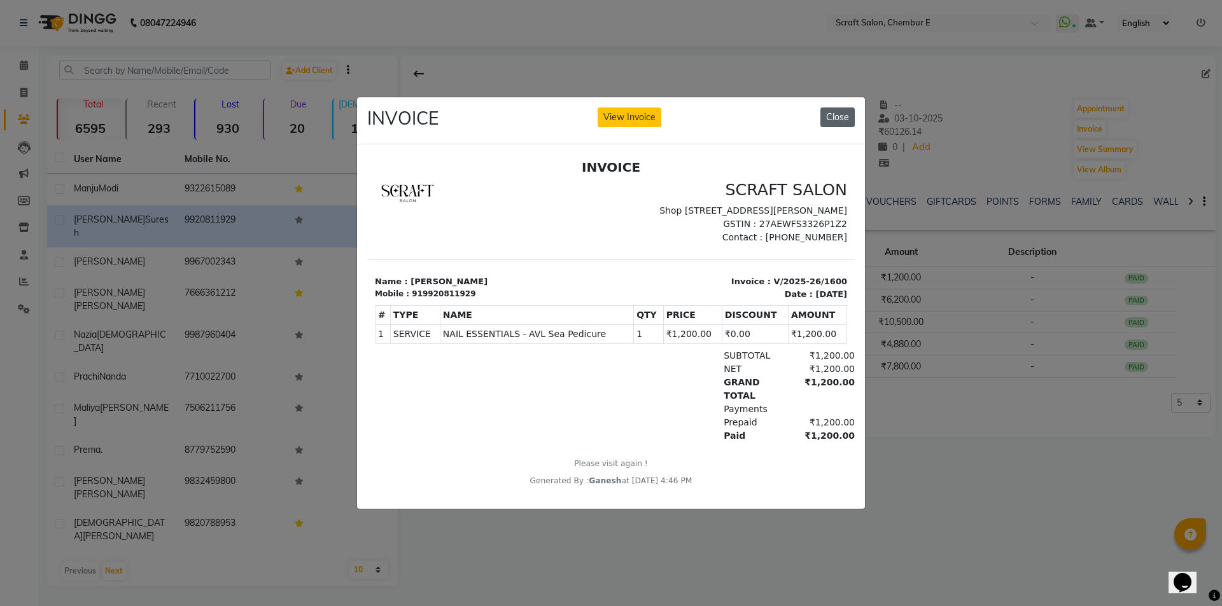
click at [840, 112] on button "Close" at bounding box center [837, 118] width 34 height 20
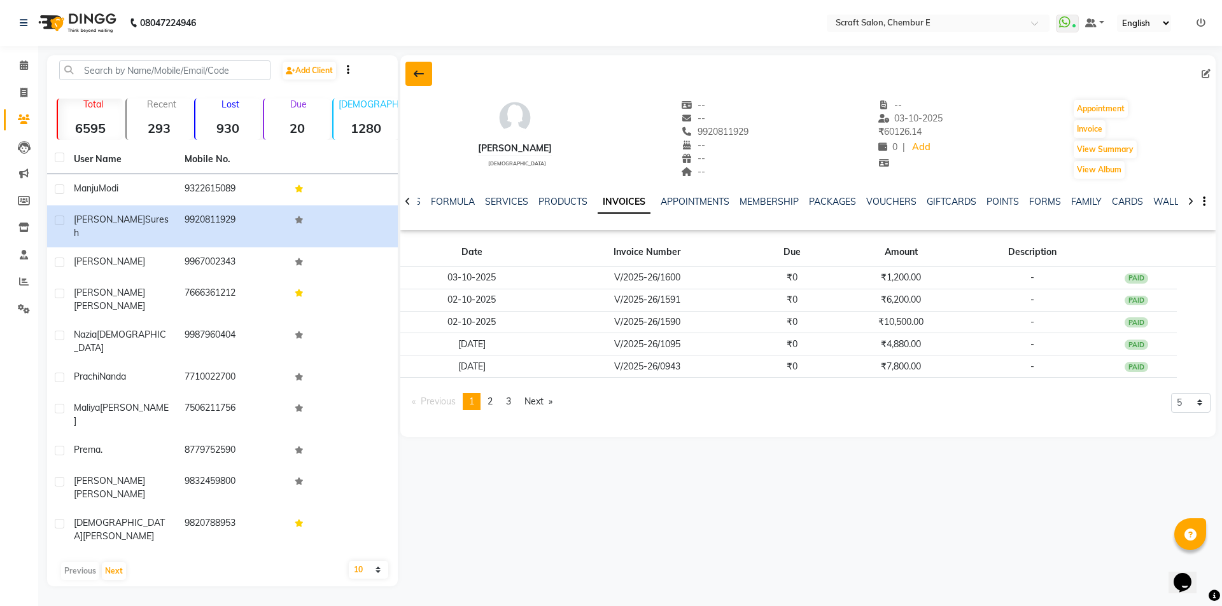
click at [423, 72] on icon at bounding box center [419, 74] width 10 height 10
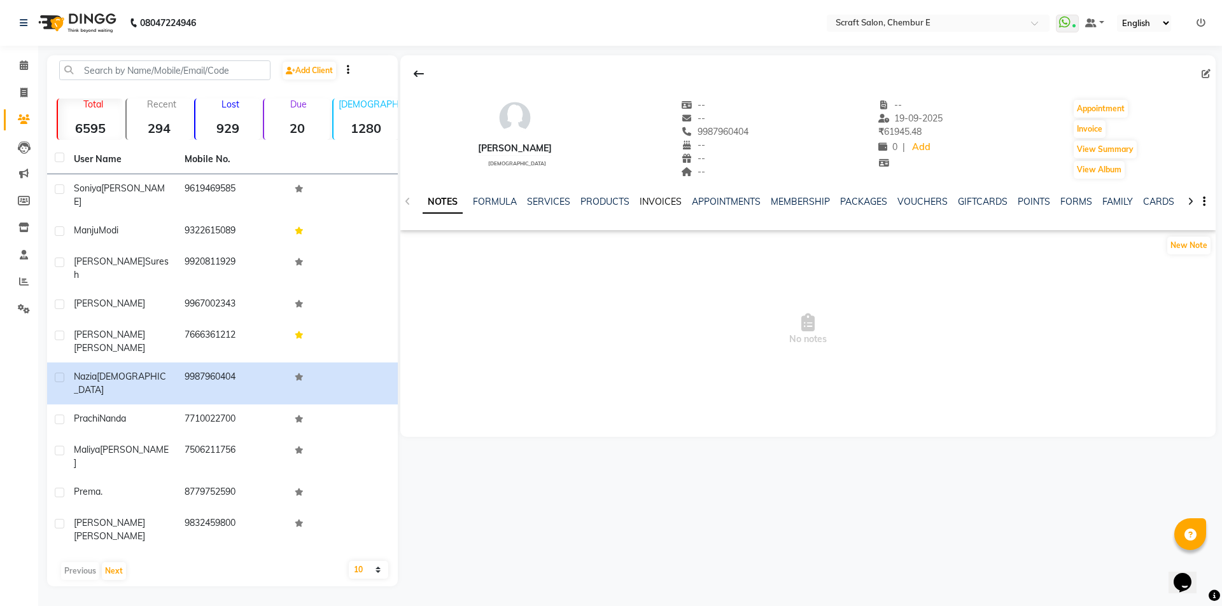
click at [667, 198] on link "INVOICES" at bounding box center [661, 201] width 42 height 11
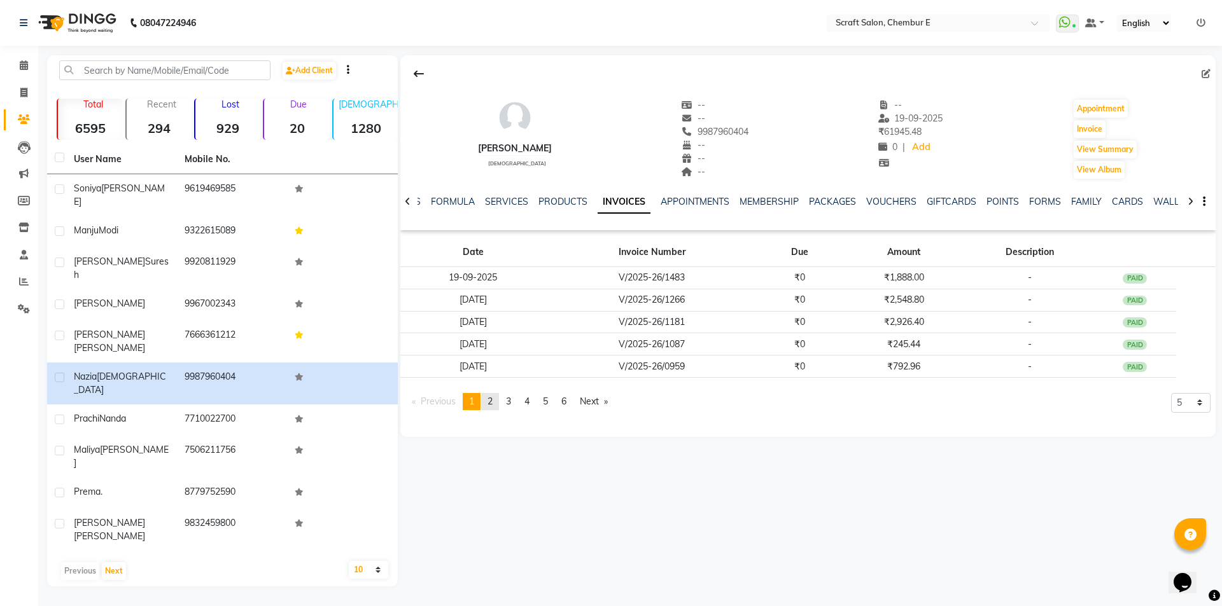
click at [496, 400] on link "page 2" at bounding box center [490, 401] width 18 height 17
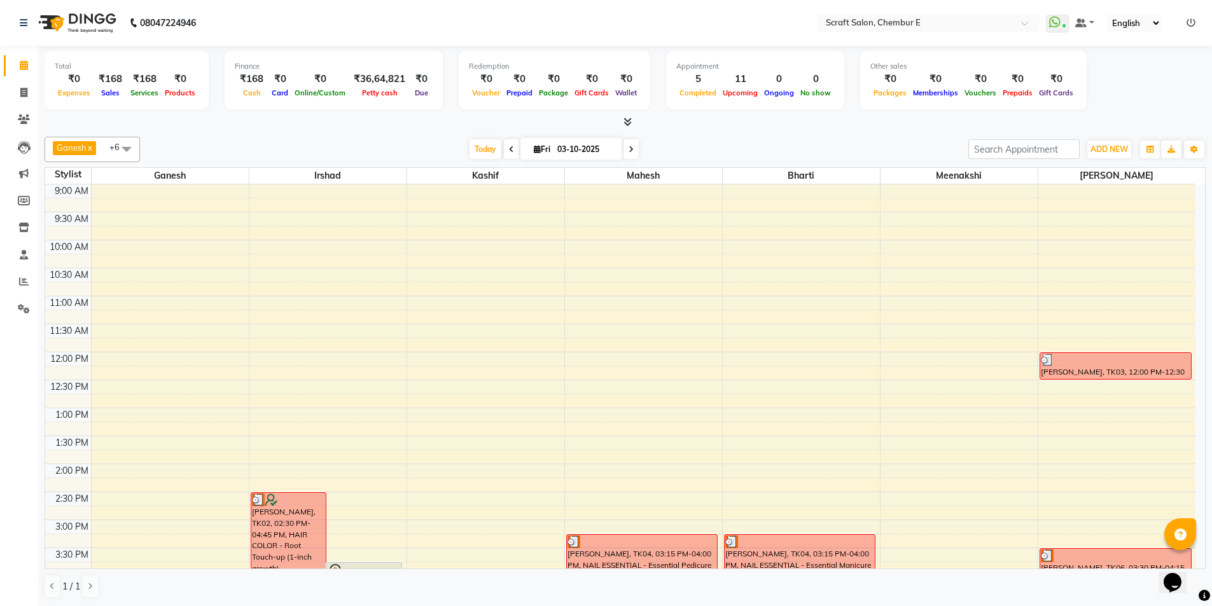
scroll to position [343, 0]
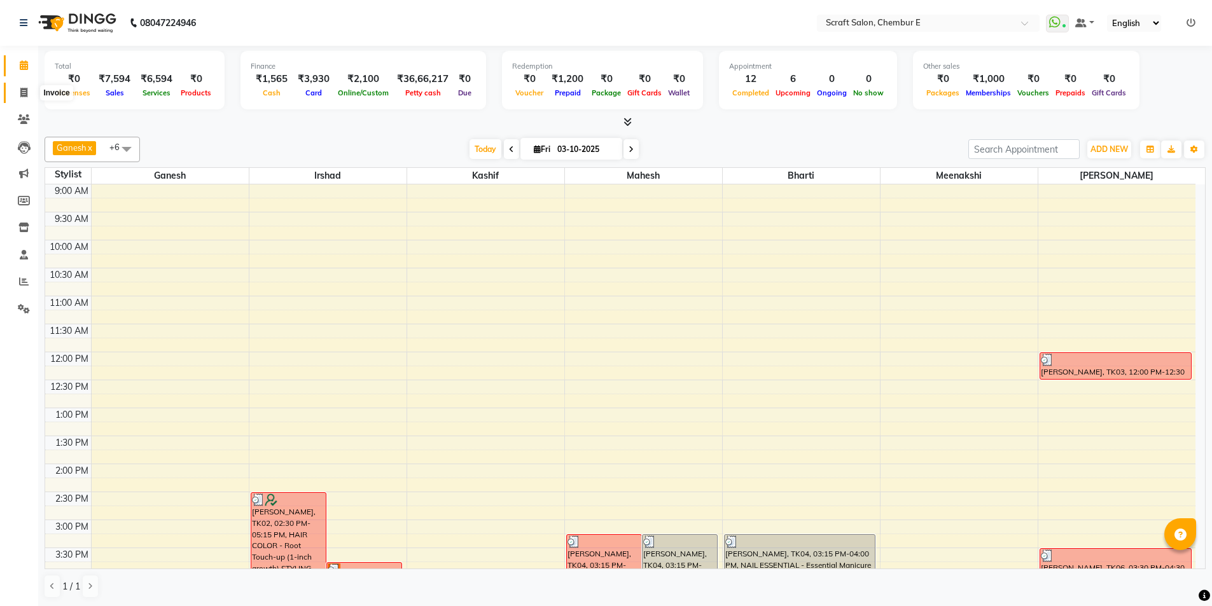
click at [23, 90] on icon at bounding box center [23, 93] width 7 height 10
select select "service"
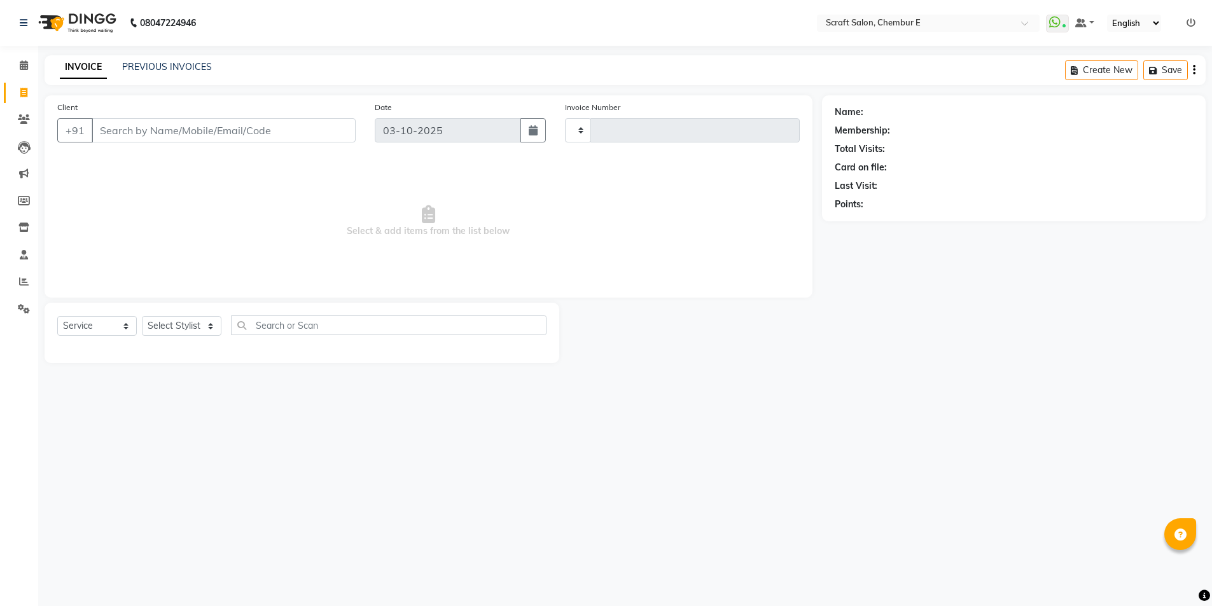
type input "1605"
select select "3922"
click at [192, 124] on input "Client" at bounding box center [225, 130] width 267 height 24
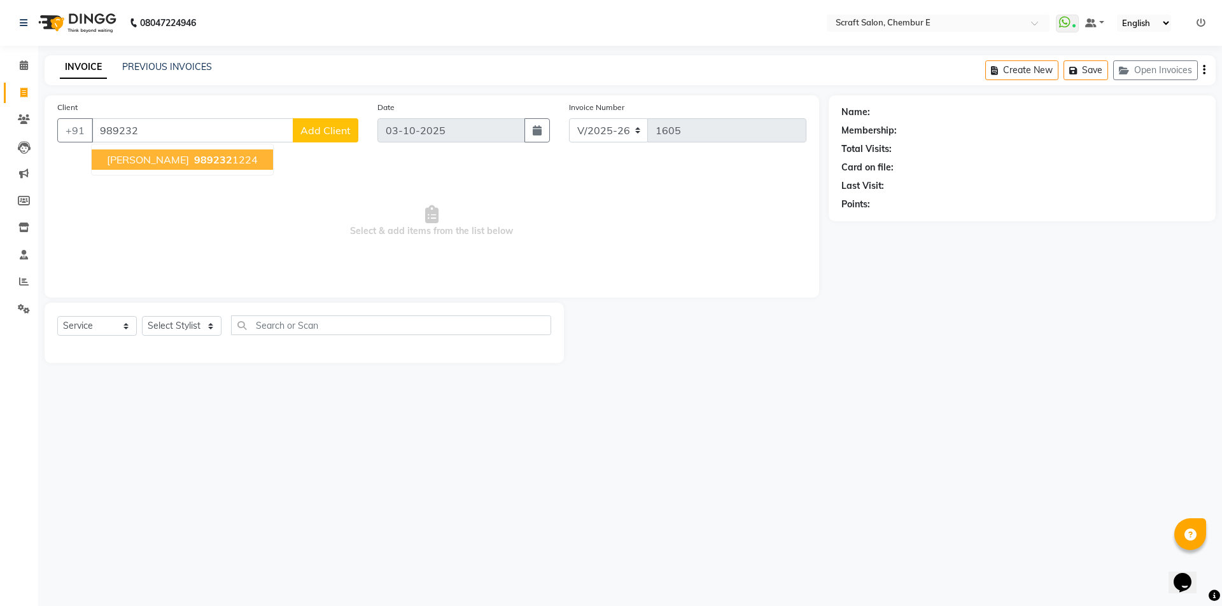
click at [148, 164] on span "Kavita Bhatti" at bounding box center [148, 159] width 82 height 13
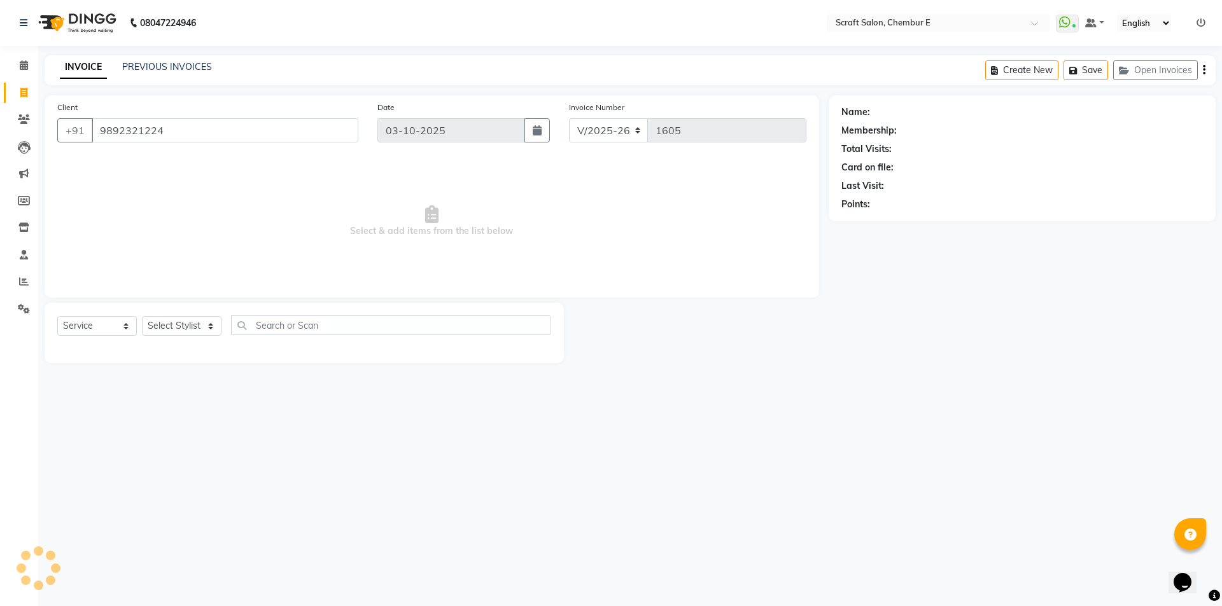
type input "9892321224"
select select "1: Object"
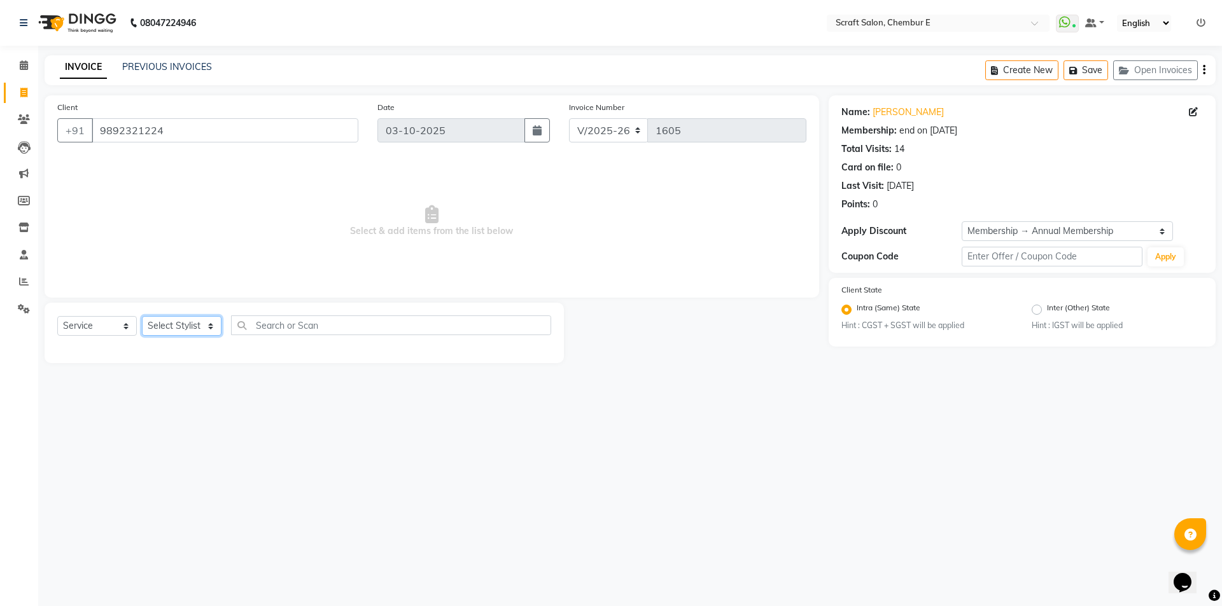
click at [209, 325] on select "Select Stylist Bharti Frontdesk Ganesh Irshad Kashif Mahesh Meenakshi Rasika Sh…" at bounding box center [182, 326] width 80 height 20
select select "33658"
click at [142, 316] on select "Select Stylist Bharti Frontdesk Ganesh Irshad Kashif Mahesh Meenakshi Rasika Sh…" at bounding box center [182, 326] width 80 height 20
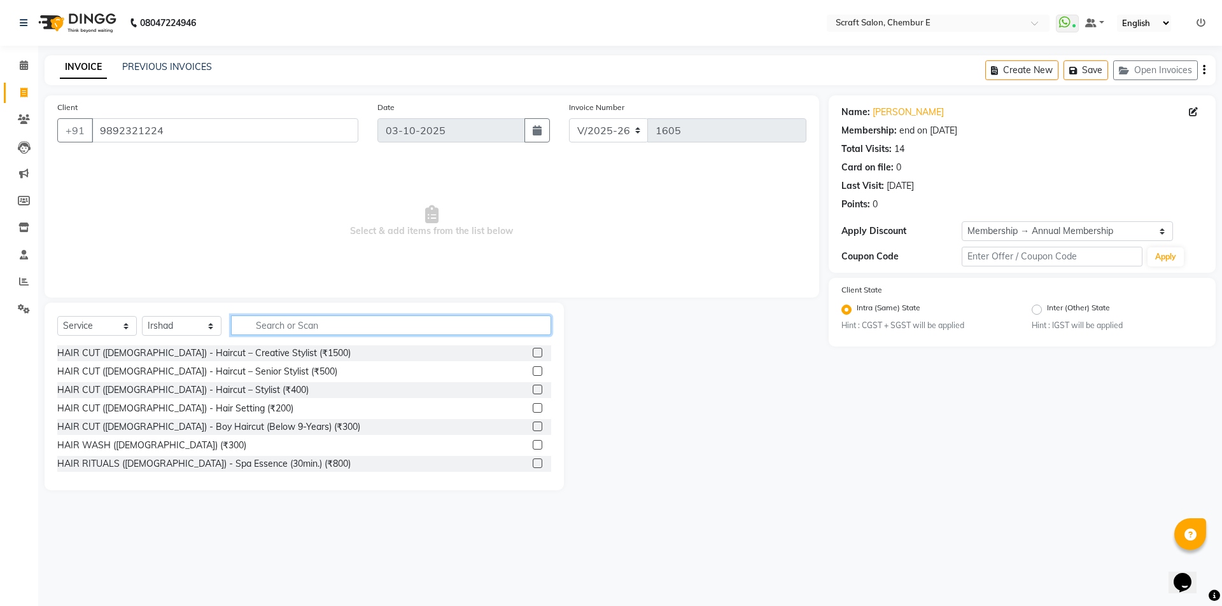
click at [304, 332] on input "text" at bounding box center [391, 326] width 320 height 20
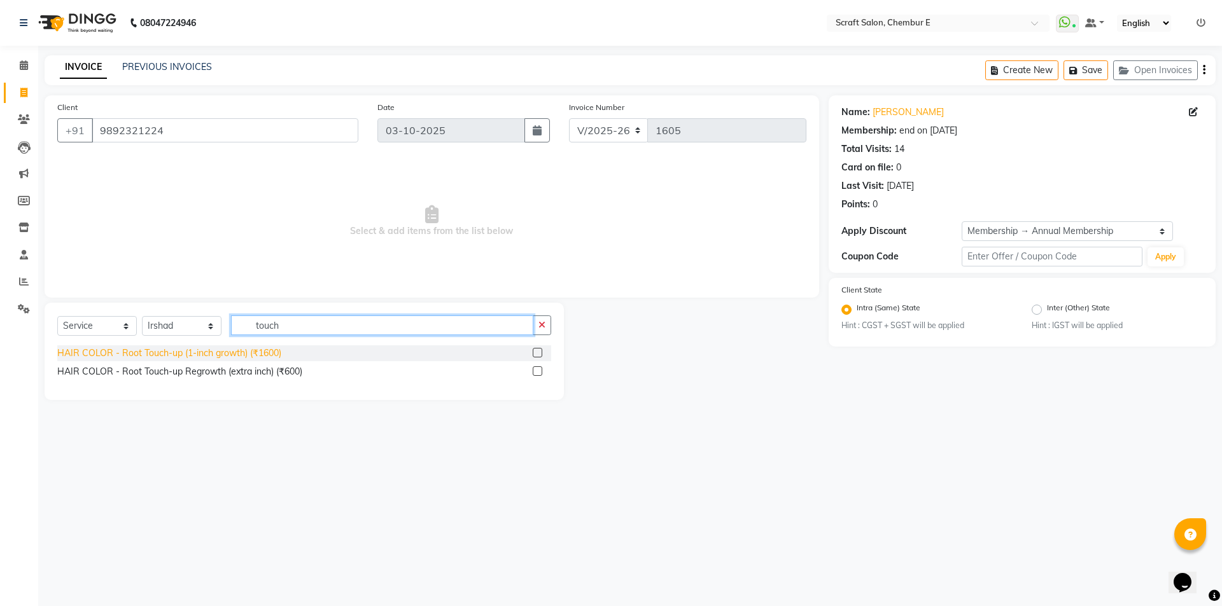
type input "touch"
click at [276, 360] on div "HAIR COLOR - Root Touch-up (1-inch growth) (₹1600)" at bounding box center [169, 353] width 224 height 13
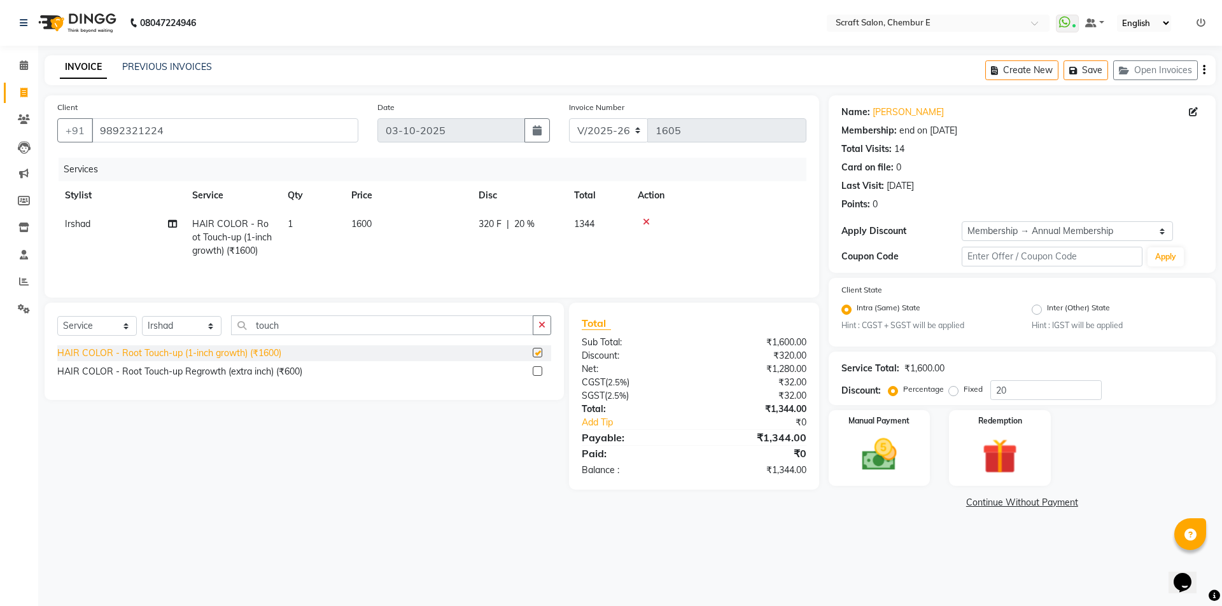
checkbox input "false"
click at [645, 223] on icon at bounding box center [646, 222] width 7 height 9
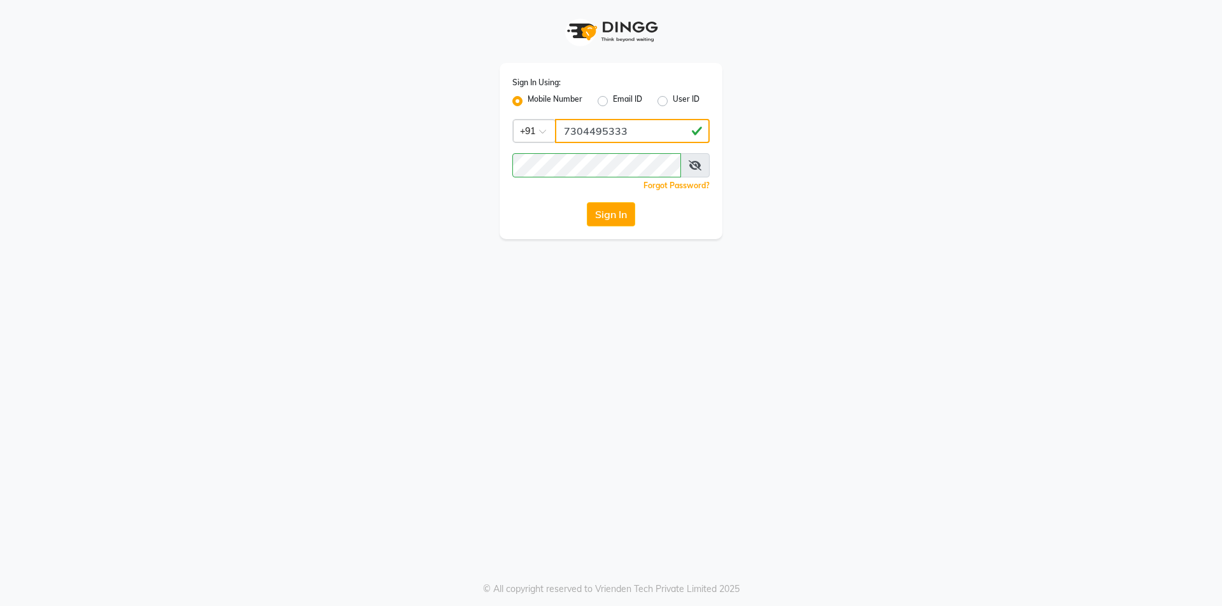
click at [622, 129] on input "7304495333" at bounding box center [632, 131] width 155 height 24
click at [837, 332] on div "Sign In Using: Mobile Number Email ID User ID Country Code × +91 7304495333 Rem…" at bounding box center [611, 303] width 1222 height 606
click at [679, 129] on input "7304495333" at bounding box center [632, 131] width 155 height 24
type input "7"
click at [528, 100] on label "Mobile Number" at bounding box center [555, 101] width 55 height 15
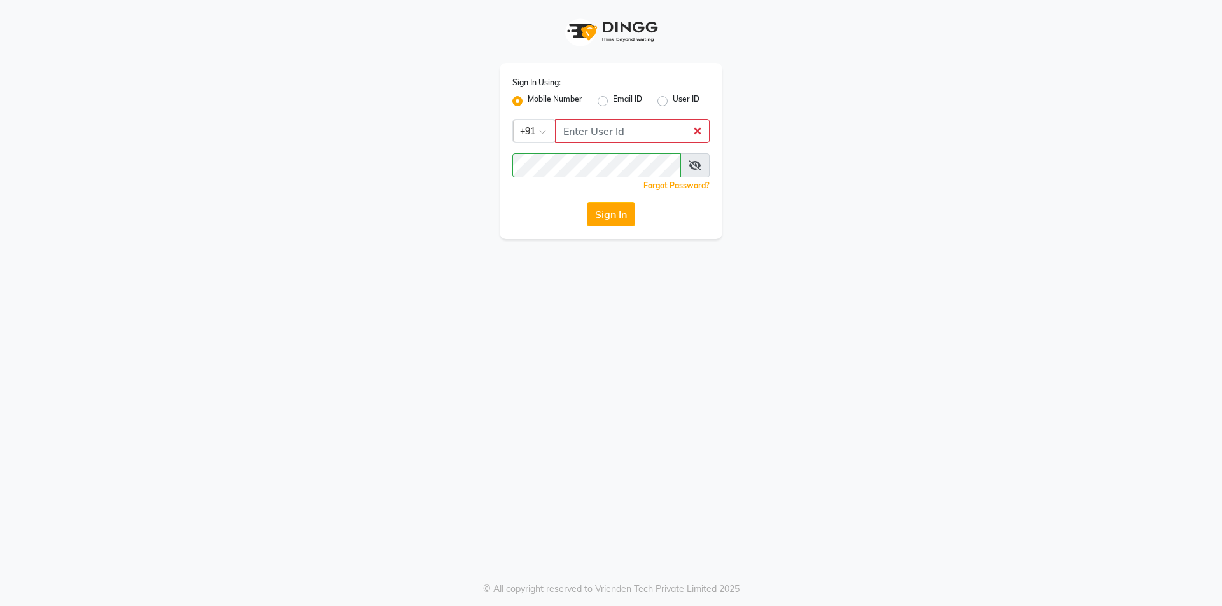
click at [528, 100] on input "Mobile Number" at bounding box center [532, 98] width 8 height 8
click at [644, 138] on input "Username" at bounding box center [632, 131] width 155 height 24
type input "7400164951"
click at [778, 324] on div "Sign In Using: Mobile Number Email ID User ID Country Code × +91 7400164951 Rem…" at bounding box center [611, 303] width 1222 height 606
click at [626, 211] on button "Sign In" at bounding box center [611, 214] width 48 height 24
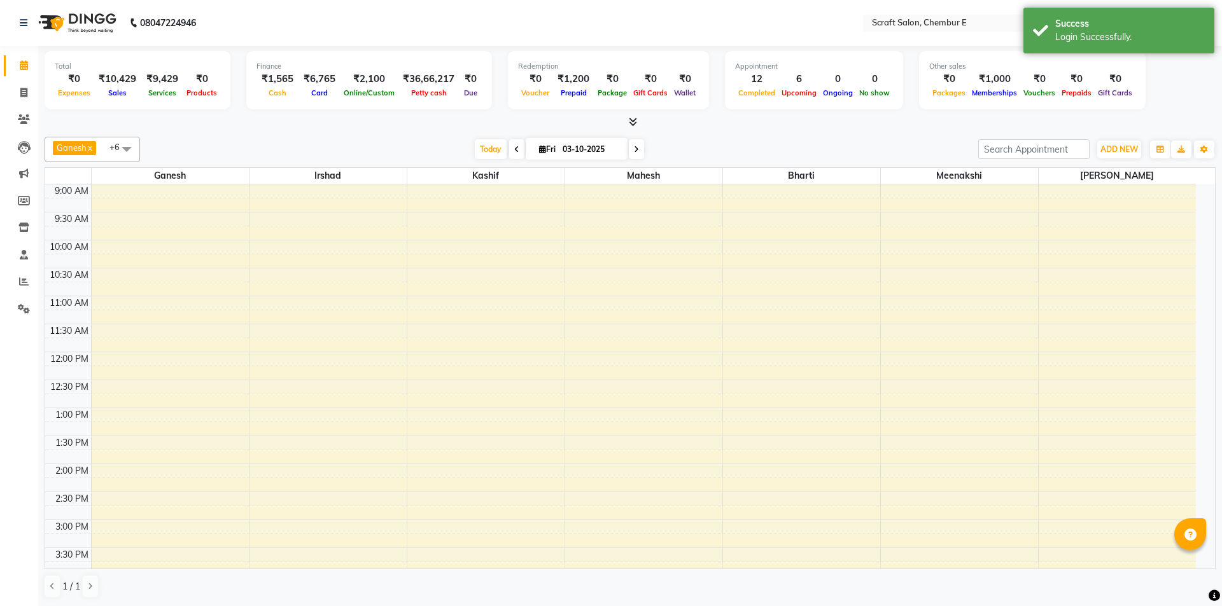
select select "en"
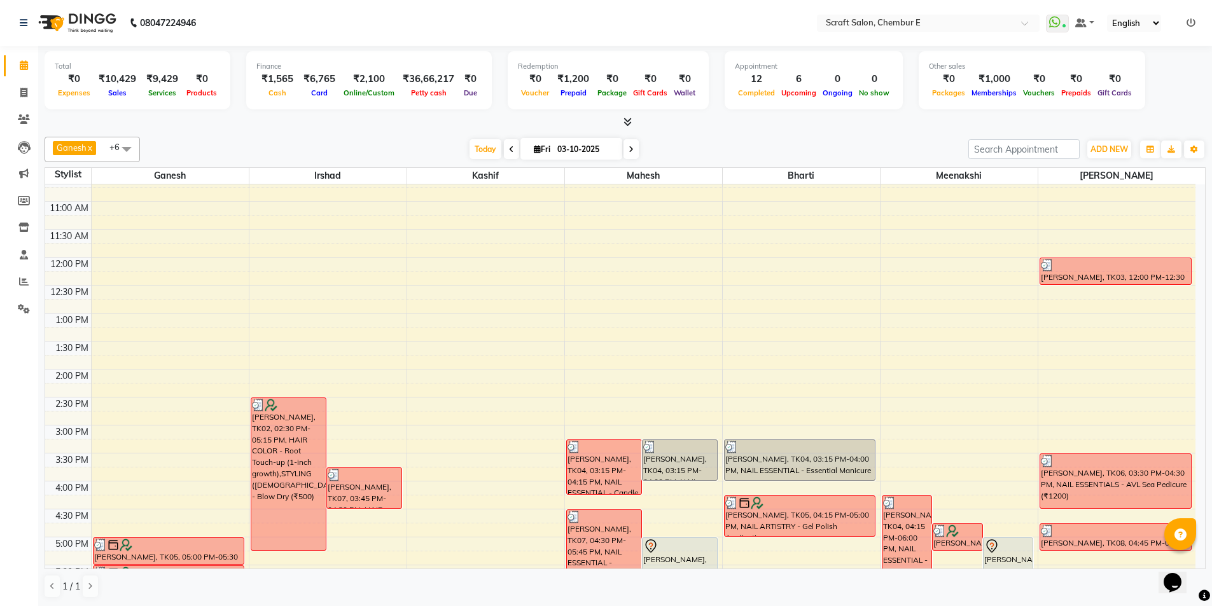
scroll to position [92, 0]
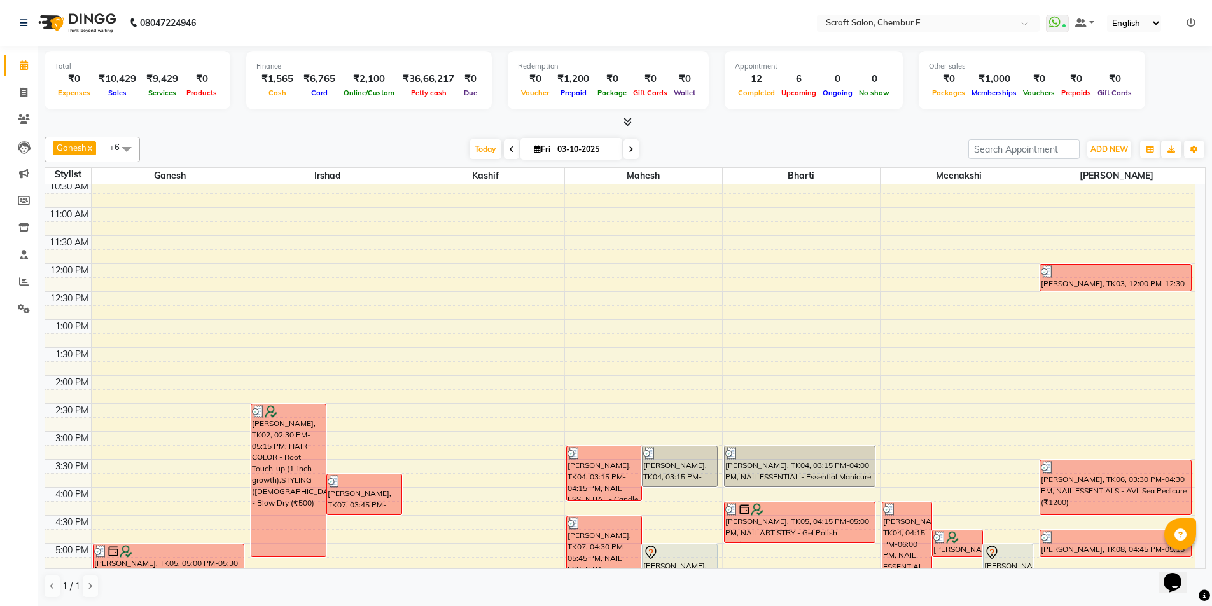
scroll to position [25, 0]
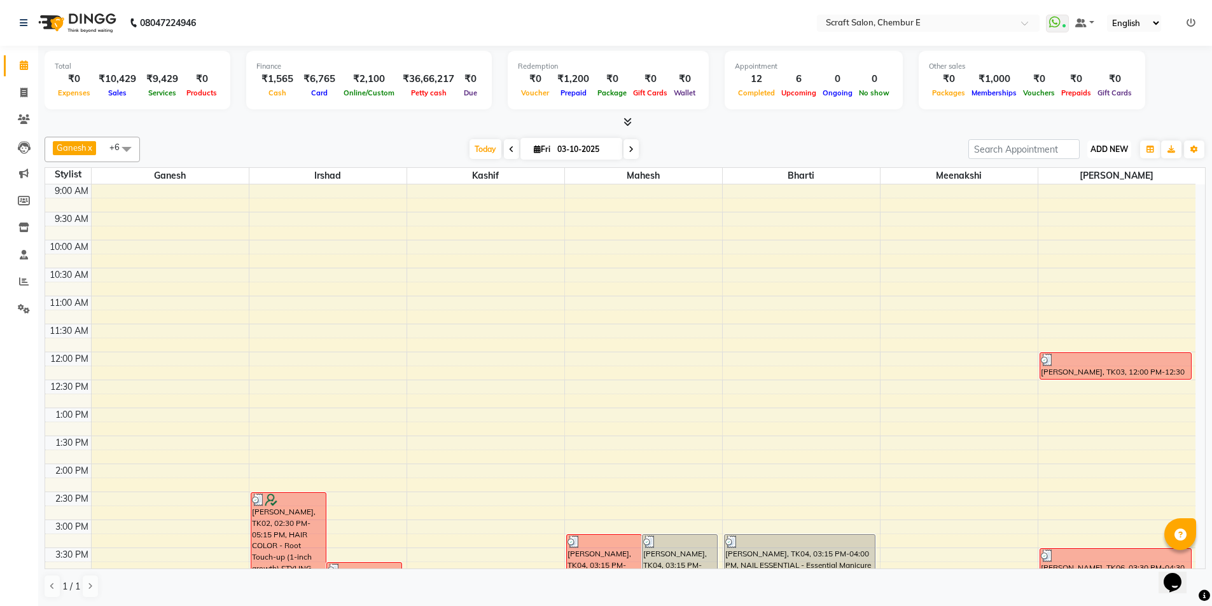
click at [1119, 150] on span "ADD NEW" at bounding box center [1110, 149] width 38 height 10
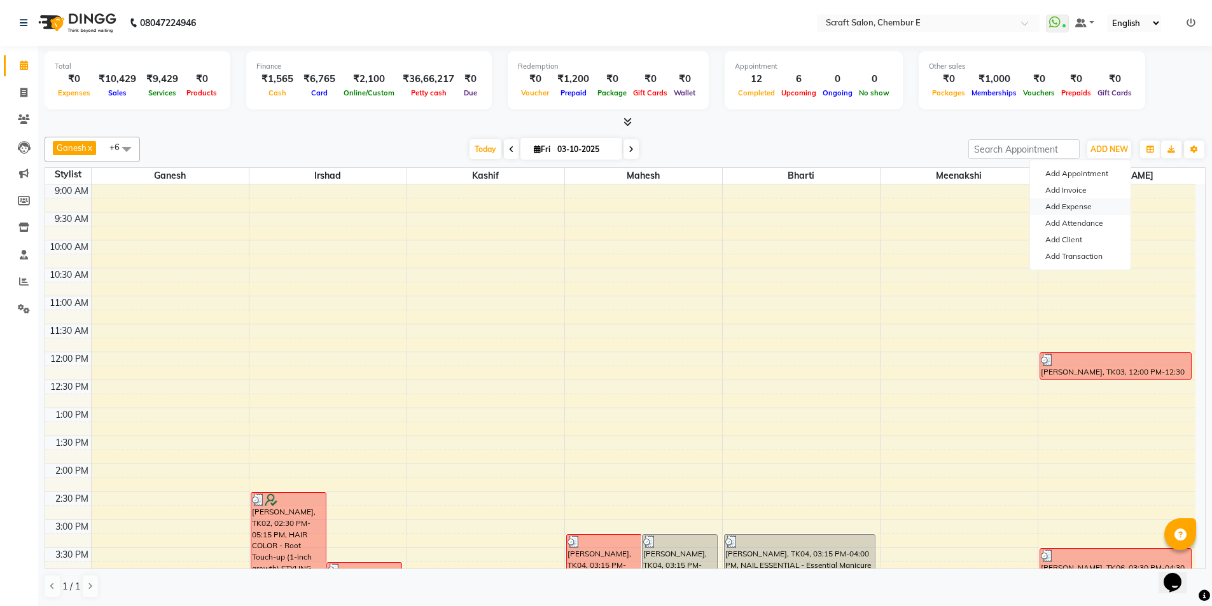
click at [1086, 202] on link "Add Expense" at bounding box center [1080, 207] width 101 height 17
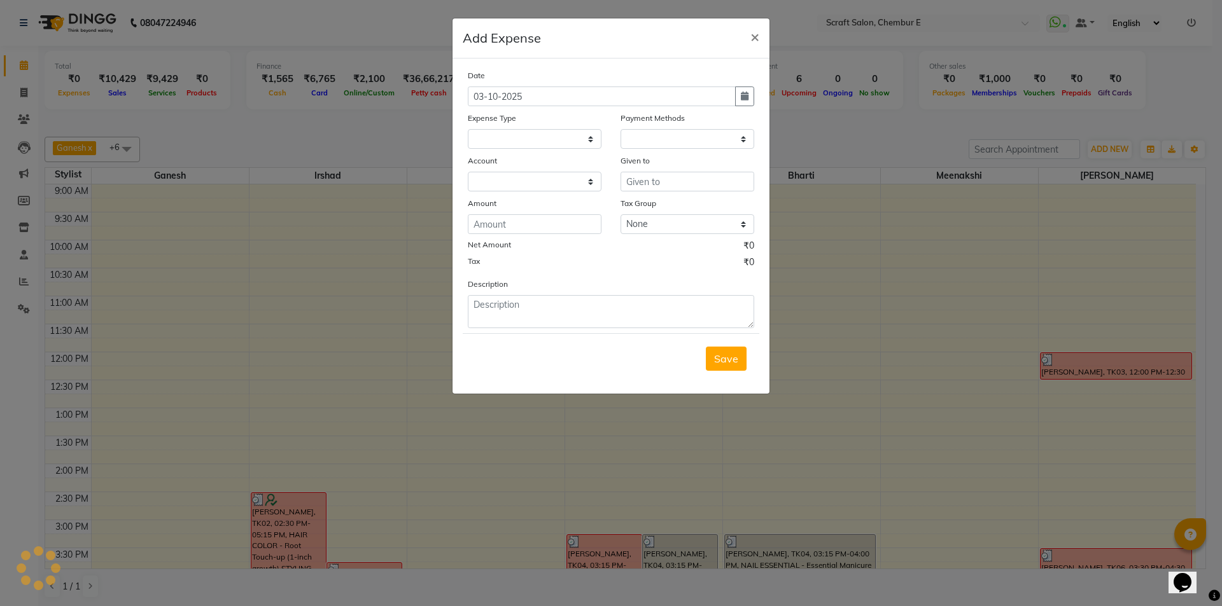
select select "1"
select select "2729"
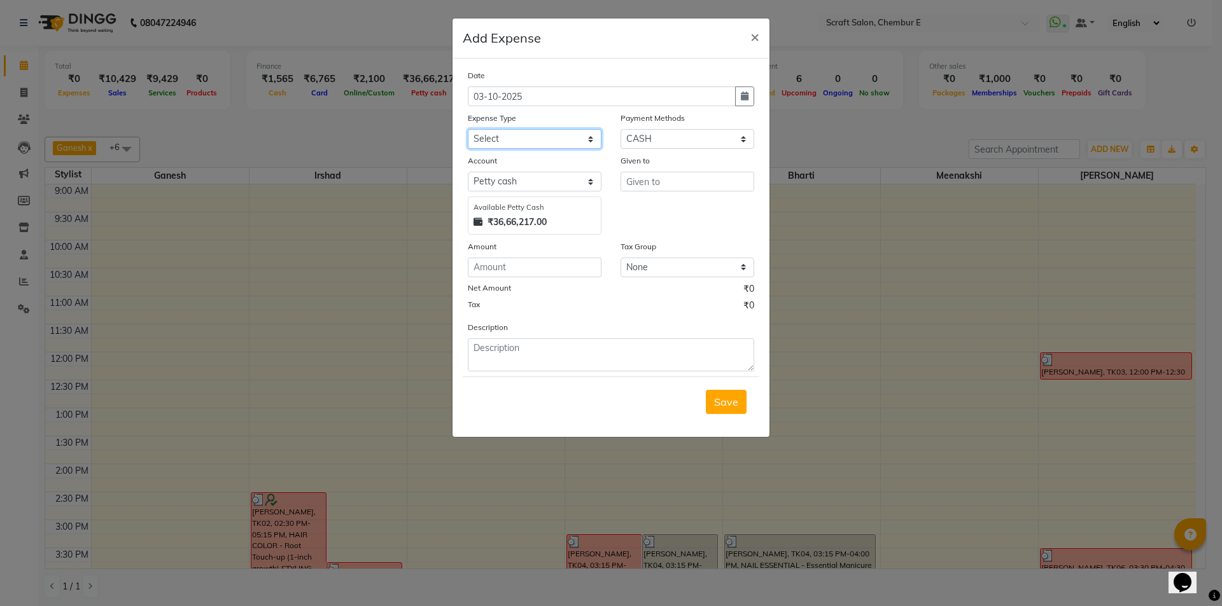
click at [530, 144] on select "Select Advance Salary Bank charges Car maintenance Cash transfer to bank Cash t…" at bounding box center [535, 139] width 134 height 20
select select "5815"
click at [468, 129] on select "Select Advance Salary Bank charges Car maintenance Cash transfer to bank Cash t…" at bounding box center [535, 139] width 134 height 20
click at [528, 274] on input "number" at bounding box center [535, 268] width 134 height 20
type input "198"
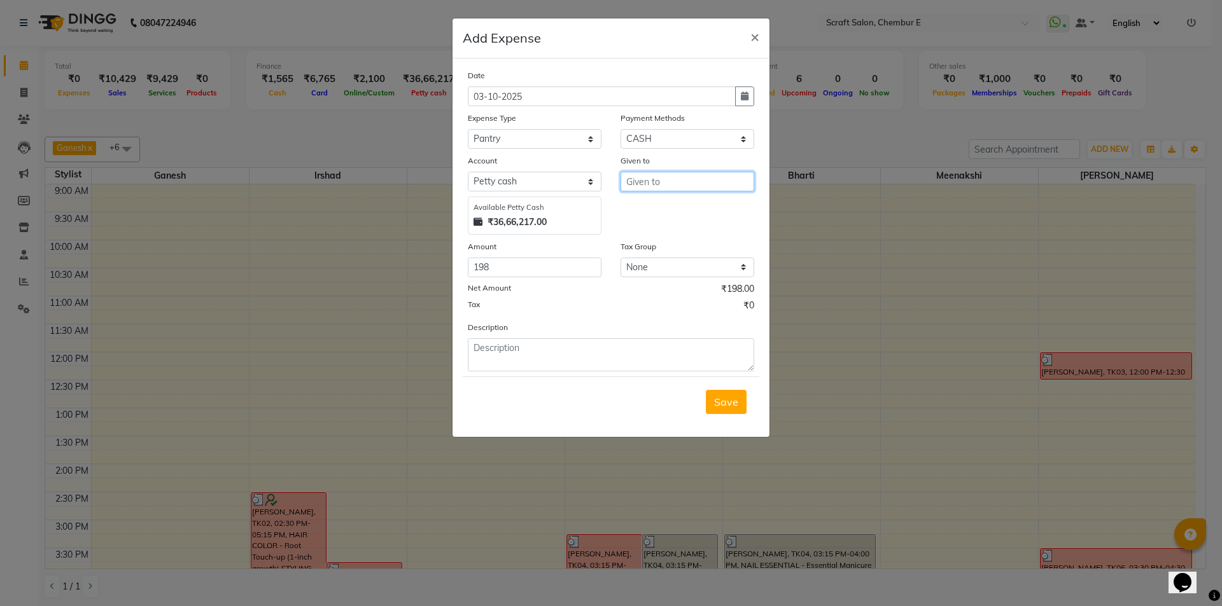
click at [661, 185] on input "text" at bounding box center [687, 182] width 134 height 20
type input "society store"
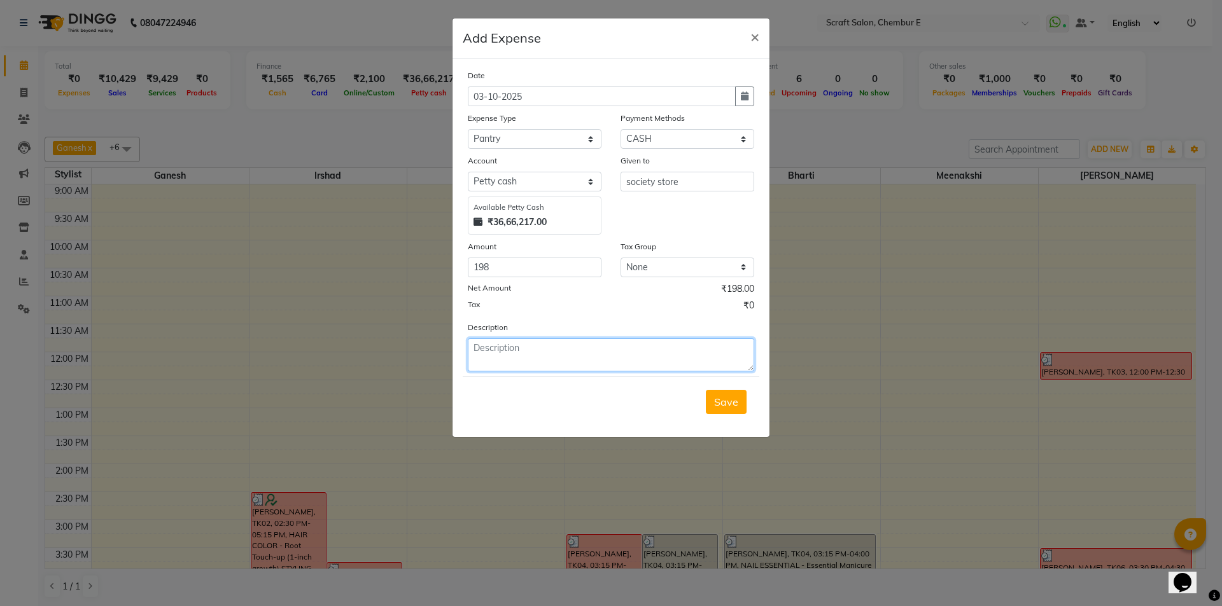
click at [577, 364] on textarea at bounding box center [611, 355] width 286 height 33
type textarea "Hand wash Rs 198"
click at [713, 400] on button "Save" at bounding box center [726, 402] width 41 height 24
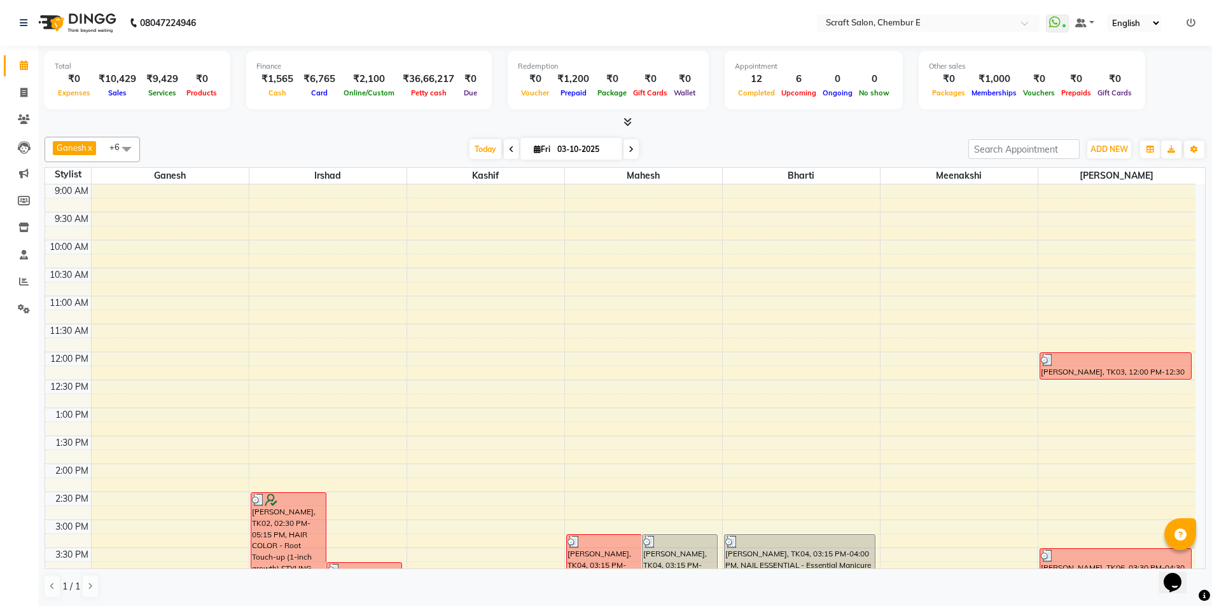
scroll to position [343, 0]
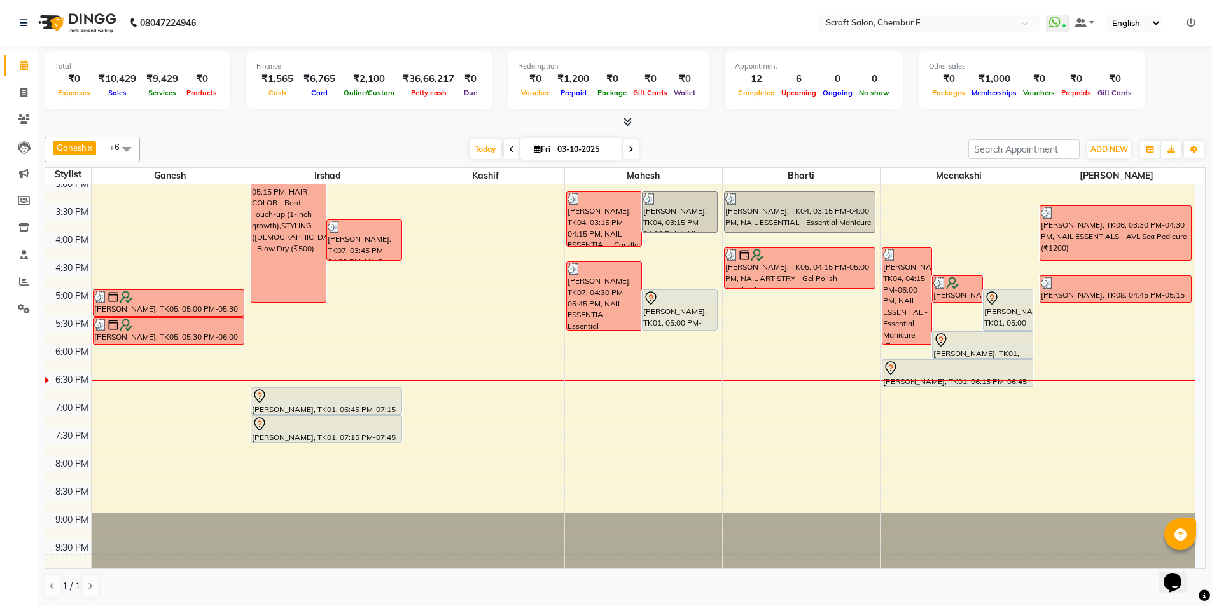
click at [103, 408] on div "9:00 AM 9:30 AM 10:00 AM 10:30 AM 11:00 AM 11:30 AM 12:00 PM 12:30 PM 1:00 PM 1…" at bounding box center [620, 205] width 1150 height 727
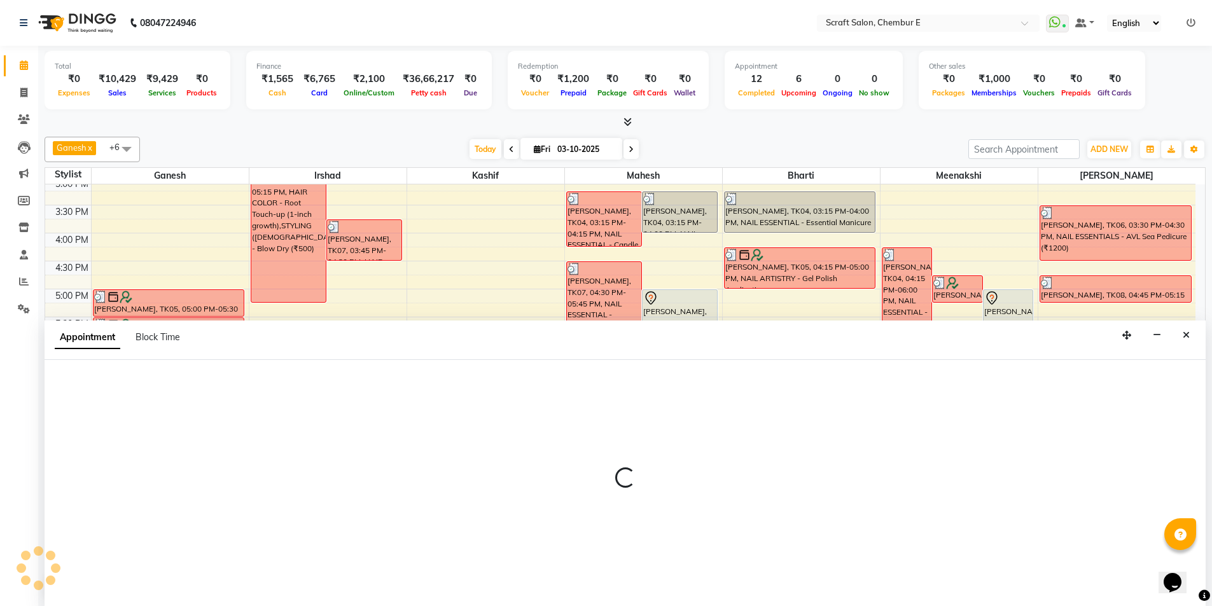
scroll to position [1, 0]
select select "81195"
select select "tentative"
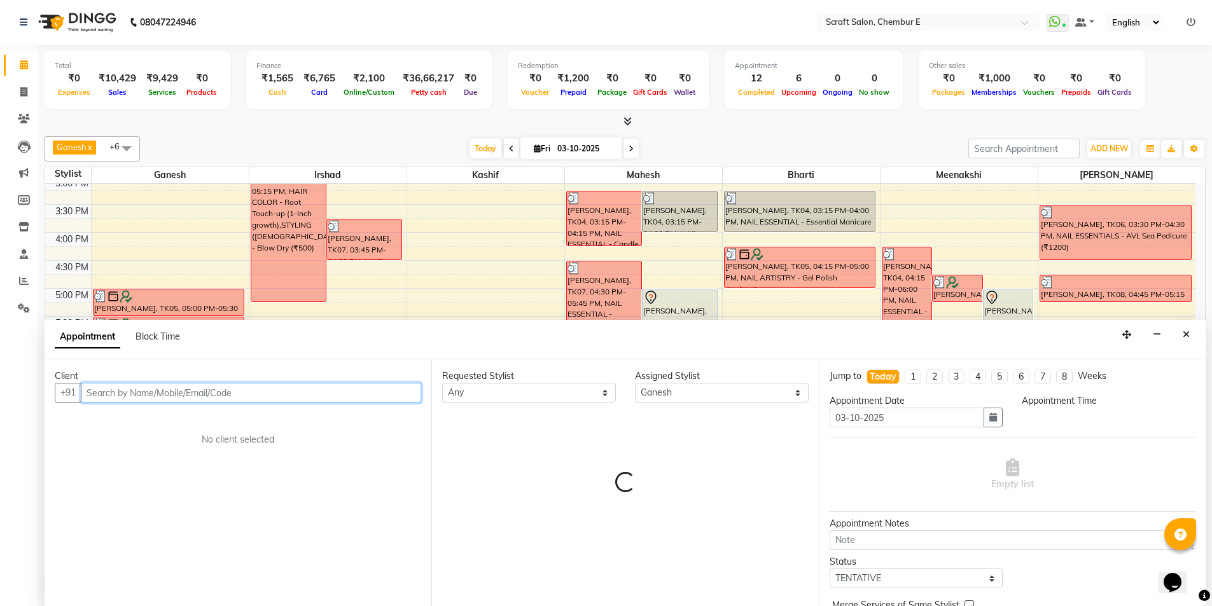
select select "1140"
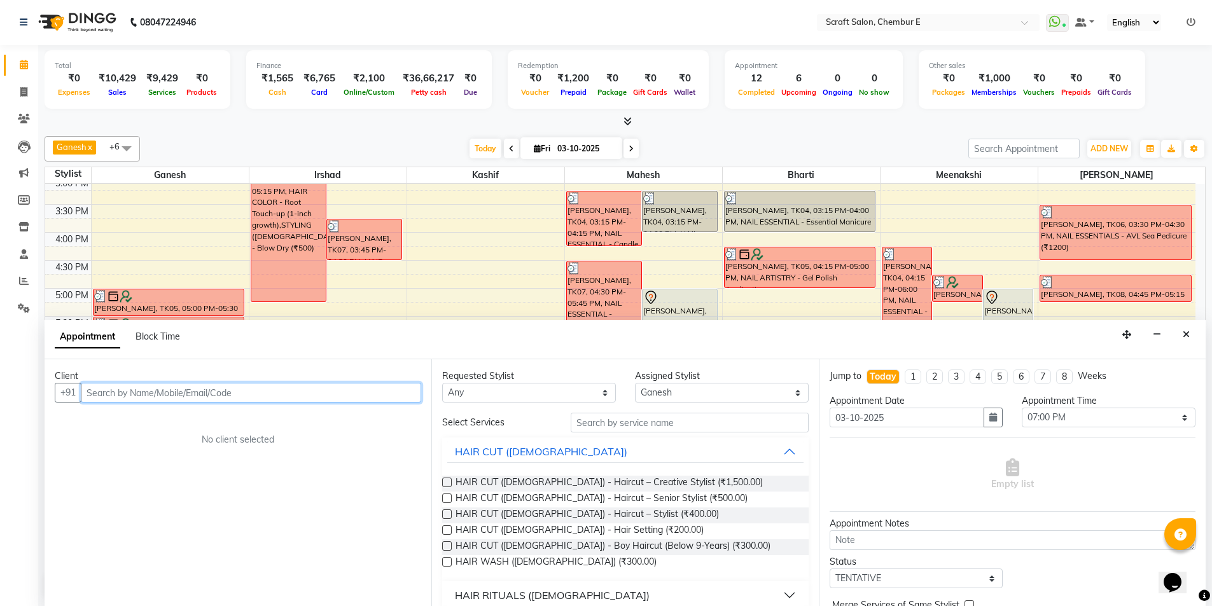
click at [165, 395] on input "text" at bounding box center [251, 393] width 340 height 20
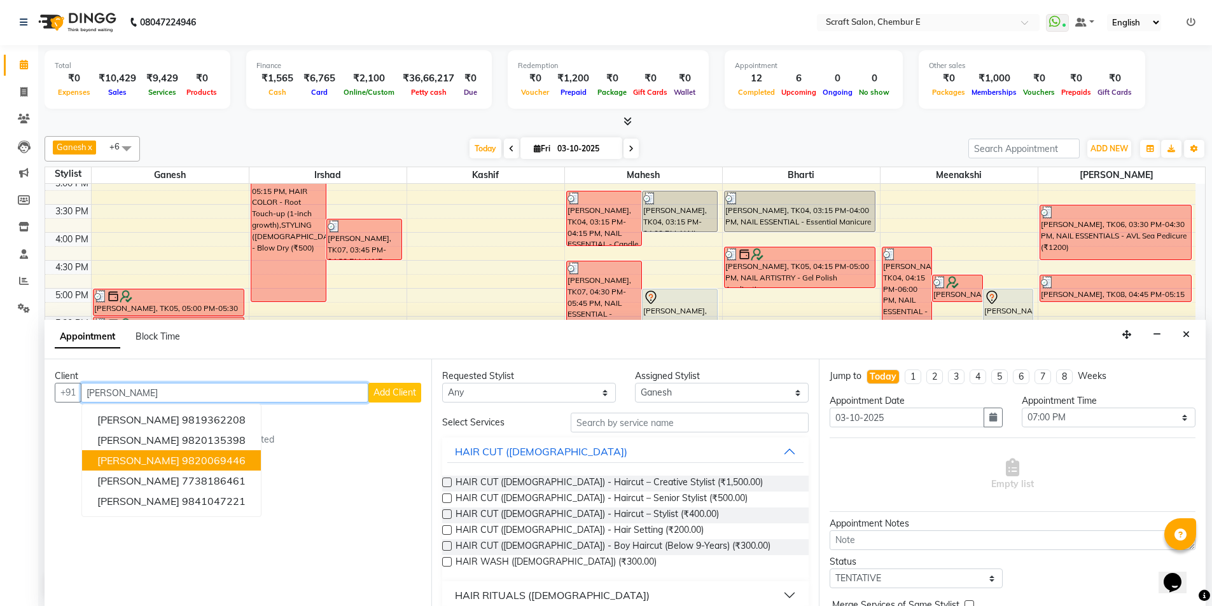
click at [152, 456] on span "[PERSON_NAME]" at bounding box center [138, 460] width 82 height 13
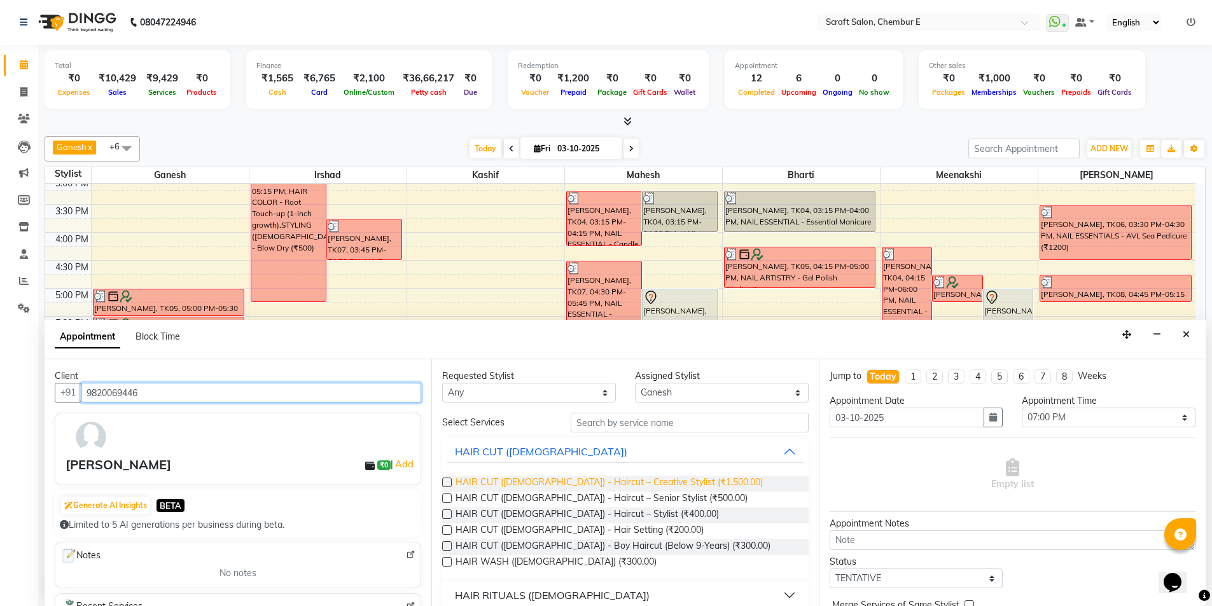
type input "9820069446"
click at [675, 479] on span "HAIR CUT ([DEMOGRAPHIC_DATA]) - Haircut – Creative Stylist (₹1,500.00)" at bounding box center [609, 484] width 307 height 16
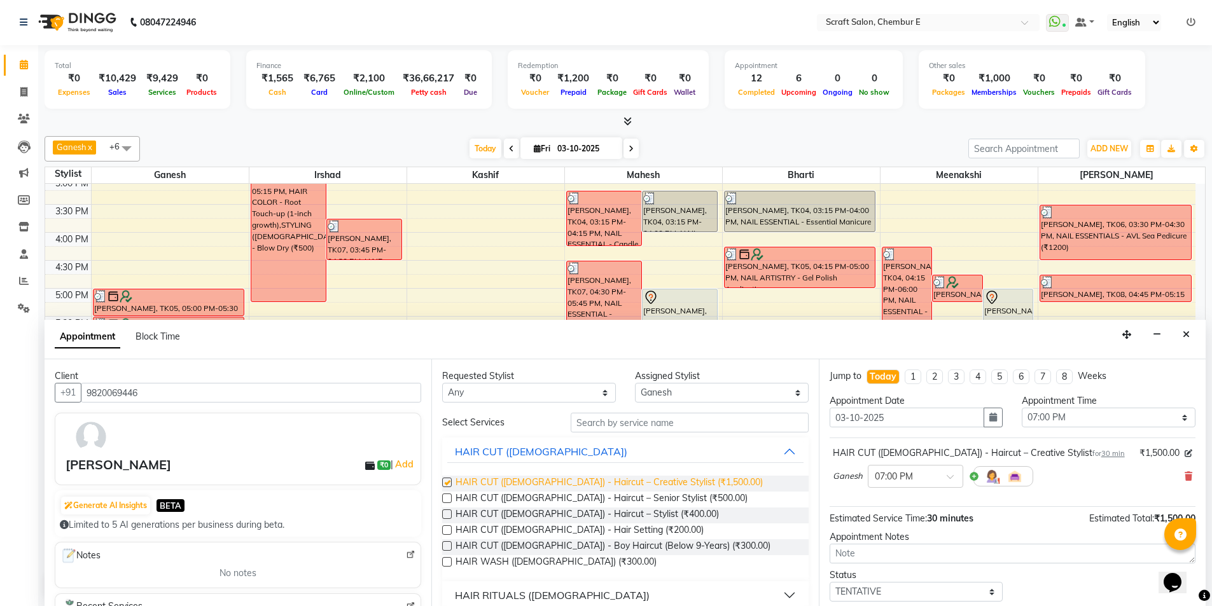
checkbox input "false"
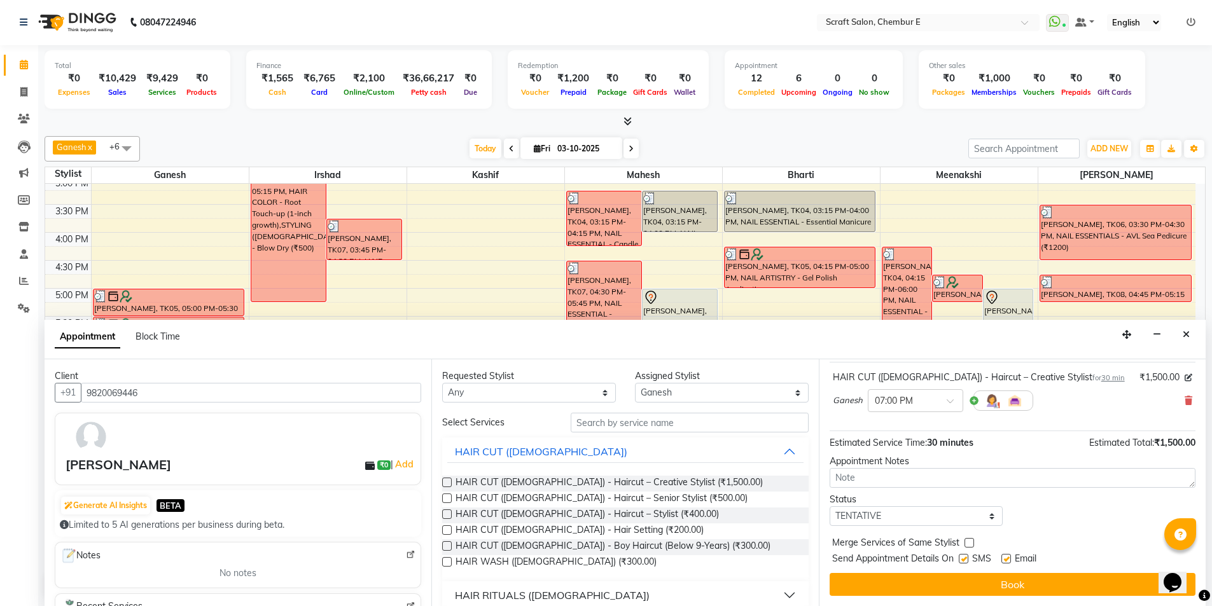
click at [1009, 562] on label at bounding box center [1007, 559] width 10 height 10
click at [1009, 562] on input "checkbox" at bounding box center [1006, 560] width 8 height 8
checkbox input "false"
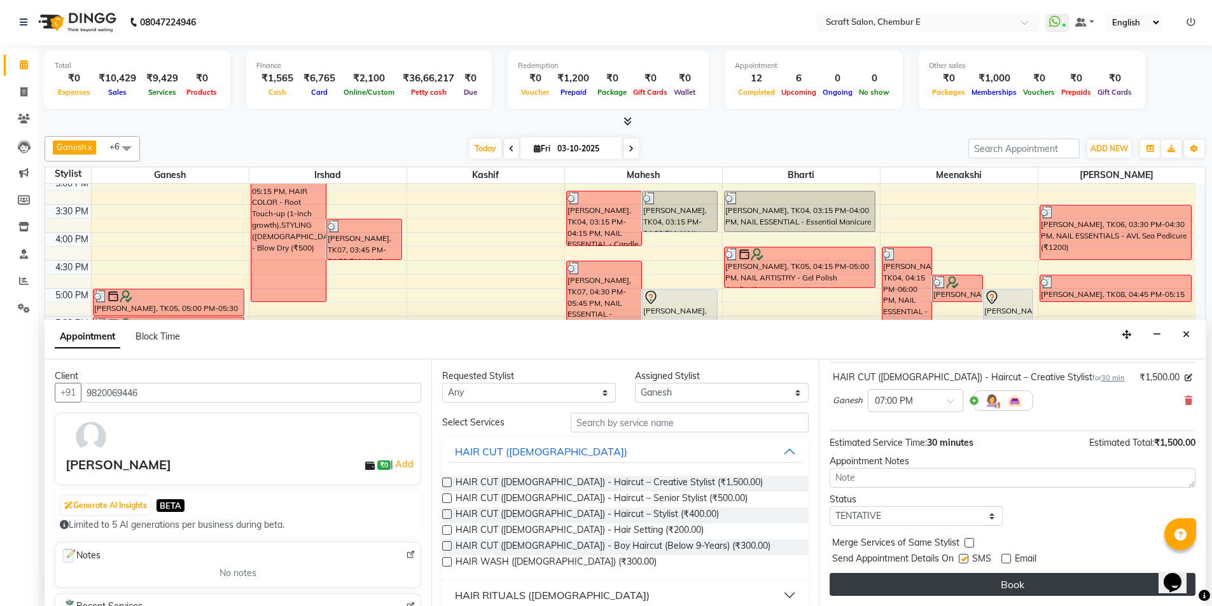
click at [1009, 580] on button "Book" at bounding box center [1013, 584] width 366 height 23
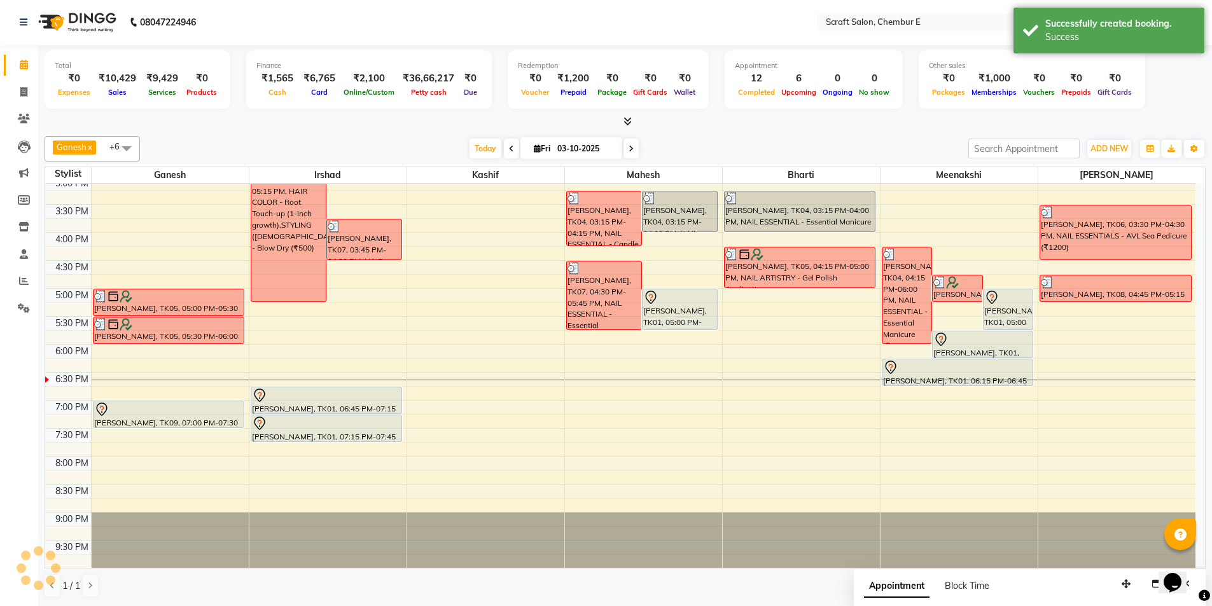
scroll to position [0, 0]
click at [152, 433] on div "[PERSON_NAME], TK05, 05:00 PM-05:30 PM, STYLING ([DEMOGRAPHIC_DATA]) - Hair Was…" at bounding box center [170, 205] width 157 height 727
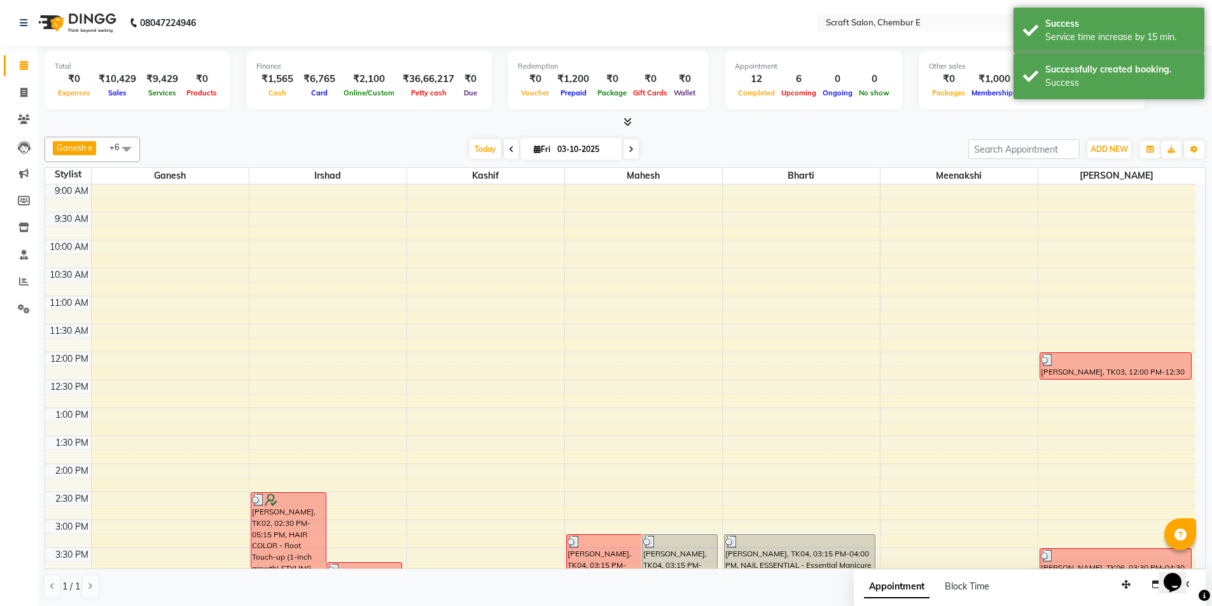
scroll to position [343, 0]
